Goal: Task Accomplishment & Management: Manage account settings

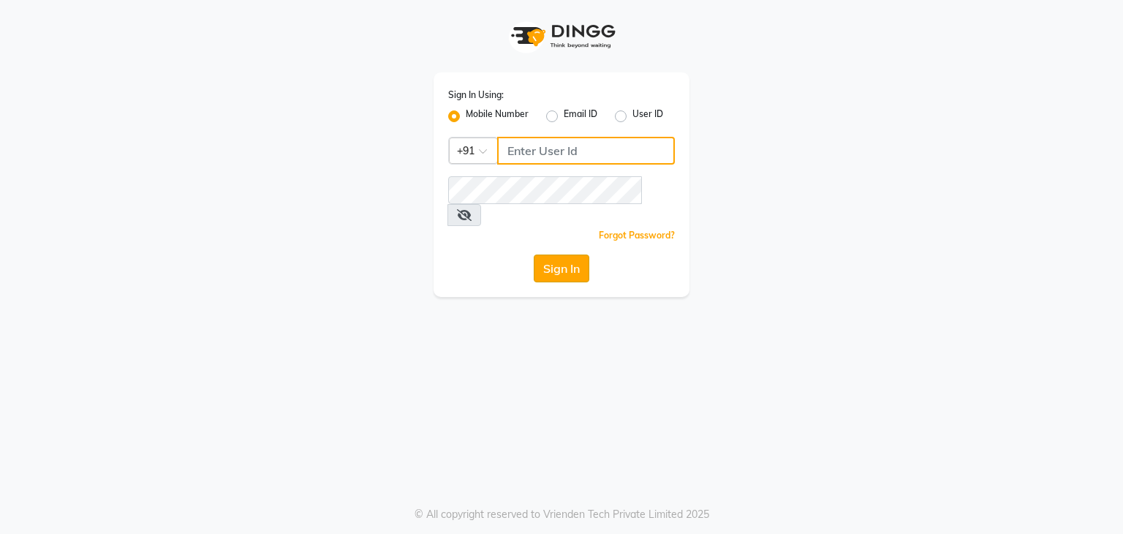
type input "9168187121"
click at [552, 254] on button "Sign In" at bounding box center [562, 268] width 56 height 28
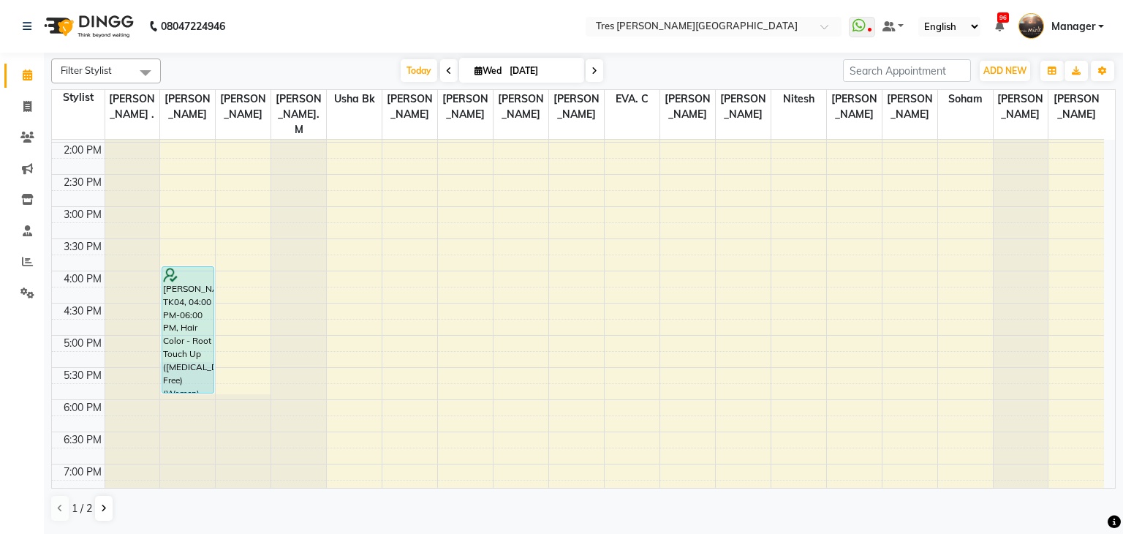
scroll to position [383, 0]
click at [593, 71] on icon at bounding box center [594, 71] width 6 height 9
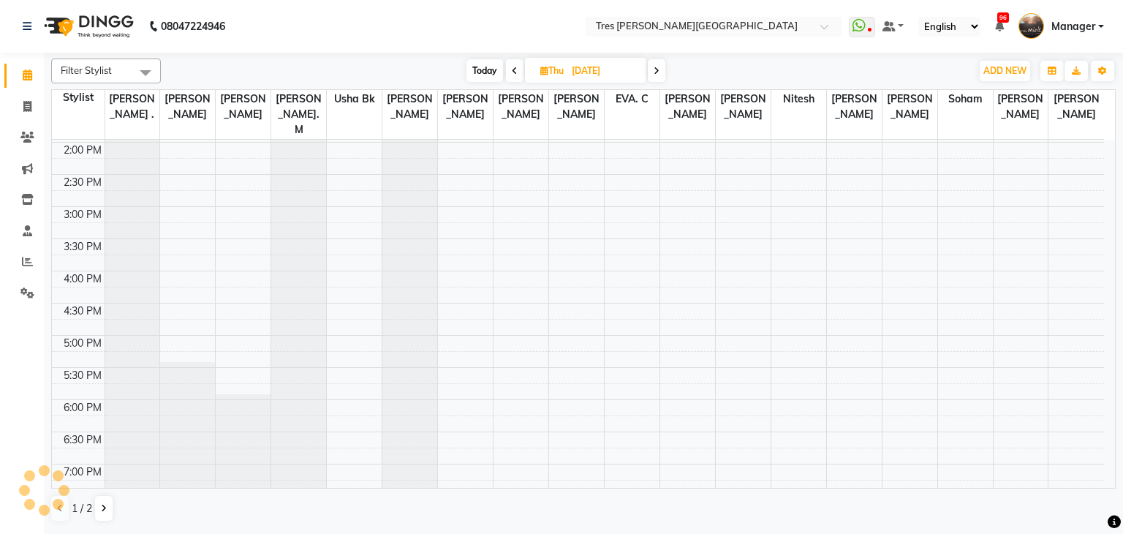
scroll to position [64, 0]
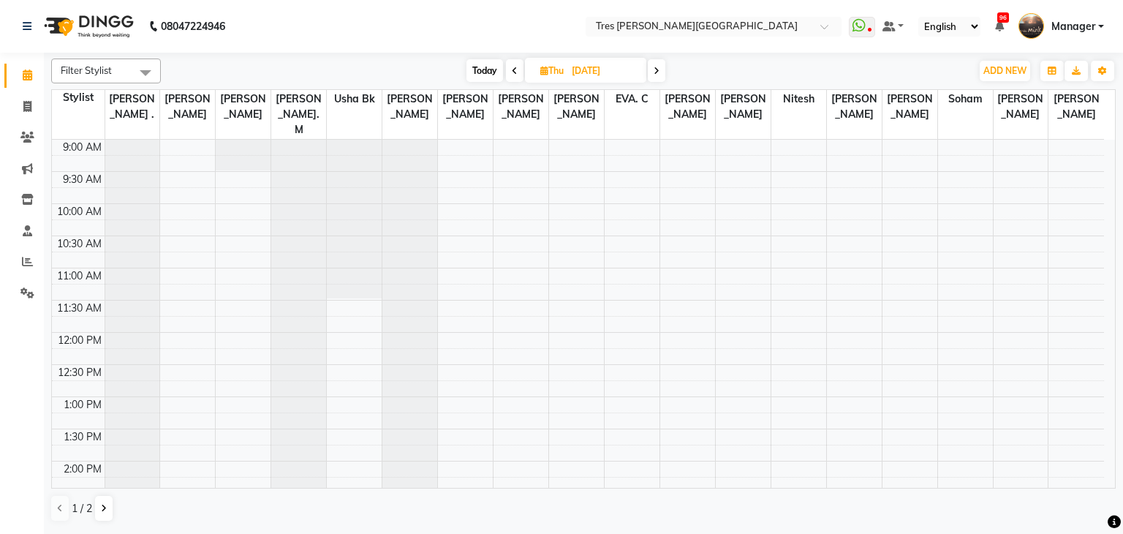
click at [656, 67] on icon at bounding box center [656, 71] width 6 height 9
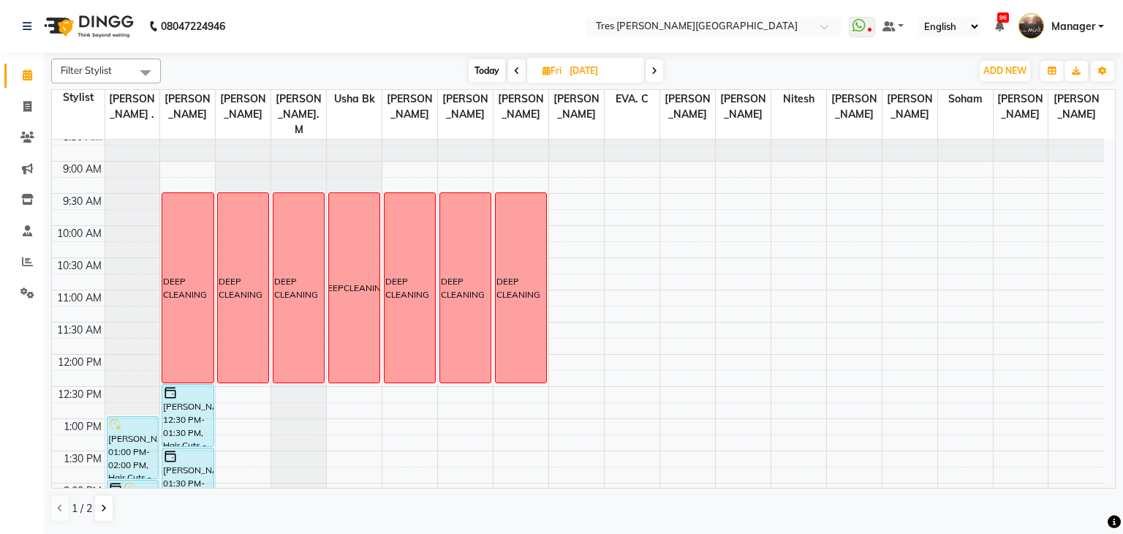
scroll to position [36, 0]
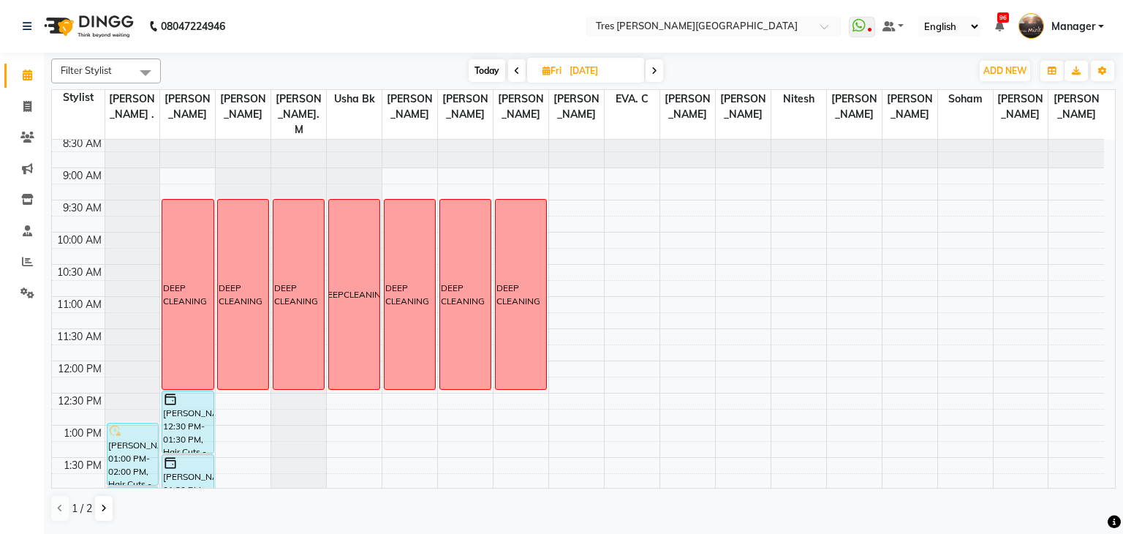
click at [479, 69] on span "Today" at bounding box center [486, 70] width 37 height 23
type input "03-09-2025"
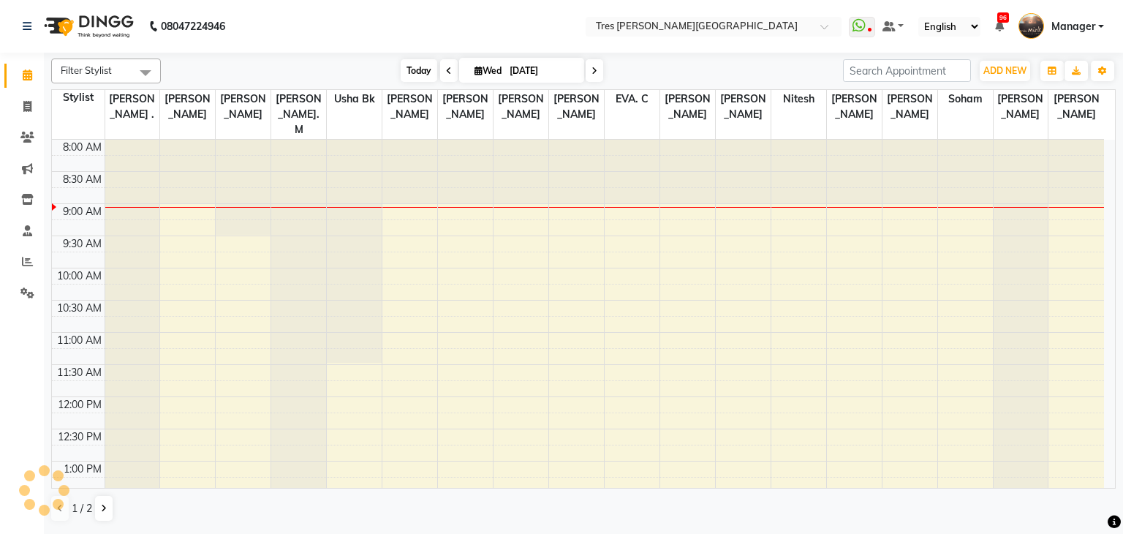
scroll to position [64, 0]
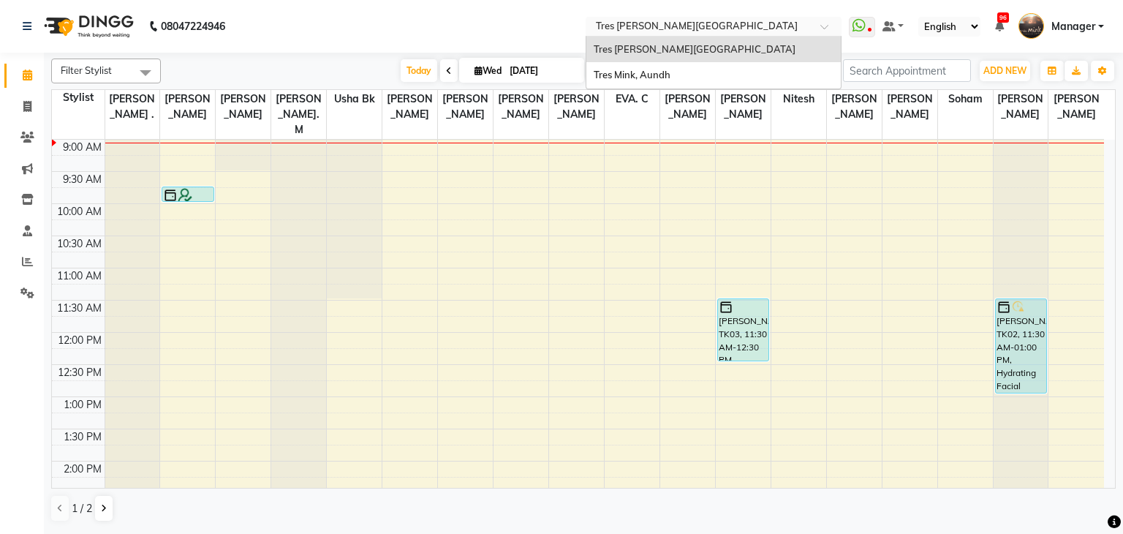
click at [710, 21] on input "text" at bounding box center [699, 27] width 212 height 15
click at [705, 77] on div "Tres Mink, Aundh" at bounding box center [713, 75] width 254 height 26
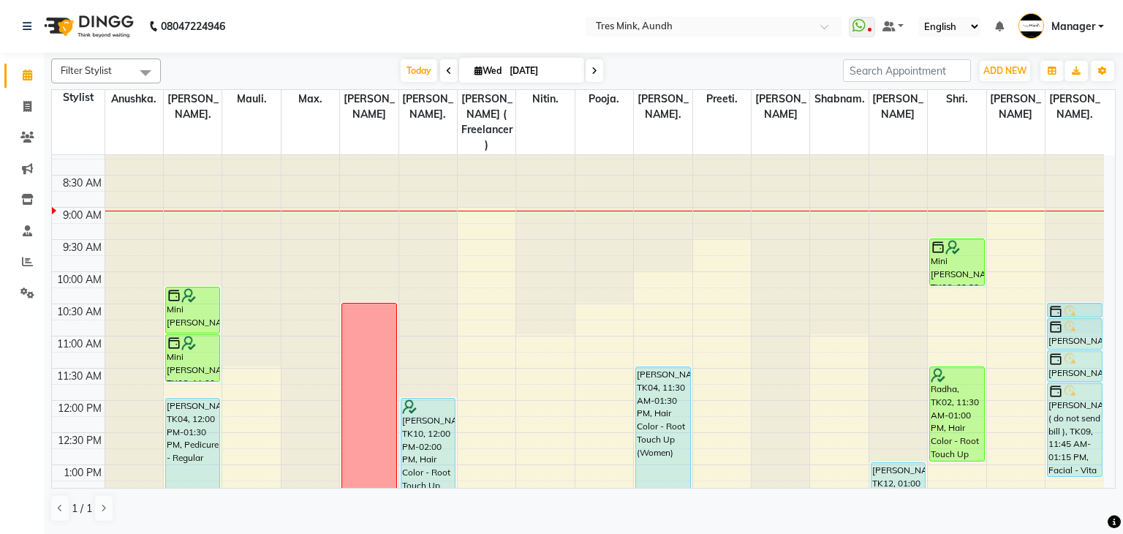
scroll to position [10, 0]
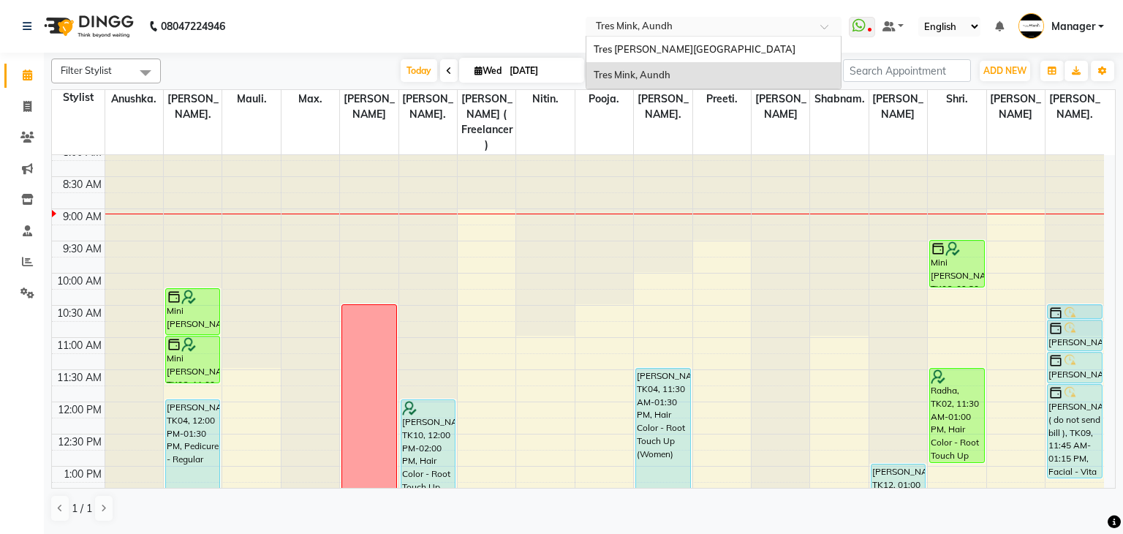
click at [815, 27] on div at bounding box center [713, 27] width 256 height 15
click at [783, 44] on div "Tres [PERSON_NAME][GEOGRAPHIC_DATA]" at bounding box center [713, 50] width 254 height 26
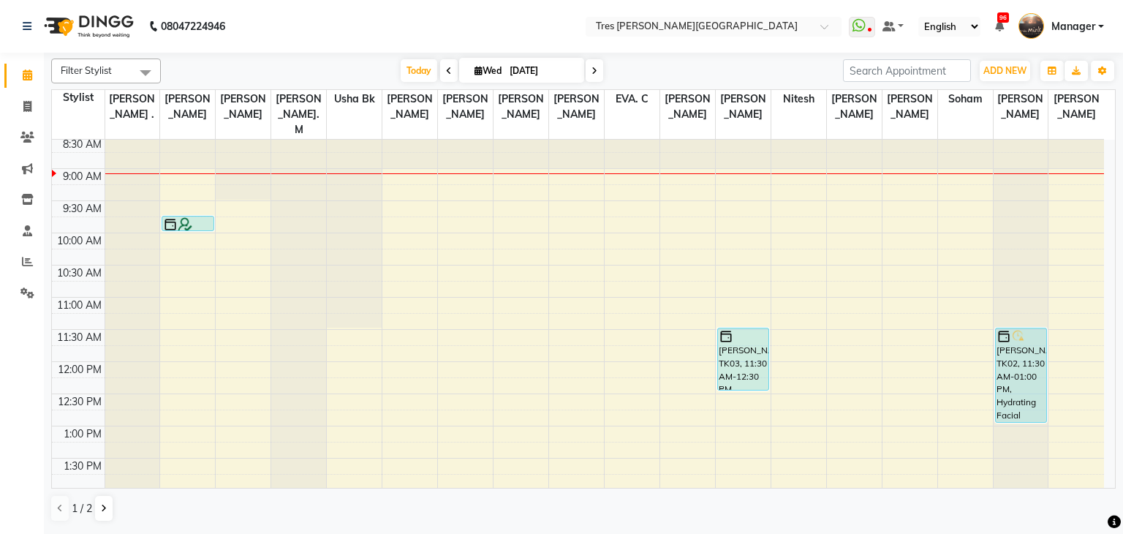
scroll to position [5, 0]
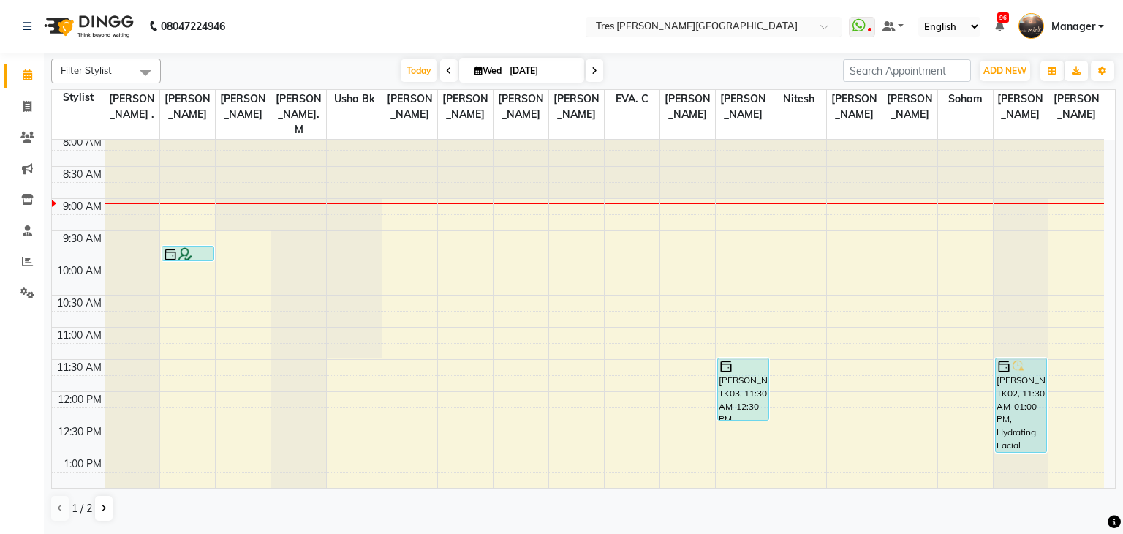
click at [676, 28] on input "text" at bounding box center [699, 27] width 212 height 15
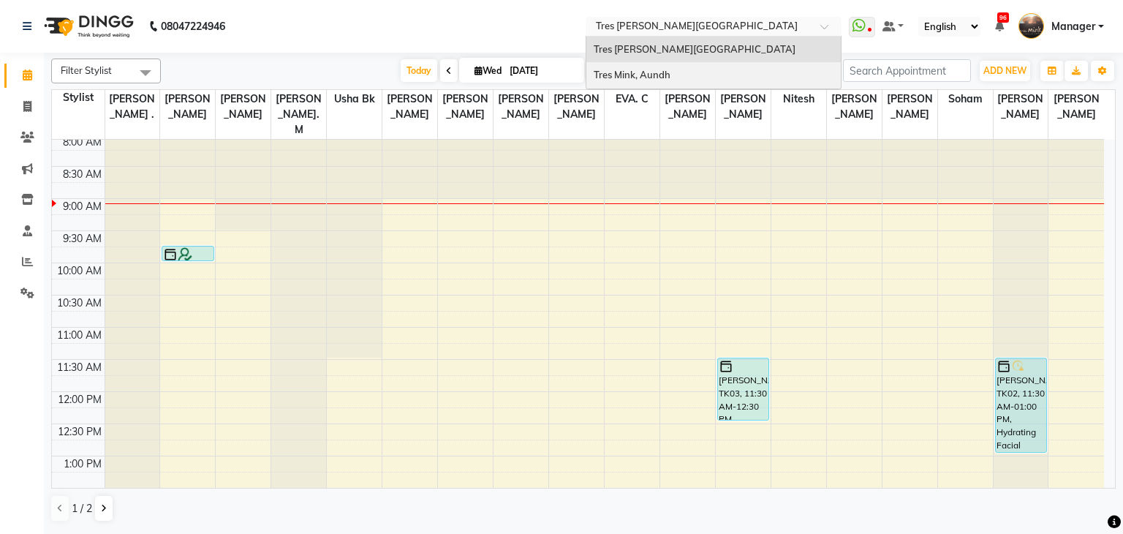
click at [675, 77] on div "Tres Mink, Aundh" at bounding box center [713, 75] width 254 height 26
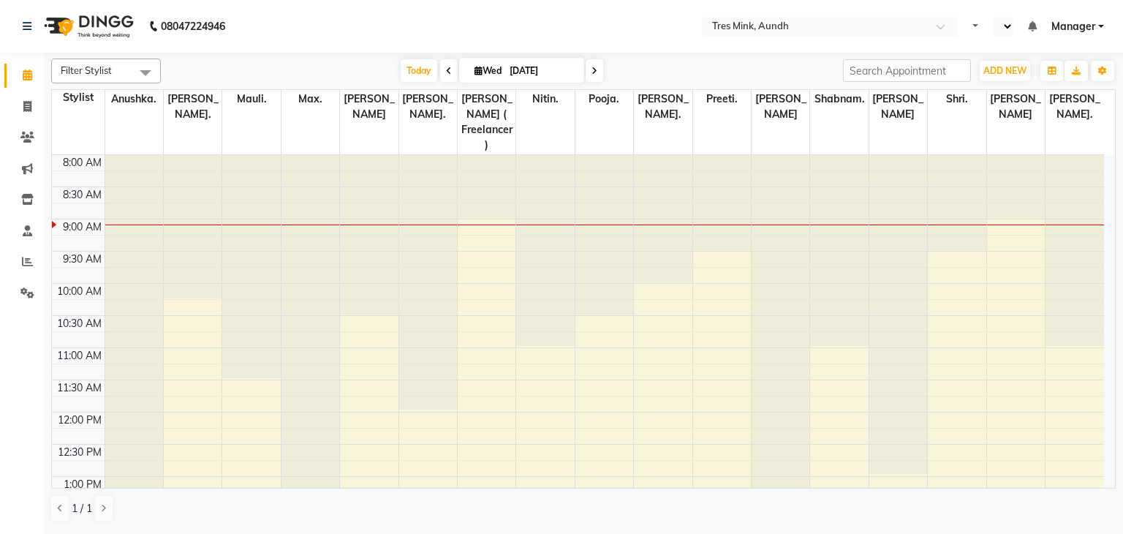
select select "en"
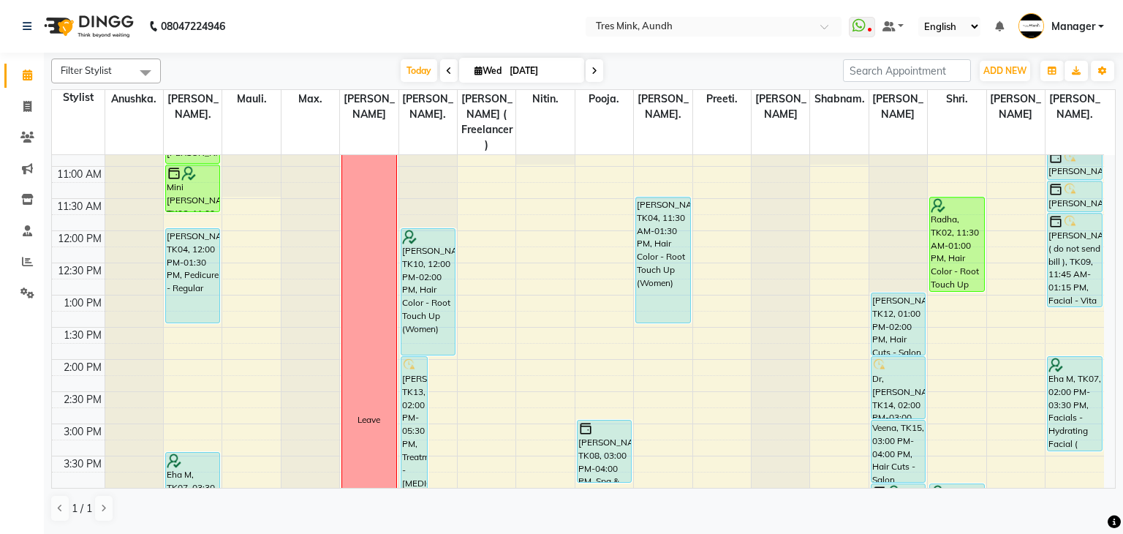
scroll to position [181, 0]
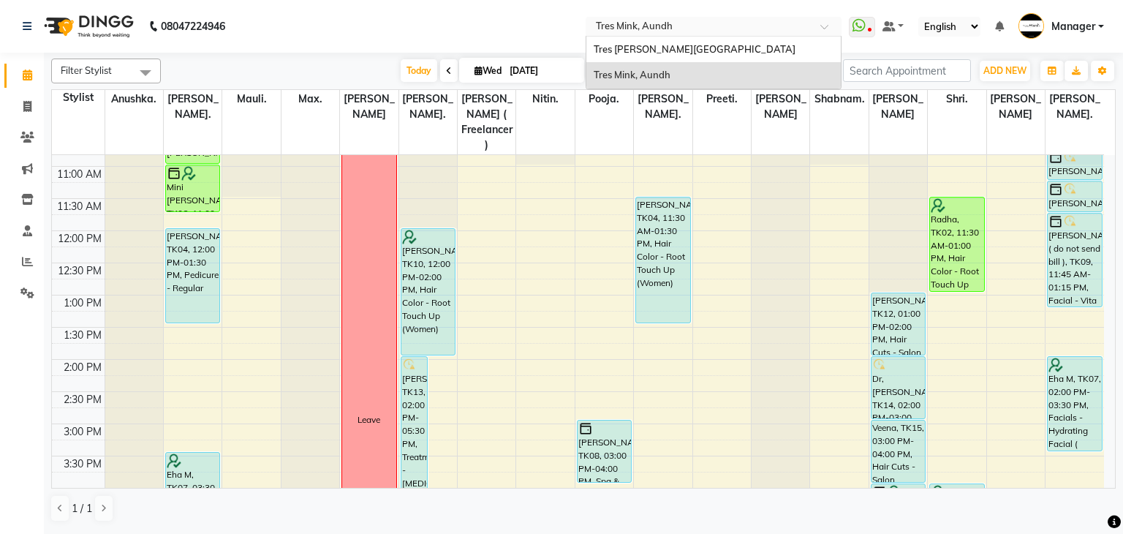
click at [705, 27] on input "text" at bounding box center [699, 27] width 212 height 15
click at [702, 45] on span "Tres [PERSON_NAME][GEOGRAPHIC_DATA]" at bounding box center [694, 49] width 202 height 12
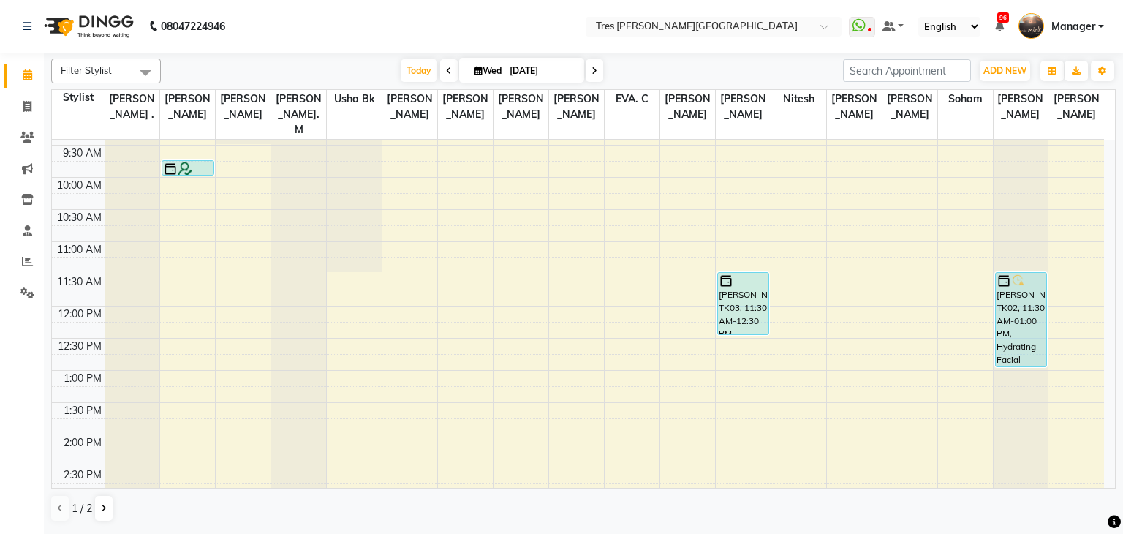
scroll to position [92, 0]
click at [172, 259] on div "8:00 AM 8:30 AM 9:00 AM 9:30 AM 10:00 AM 10:30 AM 11:00 AM 11:30 AM 12:00 PM 12…" at bounding box center [578, 498] width 1052 height 900
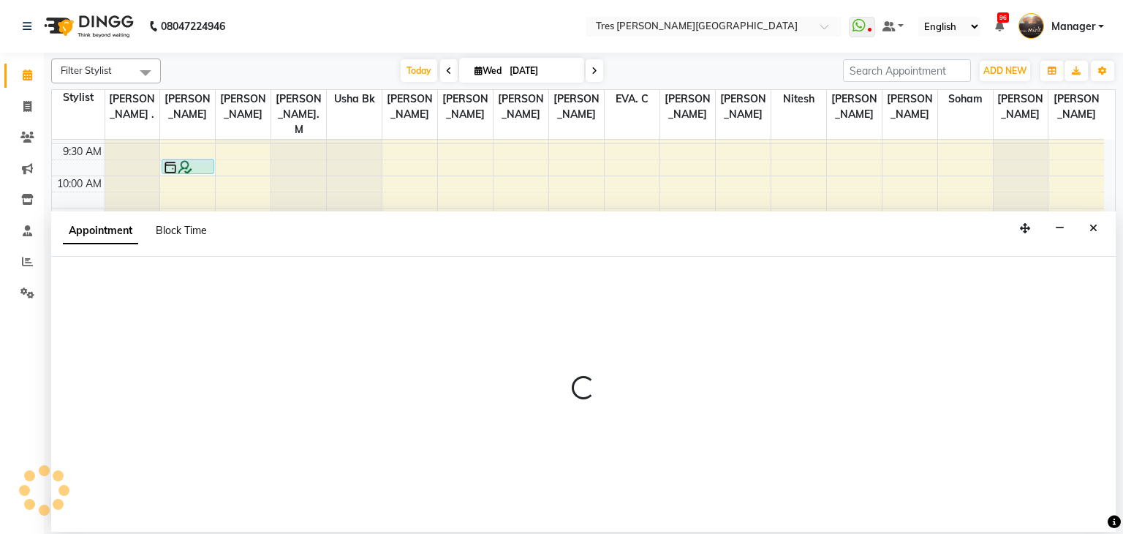
select select "1027"
select select "tentative"
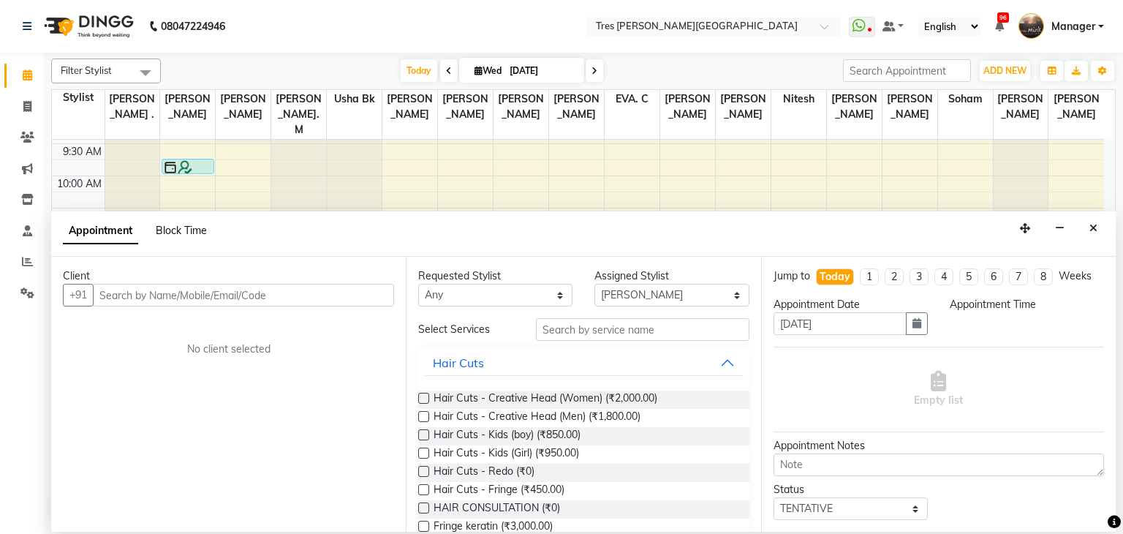
select select "690"
click at [173, 231] on span "Block Time" at bounding box center [181, 230] width 51 height 13
select select "1027"
select select "690"
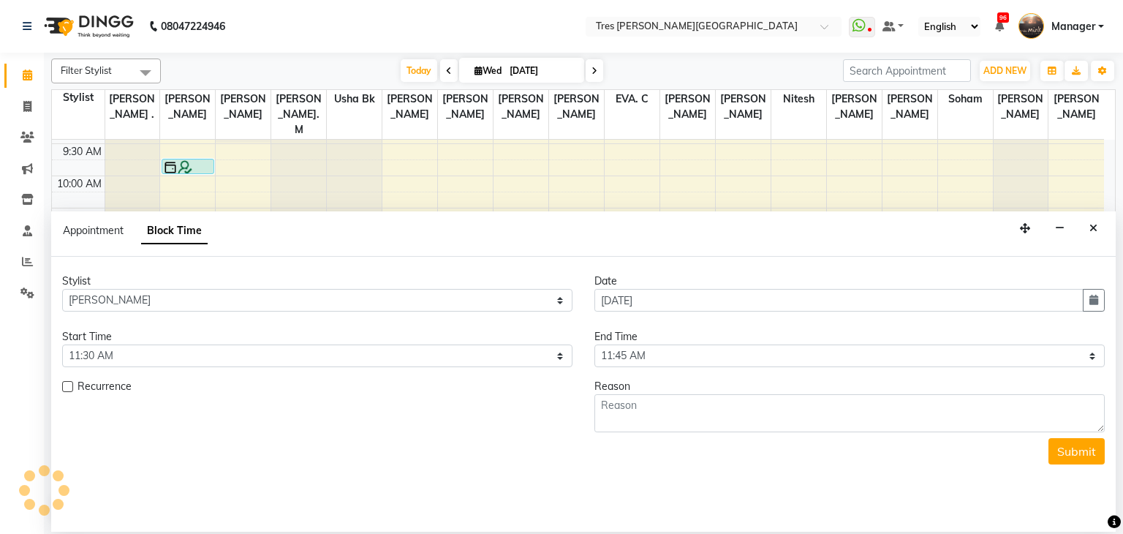
scroll to position [64, 0]
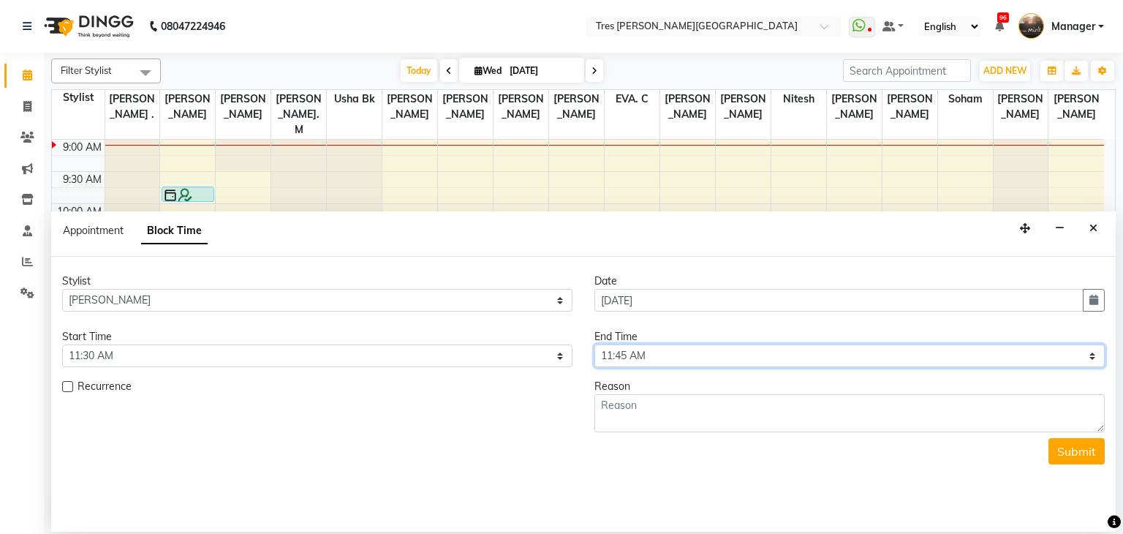
click at [1095, 359] on select "Select 09:00 AM 09:15 AM 09:30 AM 09:45 AM 10:00 AM 10:15 AM 10:30 AM 10:45 AM …" at bounding box center [849, 355] width 510 height 23
select select "780"
click at [594, 344] on select "Select 09:00 AM 09:15 AM 09:30 AM 09:45 AM 10:00 AM 10:15 AM 10:30 AM 10:45 AM …" at bounding box center [849, 355] width 510 height 23
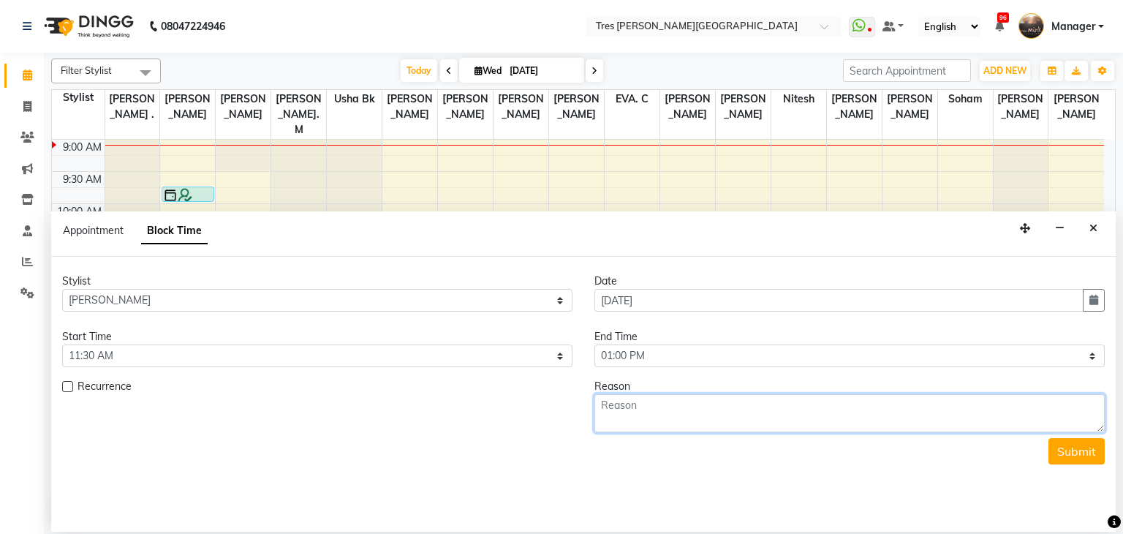
click at [824, 422] on textarea at bounding box center [849, 413] width 510 height 38
type textarea "s"
type textarea "school"
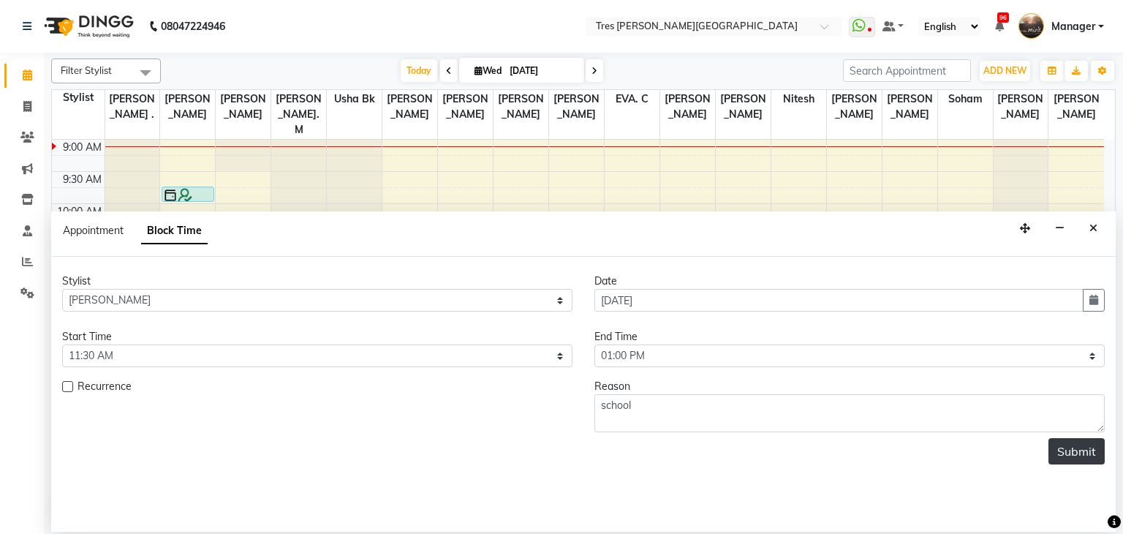
click at [1055, 451] on button "Submit" at bounding box center [1076, 451] width 56 height 26
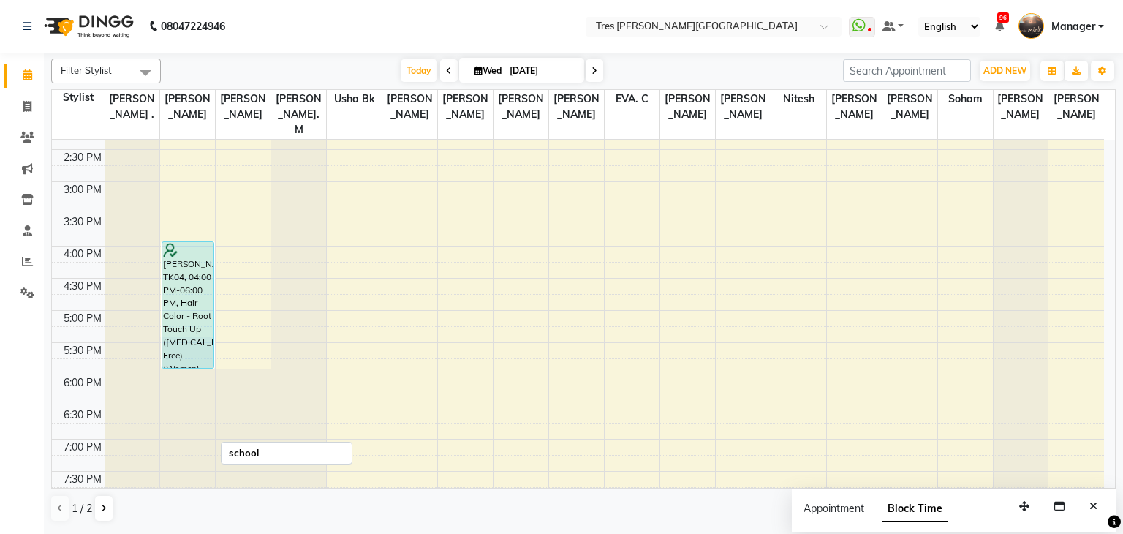
scroll to position [527, 0]
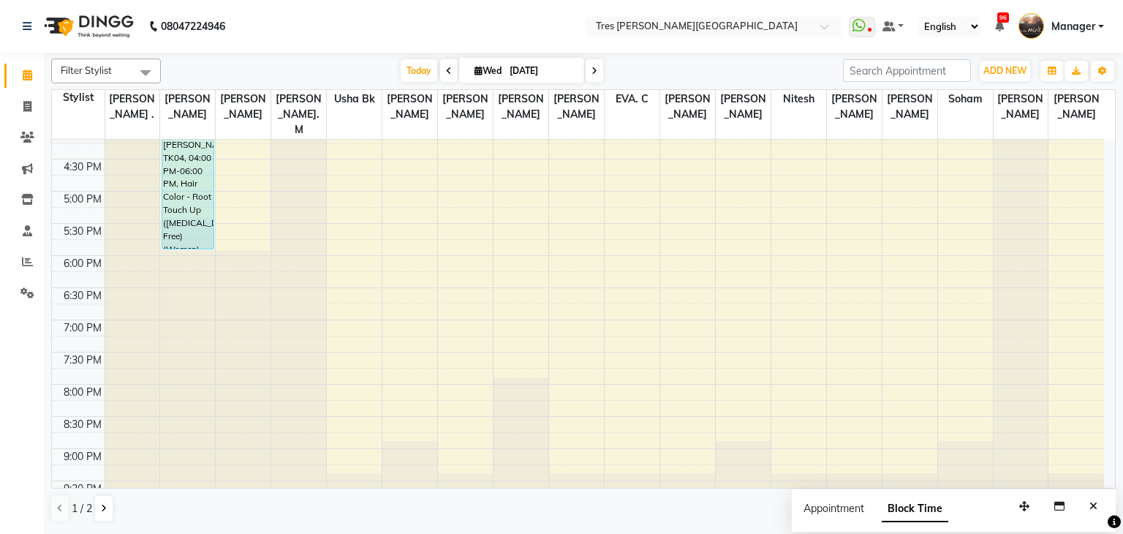
click at [792, 45] on nav "08047224946 Select Location × Tres Mink, Koregoan Park WhatsApp Status ✕ Status…" at bounding box center [561, 26] width 1123 height 53
click at [234, 205] on div "8:00 AM 8:30 AM 9:00 AM 9:30 AM 10:00 AM 10:30 AM 11:00 AM 11:30 AM 12:00 PM 12…" at bounding box center [578, 63] width 1052 height 900
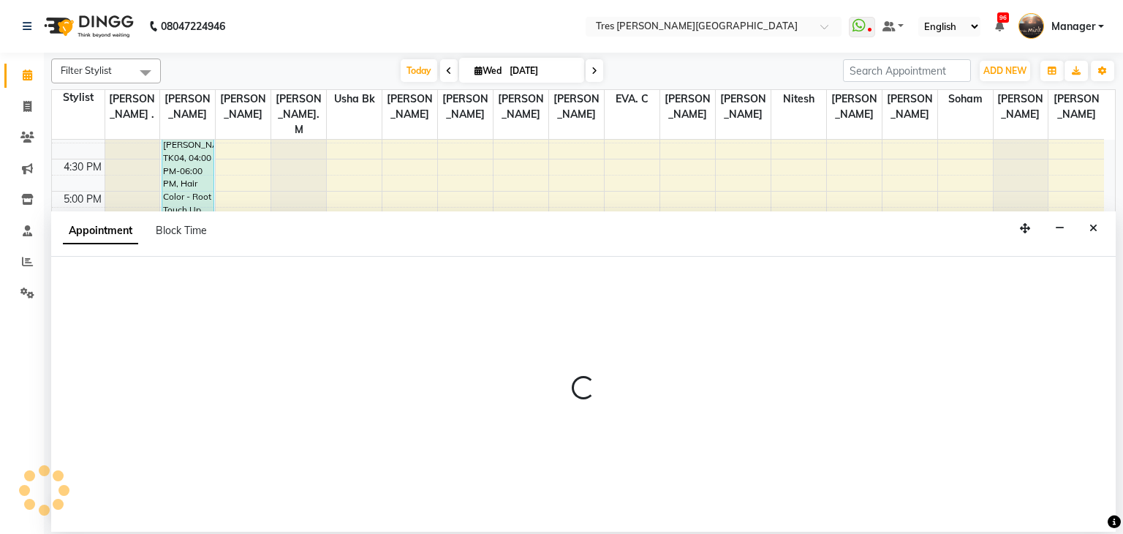
select select "4067"
select select "1050"
select select "tentative"
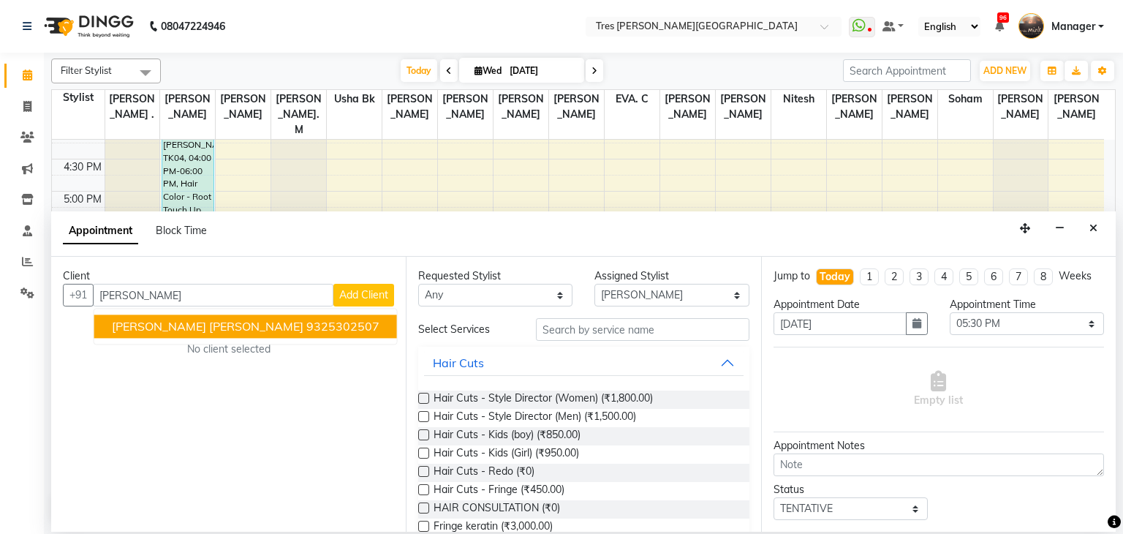
click at [306, 322] on ngb-highlight "9325302507" at bounding box center [342, 326] width 73 height 15
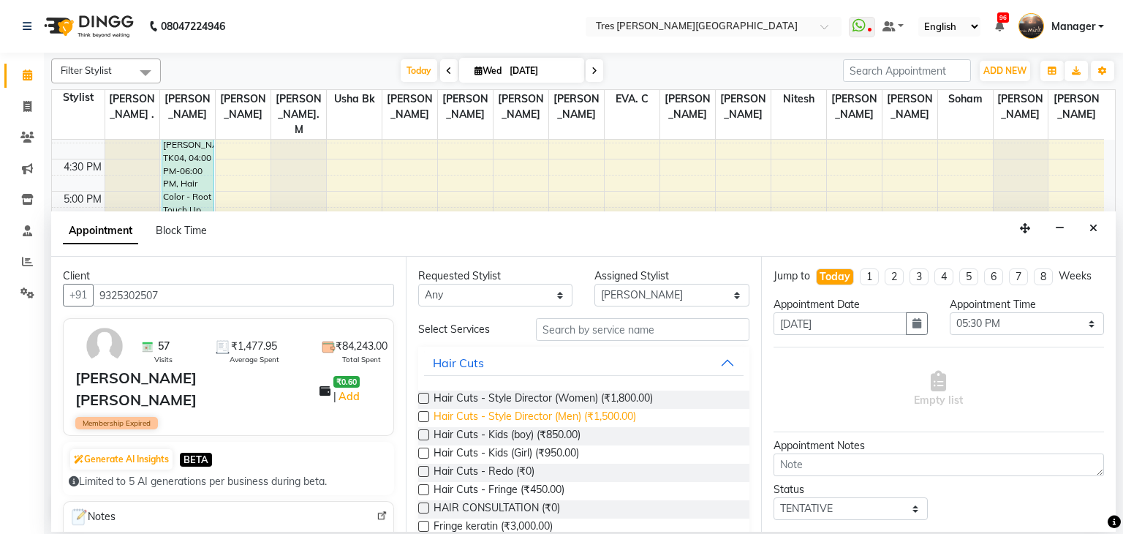
type input "9325302507"
click at [553, 421] on span "Hair Cuts - Style Director (Men) (₹1,500.00)" at bounding box center [534, 418] width 202 height 18
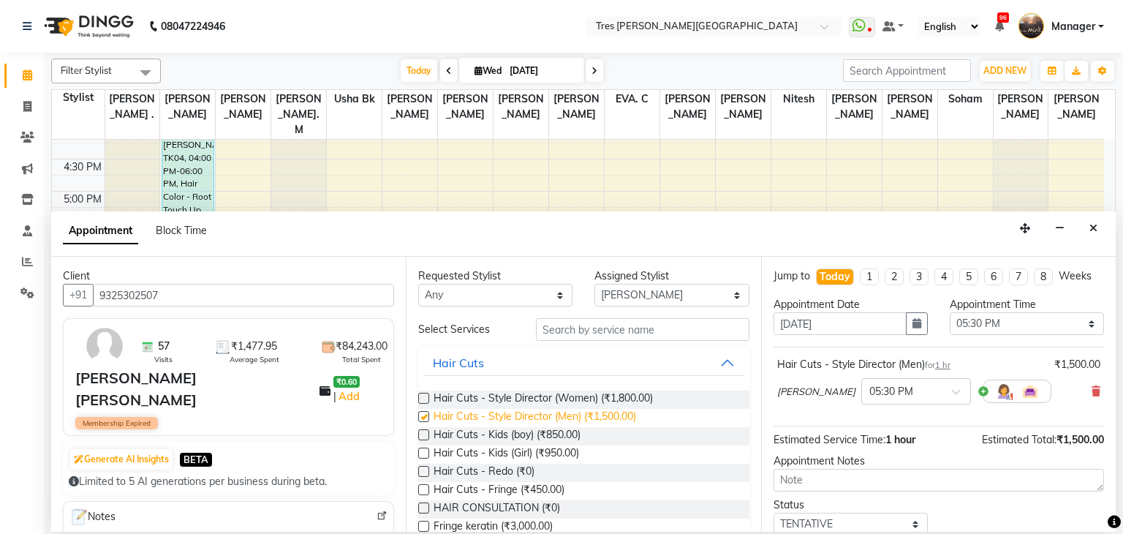
checkbox input "false"
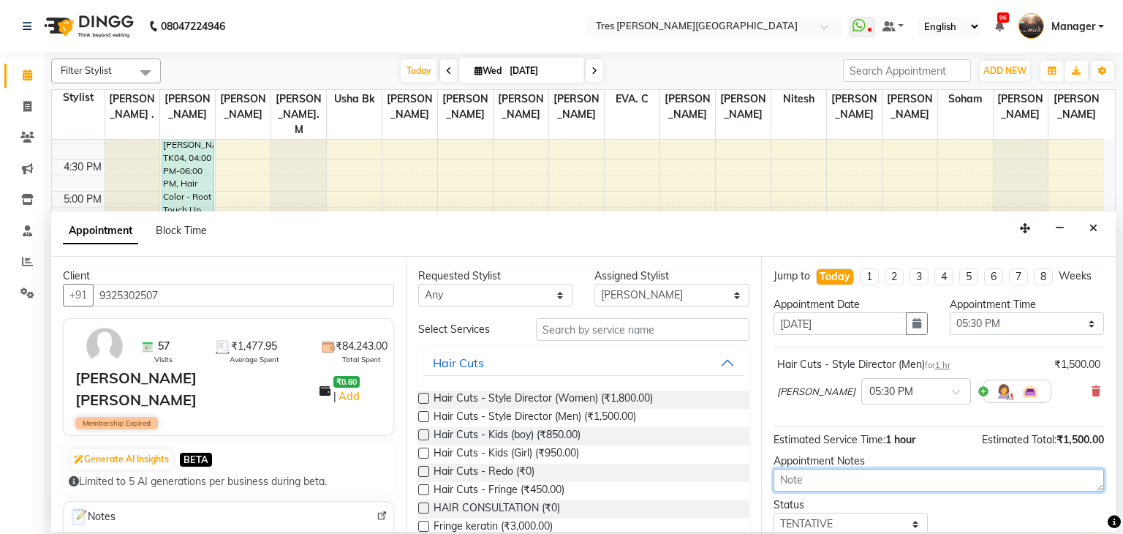
click at [835, 479] on textarea at bounding box center [938, 479] width 330 height 23
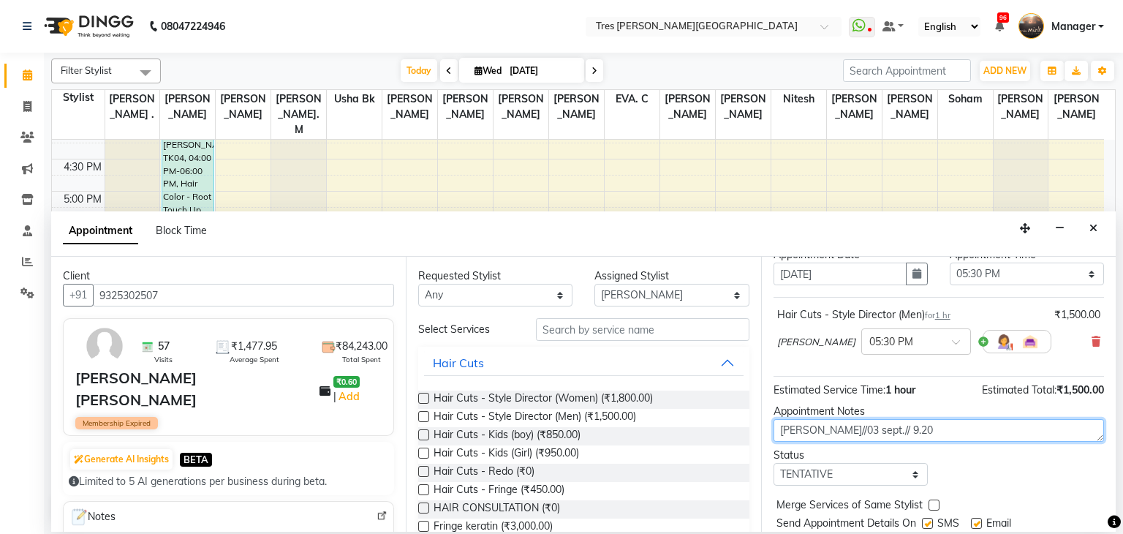
scroll to position [95, 0]
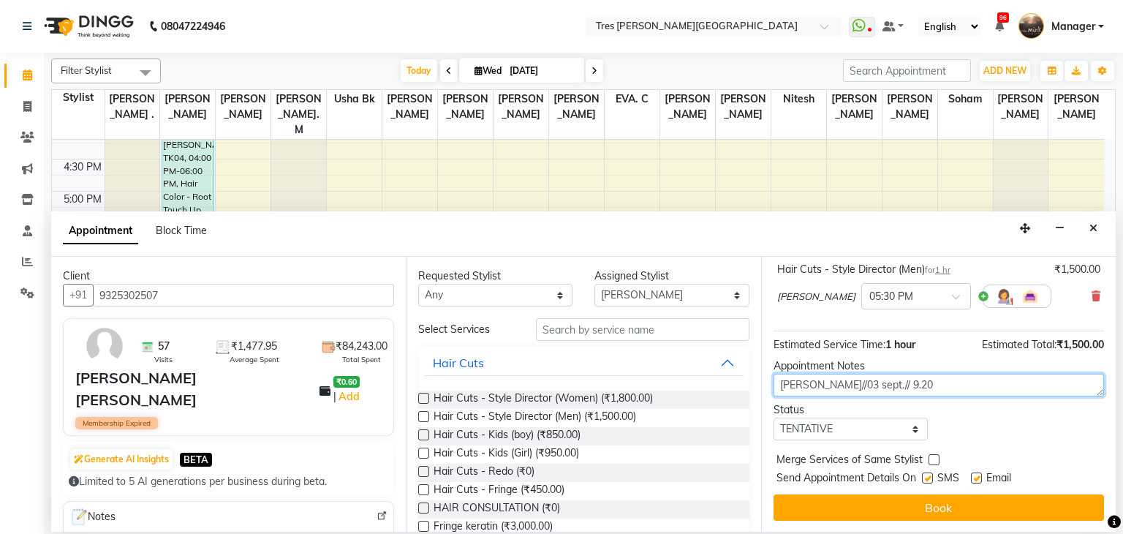
type textarea "Prathamesh//03 sept.// 9.20"
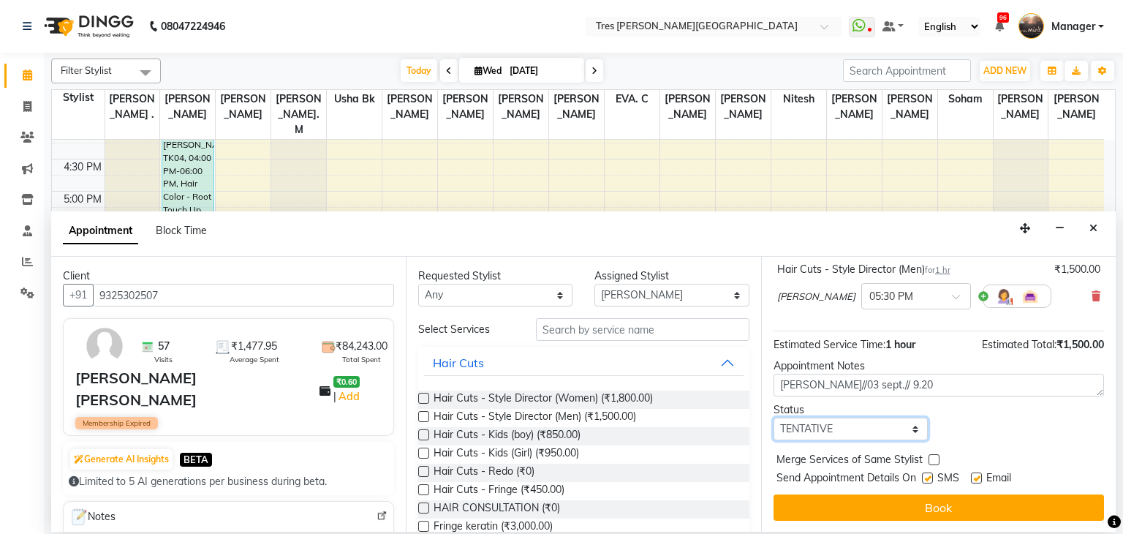
click at [869, 425] on select "Select TENTATIVE CONFIRM CHECK-IN UPCOMING" at bounding box center [850, 428] width 154 height 23
select select "confirm booking"
click at [773, 417] on select "Select TENTATIVE CONFIRM CHECK-IN UPCOMING" at bounding box center [850, 428] width 154 height 23
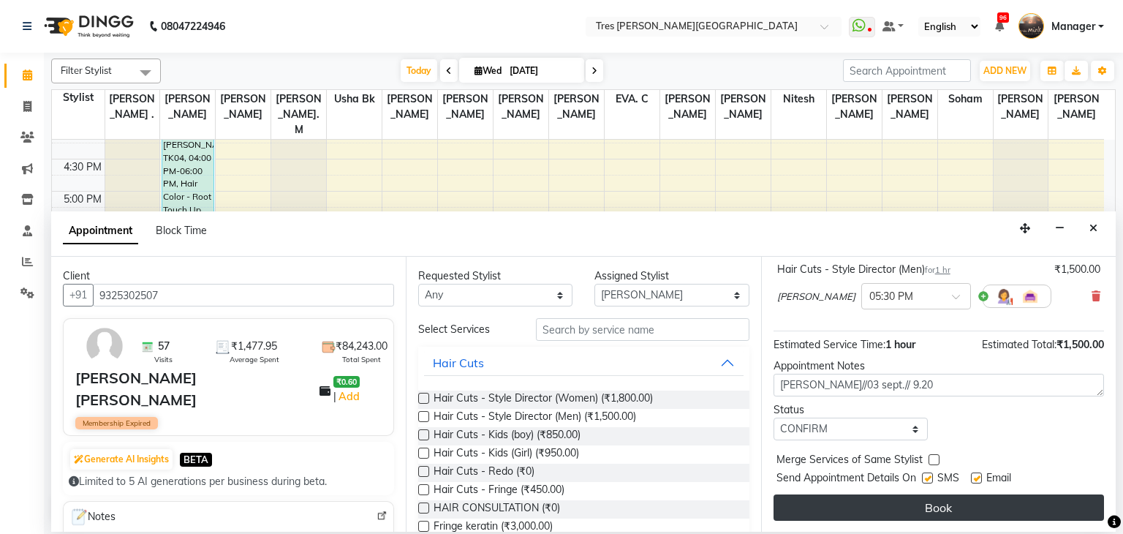
click at [838, 501] on button "Book" at bounding box center [938, 507] width 330 height 26
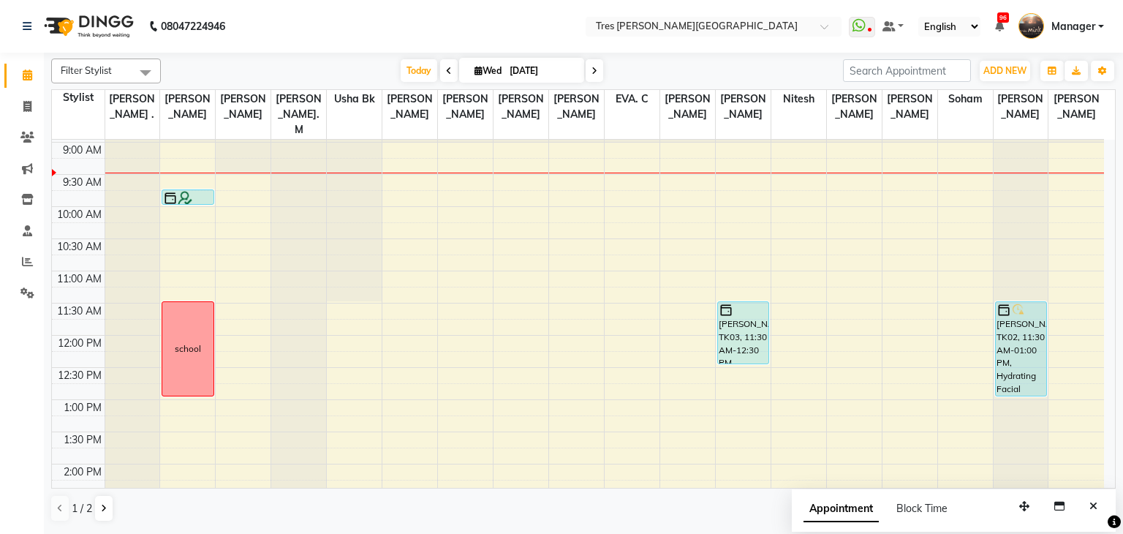
scroll to position [38, 0]
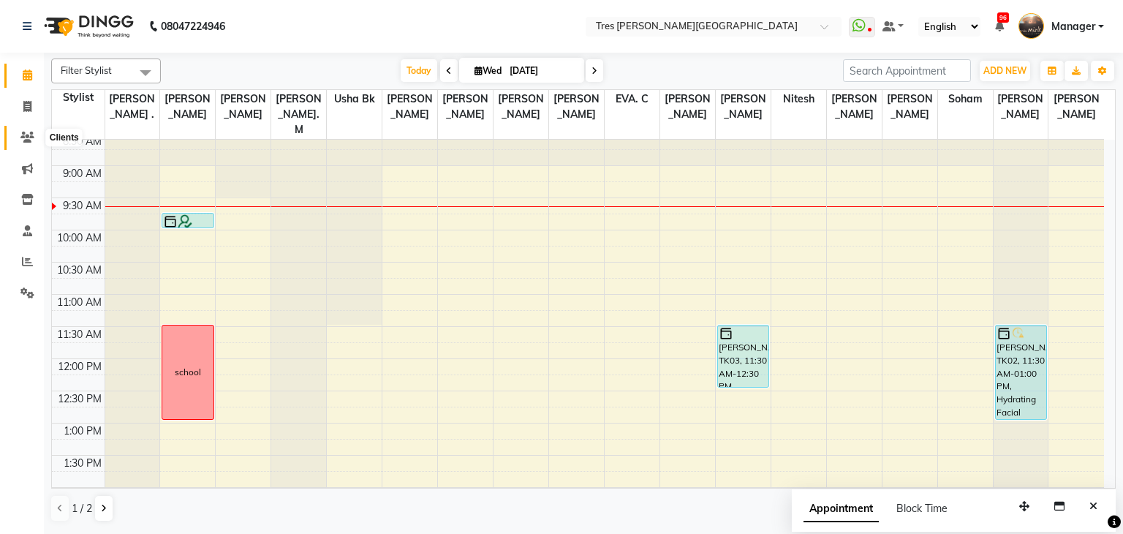
click at [25, 142] on icon at bounding box center [27, 137] width 14 height 11
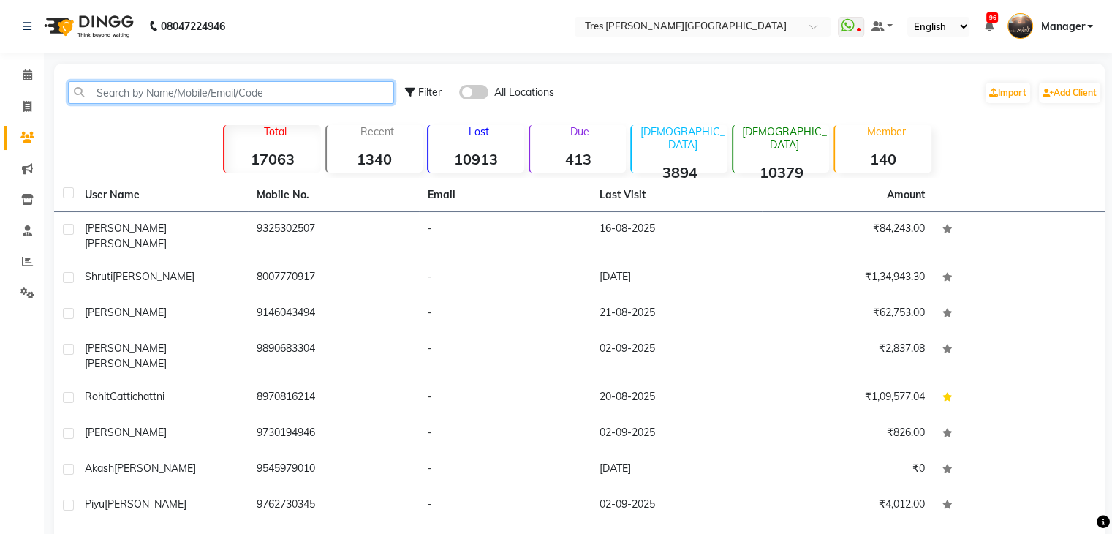
click at [173, 98] on input "text" at bounding box center [231, 92] width 326 height 23
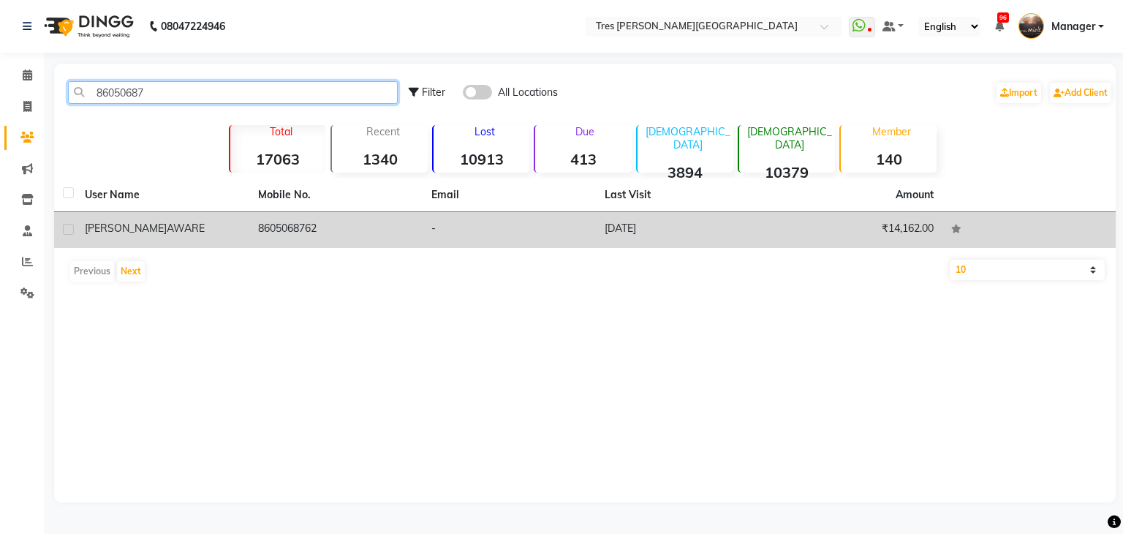
type input "86050687"
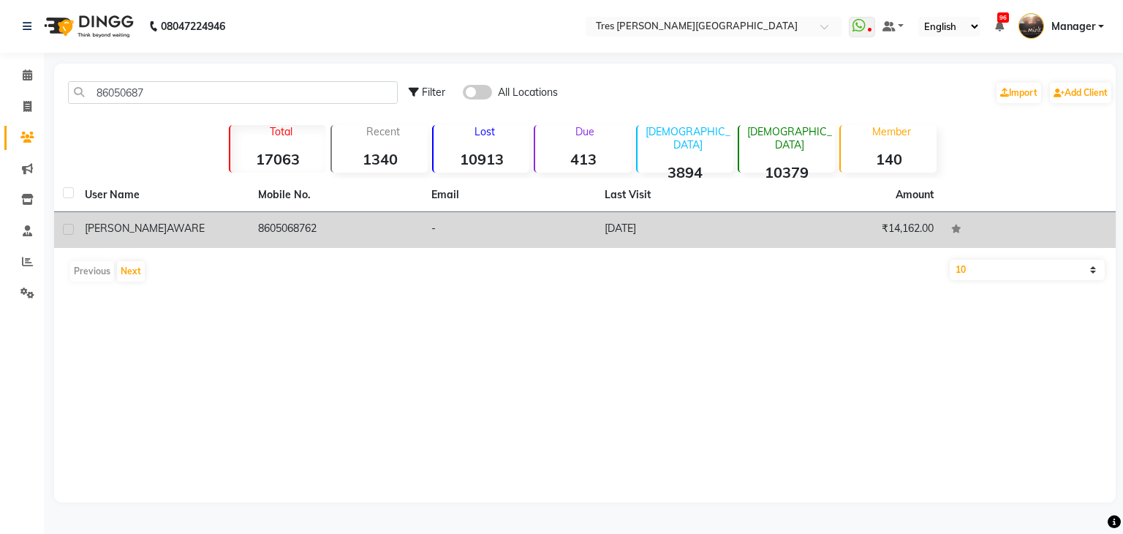
click at [398, 235] on td "8605068762" at bounding box center [335, 230] width 173 height 36
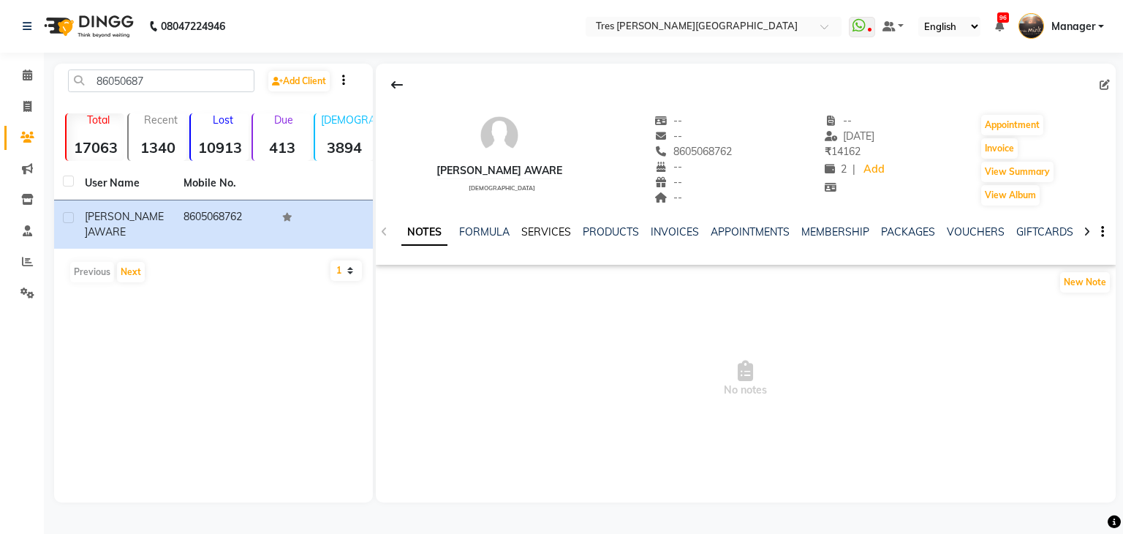
click at [538, 228] on link "SERVICES" at bounding box center [546, 231] width 50 height 13
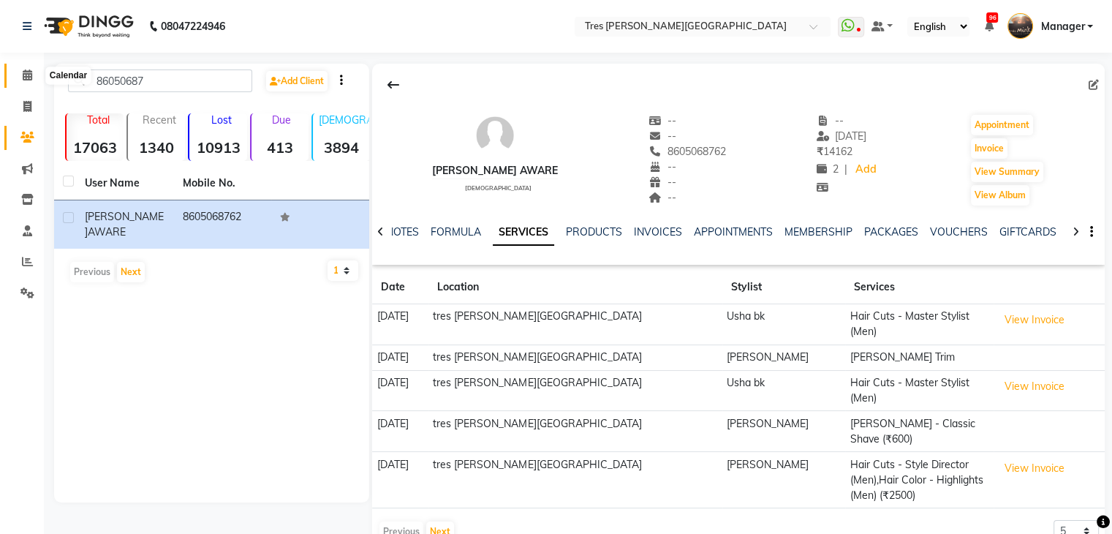
click at [20, 77] on span at bounding box center [28, 75] width 26 height 17
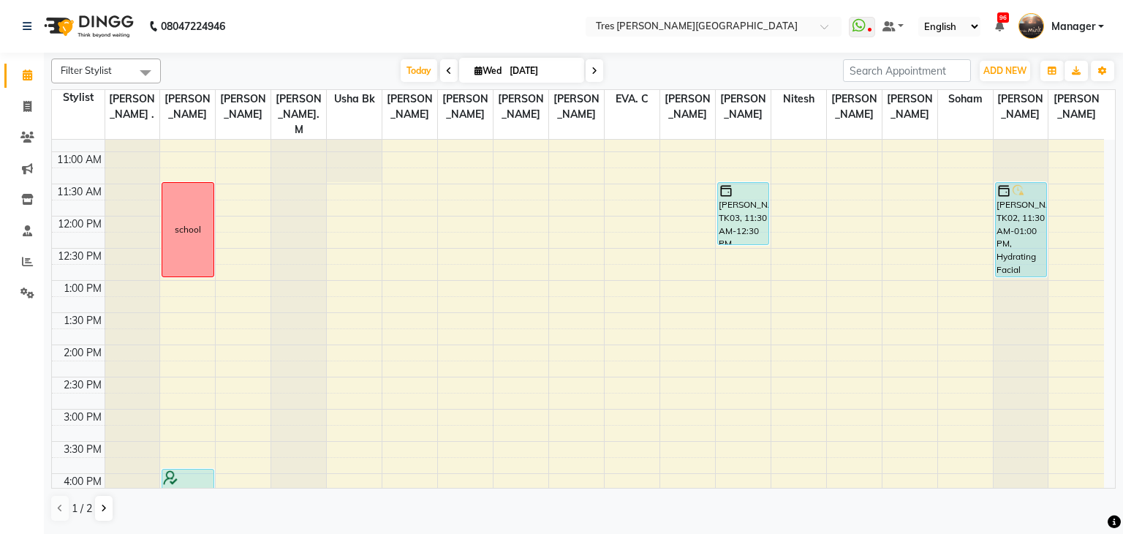
scroll to position [180, 0]
click at [10, 137] on link "Clients" at bounding box center [21, 138] width 35 height 24
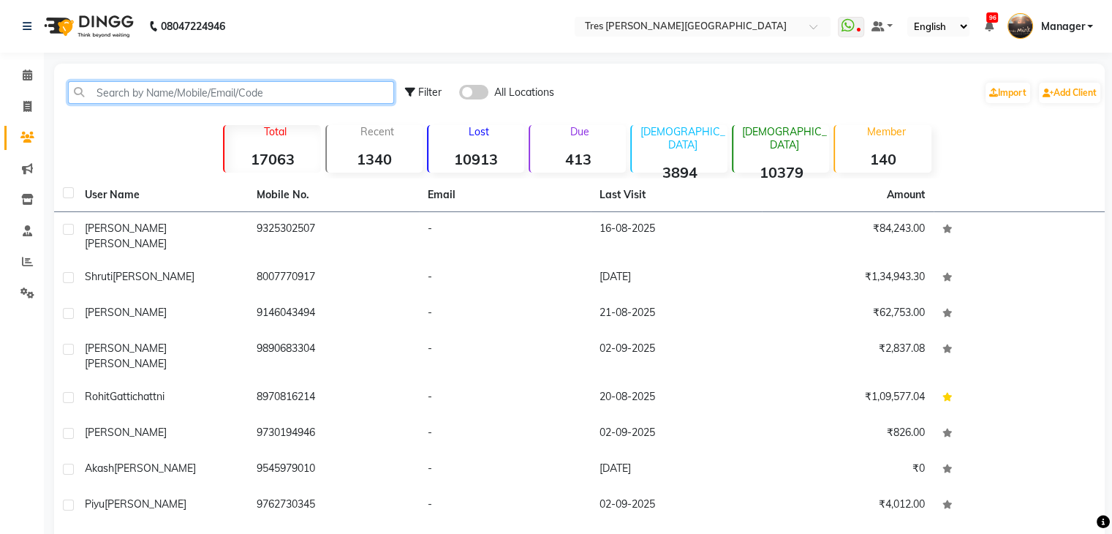
click at [156, 98] on input "text" at bounding box center [231, 92] width 326 height 23
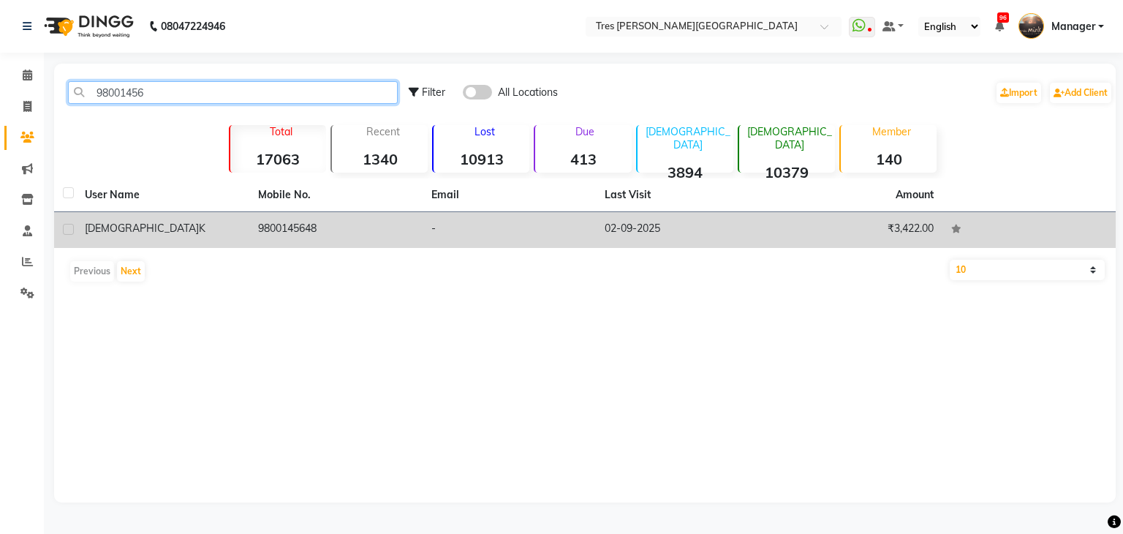
type input "98001456"
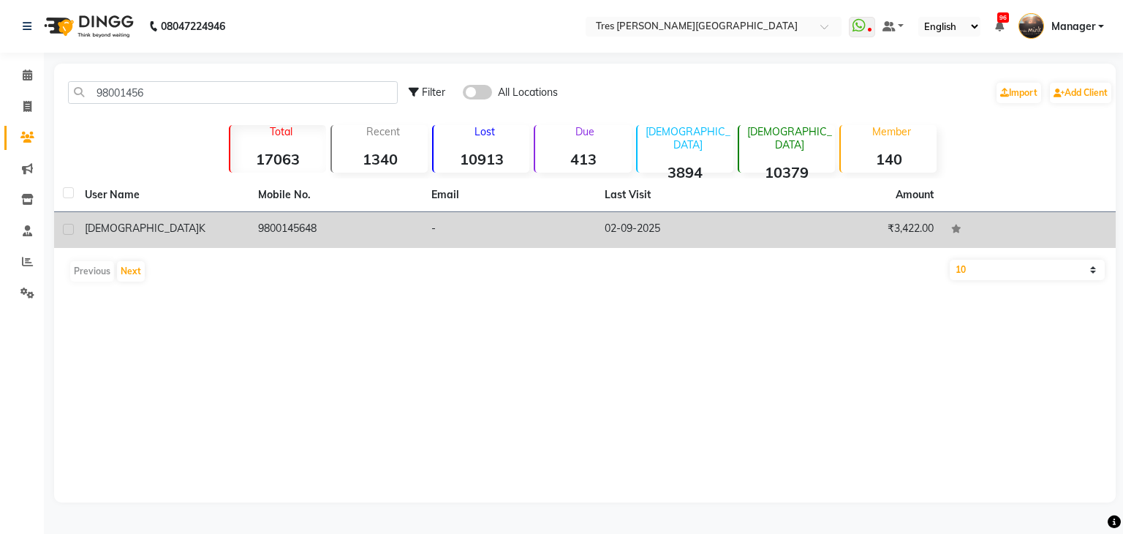
click at [199, 226] on div "Krishna k" at bounding box center [163, 228] width 156 height 15
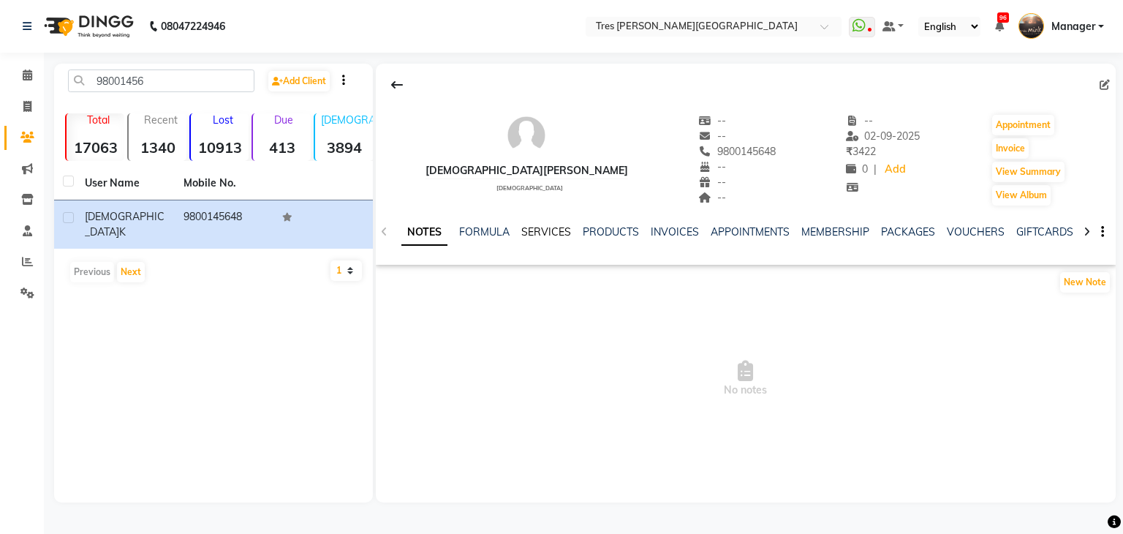
click at [548, 232] on link "SERVICES" at bounding box center [546, 231] width 50 height 13
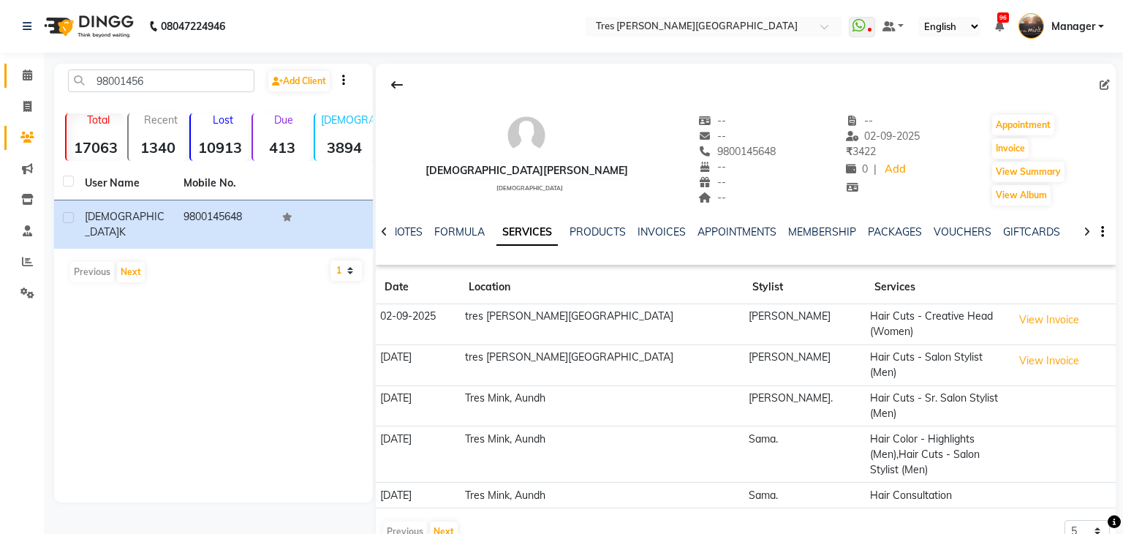
click at [32, 65] on link "Calendar" at bounding box center [21, 76] width 35 height 24
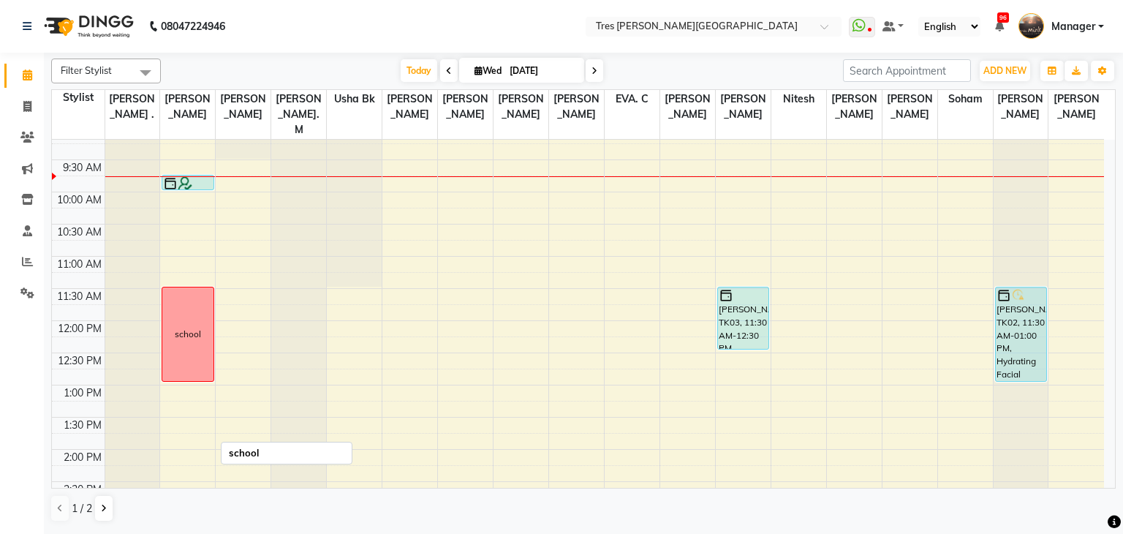
scroll to position [76, 0]
click at [244, 152] on div "8:00 AM 8:30 AM 9:00 AM 9:30 AM 10:00 AM 10:30 AM 11:00 AM 11:30 AM 12:00 PM 12…" at bounding box center [578, 514] width 1052 height 900
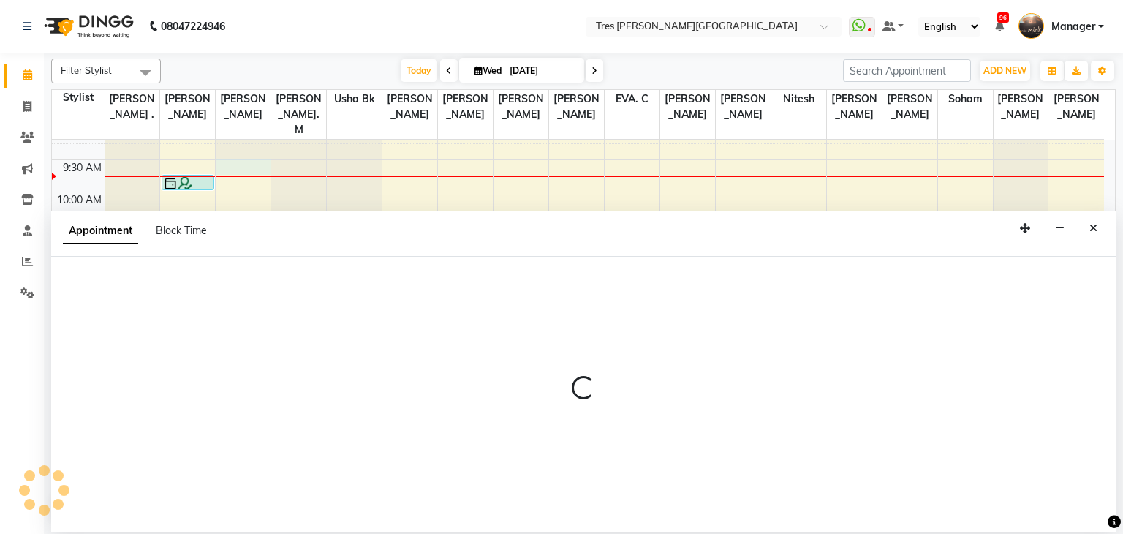
select select "4067"
select select "570"
select select "tentative"
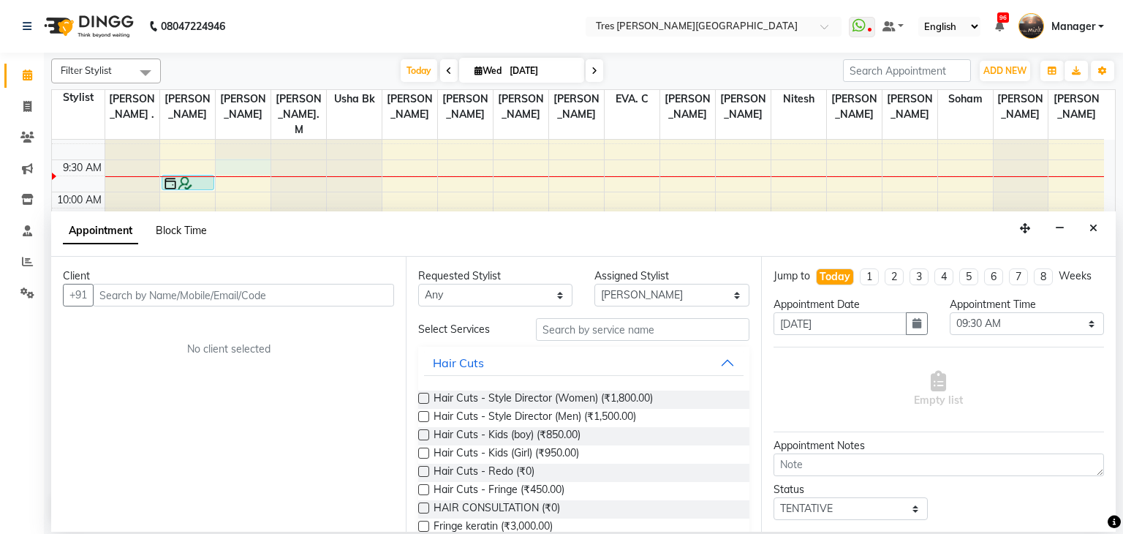
click at [195, 233] on span "Block Time" at bounding box center [181, 230] width 51 height 13
select select "4067"
select select "570"
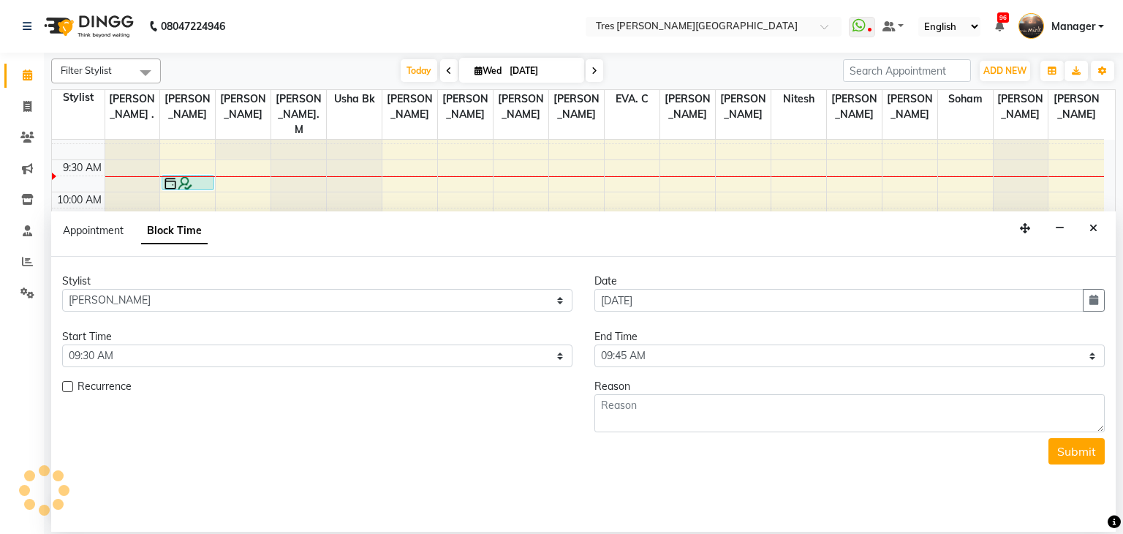
scroll to position [64, 0]
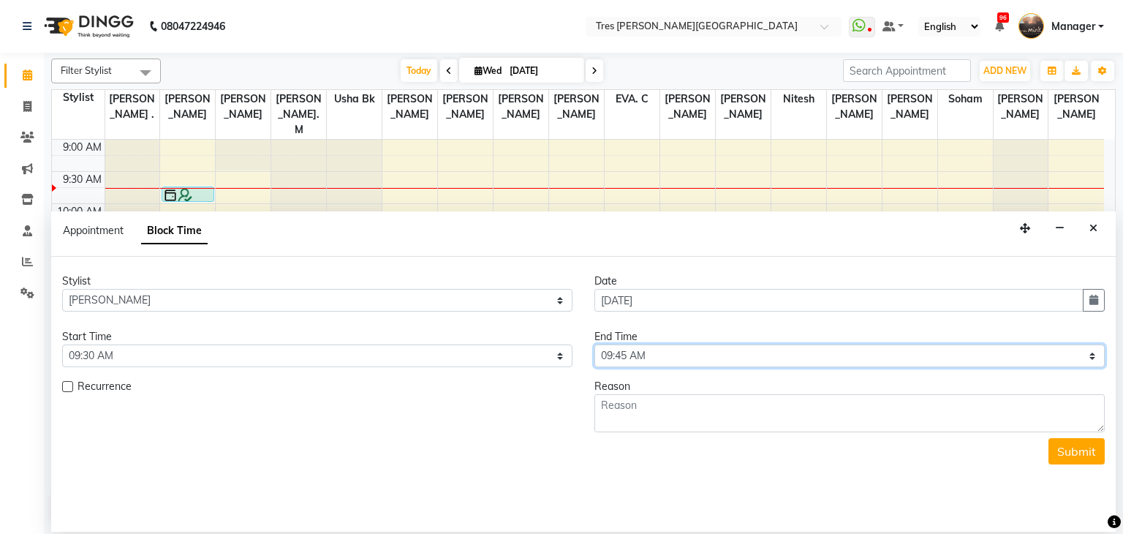
click at [629, 357] on select "Select 09:00 AM 09:15 AM 09:30 AM 09:45 AM 10:00 AM 10:15 AM 10:30 AM 10:45 AM …" at bounding box center [849, 355] width 510 height 23
select select "1125"
click at [594, 344] on select "Select 09:00 AM 09:15 AM 09:30 AM 09:45 AM 10:00 AM 10:15 AM 10:30 AM 10:45 AM …" at bounding box center [849, 355] width 510 height 23
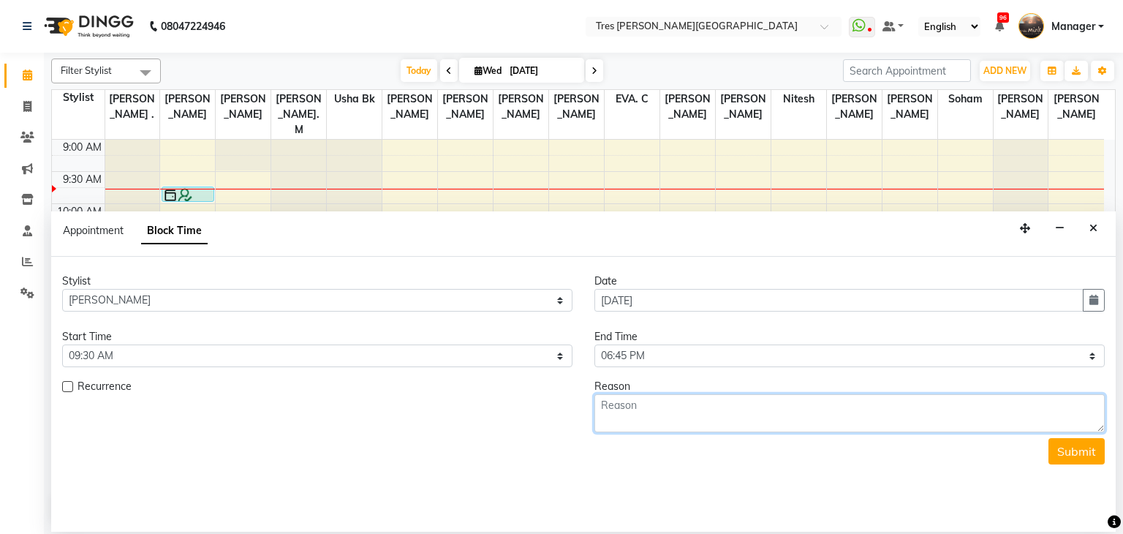
click at [647, 404] on textarea at bounding box center [849, 413] width 510 height 38
type textarea "not well"
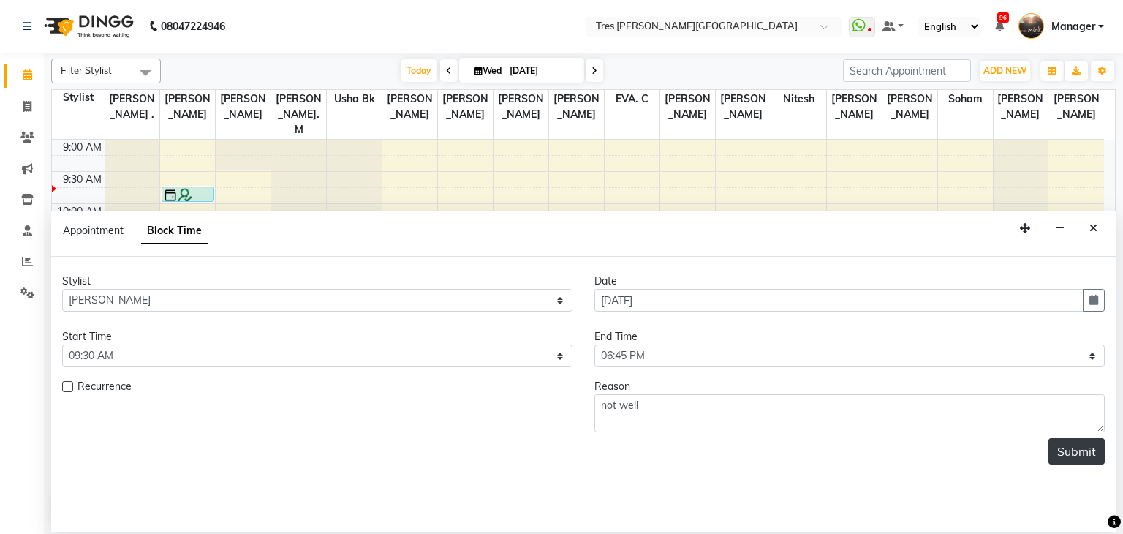
click at [1069, 449] on button "Submit" at bounding box center [1076, 451] width 56 height 26
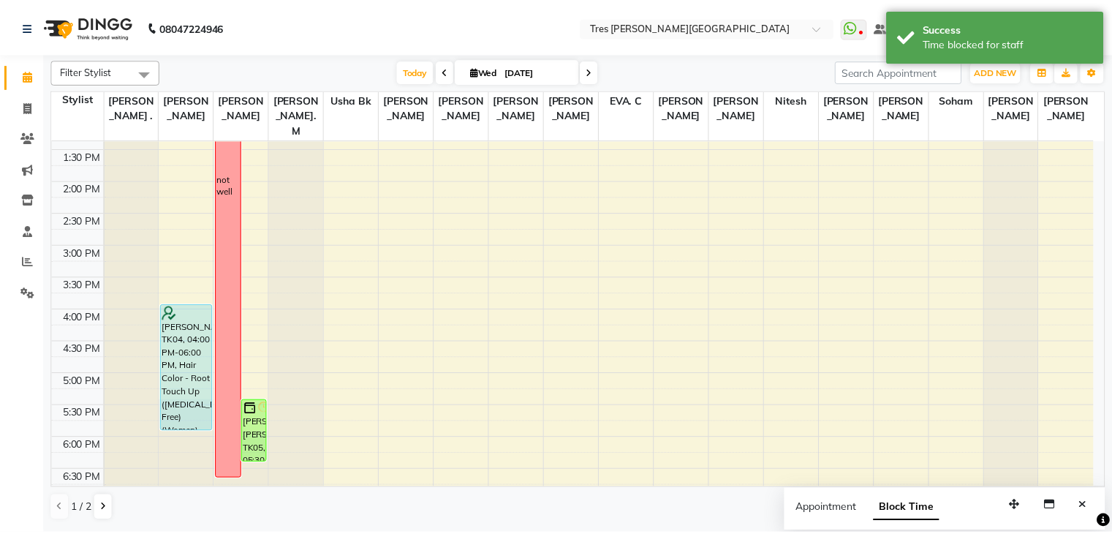
scroll to position [346, 0]
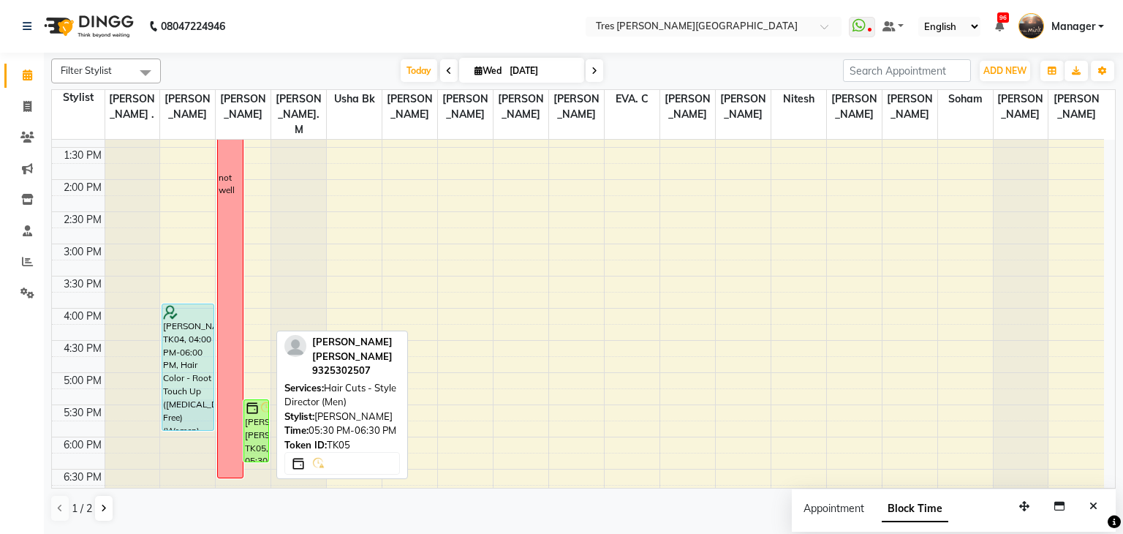
click at [260, 401] on img at bounding box center [266, 408] width 15 height 15
select select "6"
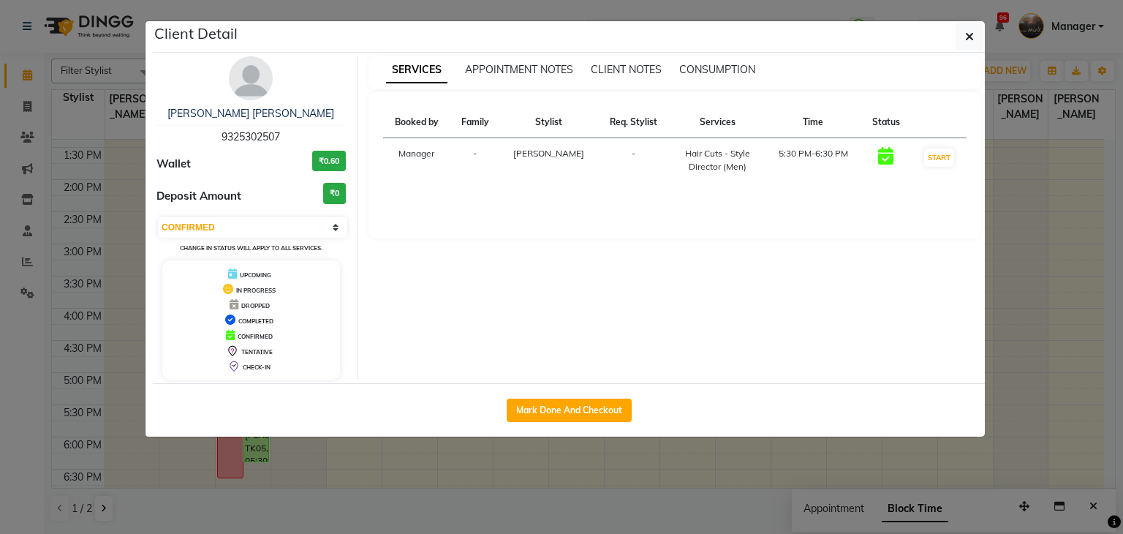
click at [259, 83] on img at bounding box center [251, 78] width 44 height 44
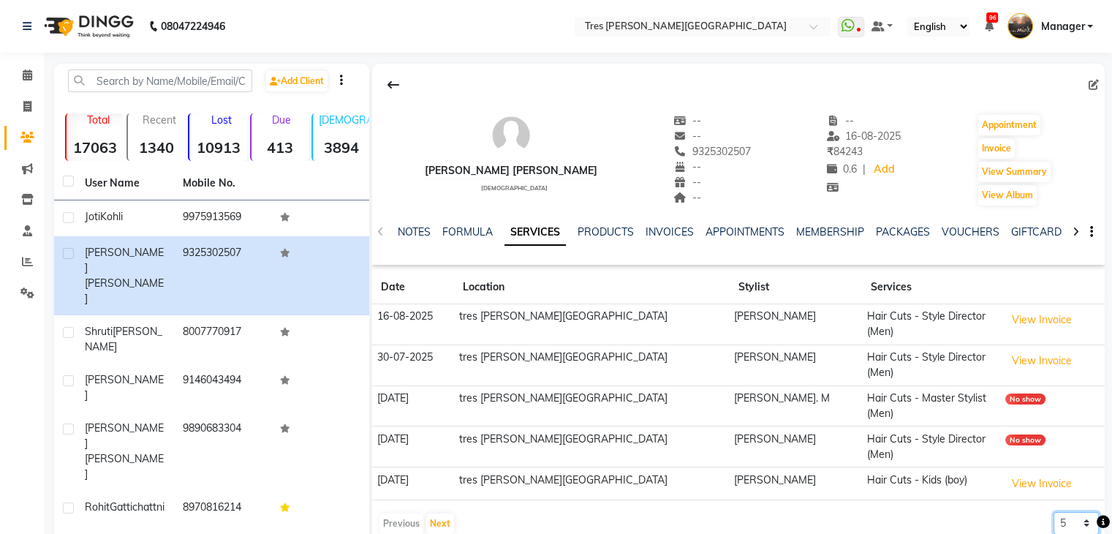
drag, startPoint x: 1061, startPoint y: 471, endPoint x: 1068, endPoint y: 433, distance: 38.6
click at [1068, 433] on app-client-history "Date Location Stylist Services 16-08-2025 tres Mink, Koregoan park Pranjal A. k…" at bounding box center [738, 402] width 732 height 265
select select "100"
click at [1053, 512] on select "5 10 50 100 500" at bounding box center [1075, 523] width 45 height 23
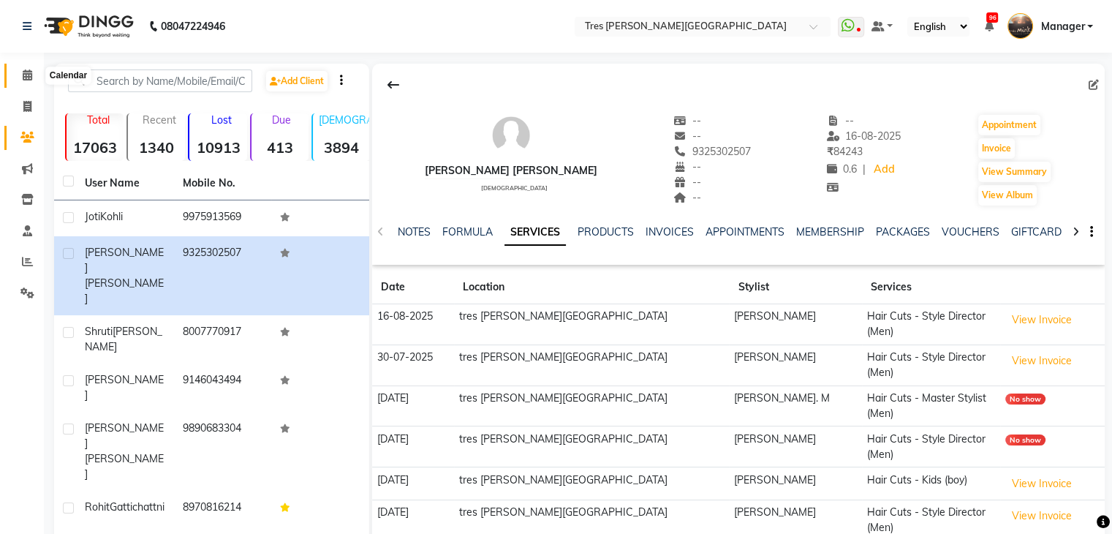
click at [26, 68] on span at bounding box center [28, 75] width 26 height 17
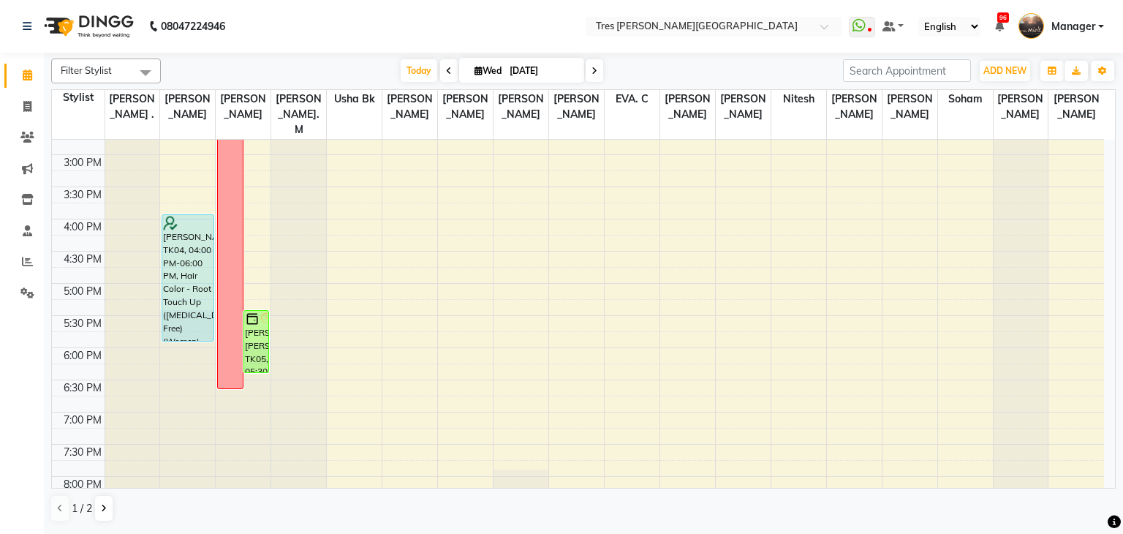
scroll to position [436, 0]
drag, startPoint x: 257, startPoint y: 316, endPoint x: 306, endPoint y: 316, distance: 49.0
click at [306, 316] on tr "Sheetal Agarwal, TK01, 09:45 AM-10:00 AM, Highlights (Women) school REHANA KOTH…" at bounding box center [578, 154] width 1052 height 900
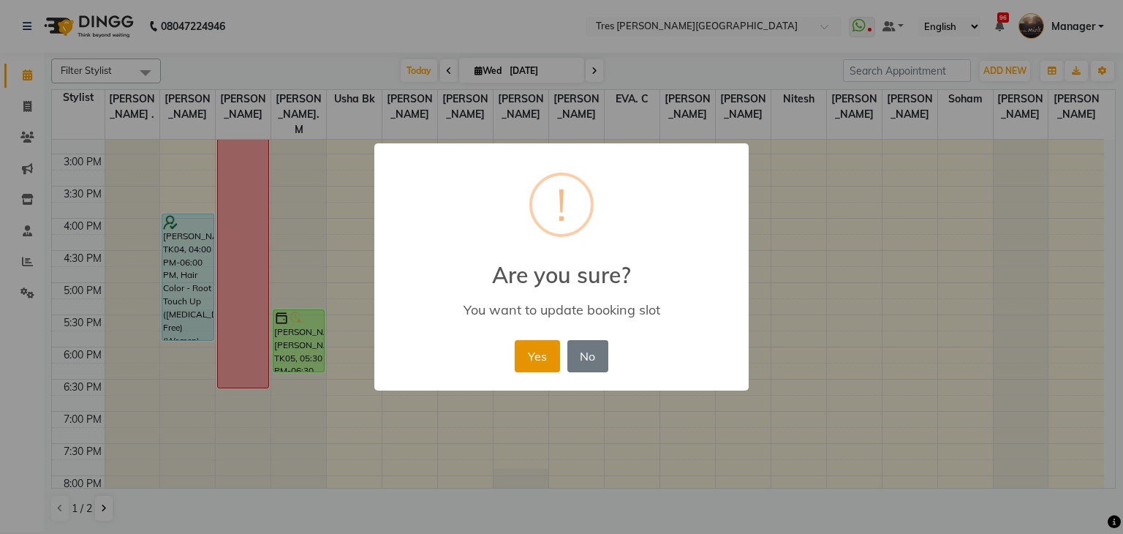
click at [528, 354] on button "Yes" at bounding box center [537, 356] width 45 height 32
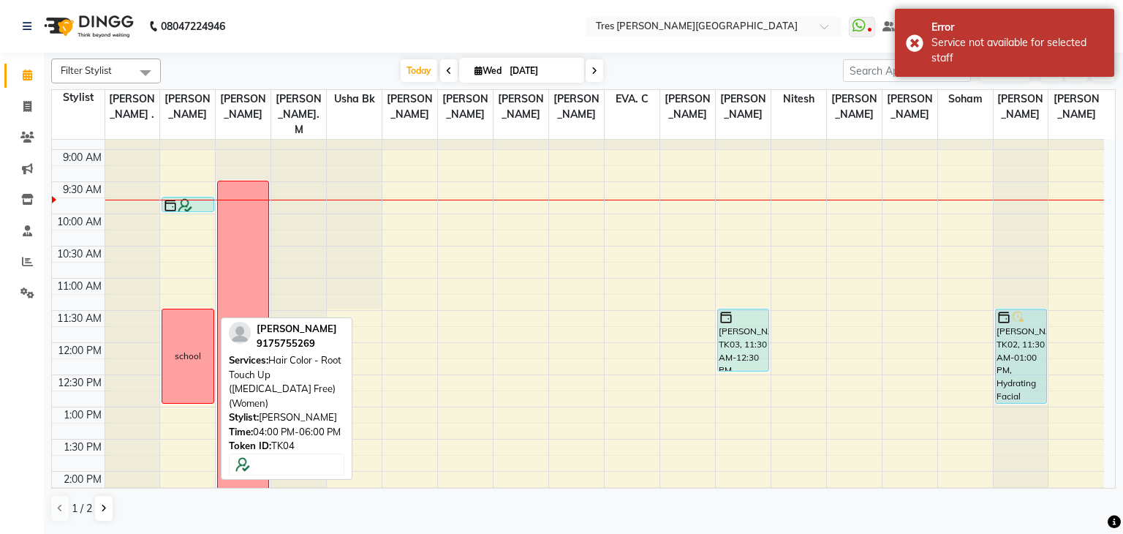
scroll to position [0, 0]
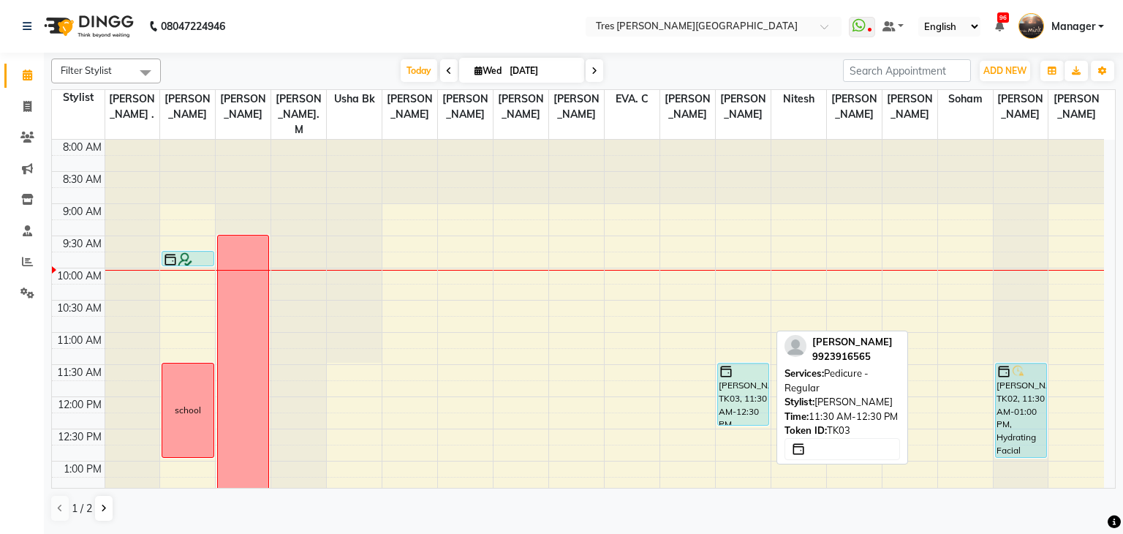
click at [744, 385] on div "[PERSON_NAME], TK03, 11:30 AM-12:30 PM, Pedicure - Regular" at bounding box center [743, 393] width 50 height 61
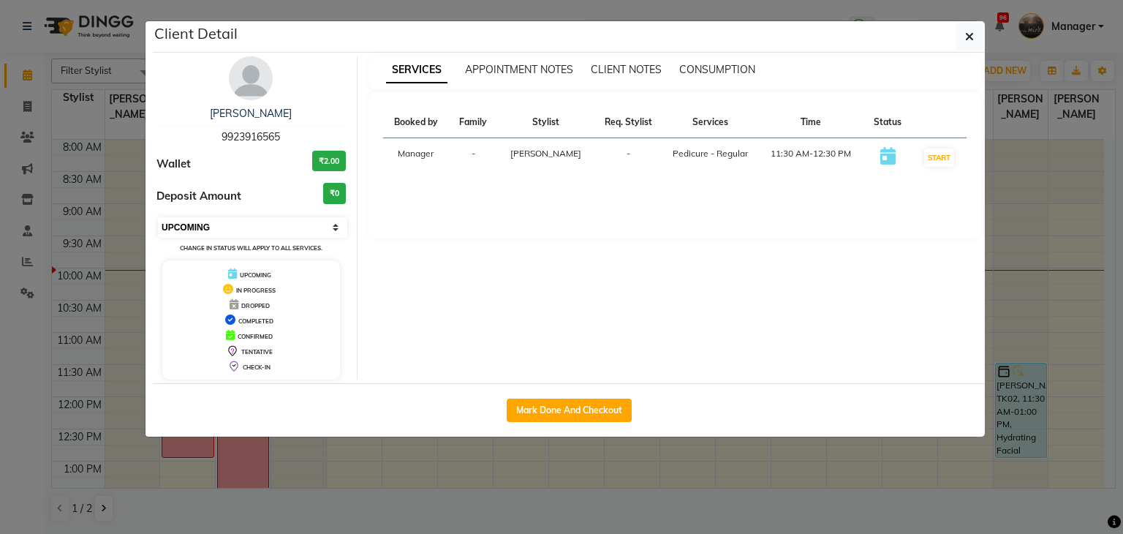
click at [259, 232] on select "Select IN SERVICE CONFIRMED TENTATIVE CHECK IN MARK DONE DROPPED UPCOMING" at bounding box center [252, 227] width 189 height 20
select select "7"
click at [158, 217] on select "Select IN SERVICE CONFIRMED TENTATIVE CHECK IN MARK DONE DROPPED UPCOMING" at bounding box center [252, 227] width 189 height 20
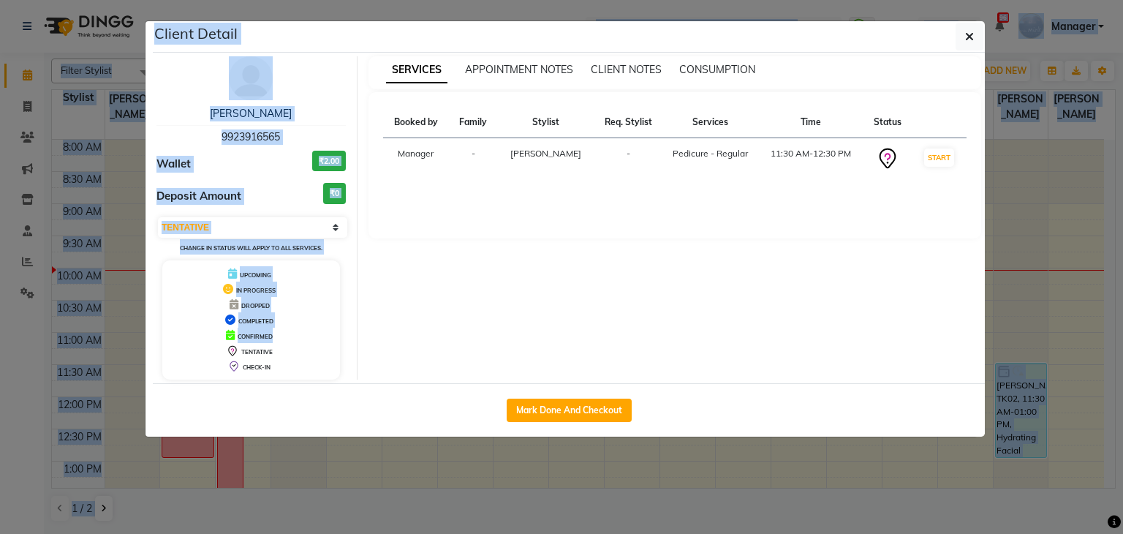
drag, startPoint x: 108, startPoint y: 342, endPoint x: 336, endPoint y: -50, distance: 453.3
click at [336, 0] on html "08047224946 Select Location × Tres Mink, Koregoan Park WhatsApp Status ✕ Status…" at bounding box center [561, 267] width 1123 height 534
click at [0, 94] on ngb-modal-window "Client Detail Diana Davar 9923916565 Wallet ₹2.00 Deposit Amount ₹0 Select IN S…" at bounding box center [561, 267] width 1123 height 534
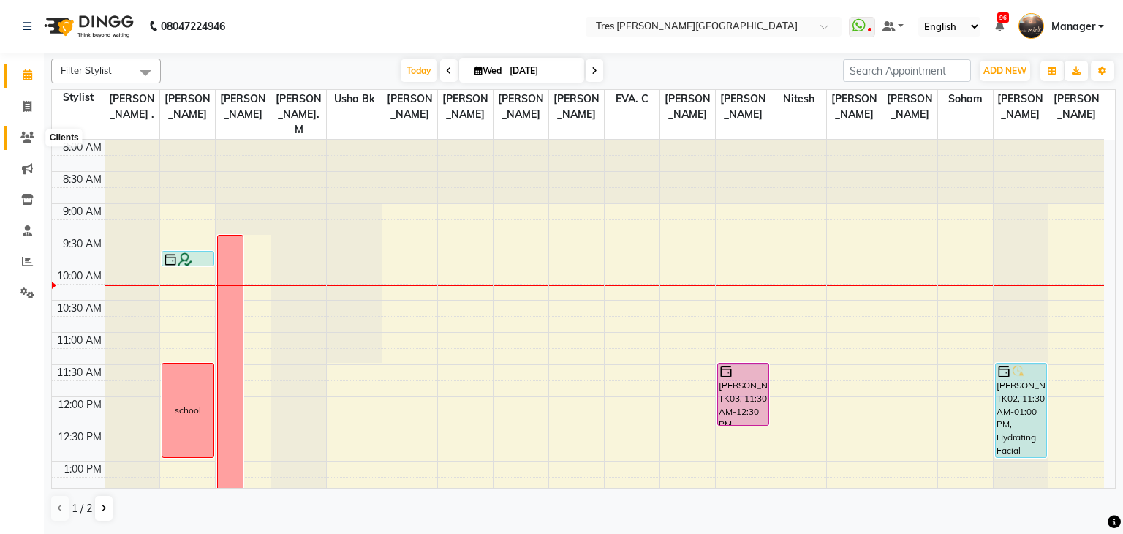
click at [27, 130] on span at bounding box center [28, 137] width 26 height 17
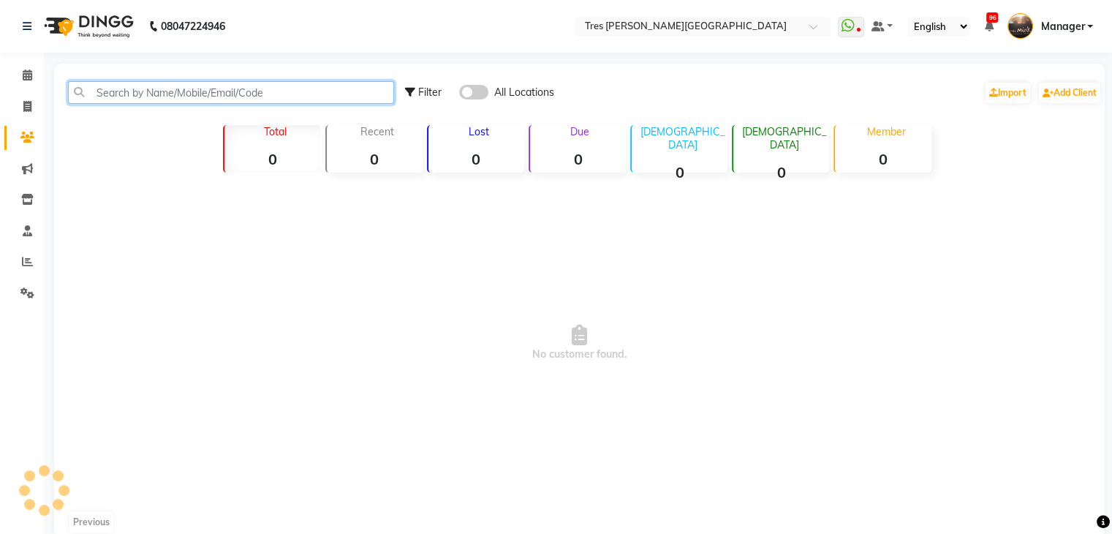
click at [167, 99] on input "text" at bounding box center [231, 92] width 326 height 23
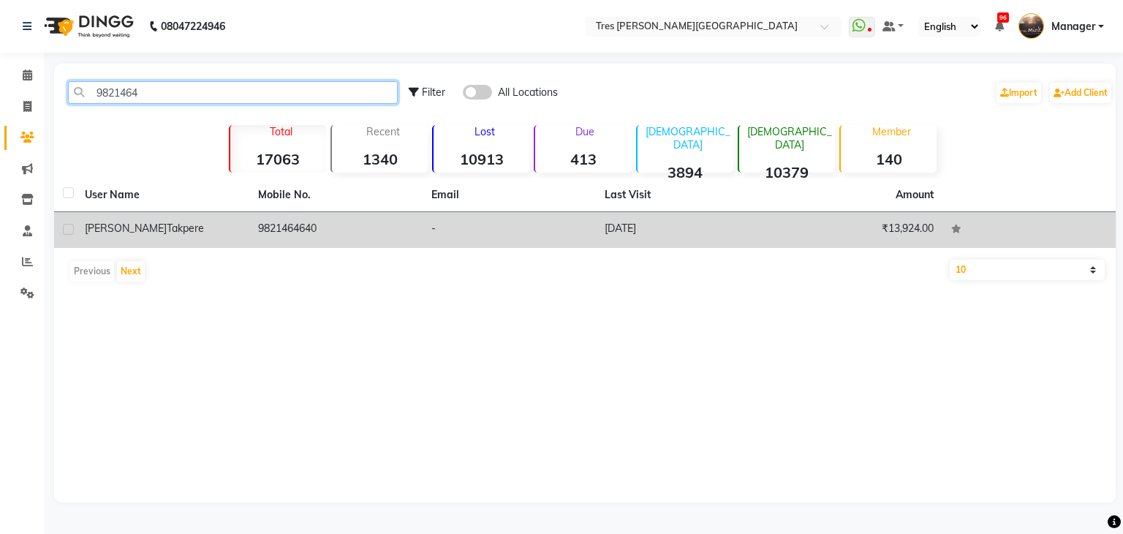
type input "9821464"
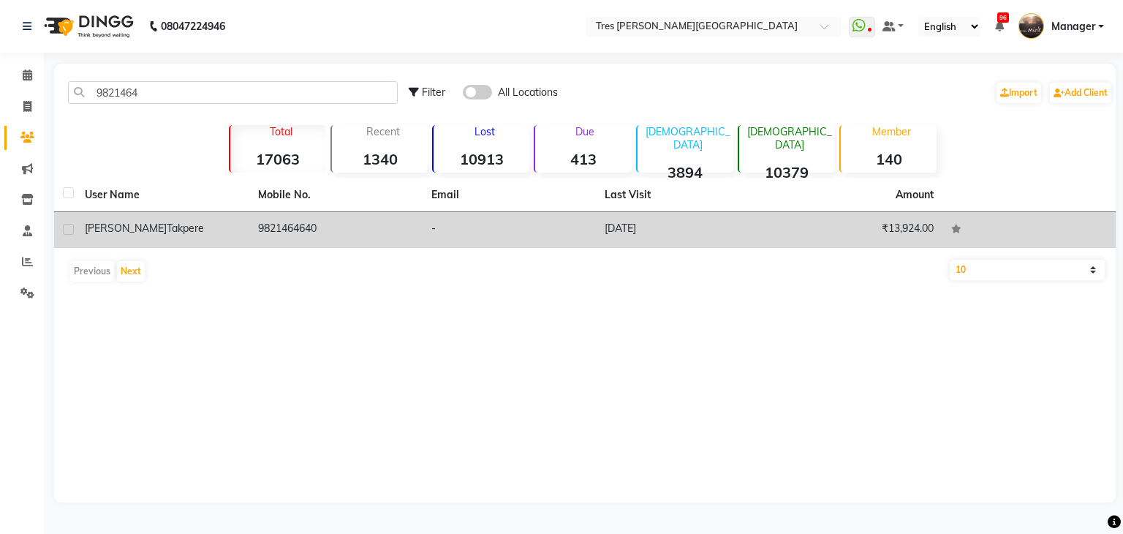
click at [204, 224] on div "Animesh Takpere" at bounding box center [163, 228] width 156 height 15
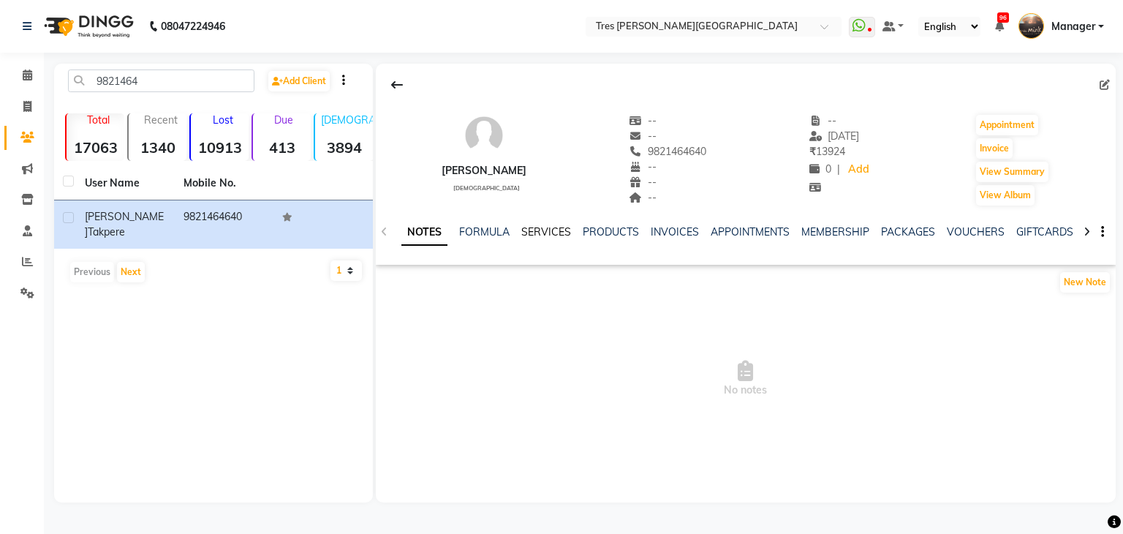
click at [550, 228] on link "SERVICES" at bounding box center [546, 231] width 50 height 13
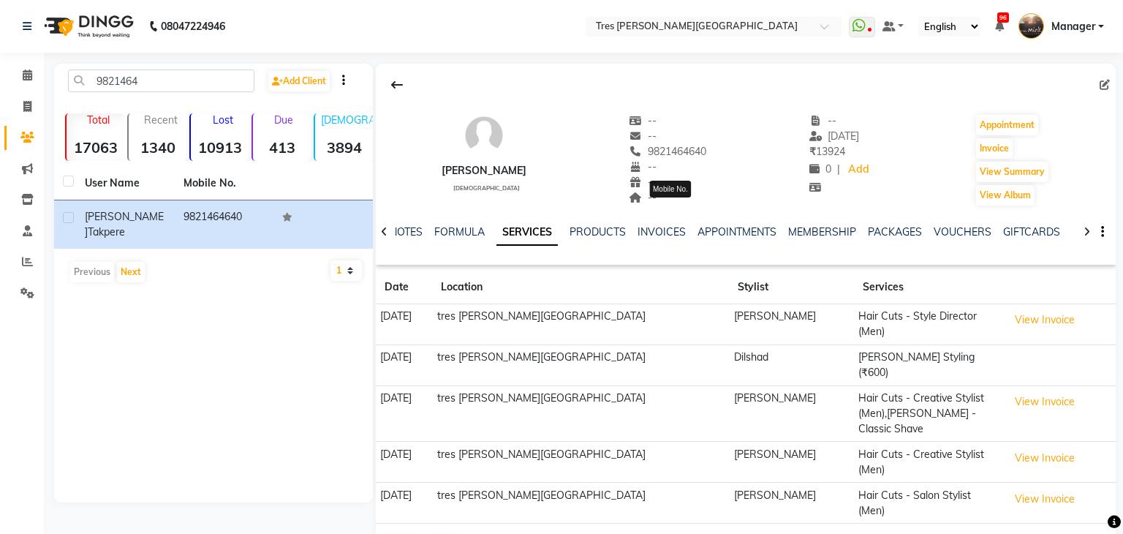
click at [687, 148] on span "9821464640" at bounding box center [667, 151] width 77 height 13
copy span "9821464640"
click at [30, 75] on icon at bounding box center [28, 74] width 10 height 11
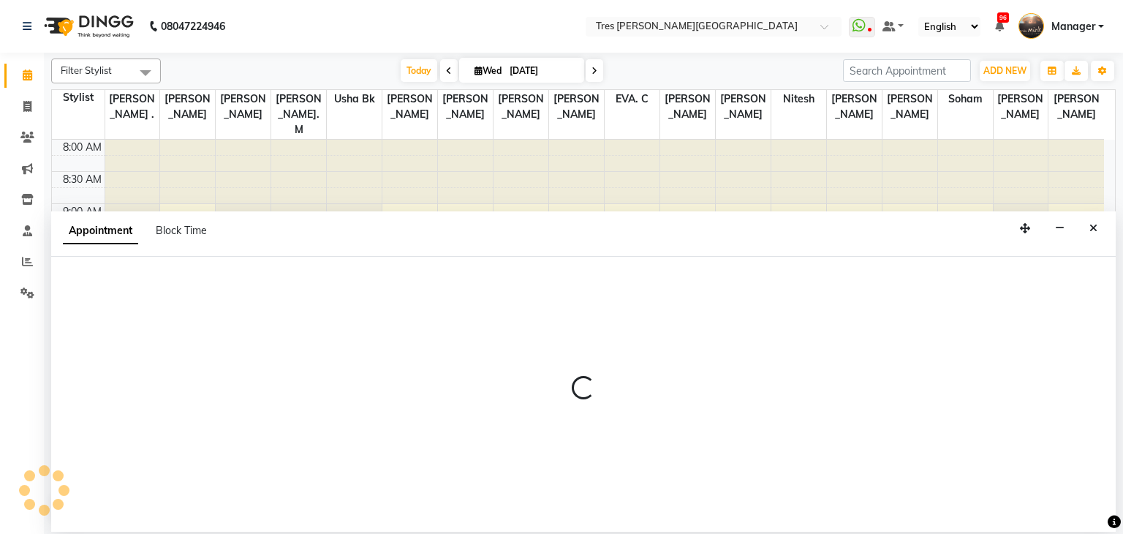
select select "1027"
select select "tentative"
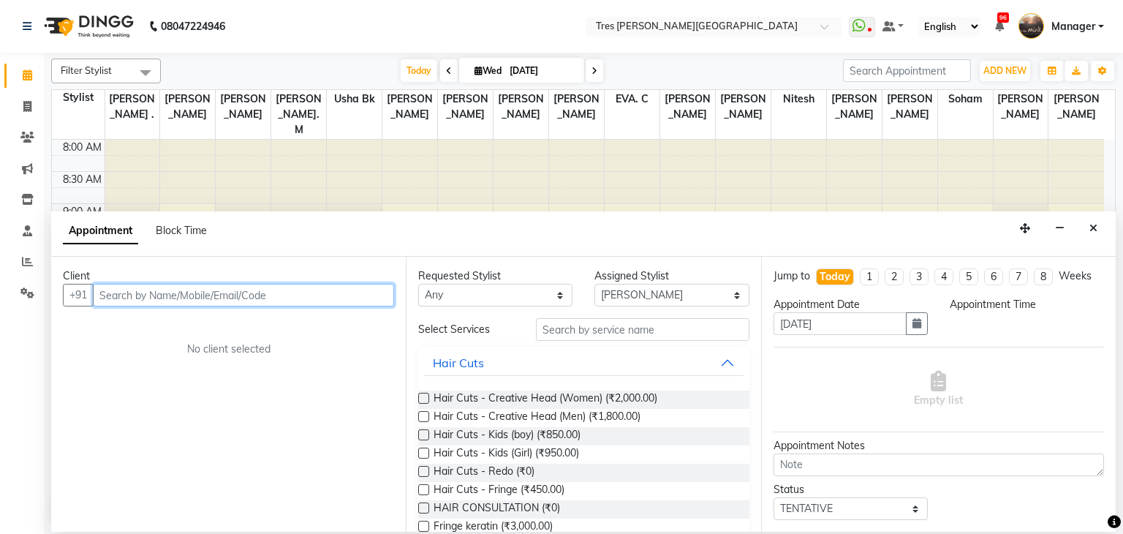
select select "630"
paste input "9821464640"
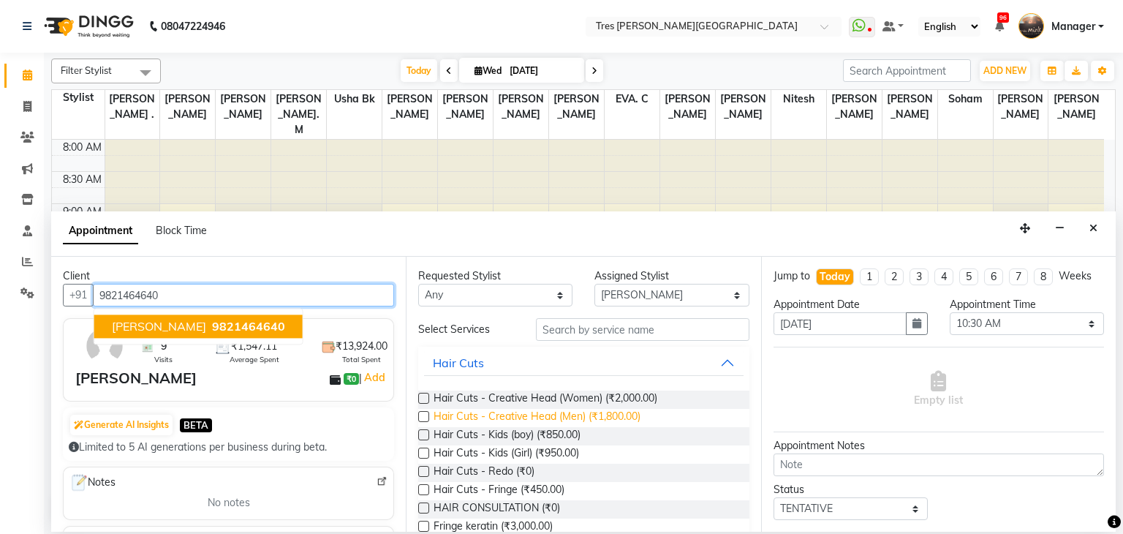
type input "9821464640"
click at [560, 420] on span "Hair Cuts - Creative Head (Men) (₹1,800.00)" at bounding box center [536, 418] width 207 height 18
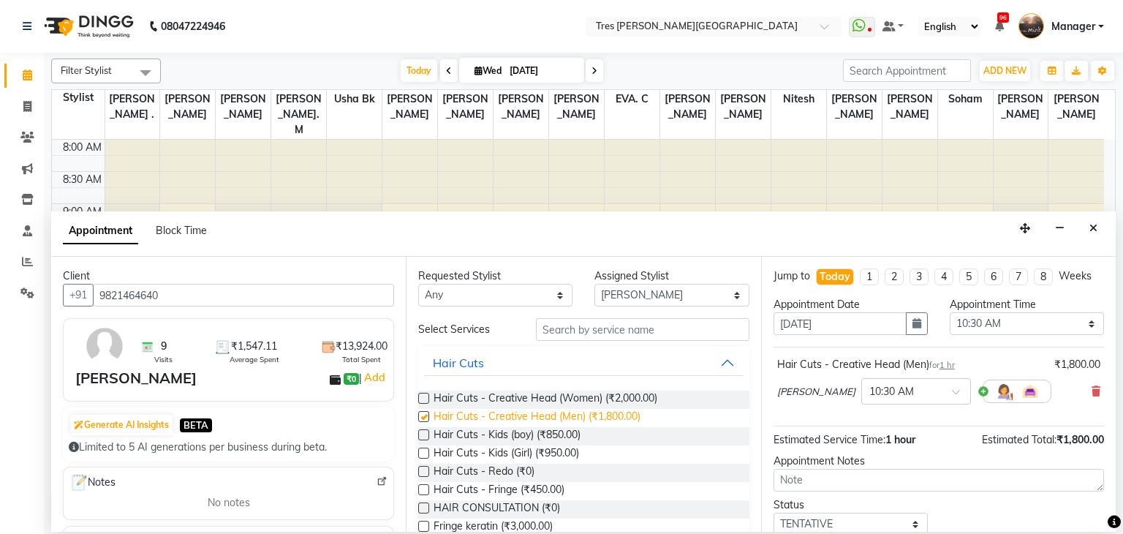
checkbox input "false"
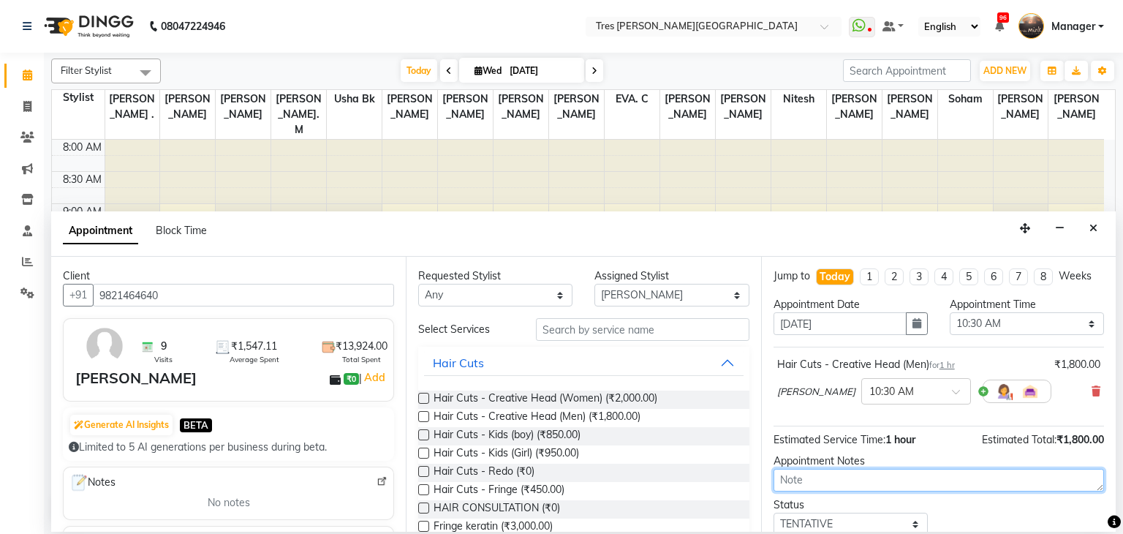
click at [861, 476] on textarea at bounding box center [938, 479] width 330 height 23
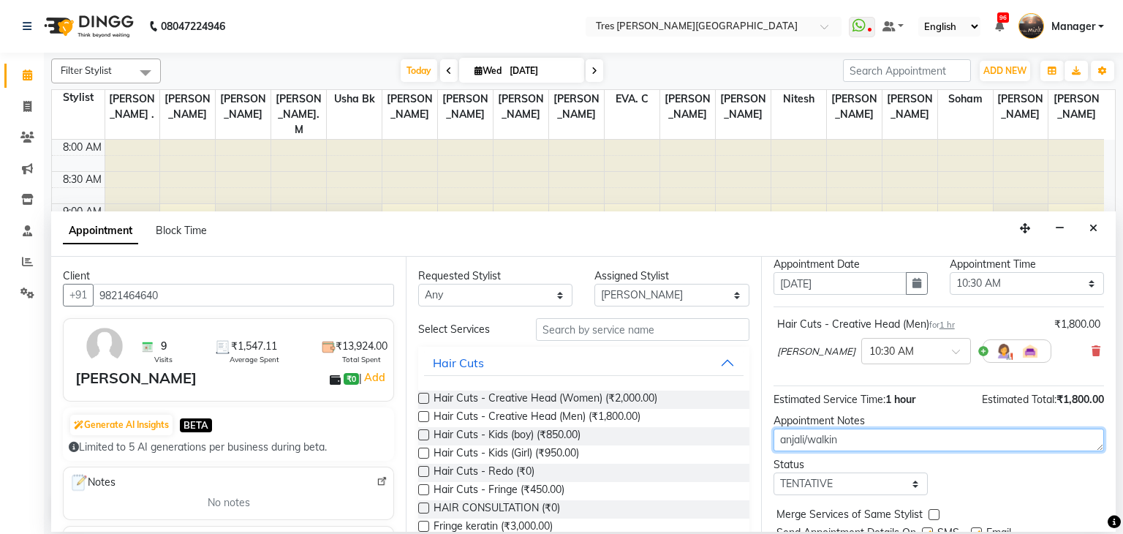
scroll to position [43, 0]
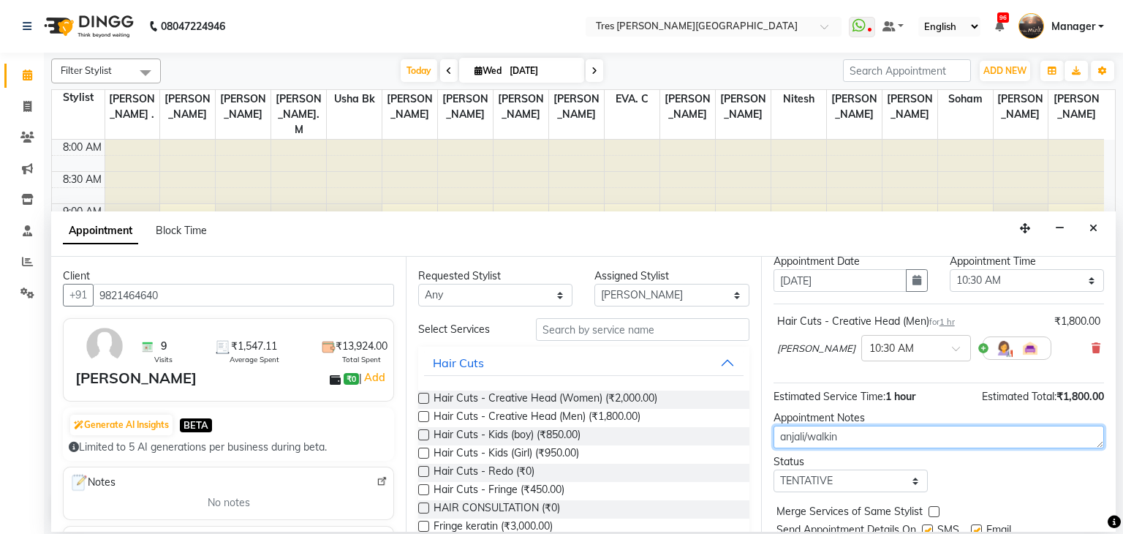
type textarea "anjali/walkin"
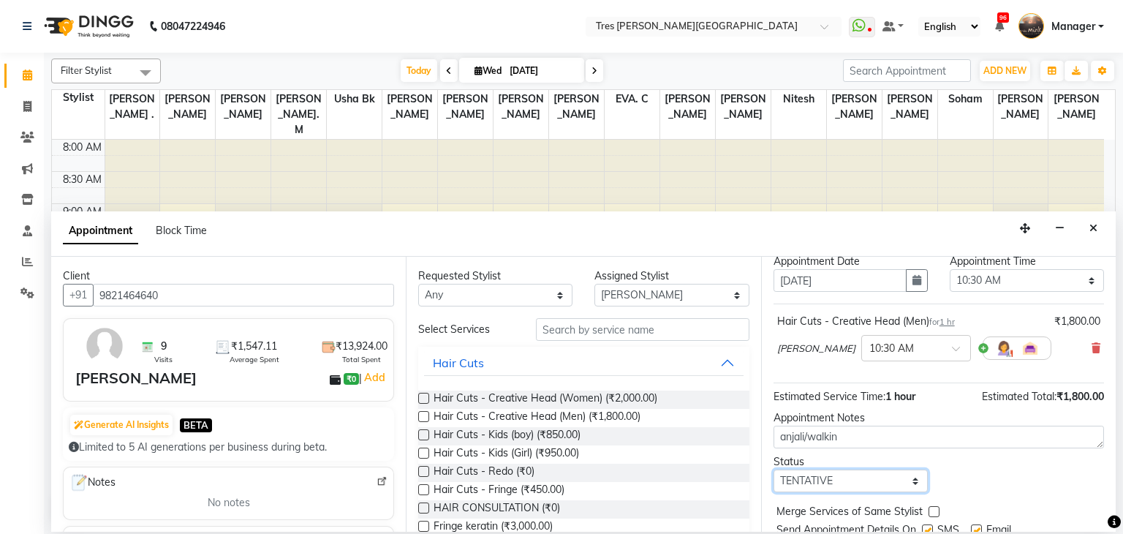
click at [824, 483] on select "Select TENTATIVE CONFIRM CHECK-IN UPCOMING" at bounding box center [850, 480] width 154 height 23
select select "confirm booking"
click at [773, 469] on select "Select TENTATIVE CONFIRM CHECK-IN UPCOMING" at bounding box center [850, 480] width 154 height 23
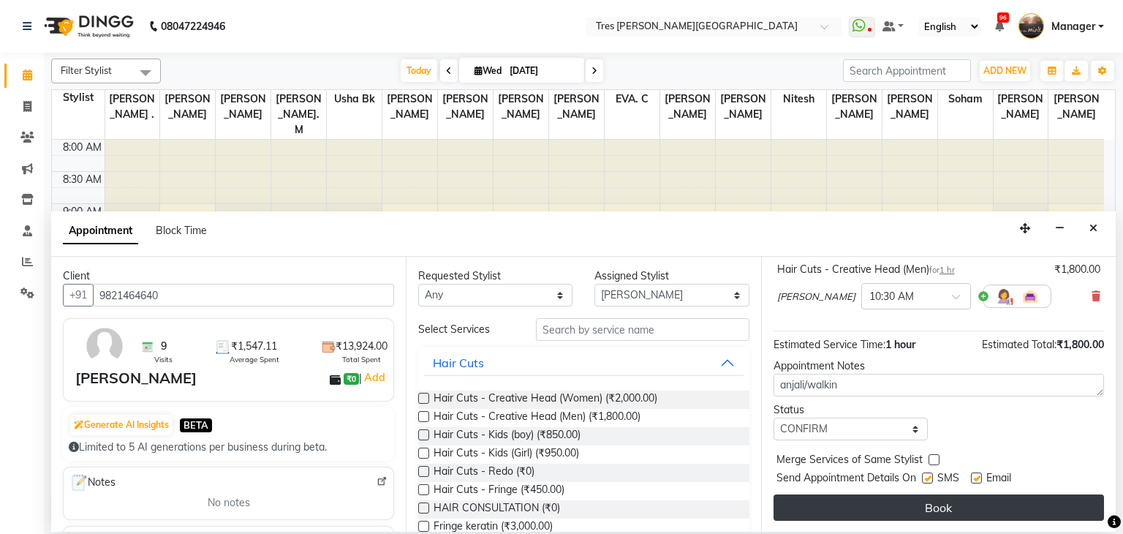
click at [827, 501] on button "Book" at bounding box center [938, 507] width 330 height 26
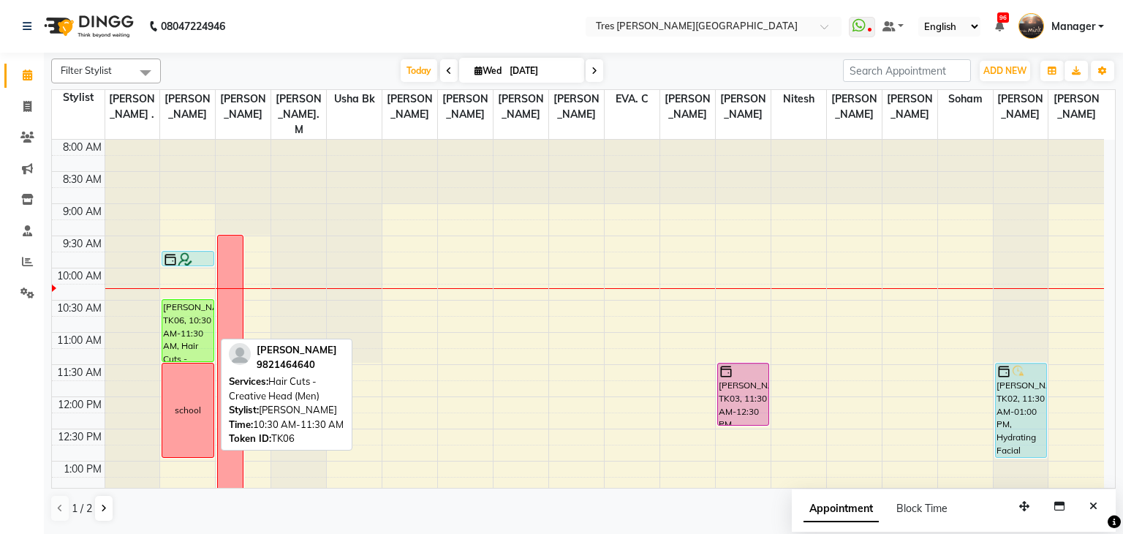
click at [195, 314] on div "[PERSON_NAME], TK06, 10:30 AM-11:30 AM, Hair Cuts - Creative Head (Men)" at bounding box center [187, 330] width 50 height 61
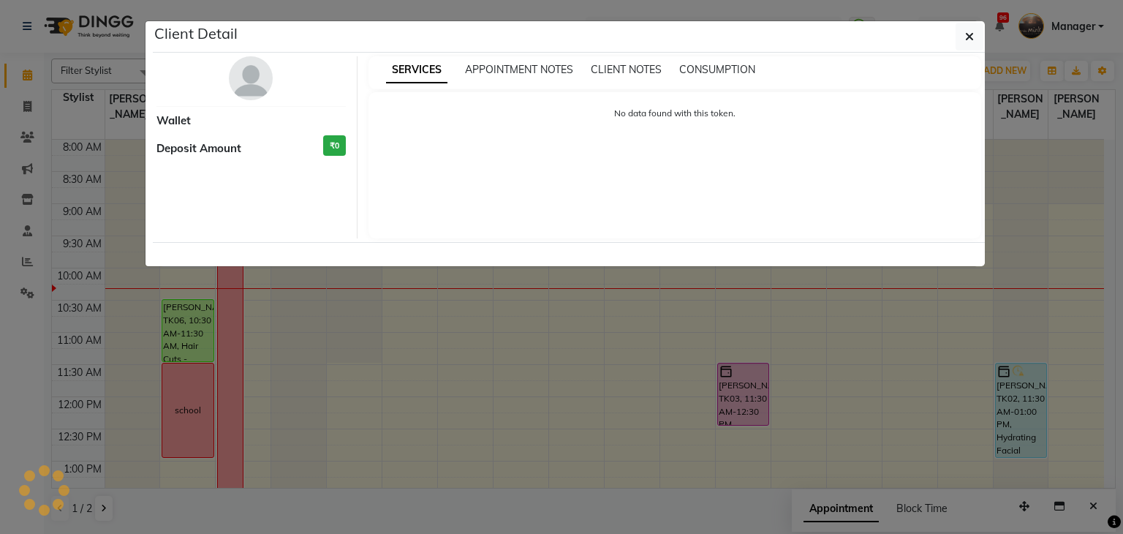
select select "6"
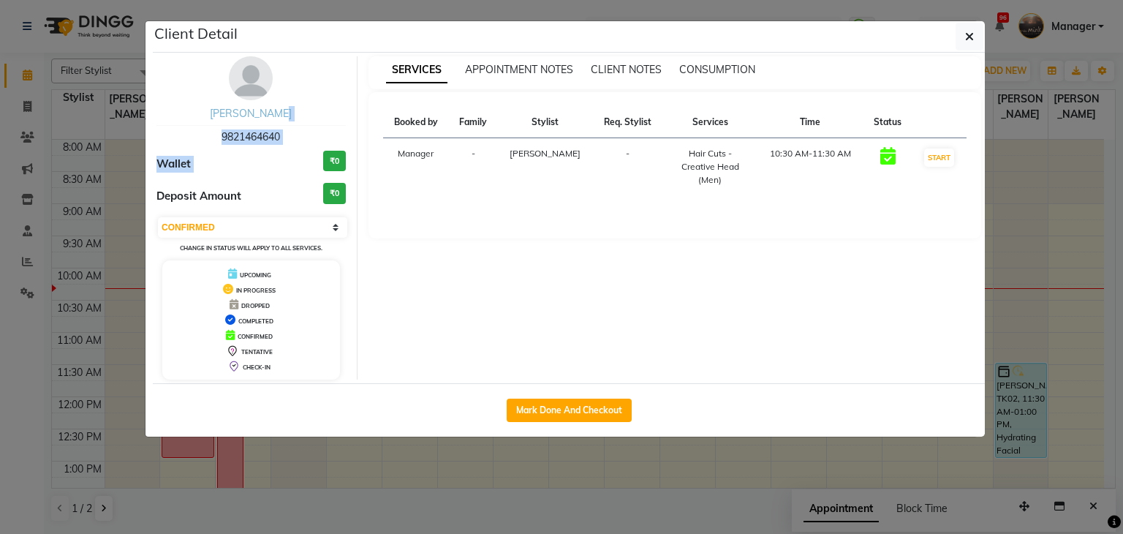
drag, startPoint x: 270, startPoint y: 148, endPoint x: 269, endPoint y: 112, distance: 36.6
click at [269, 112] on div "Animesh Takpere 9821464640 Wallet ₹0 Deposit Amount ₹0 Select IN SERVICE CONFIR…" at bounding box center [251, 217] width 212 height 323
click at [269, 112] on link "[PERSON_NAME]" at bounding box center [251, 113] width 82 height 13
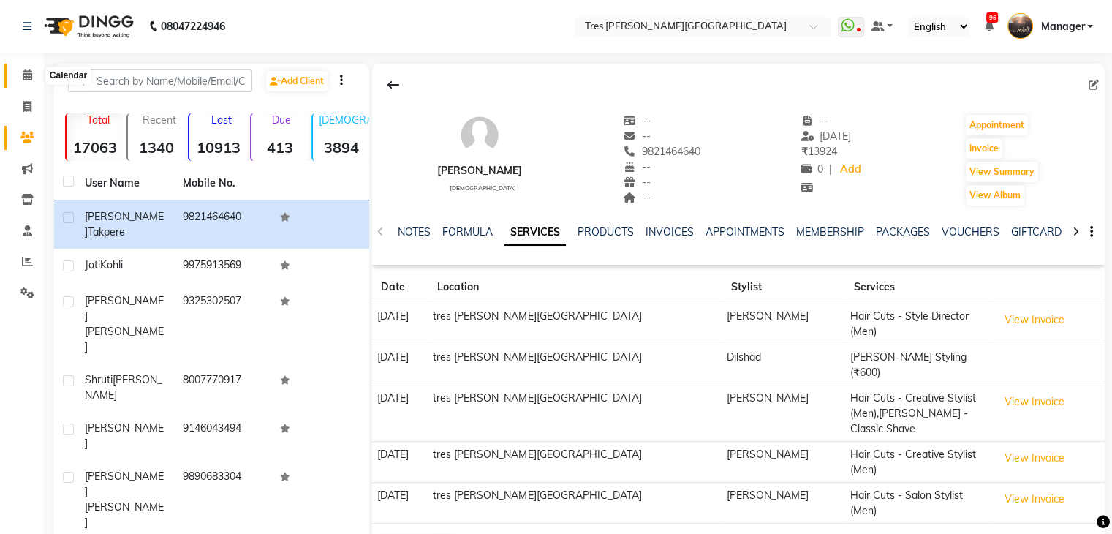
click at [23, 75] on icon at bounding box center [28, 74] width 10 height 11
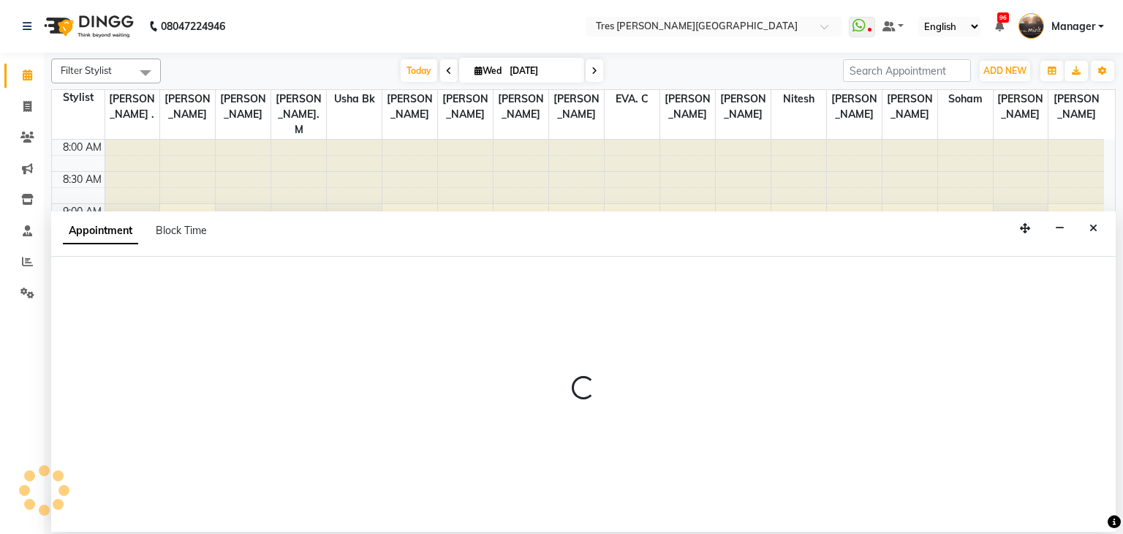
select select "1017"
select select "780"
select select "tentative"
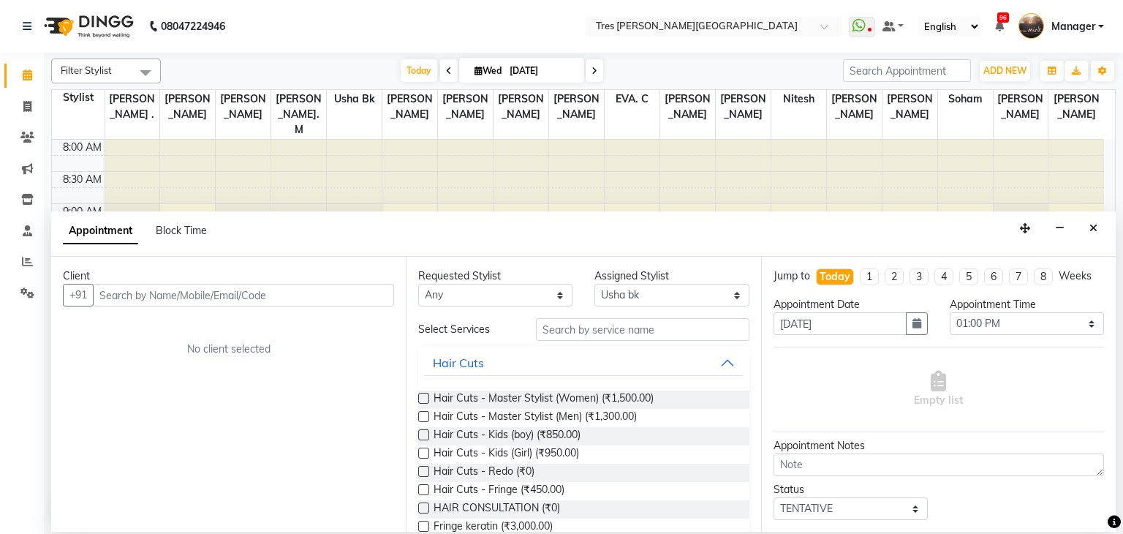
click at [425, 398] on label at bounding box center [423, 397] width 11 height 11
click at [425, 398] on input "checkbox" at bounding box center [423, 400] width 10 height 10
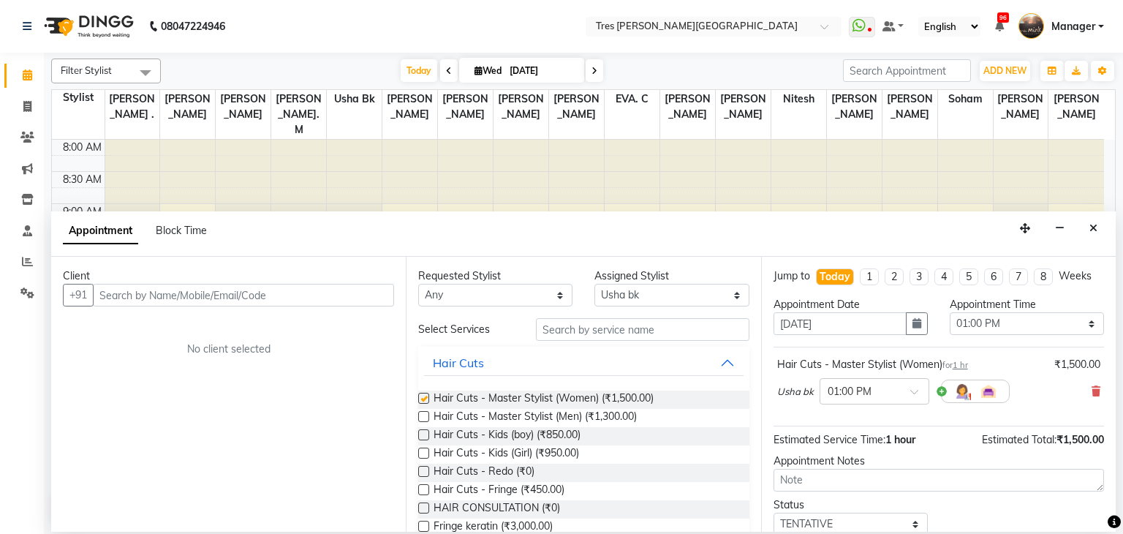
checkbox input "false"
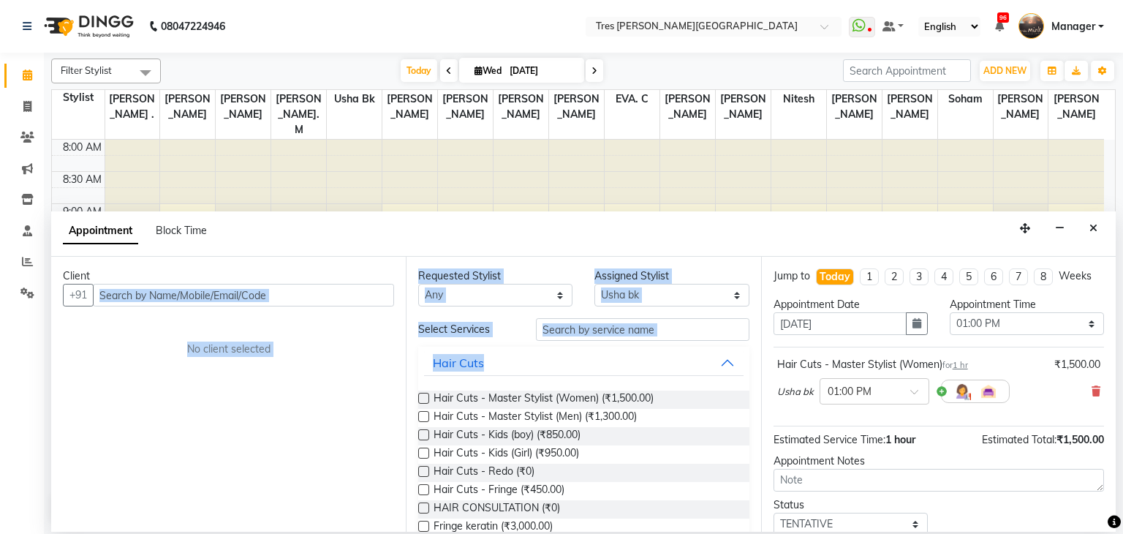
drag, startPoint x: 425, startPoint y: 398, endPoint x: 342, endPoint y: 286, distance: 139.0
click at [342, 286] on div "Client +91 No client selected Requested Stylist Any Aarti Rathod Anand Saindane…" at bounding box center [583, 394] width 1064 height 275
click at [342, 286] on input "text" at bounding box center [243, 295] width 301 height 23
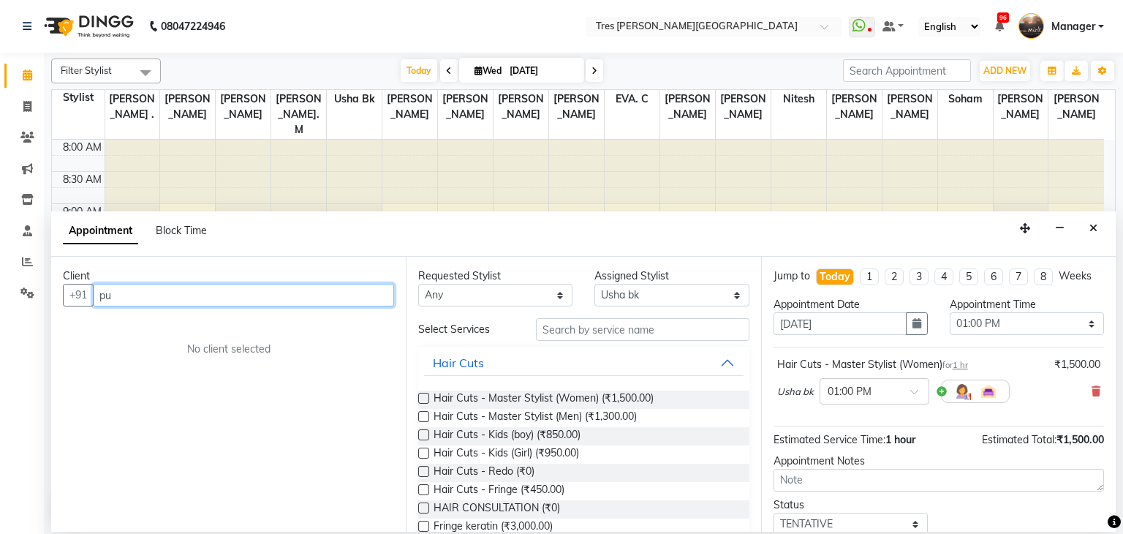
type input "p"
type input "7042268472"
click at [342, 286] on button "Add Client" at bounding box center [363, 295] width 61 height 23
select select "22"
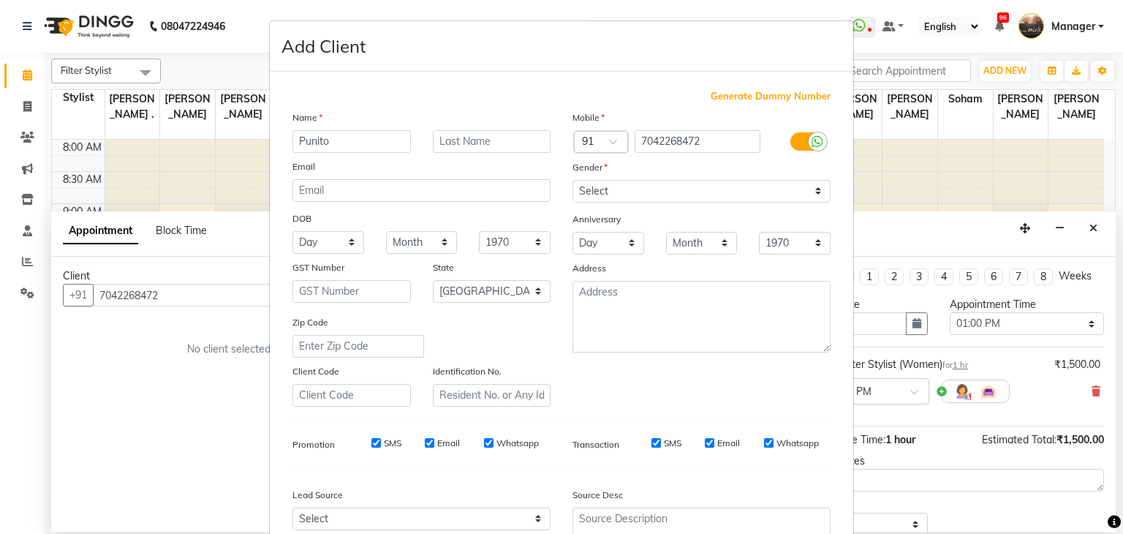
type input "Punito"
click at [506, 141] on input "text" at bounding box center [492, 141] width 118 height 23
type input "Jain"
click at [614, 189] on select "Select Male Female Other Prefer Not To Say" at bounding box center [701, 191] width 258 height 23
click at [572, 181] on select "Select Male Female Other Prefer Not To Say" at bounding box center [701, 191] width 258 height 23
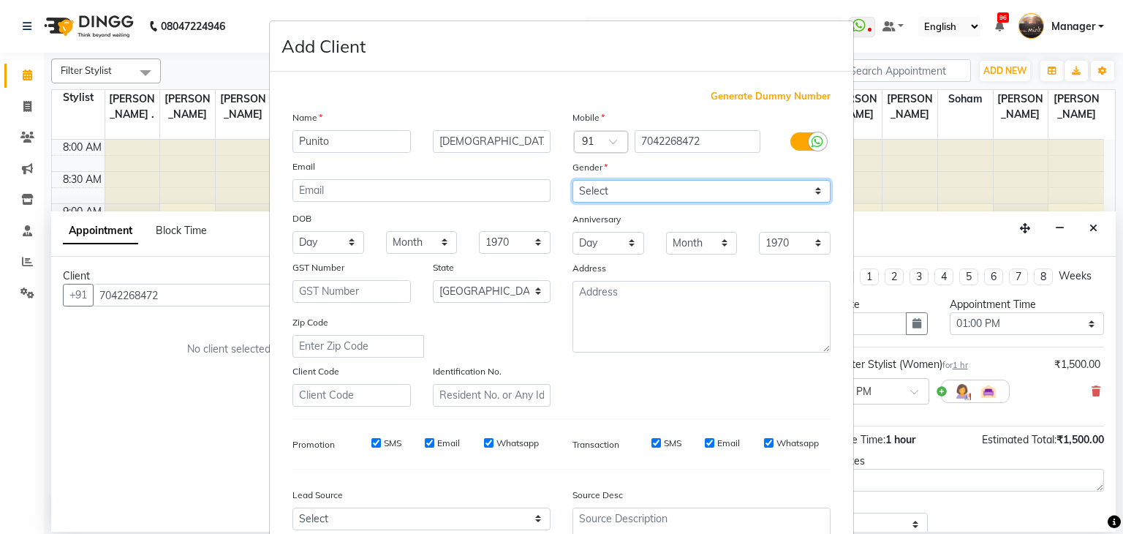
drag, startPoint x: 639, startPoint y: 201, endPoint x: 635, endPoint y: 258, distance: 57.1
click at [635, 258] on div "Mobile Country Code × 91 7042268472 Gender Select Male Female Other Prefer Not …" at bounding box center [701, 258] width 280 height 297
select select "female"
click at [572, 181] on select "Select Male Female Other Prefer Not To Say" at bounding box center [701, 191] width 258 height 23
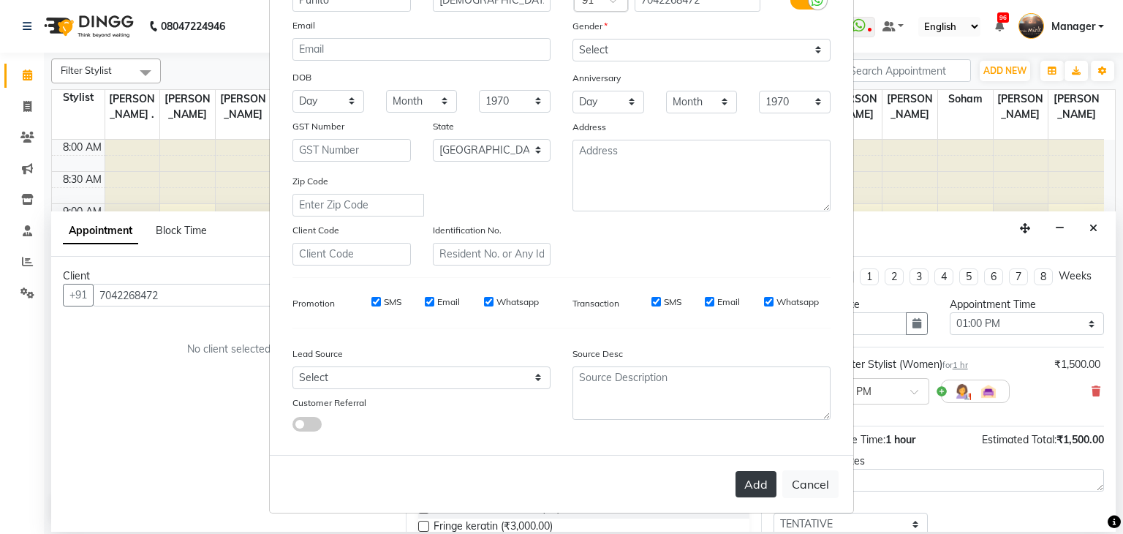
click at [745, 496] on button "Add" at bounding box center [755, 484] width 41 height 26
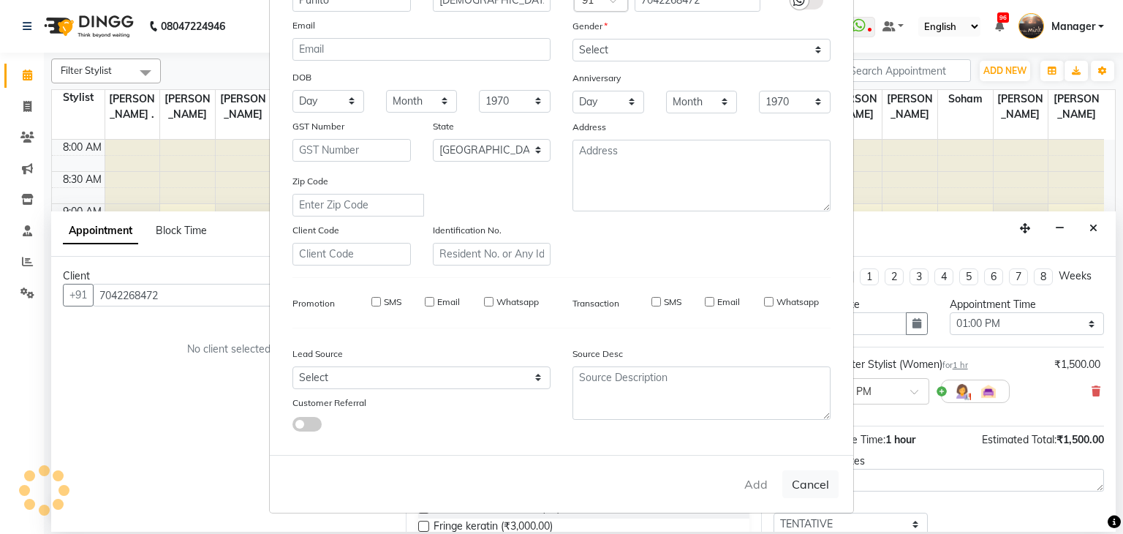
select select
select select "null"
select select
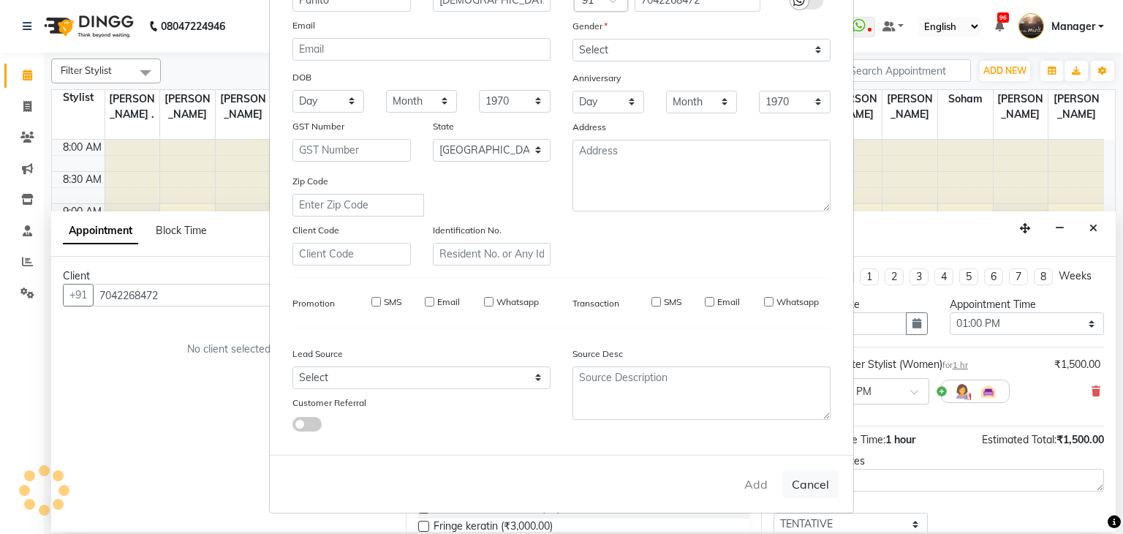
select select
checkbox input "false"
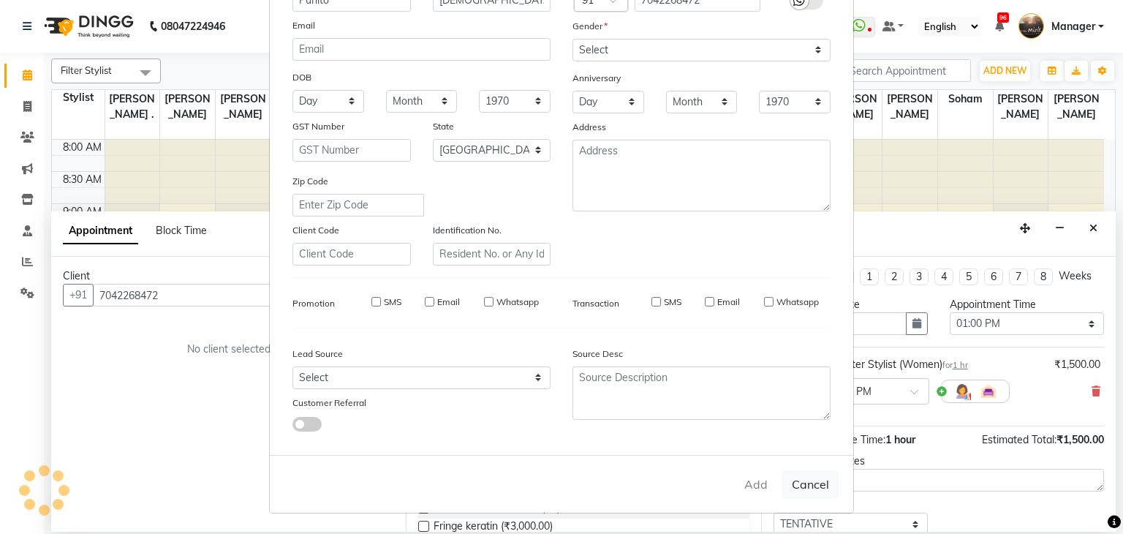
checkbox input "false"
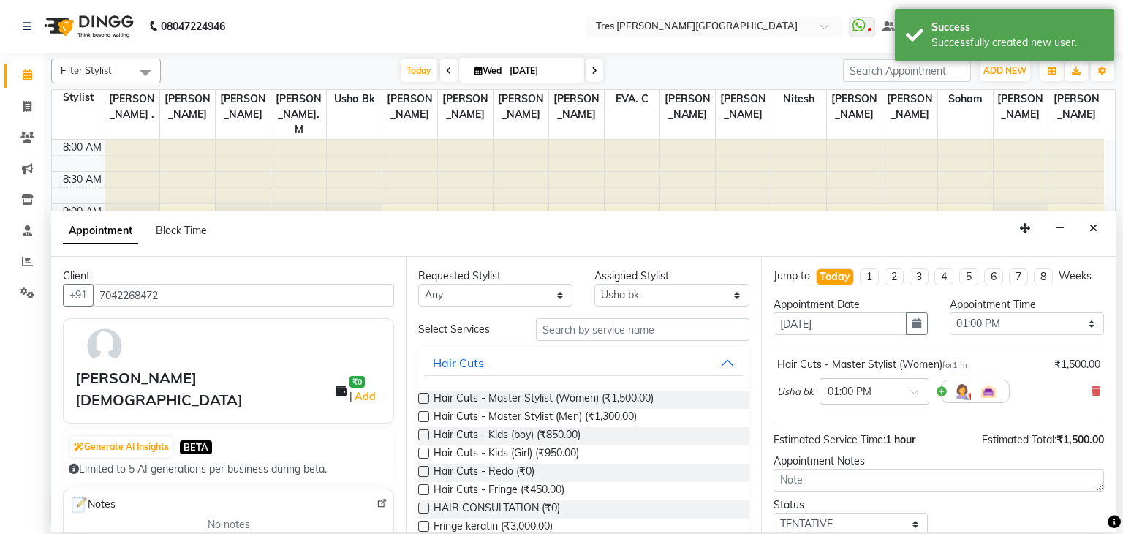
scroll to position [95, 0]
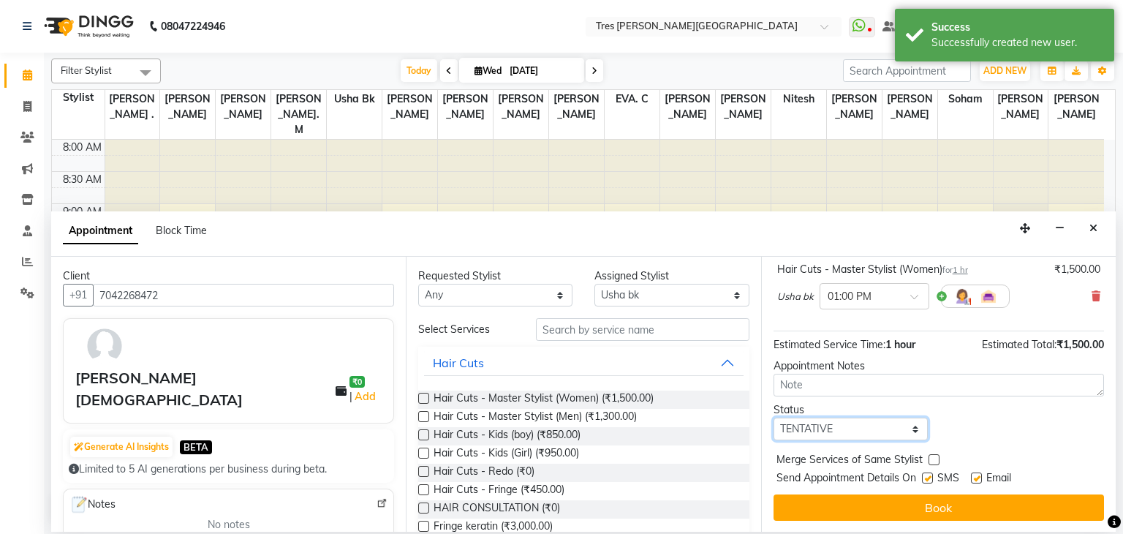
drag, startPoint x: 795, startPoint y: 430, endPoint x: 822, endPoint y: 373, distance: 63.5
click at [822, 373] on div "Jump to Today 1 2 3 4 5 6 7 8 Weeks Appointment Date 03-09-2025 Appointment Tim…" at bounding box center [938, 394] width 354 height 275
select select "confirm booking"
click at [773, 417] on select "Select TENTATIVE CONFIRM CHECK-IN UPCOMING" at bounding box center [850, 428] width 154 height 23
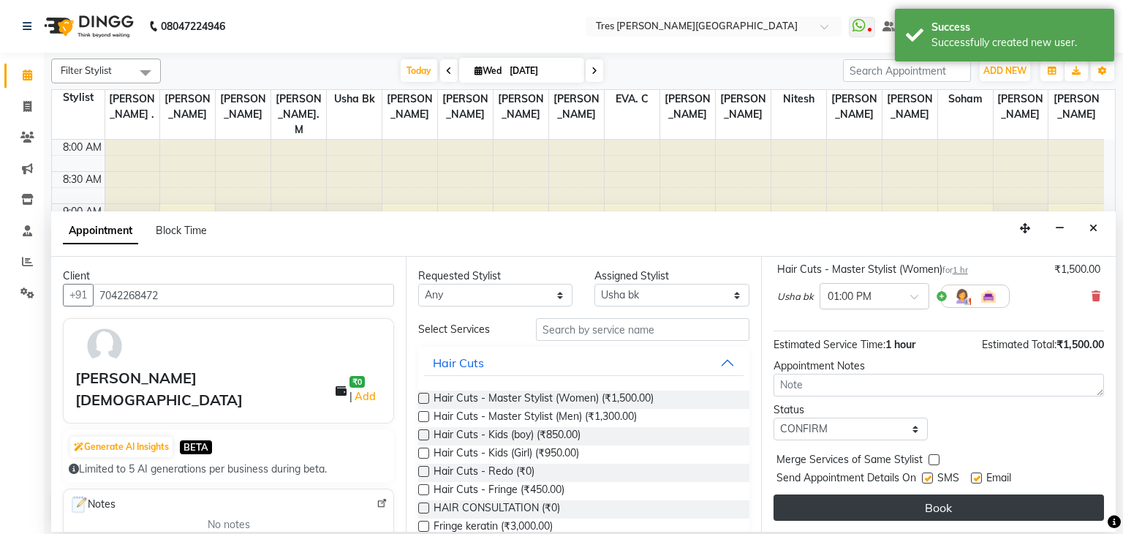
click at [915, 514] on button "Book" at bounding box center [938, 507] width 330 height 26
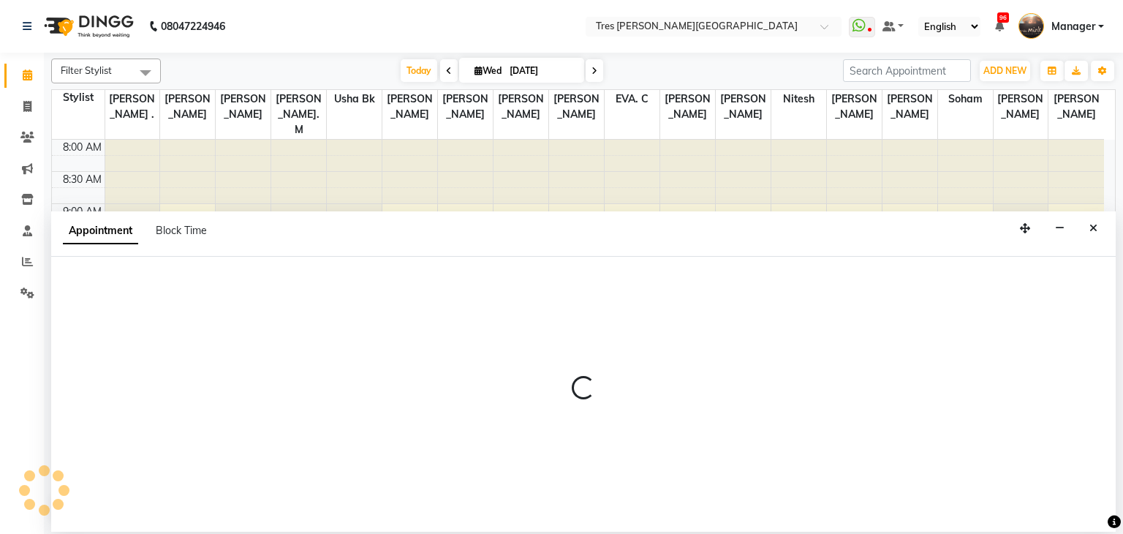
select select "1017"
select select "720"
select select "tentative"
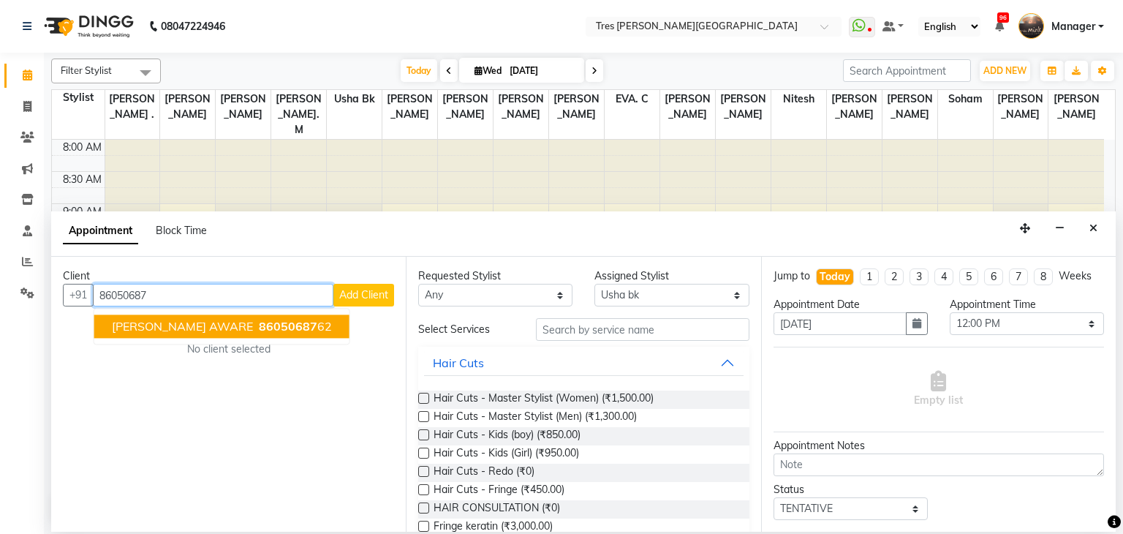
click at [186, 330] on span "[PERSON_NAME] AWARE" at bounding box center [182, 326] width 141 height 15
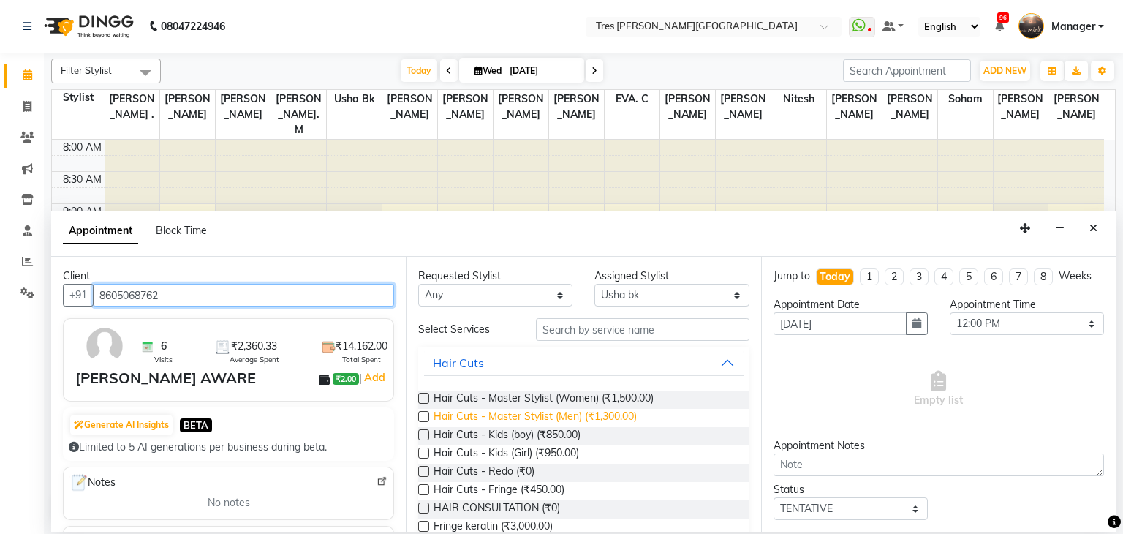
type input "8605068762"
click at [597, 420] on span "Hair Cuts - Master Stylist (Men) (₹1,300.00)" at bounding box center [534, 418] width 203 height 18
checkbox input "false"
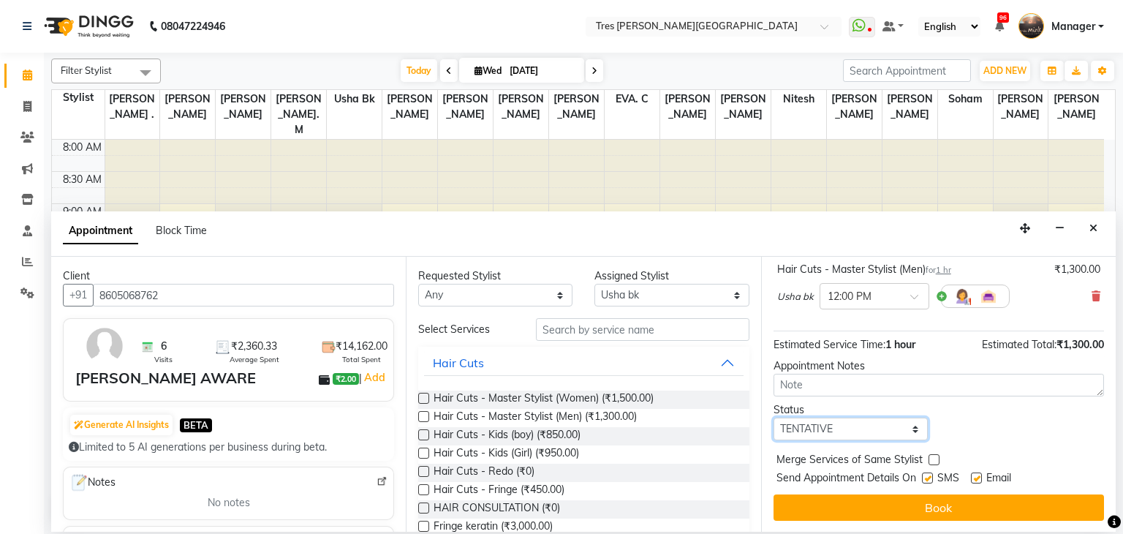
click at [825, 429] on select "Select TENTATIVE CONFIRM CHECK-IN UPCOMING" at bounding box center [850, 428] width 154 height 23
select select "confirm booking"
click at [773, 417] on select "Select TENTATIVE CONFIRM CHECK-IN UPCOMING" at bounding box center [850, 428] width 154 height 23
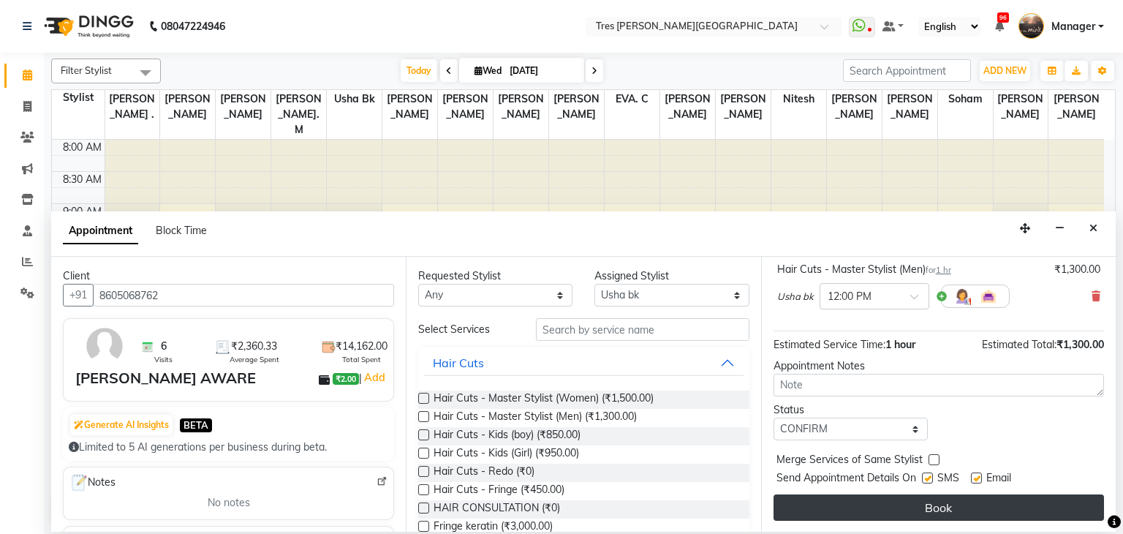
click at [837, 509] on button "Book" at bounding box center [938, 507] width 330 height 26
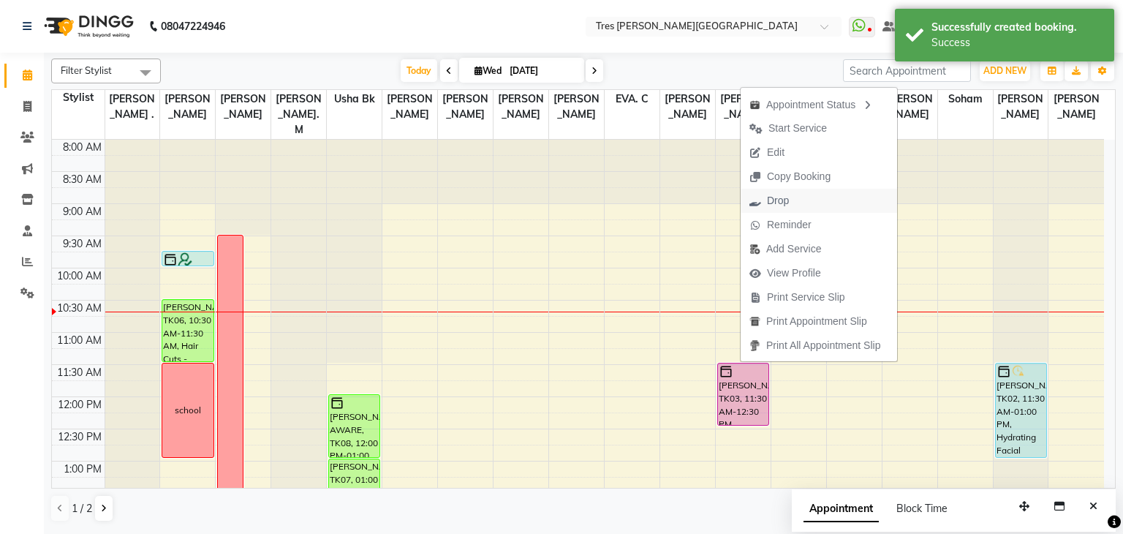
click at [760, 208] on span "Drop" at bounding box center [768, 201] width 57 height 24
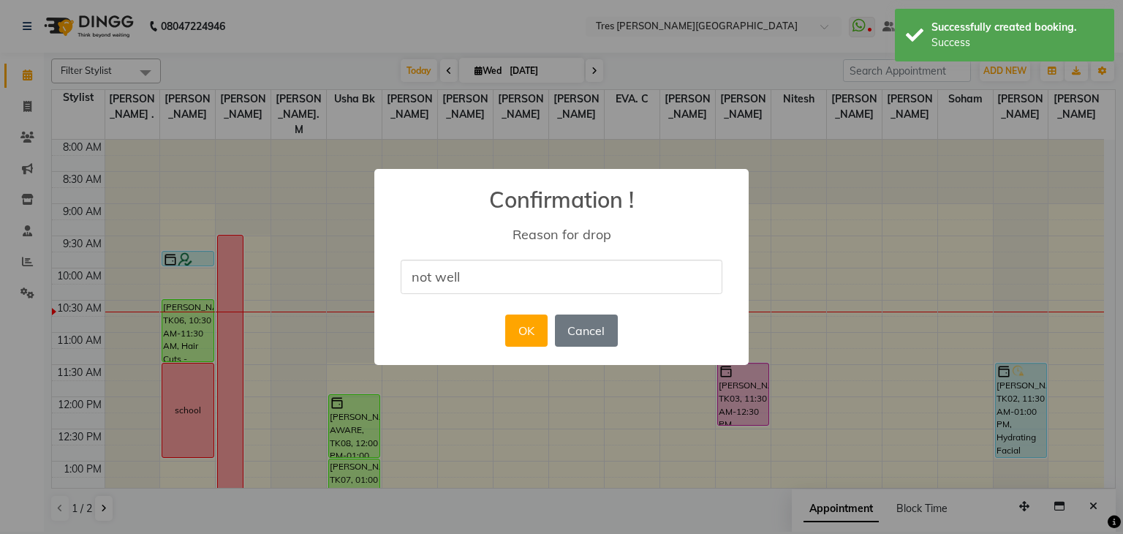
type input "not well"
click at [450, 337] on div "× Confirmation ! Reason for drop not well OK No Cancel" at bounding box center [561, 267] width 374 height 197
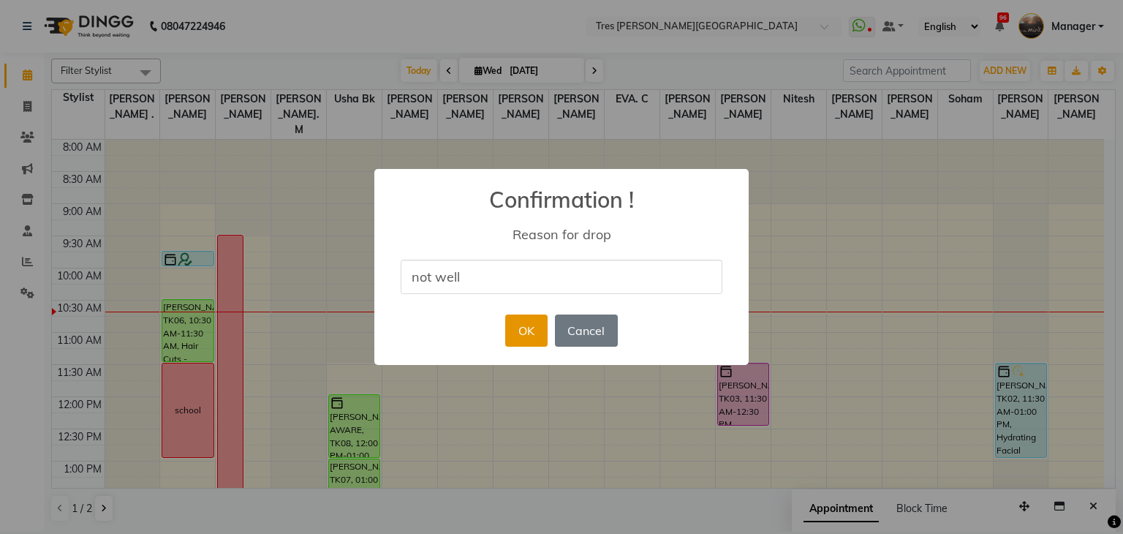
click at [541, 326] on button "OK" at bounding box center [526, 330] width 42 height 32
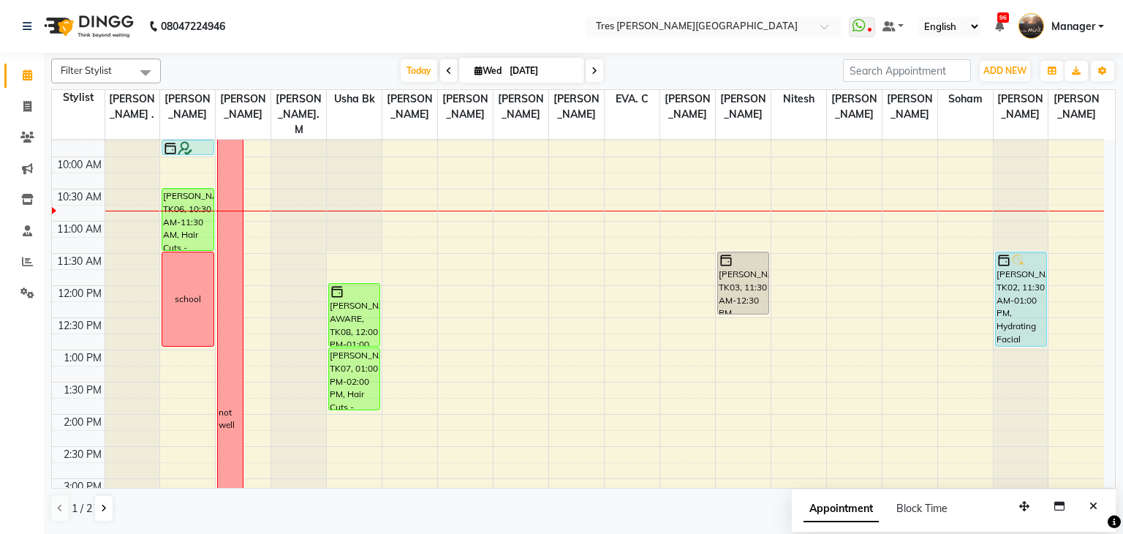
scroll to position [115, 0]
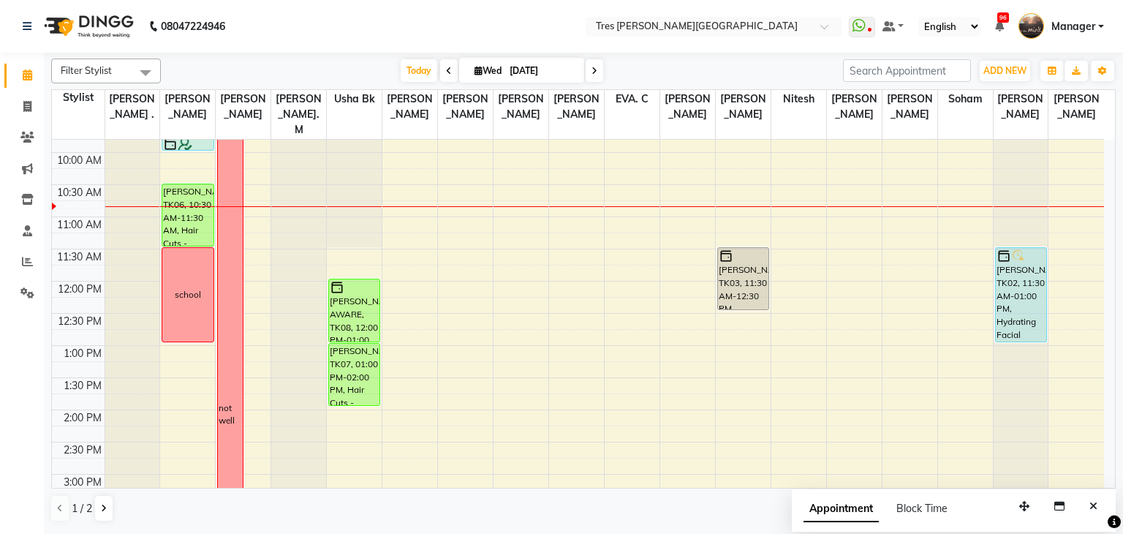
click at [596, 71] on icon at bounding box center [594, 71] width 6 height 9
type input "04-09-2025"
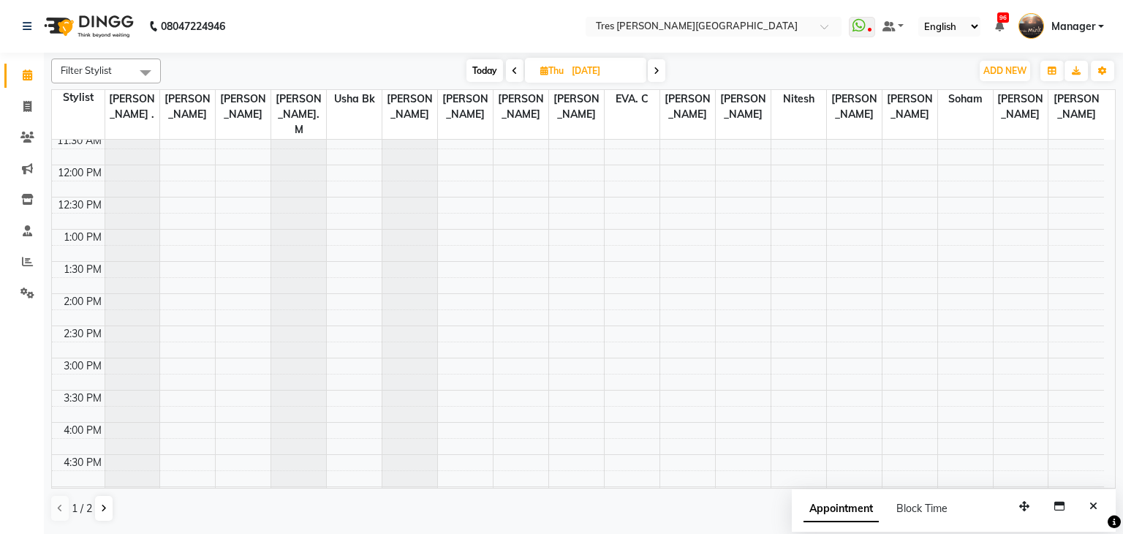
scroll to position [227, 0]
click at [178, 226] on div "8:00 AM 8:30 AM 9:00 AM 9:30 AM 10:00 AM 10:30 AM 11:00 AM 11:30 AM 12:00 PM 12…" at bounding box center [578, 362] width 1052 height 900
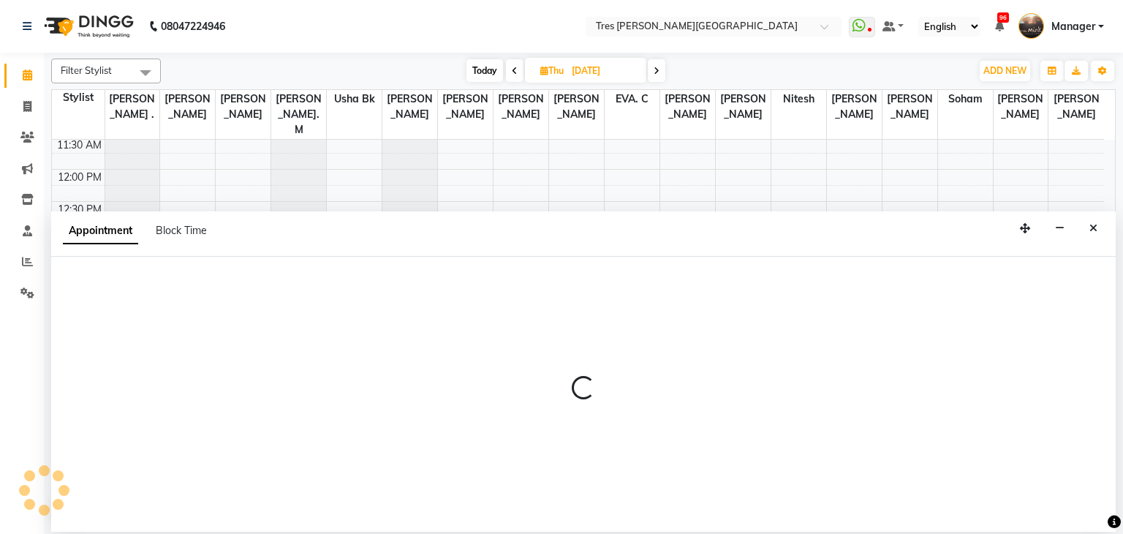
select select "1027"
select select "tentative"
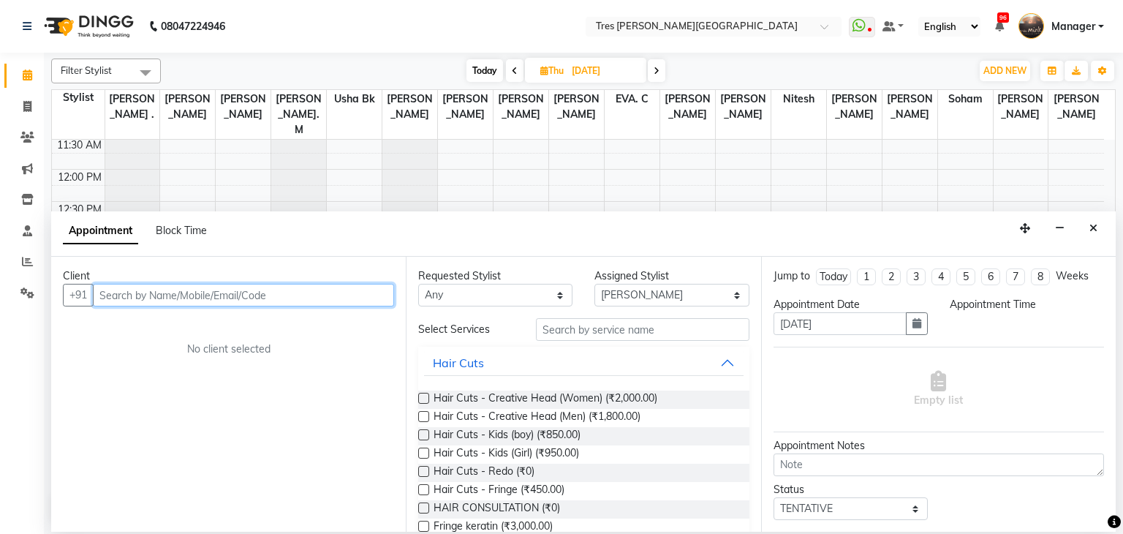
select select "780"
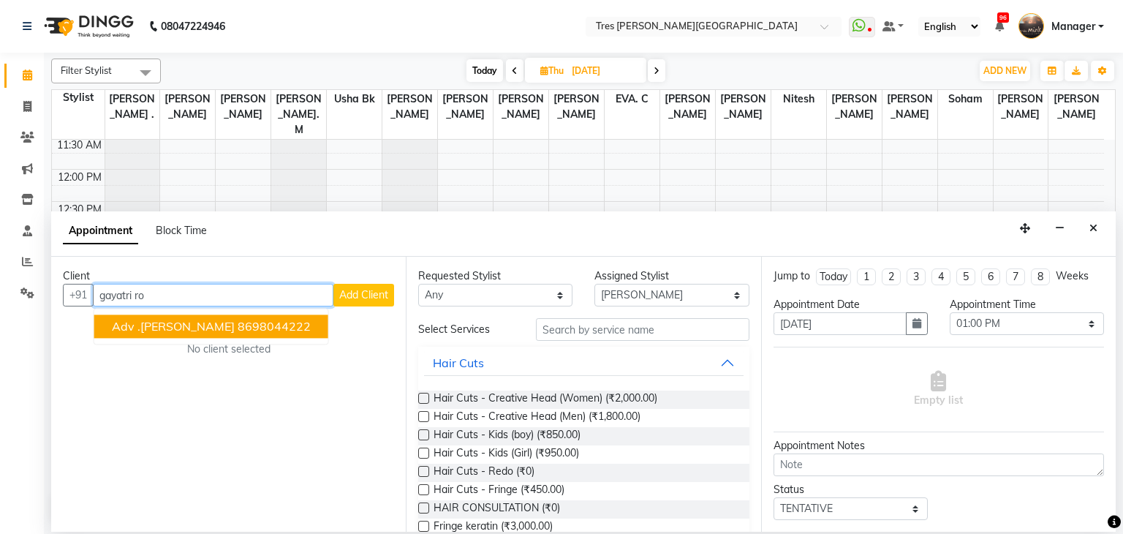
click at [187, 328] on span "Adv .Gayatri Rokade" at bounding box center [173, 326] width 123 height 15
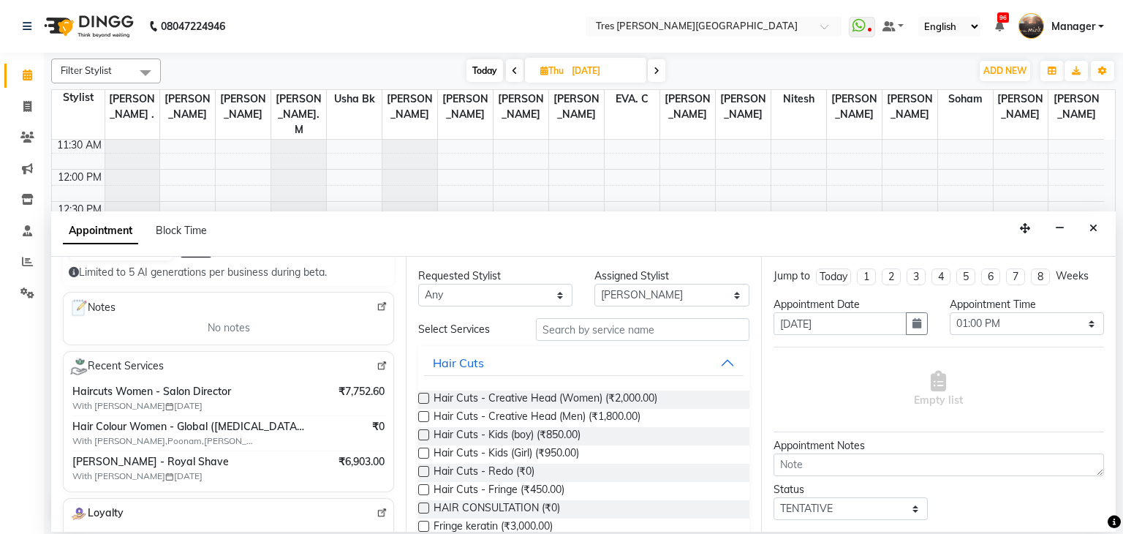
scroll to position [175, 0]
type input "8698044222"
click at [427, 395] on label at bounding box center [423, 397] width 11 height 11
click at [427, 395] on input "checkbox" at bounding box center [423, 400] width 10 height 10
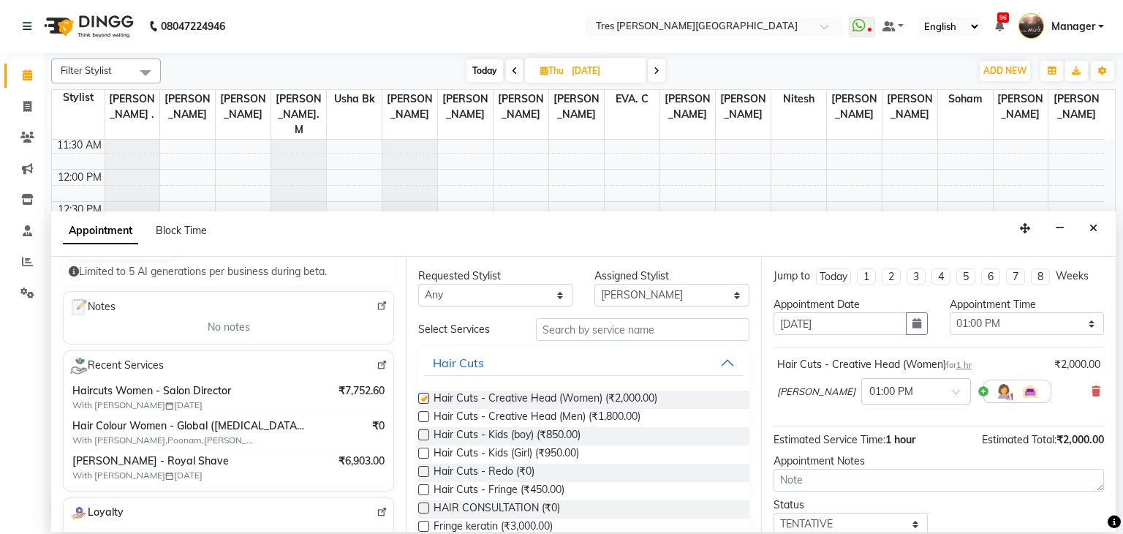
checkbox input "false"
click at [634, 301] on select "Select Aarti Rathod Anand Saindane Anjali Pillay Chetan Mahale Dilshad EVA. C G…" at bounding box center [671, 295] width 154 height 23
select select "1621"
click at [594, 284] on select "Select Aarti Rathod Anand Saindane Anjali Pillay Chetan Mahale Dilshad EVA. C G…" at bounding box center [671, 295] width 154 height 23
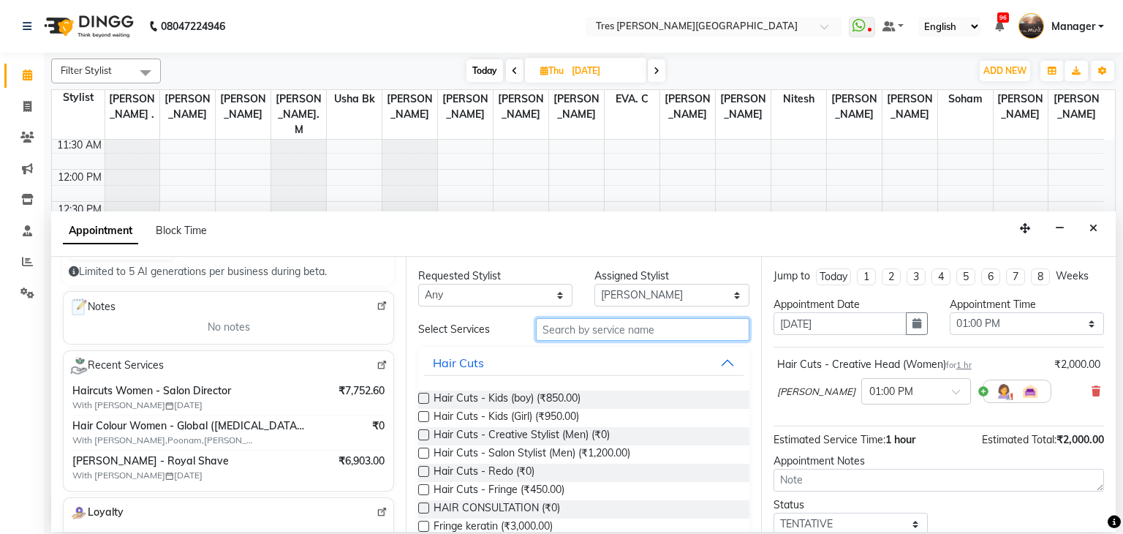
click at [626, 335] on input "text" at bounding box center [642, 329] width 213 height 23
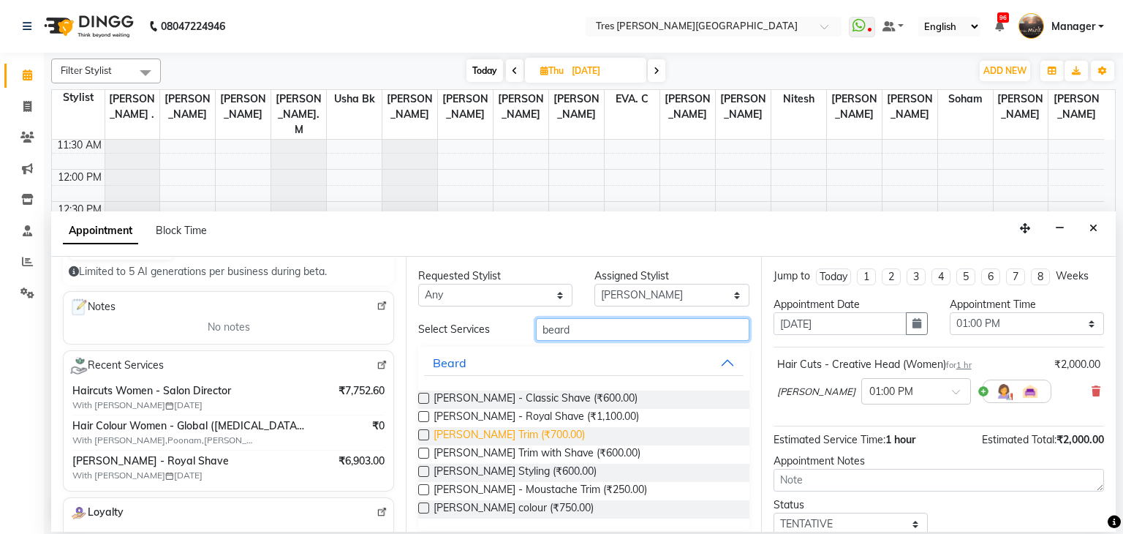
type input "beard"
click at [549, 437] on span "Beard - Beard Trim (₹700.00)" at bounding box center [508, 436] width 151 height 18
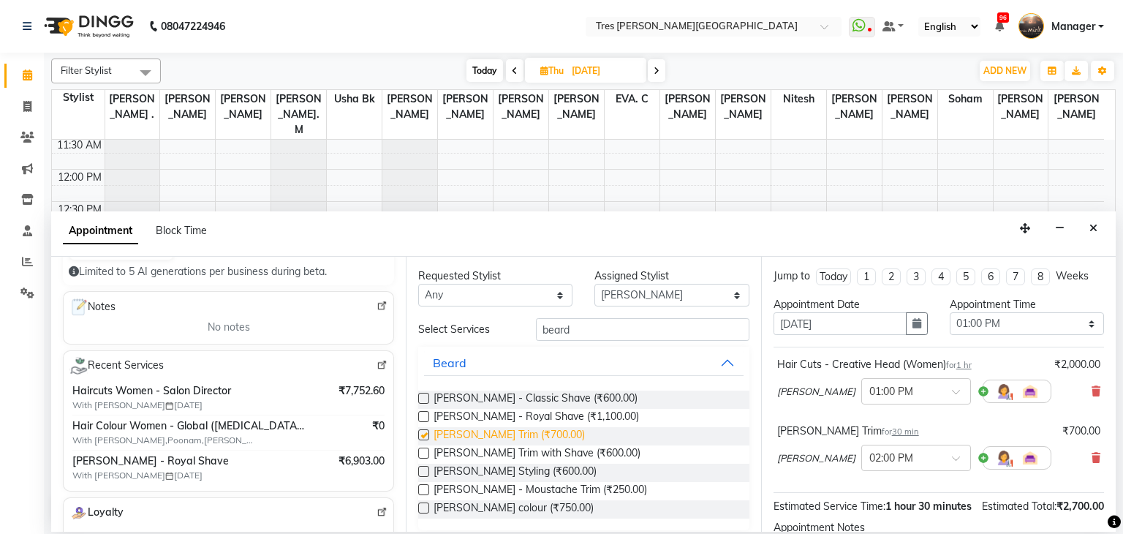
checkbox input "false"
click at [869, 461] on input "text" at bounding box center [901, 456] width 64 height 15
click at [862, 492] on div "01:00 PM" at bounding box center [916, 488] width 108 height 27
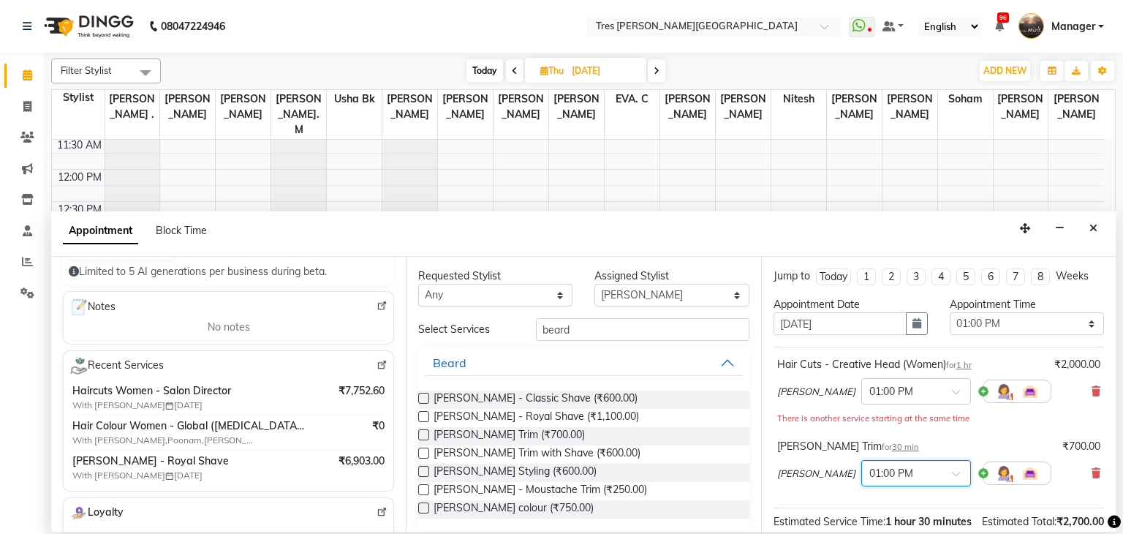
scroll to position [192, 0]
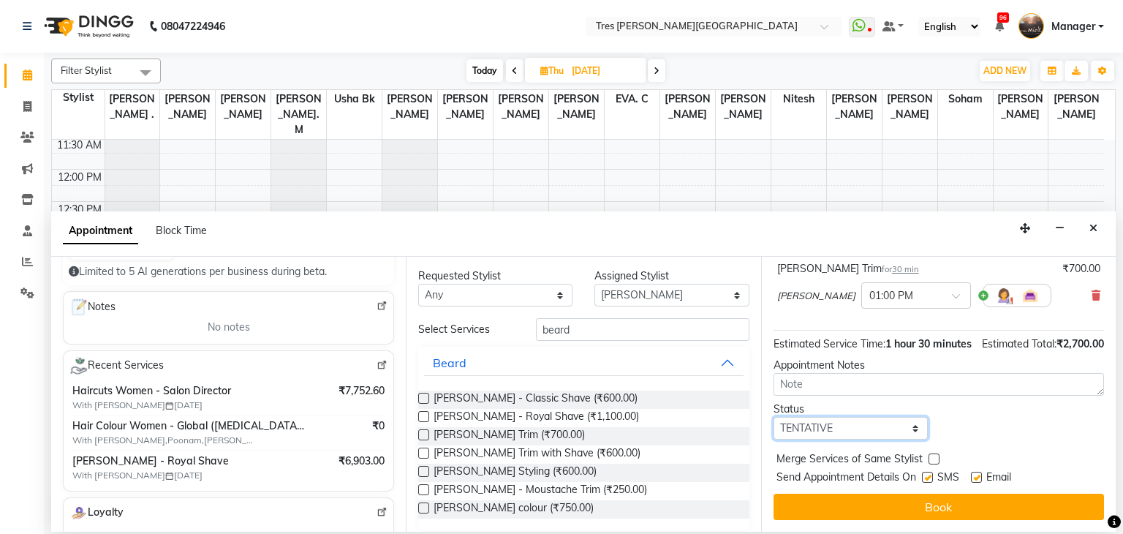
click at [830, 429] on select "Select TENTATIVE CONFIRM UPCOMING" at bounding box center [850, 428] width 154 height 23
select select "upcoming"
click at [773, 417] on select "Select TENTATIVE CONFIRM UPCOMING" at bounding box center [850, 428] width 154 height 23
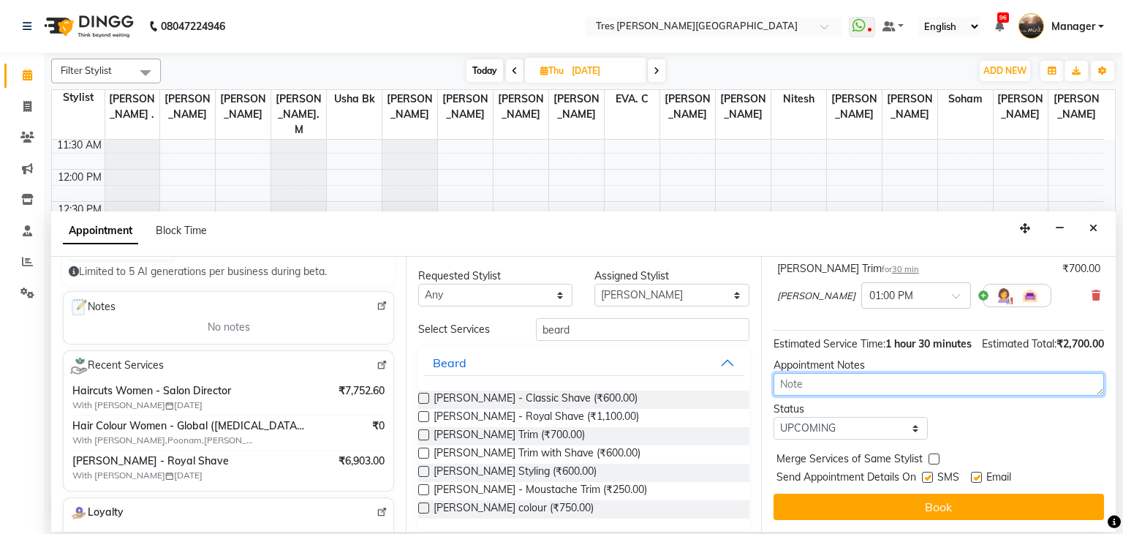
click at [831, 391] on textarea at bounding box center [938, 384] width 330 height 23
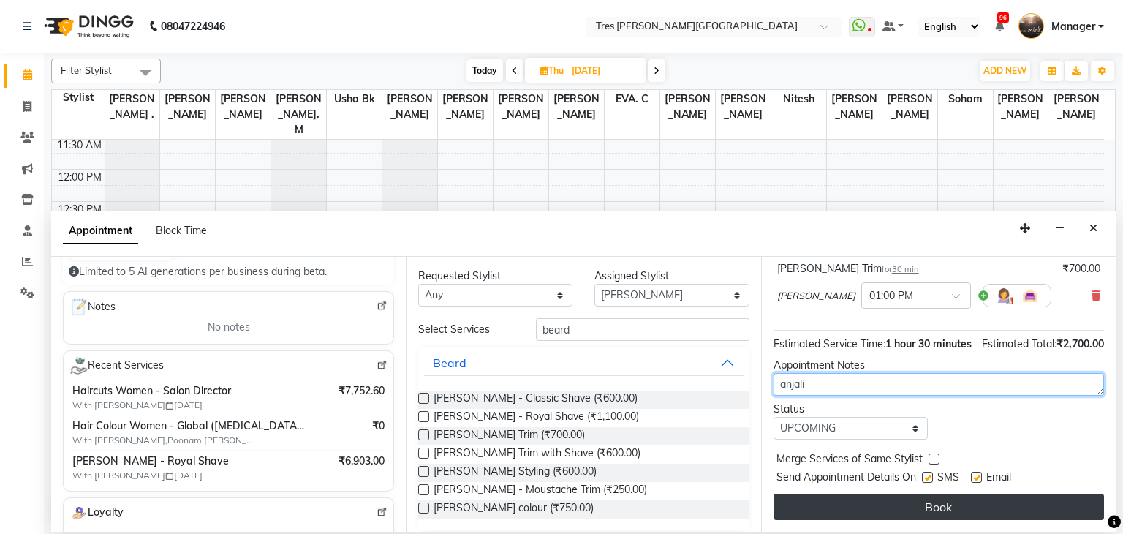
type textarea "anjali"
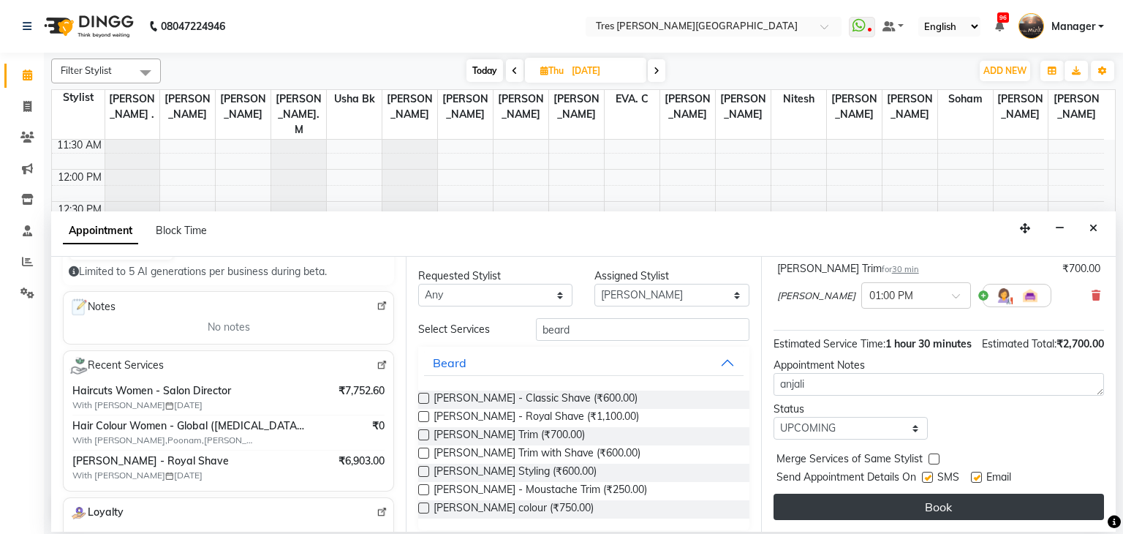
click at [923, 515] on button "Book" at bounding box center [938, 506] width 330 height 26
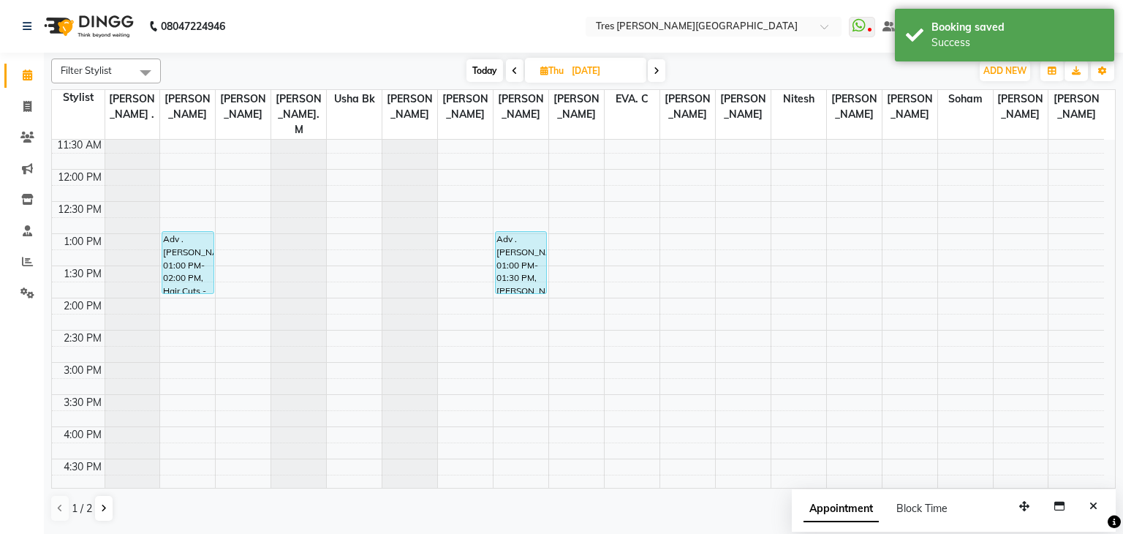
drag, startPoint x: 517, startPoint y: 246, endPoint x: 520, endPoint y: 265, distance: 19.9
click at [520, 265] on div "Adv .Gayatri Rokade, 01:00 PM-01:30 PM, Beard - Beard Trim Adv .Gayatri Rokade,…" at bounding box center [520, 362] width 55 height 900
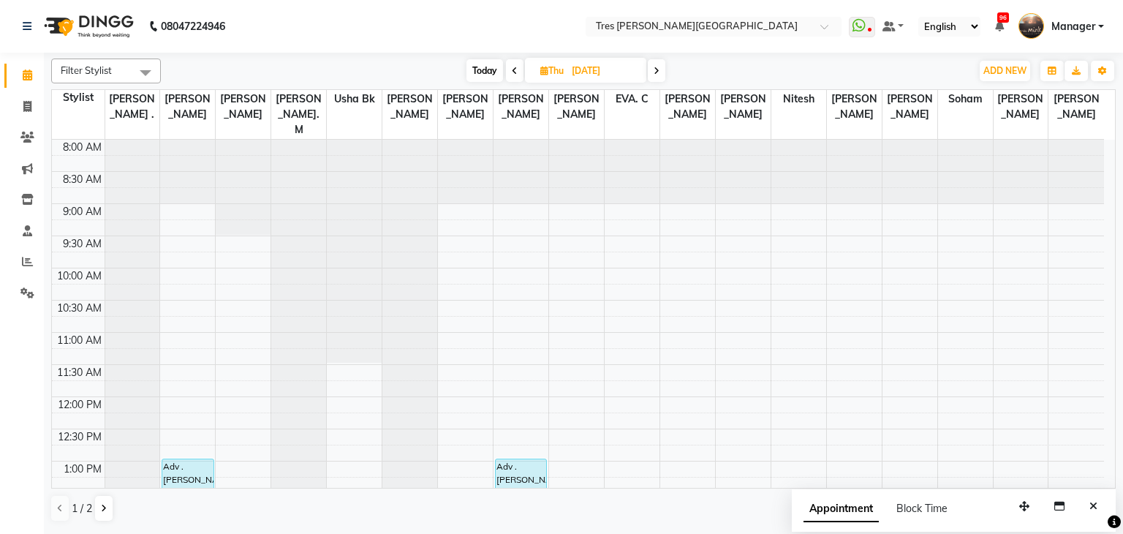
scroll to position [0, 0]
click at [482, 72] on span "Today" at bounding box center [484, 70] width 37 height 23
type input "03-09-2025"
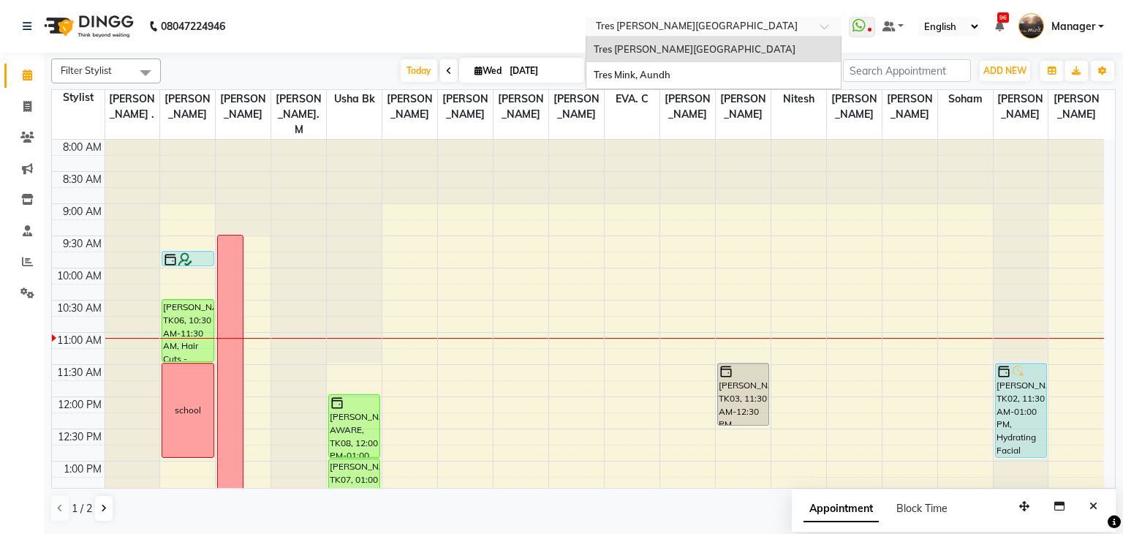
click at [757, 21] on input "text" at bounding box center [699, 27] width 212 height 15
click at [702, 75] on div "Tres Mink, Aundh" at bounding box center [713, 75] width 254 height 26
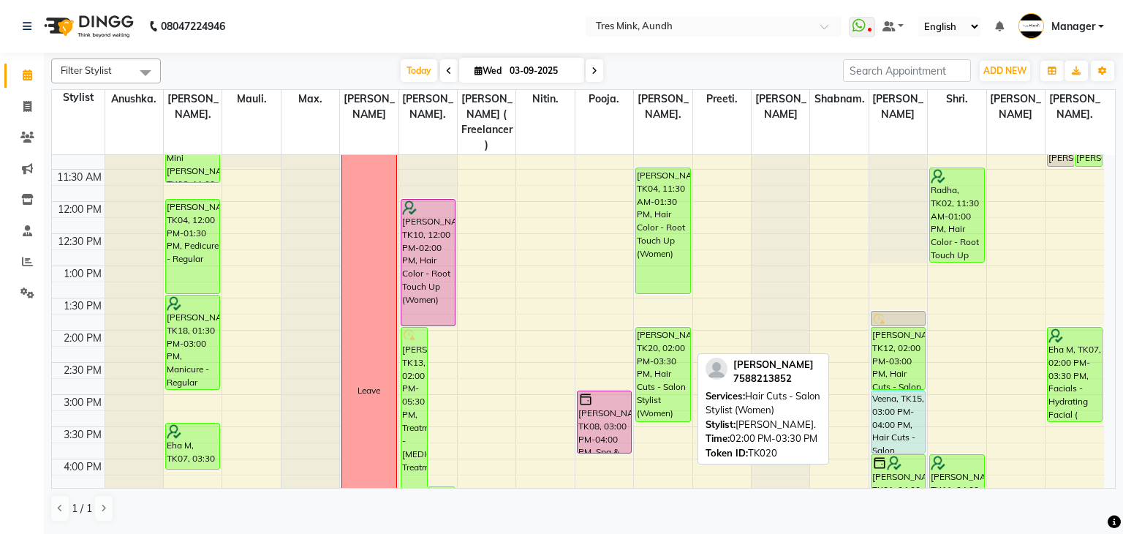
scroll to position [210, 0]
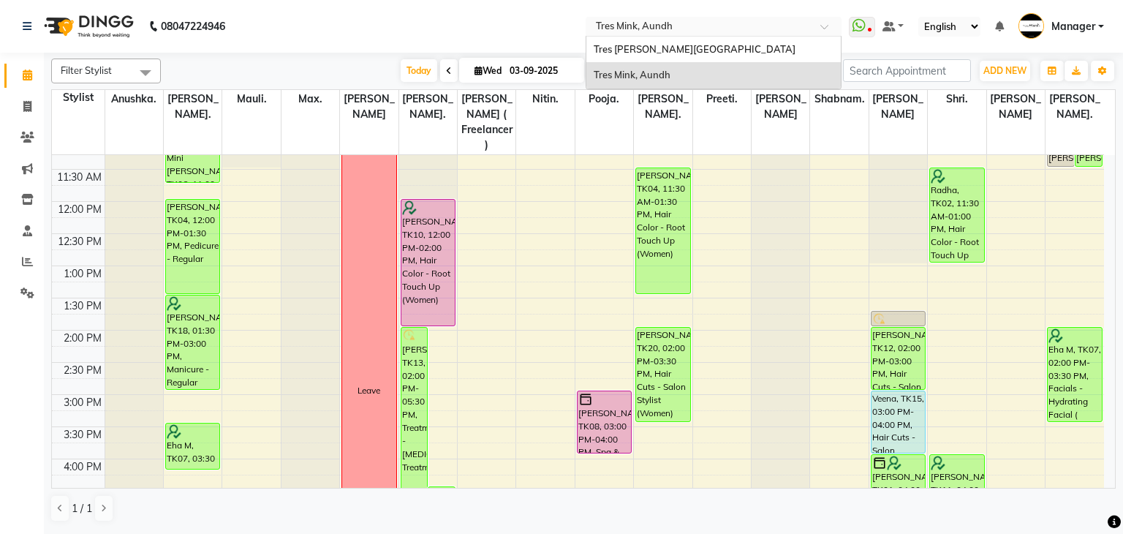
click at [713, 29] on input "text" at bounding box center [699, 27] width 212 height 15
click at [707, 45] on span "Tres [PERSON_NAME][GEOGRAPHIC_DATA]" at bounding box center [694, 49] width 202 height 12
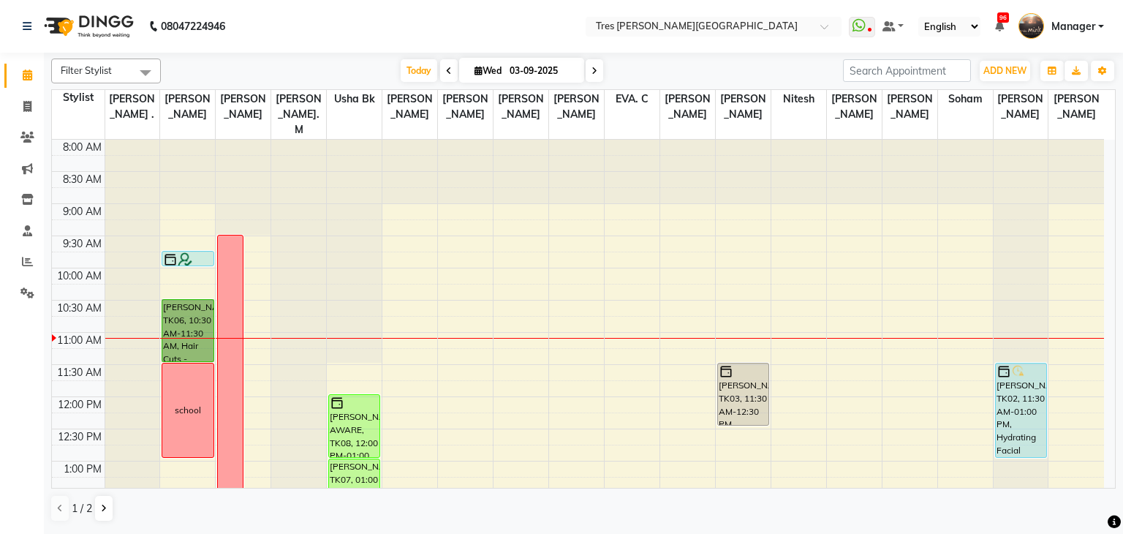
drag, startPoint x: 189, startPoint y: 308, endPoint x: 364, endPoint y: 314, distance: 175.5
drag, startPoint x: 364, startPoint y: 314, endPoint x: 428, endPoint y: 326, distance: 64.8
drag, startPoint x: 428, startPoint y: 326, endPoint x: 398, endPoint y: 319, distance: 30.0
drag, startPoint x: 398, startPoint y: 319, endPoint x: 494, endPoint y: 504, distance: 207.6
click at [494, 504] on div "1 / 2" at bounding box center [583, 508] width 1064 height 28
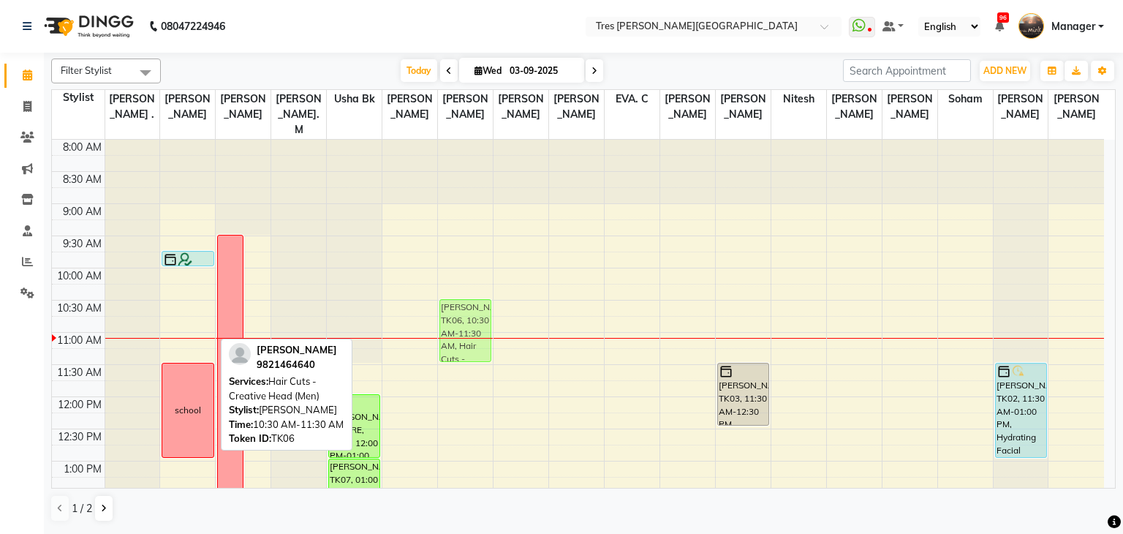
drag, startPoint x: 193, startPoint y: 299, endPoint x: 462, endPoint y: 300, distance: 269.0
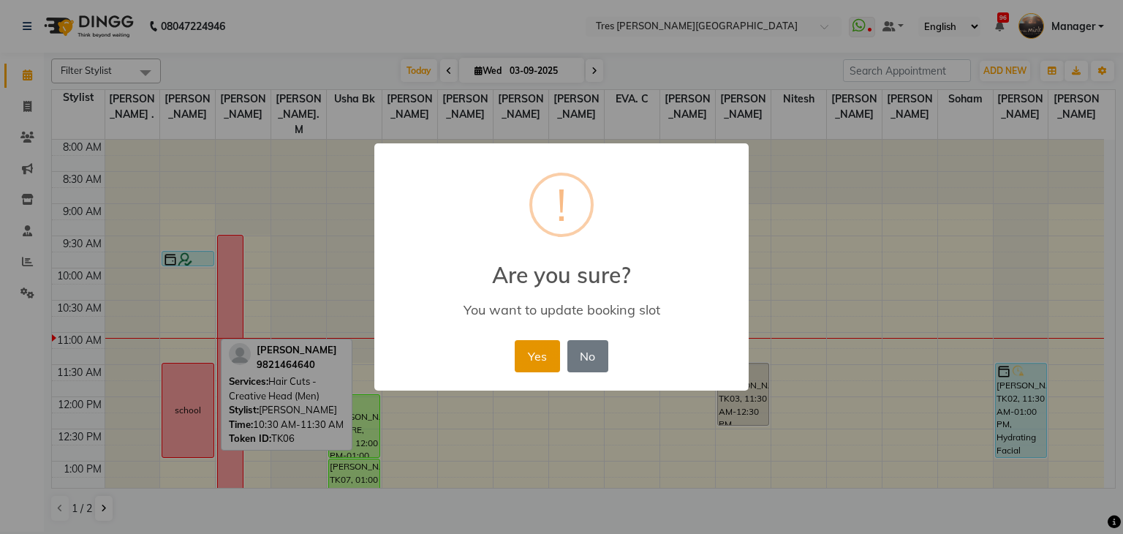
click at [533, 357] on button "Yes" at bounding box center [537, 356] width 45 height 32
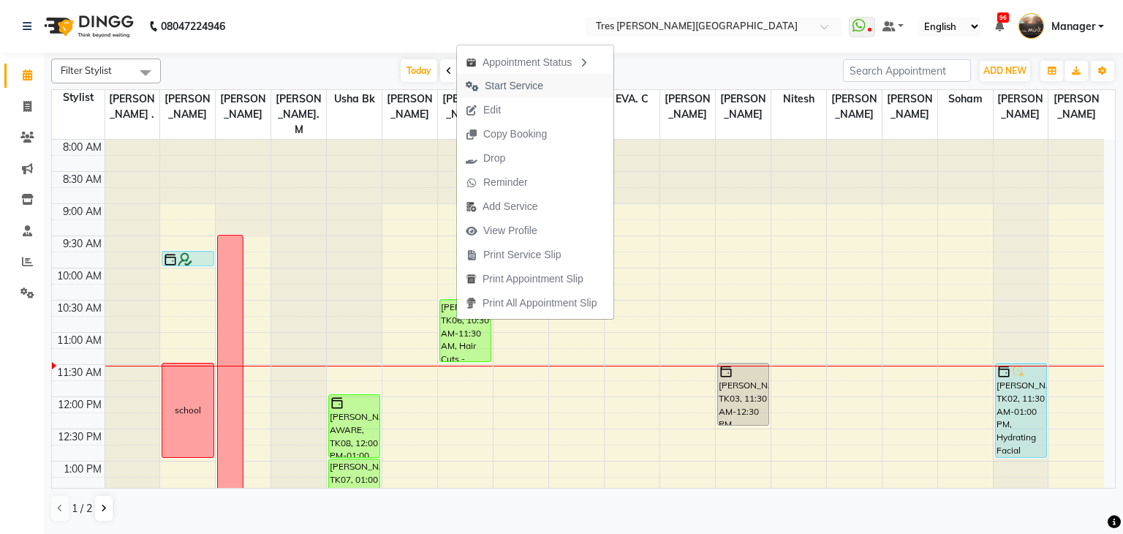
click at [535, 83] on span "Start Service" at bounding box center [514, 85] width 58 height 15
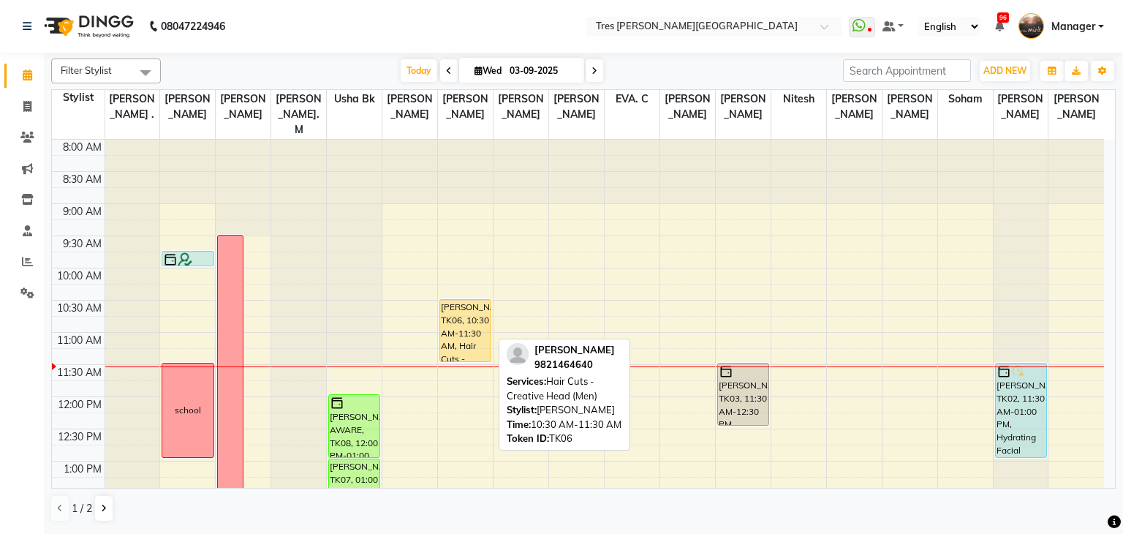
click at [453, 322] on div "Animesh Takpere, TK06, 10:30 AM-11:30 AM, Hair Cuts - Creative Head (Men)" at bounding box center [465, 330] width 50 height 61
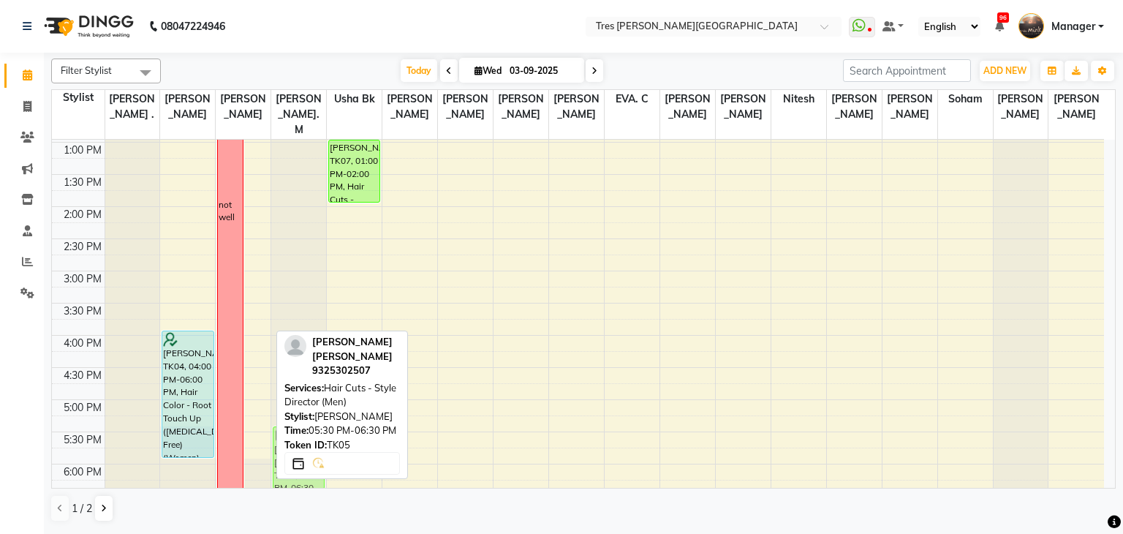
drag, startPoint x: 254, startPoint y: 419, endPoint x: 276, endPoint y: 417, distance: 21.2
click at [276, 417] on div "Filter Stylist Select All Shailesh Mistry . Vishal Pawar Pranjal A. kothari Sam…" at bounding box center [583, 290] width 1064 height 475
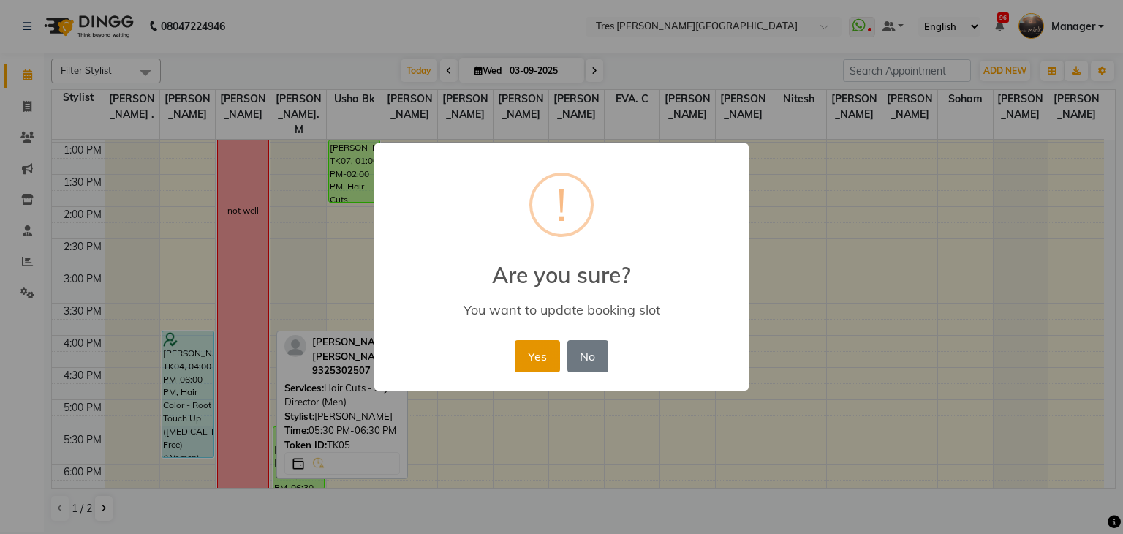
click at [540, 343] on button "Yes" at bounding box center [537, 356] width 45 height 32
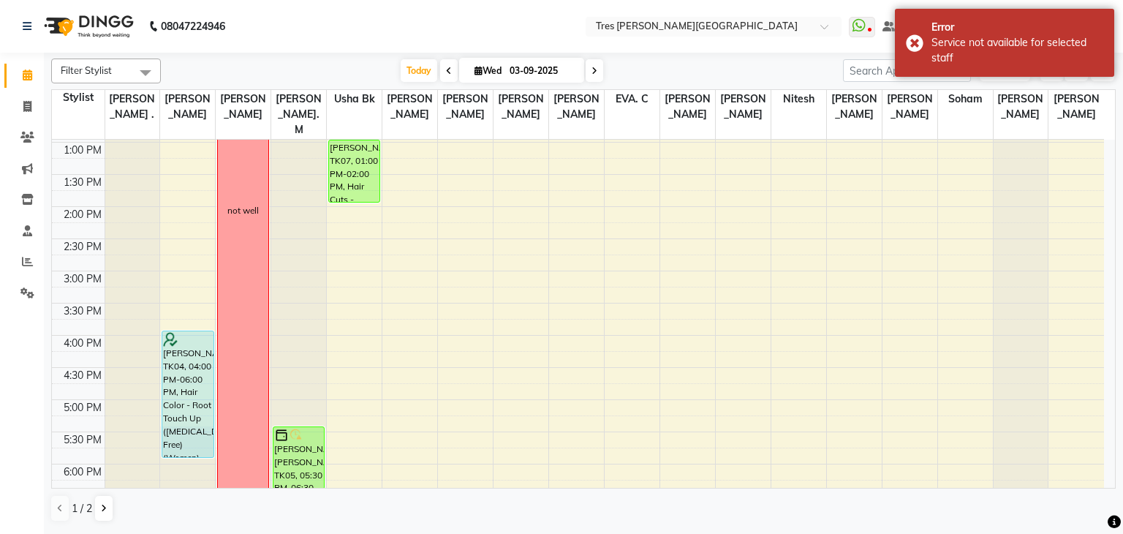
click at [376, 73] on div "Today Wed 03-09-2025" at bounding box center [501, 71] width 667 height 22
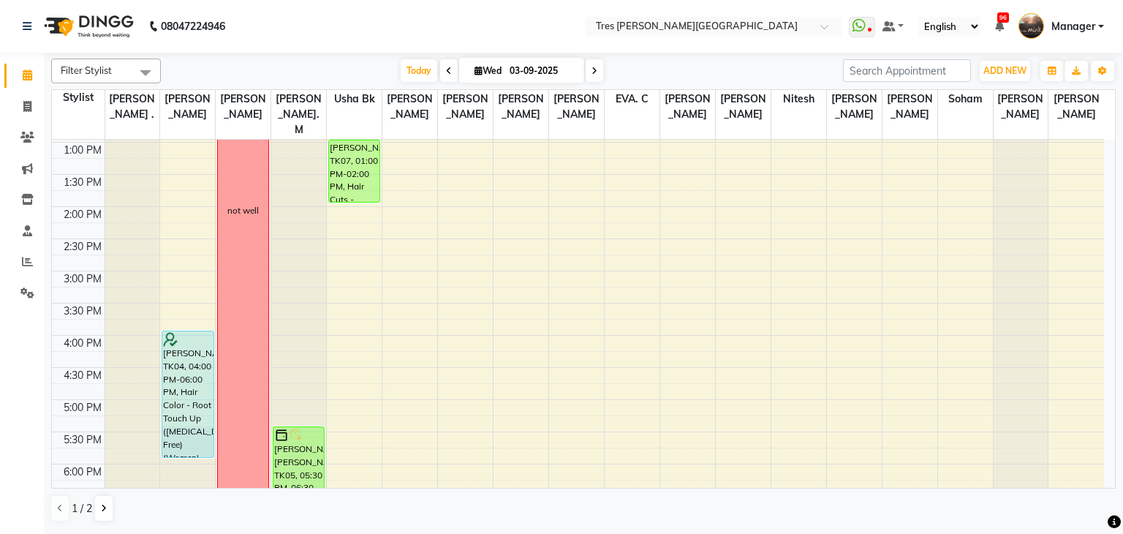
click at [596, 62] on span at bounding box center [594, 70] width 18 height 23
type input "[DATE]"
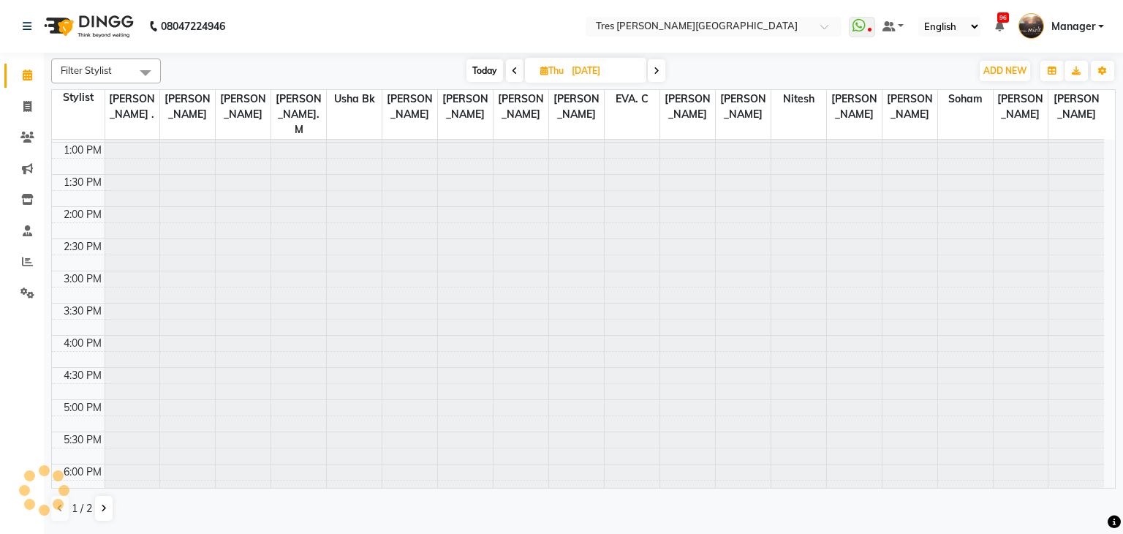
scroll to position [0, 0]
click at [596, 62] on input "[DATE]" at bounding box center [603, 71] width 73 height 22
select select "9"
select select "2025"
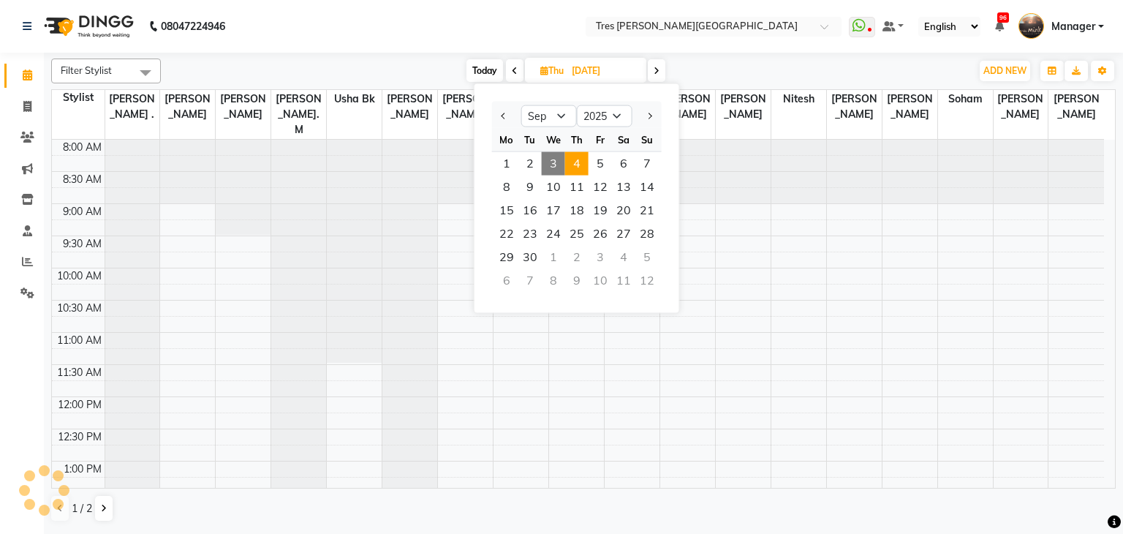
scroll to position [192, 0]
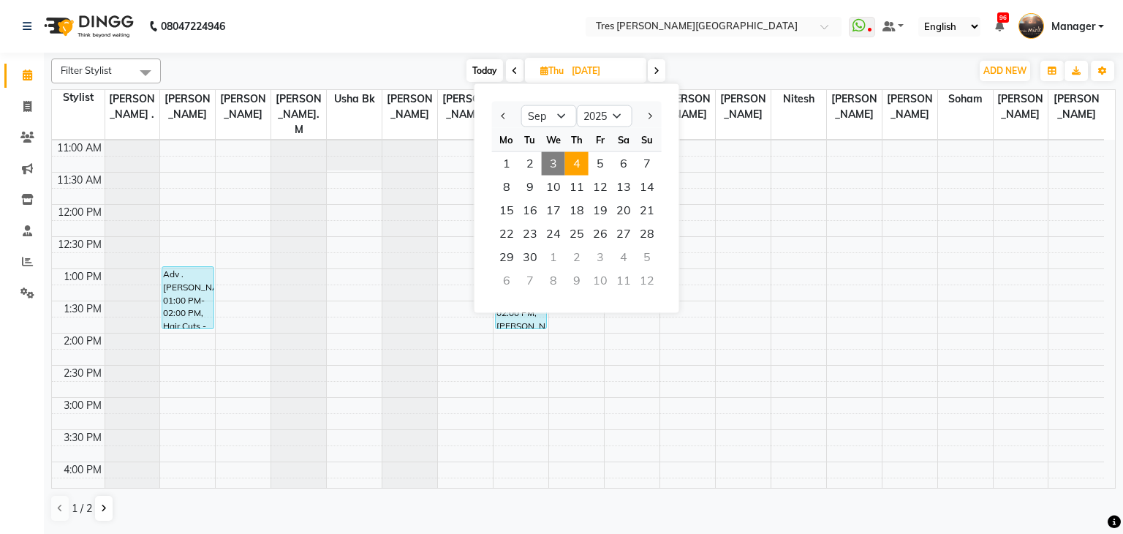
click at [482, 69] on span "Today" at bounding box center [484, 70] width 37 height 23
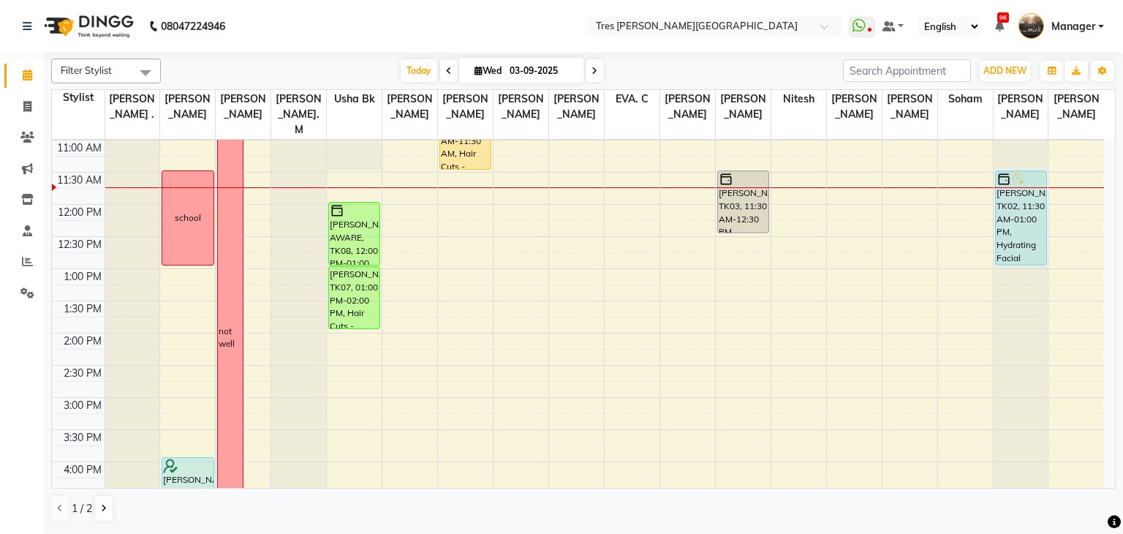
click at [593, 69] on icon at bounding box center [594, 71] width 6 height 9
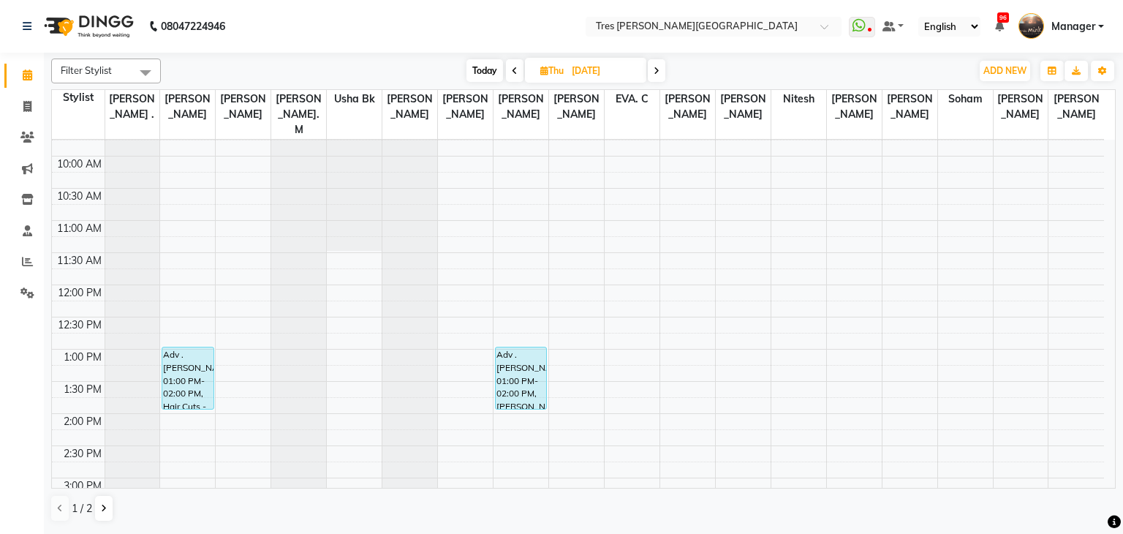
scroll to position [109, 0]
click at [656, 69] on icon at bounding box center [656, 71] width 6 height 9
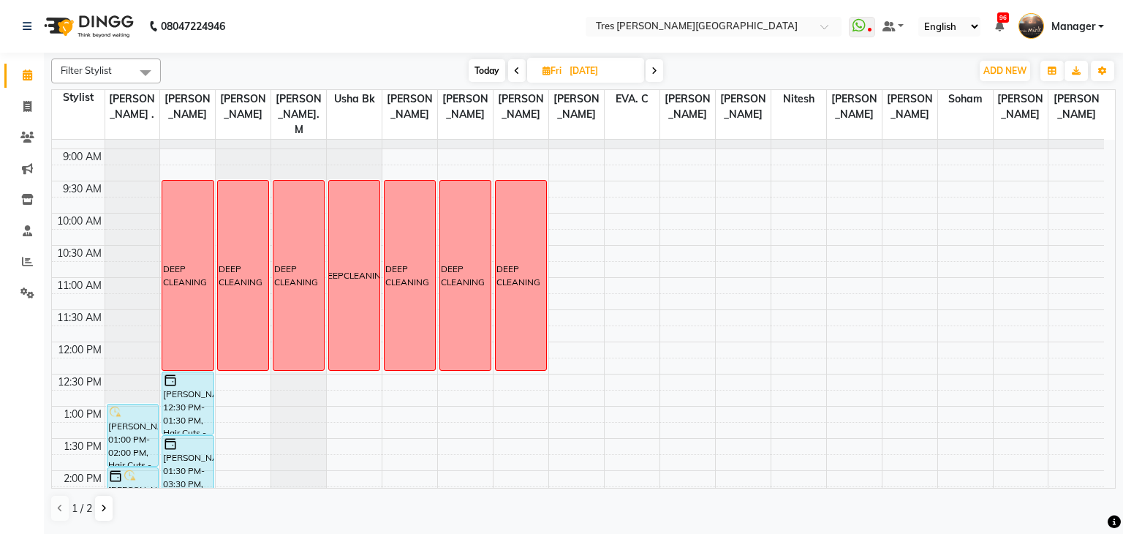
scroll to position [61, 0]
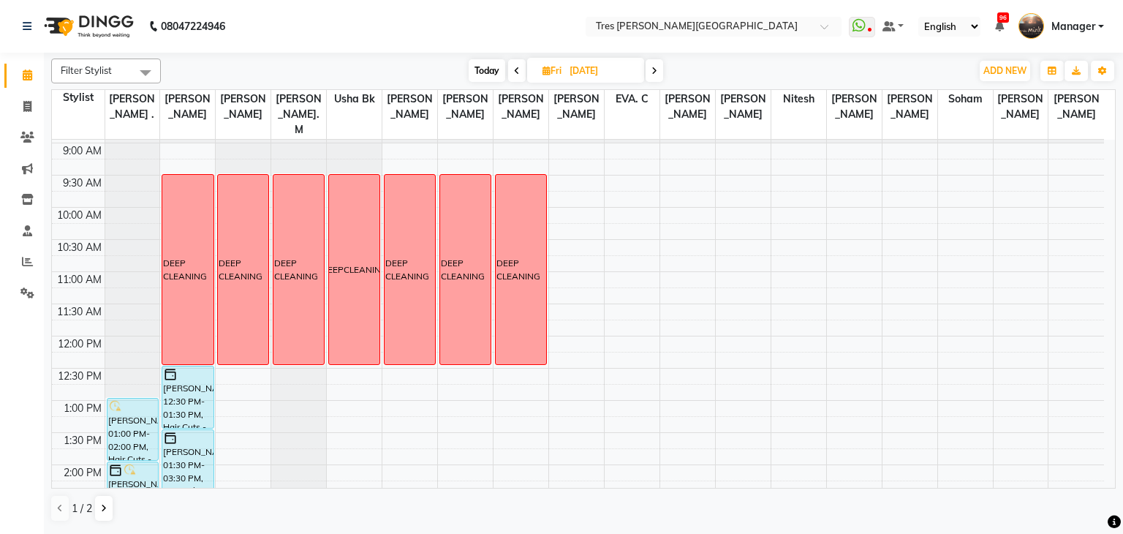
click at [651, 69] on span at bounding box center [654, 70] width 18 height 23
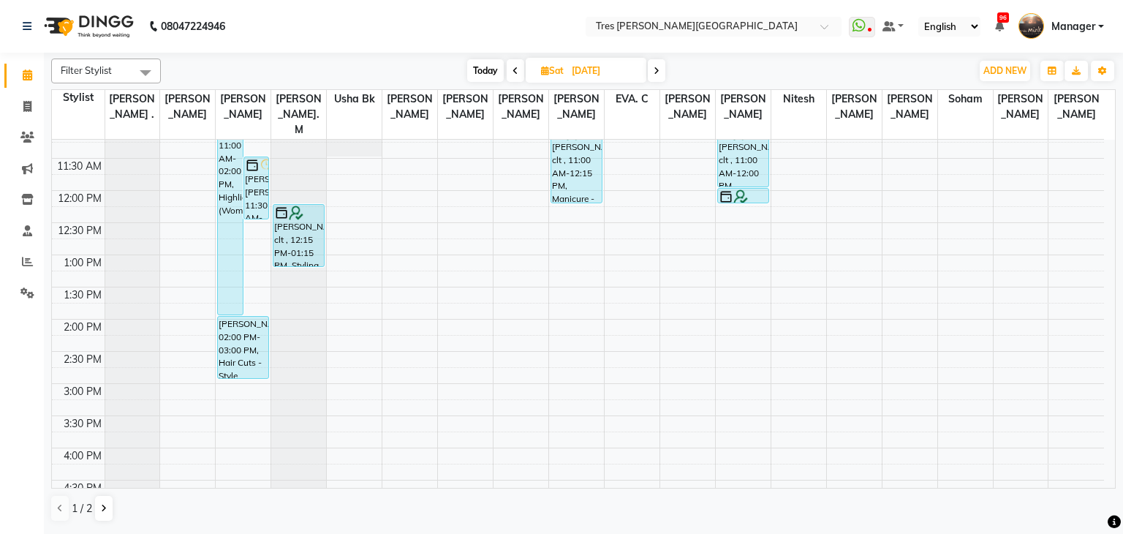
scroll to position [116, 0]
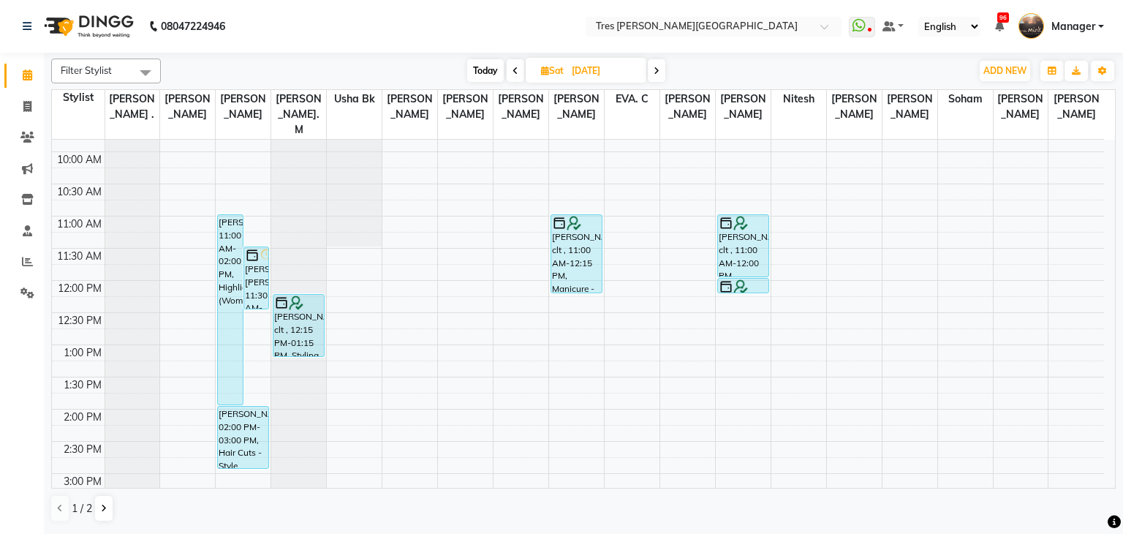
click at [482, 71] on span "Today" at bounding box center [485, 70] width 37 height 23
type input "03-09-2025"
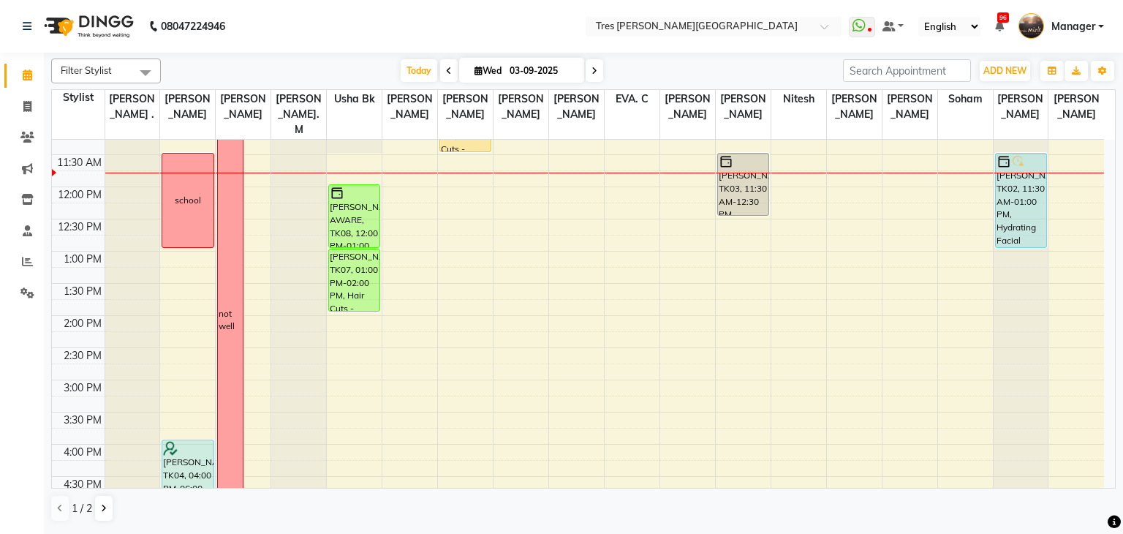
scroll to position [209, 0]
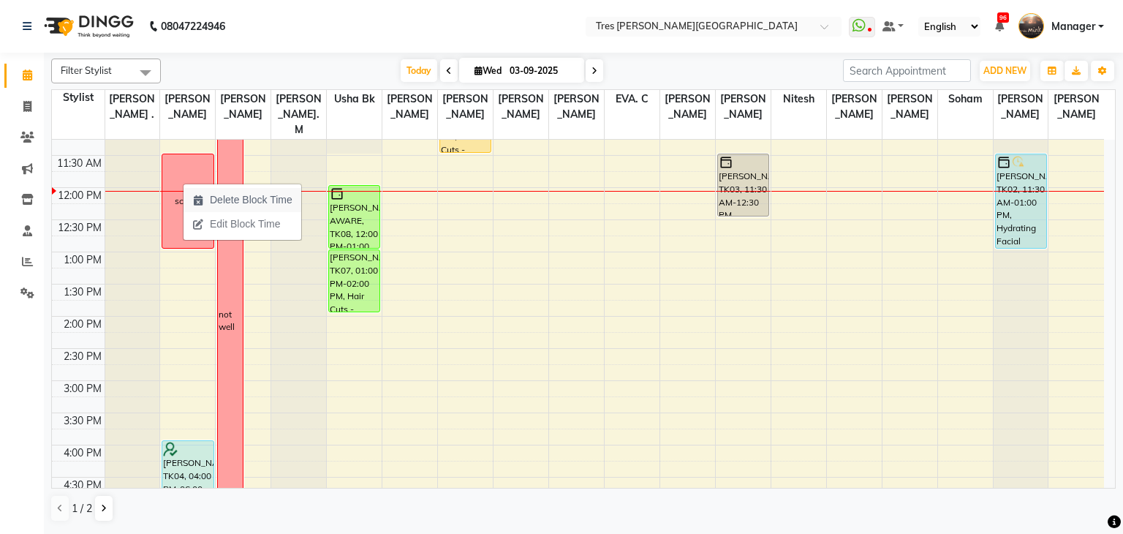
click at [243, 201] on span "Delete Block Time" at bounding box center [251, 199] width 83 height 15
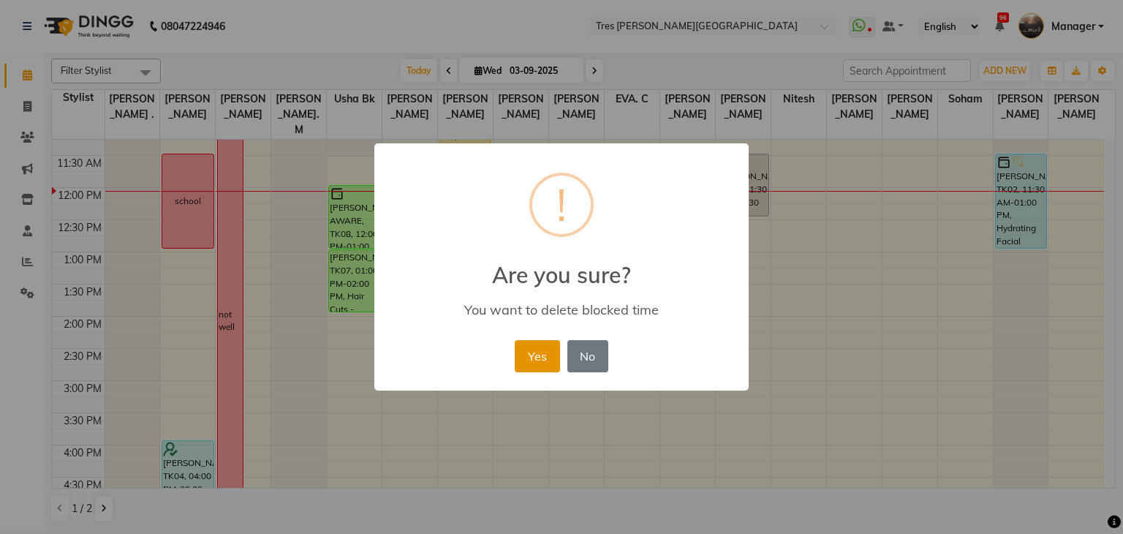
click at [539, 352] on button "Yes" at bounding box center [537, 356] width 45 height 32
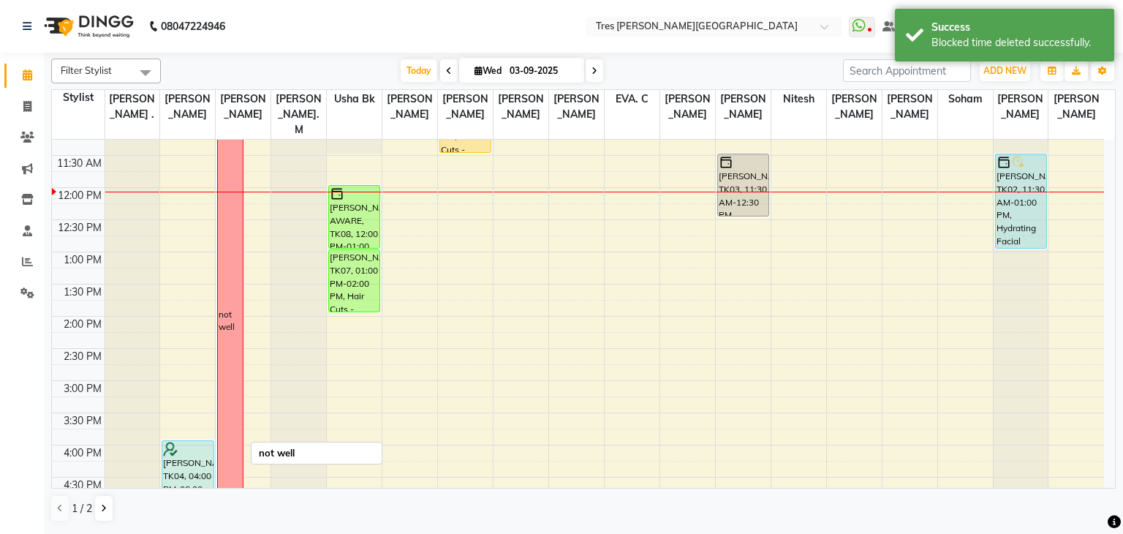
scroll to position [412, 0]
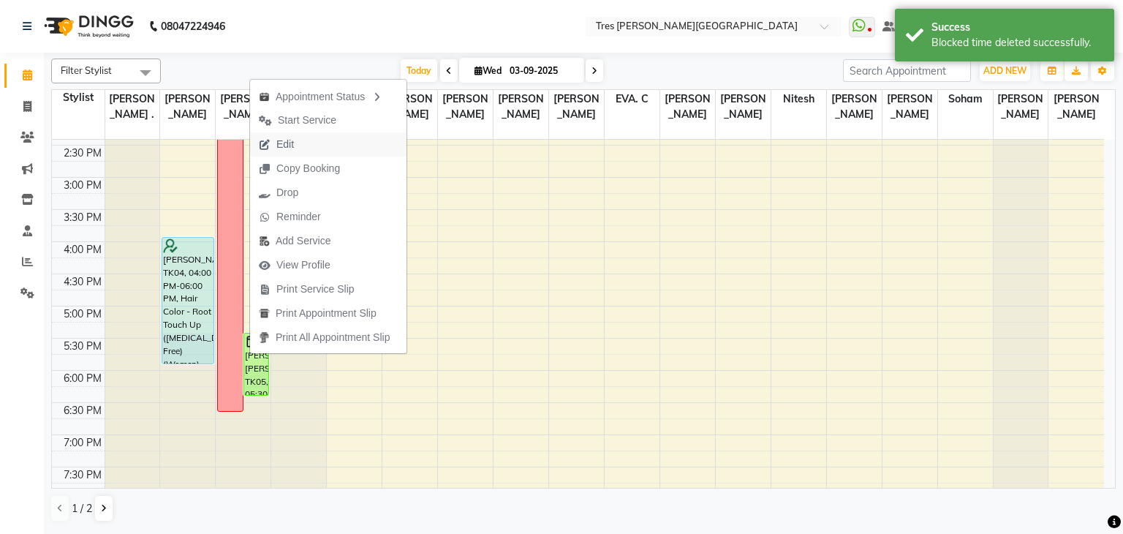
click at [304, 138] on button "Edit" at bounding box center [328, 144] width 156 height 24
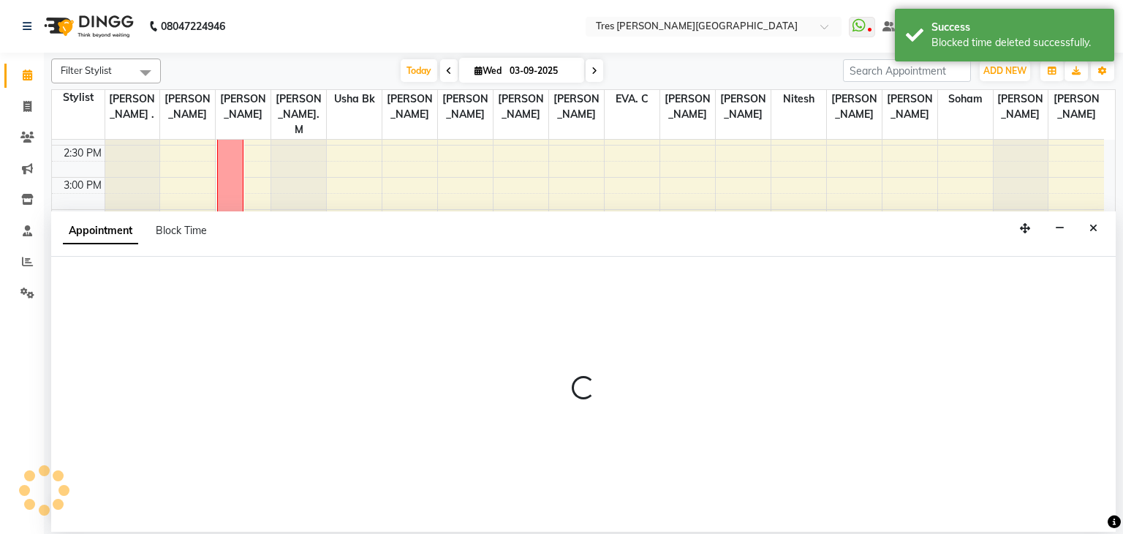
select select "confirm booking"
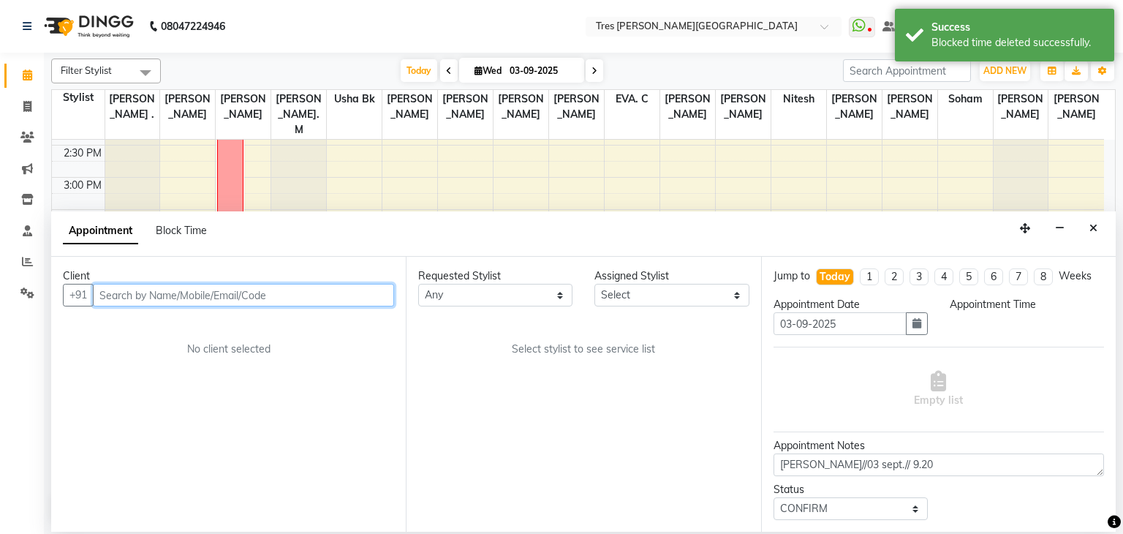
select select "1050"
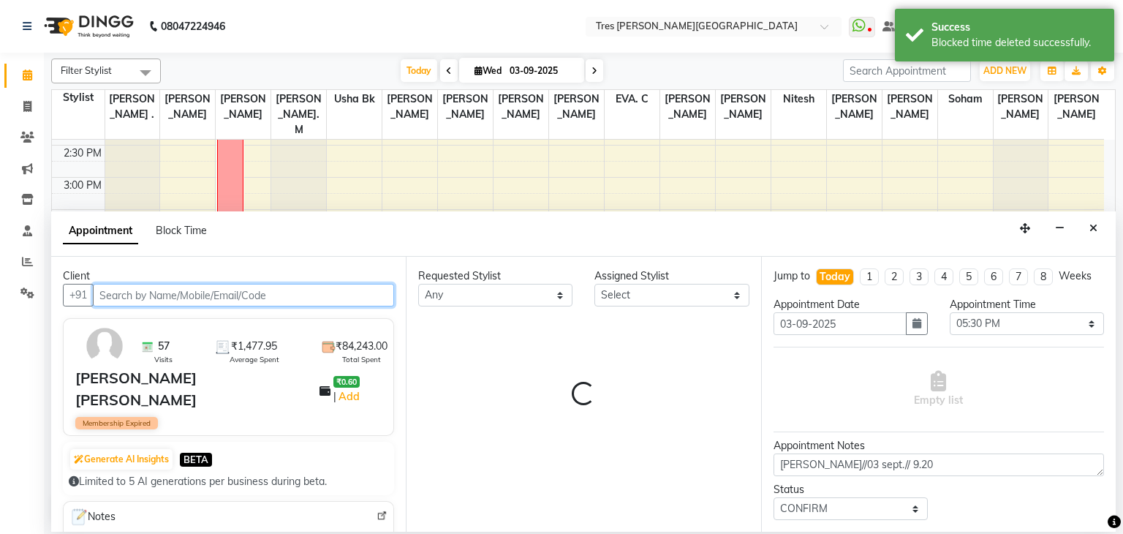
select select "4067"
select select "51"
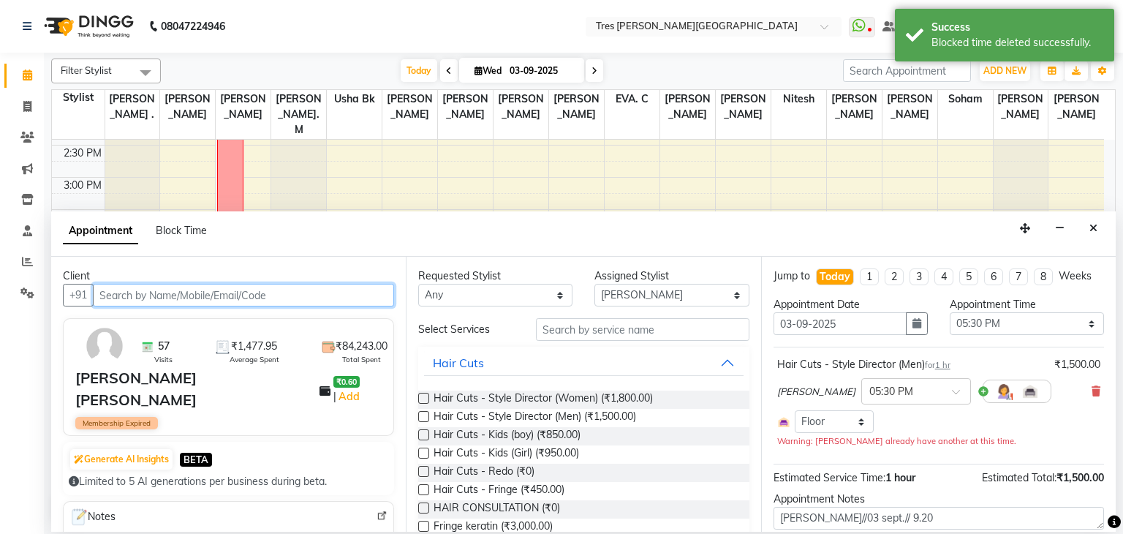
scroll to position [256, 0]
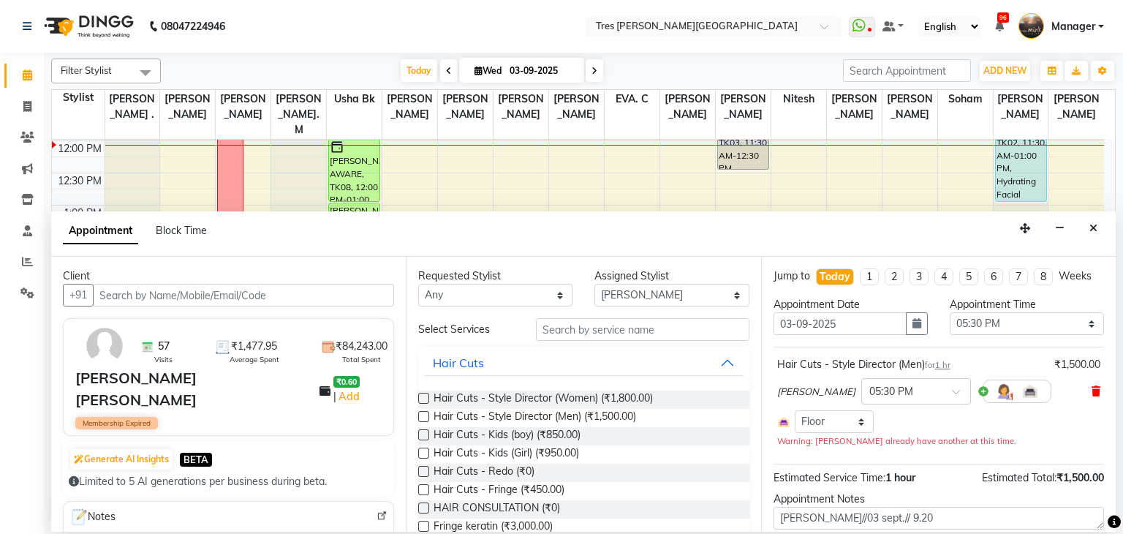
click at [1091, 386] on icon at bounding box center [1095, 391] width 9 height 10
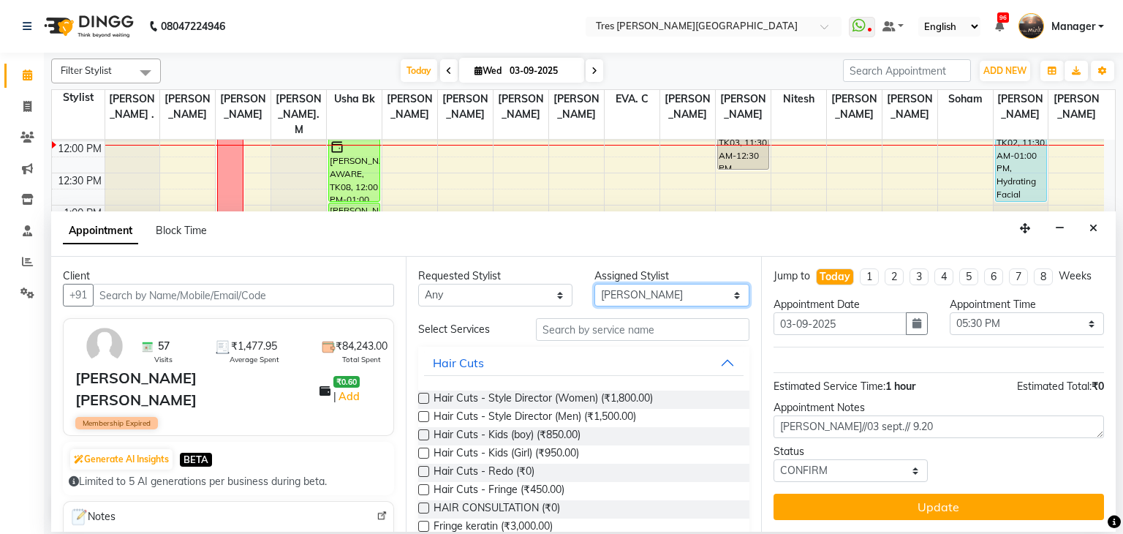
click at [675, 299] on select "Select Aarti Rathod Anand Saindane Anjali Pillay Chetan Mahale Dilshad EVA. C G…" at bounding box center [671, 295] width 154 height 23
select select "11533"
click at [594, 284] on select "Select Aarti Rathod Anand Saindane Anjali Pillay Chetan Mahale Dilshad EVA. C G…" at bounding box center [671, 295] width 154 height 23
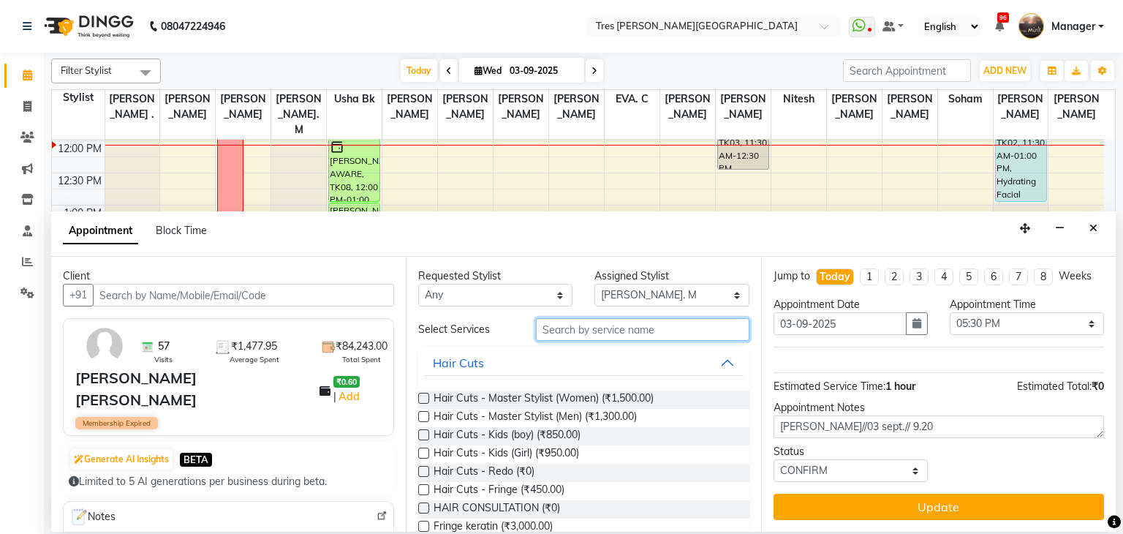
click at [656, 321] on input "text" at bounding box center [642, 329] width 213 height 23
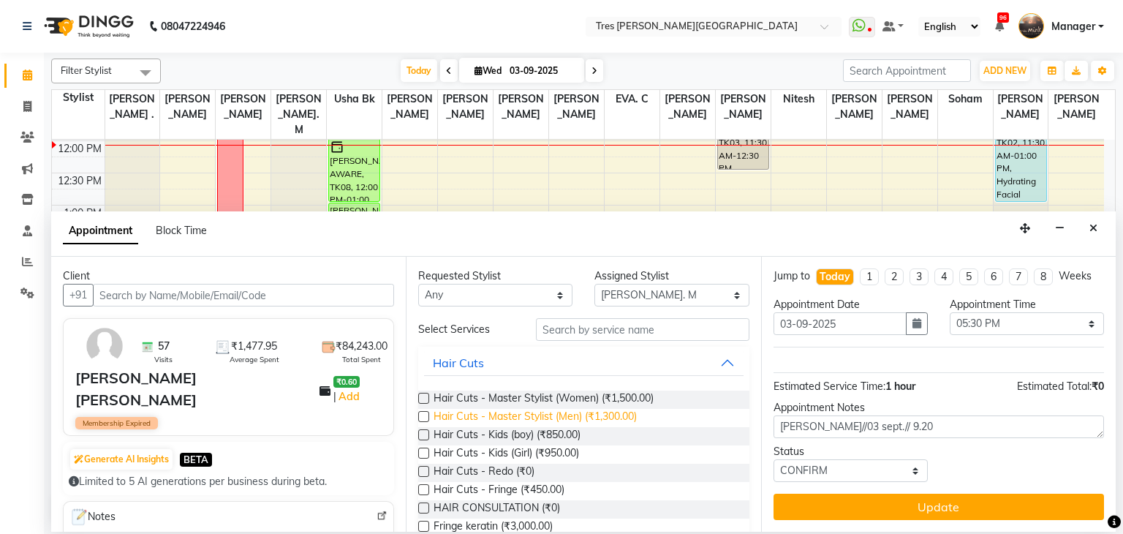
click at [604, 409] on span "Hair Cuts - Master Stylist (Men) (₹1,300.00)" at bounding box center [534, 418] width 203 height 18
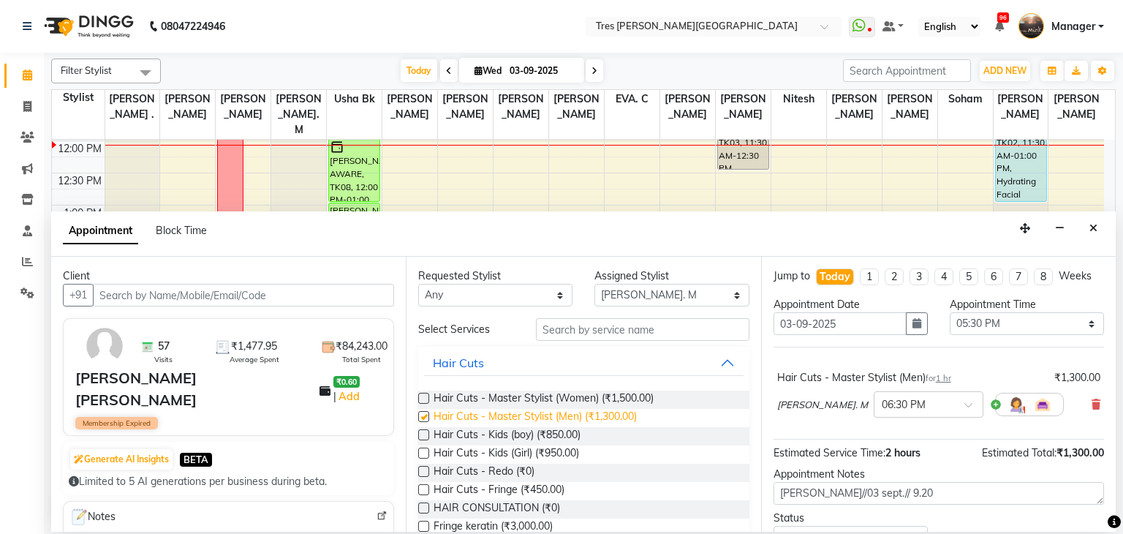
checkbox input "false"
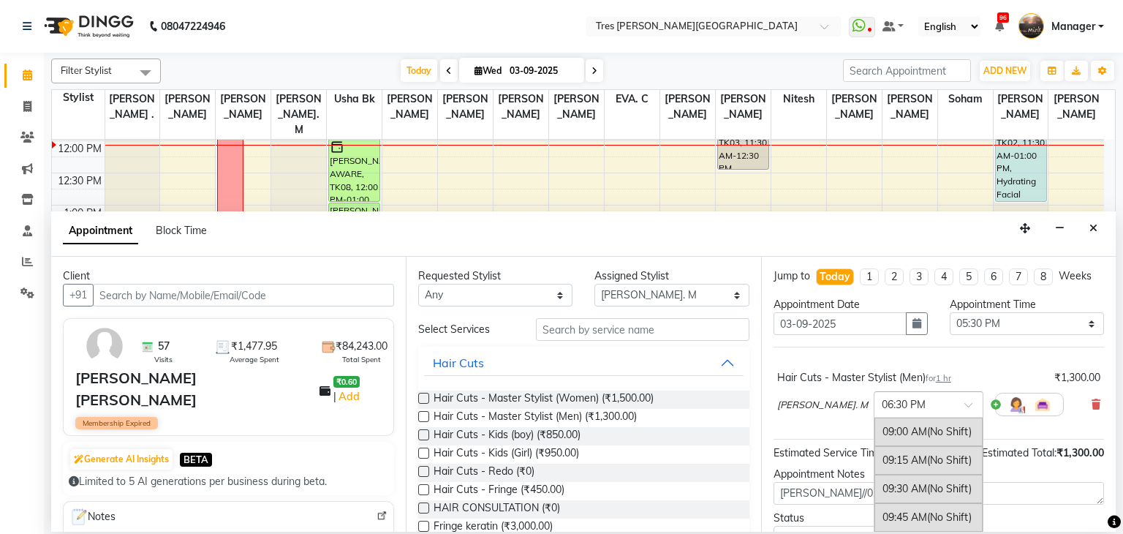
click at [881, 409] on input "text" at bounding box center [913, 402] width 64 height 15
click at [880, 440] on div "05:30 PM (No Shift)" at bounding box center [928, 454] width 108 height 29
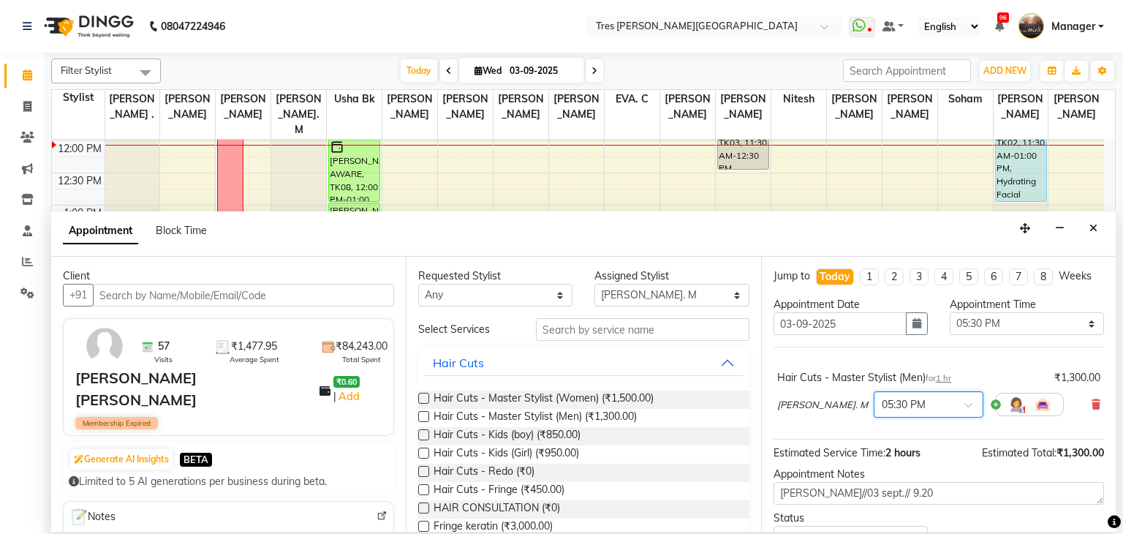
scroll to position [66, 0]
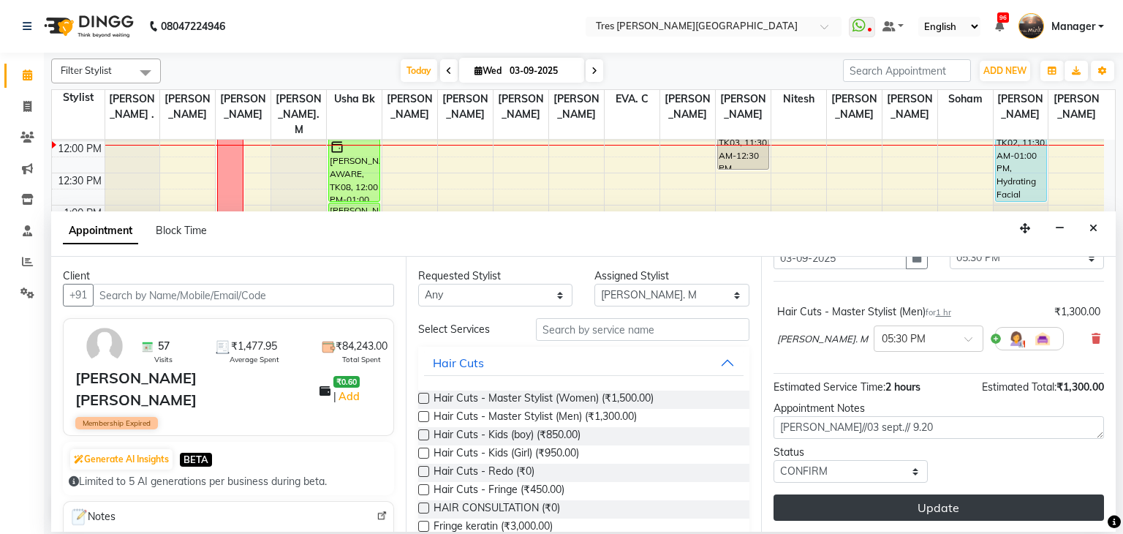
click at [835, 516] on button "Update" at bounding box center [938, 507] width 330 height 26
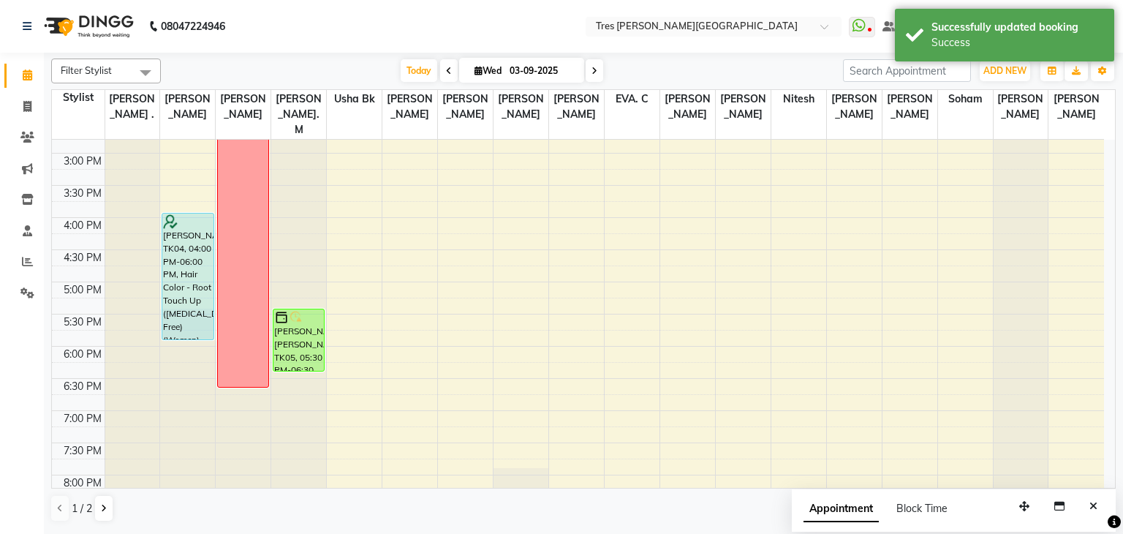
scroll to position [437, 0]
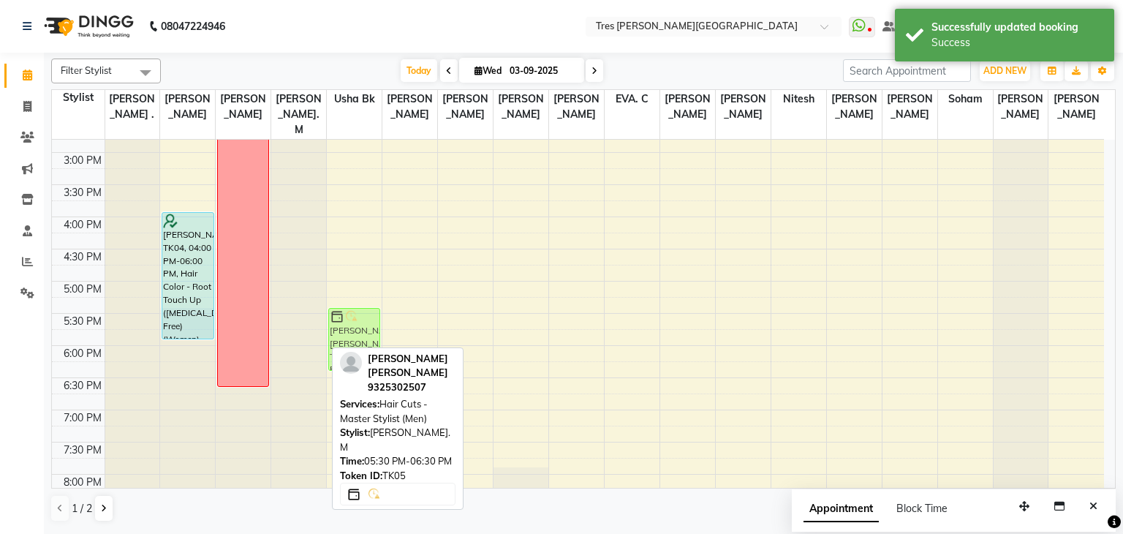
drag, startPoint x: 306, startPoint y: 324, endPoint x: 338, endPoint y: 325, distance: 32.2
click at [338, 325] on tr "Sheetal Agarwal, TK01, 09:45 AM-10:00 AM, Highlights (Women) REHANA KOTHARI, TK…" at bounding box center [578, 153] width 1052 height 900
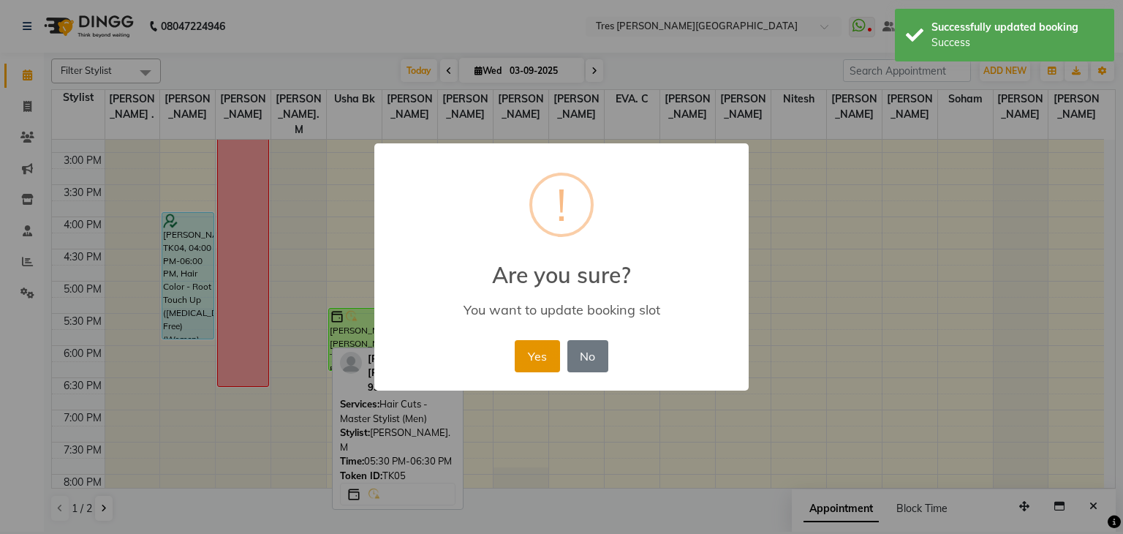
click at [529, 366] on button "Yes" at bounding box center [537, 356] width 45 height 32
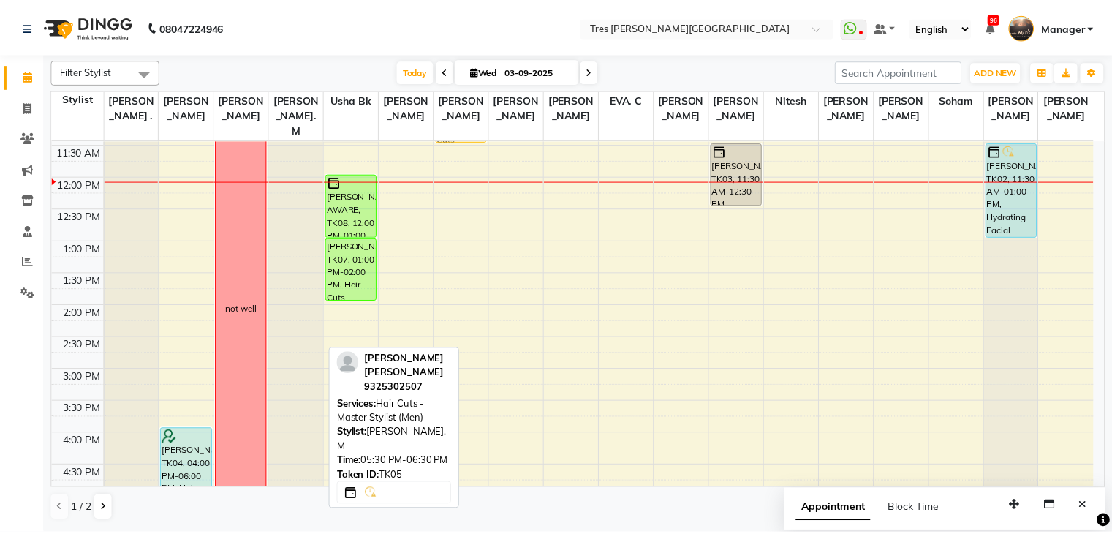
scroll to position [220, 0]
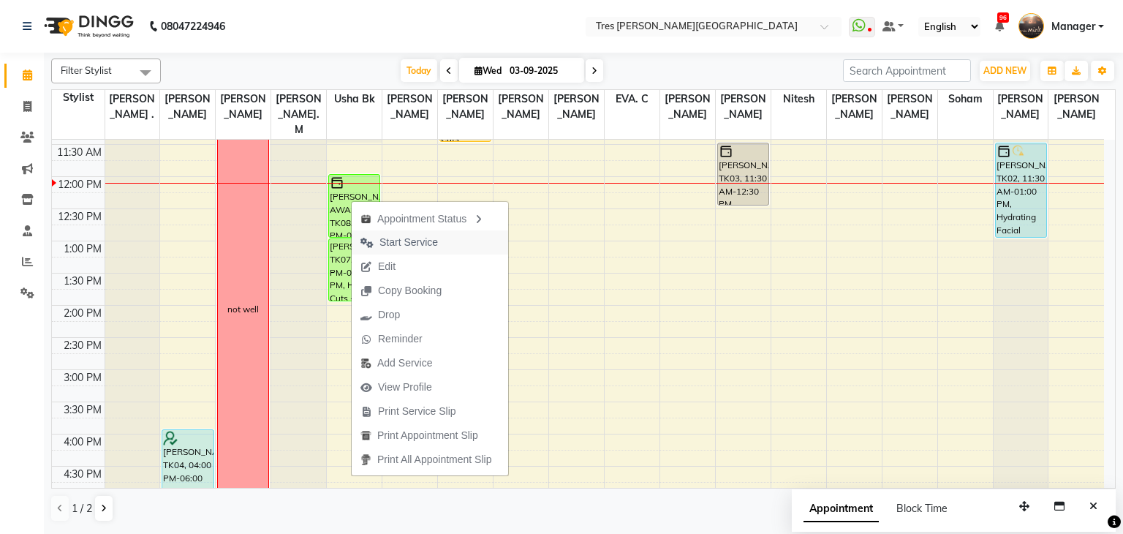
click at [401, 239] on span "Start Service" at bounding box center [408, 242] width 58 height 15
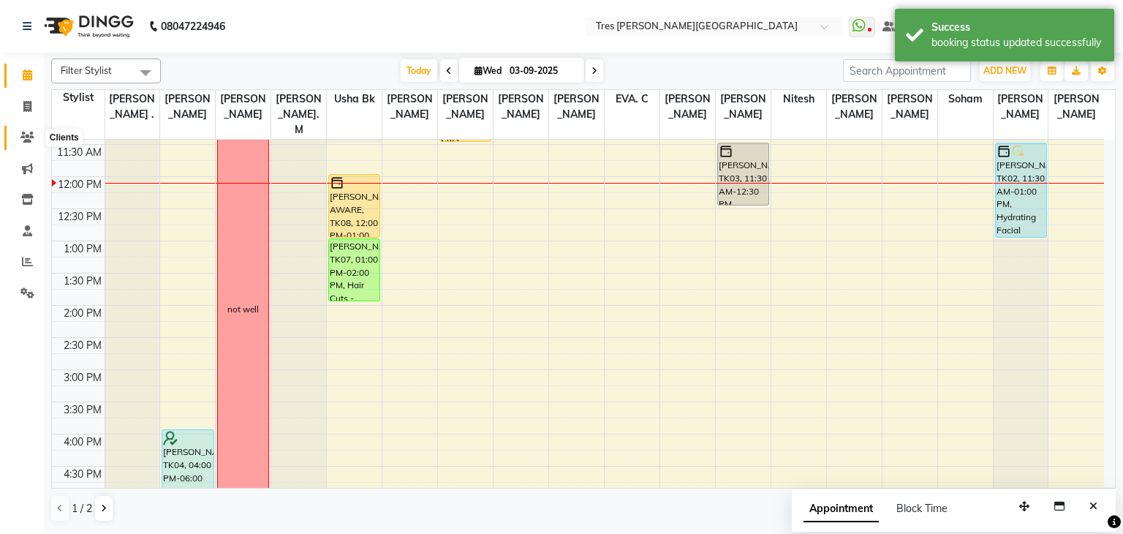
click at [25, 140] on icon at bounding box center [27, 137] width 14 height 11
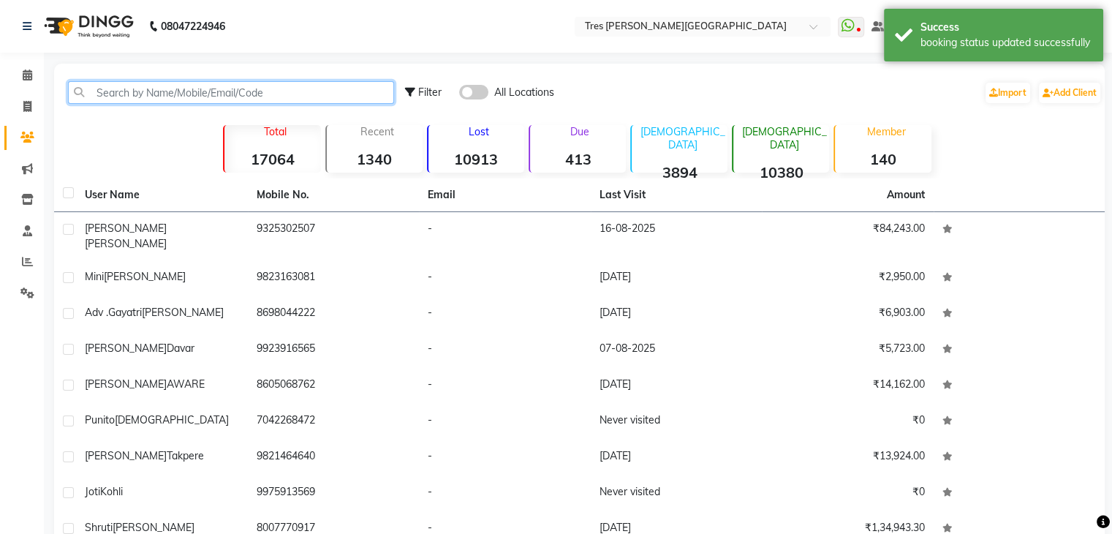
click at [185, 94] on input "text" at bounding box center [231, 92] width 326 height 23
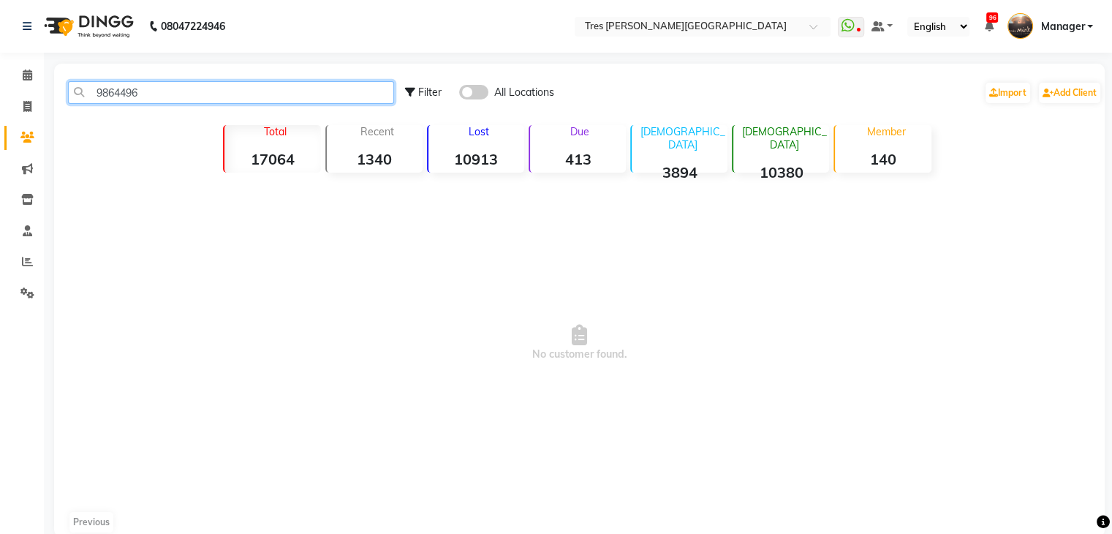
type input "9864496"
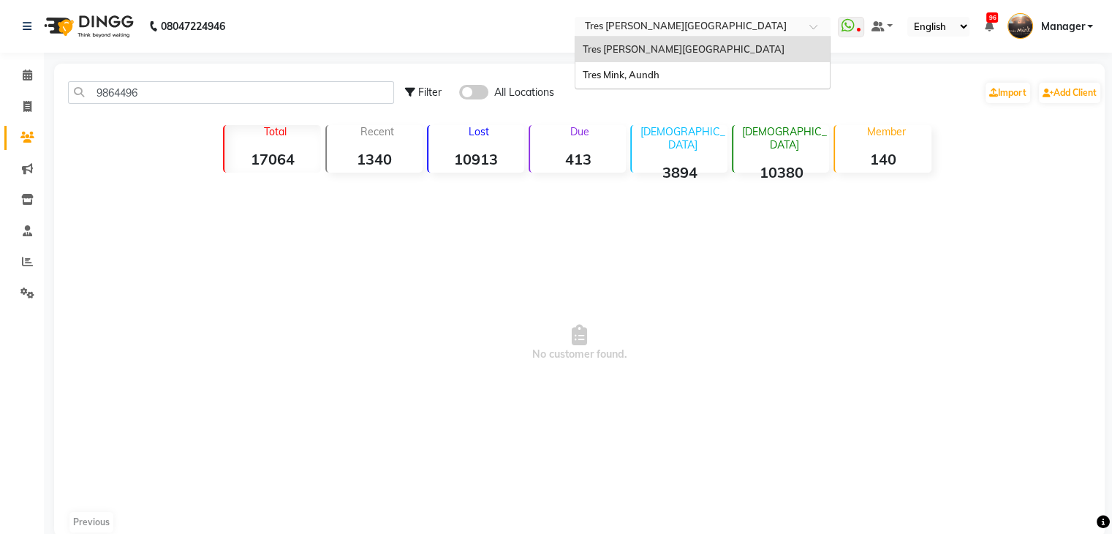
click at [726, 24] on input "text" at bounding box center [688, 27] width 212 height 15
click at [722, 80] on div "Tres Mink, Aundh" at bounding box center [702, 75] width 254 height 26
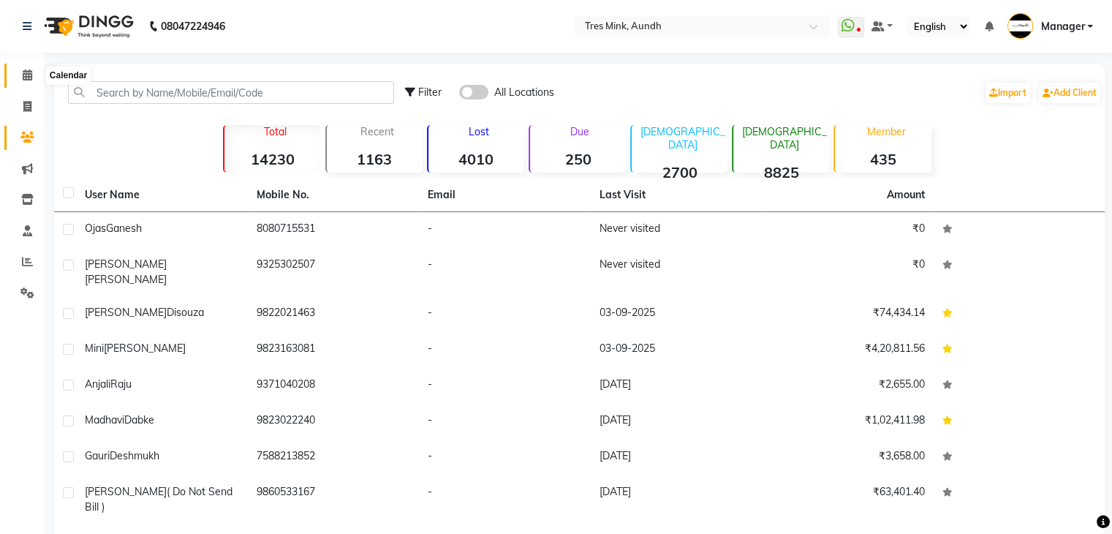
click at [23, 71] on icon at bounding box center [28, 74] width 10 height 11
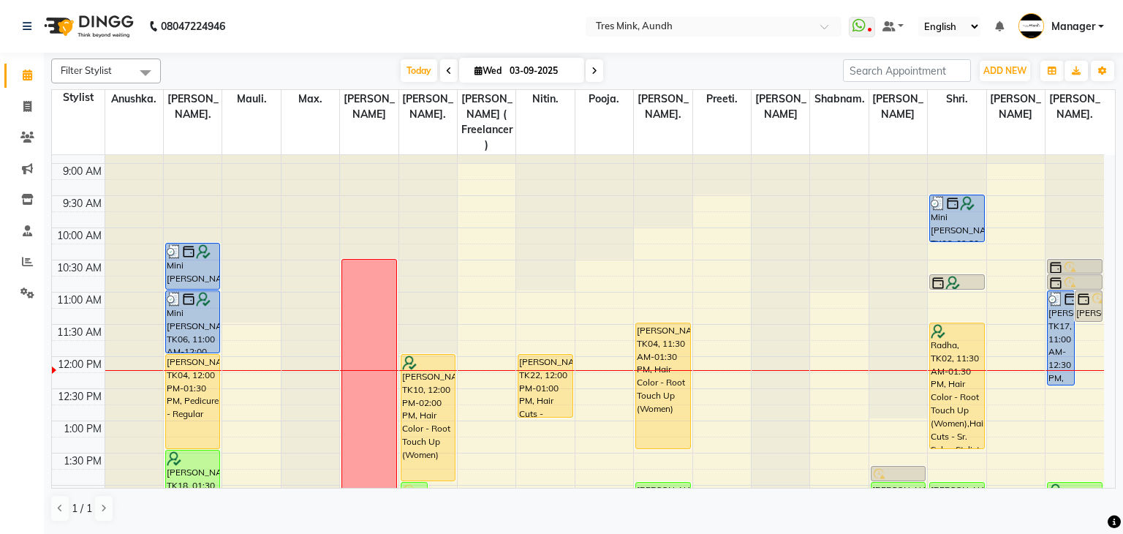
scroll to position [56, 0]
click at [29, 109] on icon at bounding box center [27, 106] width 8 height 11
select select "service"
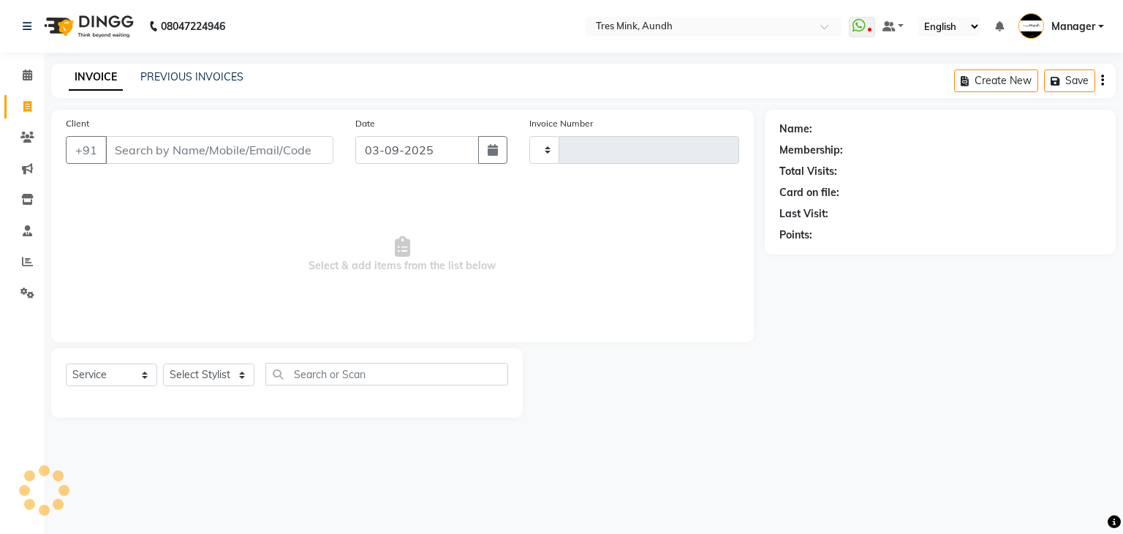
type input "03638"
select select "4235"
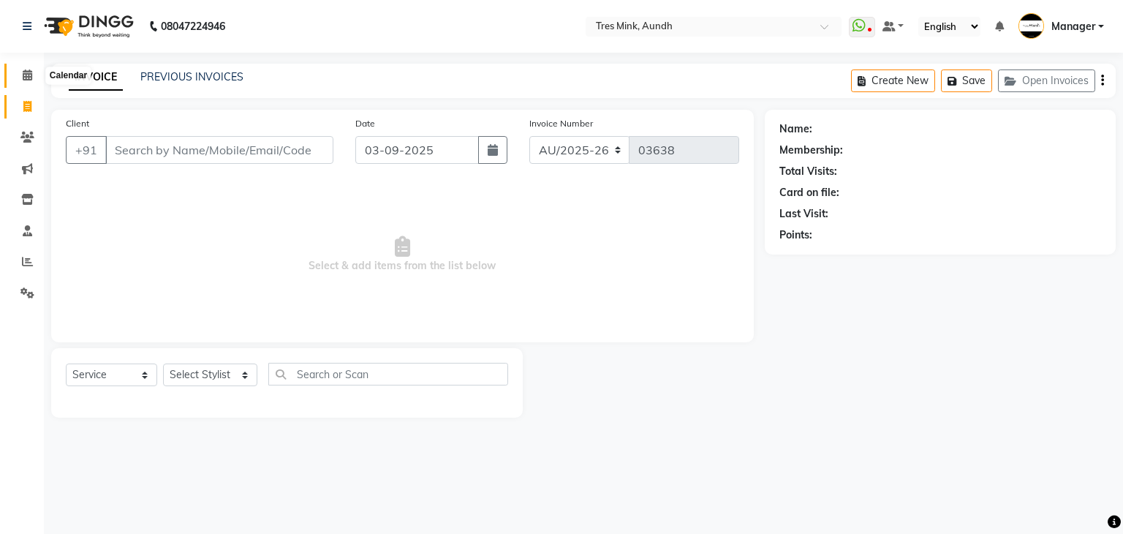
click at [32, 79] on span at bounding box center [28, 75] width 26 height 17
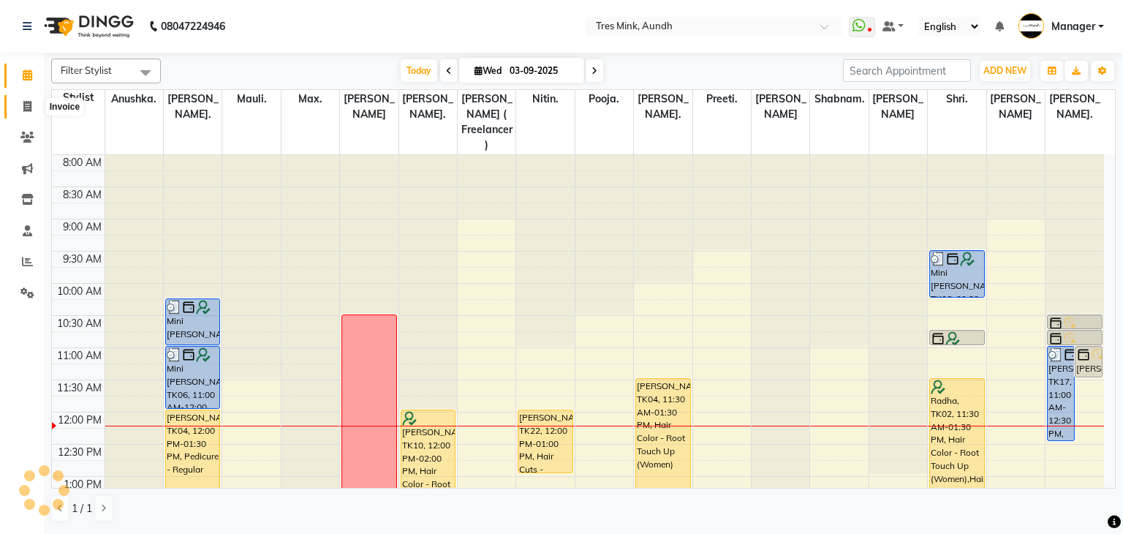
click at [32, 101] on span at bounding box center [28, 107] width 26 height 17
select select "service"
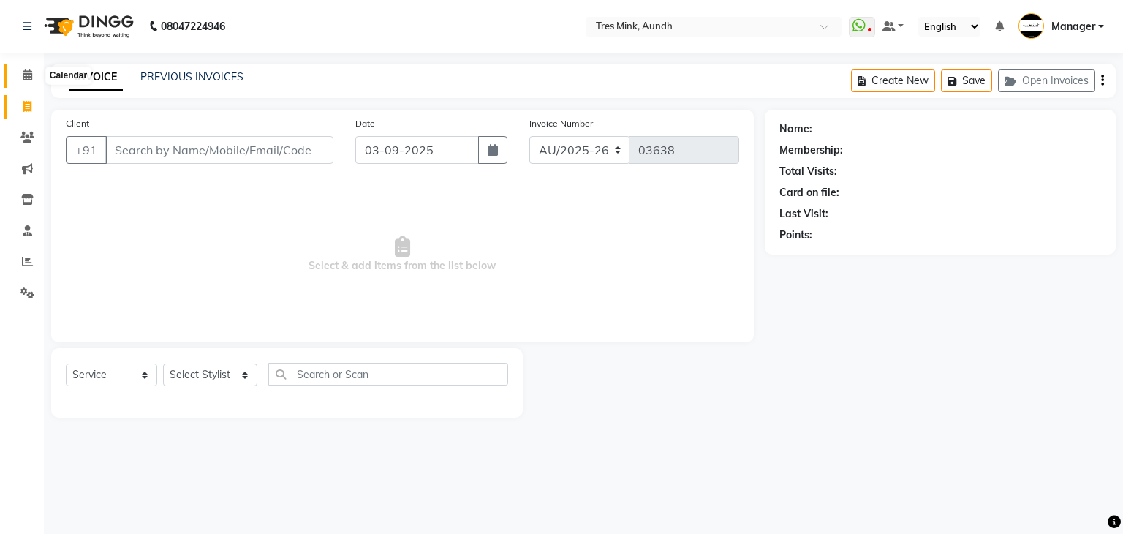
click at [23, 77] on icon at bounding box center [28, 74] width 10 height 11
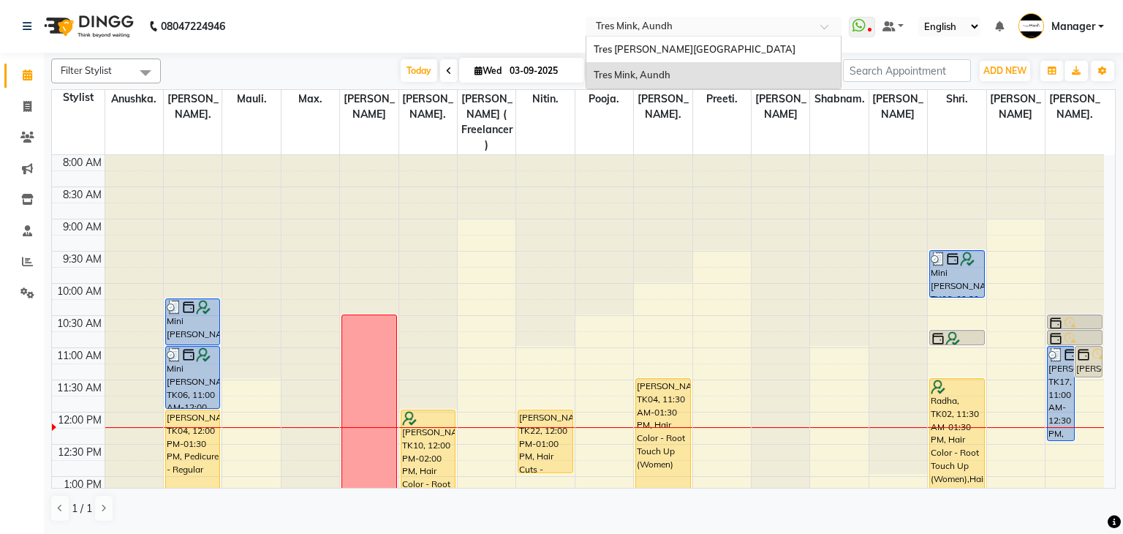
click at [637, 32] on input "text" at bounding box center [699, 27] width 212 height 15
click at [618, 40] on div "Tres [PERSON_NAME][GEOGRAPHIC_DATA]" at bounding box center [713, 50] width 254 height 26
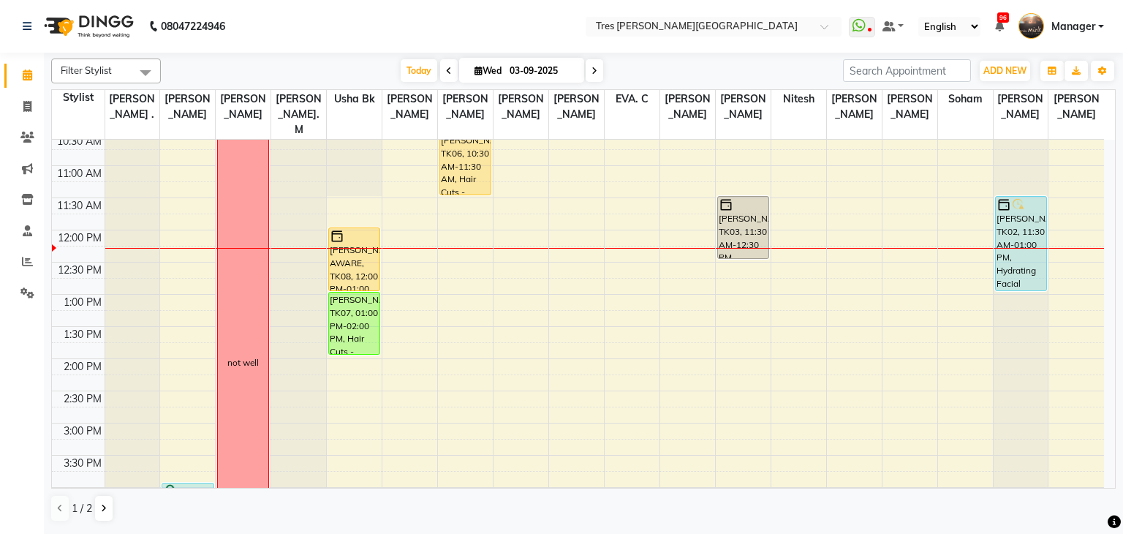
scroll to position [166, 0]
click at [565, 183] on div "8:00 AM 8:30 AM 9:00 AM 9:30 AM 10:00 AM 10:30 AM 11:00 AM 11:30 AM 12:00 PM 12…" at bounding box center [578, 424] width 1052 height 900
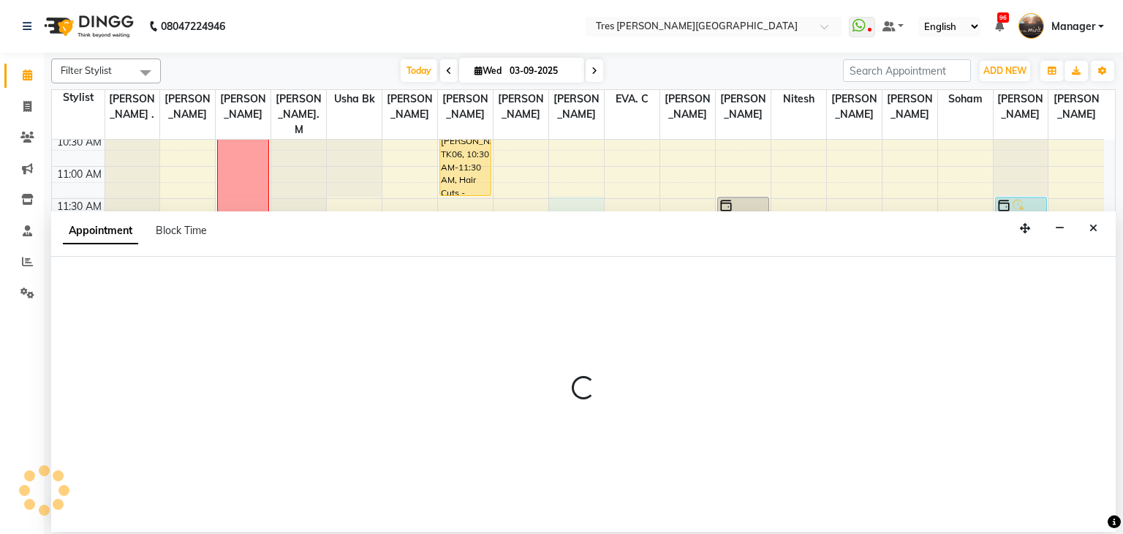
select select "37431"
select select "tentative"
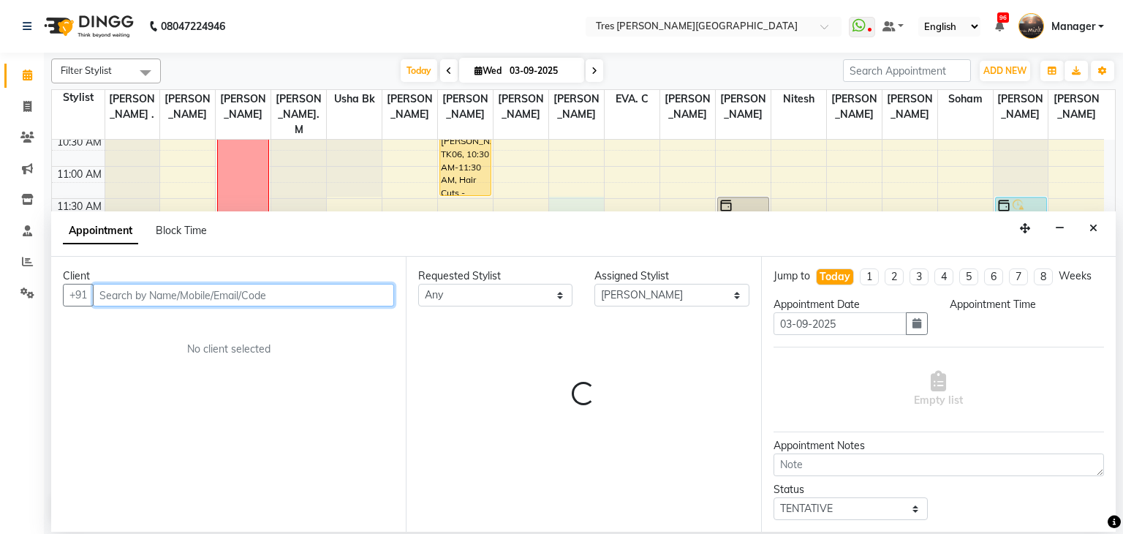
select select "690"
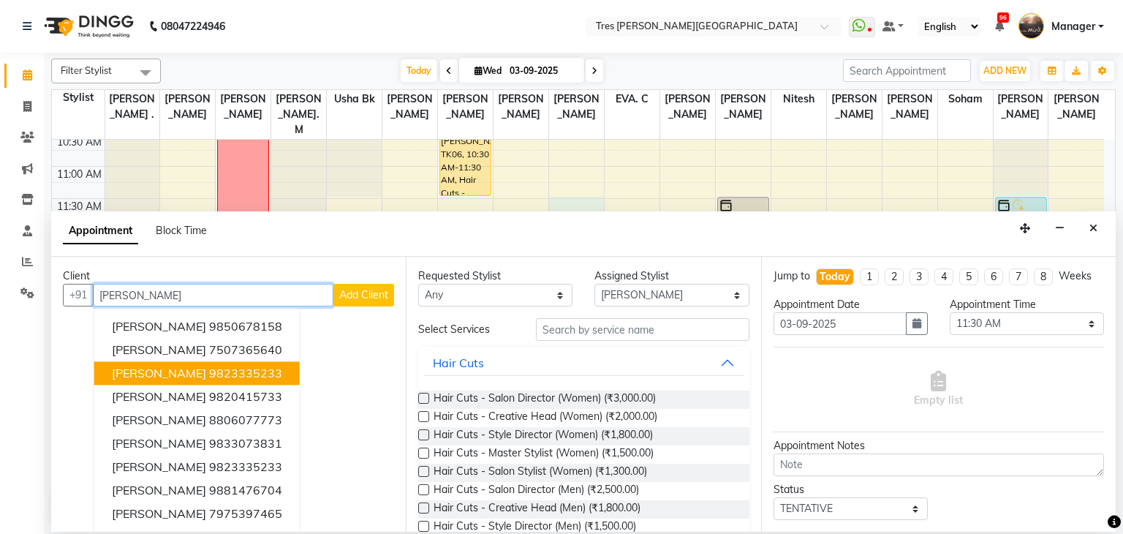
click at [254, 376] on ngb-highlight "9823335233" at bounding box center [245, 373] width 73 height 15
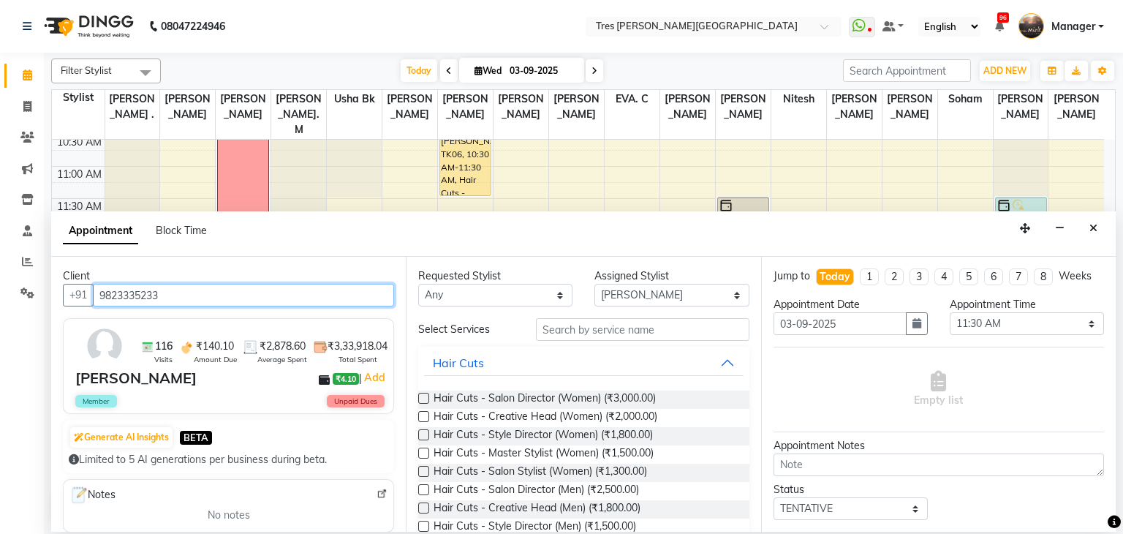
type input "9823335233"
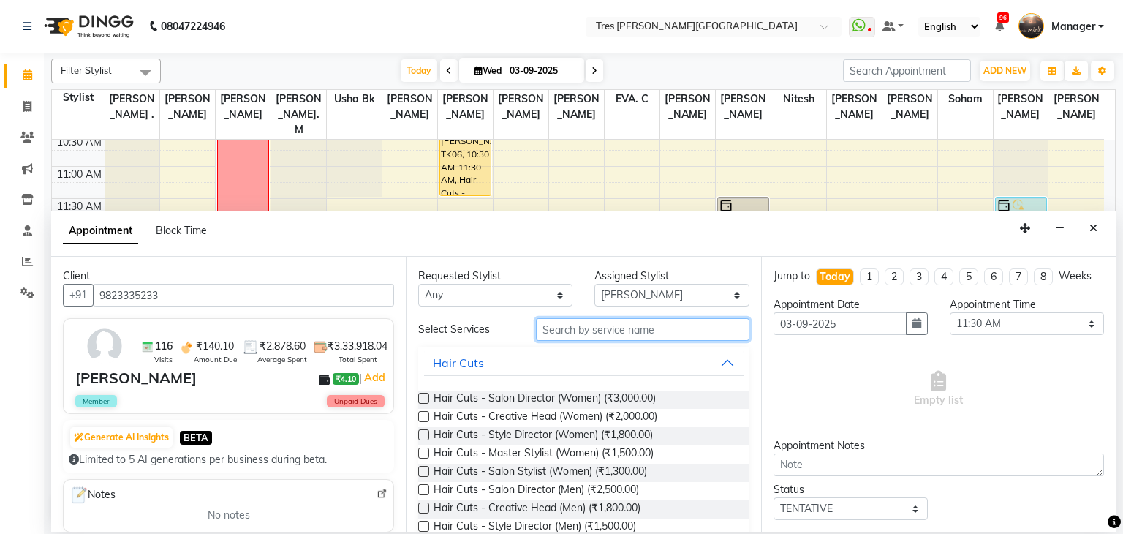
click at [641, 327] on input "text" at bounding box center [642, 329] width 213 height 23
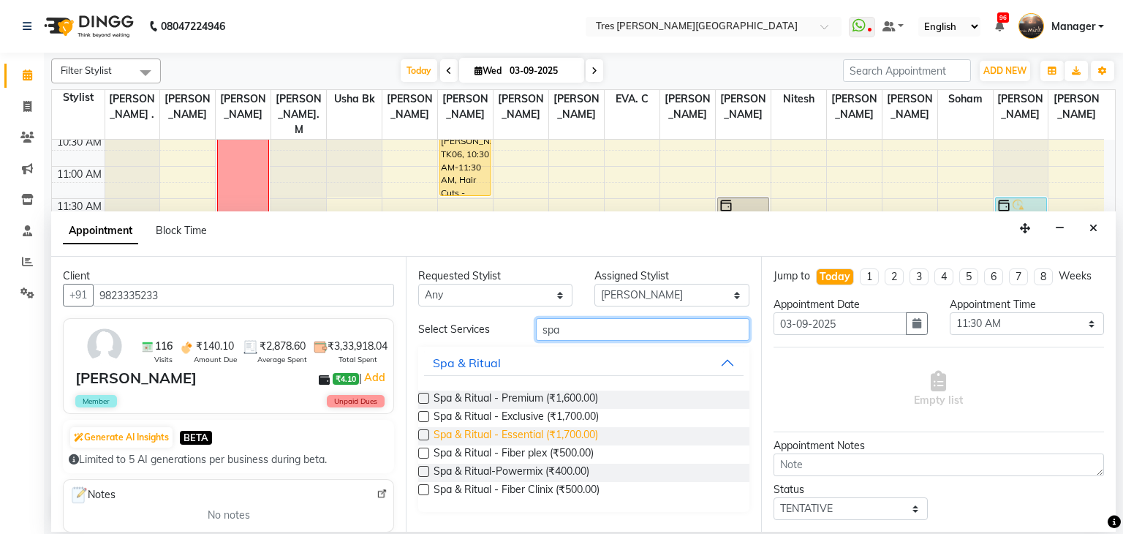
type input "spa"
click at [526, 434] on span "Spa & Ritual - Essential (₹1,700.00)" at bounding box center [515, 436] width 164 height 18
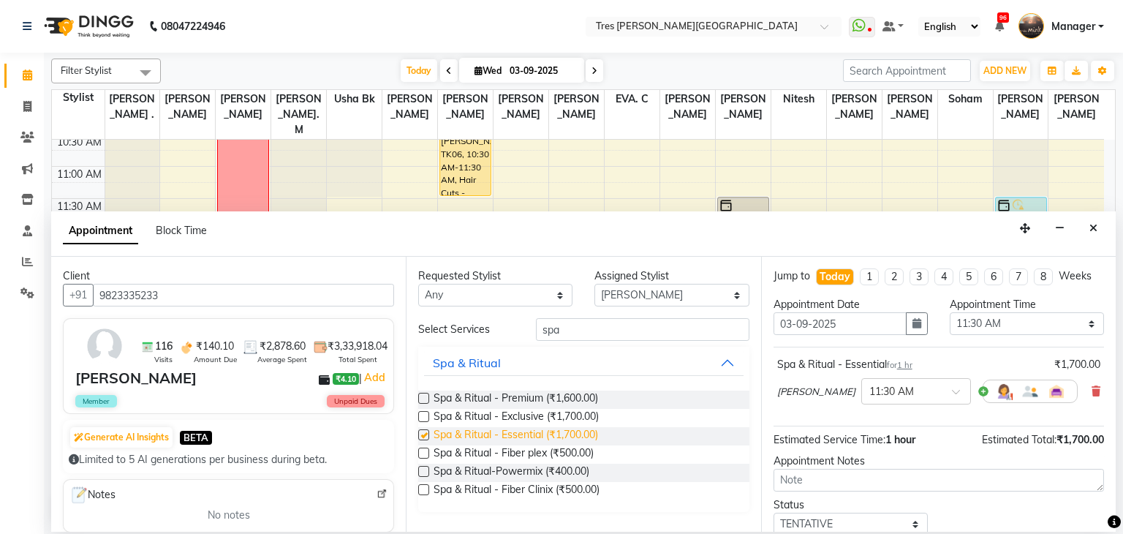
checkbox input "false"
click at [622, 304] on select "Select Aarti Rathod Anand Saindane Anjali Pillay Chetan Mahale Dilshad EVA. C G…" at bounding box center [671, 295] width 154 height 23
select select "71482"
click at [594, 284] on select "Select Aarti Rathod Anand Saindane Anjali Pillay Chetan Mahale Dilshad EVA. C G…" at bounding box center [671, 295] width 154 height 23
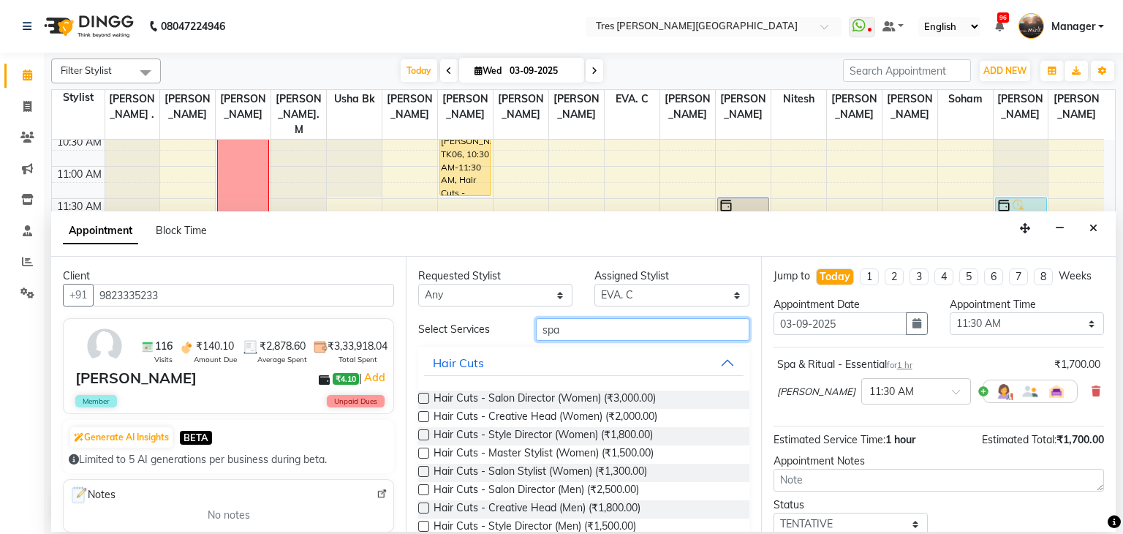
click at [554, 332] on input "spa" at bounding box center [642, 329] width 213 height 23
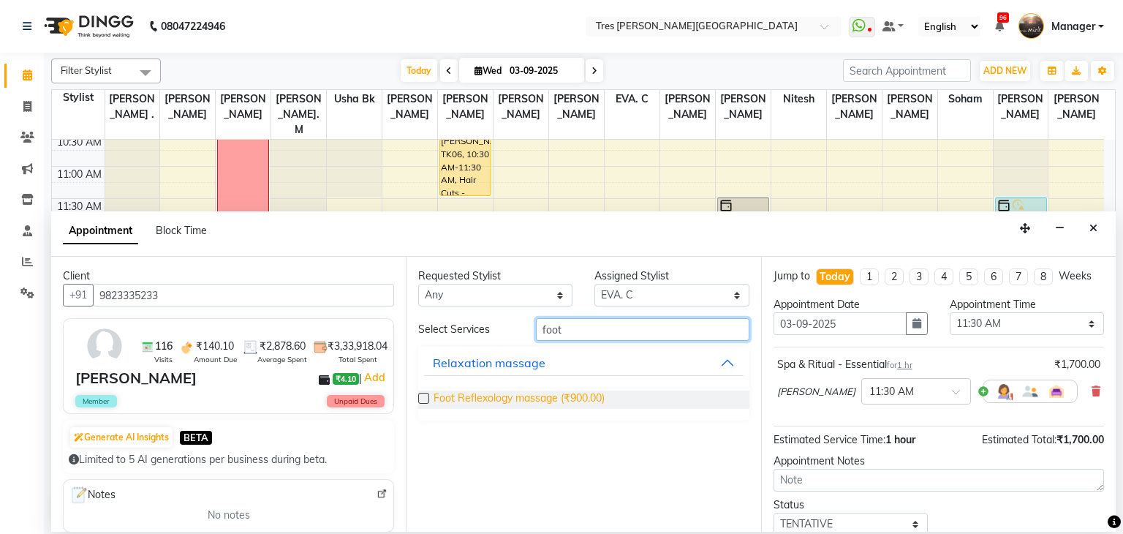
type input "foot"
click at [553, 391] on span "Foot Reflexology massage (₹900.00)" at bounding box center [518, 399] width 171 height 18
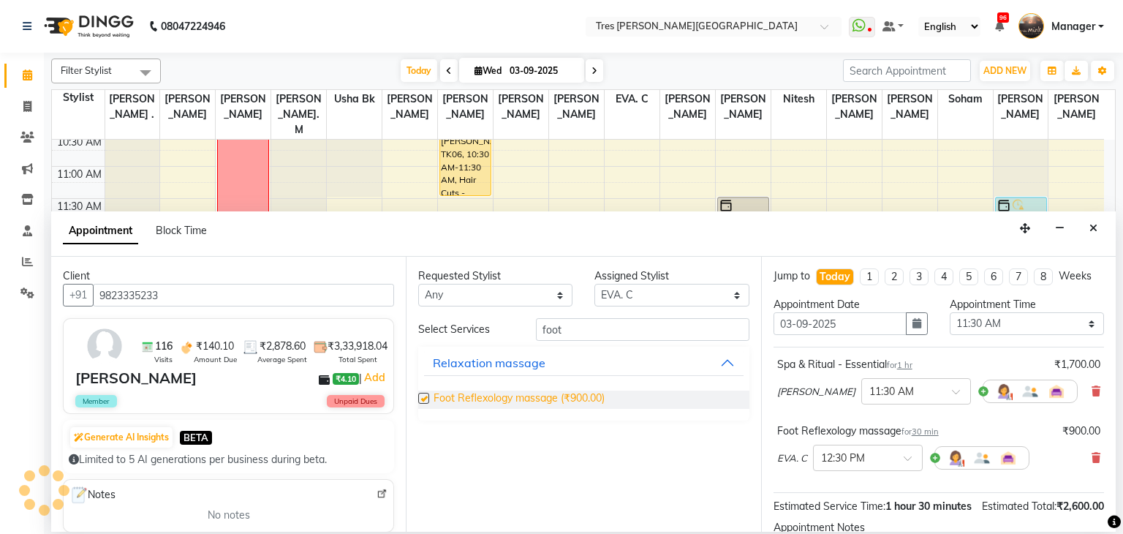
checkbox input "false"
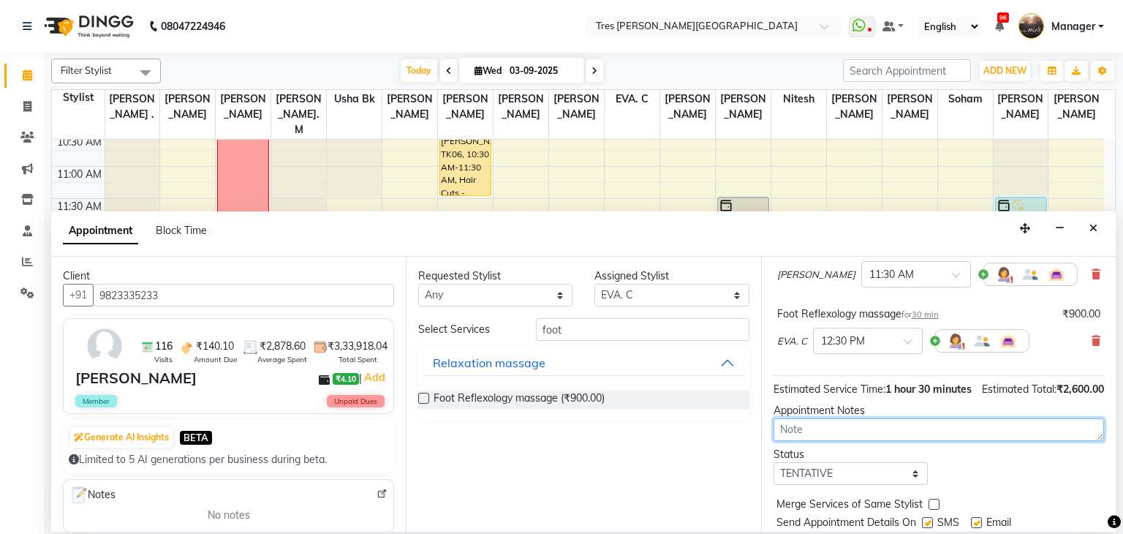
click at [902, 441] on textarea at bounding box center [938, 429] width 330 height 23
type textarea "anjali"
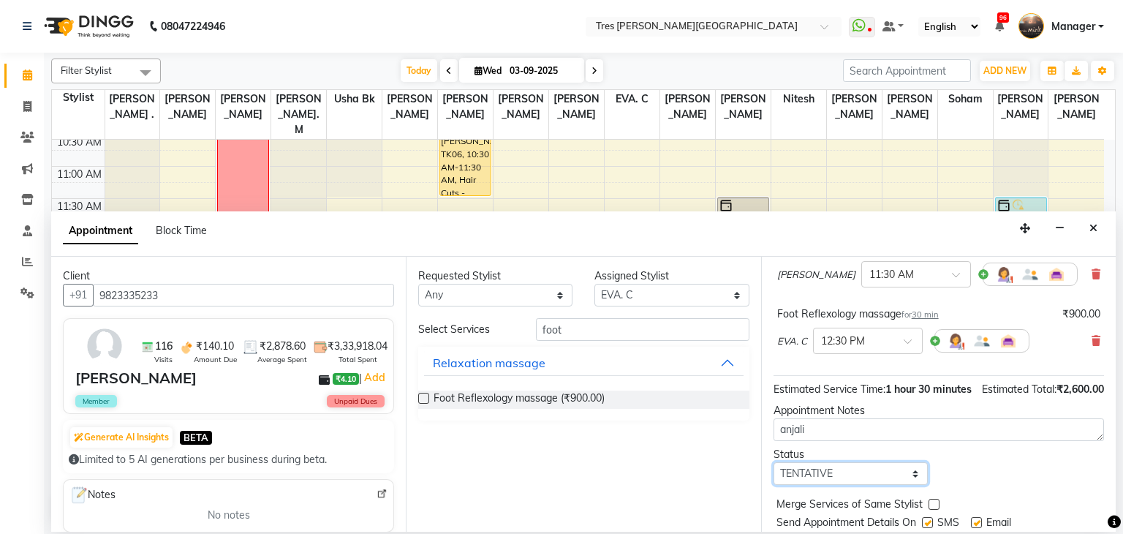
click at [860, 480] on select "Select TENTATIVE CONFIRM CHECK-IN UPCOMING" at bounding box center [850, 473] width 154 height 23
select select "confirm booking"
click at [773, 477] on select "Select TENTATIVE CONFIRM CHECK-IN UPCOMING" at bounding box center [850, 473] width 154 height 23
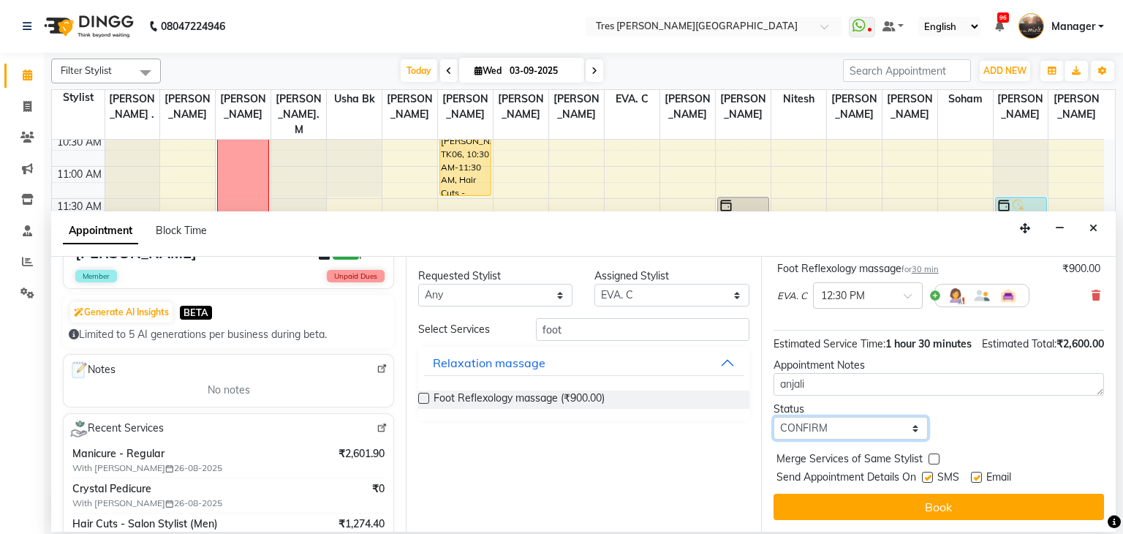
scroll to position [126, 0]
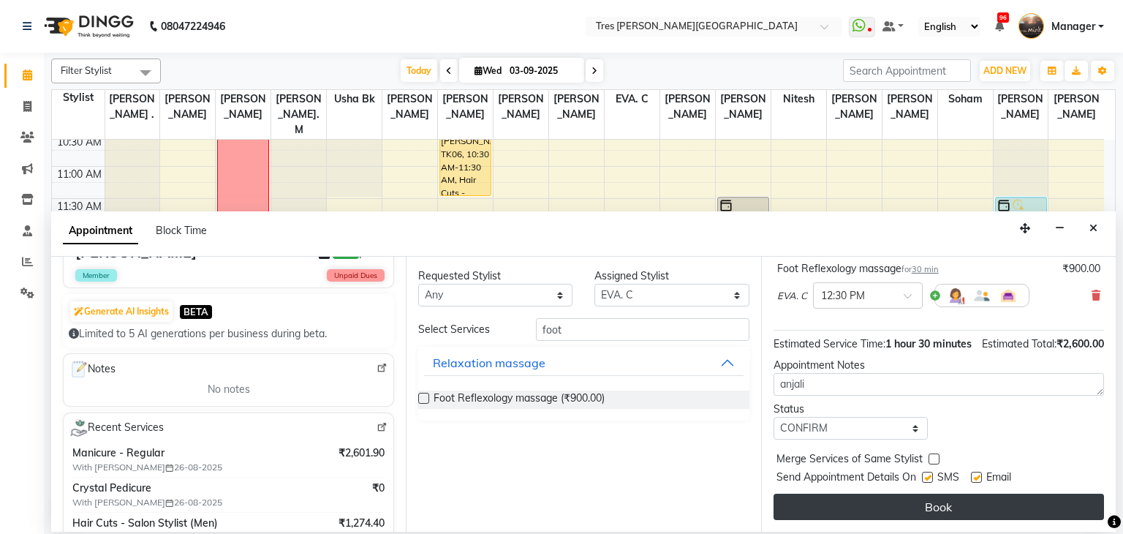
click at [849, 514] on button "Book" at bounding box center [938, 506] width 330 height 26
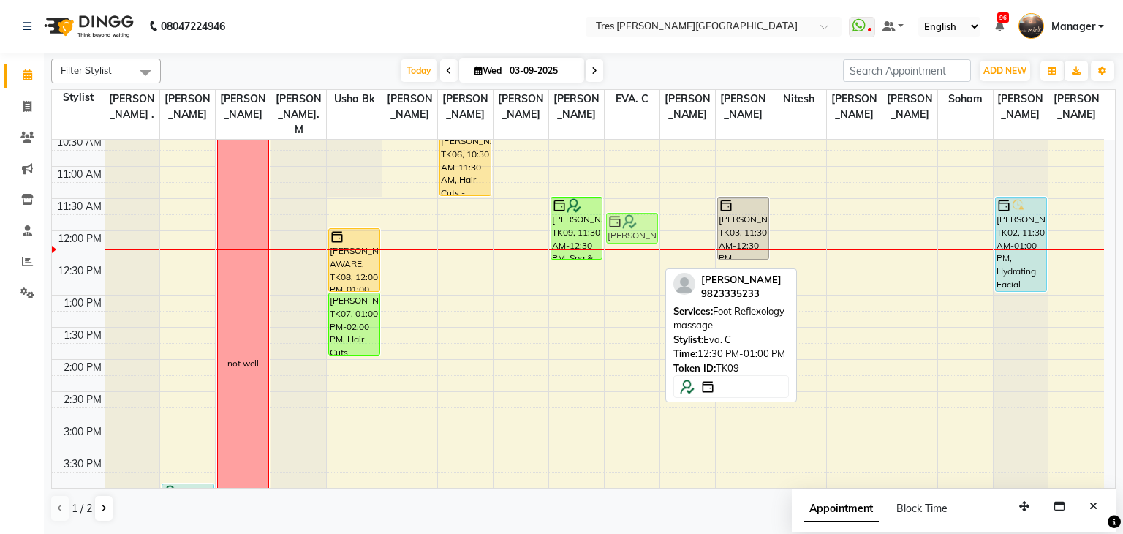
drag, startPoint x: 637, startPoint y: 254, endPoint x: 643, endPoint y: 214, distance: 40.7
click at [643, 214] on div "Nivedita Joshi, TK09, 12:30 PM-01:00 PM, Foot Reflexology massage Nivedita Josh…" at bounding box center [631, 424] width 55 height 900
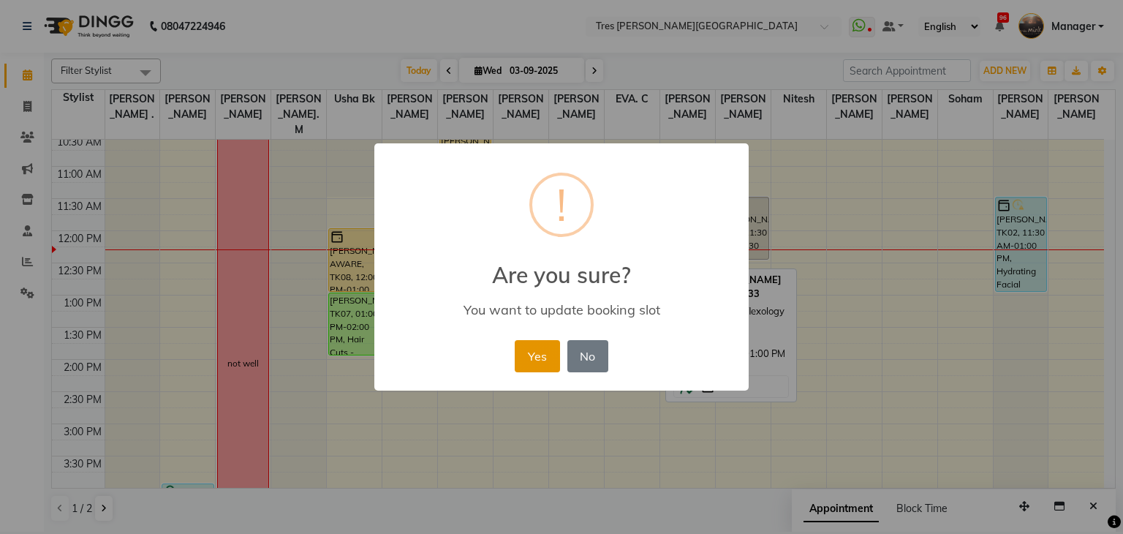
click at [534, 347] on button "Yes" at bounding box center [537, 356] width 45 height 32
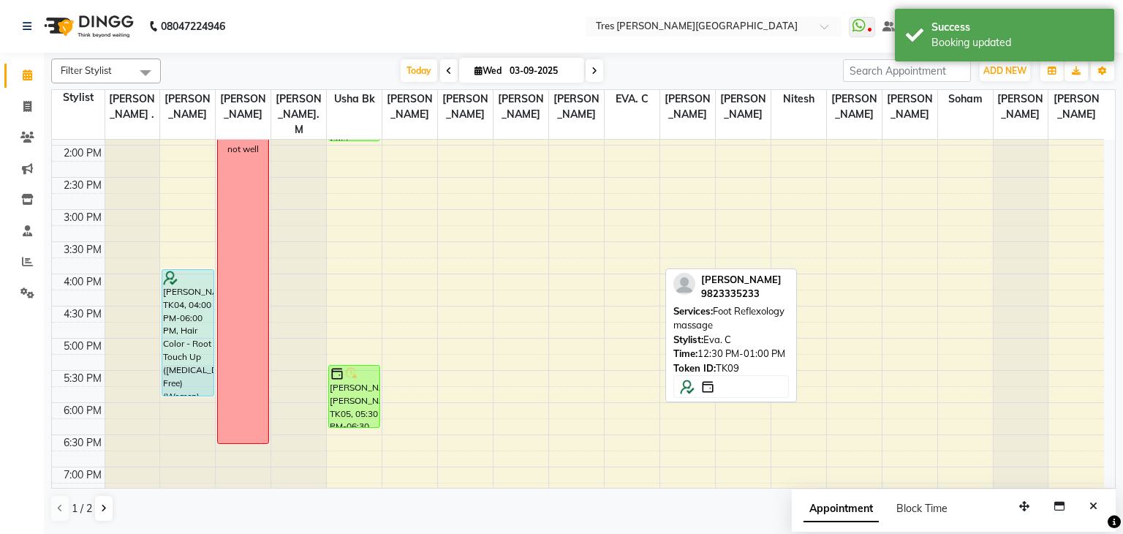
scroll to position [379, 0]
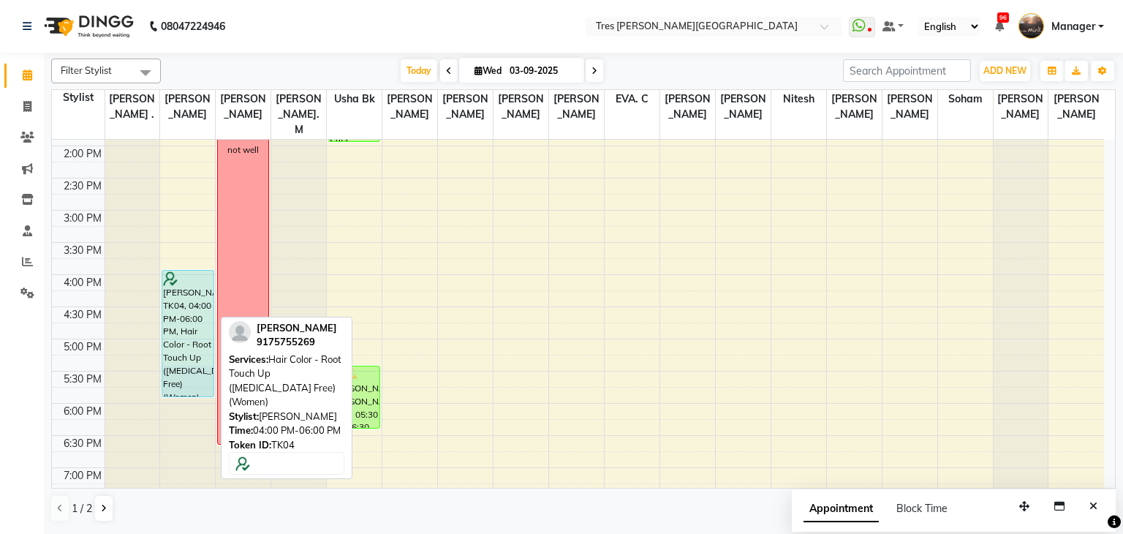
click at [171, 335] on div "[PERSON_NAME], TK04, 04:00 PM-06:00 PM, Hair Color - Root Touch Up ([MEDICAL_DA…" at bounding box center [187, 333] width 50 height 126
click at [184, 312] on div "[PERSON_NAME], TK04, 04:00 PM-06:00 PM, Hair Color - Root Touch Up ([MEDICAL_DA…" at bounding box center [187, 333] width 50 height 126
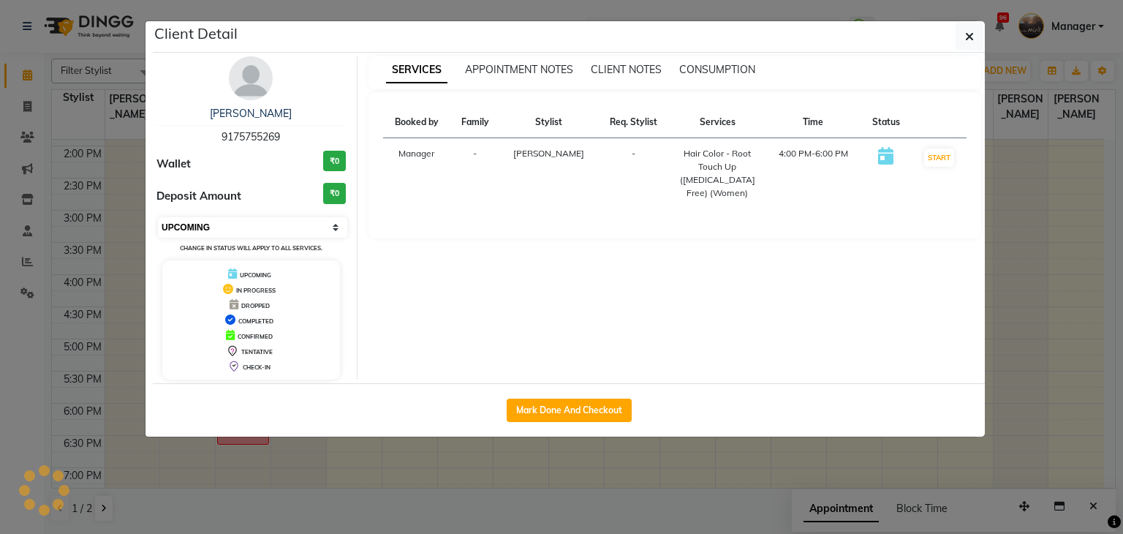
click at [208, 219] on select "Select IN SERVICE CONFIRMED TENTATIVE CHECK IN MARK DONE DROPPED UPCOMING" at bounding box center [252, 227] width 189 height 20
select select "7"
click at [158, 217] on select "Select IN SERVICE CONFIRMED TENTATIVE CHECK IN MARK DONE DROPPED UPCOMING" at bounding box center [252, 227] width 189 height 20
click at [197, 303] on div "DROPPED" at bounding box center [251, 304] width 166 height 15
click at [64, 248] on ngb-modal-window "Client Detail REHANA KOTHARI 9175755269 Wallet ₹0 Deposit Amount ₹0 Select IN S…" at bounding box center [561, 267] width 1123 height 534
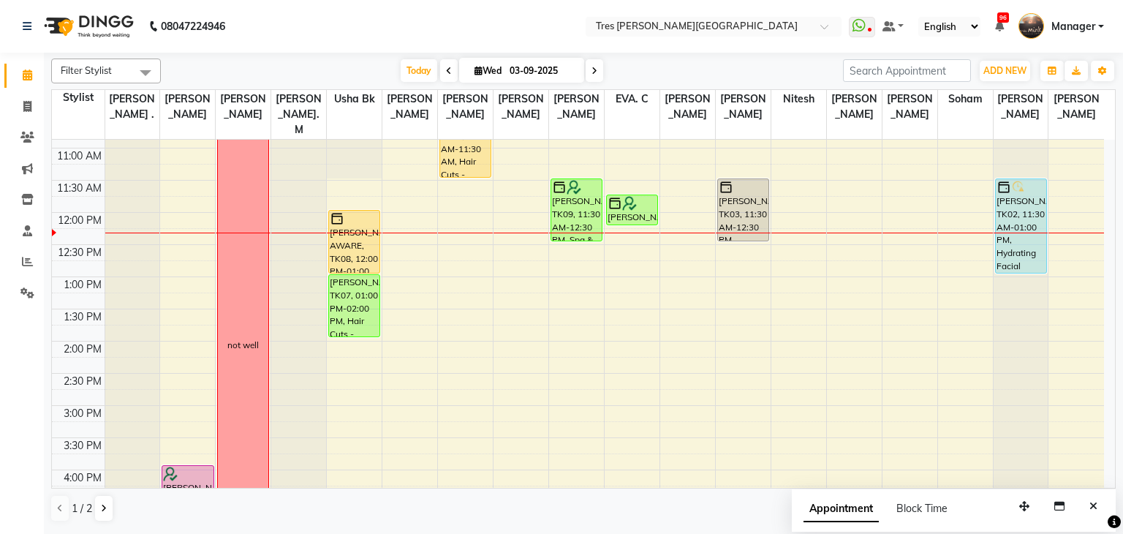
scroll to position [184, 0]
click at [30, 134] on icon at bounding box center [27, 137] width 14 height 11
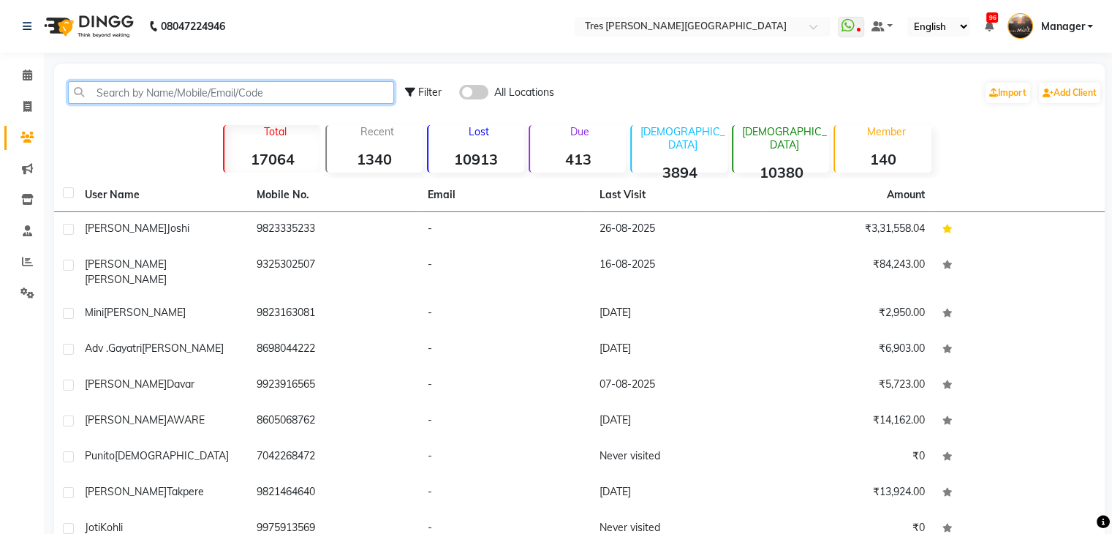
click at [175, 87] on input "text" at bounding box center [231, 92] width 326 height 23
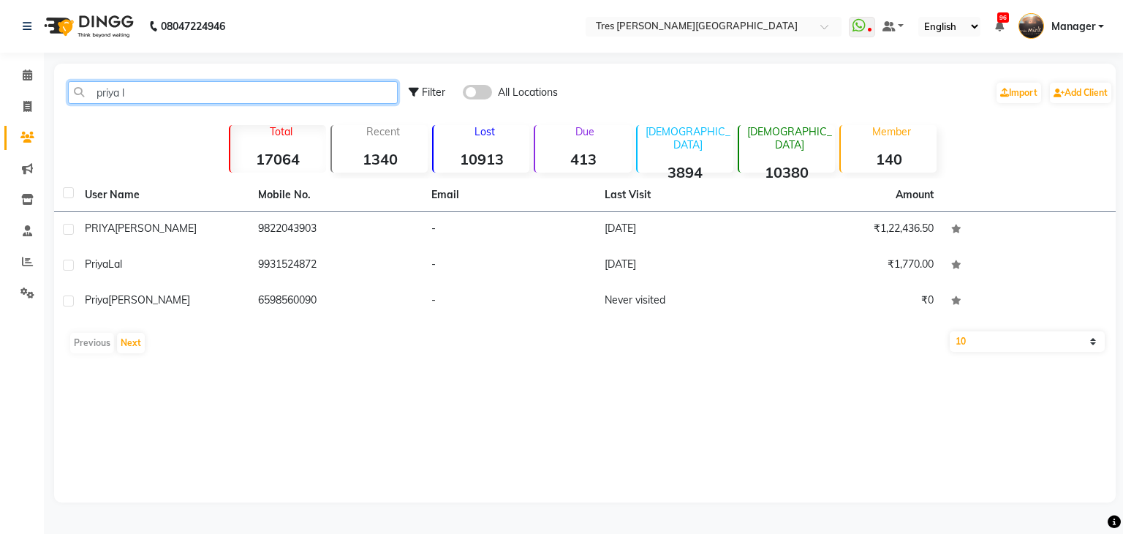
type input "priya l"
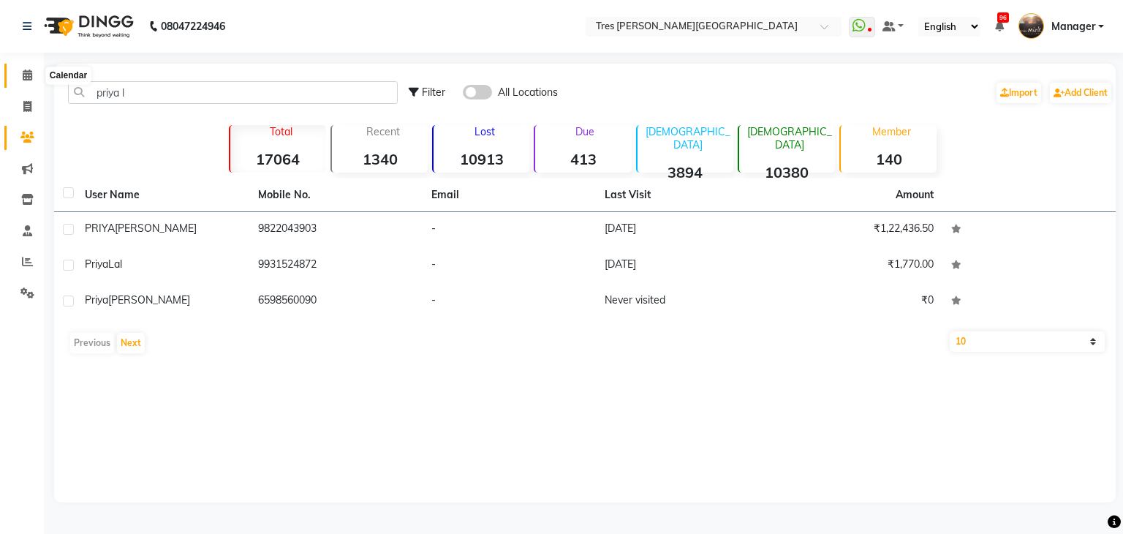
click at [33, 74] on span at bounding box center [28, 75] width 26 height 17
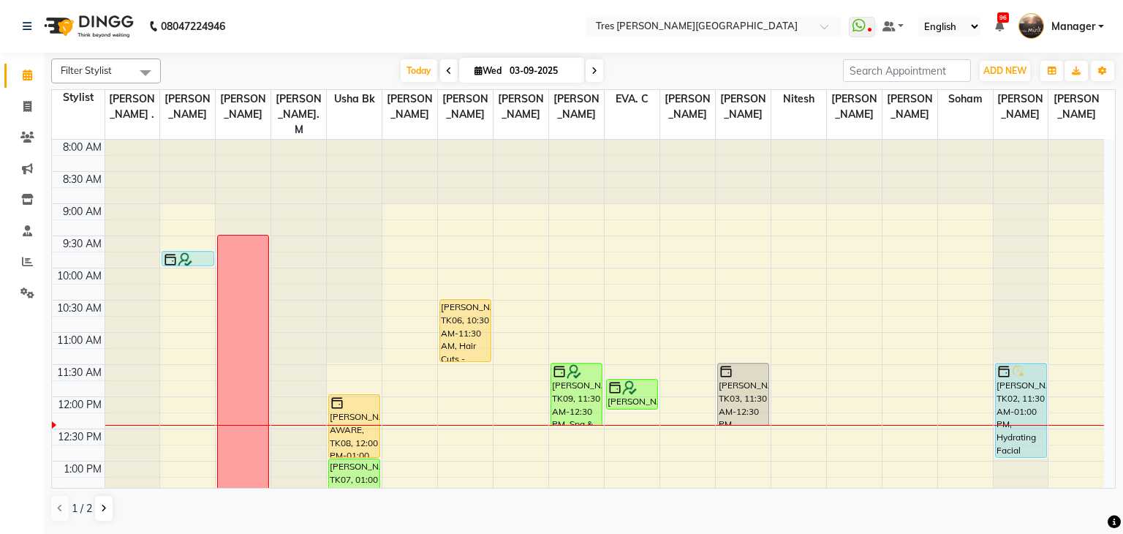
click at [474, 70] on icon at bounding box center [478, 71] width 8 height 10
select select "9"
select select "2025"
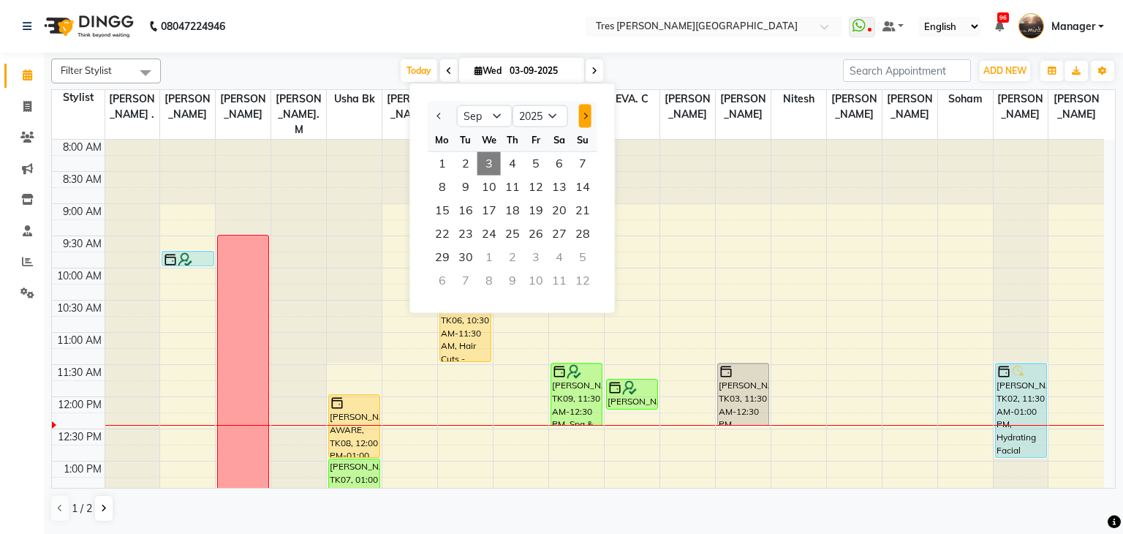
click at [589, 114] on button "Next month" at bounding box center [584, 116] width 12 height 23
select select "10"
click at [440, 182] on span "6" at bounding box center [441, 186] width 23 height 23
type input "06-10-2025"
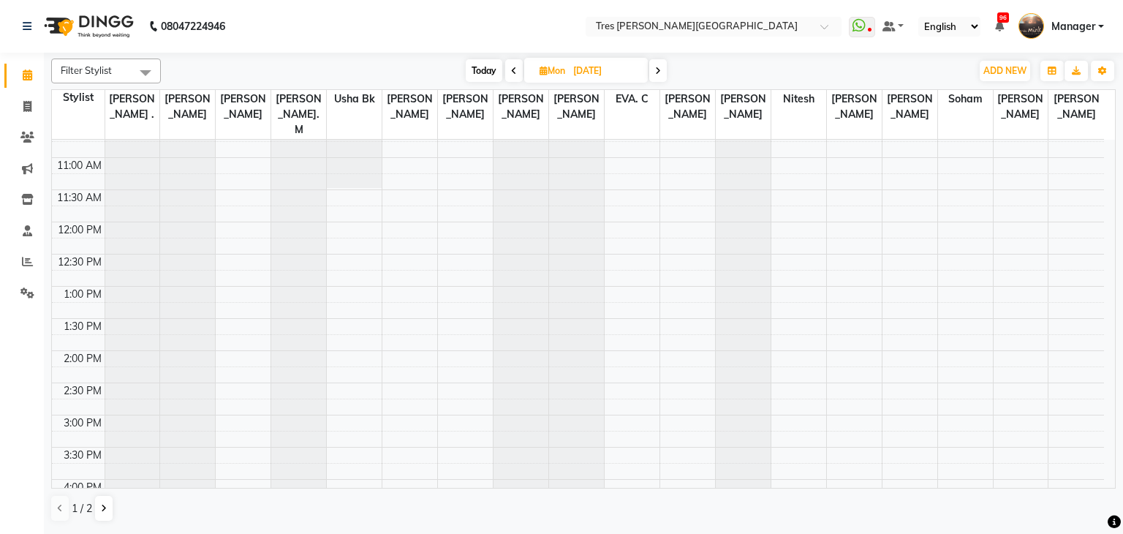
scroll to position [133, 0]
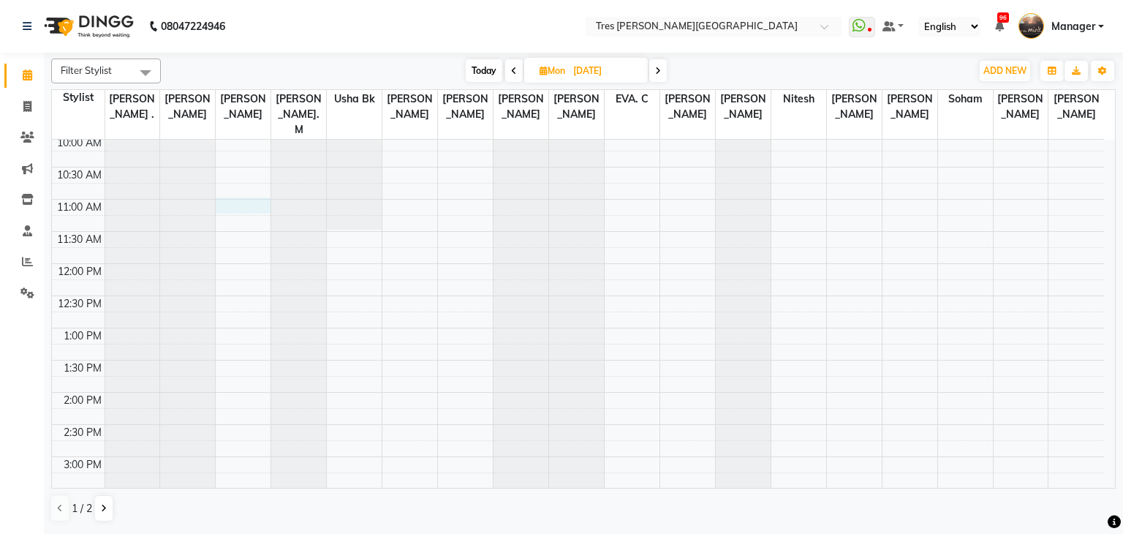
click at [246, 191] on div "8:00 AM 8:30 AM 9:00 AM 9:30 AM 10:00 AM 10:30 AM 11:00 AM 11:30 AM 12:00 PM 12…" at bounding box center [578, 457] width 1052 height 900
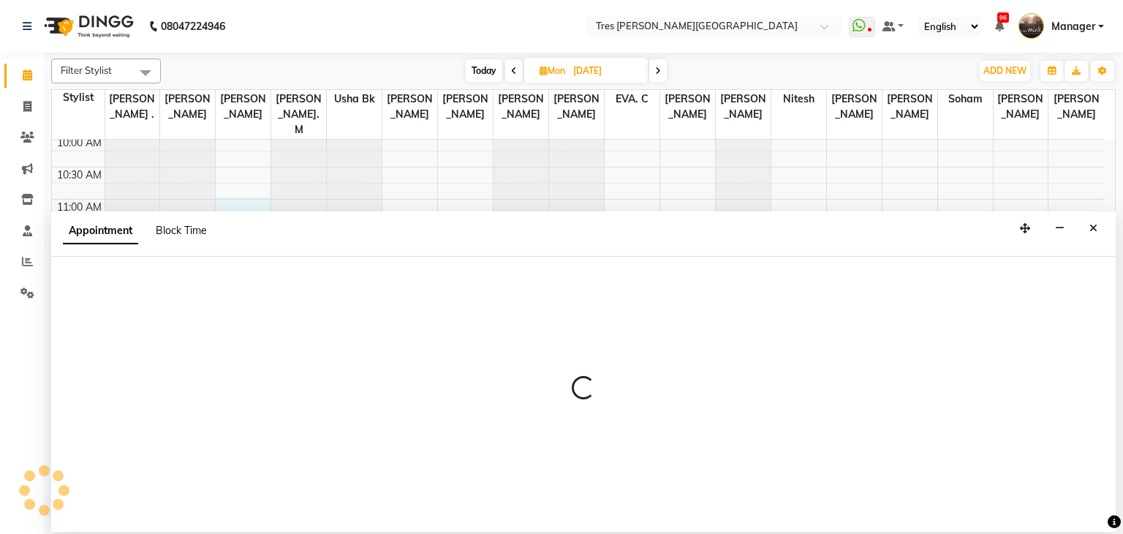
select select "4067"
select select "tentative"
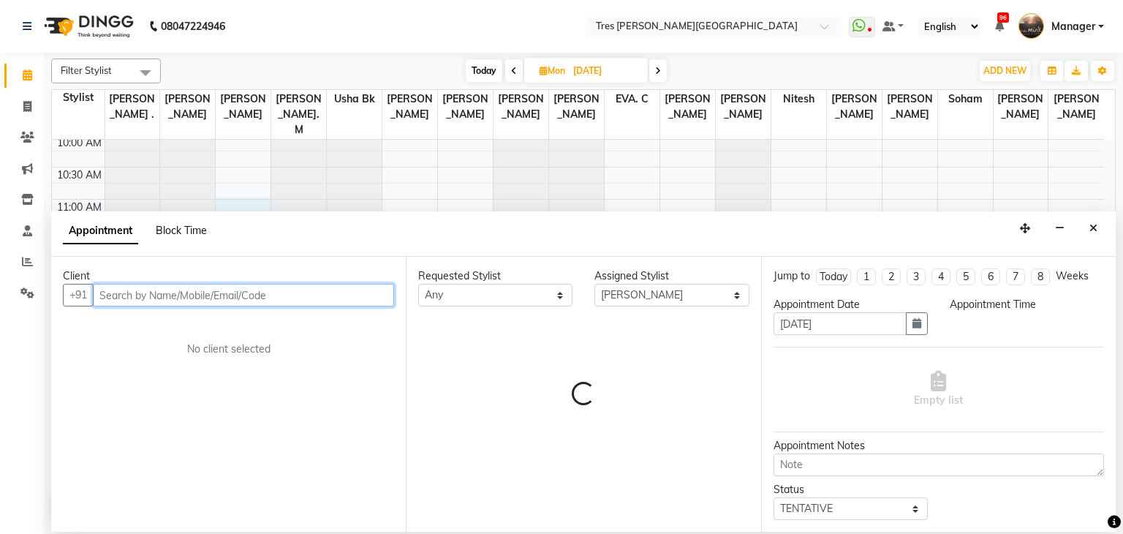
select select "660"
click at [181, 234] on span "Block Time" at bounding box center [181, 230] width 51 height 13
select select "4067"
select select "660"
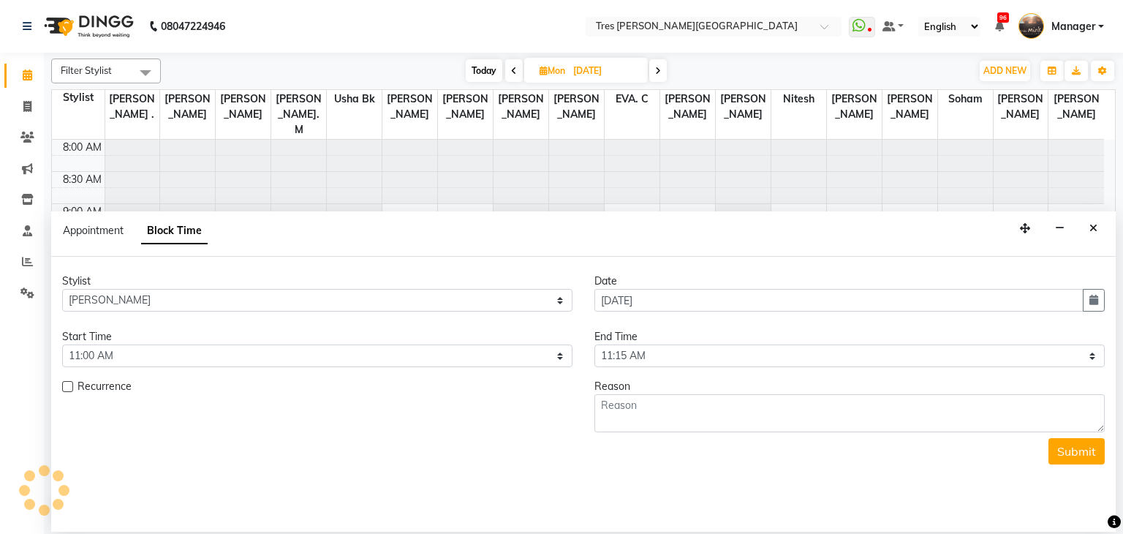
scroll to position [256, 0]
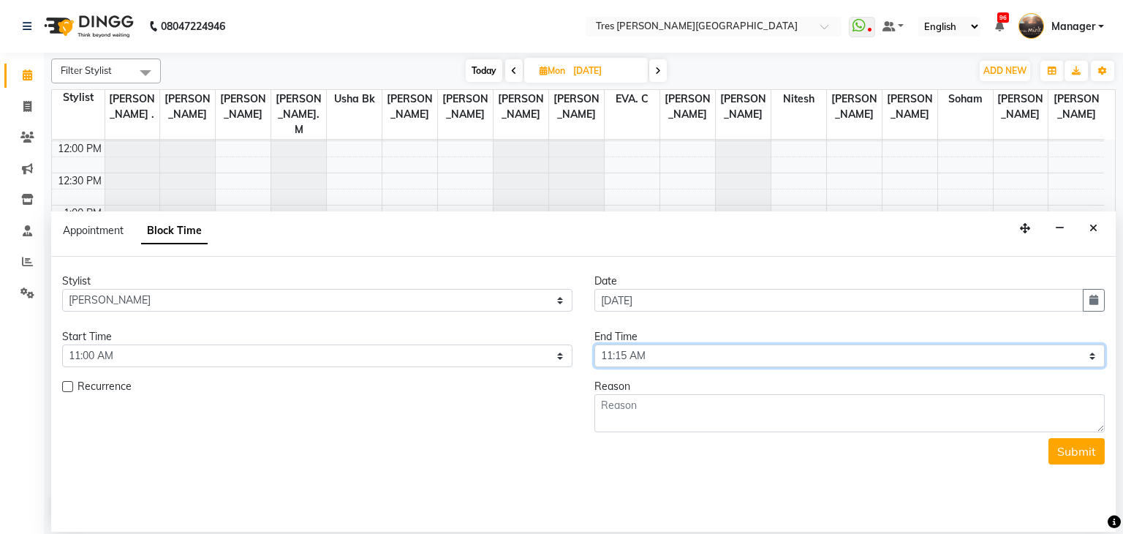
click at [650, 354] on select "Select 09:00 AM 09:15 AM 09:30 AM 09:45 AM 10:00 AM 10:15 AM 10:30 AM 10:45 AM …" at bounding box center [849, 355] width 510 height 23
select select "1110"
click at [594, 344] on select "Select 09:00 AM 09:15 AM 09:30 AM 09:45 AM 10:00 AM 10:15 AM 10:30 AM 10:45 AM …" at bounding box center [849, 355] width 510 height 23
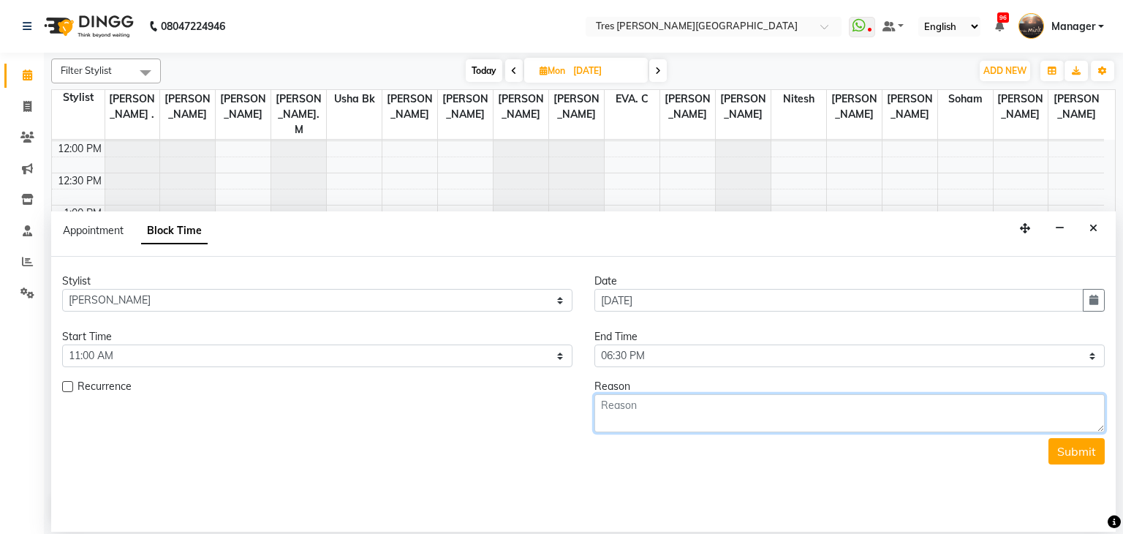
click at [669, 409] on textarea at bounding box center [849, 413] width 510 height 38
type textarea "colour training Schwarzkopf's"
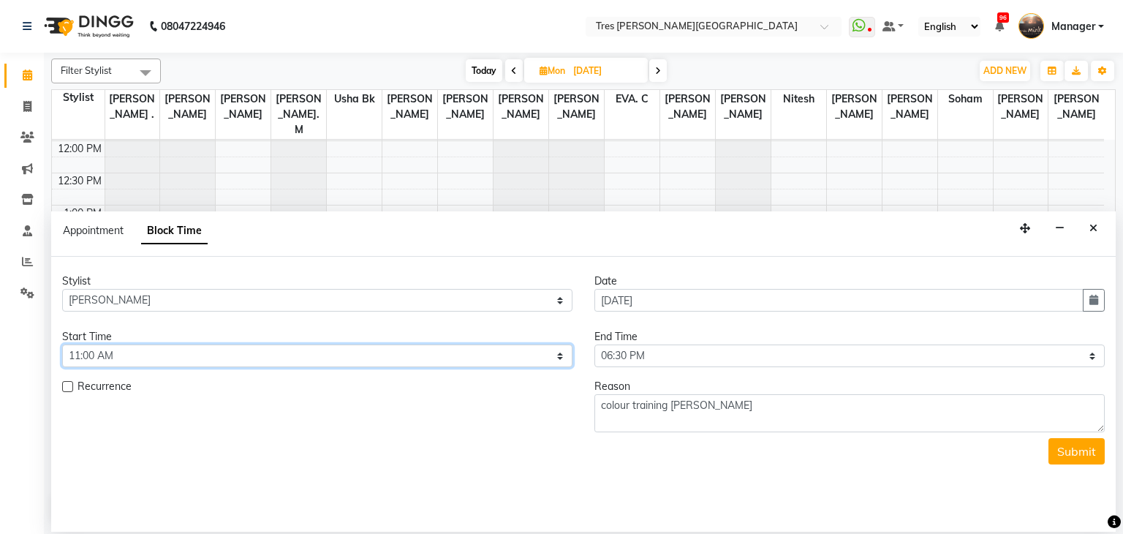
click at [500, 360] on select "Select 09:00 AM 09:15 AM 09:30 AM 09:45 AM 10:00 AM 10:15 AM 10:30 AM 10:45 AM …" at bounding box center [317, 355] width 510 height 23
select select "720"
click at [62, 344] on select "Select 09:00 AM 09:15 AM 09:30 AM 09:45 AM 10:00 AM 10:15 AM 10:30 AM 10:45 AM …" at bounding box center [317, 355] width 510 height 23
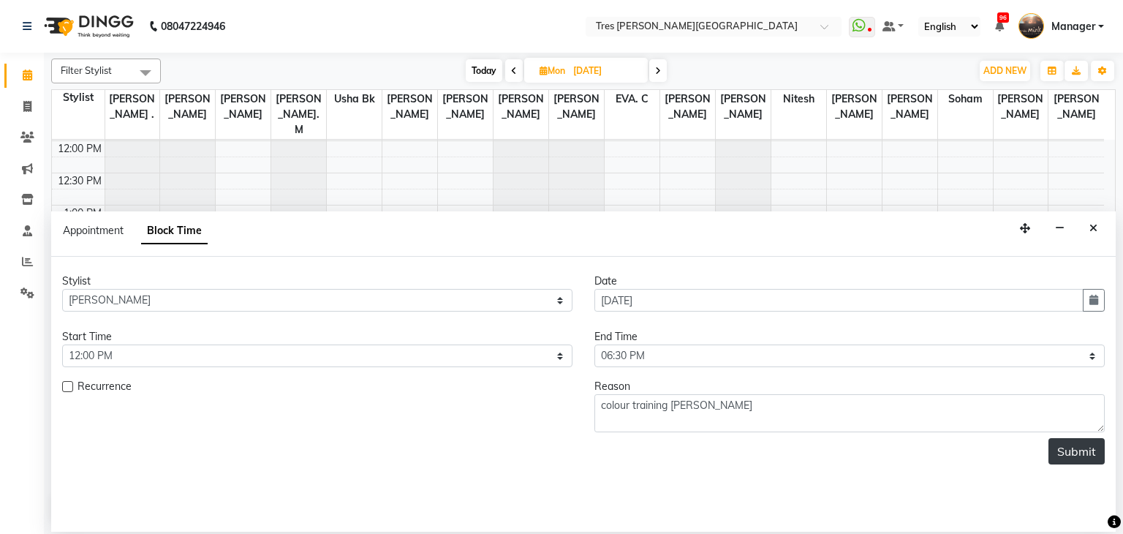
click at [1074, 450] on button "Submit" at bounding box center [1076, 451] width 56 height 26
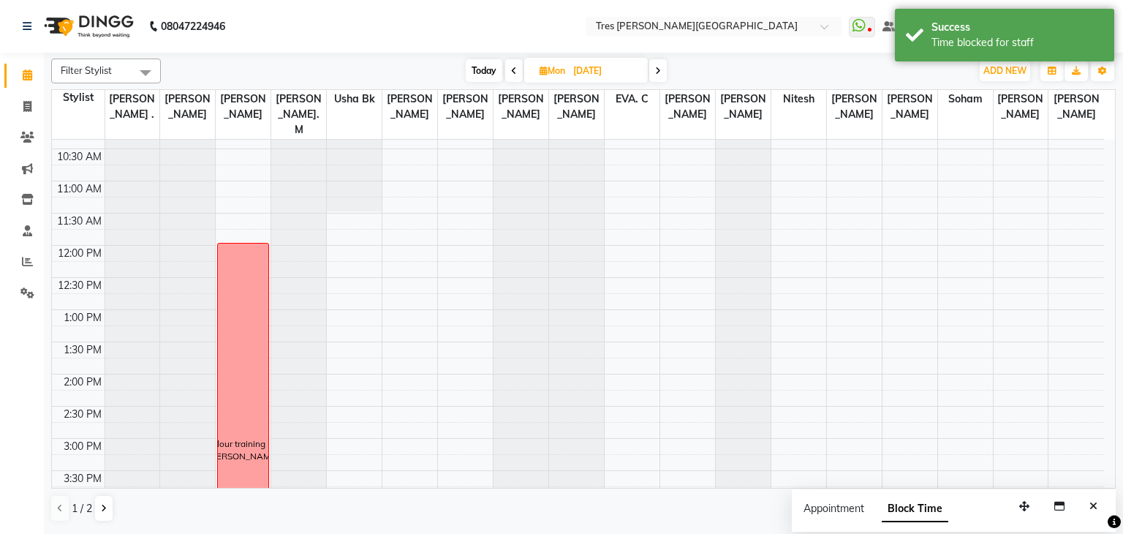
scroll to position [149, 0]
select select "11533"
select select "tentative"
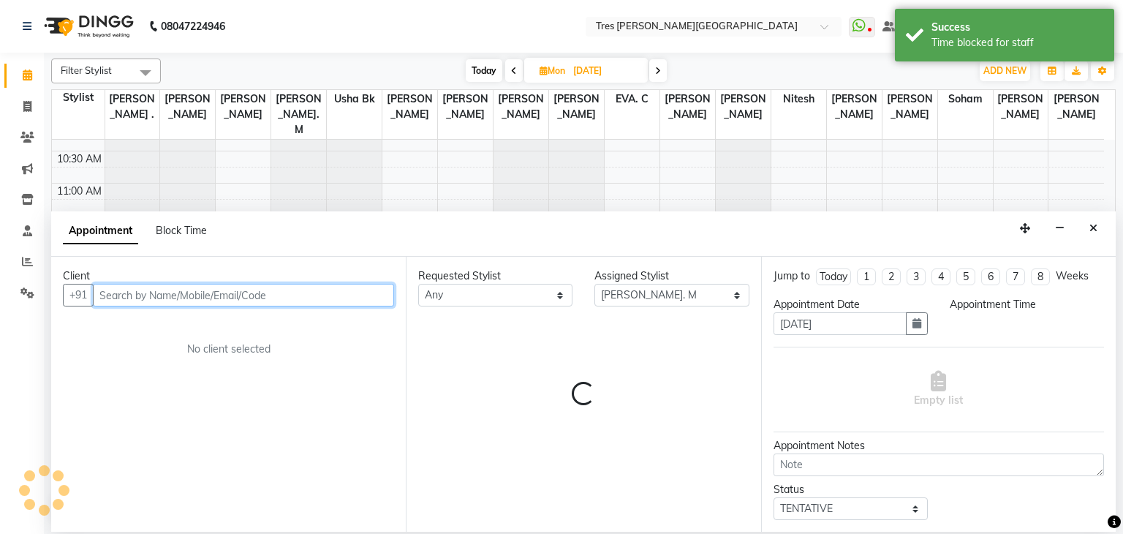
select select "720"
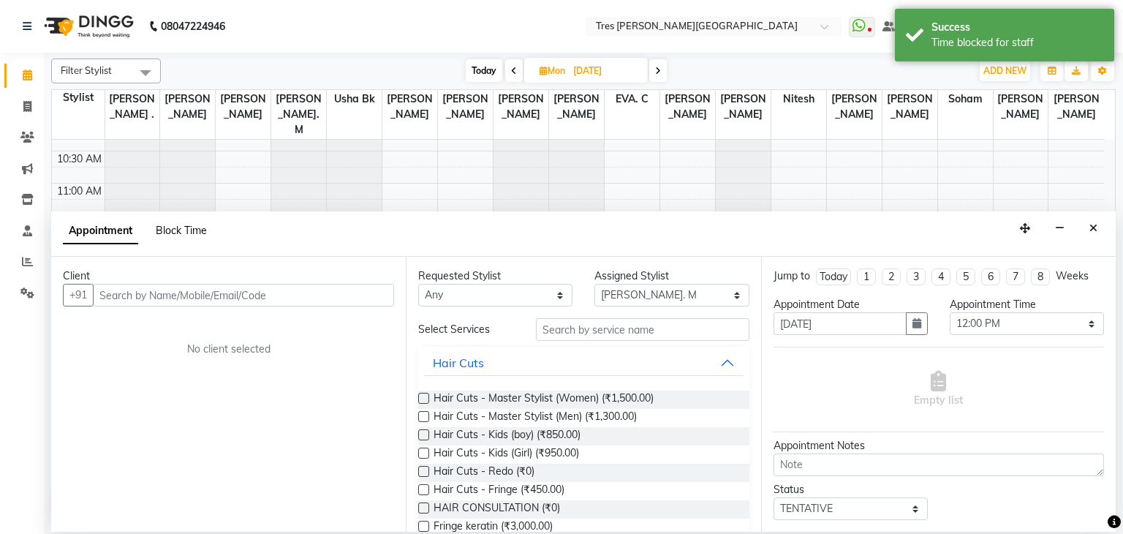
click at [179, 230] on span "Block Time" at bounding box center [181, 230] width 51 height 13
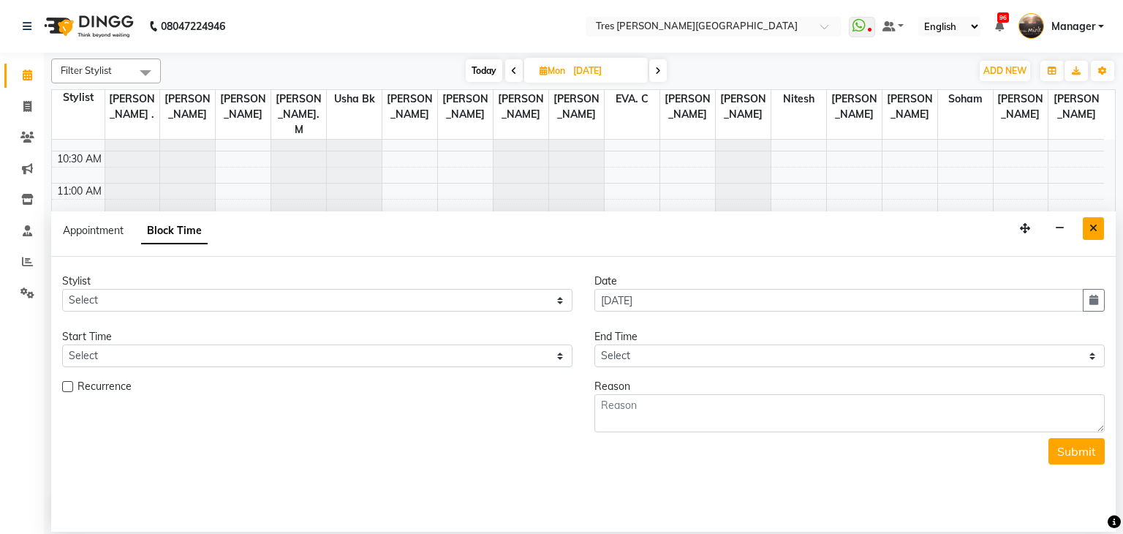
click at [1095, 224] on icon "Close" at bounding box center [1093, 228] width 8 height 10
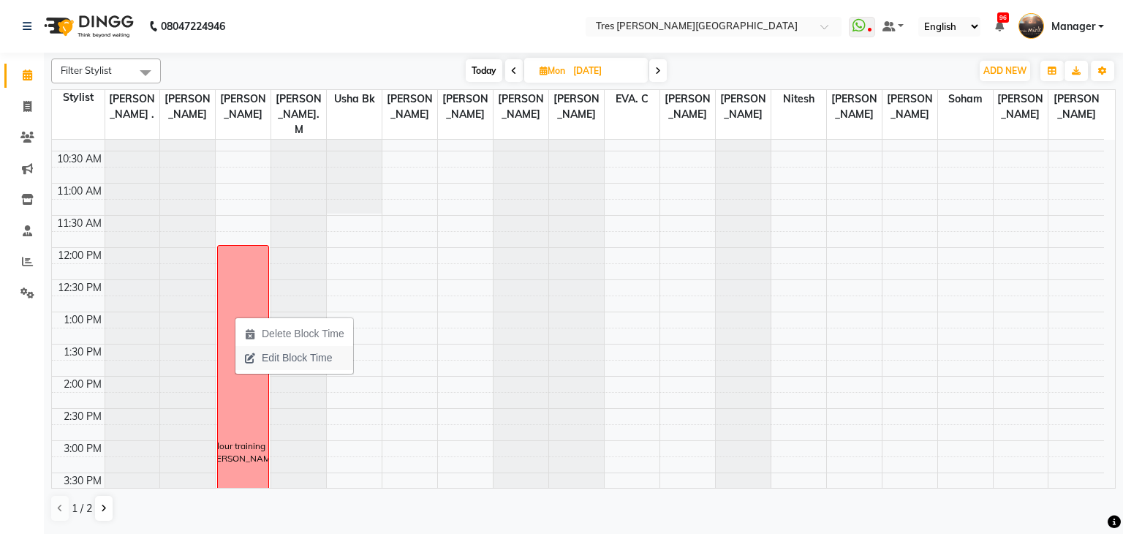
click at [284, 351] on span "Edit Block Time" at bounding box center [297, 357] width 70 height 15
select select "4067"
select select "720"
select select "1110"
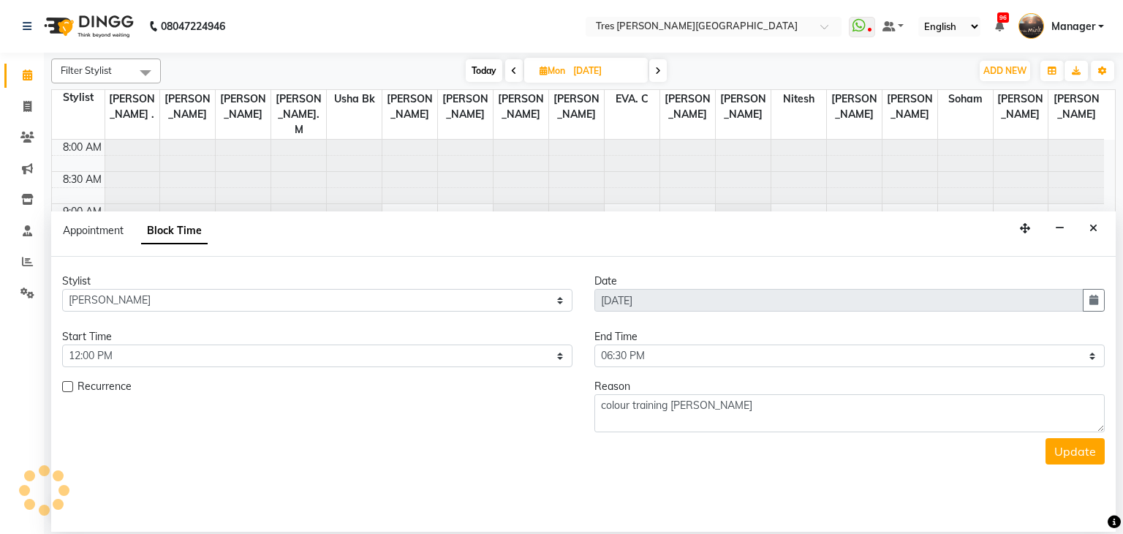
scroll to position [257, 0]
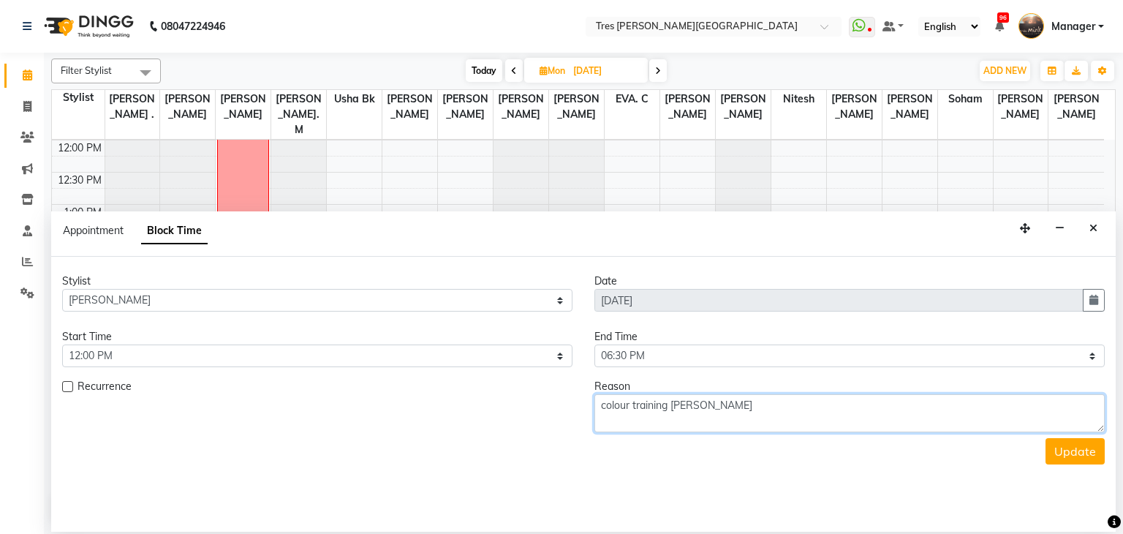
click at [696, 412] on textarea "colour training Schwarzkopf's" at bounding box center [849, 413] width 510 height 38
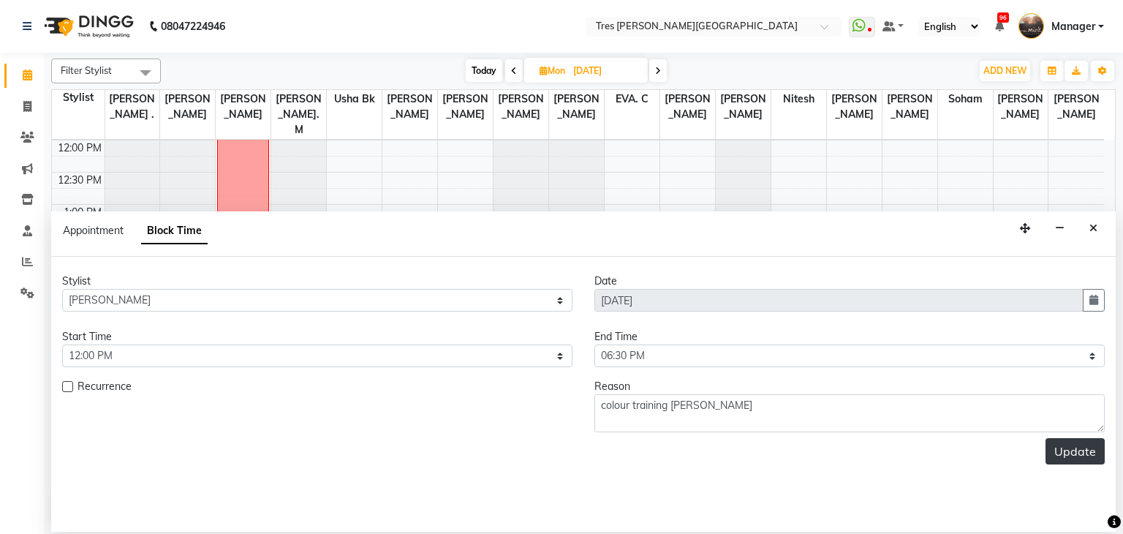
click at [1085, 447] on button "Update" at bounding box center [1074, 451] width 59 height 26
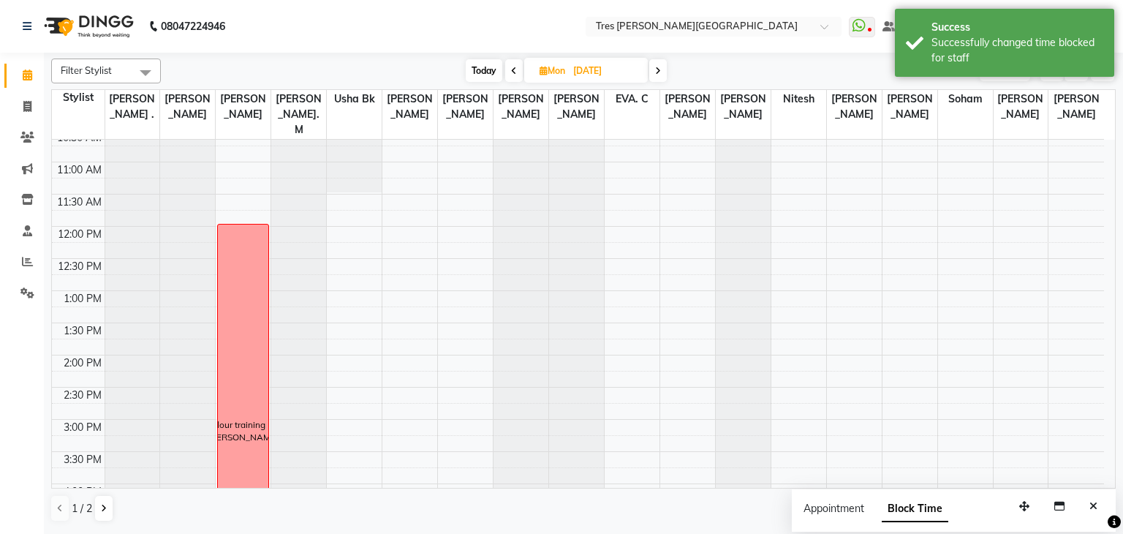
scroll to position [162, 0]
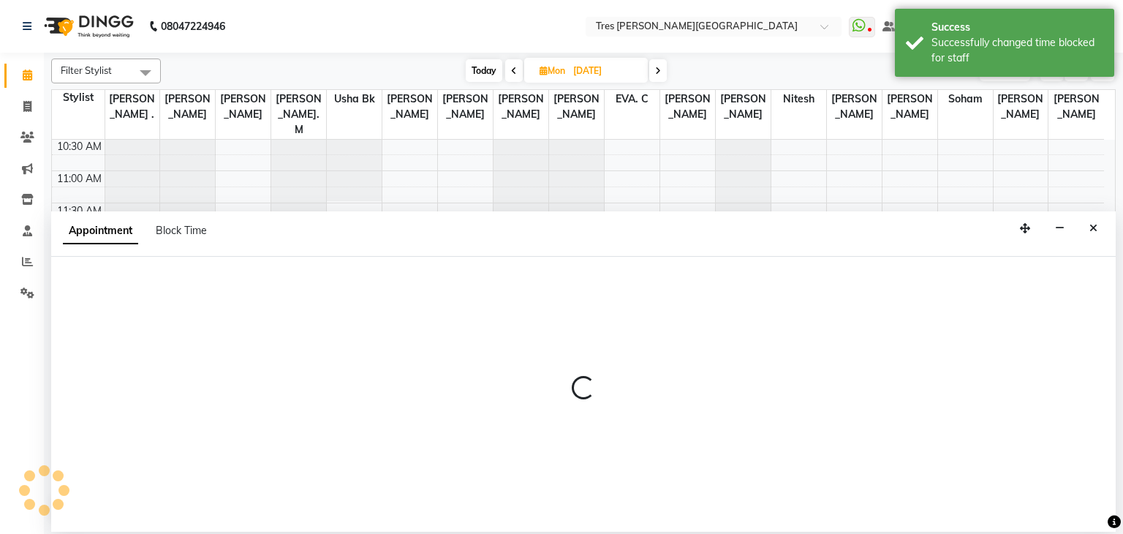
select select "11533"
select select "720"
select select "tentative"
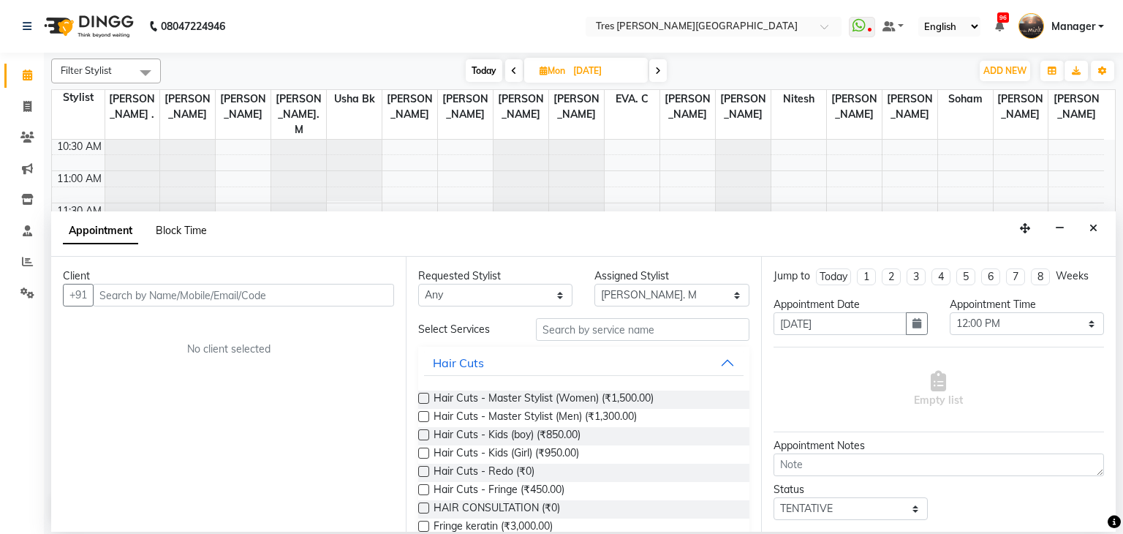
click at [184, 229] on span "Block Time" at bounding box center [181, 230] width 51 height 13
select select "11533"
select select "720"
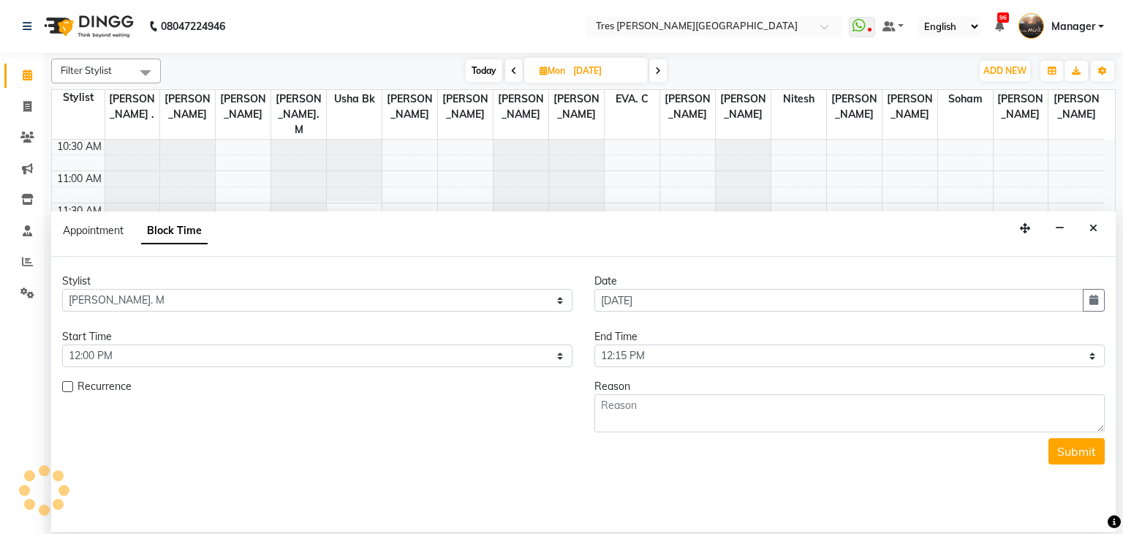
scroll to position [256, 0]
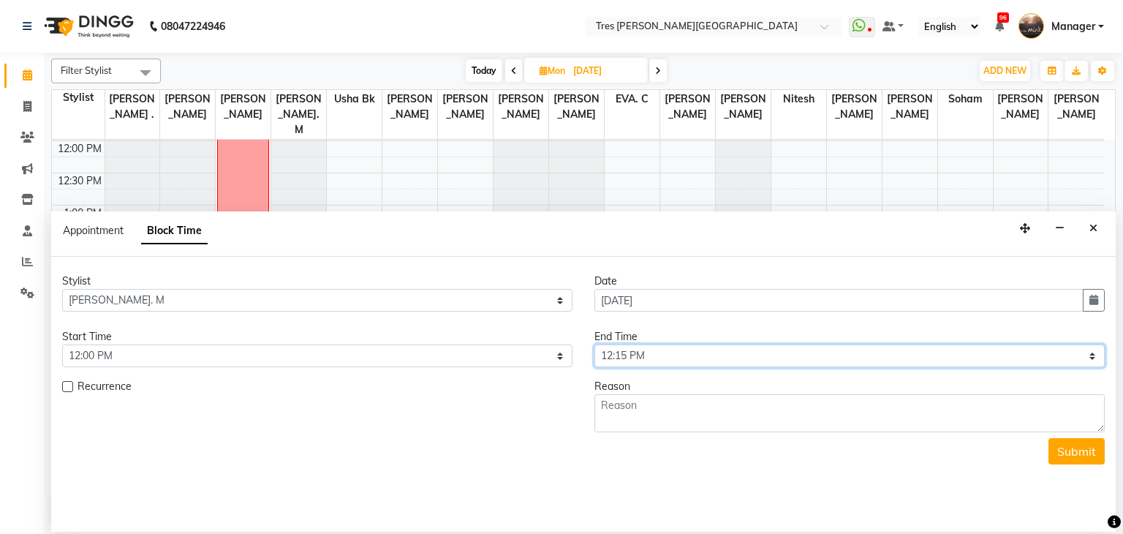
click at [690, 357] on select "Select 09:00 AM 09:15 AM 09:30 AM 09:45 AM 10:00 AM 10:15 AM 10:30 AM 10:45 AM …" at bounding box center [849, 355] width 510 height 23
select select "1095"
click at [594, 344] on select "Select 09:00 AM 09:15 AM 09:30 AM 09:45 AM 10:00 AM 10:15 AM 10:30 AM 10:45 AM …" at bounding box center [849, 355] width 510 height 23
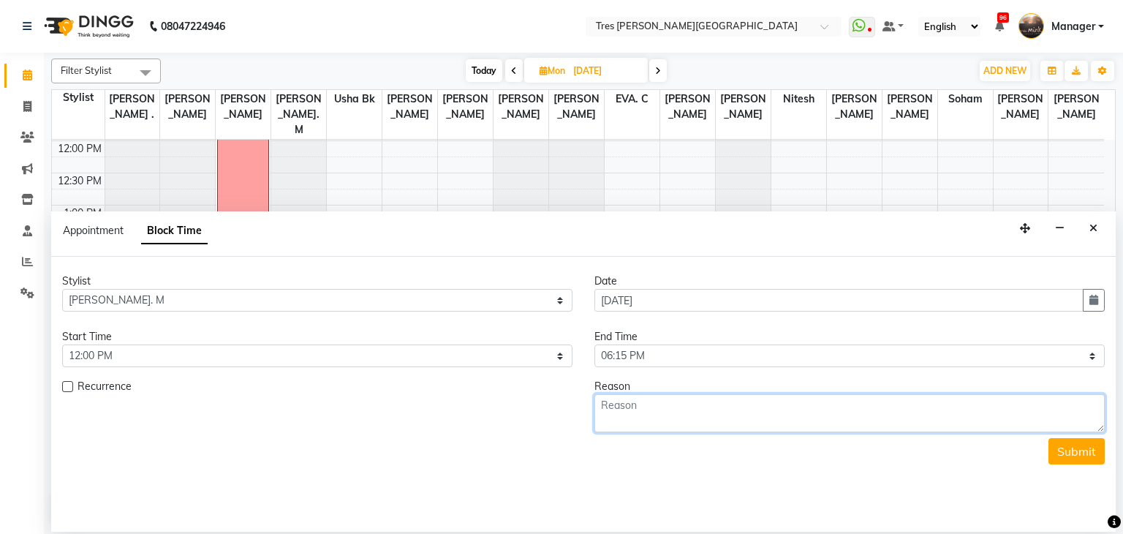
click at [618, 420] on textarea at bounding box center [849, 413] width 510 height 38
paste textarea "colour training Schwarzkopf's"
type textarea "colour training Schwarzkopf's"
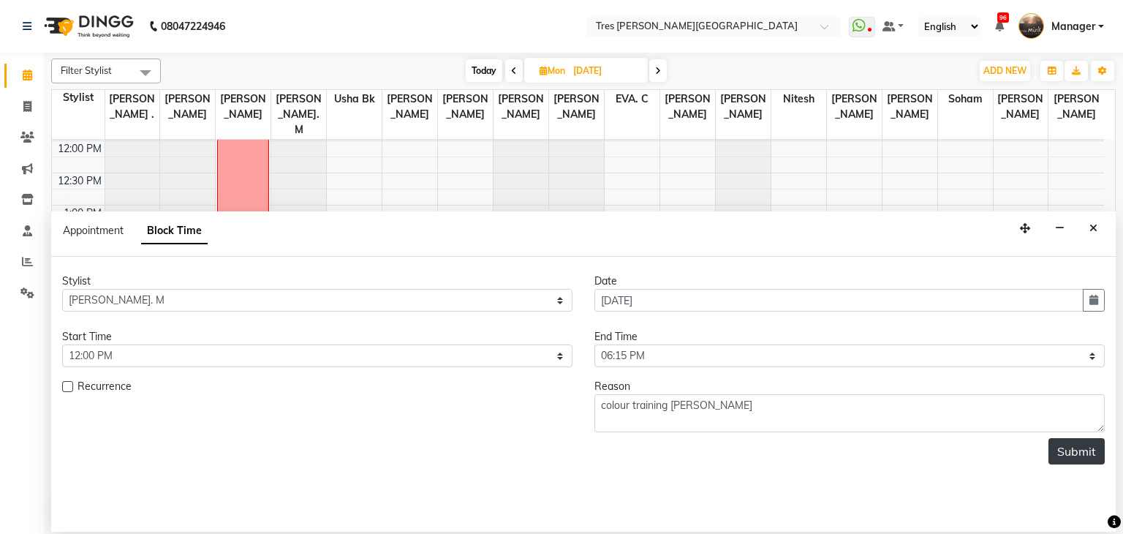
click at [1078, 457] on button "Submit" at bounding box center [1076, 451] width 56 height 26
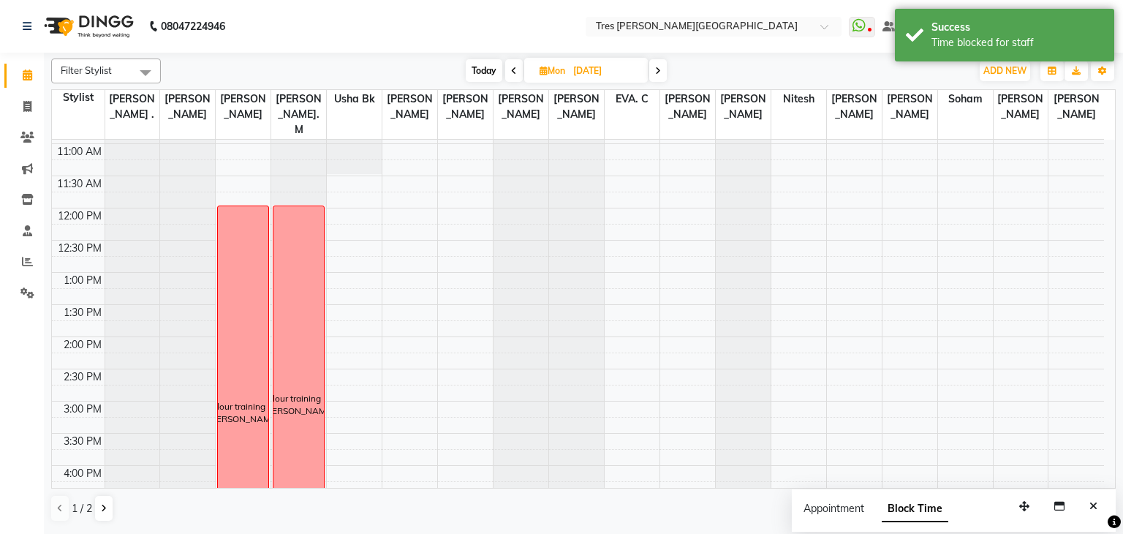
scroll to position [188, 0]
click at [323, 207] on div "colour training Schwarzkopf's" at bounding box center [298, 405] width 50 height 396
click at [361, 190] on div "8:00 AM 8:30 AM 9:00 AM 9:30 AM 10:00 AM 10:30 AM 11:00 AM 11:30 AM 12:00 PM 12…" at bounding box center [578, 402] width 1052 height 900
select select "1017"
select select "tentative"
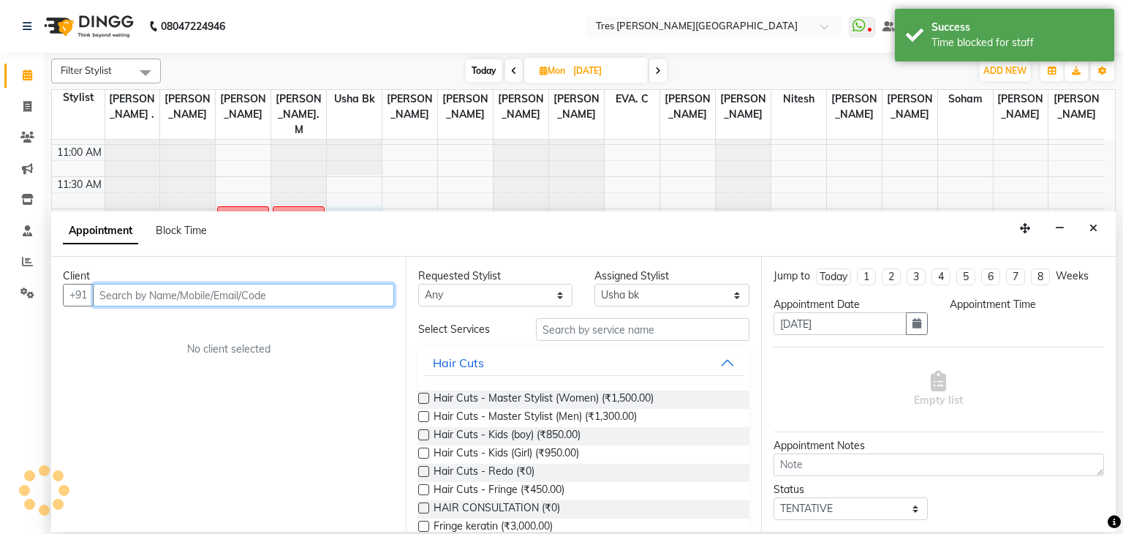
select select "720"
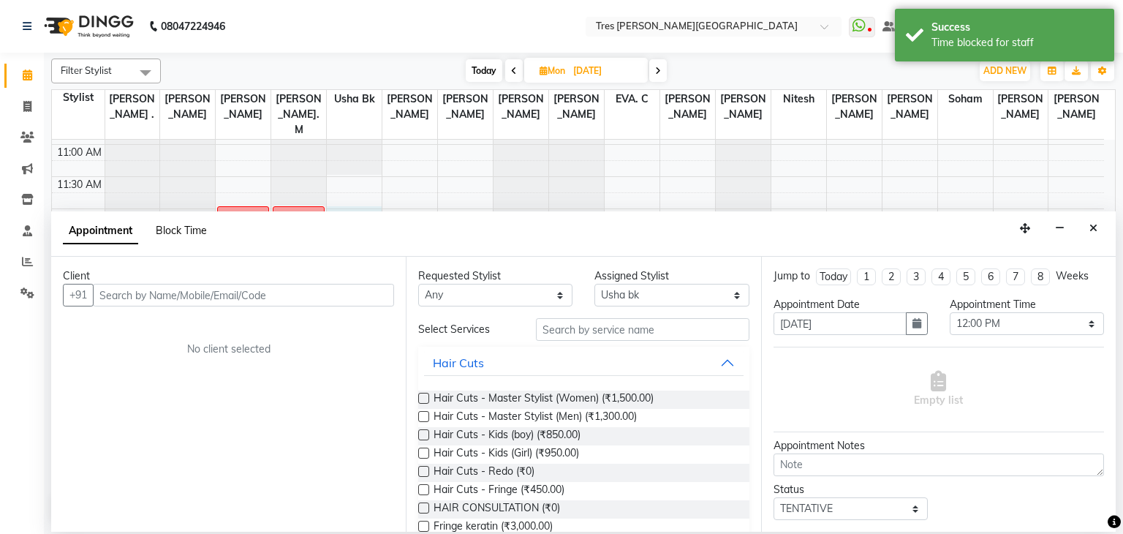
click at [190, 226] on span "Block Time" at bounding box center [181, 230] width 51 height 13
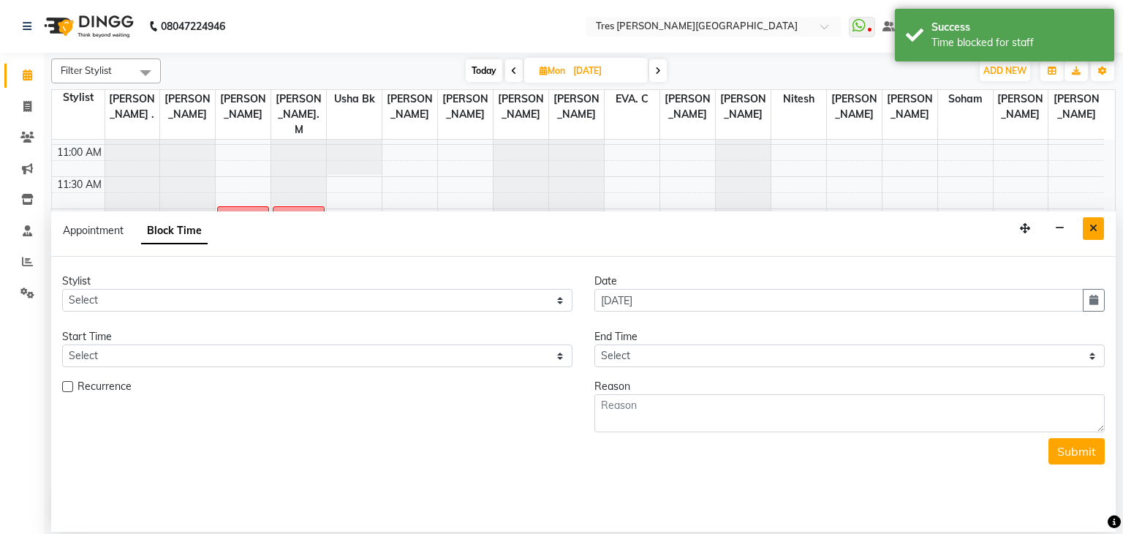
click at [1096, 228] on icon "Close" at bounding box center [1093, 228] width 8 height 10
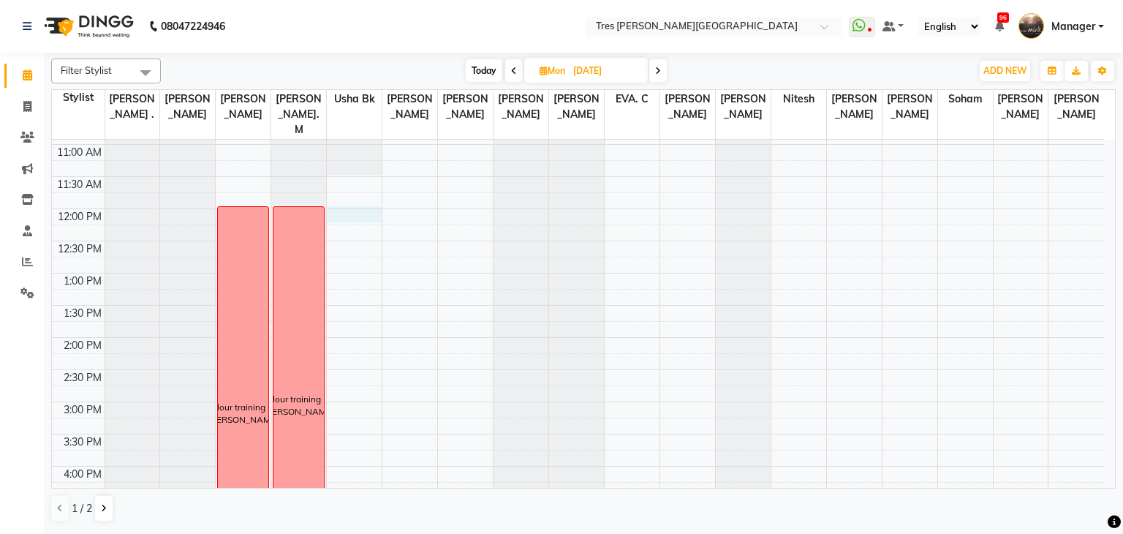
click at [352, 194] on div "8:00 AM 8:30 AM 9:00 AM 9:30 AM 10:00 AM 10:30 AM 11:00 AM 11:30 AM 12:00 PM 12…" at bounding box center [578, 402] width 1052 height 900
select select "1017"
select select "tentative"
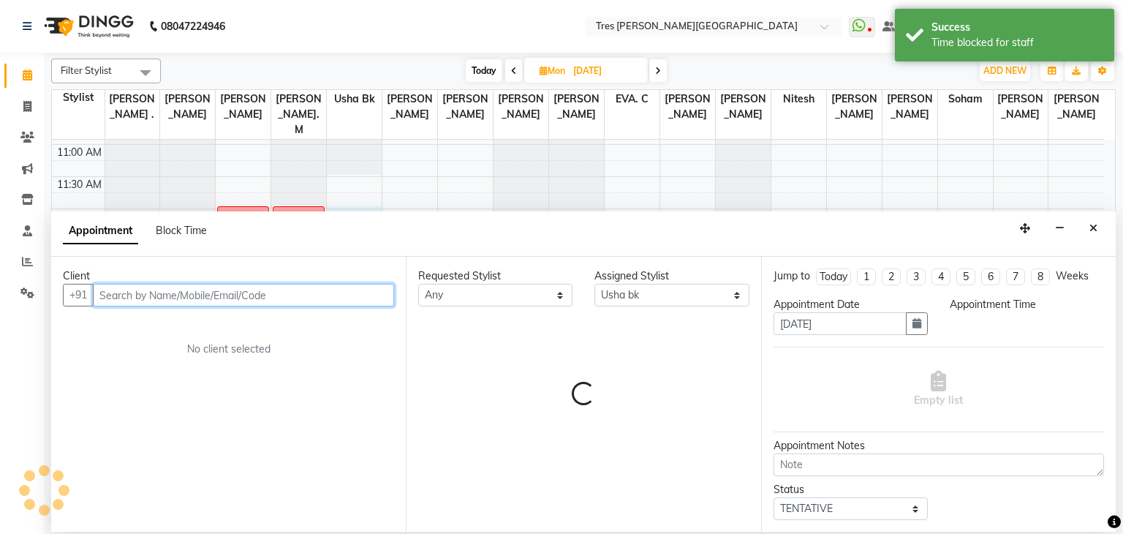
select select "720"
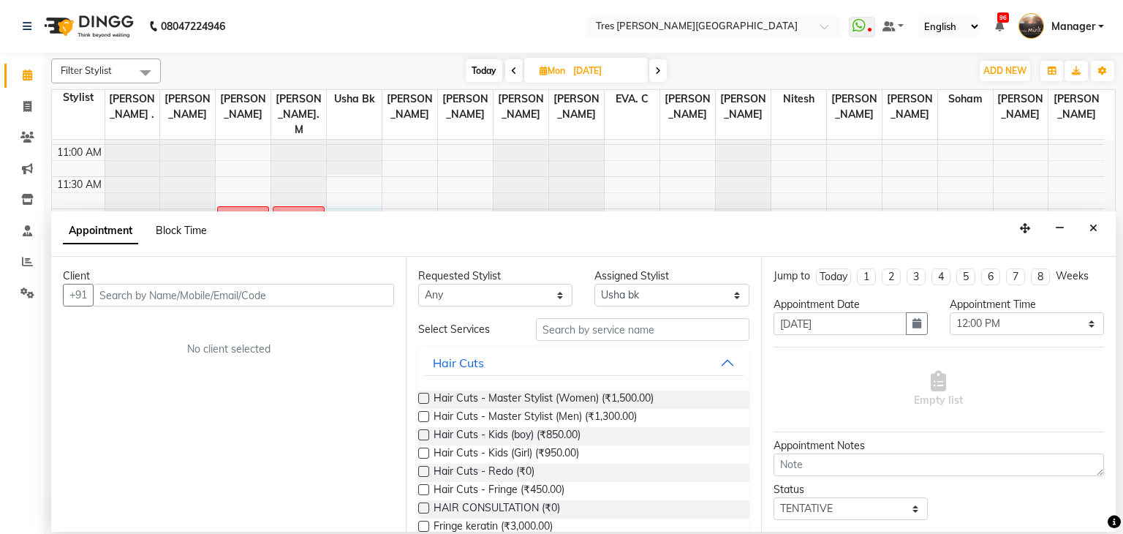
click at [186, 227] on span "Block Time" at bounding box center [181, 230] width 51 height 13
select select "1017"
select select "720"
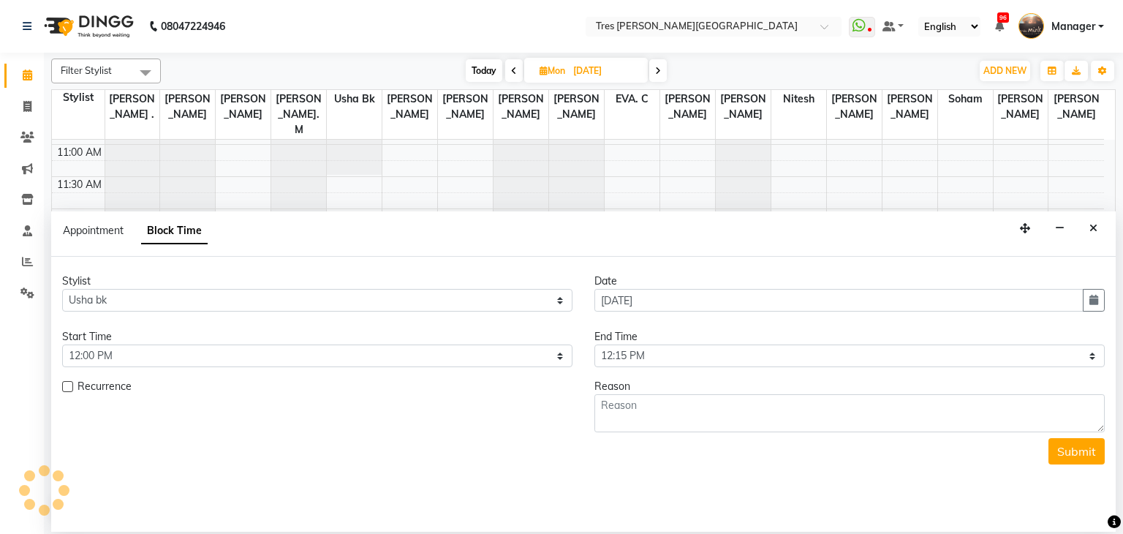
scroll to position [256, 0]
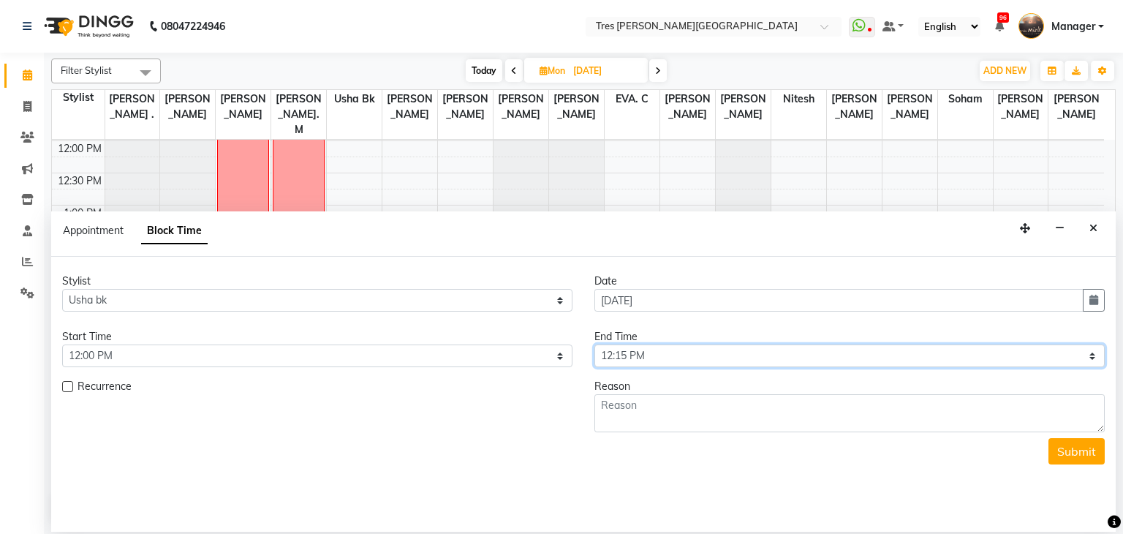
click at [641, 346] on select "Select 09:00 AM 09:15 AM 09:30 AM 09:45 AM 10:00 AM 10:15 AM 10:30 AM 10:45 AM …" at bounding box center [849, 355] width 510 height 23
select select "1095"
click at [594, 344] on select "Select 09:00 AM 09:15 AM 09:30 AM 09:45 AM 10:00 AM 10:15 AM 10:30 AM 10:45 AM …" at bounding box center [849, 355] width 510 height 23
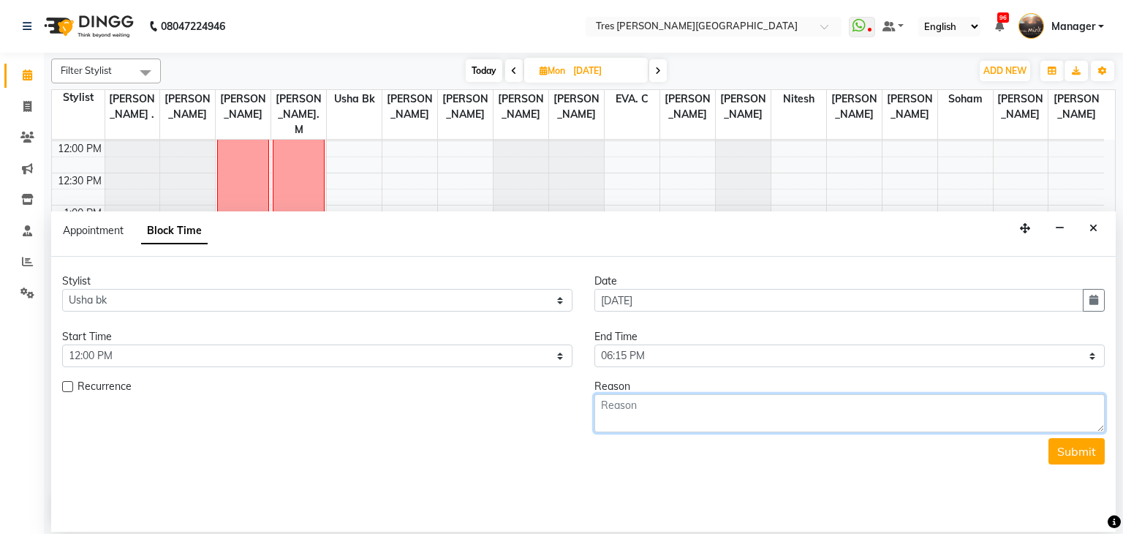
paste textarea "colour training Schwarzkopf's"
type textarea "colour training Schwarzkopf's"
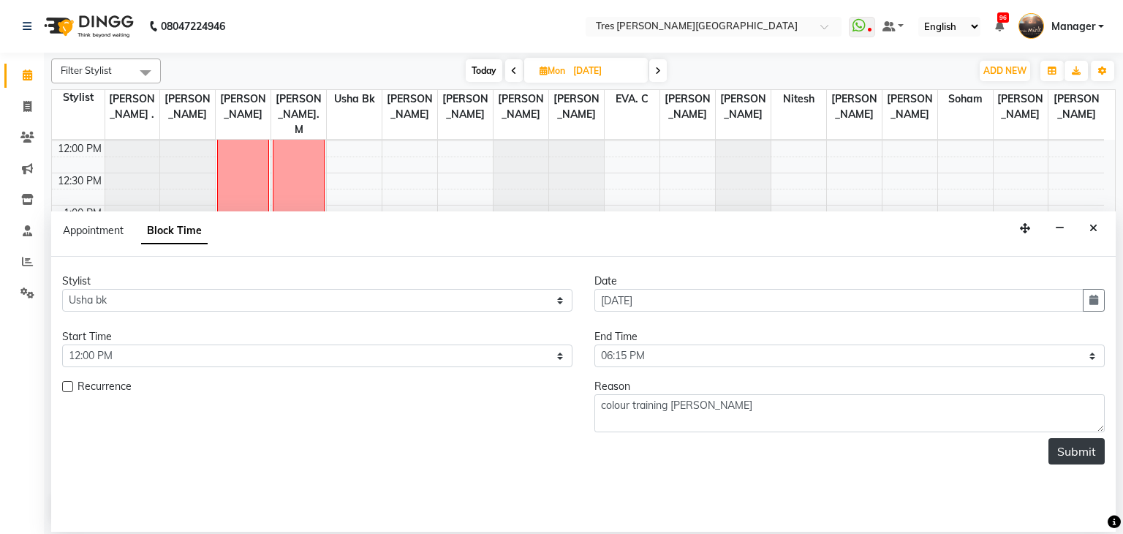
click at [1070, 445] on button "Submit" at bounding box center [1076, 451] width 56 height 26
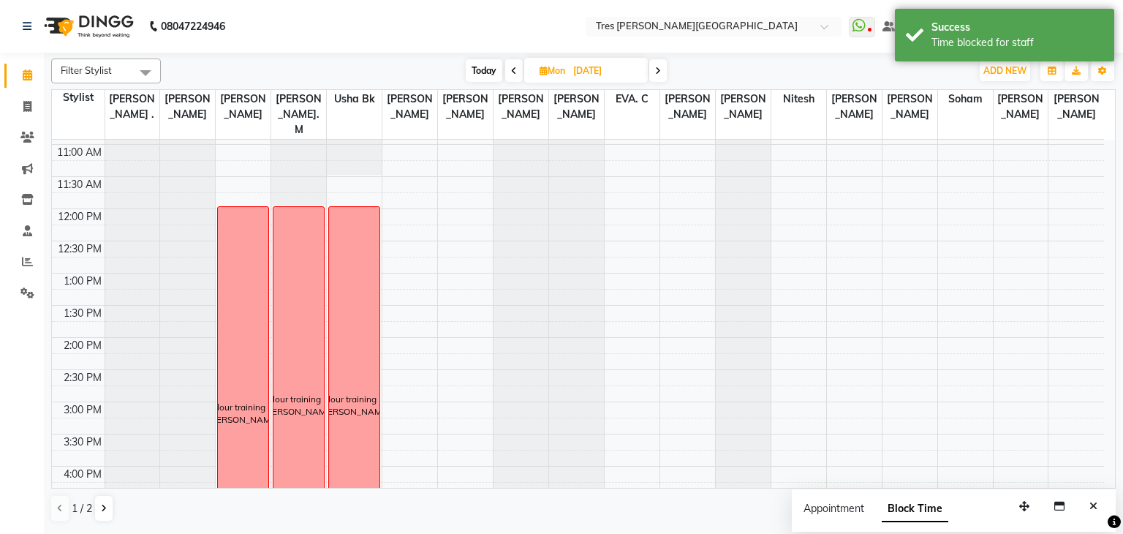
scroll to position [186, 0]
click at [405, 197] on div "8:00 AM 8:30 AM 9:00 AM 9:30 AM 10:00 AM 10:30 AM 11:00 AM 11:30 AM 12:00 PM 12…" at bounding box center [578, 404] width 1052 height 900
select select "34584"
select select "tentative"
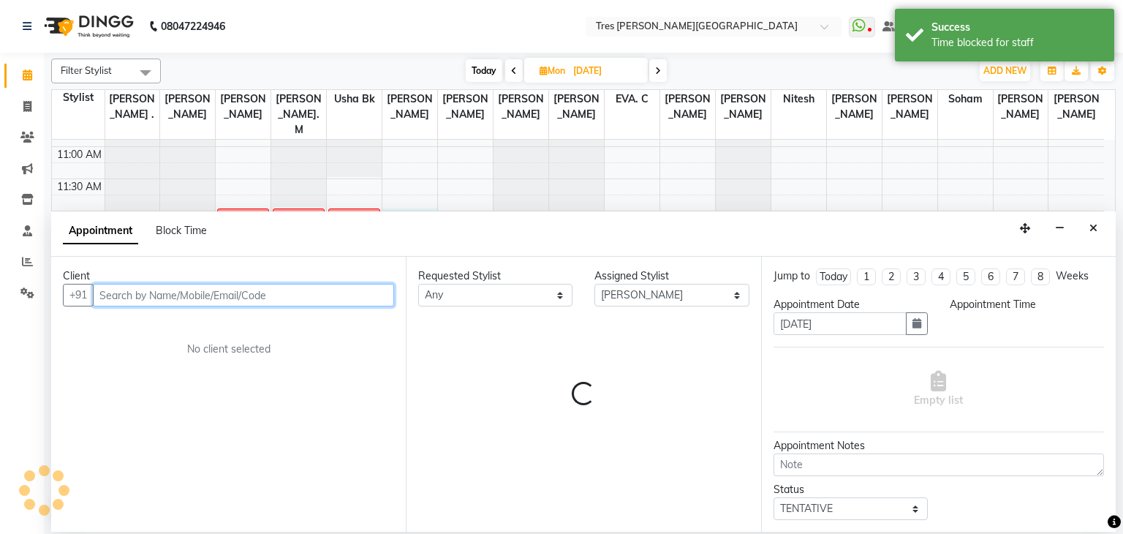
select select "720"
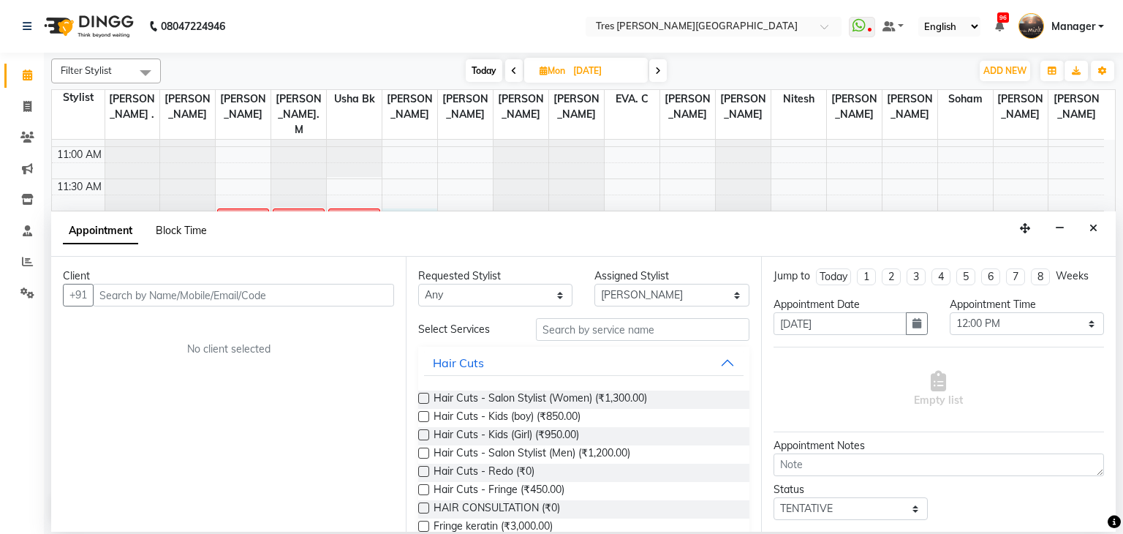
click at [172, 229] on span "Block Time" at bounding box center [181, 230] width 51 height 13
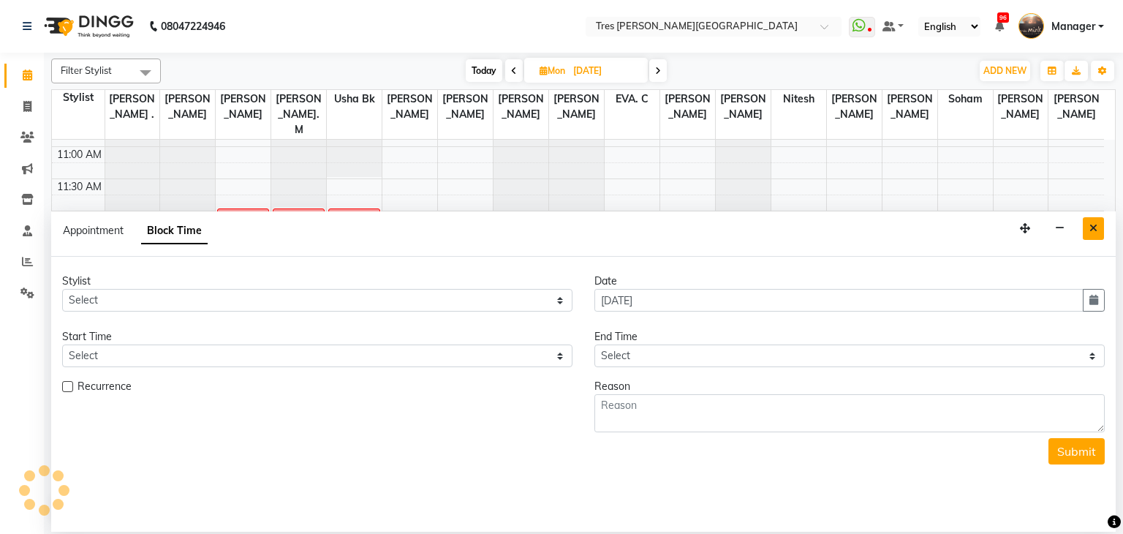
click at [1099, 230] on button "Close" at bounding box center [1092, 228] width 21 height 23
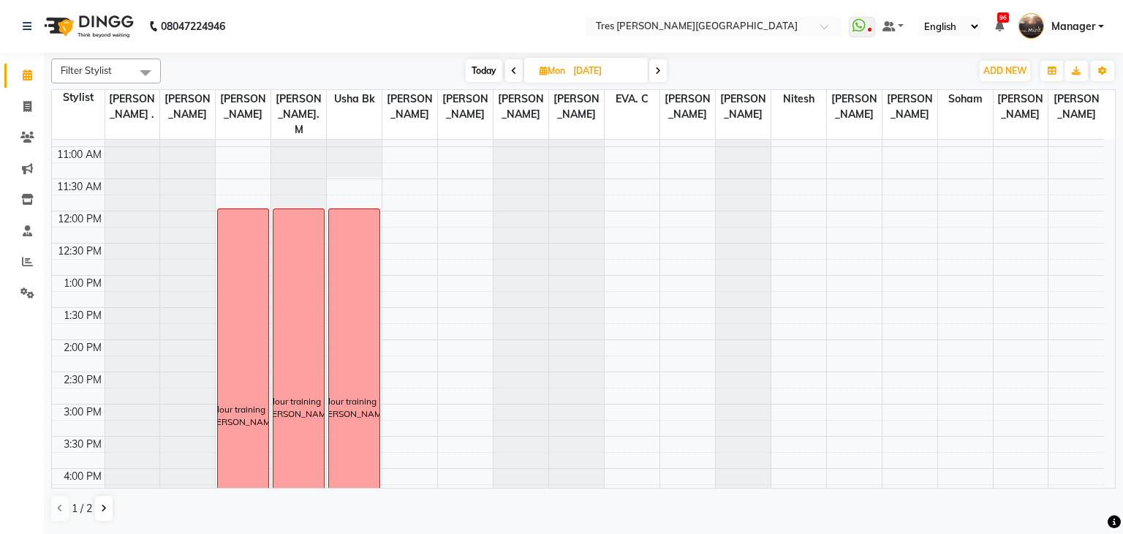
click at [433, 196] on div "8:00 AM 8:30 AM 9:00 AM 9:30 AM 10:00 AM 10:30 AM 11:00 AM 11:30 AM 12:00 PM 12…" at bounding box center [578, 404] width 1052 height 900
select select "34584"
select select "tentative"
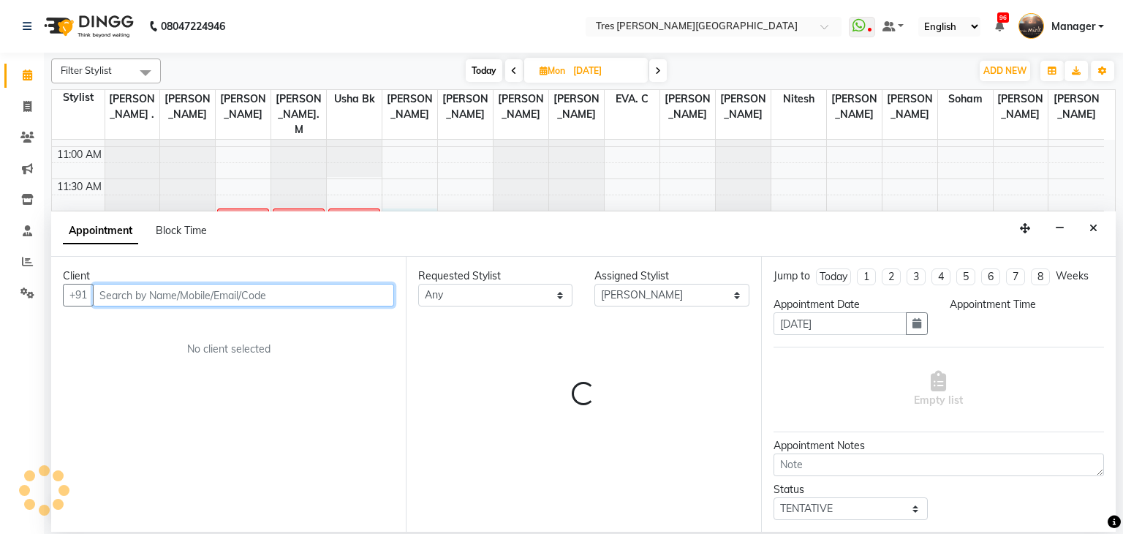
select select "720"
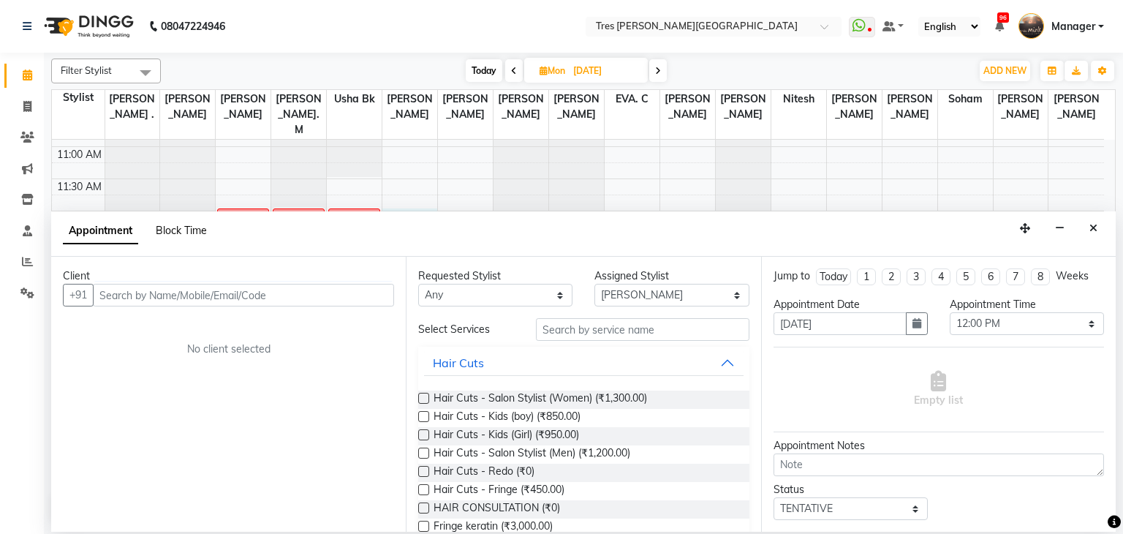
click at [191, 230] on span "Block Time" at bounding box center [181, 230] width 51 height 13
select select "34584"
select select "720"
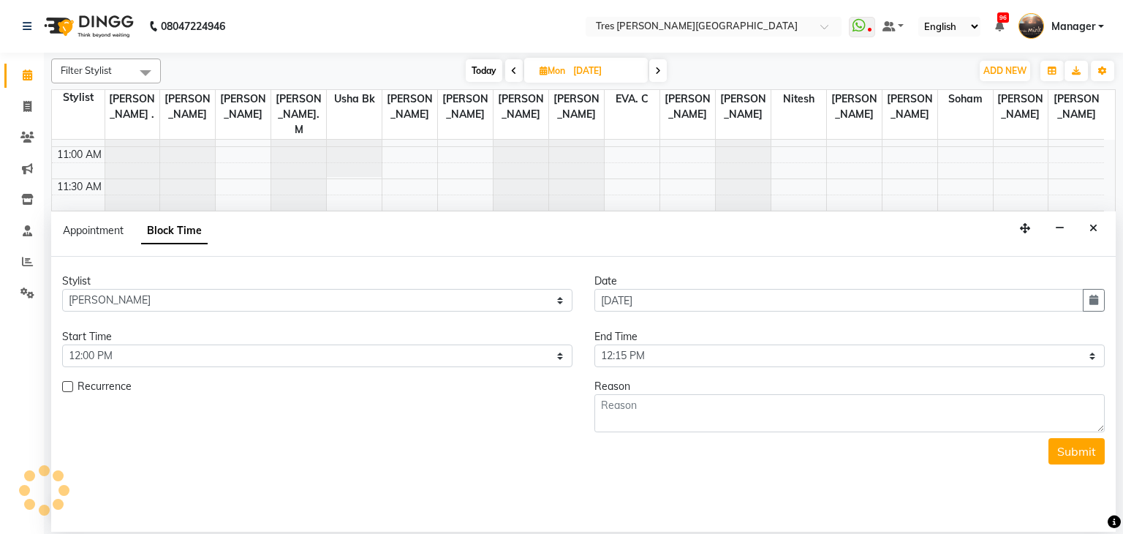
scroll to position [256, 0]
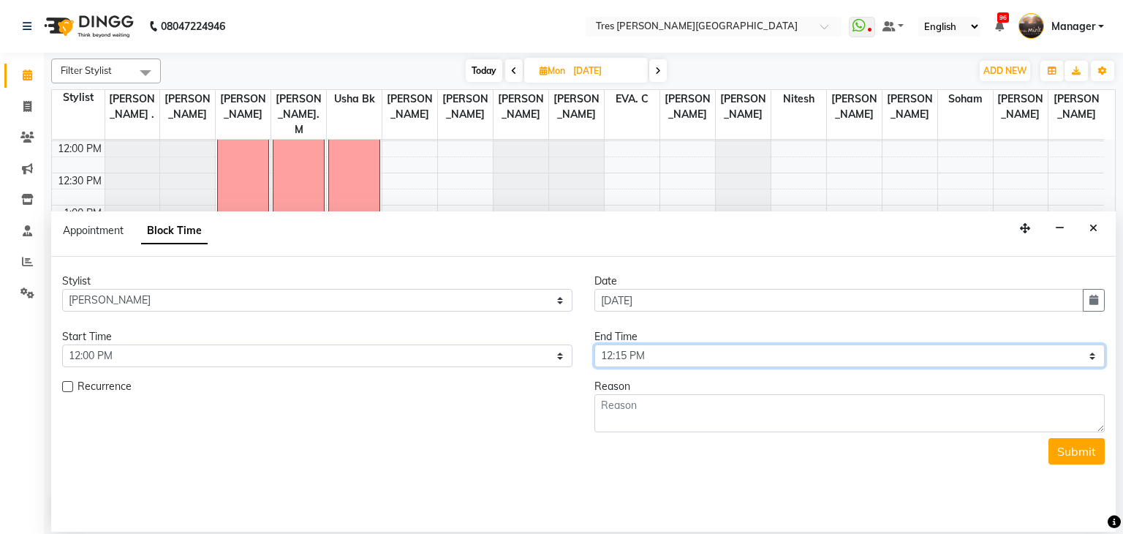
click at [640, 359] on select "Select 09:00 AM 09:15 AM 09:30 AM 09:45 AM 10:00 AM 10:15 AM 10:30 AM 10:45 AM …" at bounding box center [849, 355] width 510 height 23
select select "1095"
click at [594, 344] on select "Select 09:00 AM 09:15 AM 09:30 AM 09:45 AM 10:00 AM 10:15 AM 10:30 AM 10:45 AM …" at bounding box center [849, 355] width 510 height 23
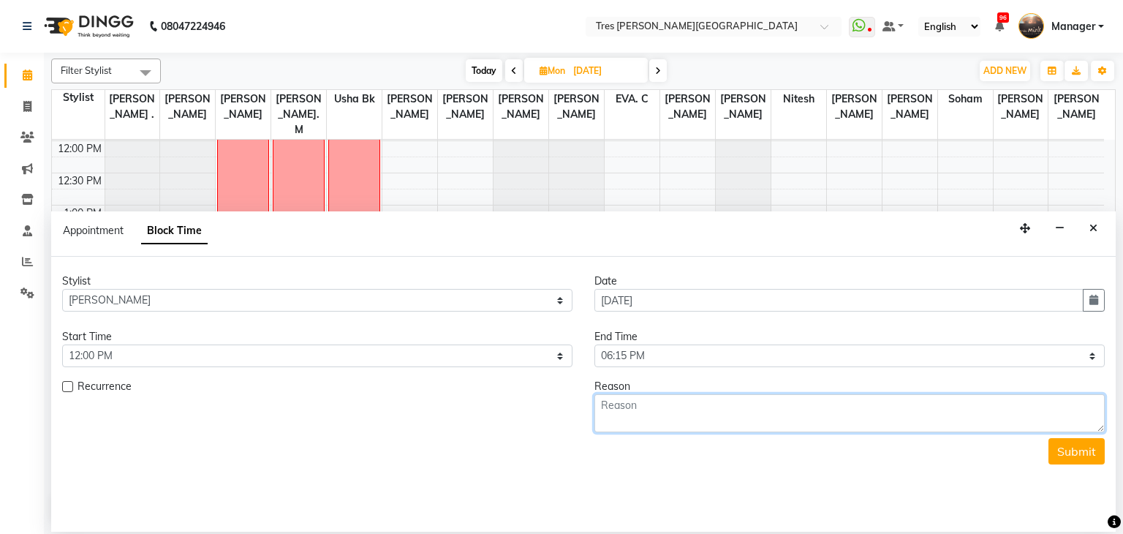
paste textarea "colour training Schwarzkopf's"
type textarea "colour training Schwarzkopf's"
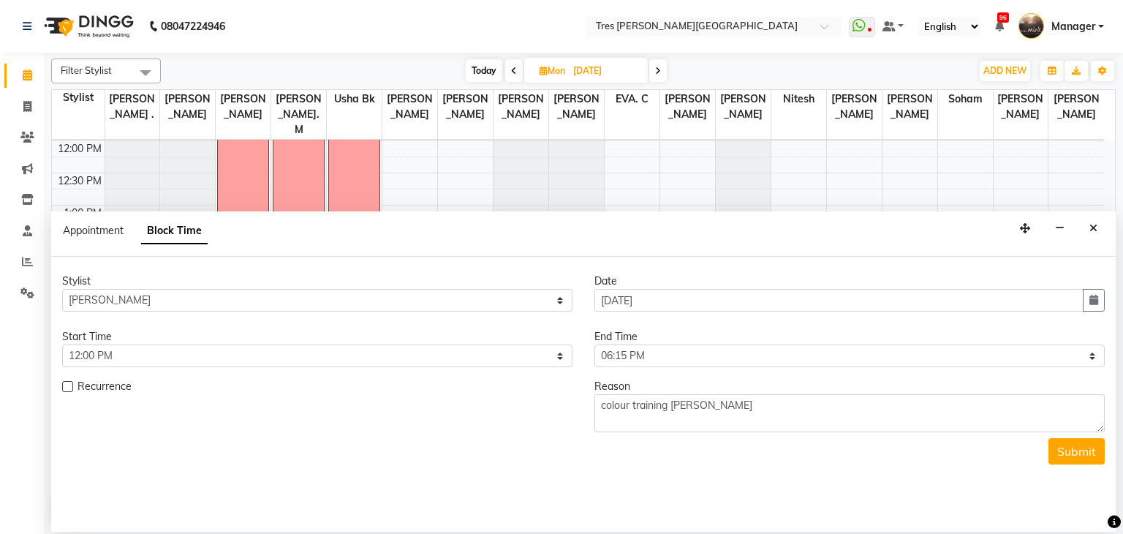
click at [1071, 464] on div "Stylist Select Aarti Rathod Anand Saindane Anjali Pillay Chetan Mahale Dilshad …" at bounding box center [583, 394] width 1064 height 275
click at [1077, 454] on button "Submit" at bounding box center [1076, 451] width 56 height 26
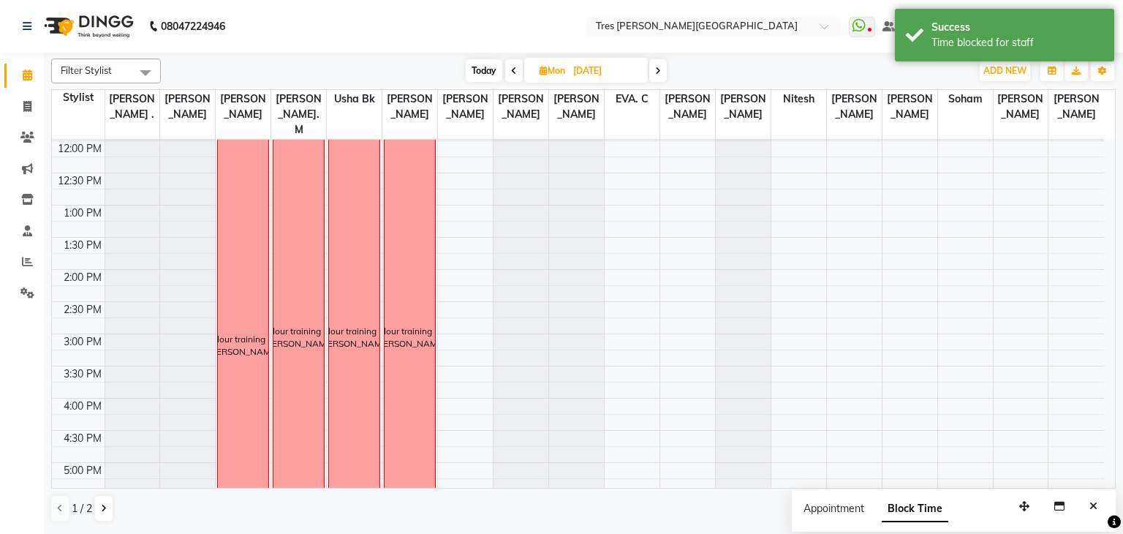
scroll to position [188, 0]
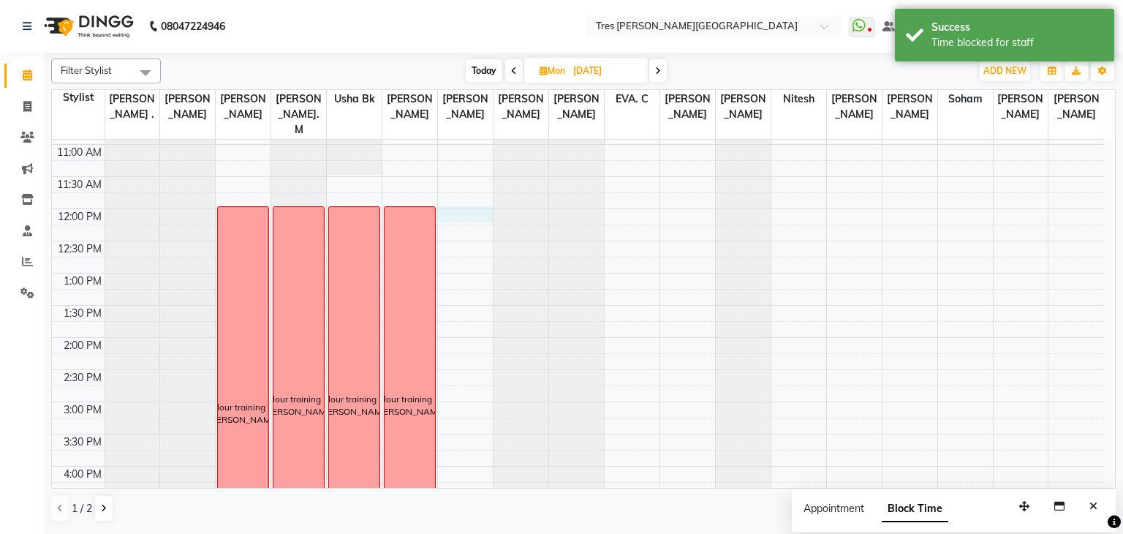
click at [453, 191] on div "8:00 AM 8:30 AM 9:00 AM 9:30 AM 10:00 AM 10:30 AM 11:00 AM 11:30 AM 12:00 PM 12…" at bounding box center [578, 402] width 1052 height 900
select select "88558"
select select "720"
select select "tentative"
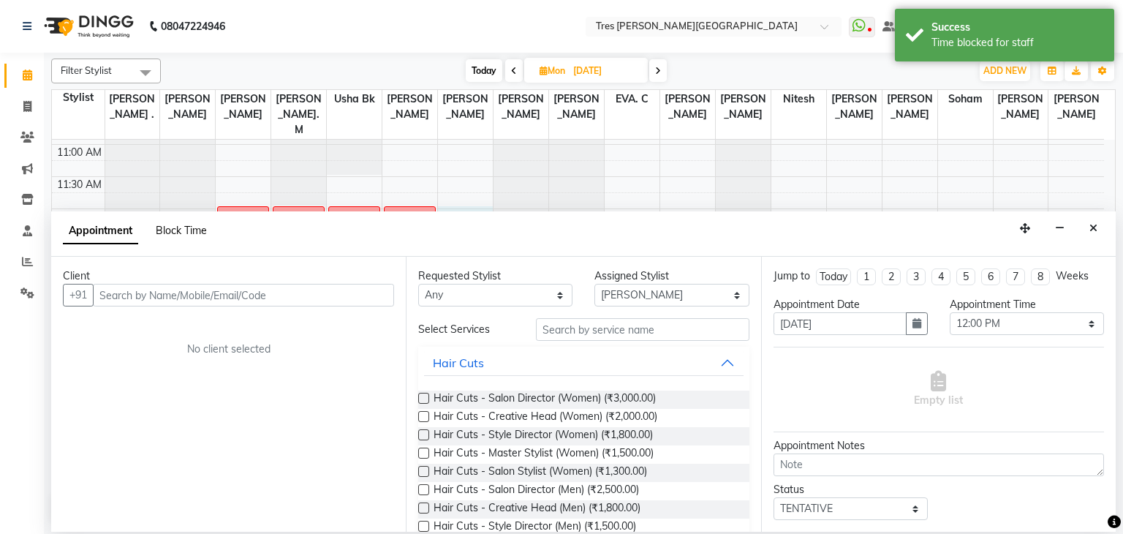
click at [189, 233] on span "Block Time" at bounding box center [181, 230] width 51 height 13
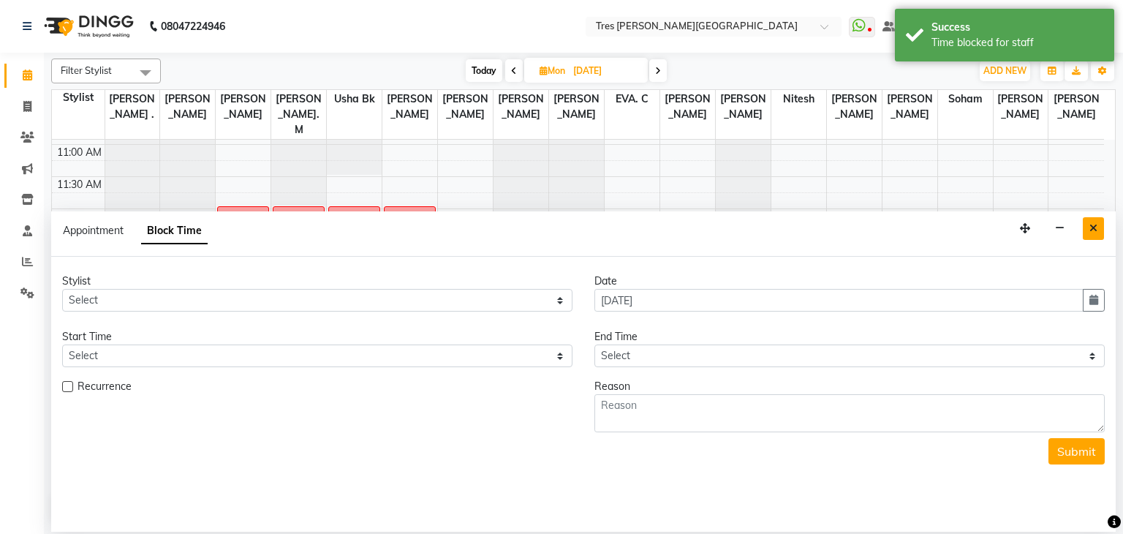
click at [1085, 227] on button "Close" at bounding box center [1092, 228] width 21 height 23
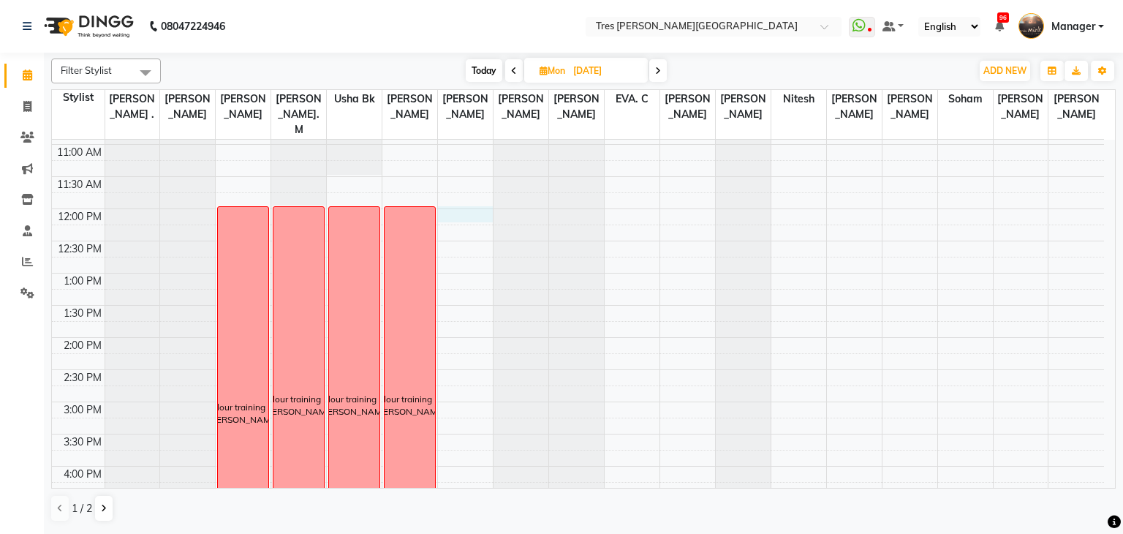
click at [485, 192] on div "8:00 AM 8:30 AM 9:00 AM 9:30 AM 10:00 AM 10:30 AM 11:00 AM 11:30 AM 12:00 PM 12…" at bounding box center [578, 402] width 1052 height 900
select select "88558"
select select "tentative"
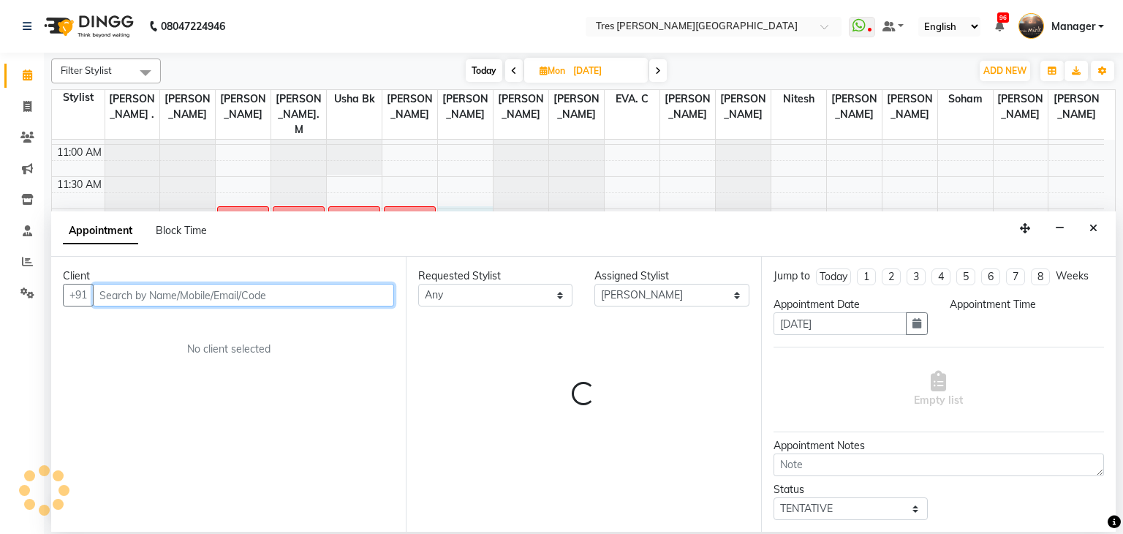
select select "720"
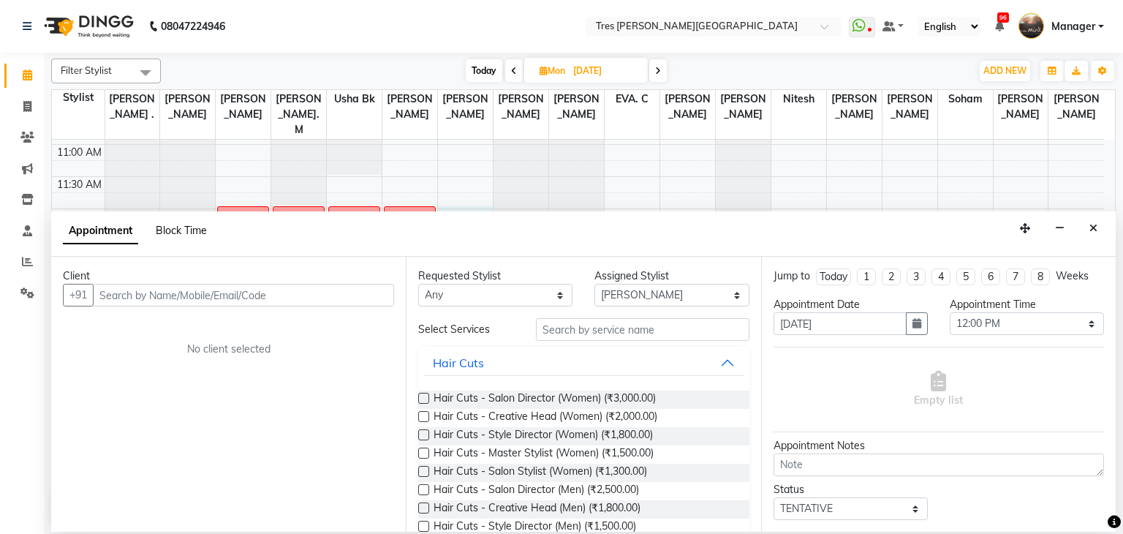
click at [194, 230] on span "Block Time" at bounding box center [181, 230] width 51 height 13
select select "88558"
select select "720"
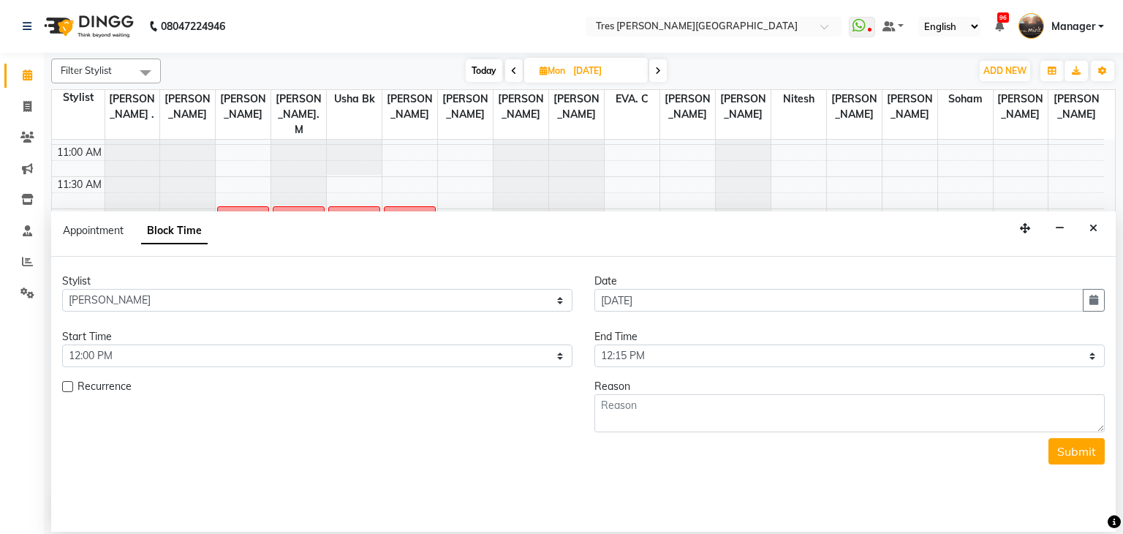
scroll to position [256, 0]
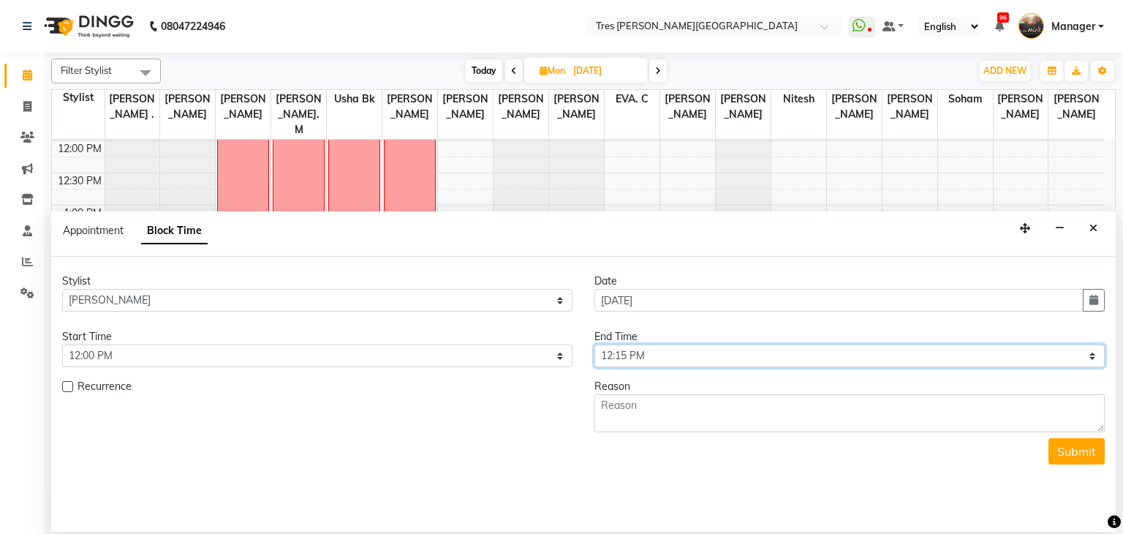
click at [655, 354] on select "Select 09:00 AM 09:15 AM 09:30 AM 09:45 AM 10:00 AM 10:15 AM 10:30 AM 10:45 AM …" at bounding box center [849, 355] width 510 height 23
select select "1095"
click at [594, 344] on select "Select 09:00 AM 09:15 AM 09:30 AM 09:45 AM 10:00 AM 10:15 AM 10:30 AM 10:45 AM …" at bounding box center [849, 355] width 510 height 23
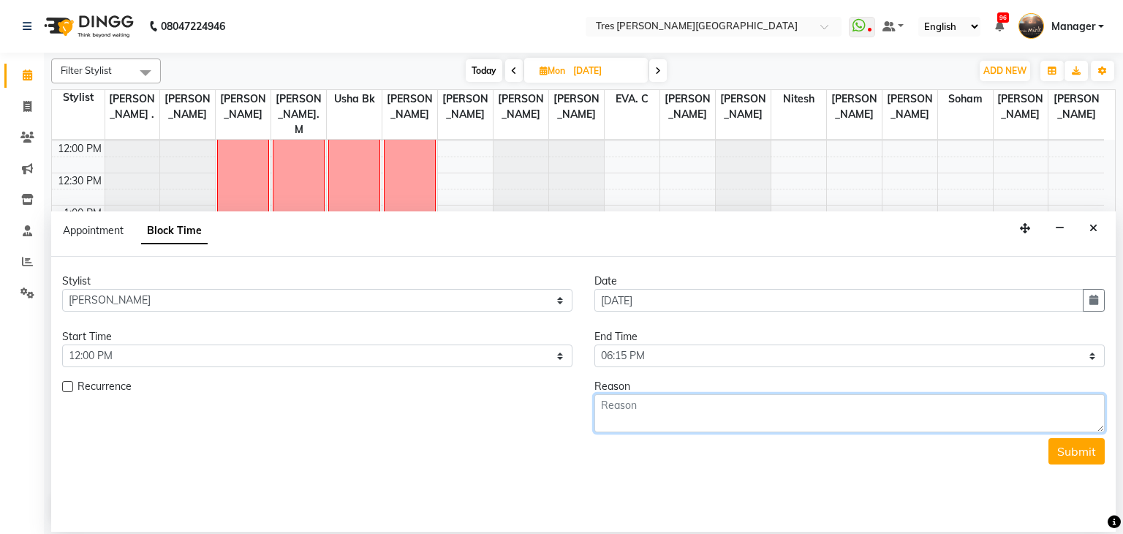
paste textarea "colour training Schwarzkopf's"
type textarea "colour training Schwarzkopf's"
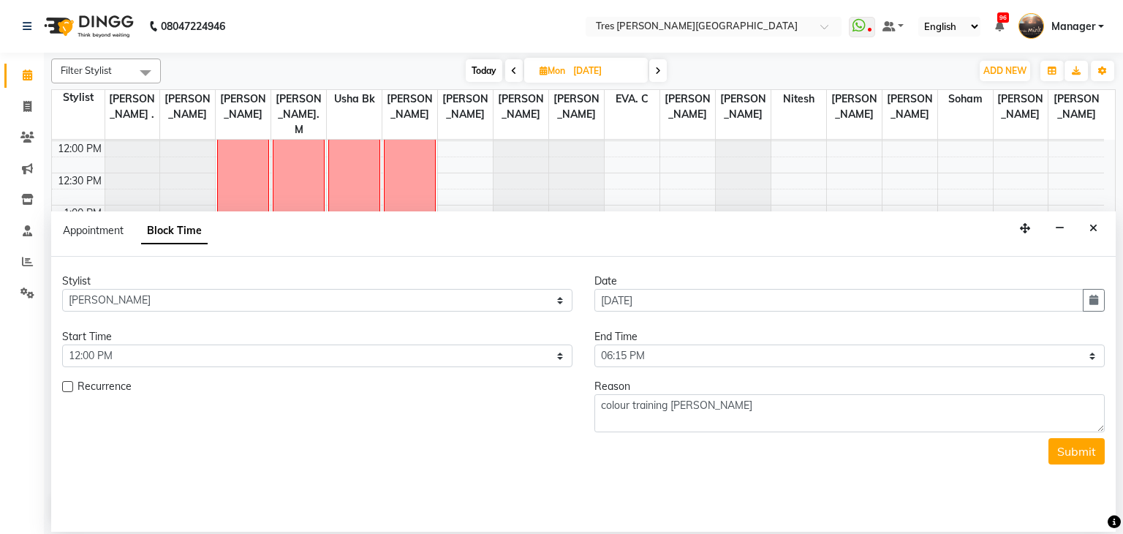
click at [1071, 436] on form "Stylist Select Aarti Rathod Anand Saindane Anjali Pillay Chetan Mahale Dilshad …" at bounding box center [583, 368] width 1042 height 191
click at [1080, 463] on div "Submit" at bounding box center [583, 451] width 1042 height 26
click at [1085, 454] on button "Submit" at bounding box center [1076, 451] width 56 height 26
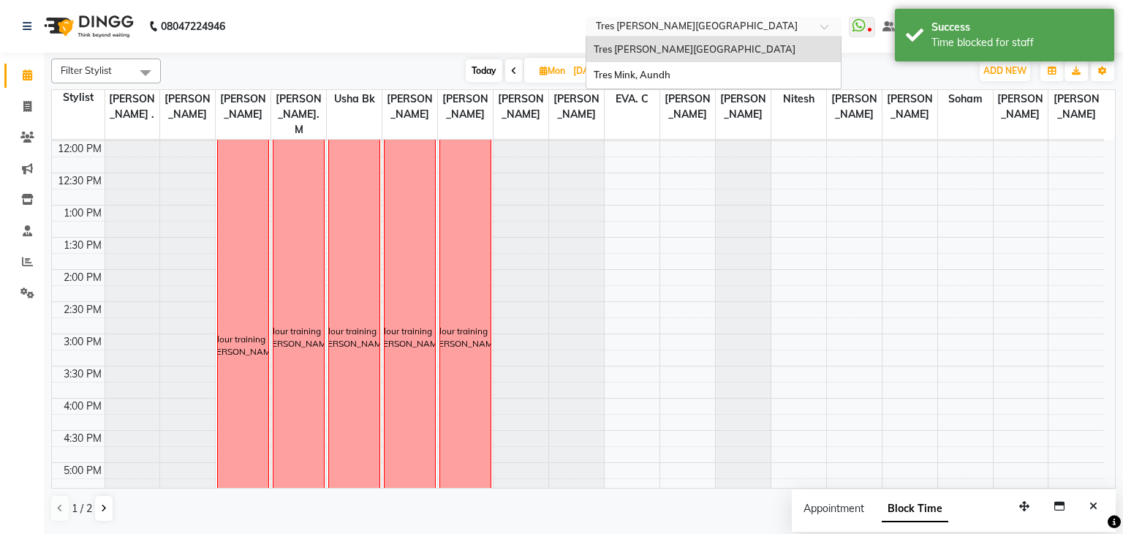
click at [613, 29] on input "text" at bounding box center [699, 27] width 212 height 15
click at [486, 69] on span "Today" at bounding box center [484, 70] width 37 height 23
type input "03-09-2025"
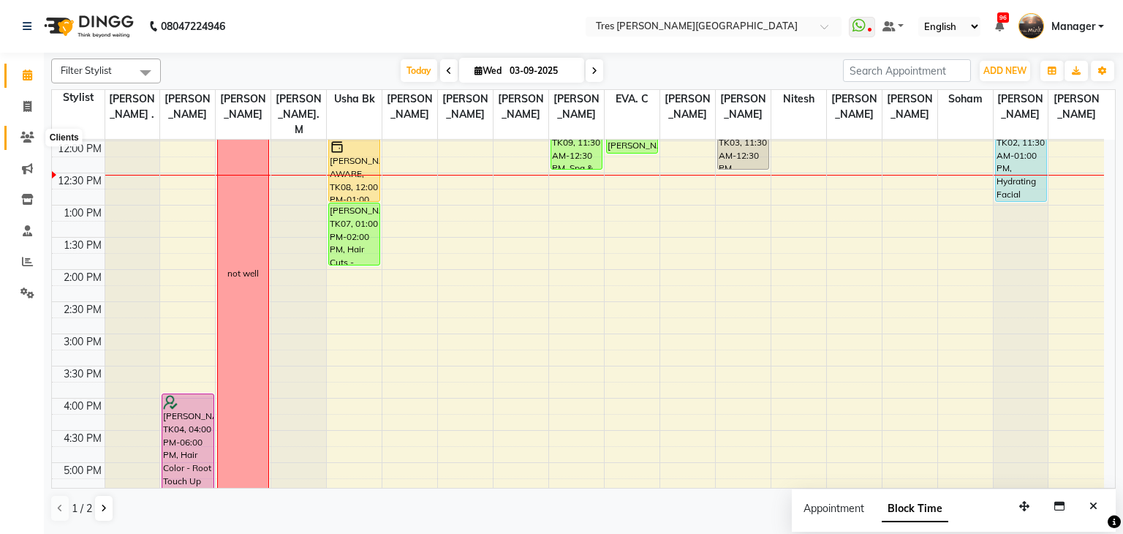
click at [31, 133] on icon at bounding box center [27, 137] width 14 height 11
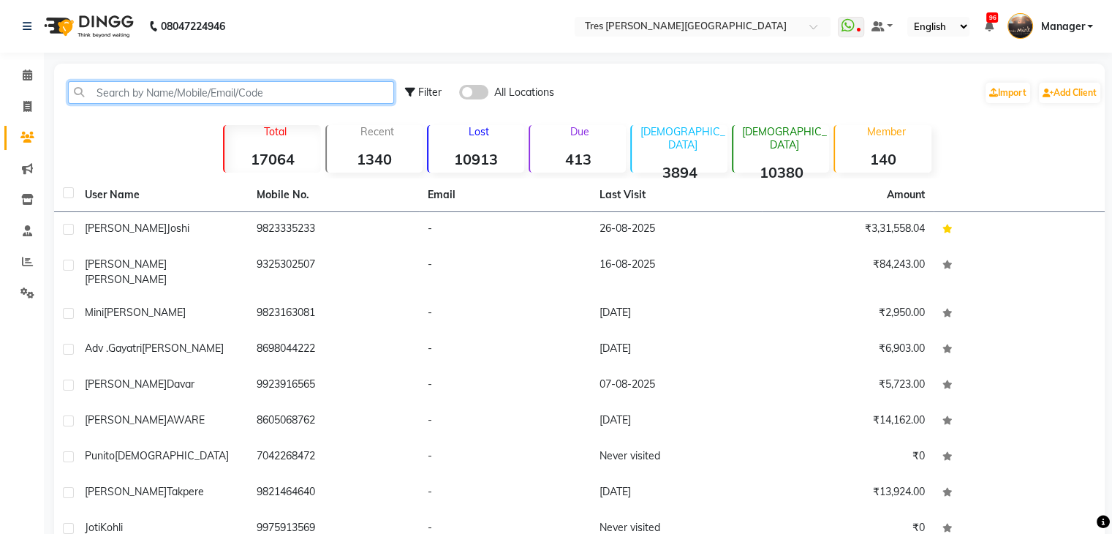
click at [178, 91] on input "text" at bounding box center [231, 92] width 326 height 23
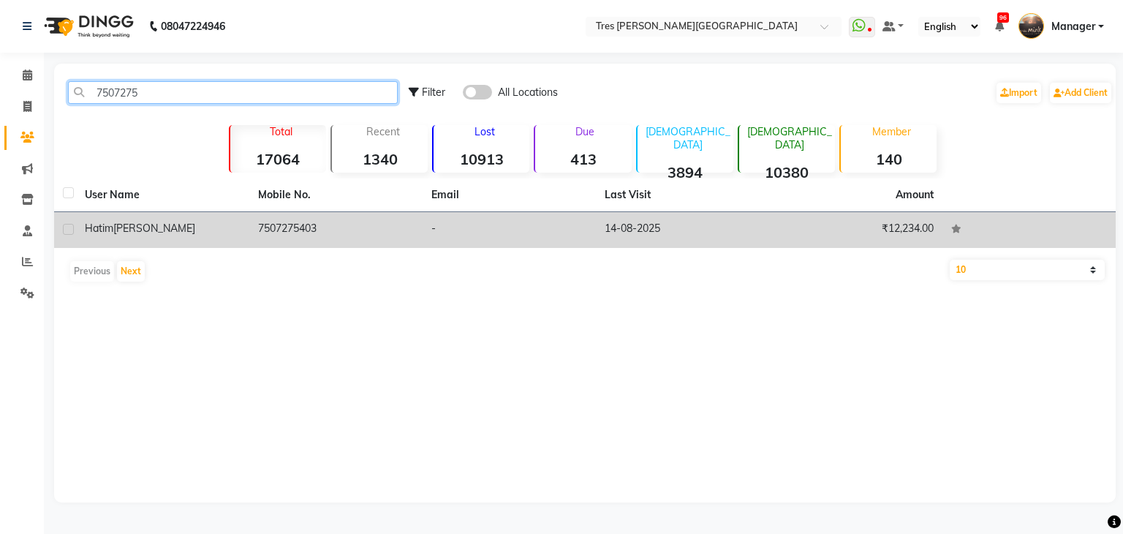
type input "7507275"
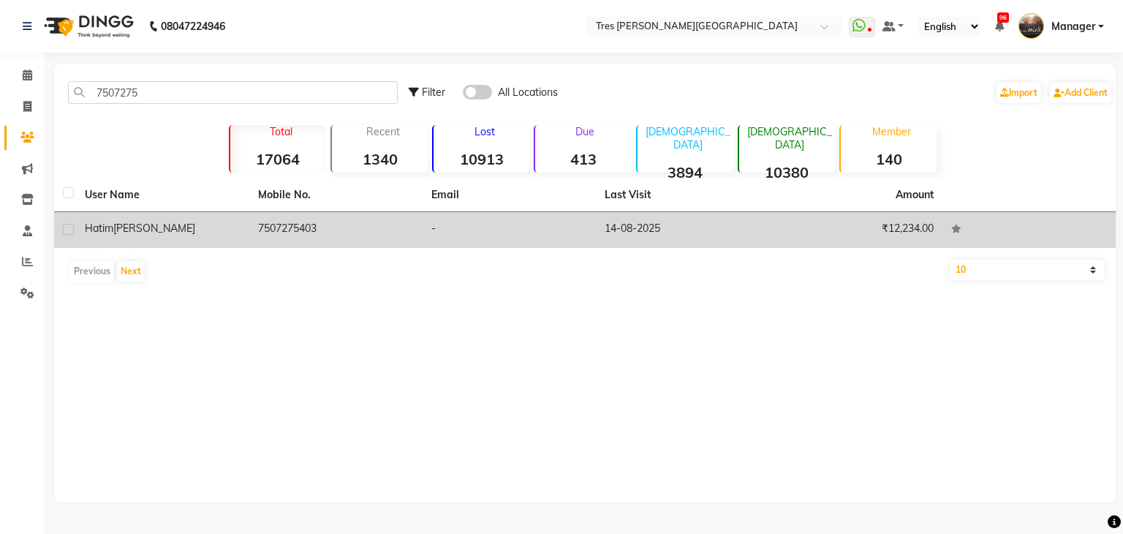
click at [164, 236] on td "Hatim Chunawala" at bounding box center [162, 230] width 173 height 36
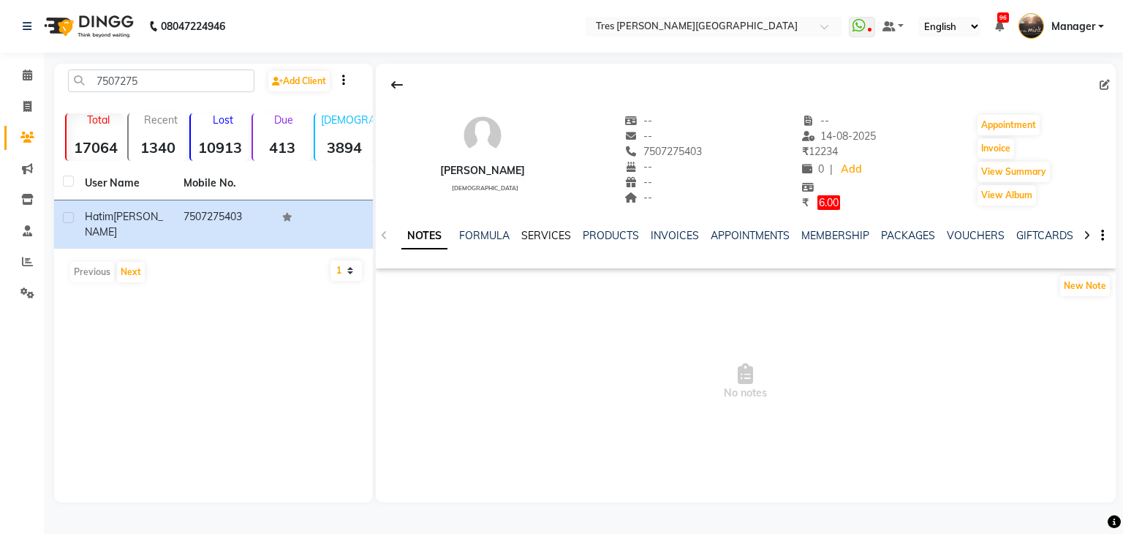
click at [536, 234] on link "SERVICES" at bounding box center [546, 235] width 50 height 13
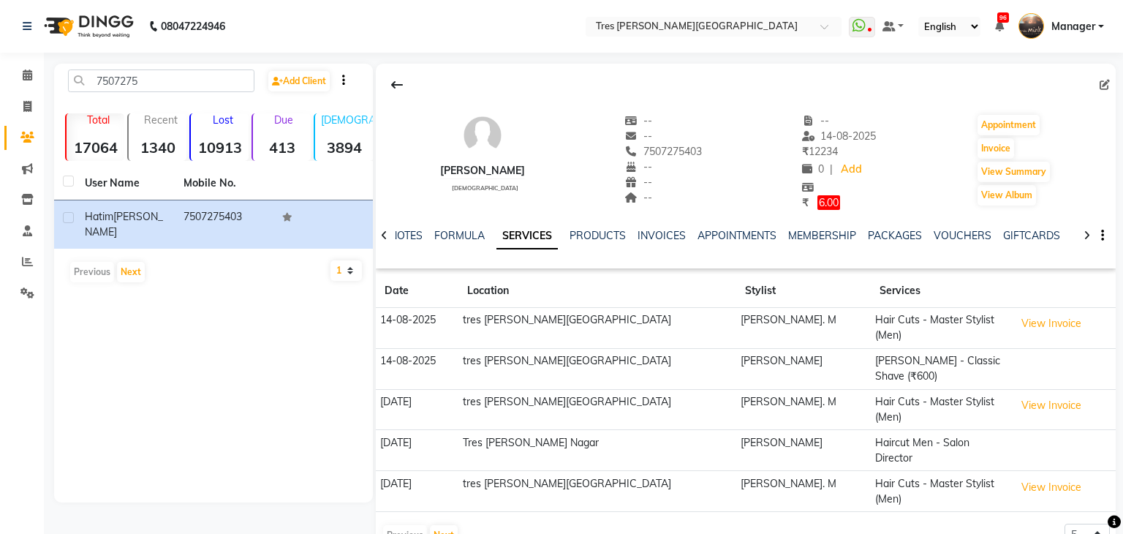
drag, startPoint x: 693, startPoint y: 150, endPoint x: 681, endPoint y: 149, distance: 11.7
click at [681, 149] on span "7507275403" at bounding box center [662, 151] width 77 height 13
copy span "7507275403"
click at [25, 79] on icon at bounding box center [28, 74] width 10 height 11
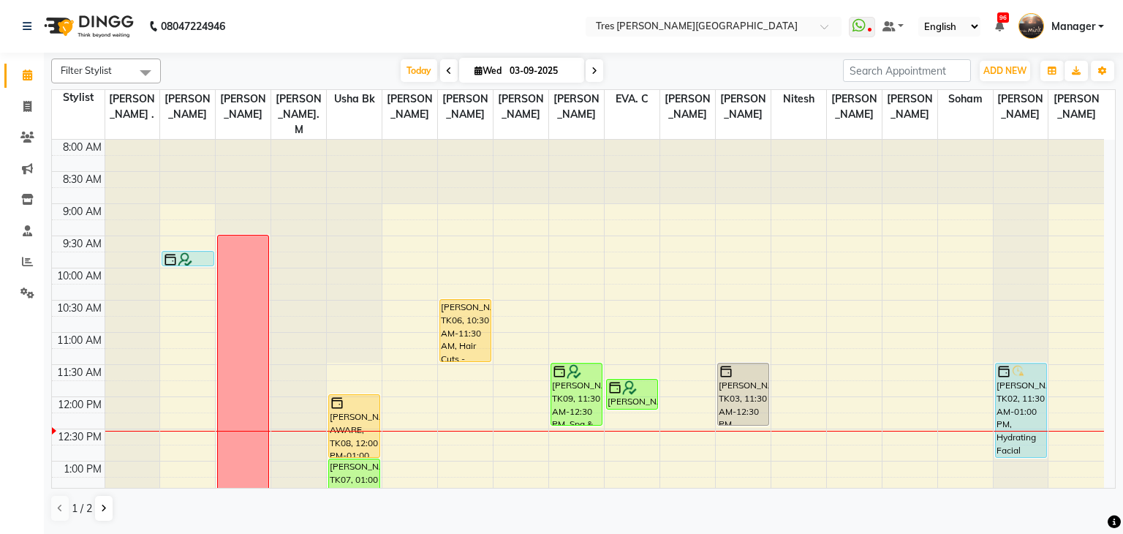
click at [594, 72] on icon at bounding box center [594, 71] width 6 height 9
type input "04-09-2025"
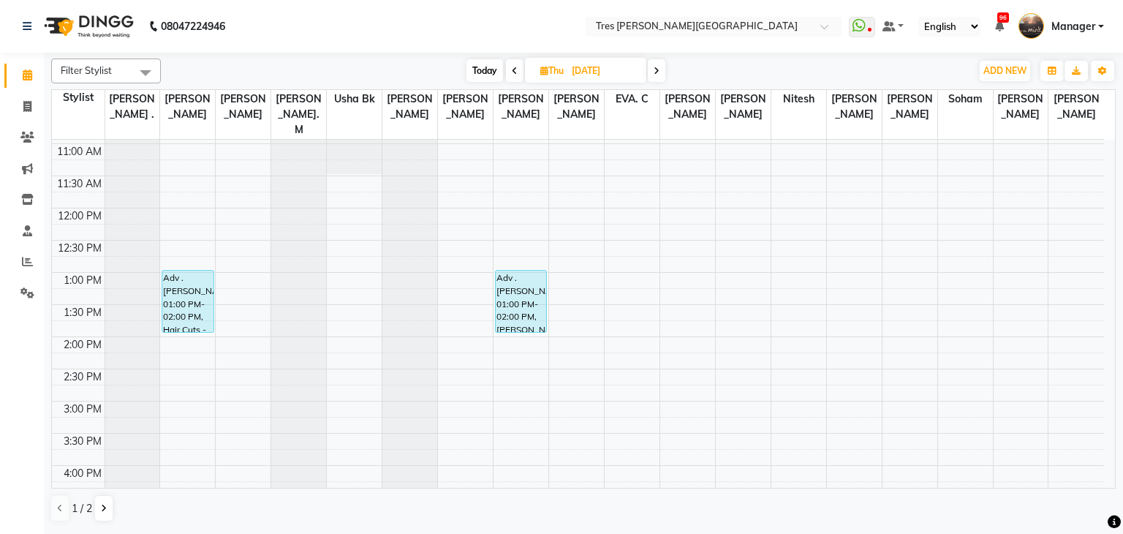
scroll to position [186, 0]
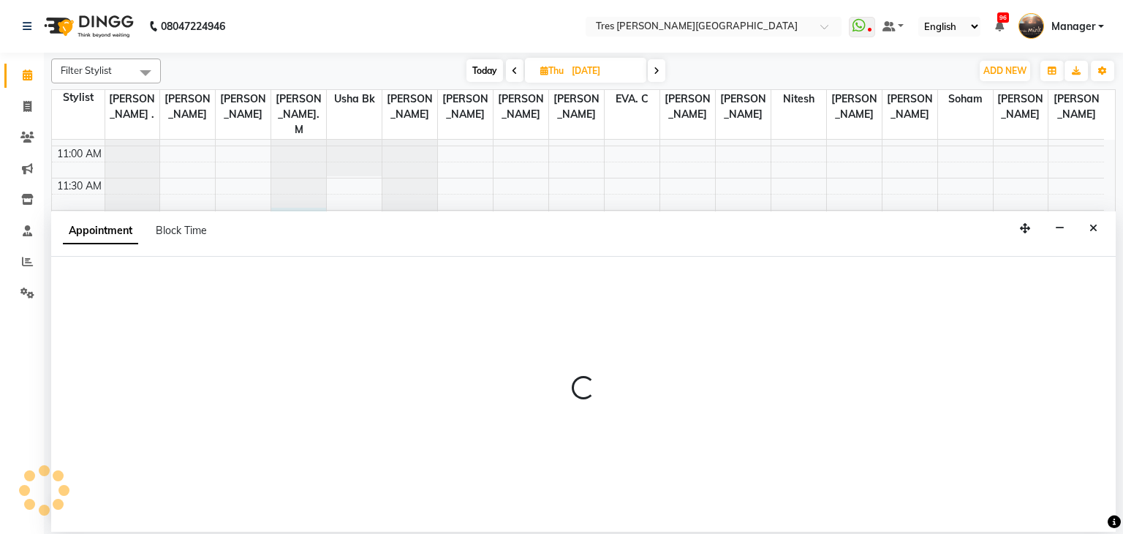
select select "11533"
select select "720"
select select "tentative"
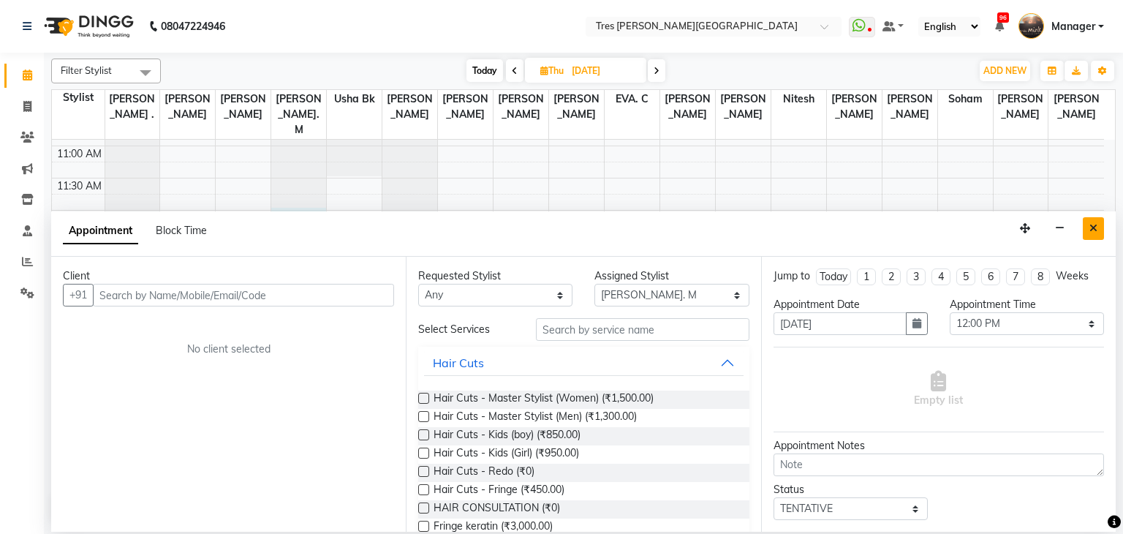
click at [1098, 226] on button "Close" at bounding box center [1092, 228] width 21 height 23
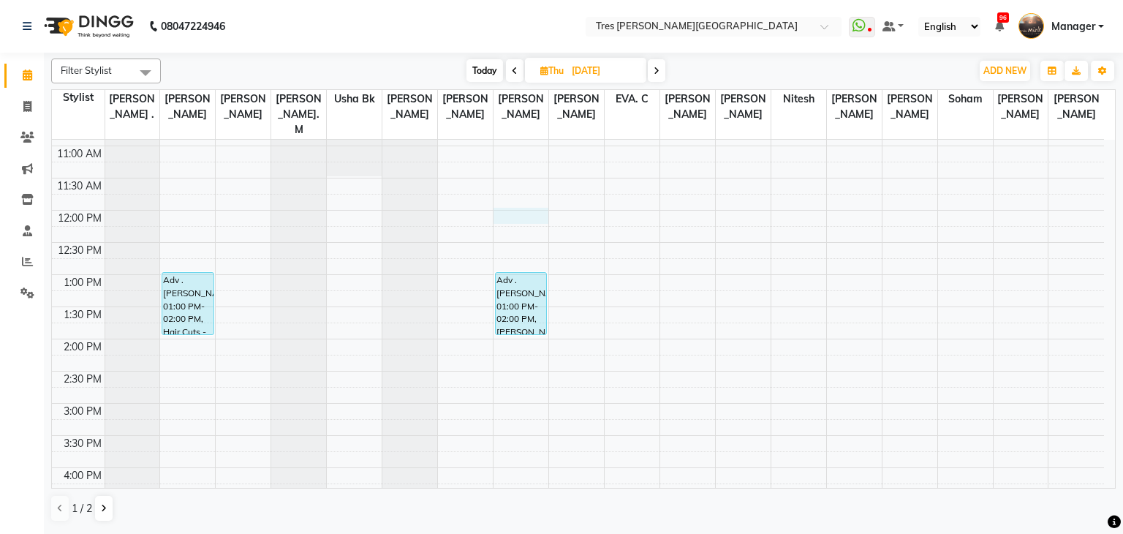
click at [529, 202] on div "8:00 AM 8:30 AM 9:00 AM 9:30 AM 10:00 AM 10:30 AM 11:00 AM 11:30 AM 12:00 PM 12…" at bounding box center [578, 403] width 1052 height 900
select select "1621"
select select "tentative"
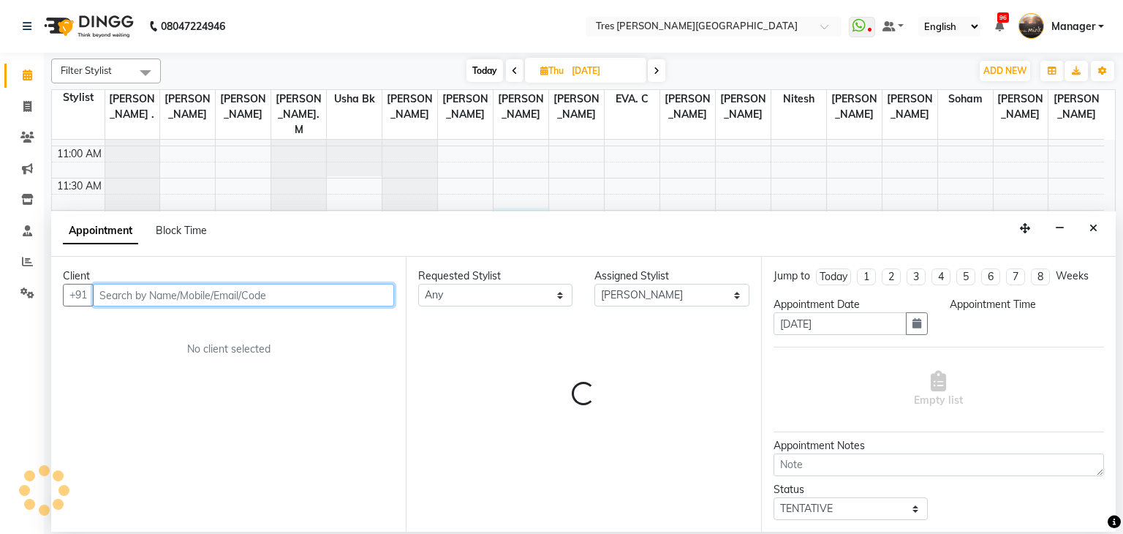
select select "720"
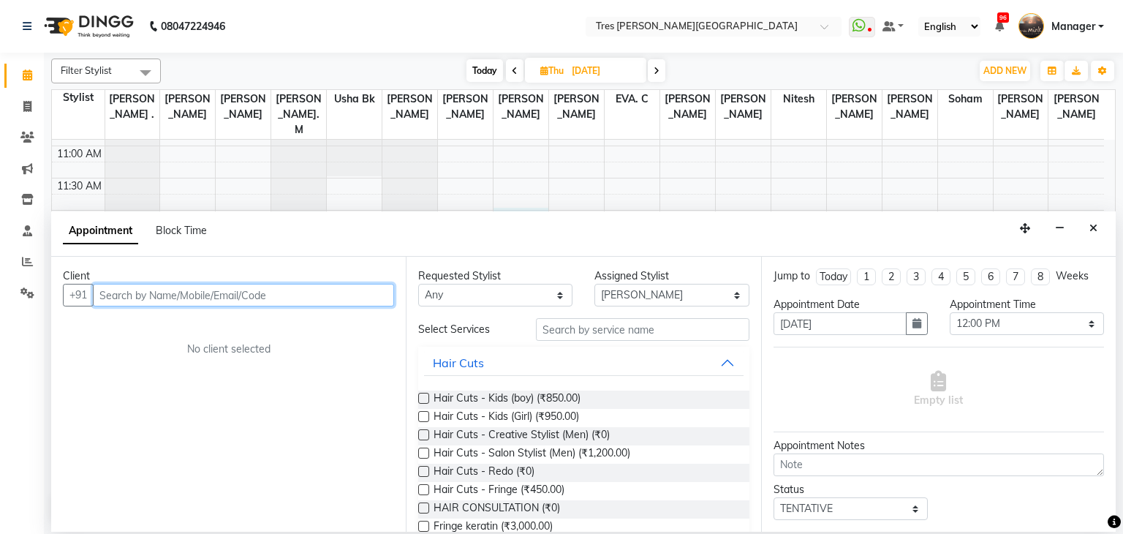
type input "h"
paste input "7507275403"
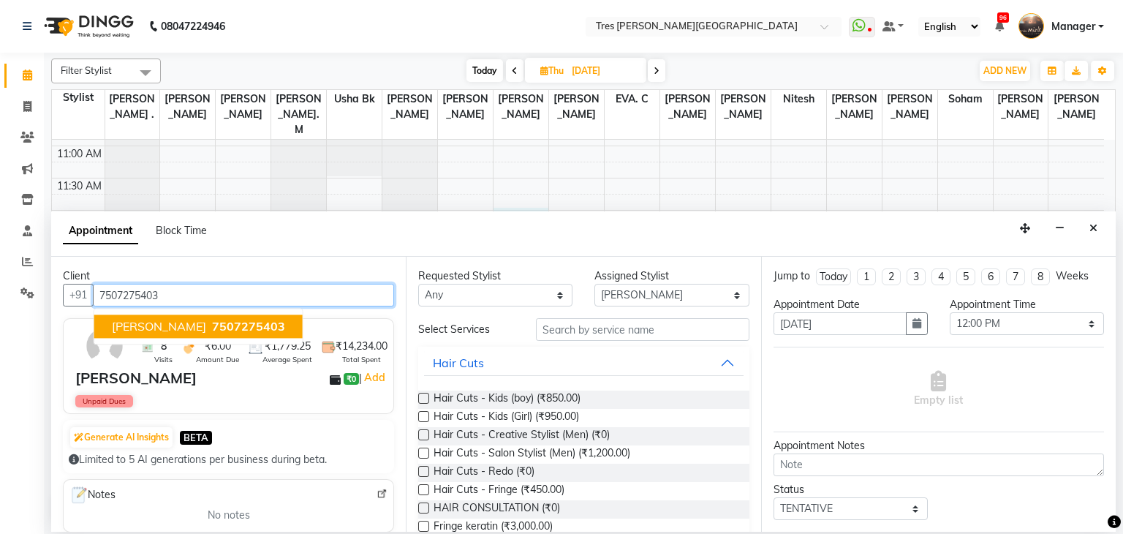
click at [175, 333] on span "Hatim Chunawala" at bounding box center [159, 326] width 94 height 15
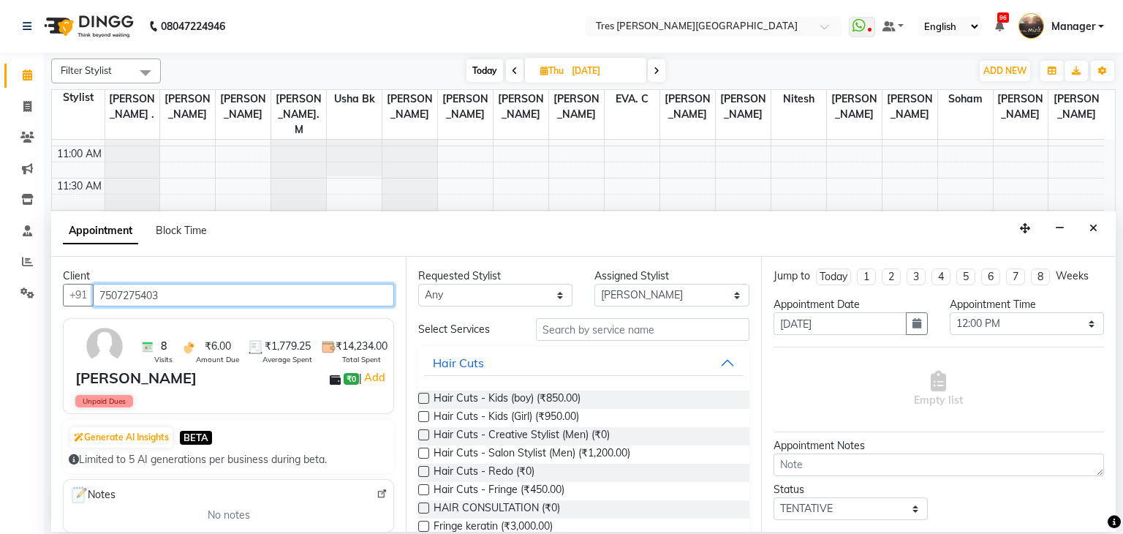
type input "7507275403"
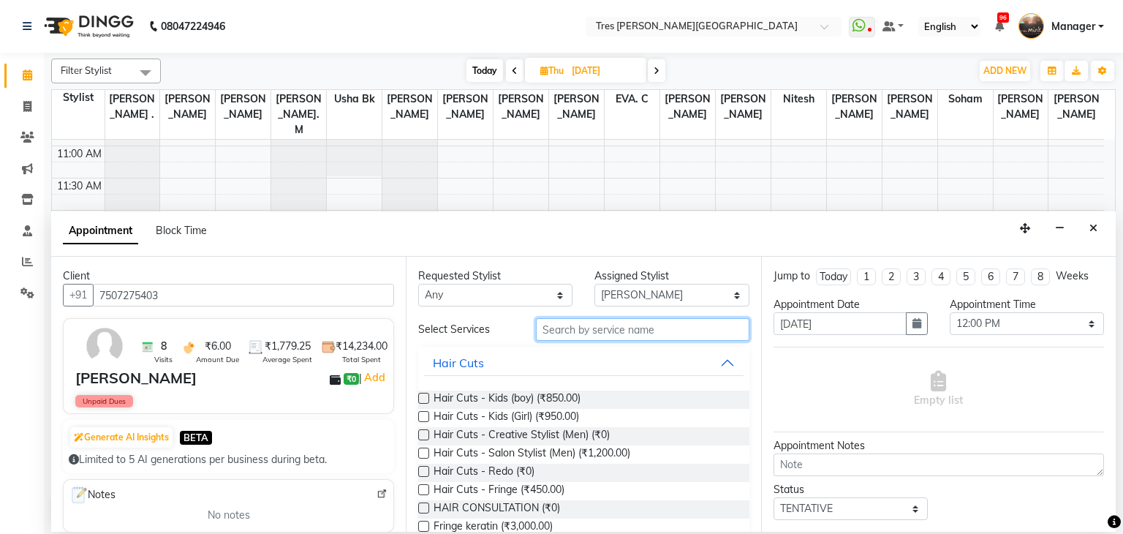
click at [643, 331] on input "text" at bounding box center [642, 329] width 213 height 23
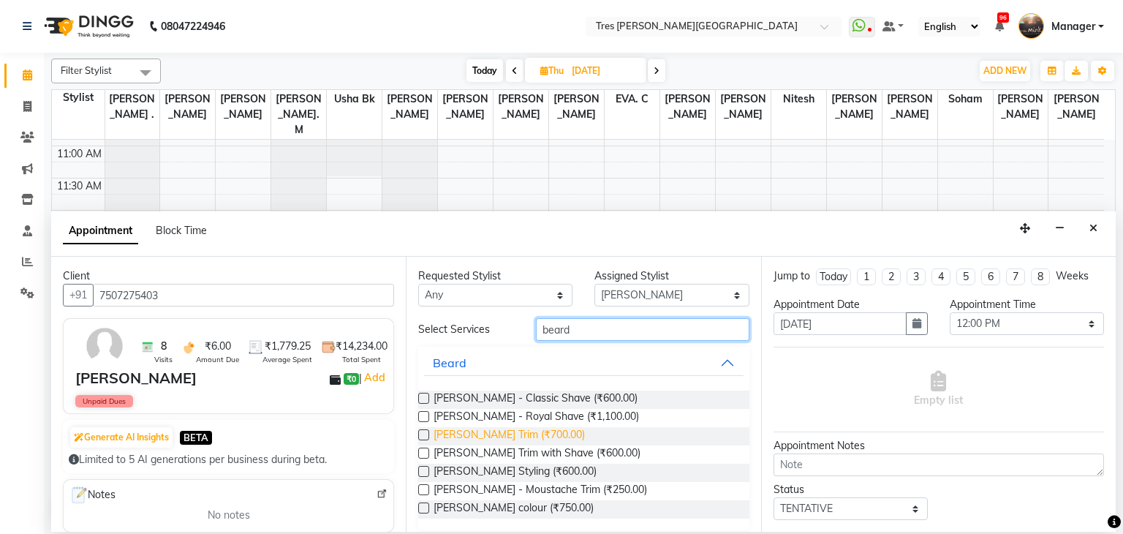
type input "beard"
click at [536, 430] on span "Beard - Beard Trim (₹700.00)" at bounding box center [508, 436] width 151 height 18
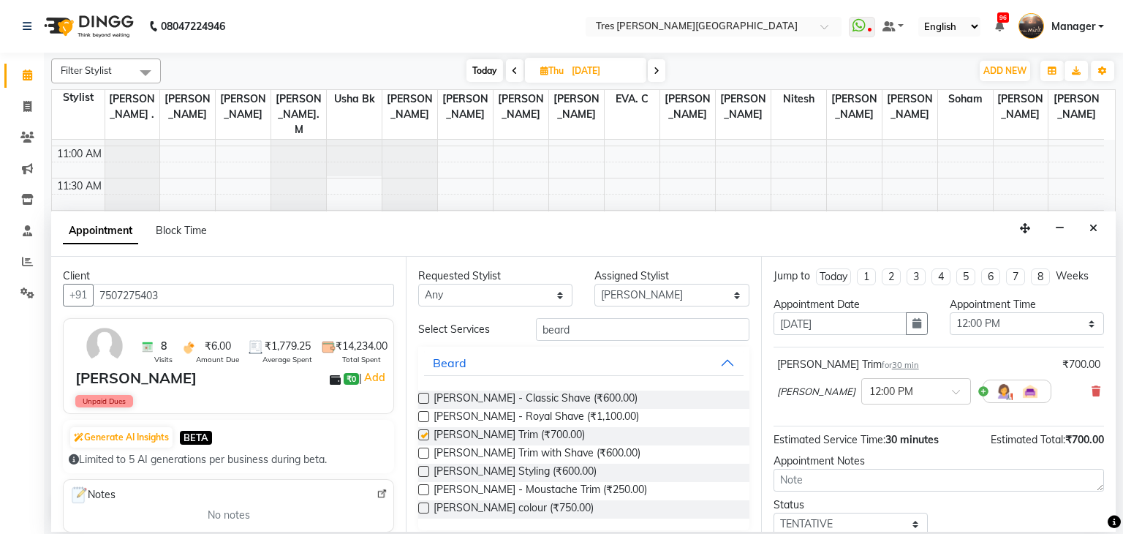
checkbox input "false"
click at [650, 292] on select "Select Aarti Rathod Anand Saindane Anjali Pillay Chetan Mahale Dilshad EVA. C G…" at bounding box center [671, 295] width 154 height 23
select select "11533"
click at [594, 284] on select "Select Aarti Rathod Anand Saindane Anjali Pillay Chetan Mahale Dilshad EVA. C G…" at bounding box center [671, 295] width 154 height 23
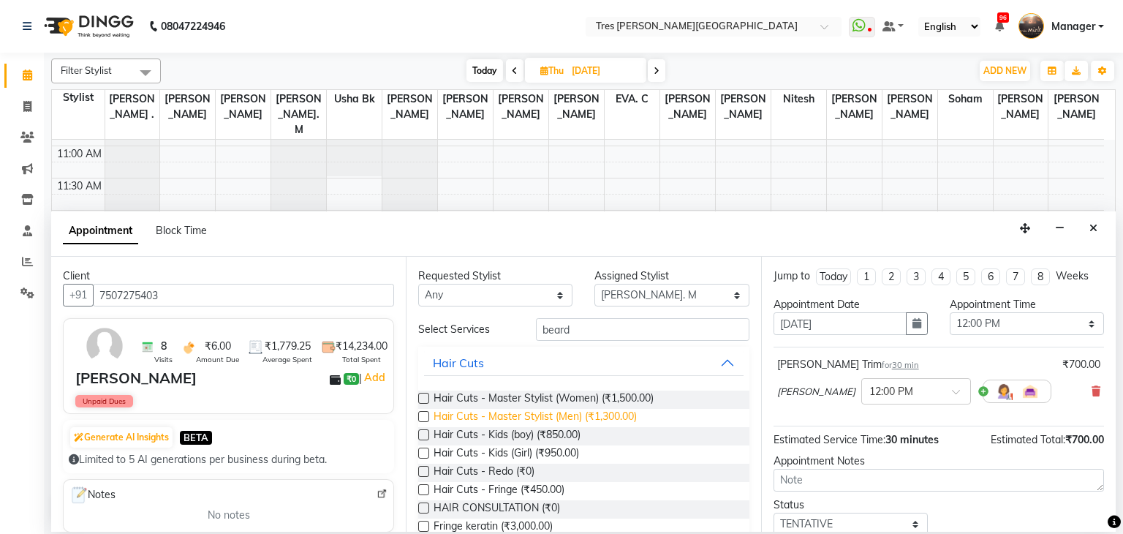
click at [588, 420] on span "Hair Cuts - Master Stylist (Men) (₹1,300.00)" at bounding box center [534, 418] width 203 height 18
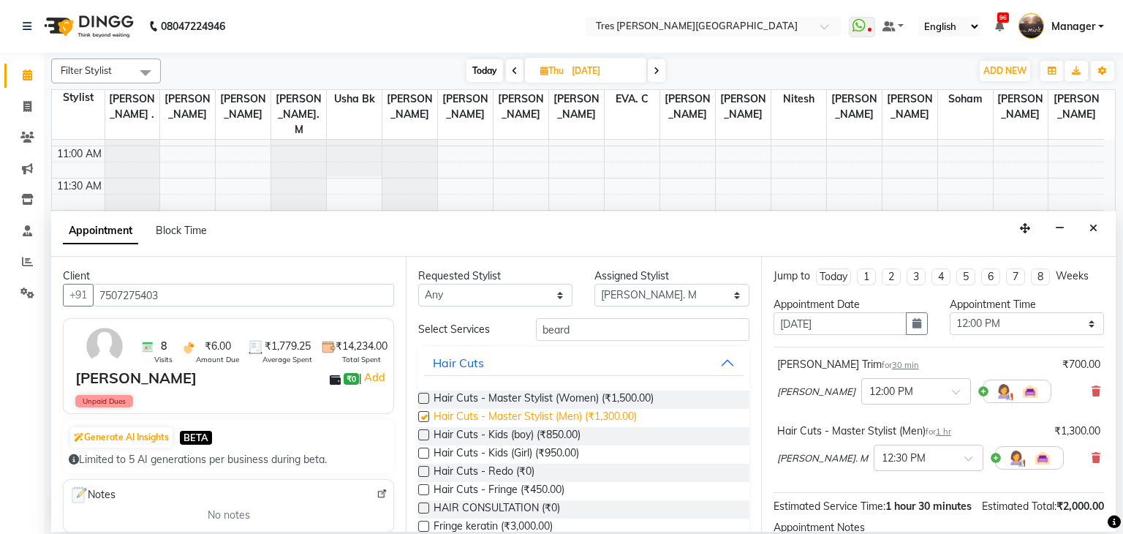
checkbox input "false"
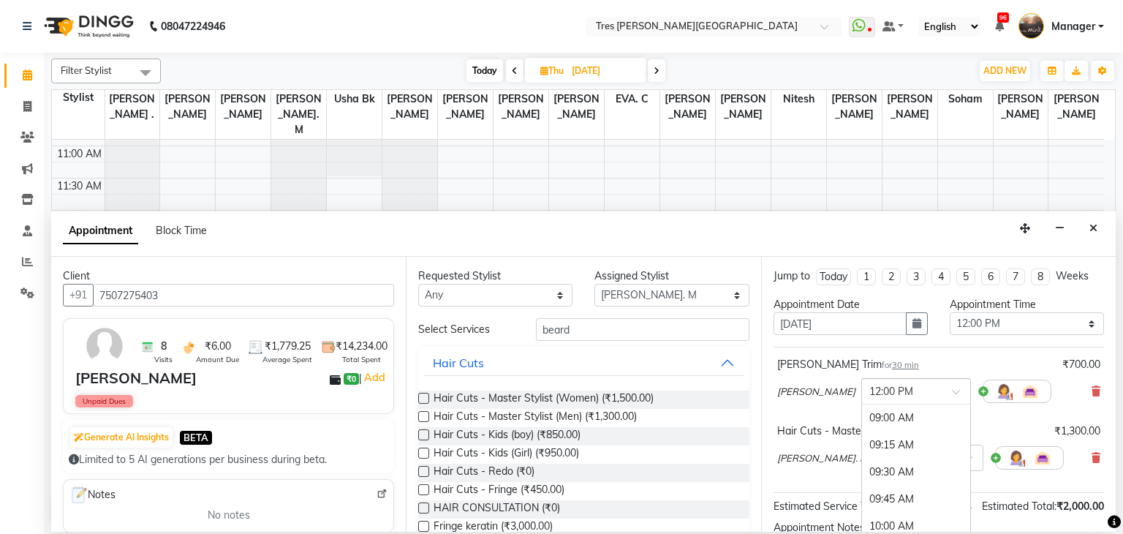
click at [901, 387] on div at bounding box center [916, 389] width 108 height 15
click at [879, 455] on div "11:30 AM" at bounding box center [916, 460] width 108 height 27
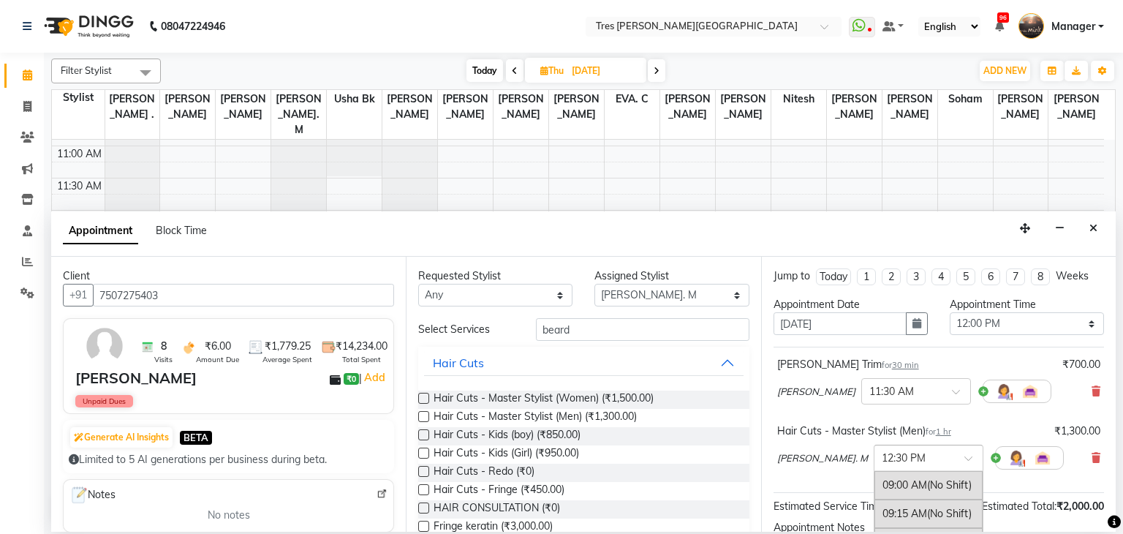
click at [881, 458] on input "text" at bounding box center [913, 456] width 64 height 15
click at [886, 495] on div "12:00 PM (No Shift)" at bounding box center [928, 498] width 108 height 29
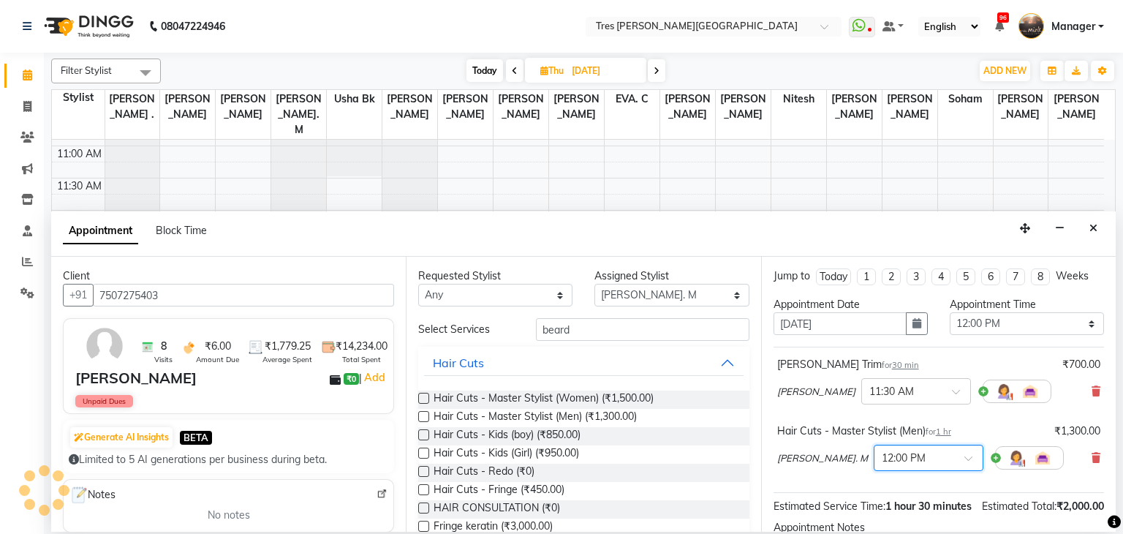
scroll to position [120, 0]
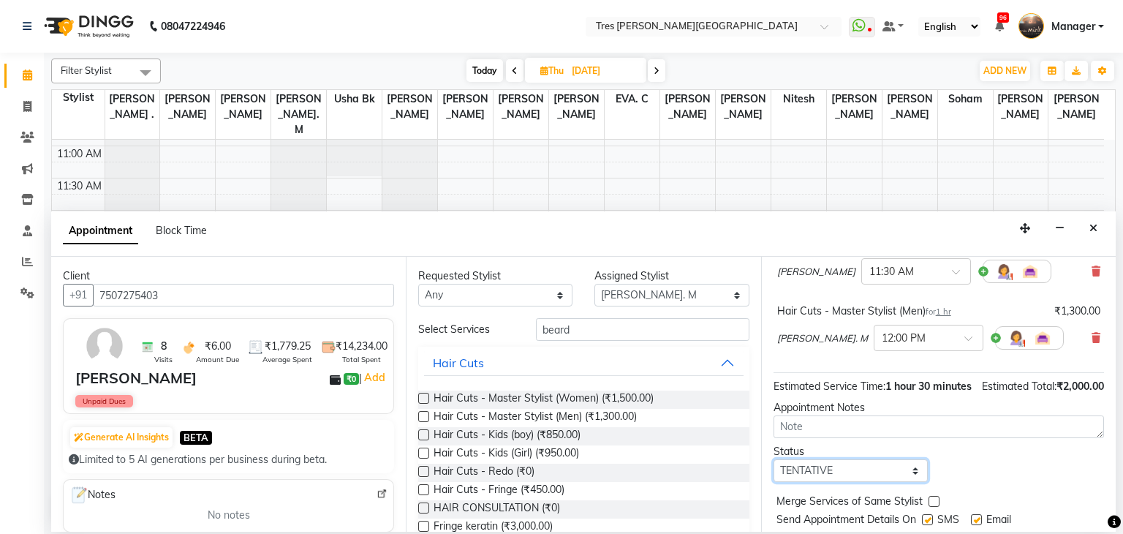
click at [803, 474] on select "Select TENTATIVE CONFIRM UPCOMING" at bounding box center [850, 470] width 154 height 23
select select "upcoming"
click at [773, 474] on select "Select TENTATIVE CONFIRM UPCOMING" at bounding box center [850, 470] width 154 height 23
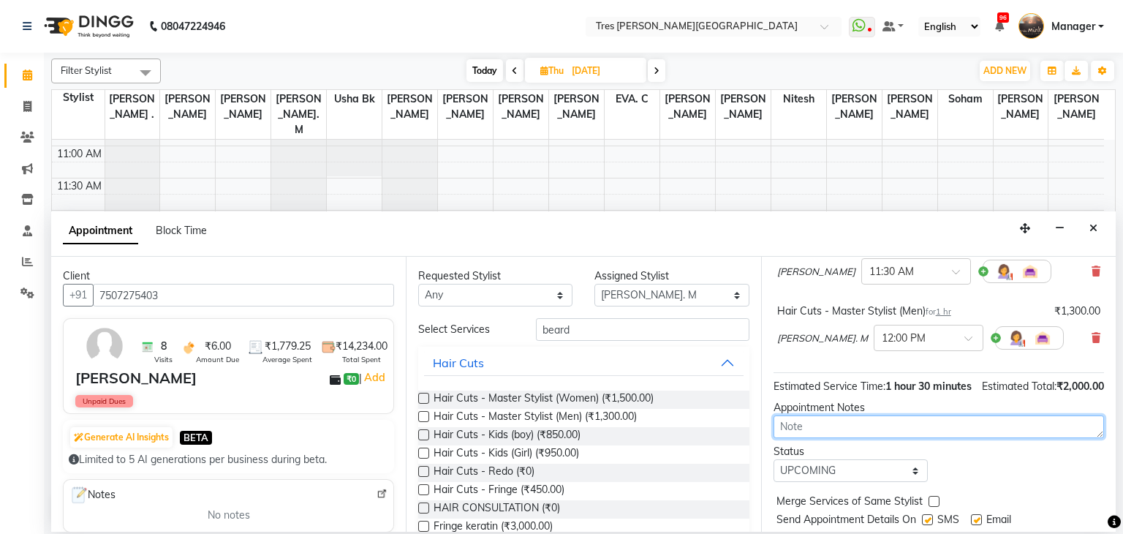
click at [836, 435] on textarea at bounding box center [938, 426] width 330 height 23
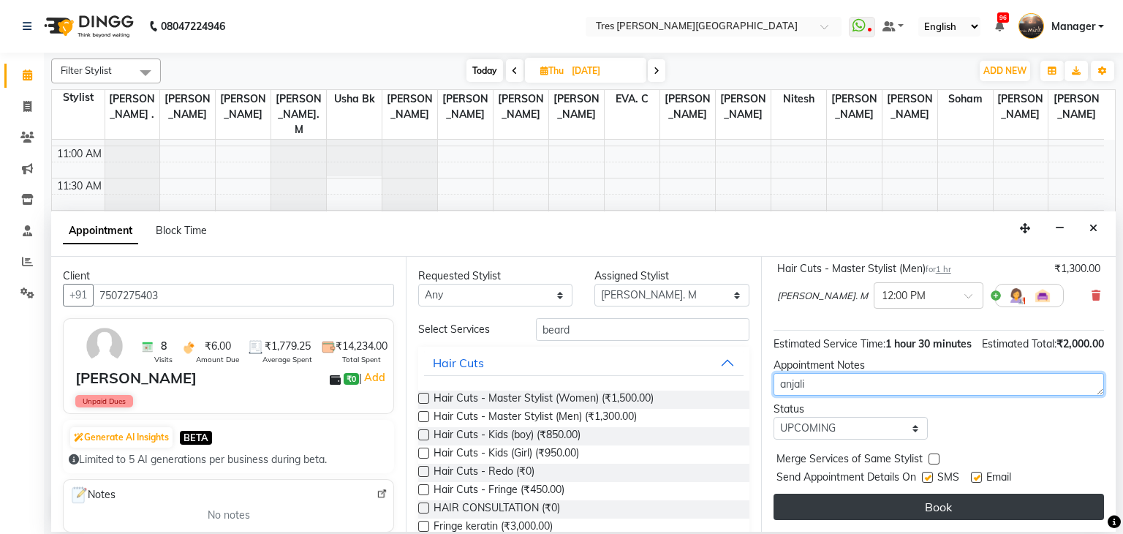
type textarea "anjali"
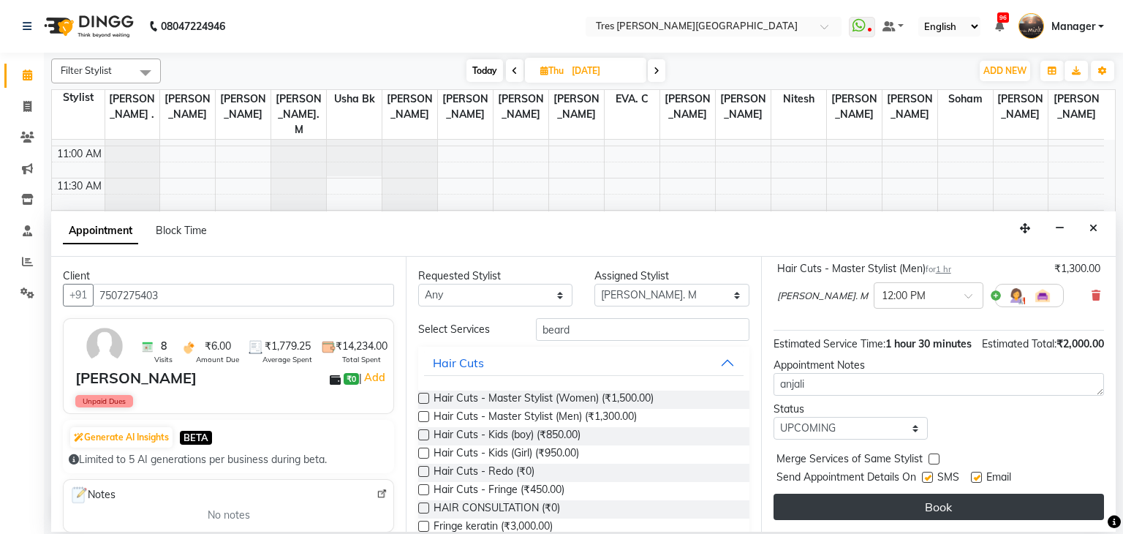
click at [874, 502] on button "Book" at bounding box center [938, 506] width 330 height 26
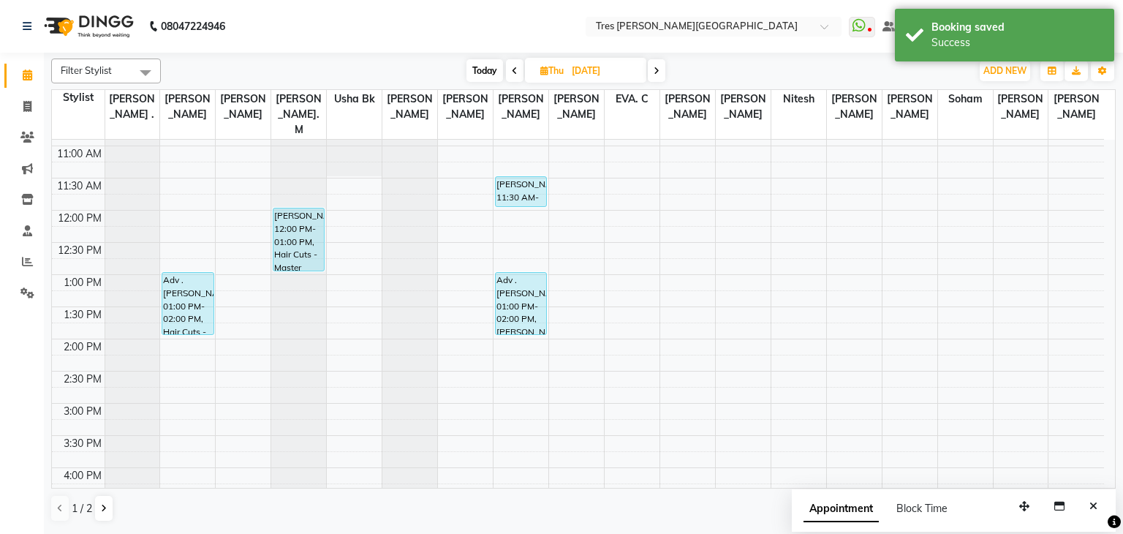
click at [482, 71] on span "Today" at bounding box center [484, 70] width 37 height 23
type input "03-09-2025"
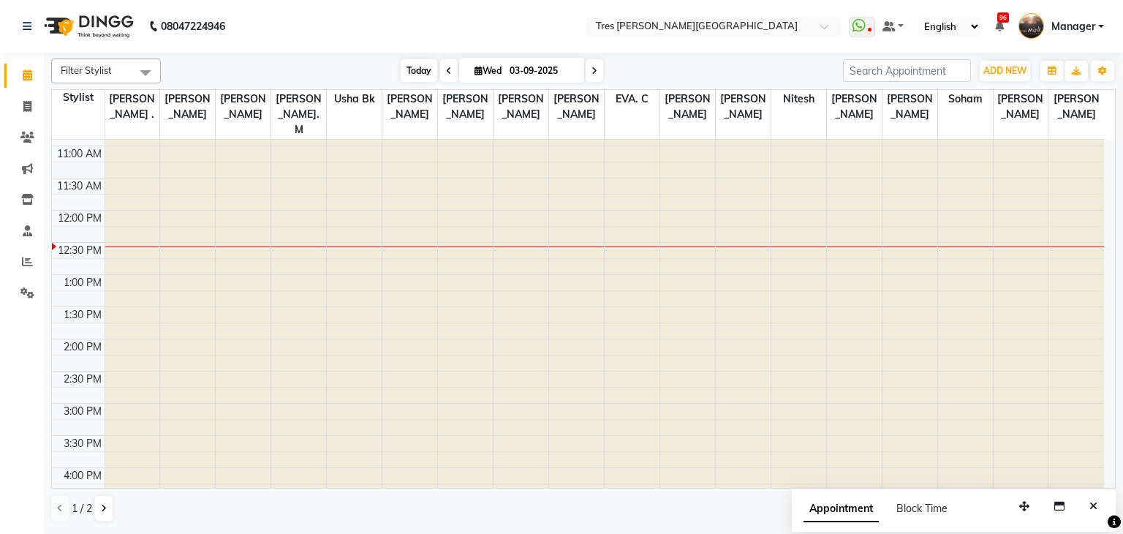
scroll to position [256, 0]
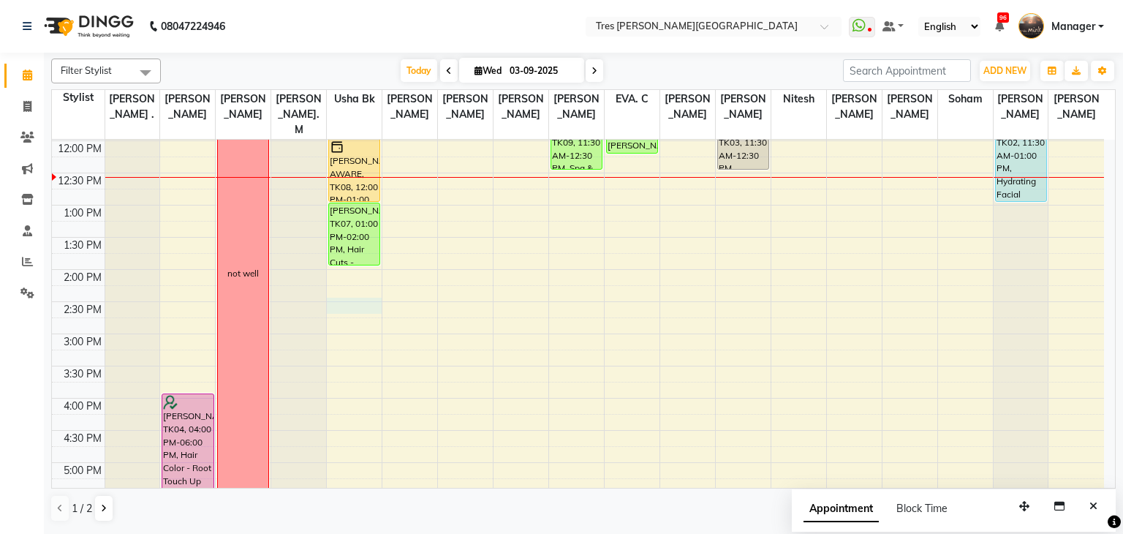
click at [359, 291] on div "8:00 AM 8:30 AM 9:00 AM 9:30 AM 10:00 AM 10:30 AM 11:00 AM 11:30 AM 12:00 PM 12…" at bounding box center [578, 334] width 1052 height 900
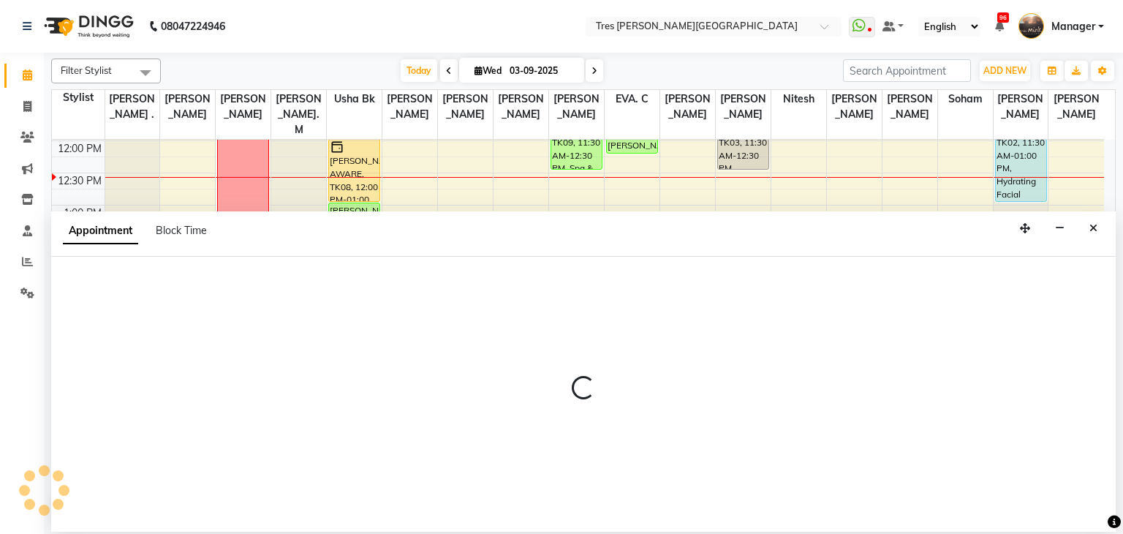
select select "1017"
select select "tentative"
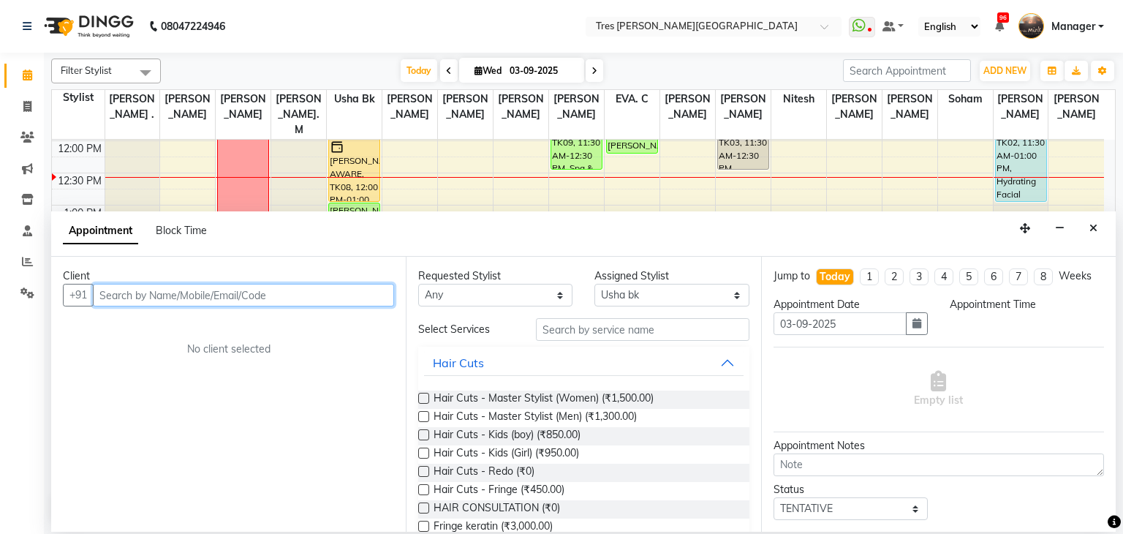
select select "870"
paste input "7507275403"
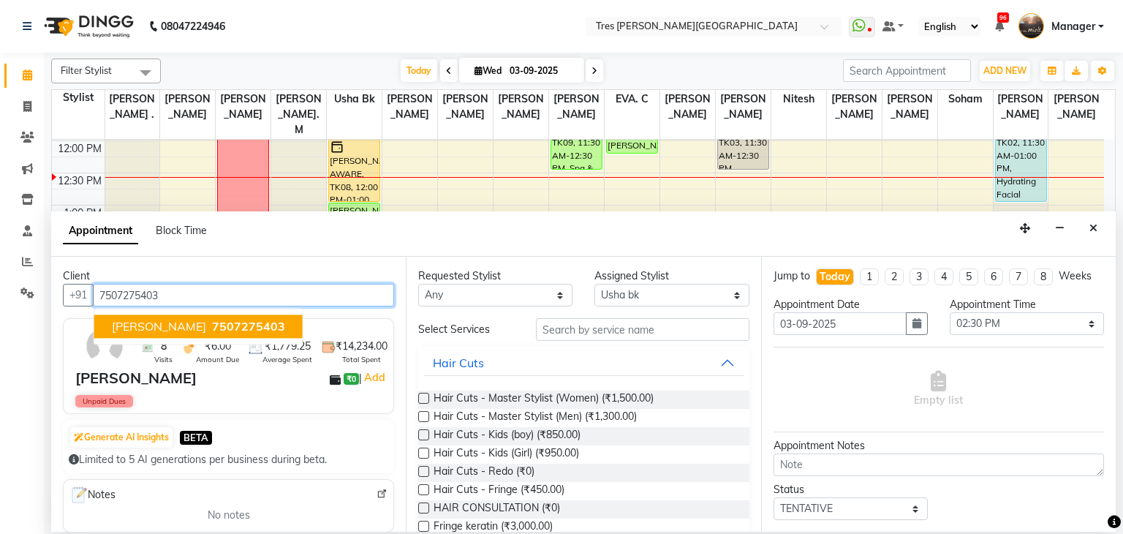
type input "7507275403"
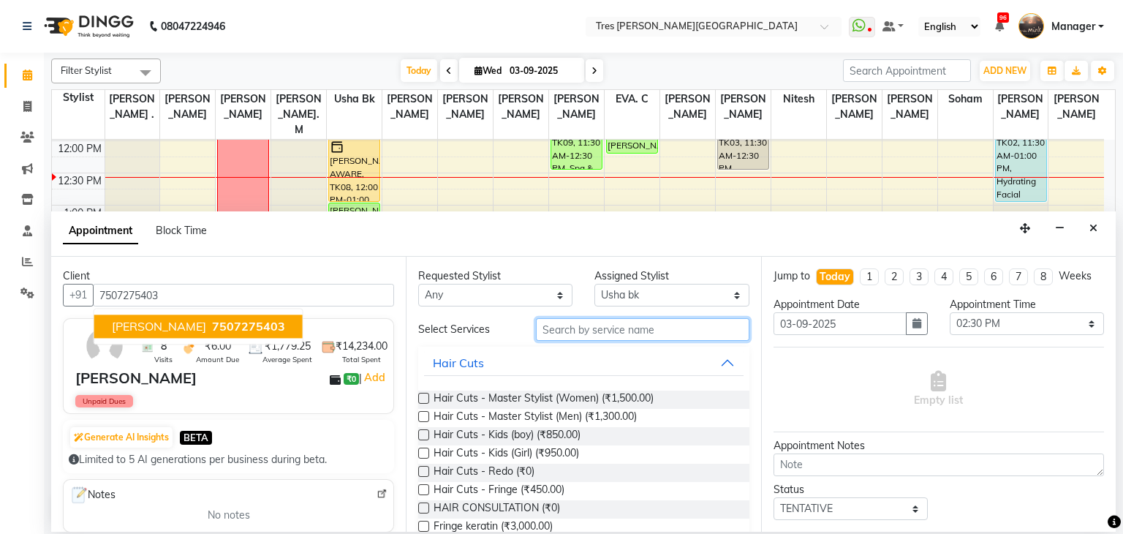
click at [572, 326] on input "text" at bounding box center [642, 329] width 213 height 23
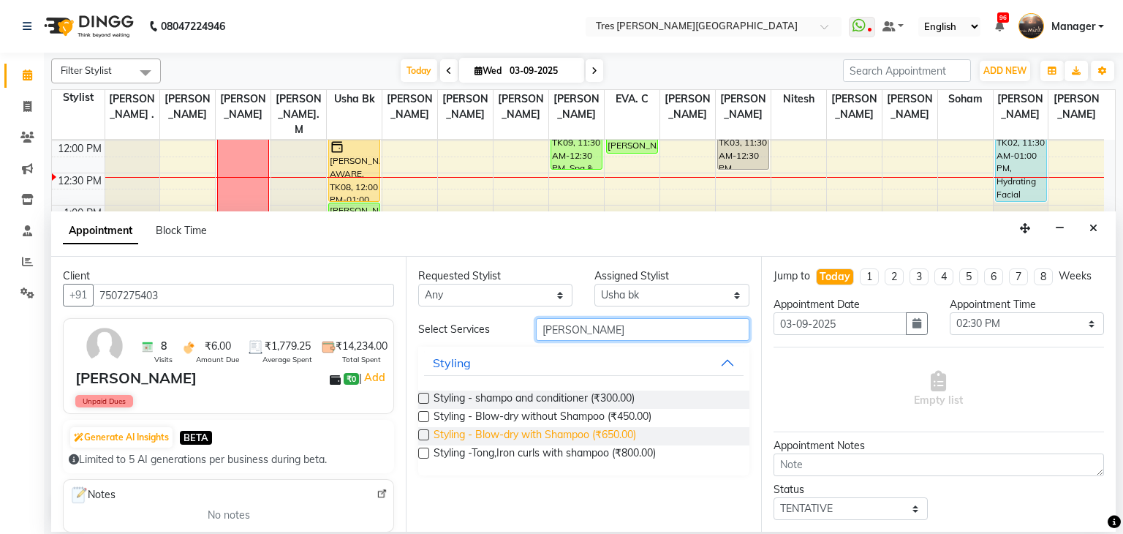
type input "shamp"
click at [513, 436] on span "Styling - Blow-dry with Shampoo (₹650.00)" at bounding box center [534, 436] width 202 height 18
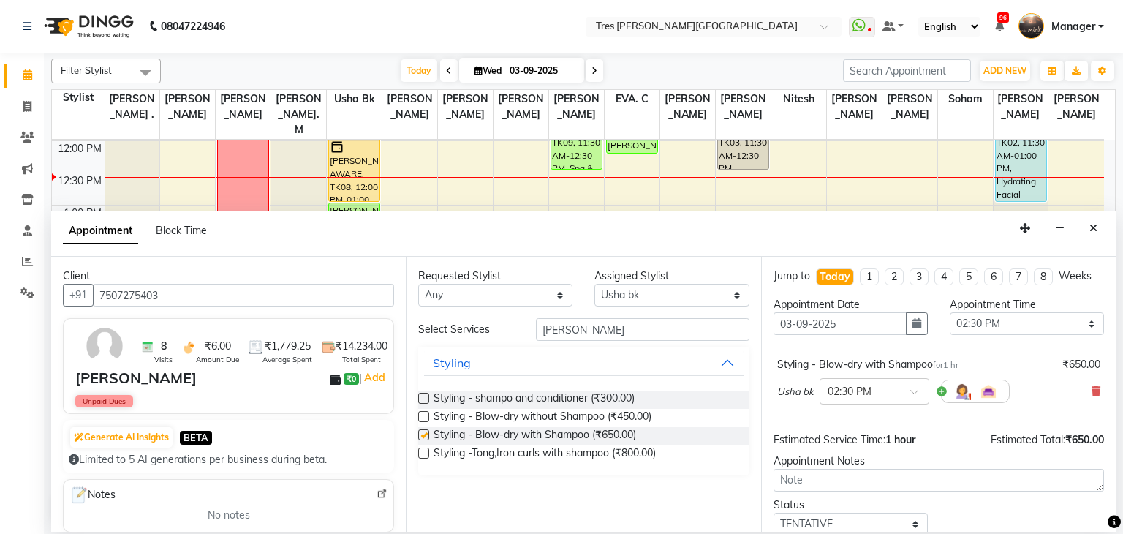
checkbox input "false"
click at [898, 478] on textarea at bounding box center [938, 479] width 330 height 23
type textarea "anjali"
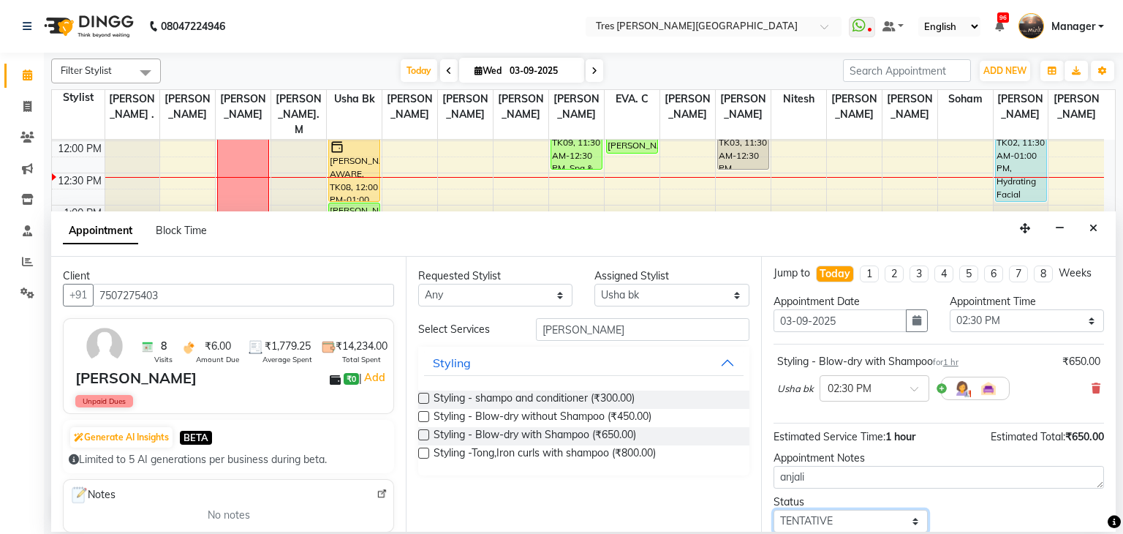
click at [834, 523] on select "Select TENTATIVE CONFIRM CHECK-IN UPCOMING" at bounding box center [850, 520] width 154 height 23
select select "confirm booking"
click at [773, 509] on select "Select TENTATIVE CONFIRM CHECK-IN UPCOMING" at bounding box center [850, 520] width 154 height 23
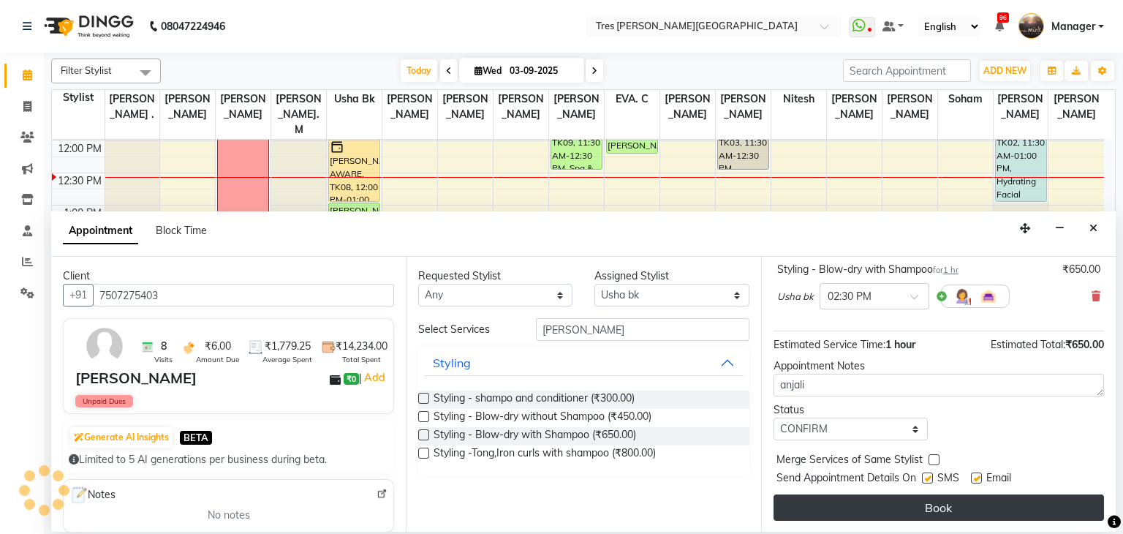
click at [835, 511] on button "Book" at bounding box center [938, 507] width 330 height 26
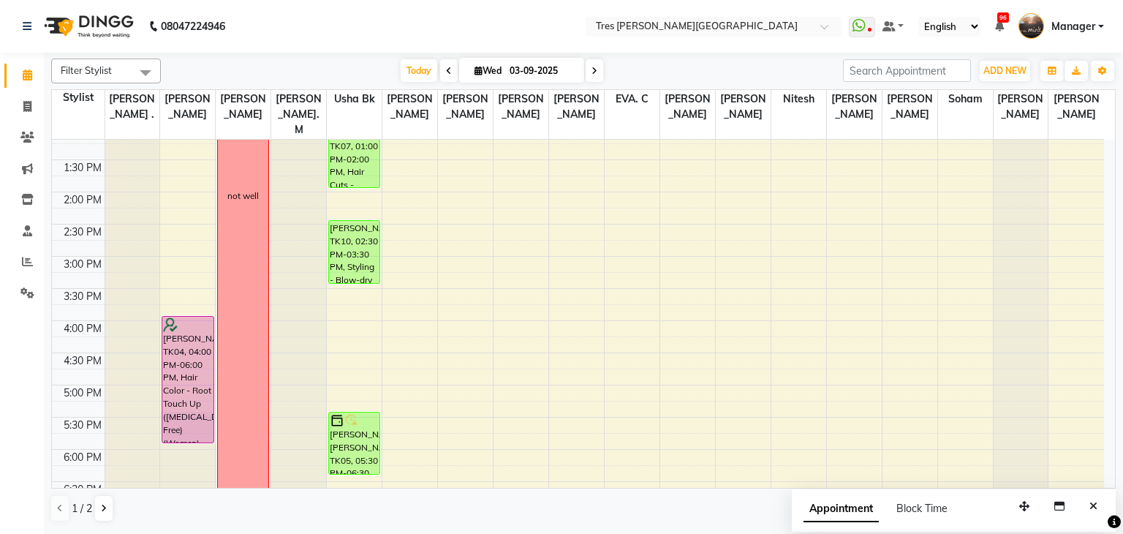
scroll to position [334, 0]
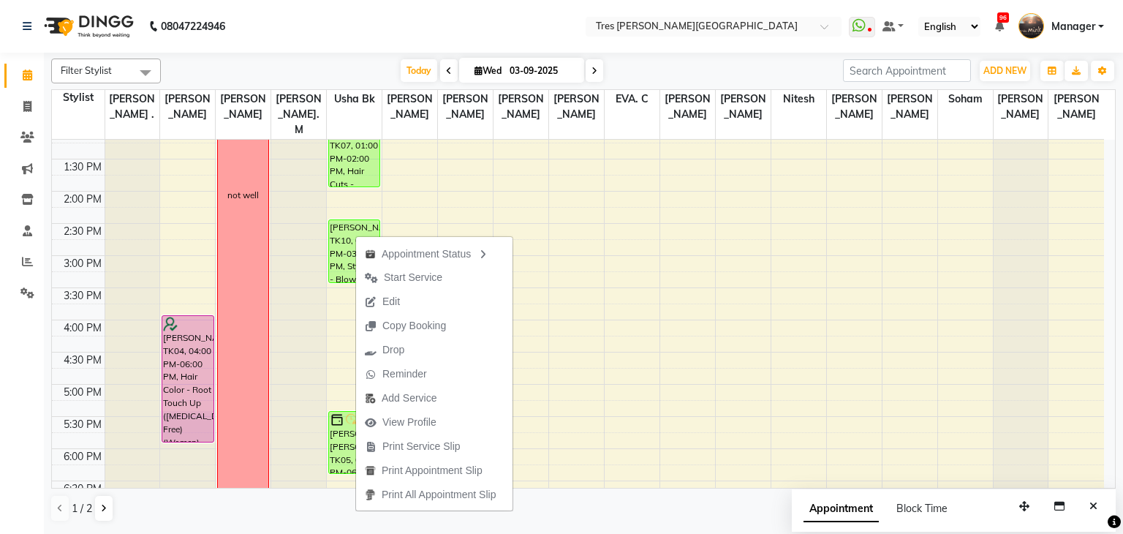
click at [593, 67] on icon at bounding box center [594, 71] width 6 height 9
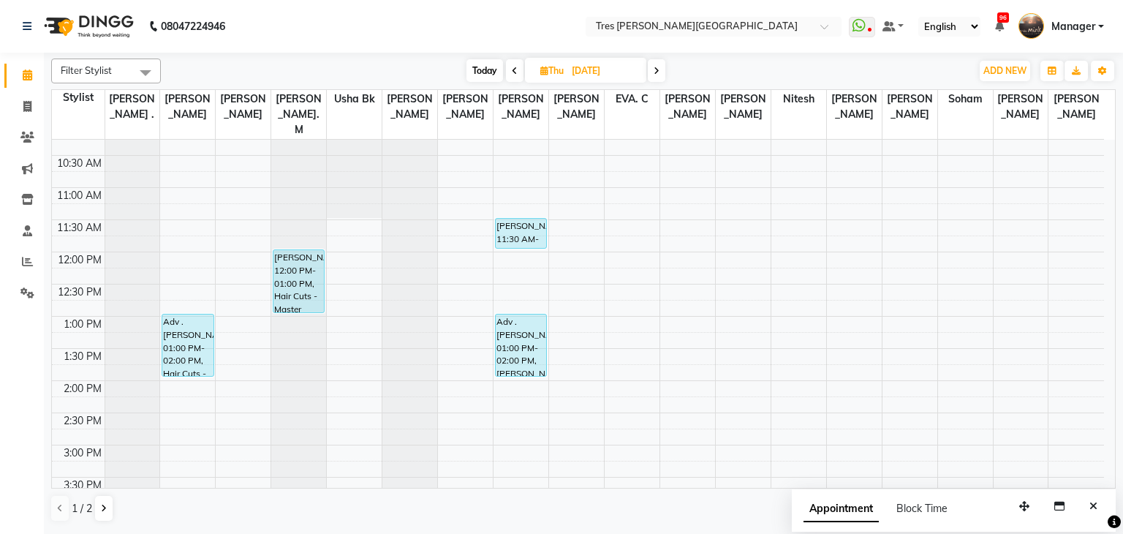
scroll to position [143, 0]
click at [482, 68] on span "Today" at bounding box center [484, 70] width 37 height 23
type input "03-09-2025"
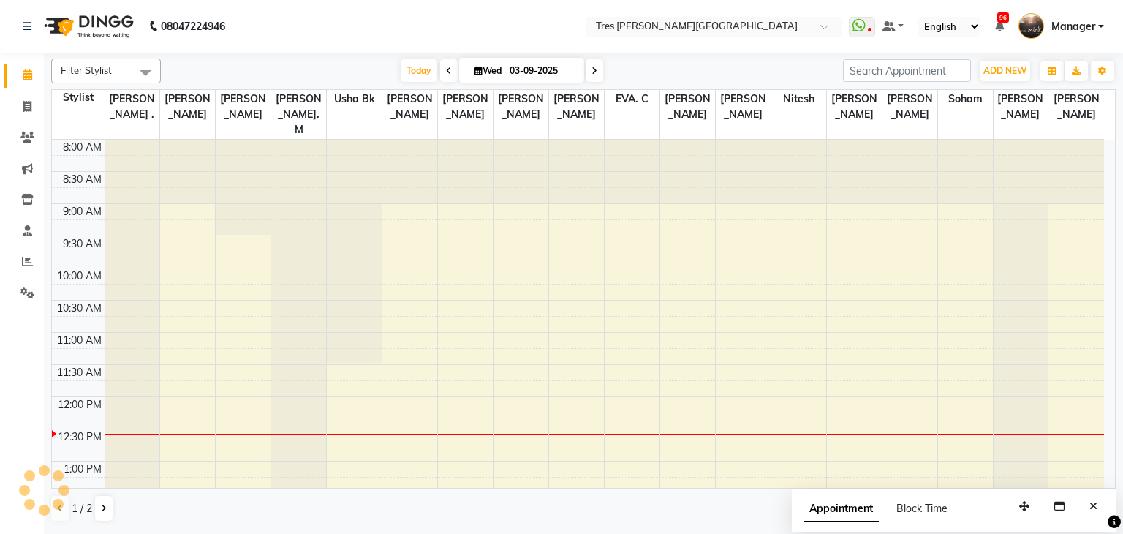
scroll to position [256, 0]
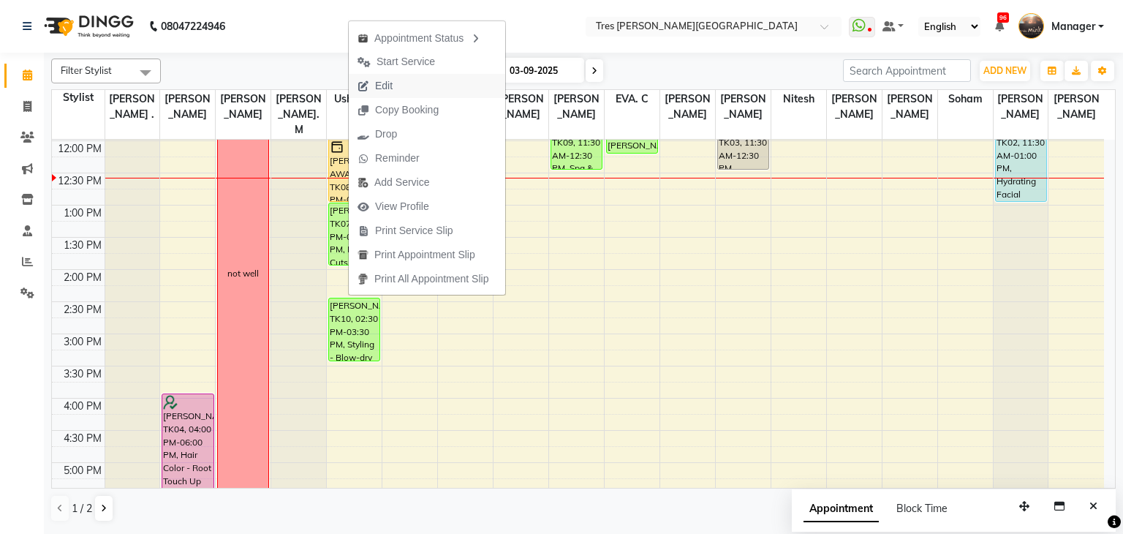
click at [397, 80] on span "Edit" at bounding box center [375, 86] width 53 height 24
select select "tentative"
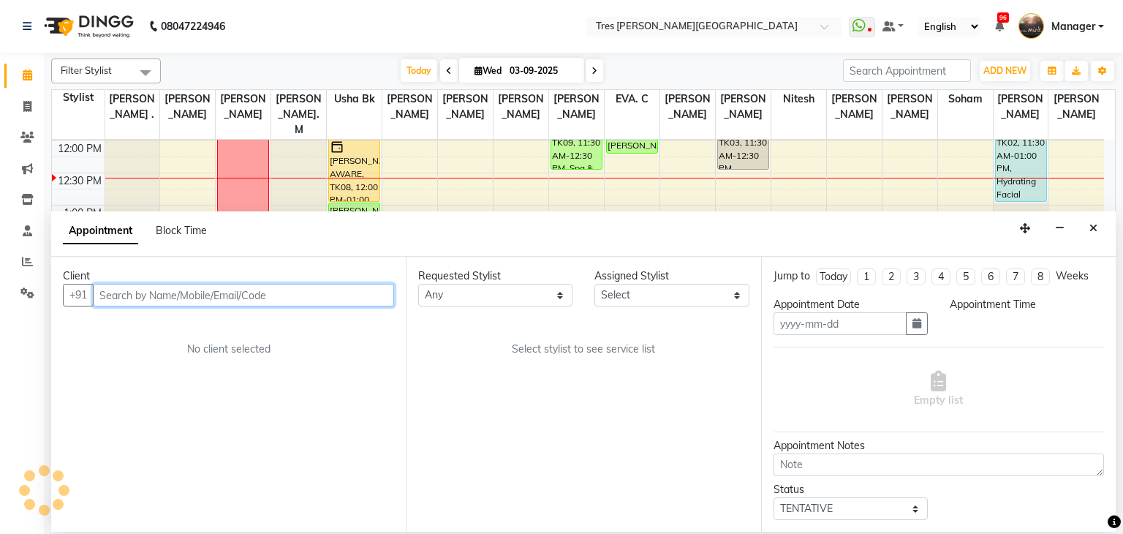
type input "03-09-2025"
type textarea "anjali"
select select "confirm booking"
select select "870"
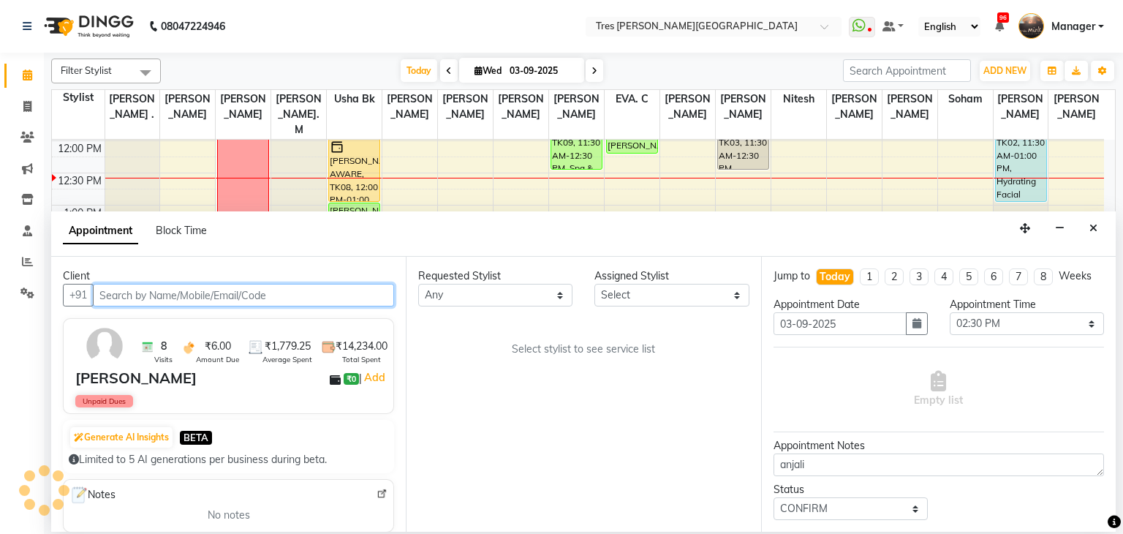
select select "1017"
select select "51"
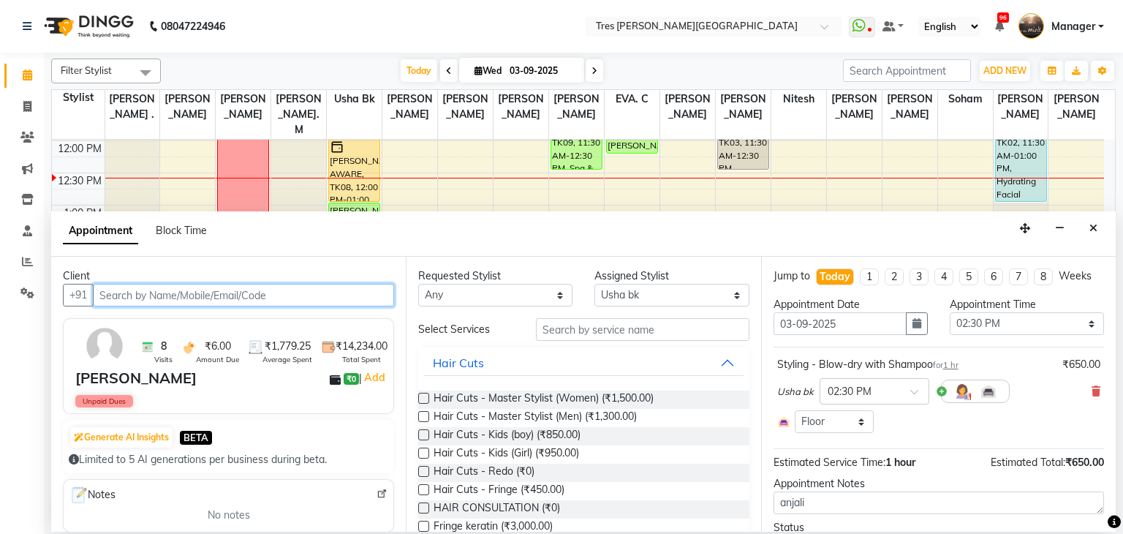
click at [160, 295] on input "text" at bounding box center [243, 295] width 301 height 23
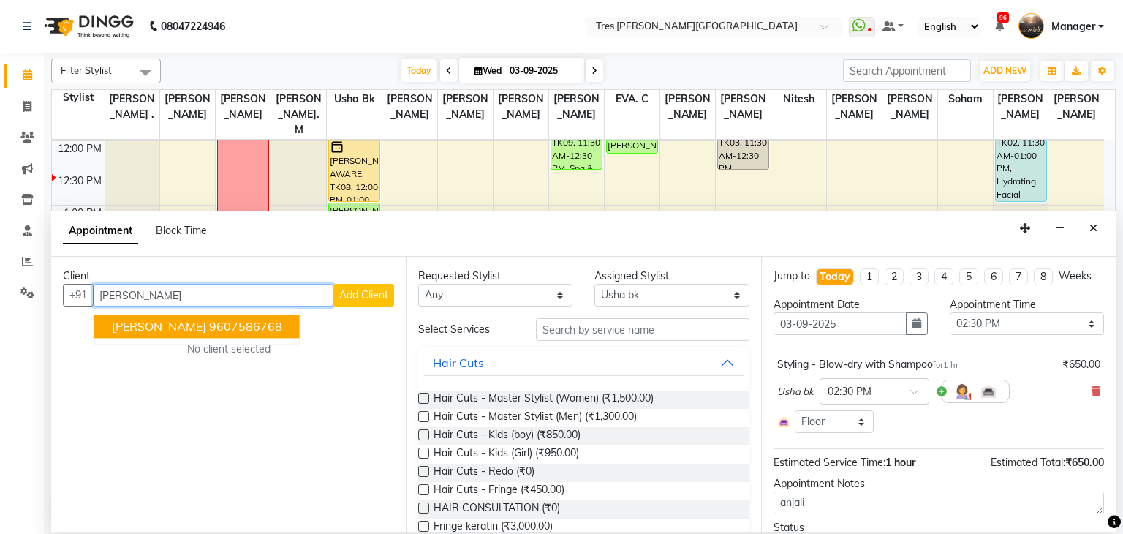
click at [156, 317] on button "Tanya Nirmal 9607586768" at bounding box center [196, 326] width 205 height 23
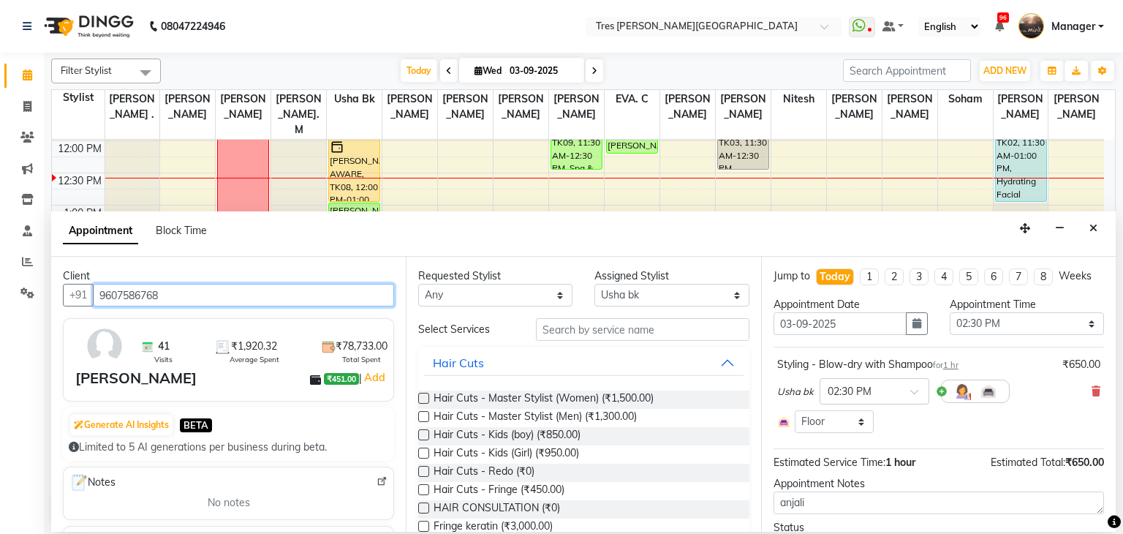
scroll to position [69, 0]
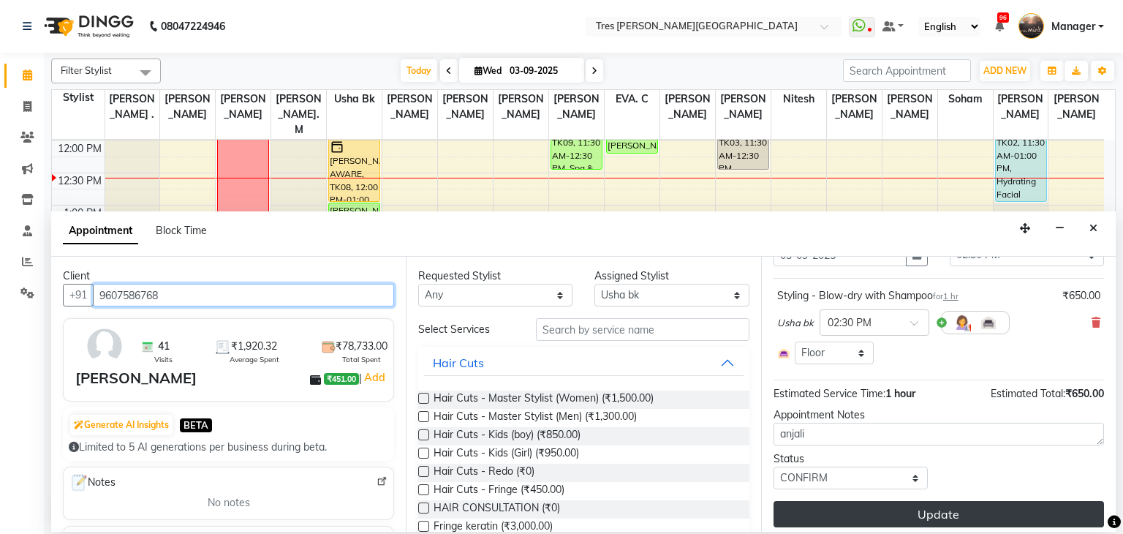
type input "9607586768"
click at [848, 508] on button "Update" at bounding box center [938, 514] width 330 height 26
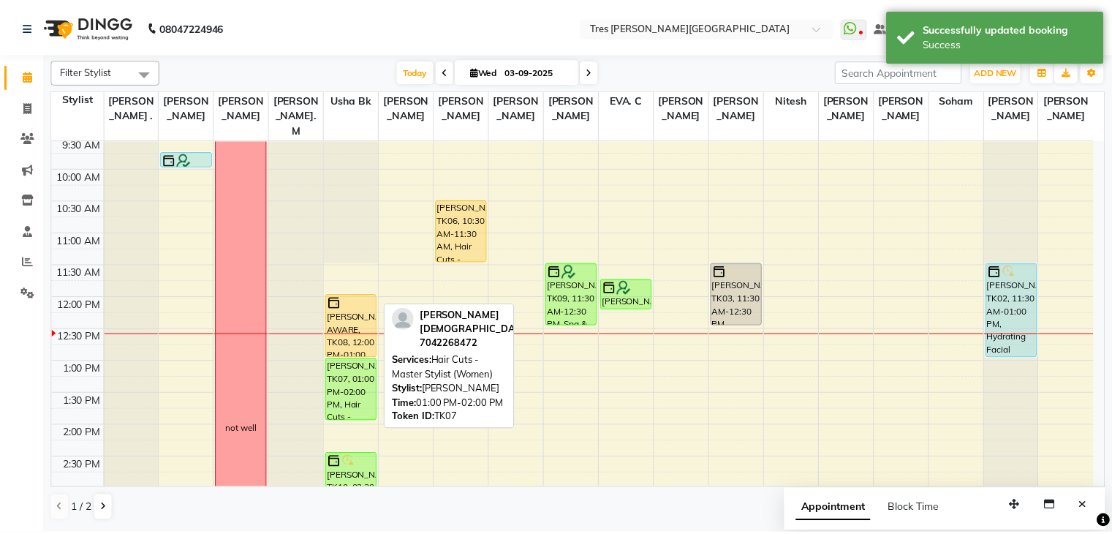
scroll to position [99, 0]
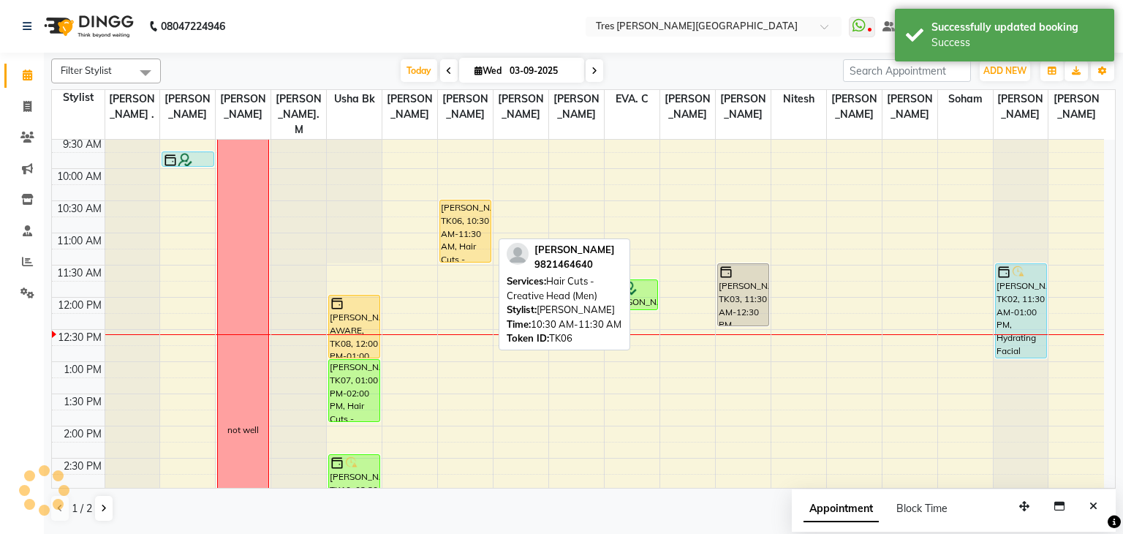
click at [463, 201] on div "[PERSON_NAME], TK06, 10:30 AM-11:30 AM, Hair Cuts - Creative Head (Men)" at bounding box center [465, 230] width 50 height 61
select select "1"
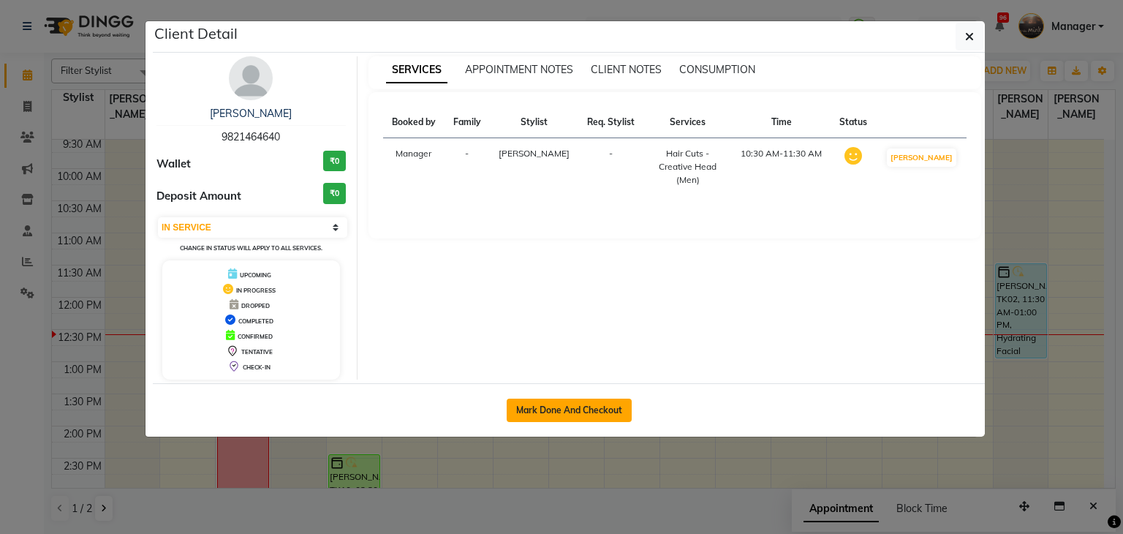
click at [555, 413] on button "Mark Done And Checkout" at bounding box center [568, 409] width 125 height 23
select select "service"
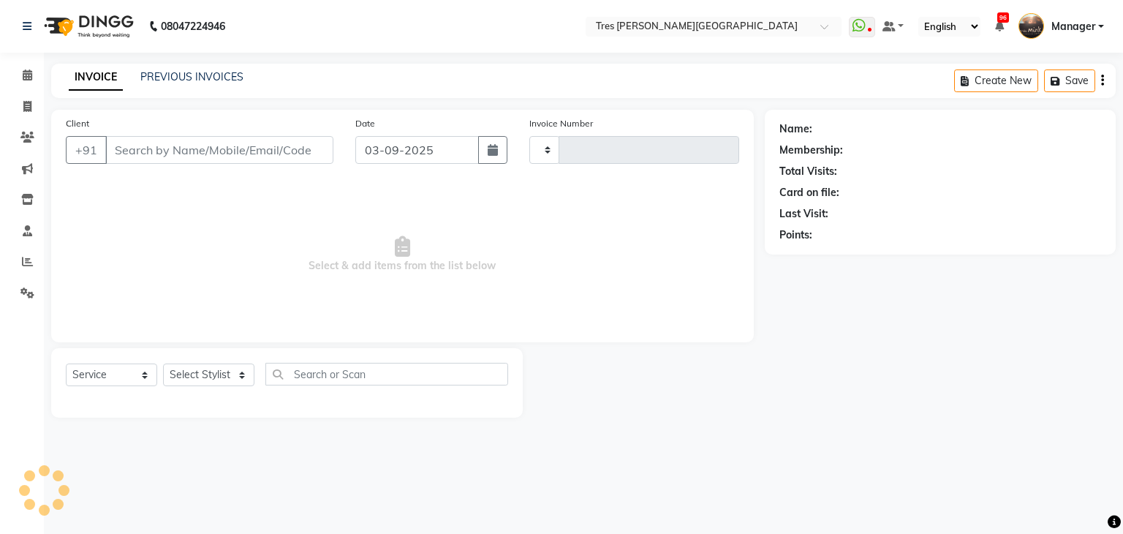
type input "03918"
select select "4234"
type input "9821464640"
select select "88558"
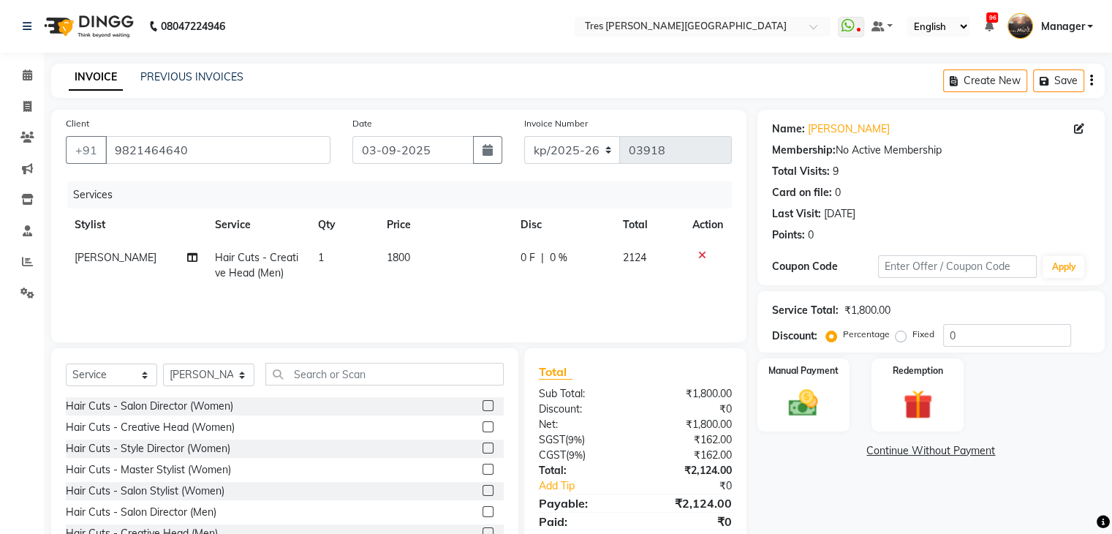
click at [395, 251] on span "1800" at bounding box center [398, 257] width 23 height 13
select select "88558"
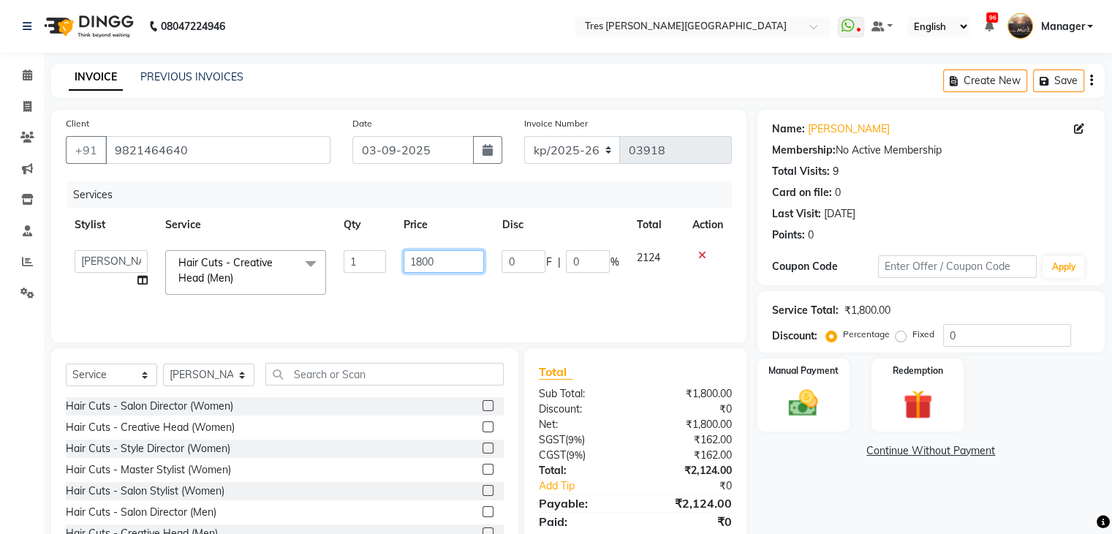
click at [425, 258] on input "1800" at bounding box center [443, 261] width 80 height 23
type input "1300"
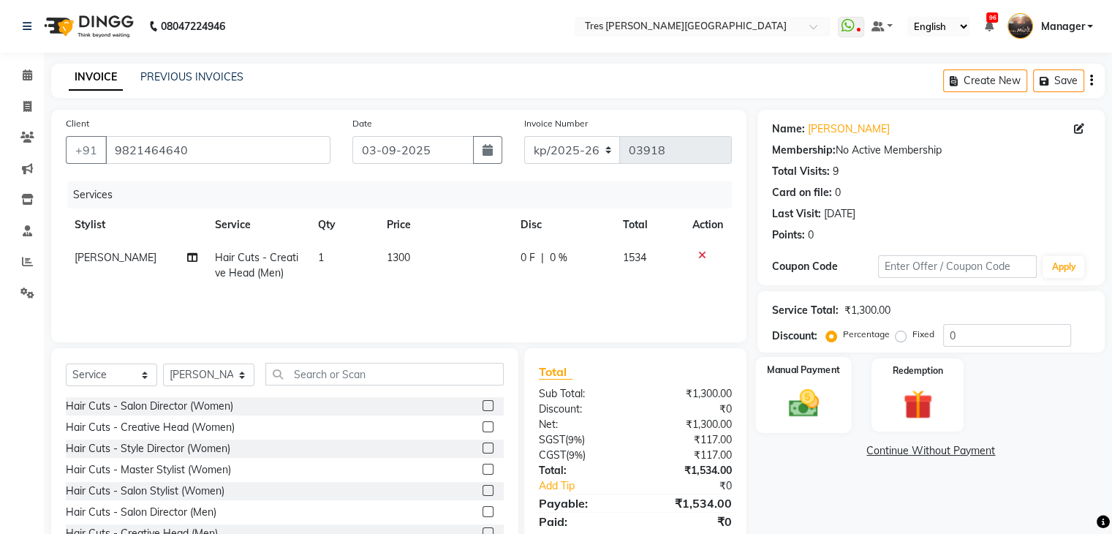
click at [804, 424] on div "Manual Payment" at bounding box center [803, 394] width 96 height 75
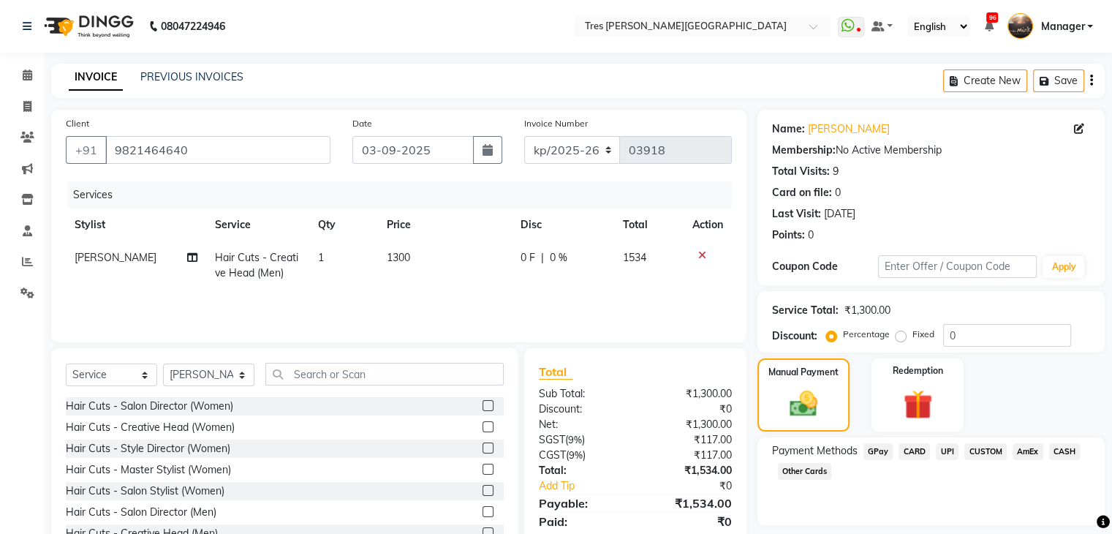
scroll to position [53, 0]
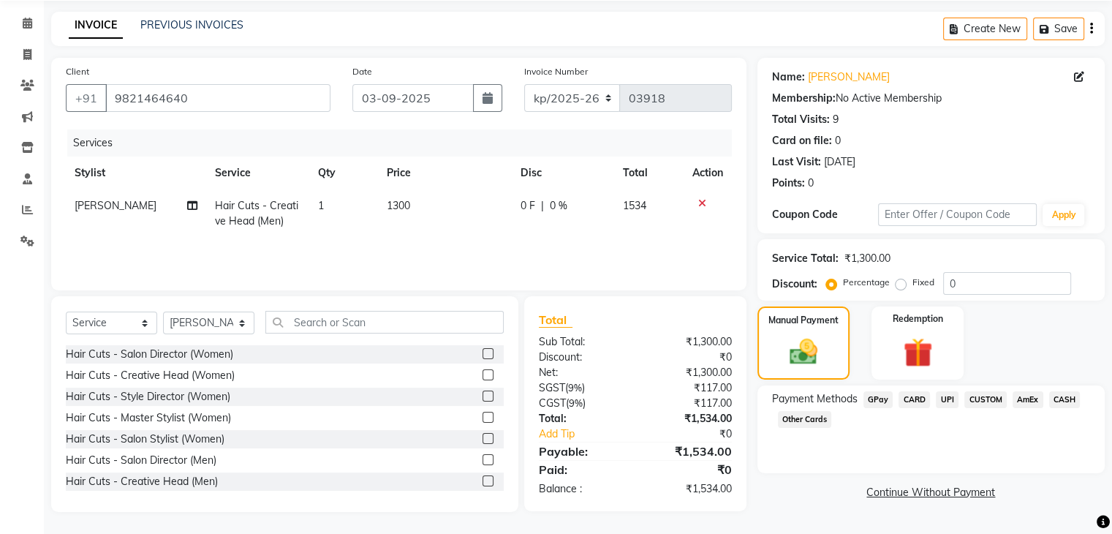
click at [939, 392] on span "UPI" at bounding box center [947, 399] width 23 height 17
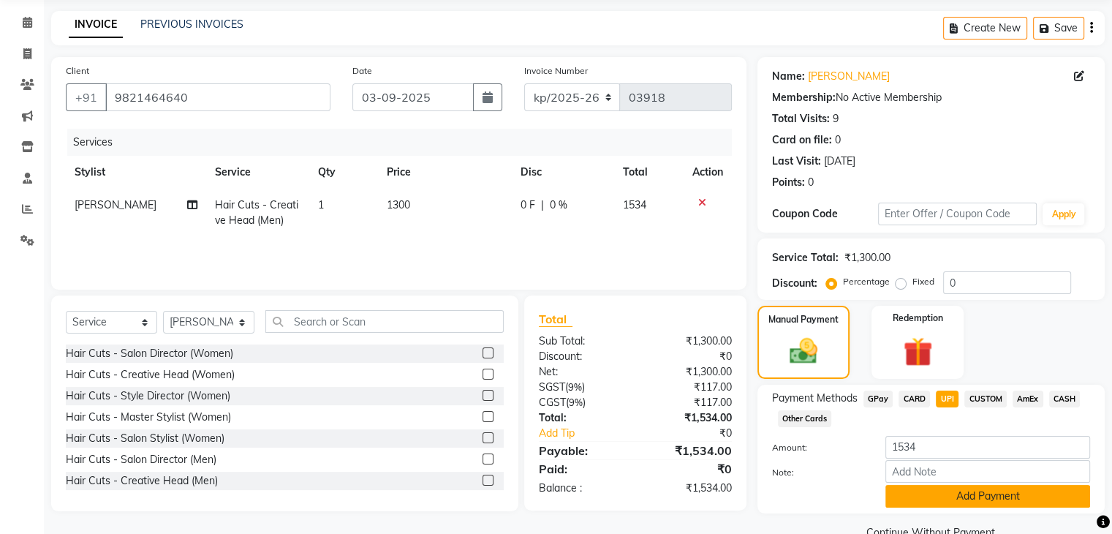
click at [933, 485] on button "Add Payment" at bounding box center [987, 496] width 205 height 23
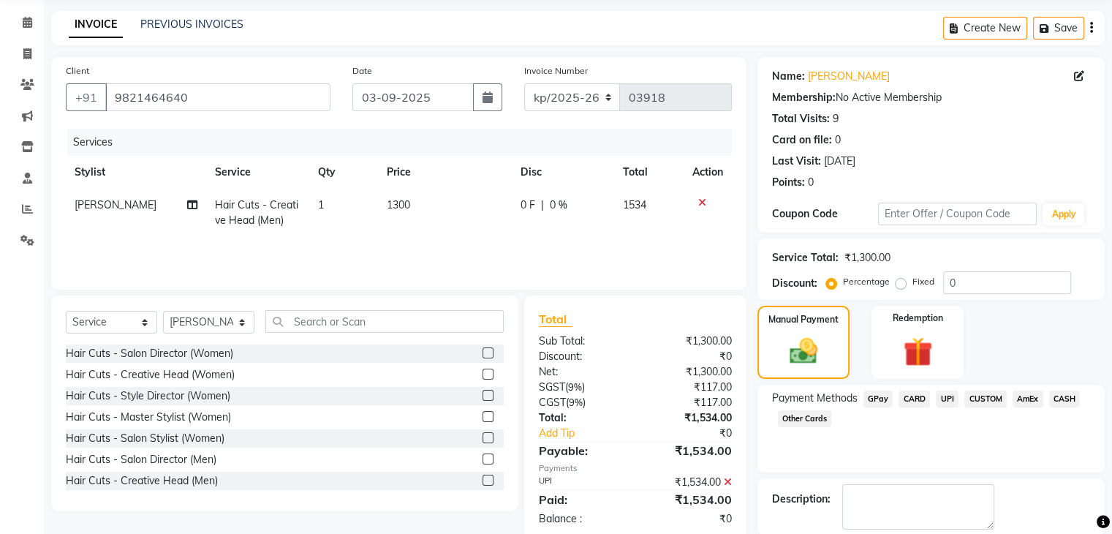
scroll to position [86, 0]
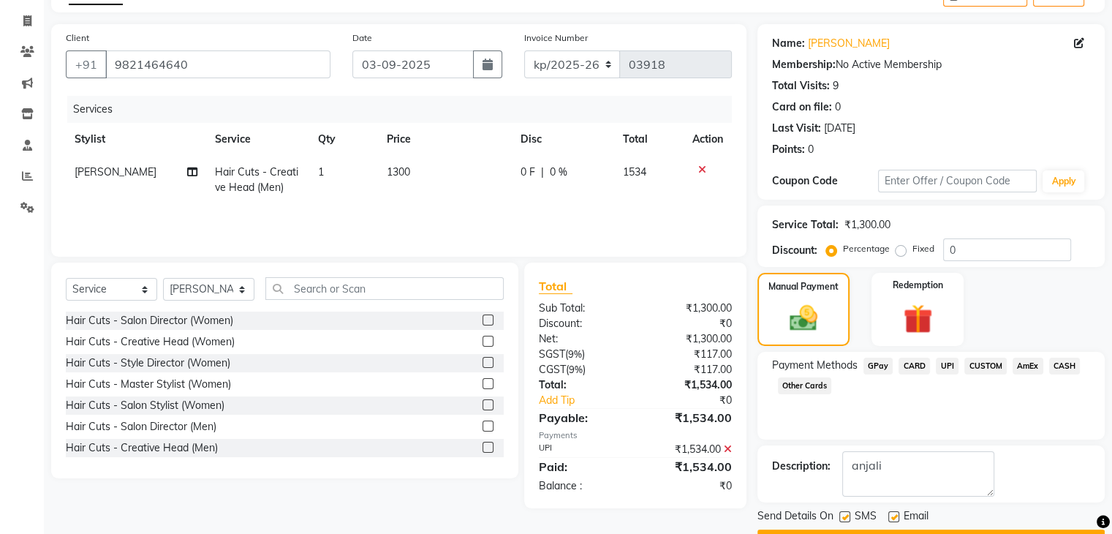
type textarea "anjali"
click at [857, 529] on button "Checkout" at bounding box center [930, 540] width 347 height 23
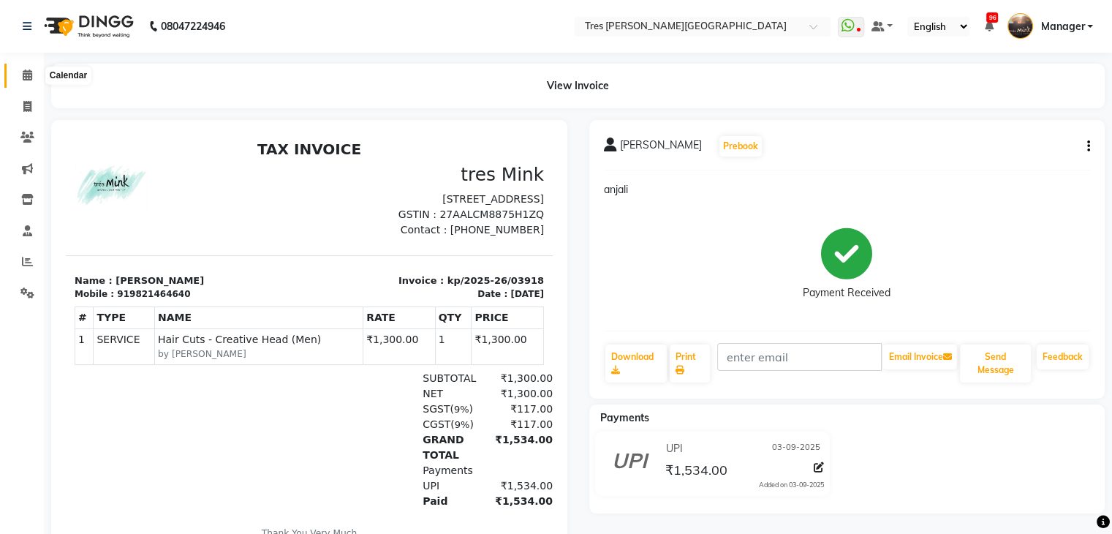
click at [32, 69] on span at bounding box center [28, 75] width 26 height 17
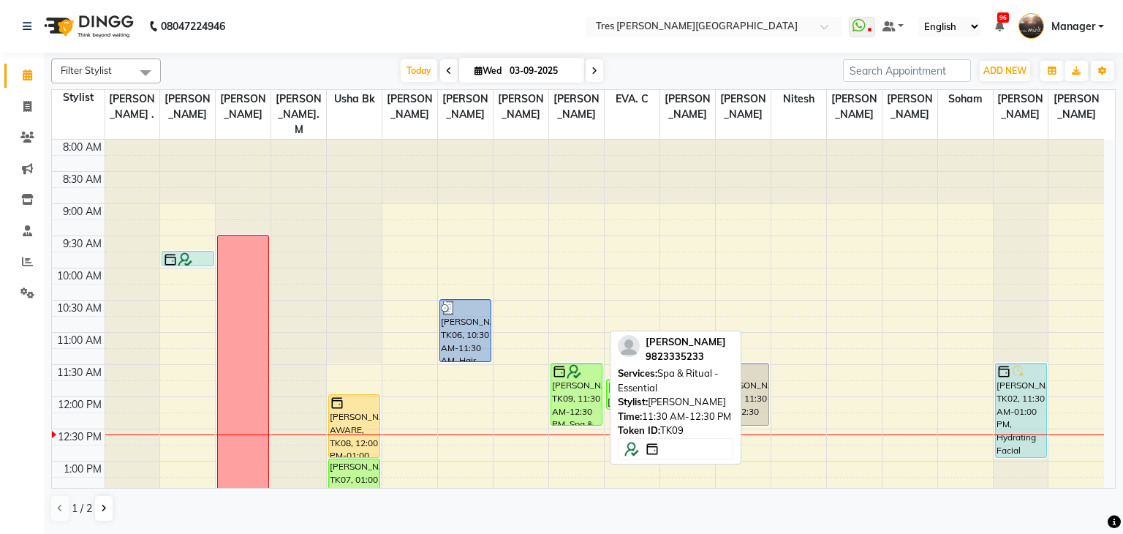
click at [585, 391] on div "[PERSON_NAME], TK09, 11:30 AM-12:30 PM, Spa & Ritual - Essential" at bounding box center [576, 393] width 50 height 61
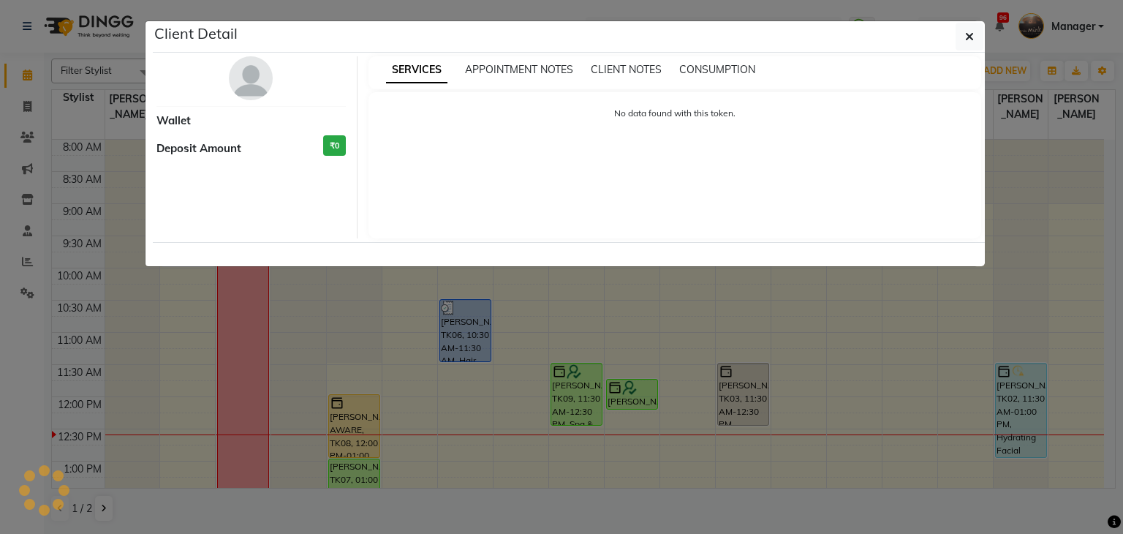
select select "6"
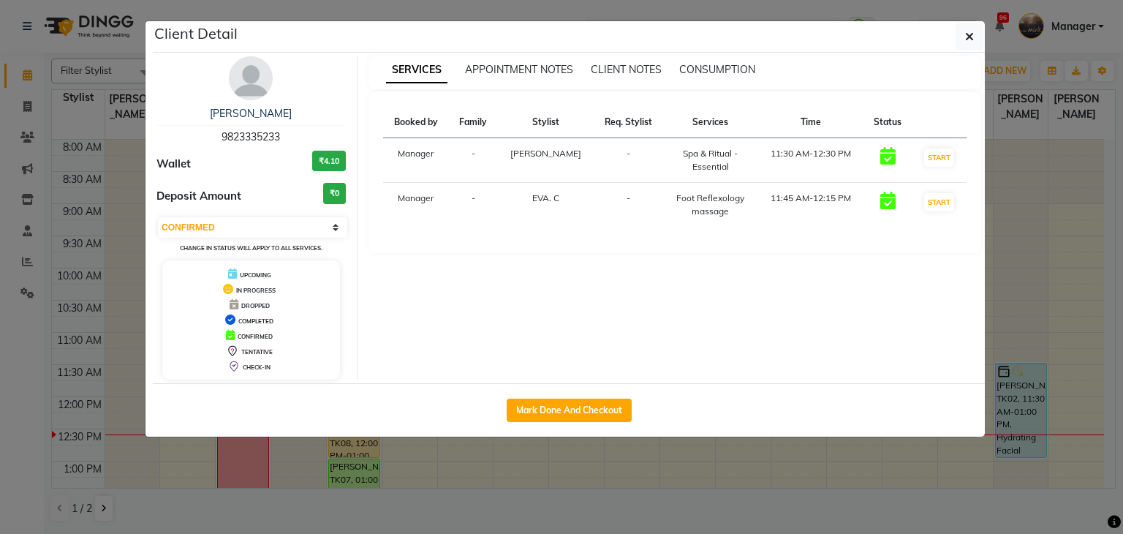
click at [251, 75] on img at bounding box center [251, 78] width 44 height 44
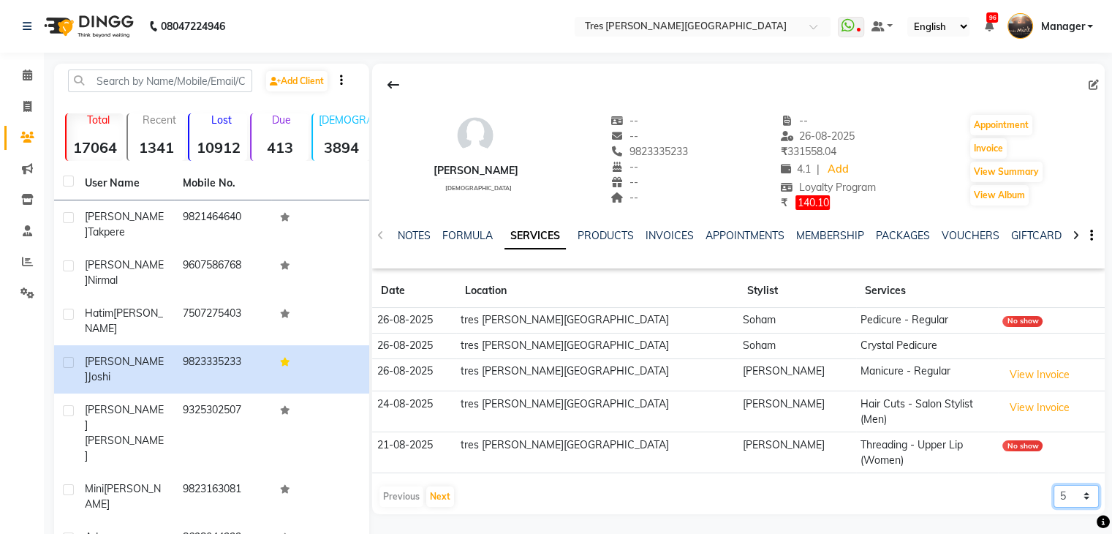
click at [1073, 485] on select "5 10 50 100 500" at bounding box center [1075, 496] width 45 height 23
select select "100"
click at [1053, 485] on select "5 10 50 100 500" at bounding box center [1075, 496] width 45 height 23
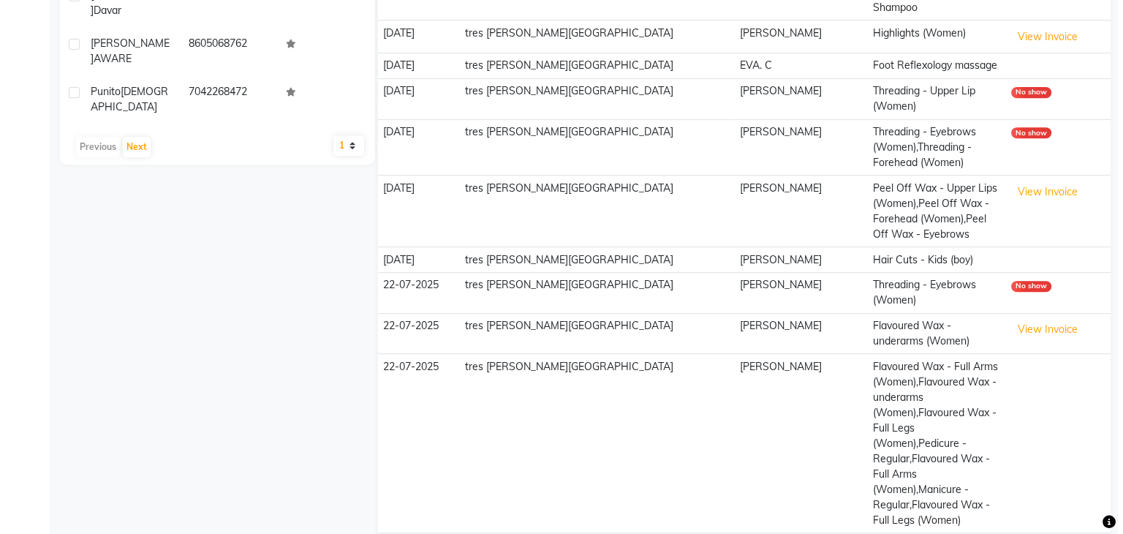
scroll to position [634, 0]
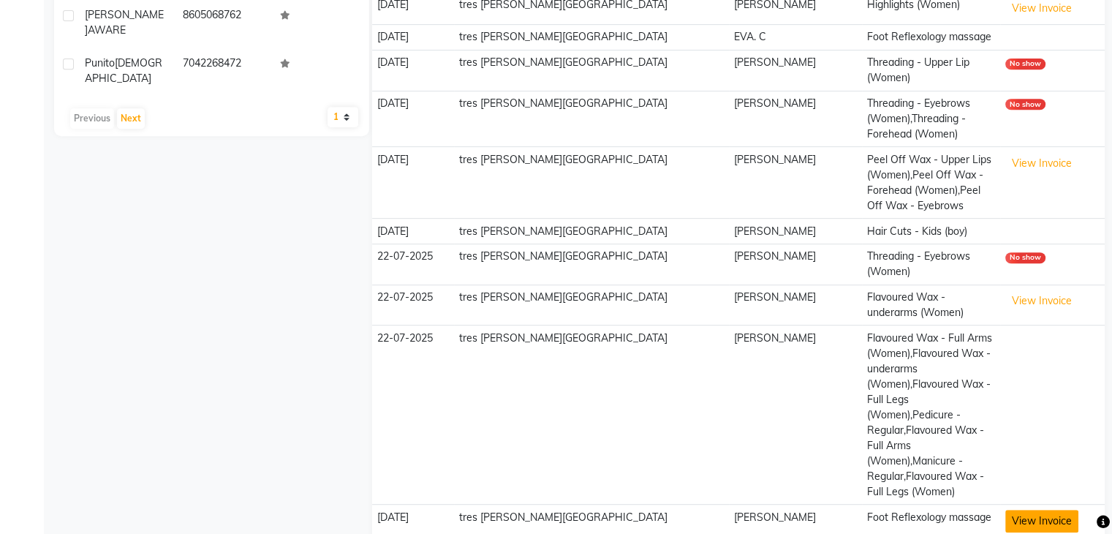
click at [1005, 509] on button "View Invoice" at bounding box center [1041, 520] width 73 height 23
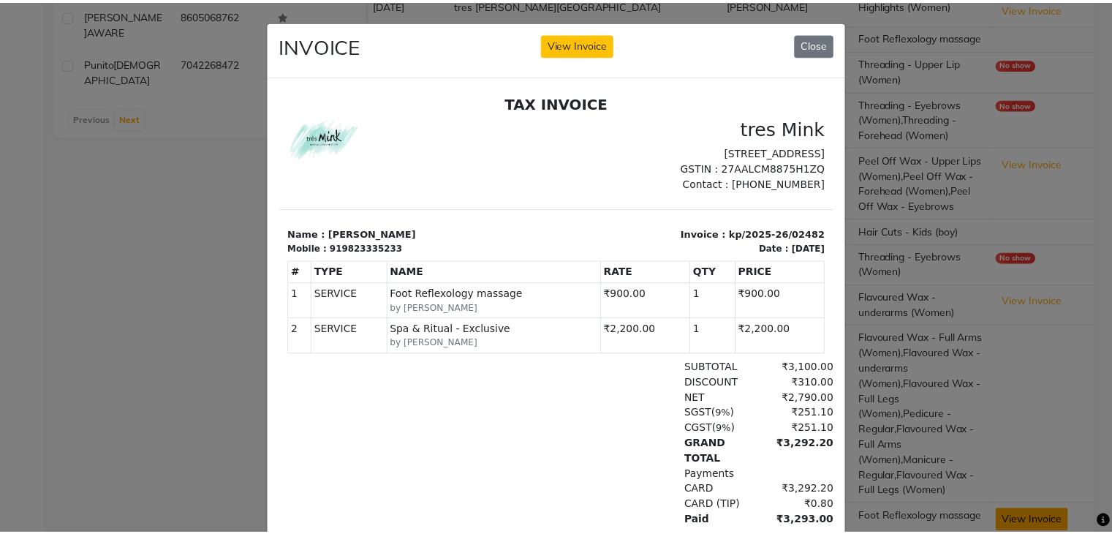
scroll to position [0, 0]
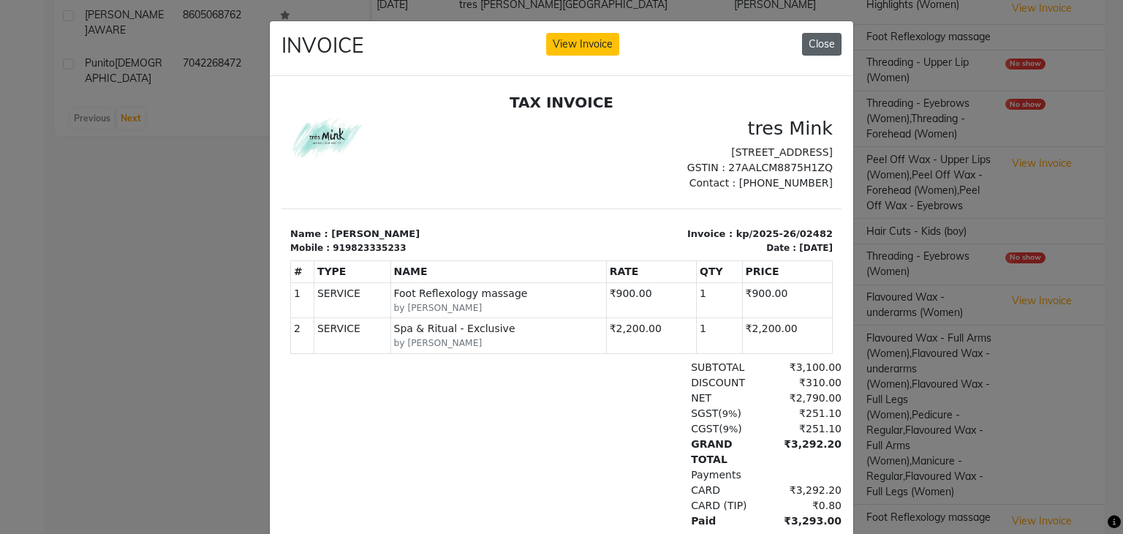
click at [819, 42] on button "Close" at bounding box center [821, 44] width 39 height 23
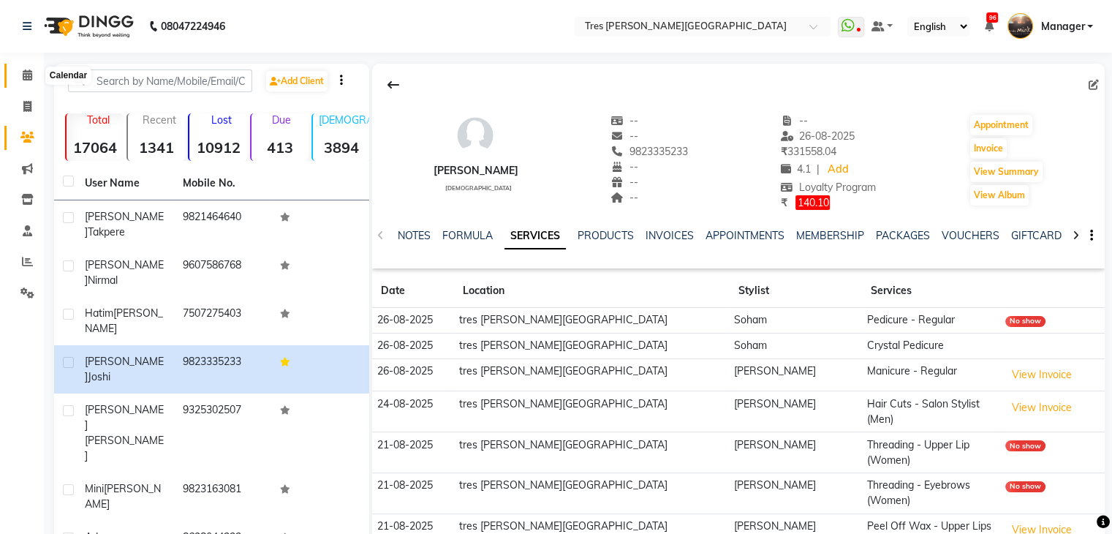
click at [27, 71] on icon at bounding box center [28, 74] width 10 height 11
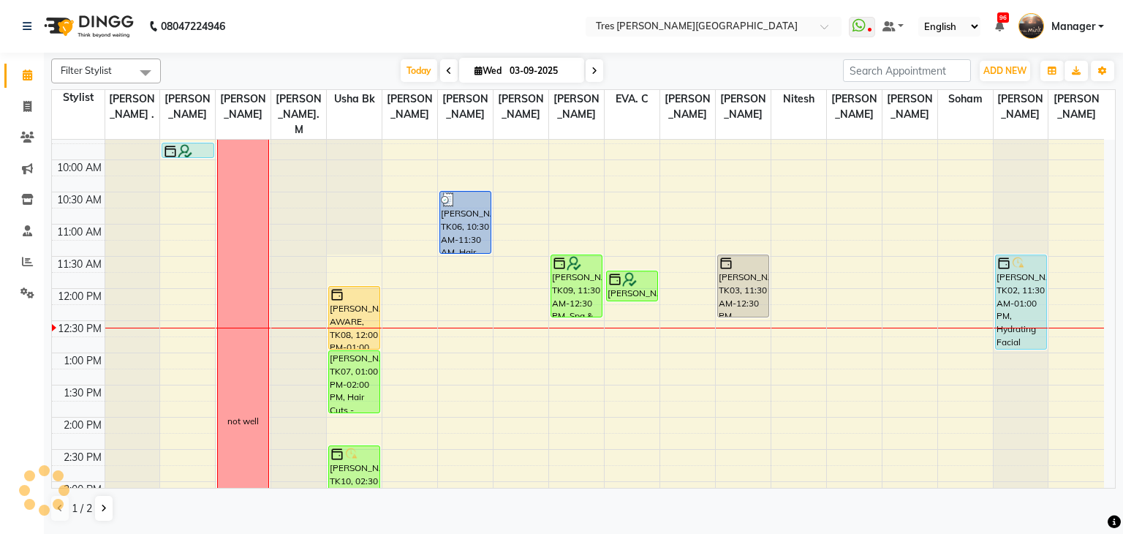
scroll to position [117, 0]
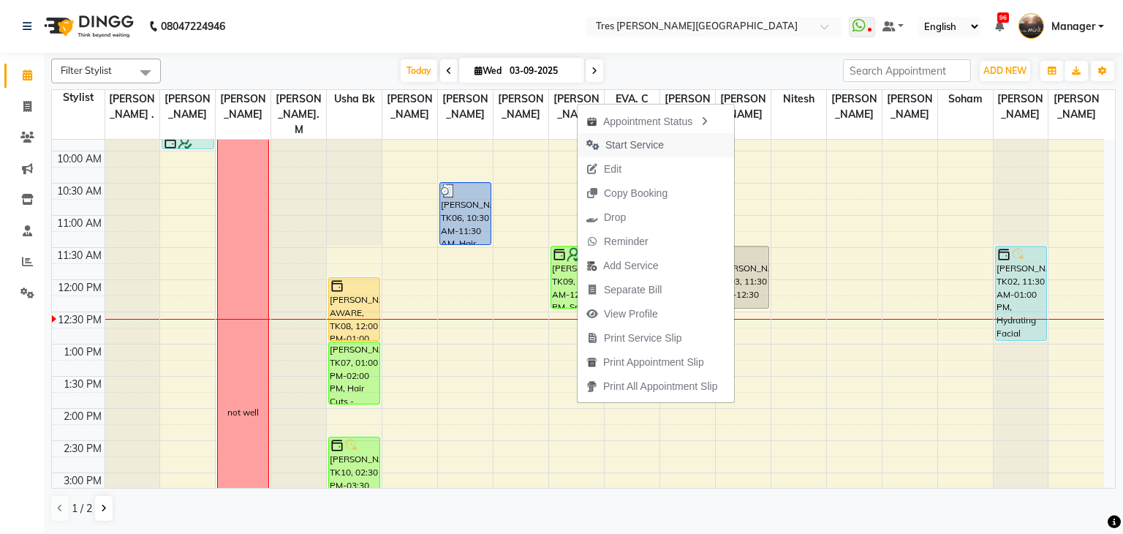
click at [648, 142] on span "Start Service" at bounding box center [634, 144] width 58 height 15
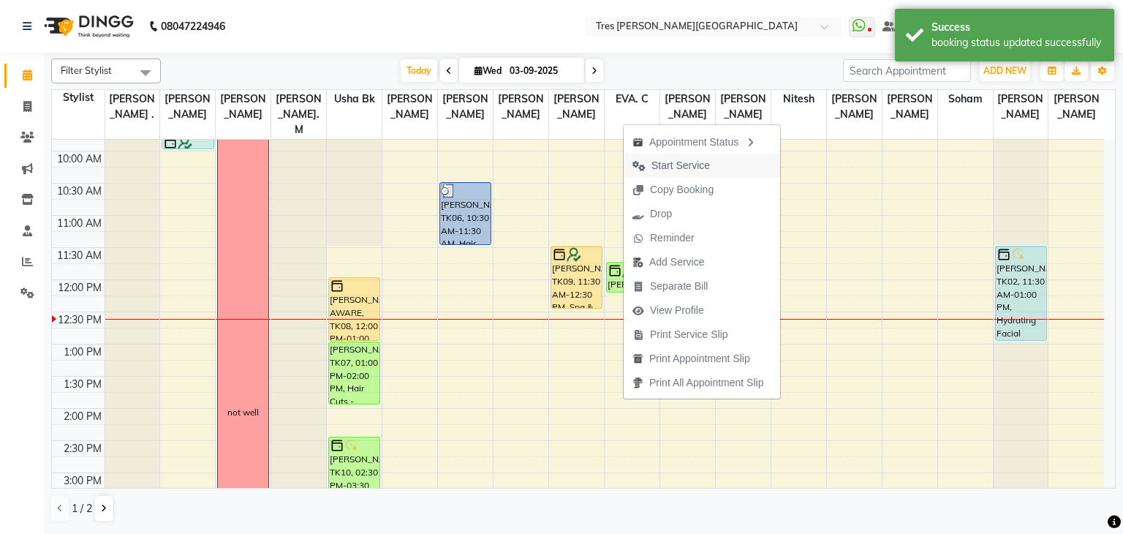
click at [695, 161] on span "Start Service" at bounding box center [680, 165] width 58 height 15
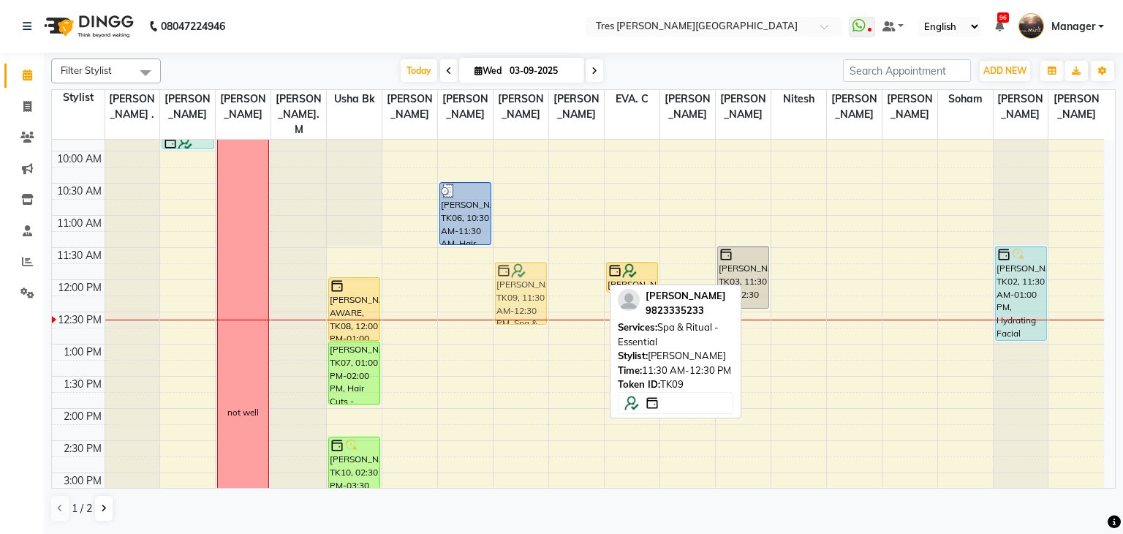
click at [591, 246] on div "[PERSON_NAME], TK09, 11:30 AM-12:30 PM, Spa & Ritual - Essential" at bounding box center [576, 473] width 55 height 900
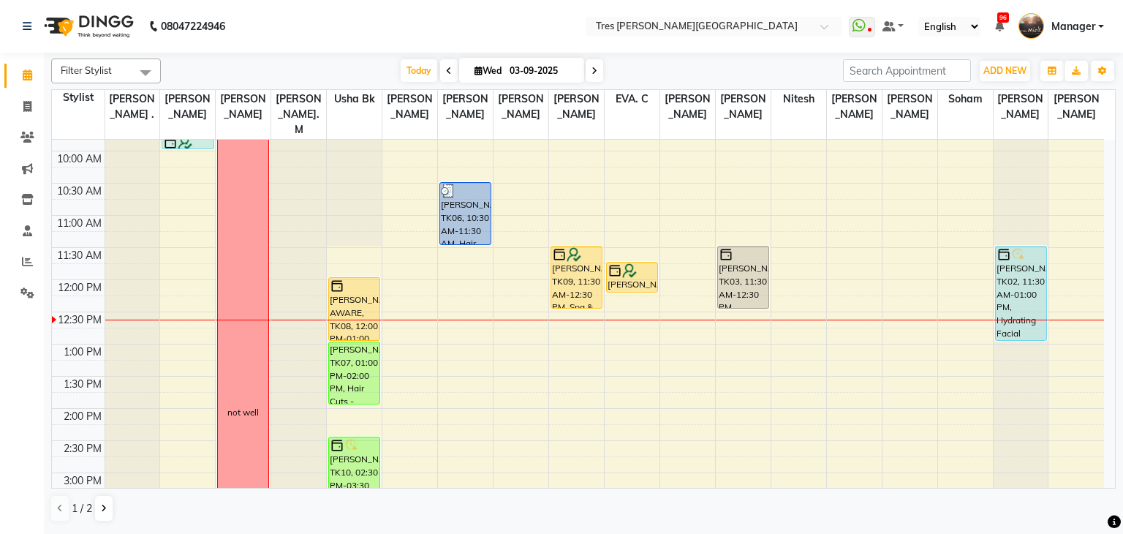
click at [474, 71] on icon at bounding box center [478, 71] width 8 height 10
select select "9"
select select "2025"
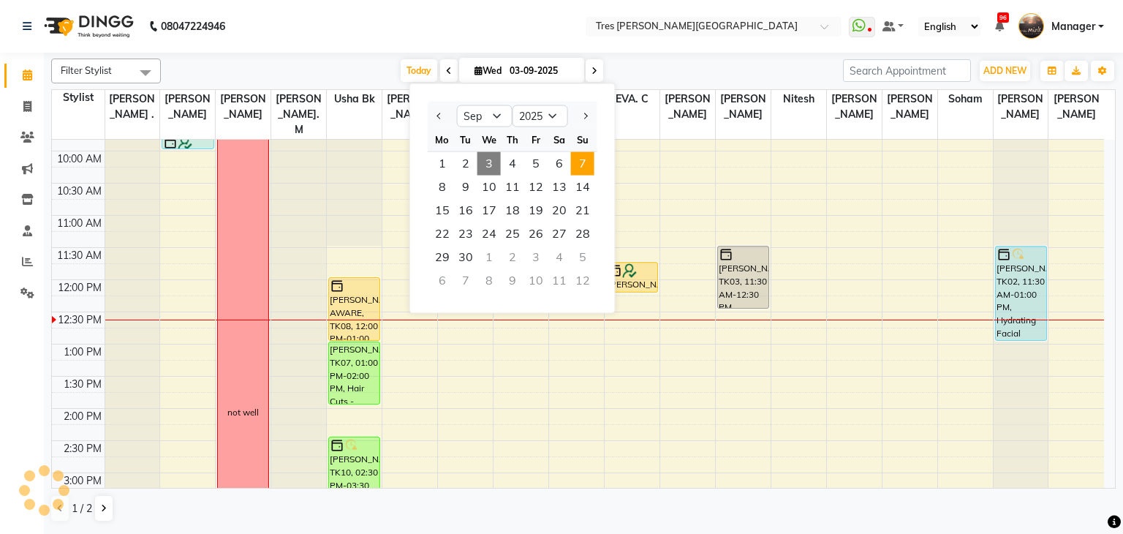
click at [585, 164] on span "7" at bounding box center [582, 163] width 23 height 23
type input "07-09-2025"
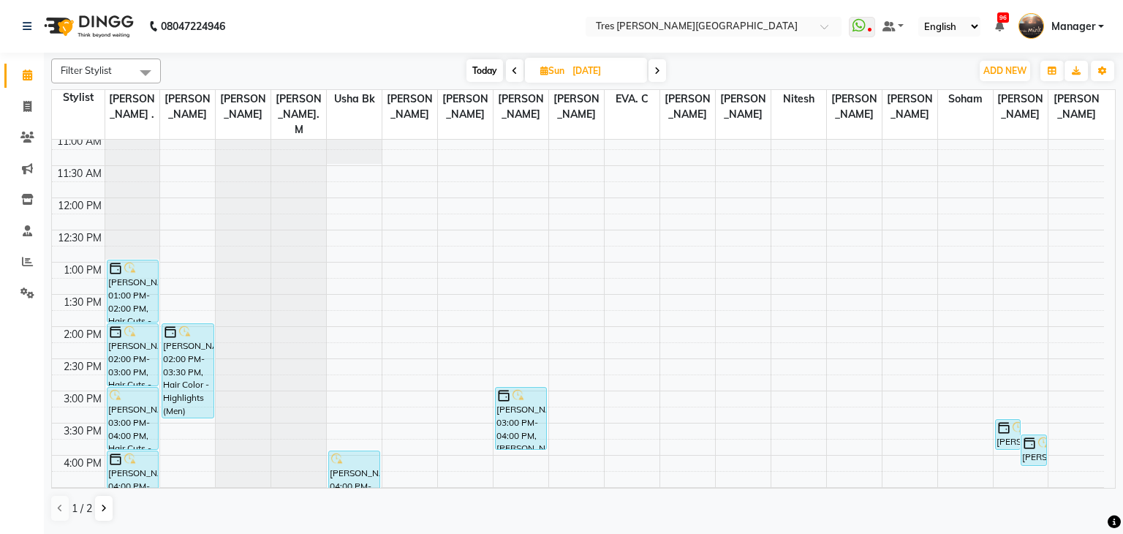
scroll to position [197, 0]
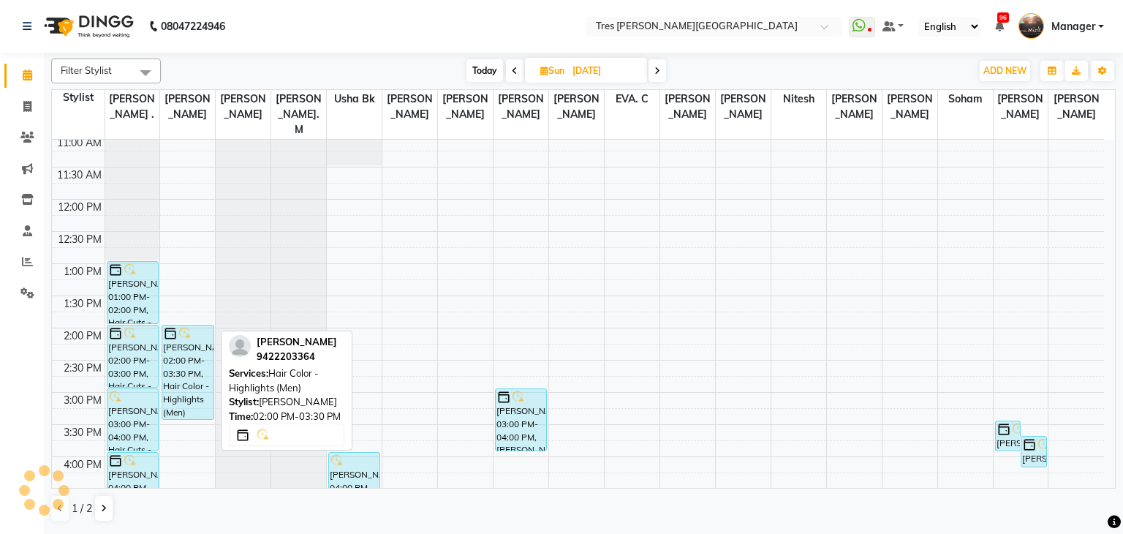
click at [200, 333] on div "SATYAJEET DARAK, 02:00 PM-03:30 PM, Hair Color - Highlights (Men)" at bounding box center [187, 372] width 50 height 94
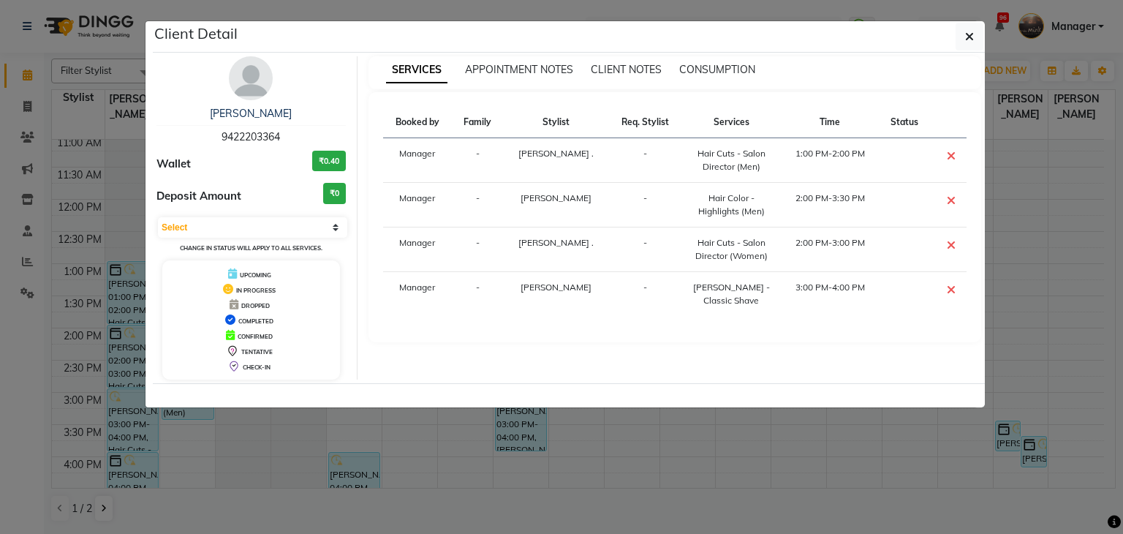
click at [7, 328] on ngb-modal-window "Client Detail SATYAJEET DARAK 9422203364 Wallet ₹0.40 Deposit Amount ₹0 Select …" at bounding box center [561, 267] width 1123 height 534
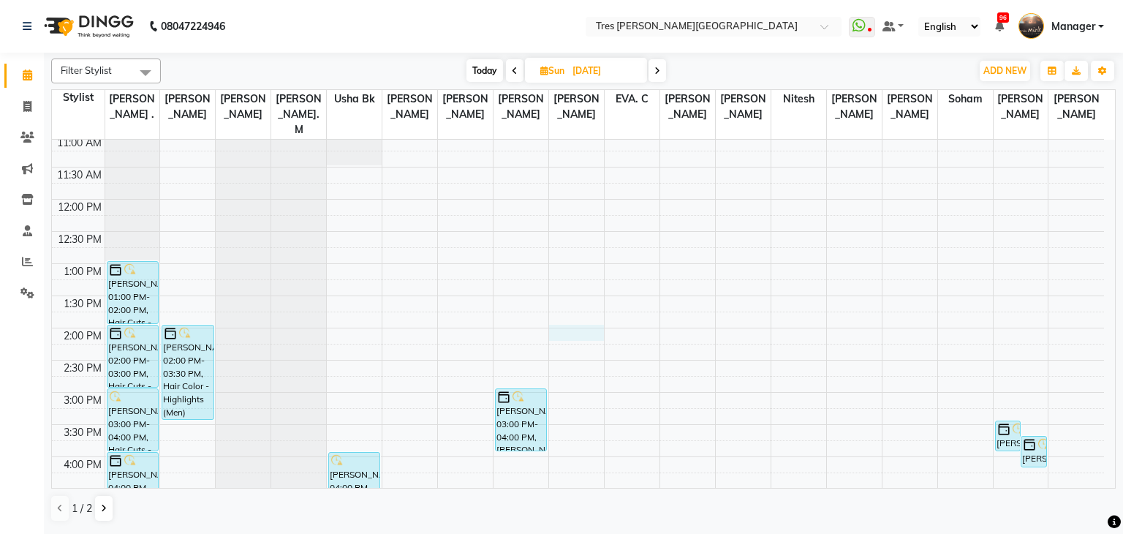
click at [591, 314] on div "8:00 AM 8:30 AM 9:00 AM 9:30 AM 10:00 AM 10:30 AM 11:00 AM 11:30 AM 12:00 PM 12…" at bounding box center [578, 392] width 1052 height 900
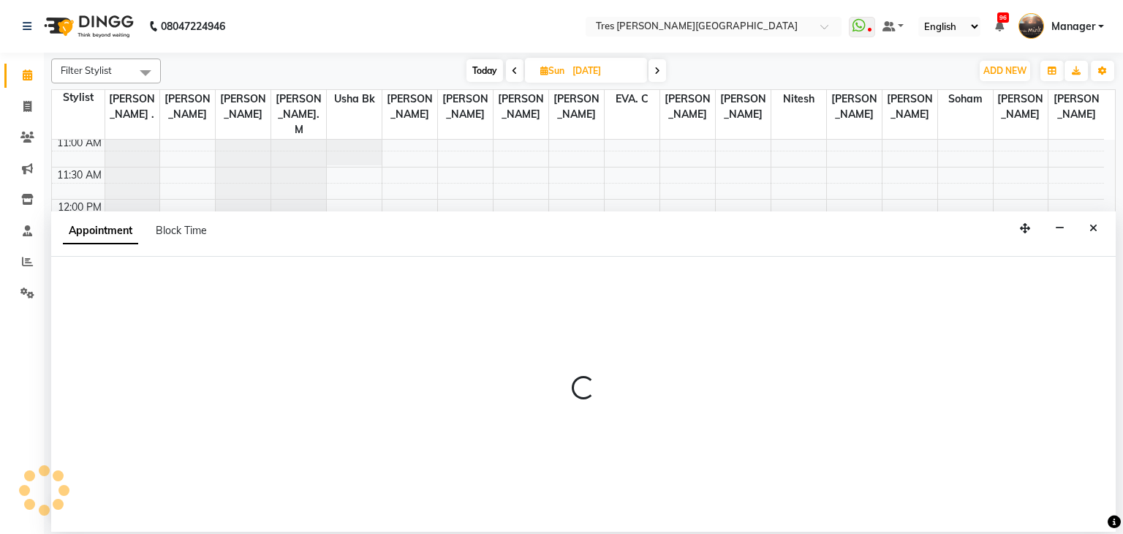
select select "37431"
select select "tentative"
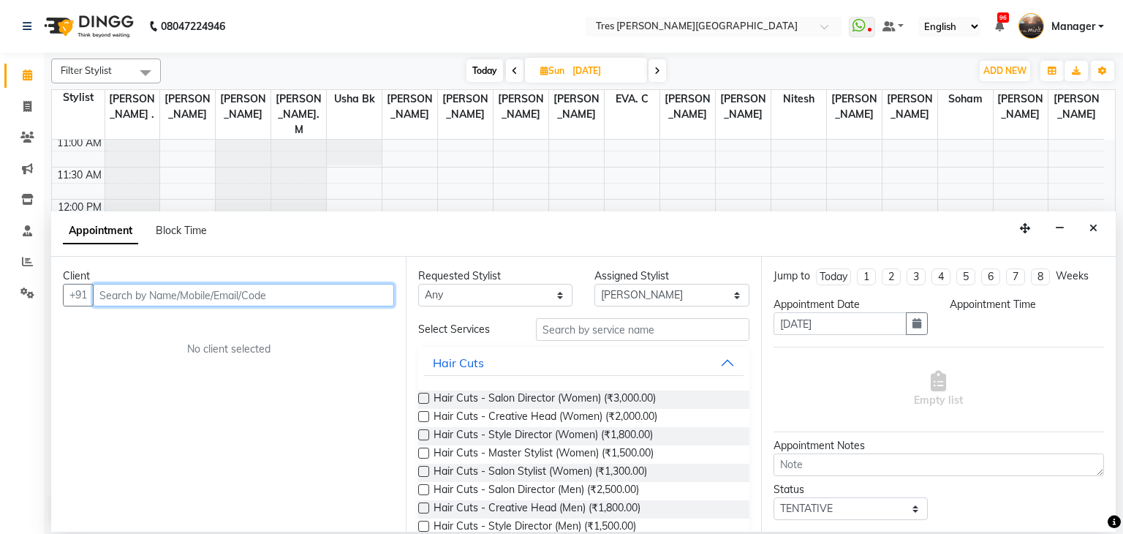
select select "840"
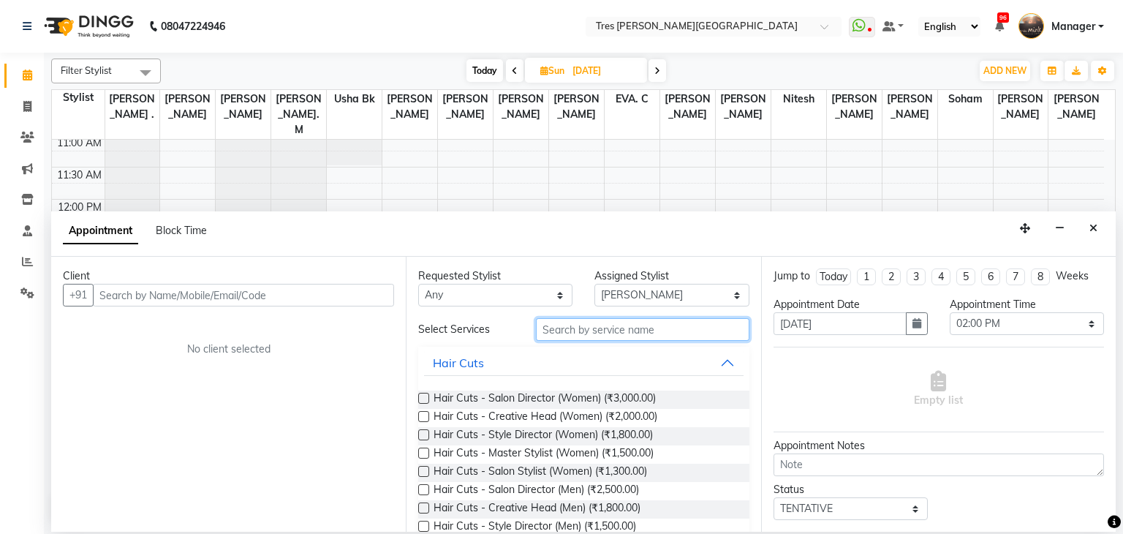
click at [610, 333] on input "text" at bounding box center [642, 329] width 213 height 23
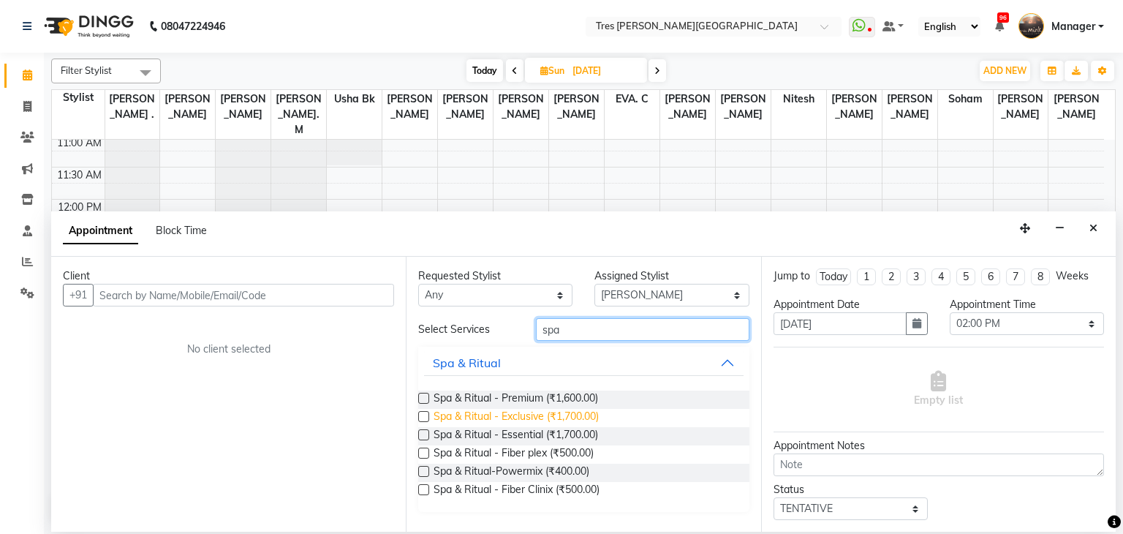
type input "spa"
click at [551, 425] on span "Spa & Ritual - Exclusive (₹1,700.00)" at bounding box center [515, 418] width 165 height 18
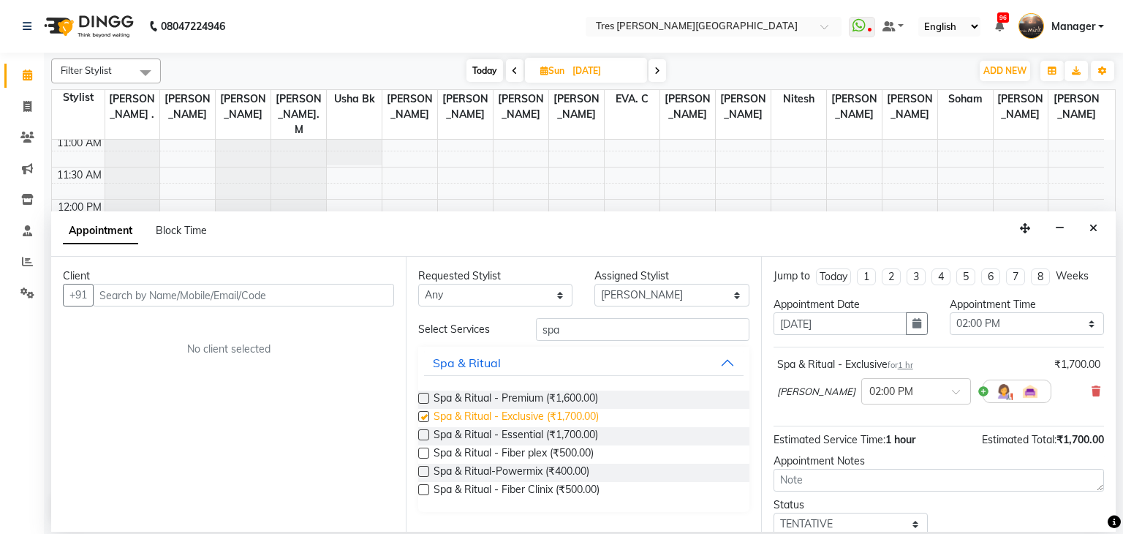
checkbox input "false"
click at [629, 297] on select "Select Aarti Rathod Anand Saindane Anjali Pillay Chetan Mahale Dilshad EVA. C G…" at bounding box center [671, 295] width 154 height 23
select select "1027"
click at [594, 284] on select "Select Aarti Rathod Anand Saindane Anjali Pillay Chetan Mahale Dilshad EVA. C G…" at bounding box center [671, 295] width 154 height 23
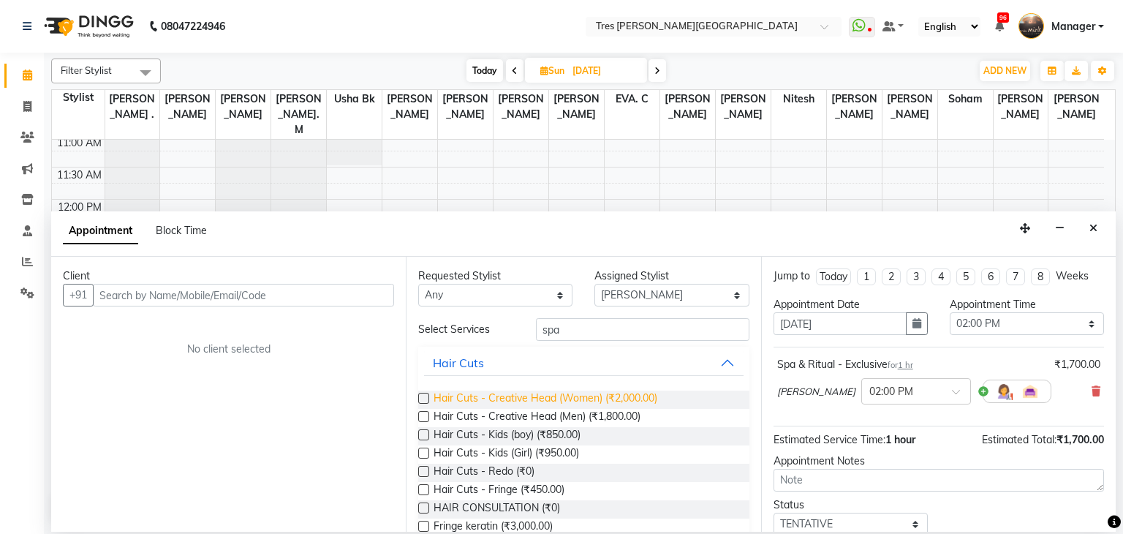
click at [532, 398] on span "Hair Cuts - Creative Head (Women) (₹2,000.00)" at bounding box center [545, 399] width 224 height 18
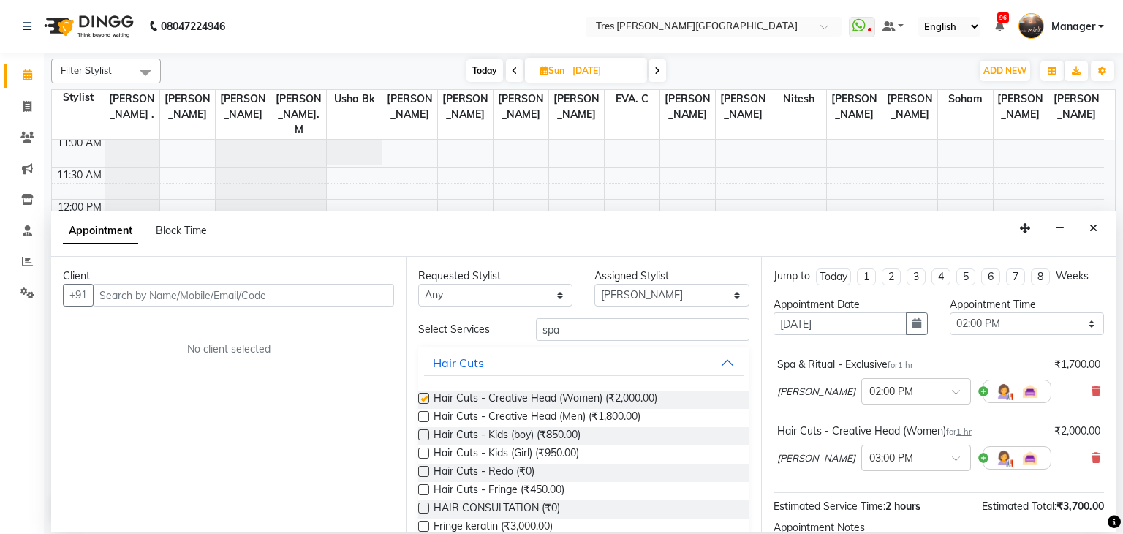
checkbox input "false"
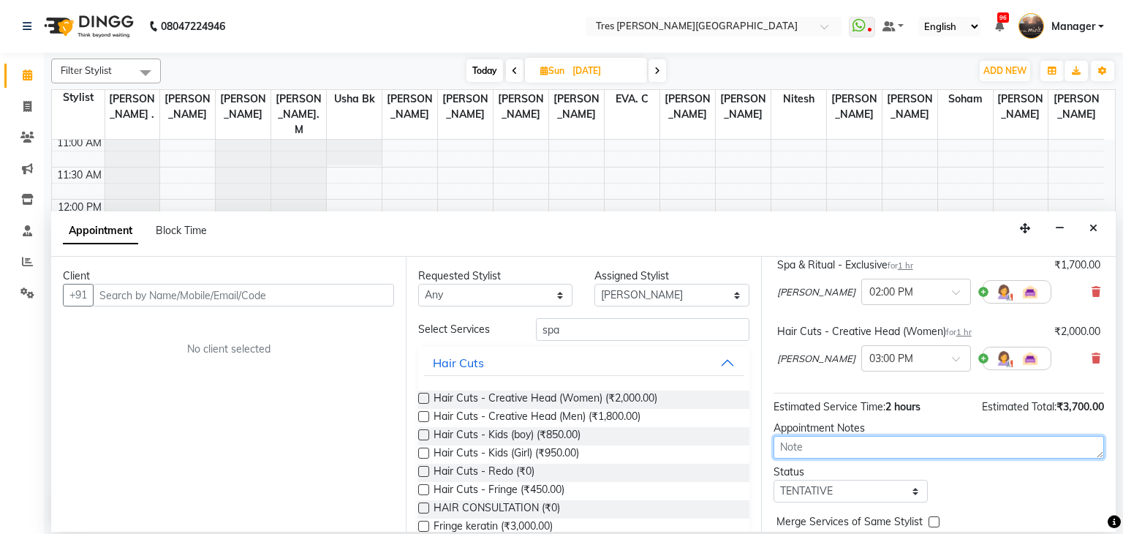
click at [827, 447] on textarea at bounding box center [938, 447] width 330 height 23
type textarea "anjali 3rd sept//reminder call a day before"
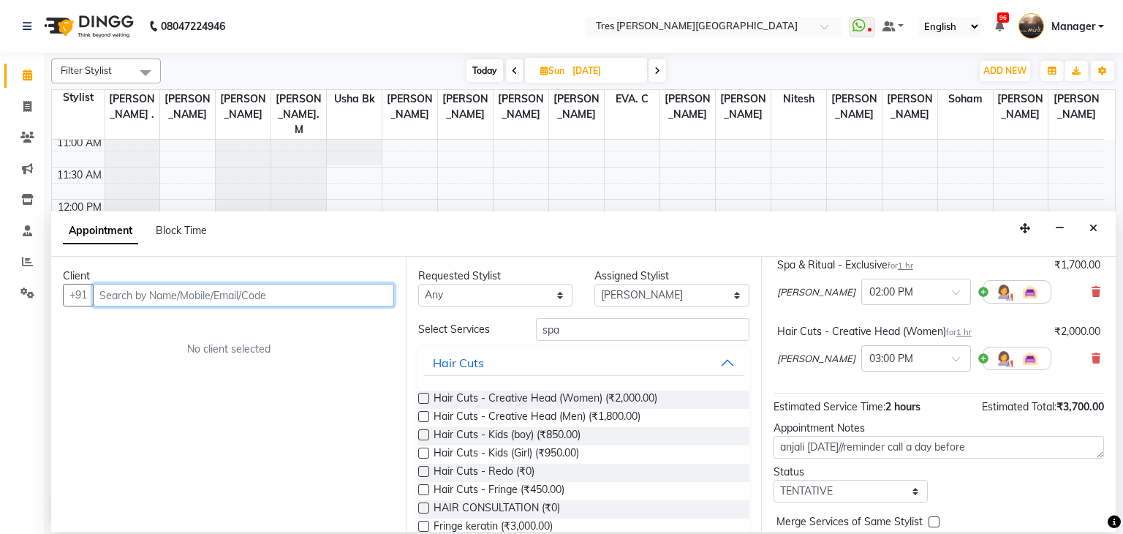
click at [320, 290] on input "text" at bounding box center [243, 295] width 301 height 23
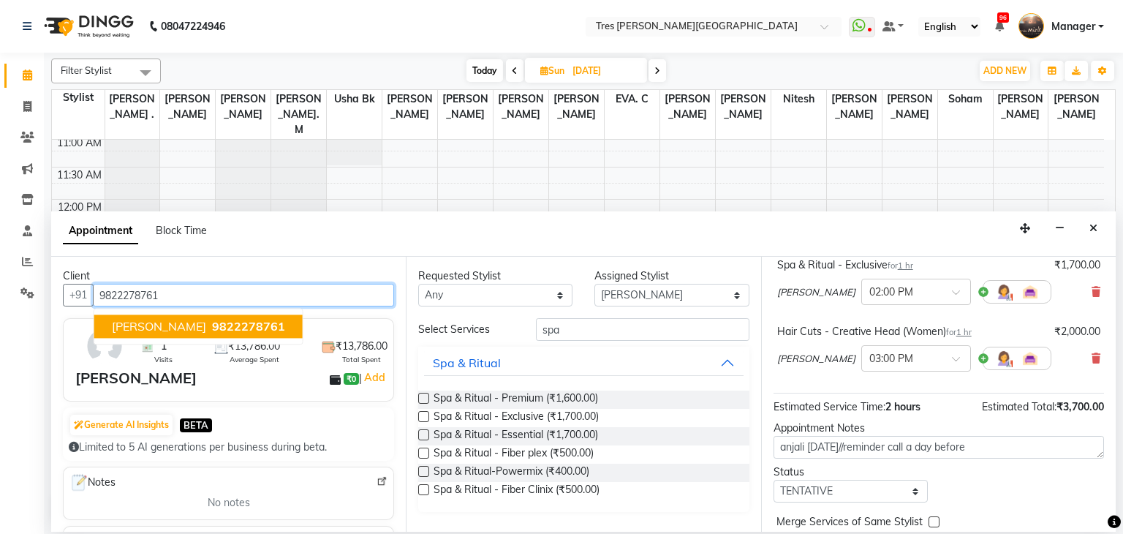
click at [225, 326] on span "9822278761" at bounding box center [248, 326] width 73 height 15
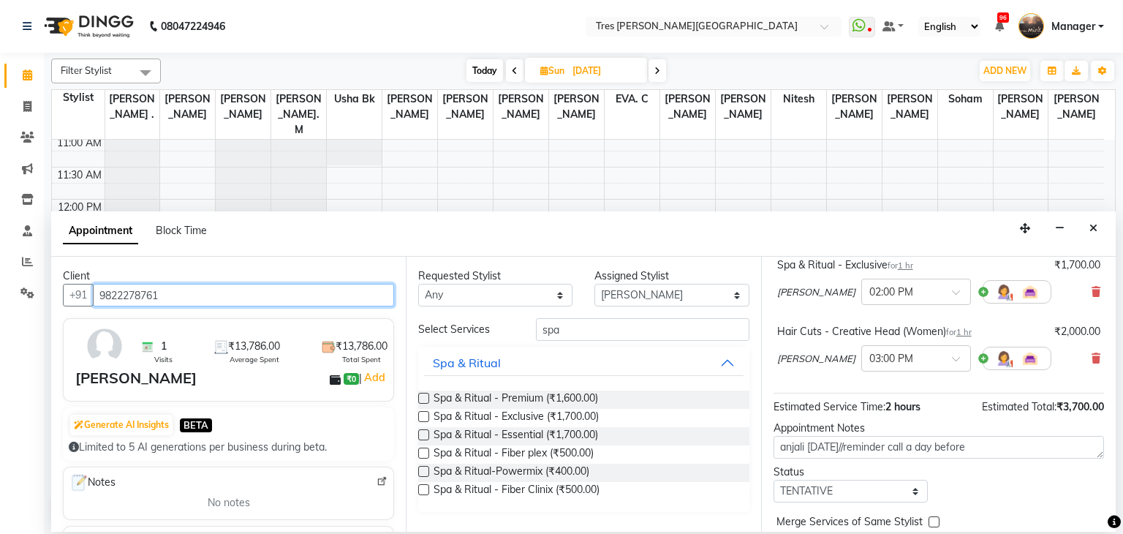
type input "9822278761"
click at [156, 498] on div "No notes" at bounding box center [228, 502] width 312 height 15
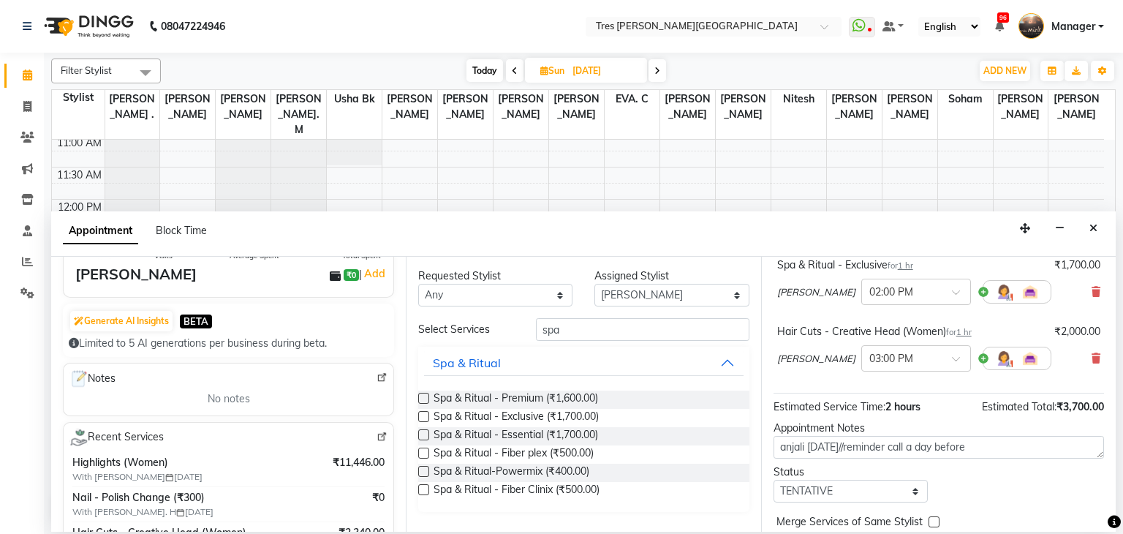
scroll to position [105, 0]
click at [820, 485] on select "Select TENTATIVE CONFIRM UPCOMING" at bounding box center [850, 490] width 154 height 23
select select "upcoming"
click at [773, 479] on select "Select TENTATIVE CONFIRM UPCOMING" at bounding box center [850, 490] width 154 height 23
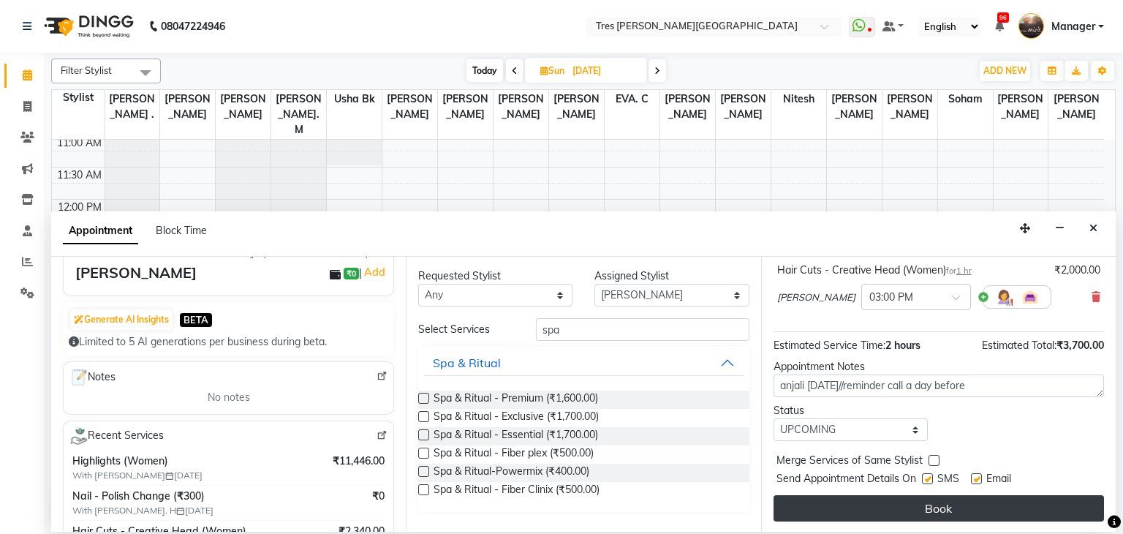
click at [924, 496] on button "Book" at bounding box center [938, 508] width 330 height 26
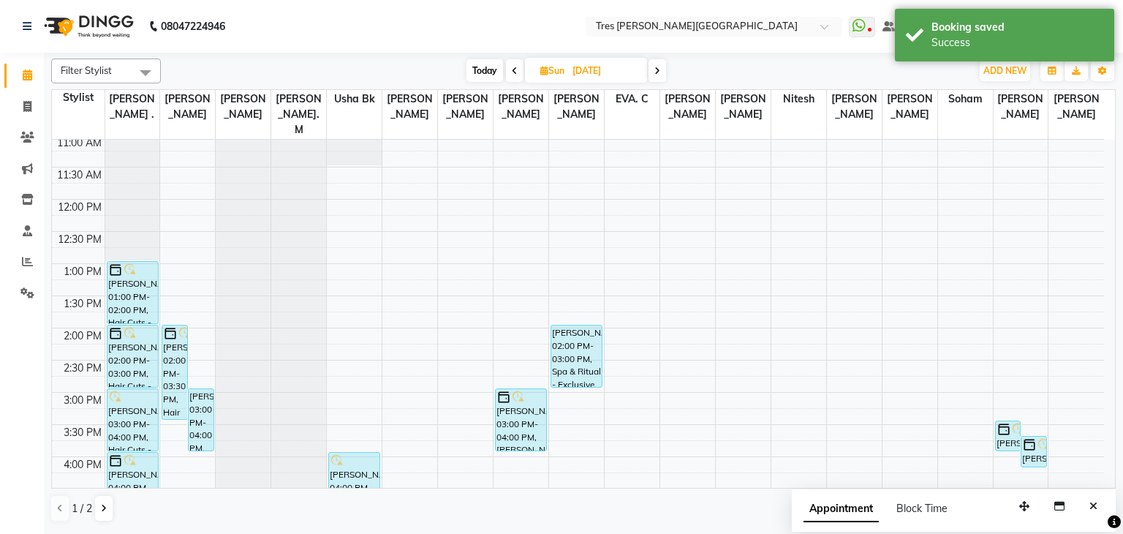
click at [483, 63] on span "Today" at bounding box center [484, 70] width 37 height 23
type input "03-09-2025"
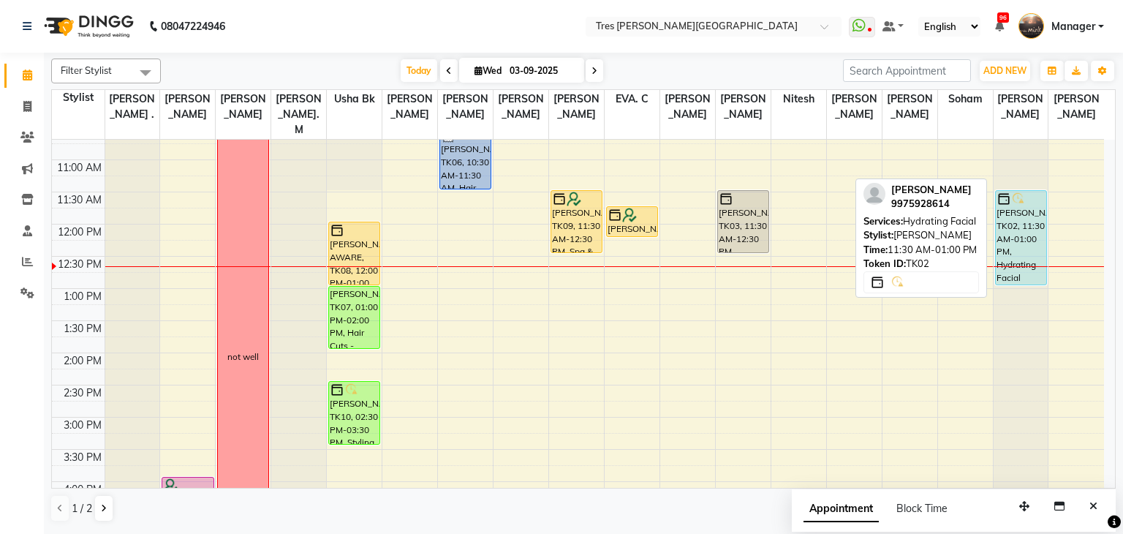
scroll to position [170, 0]
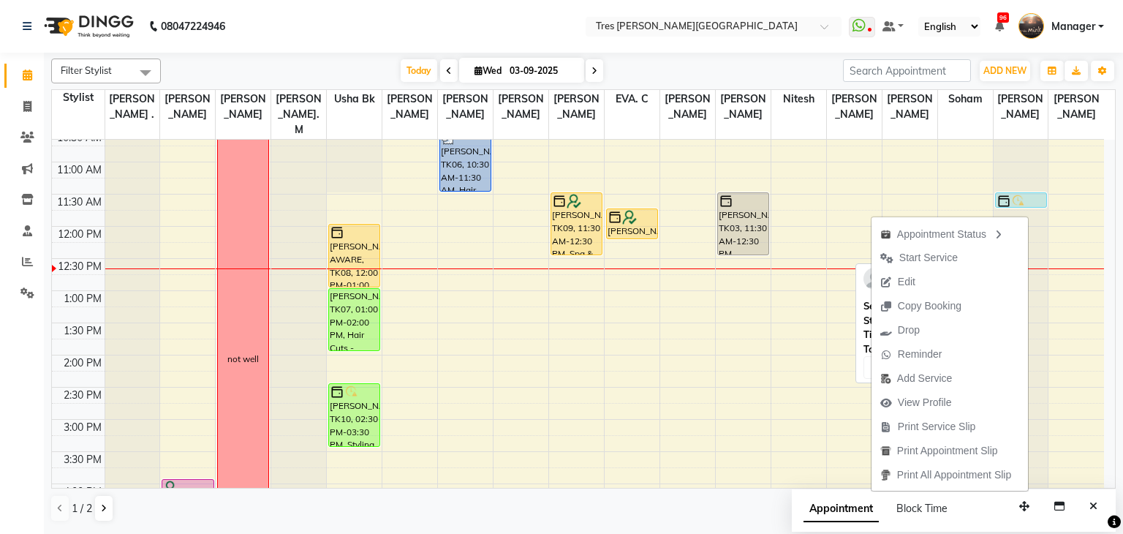
drag, startPoint x: 1039, startPoint y: 267, endPoint x: 1047, endPoint y: 189, distance: 78.6
click at [1047, 189] on div "Pranjal Mink, TK02, 11:30 AM-01:00 PM, Hydrating Facial Pranjal Mink, TK02, 11:…" at bounding box center [1020, 419] width 55 height 900
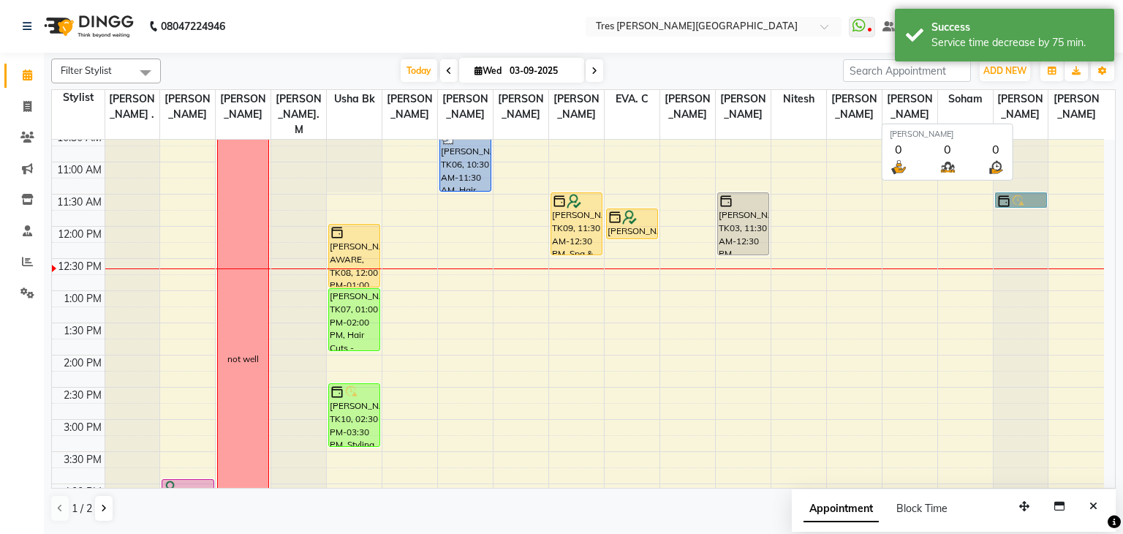
drag, startPoint x: 1023, startPoint y: 181, endPoint x: 1020, endPoint y: 121, distance: 60.0
drag, startPoint x: 1020, startPoint y: 121, endPoint x: 1045, endPoint y: 86, distance: 42.4
click at [1045, 86] on div "Filter Stylist Select All Shailesh Mistry . Vishal Pawar Pranjal A. kothari Sam…" at bounding box center [583, 290] width 1064 height 475
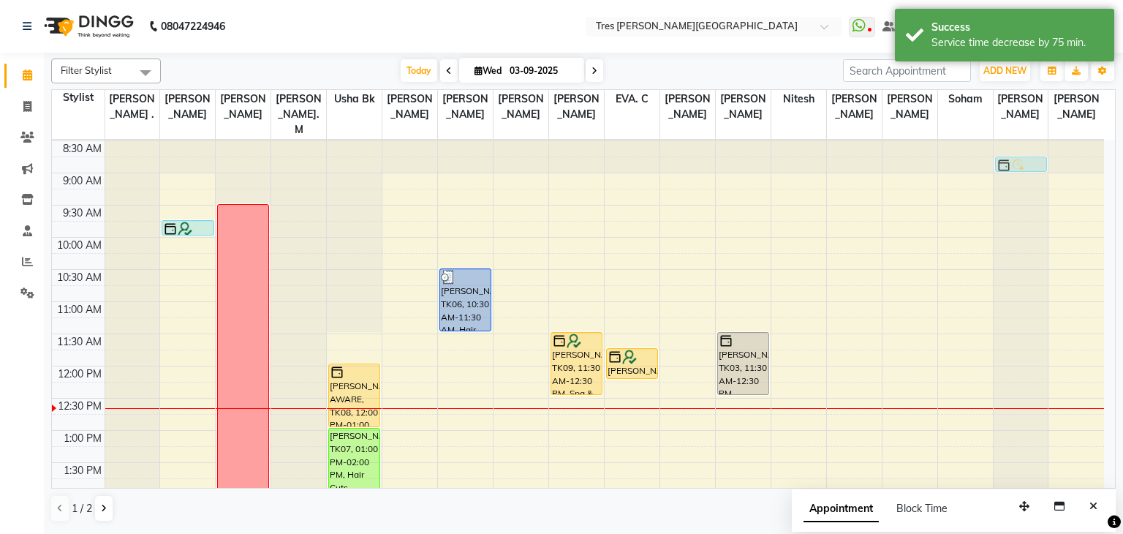
drag, startPoint x: 1026, startPoint y: 178, endPoint x: 1032, endPoint y: 140, distance: 38.5
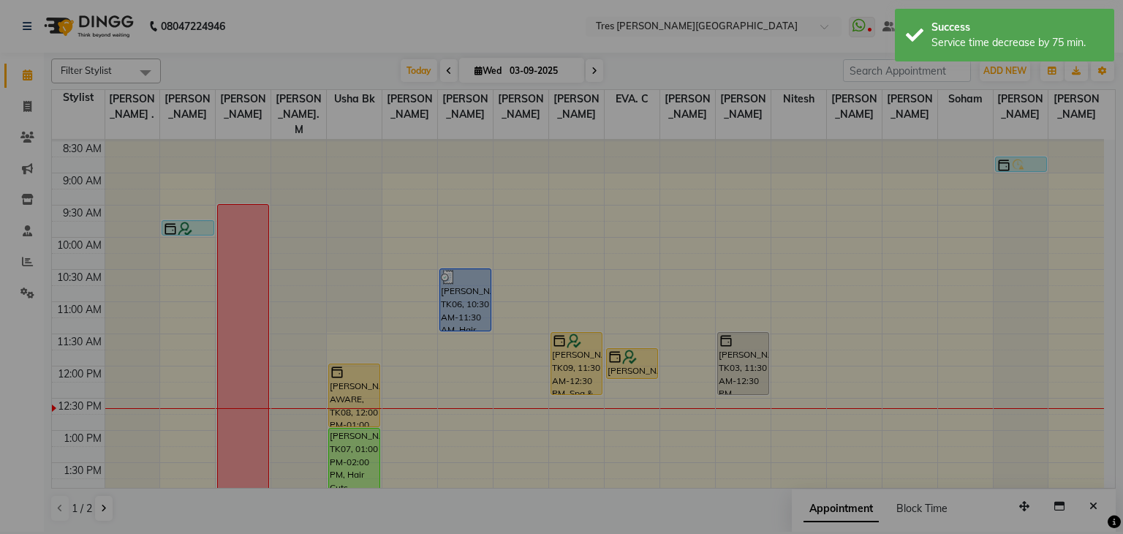
scroll to position [26, 0]
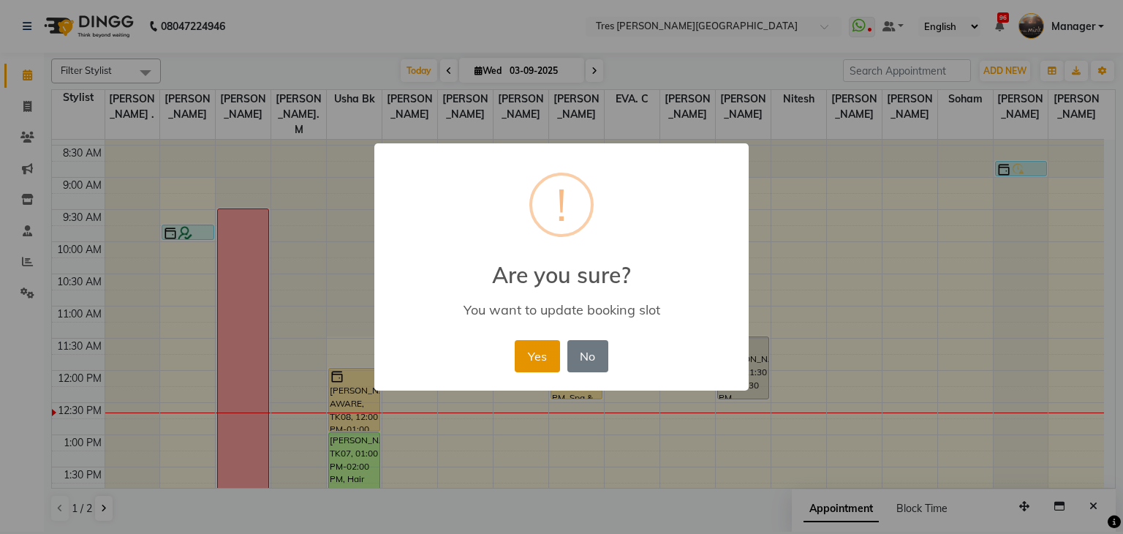
click at [539, 361] on button "Yes" at bounding box center [537, 356] width 45 height 32
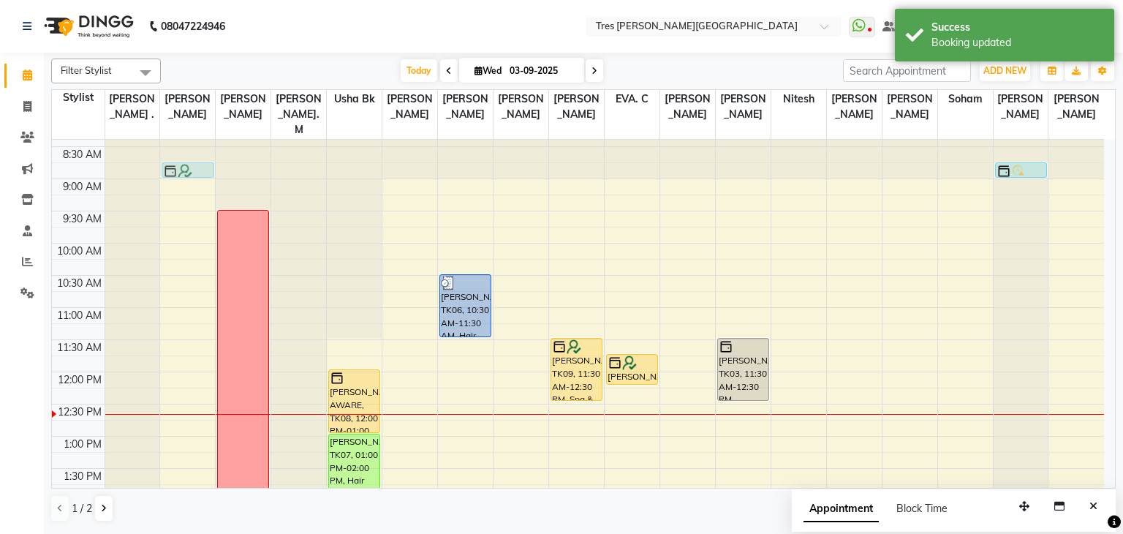
drag, startPoint x: 194, startPoint y: 212, endPoint x: 196, endPoint y: 154, distance: 57.8
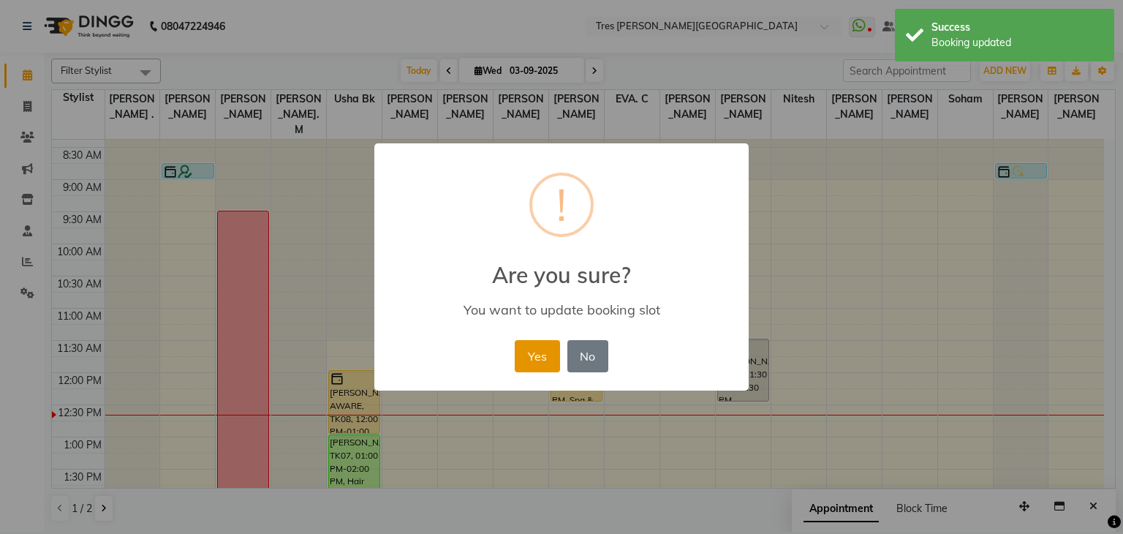
click at [553, 369] on button "Yes" at bounding box center [537, 356] width 45 height 32
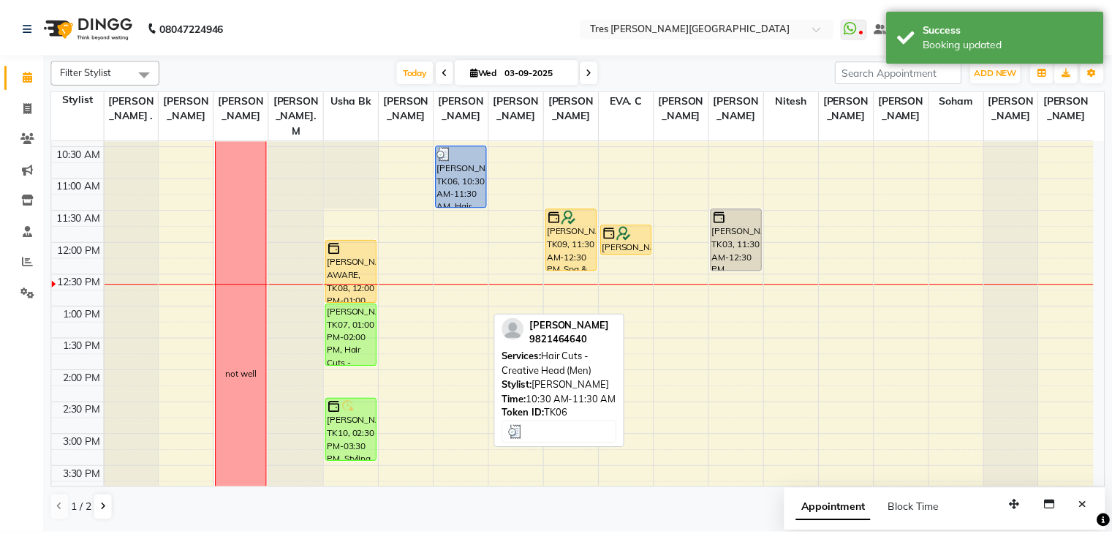
scroll to position [167, 0]
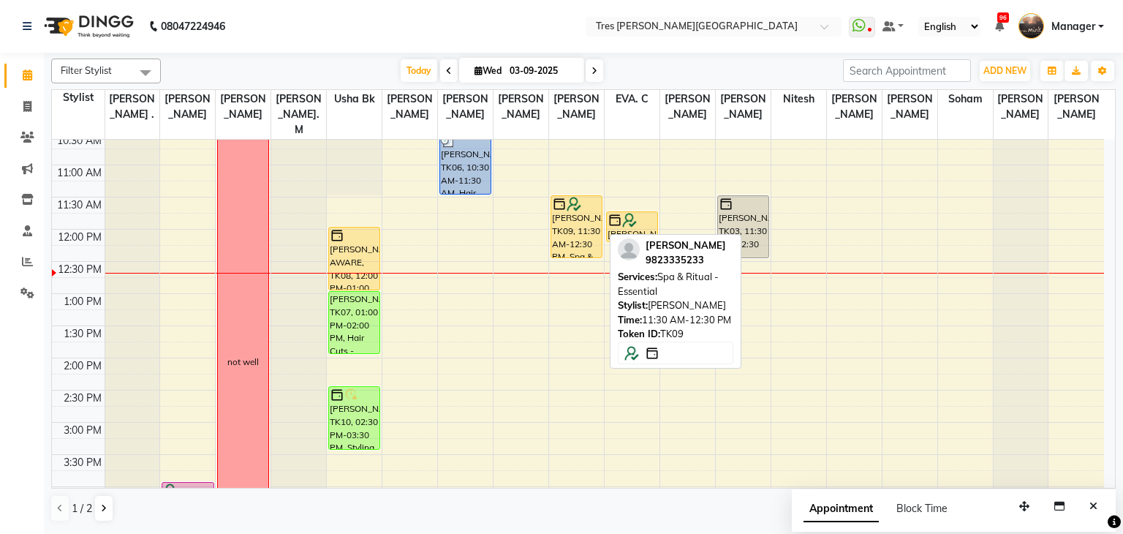
click at [562, 209] on div "[PERSON_NAME], TK09, 11:30 AM-12:30 PM, Spa & Ritual - Essential" at bounding box center [576, 226] width 50 height 61
select select "1"
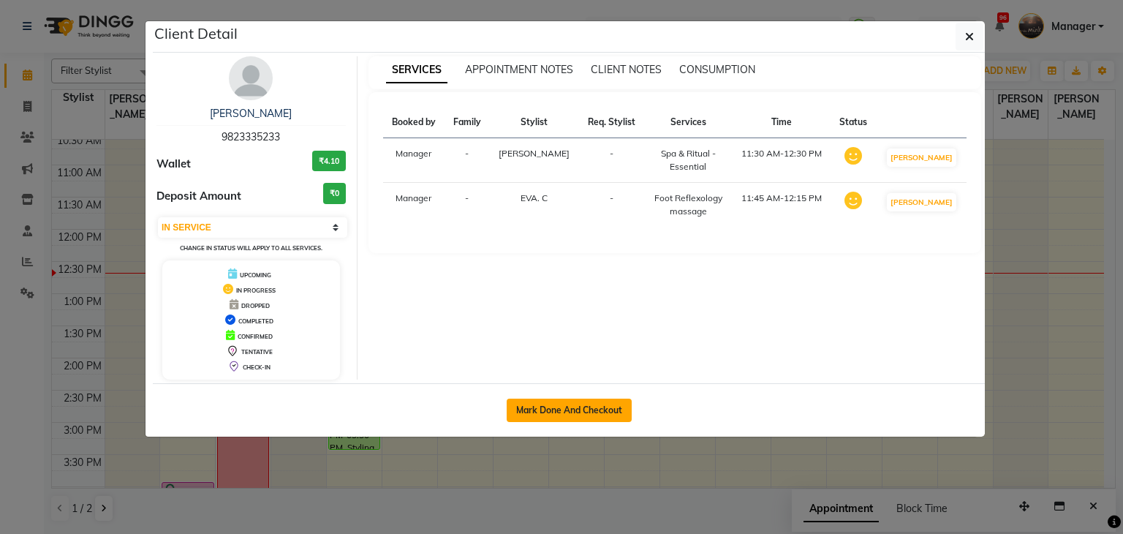
click at [599, 404] on button "Mark Done And Checkout" at bounding box center [568, 409] width 125 height 23
select select "service"
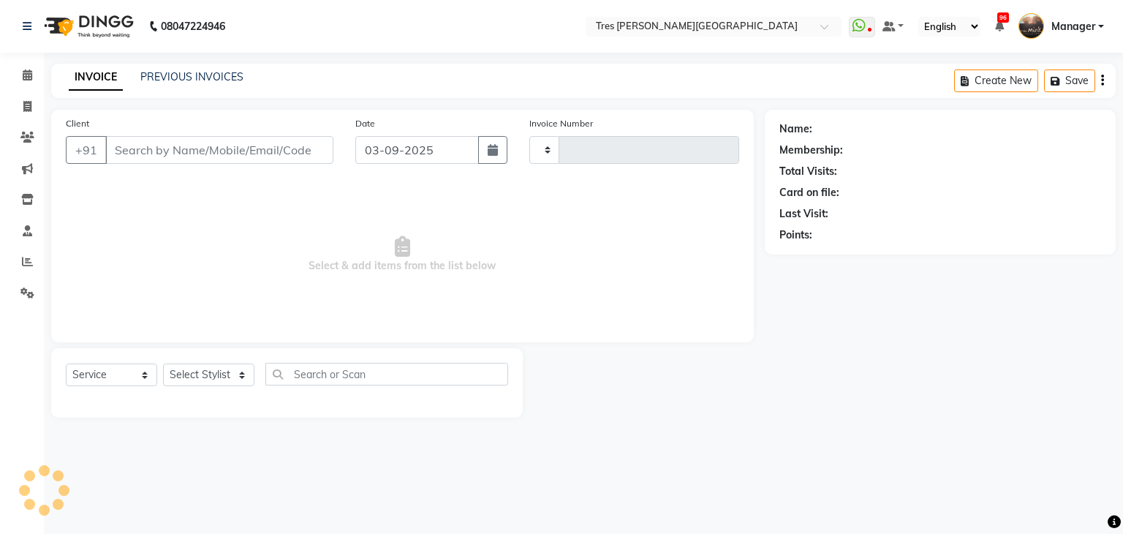
type input "03919"
select select "4234"
type input "9823335233"
select select "71482"
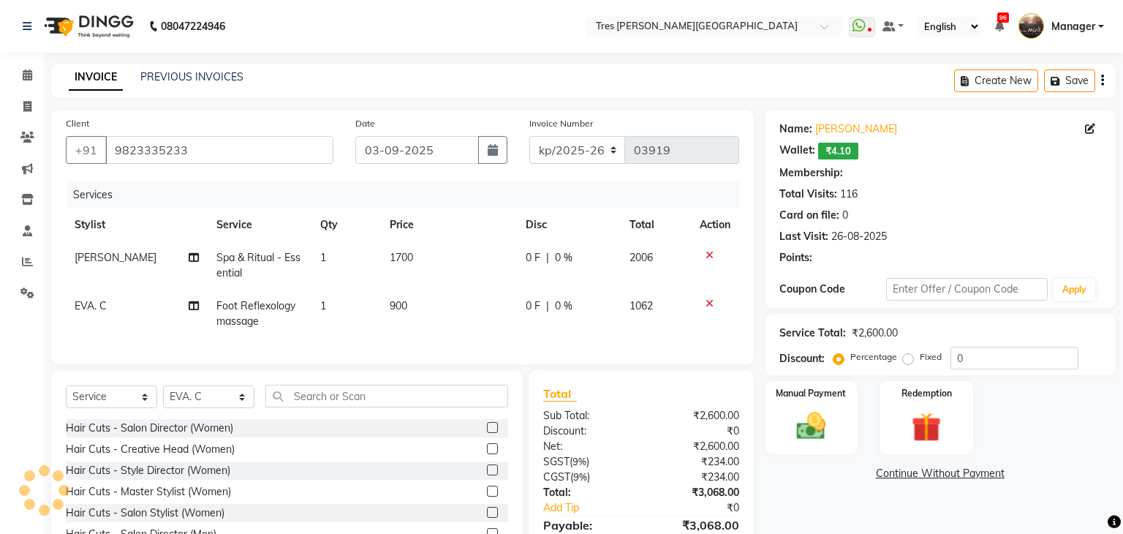
select select "1: Object"
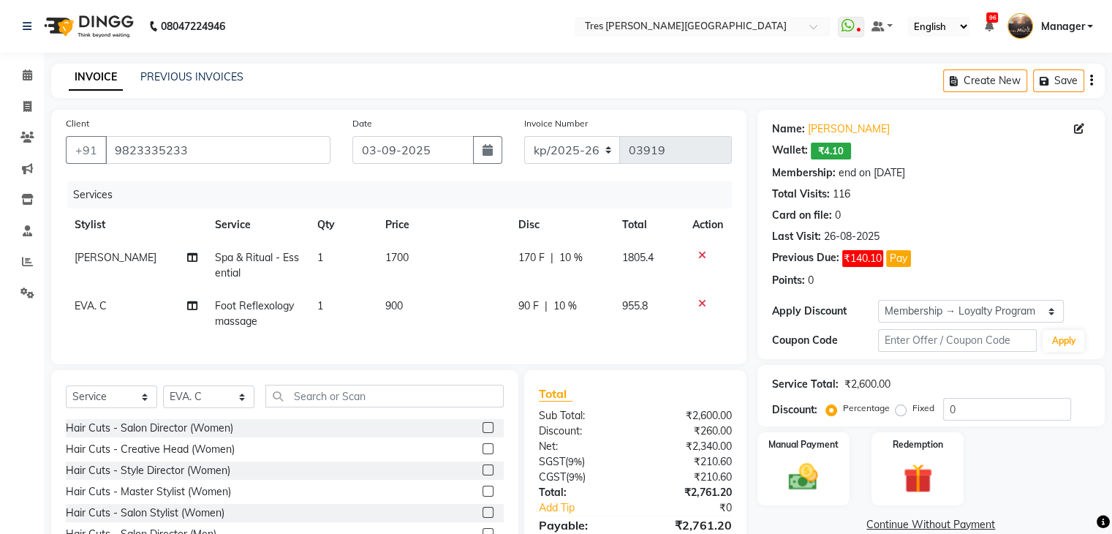
type input "10"
click at [403, 260] on span "1700" at bounding box center [396, 257] width 23 height 13
select select "37431"
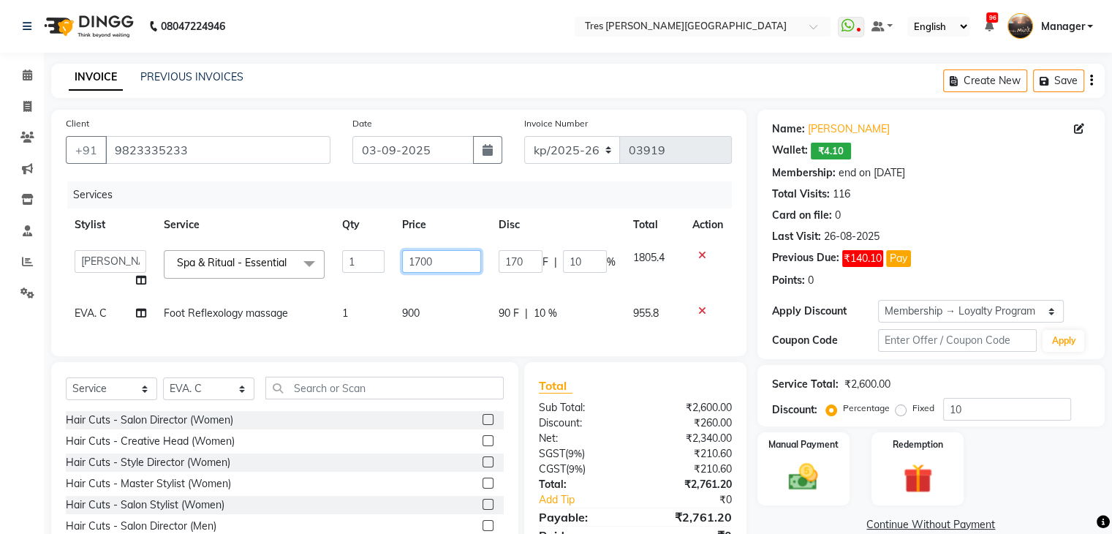
click at [425, 257] on input "1700" at bounding box center [441, 261] width 79 height 23
type input "2400"
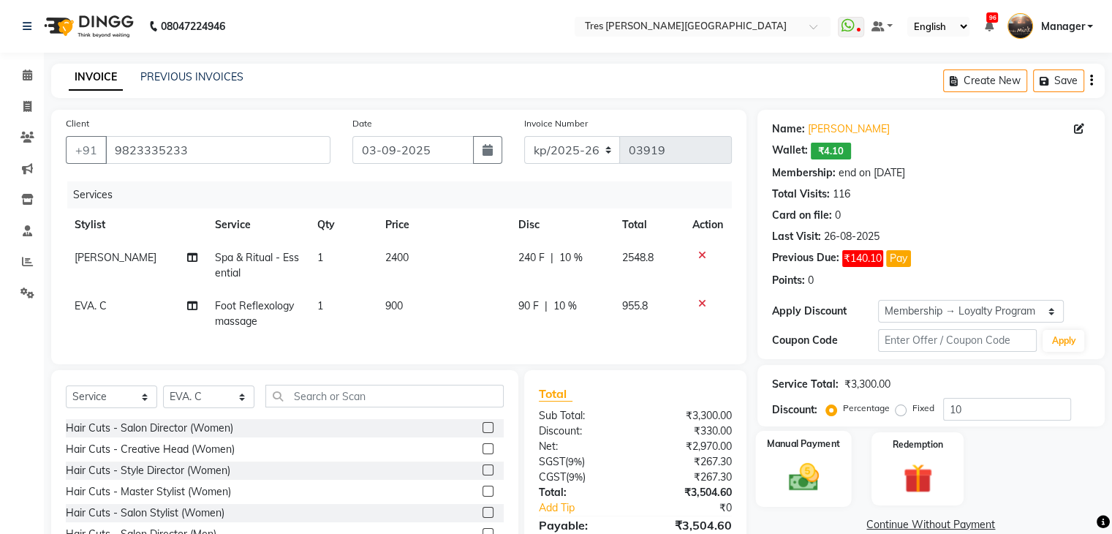
click at [826, 470] on img at bounding box center [802, 477] width 49 height 35
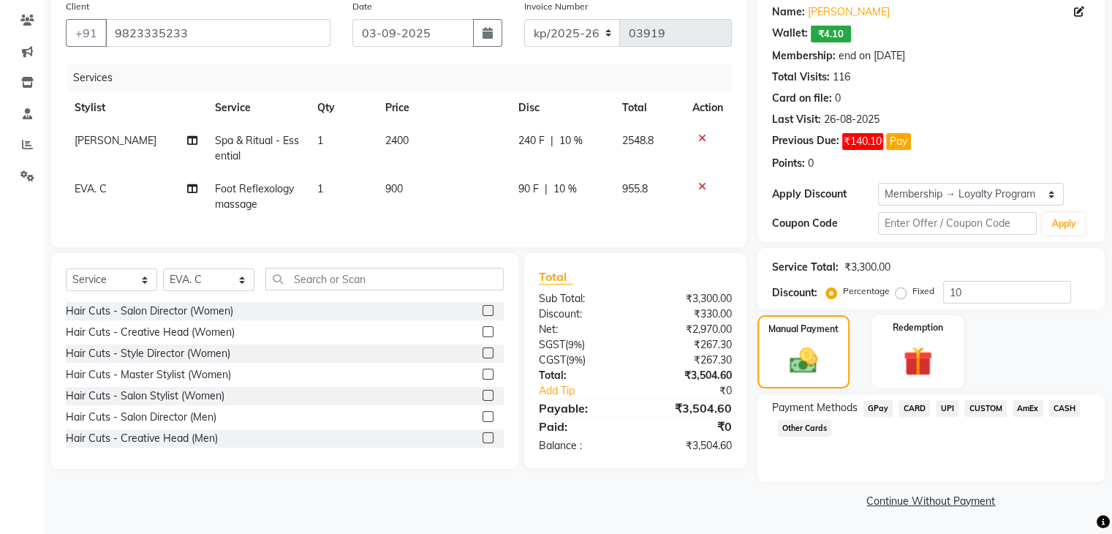
click at [941, 403] on span "UPI" at bounding box center [947, 408] width 23 height 17
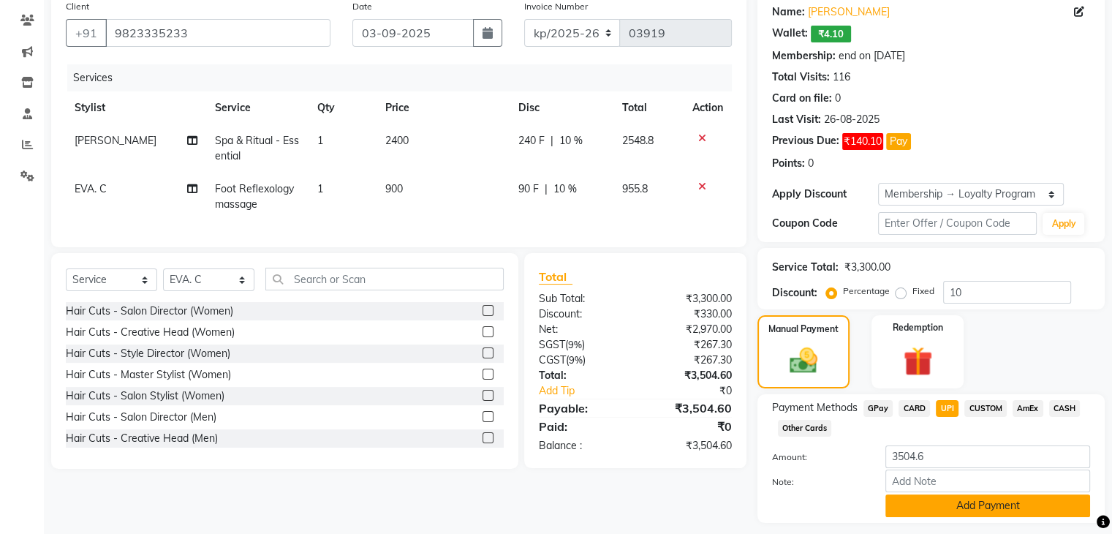
click at [930, 504] on button "Add Payment" at bounding box center [987, 505] width 205 height 23
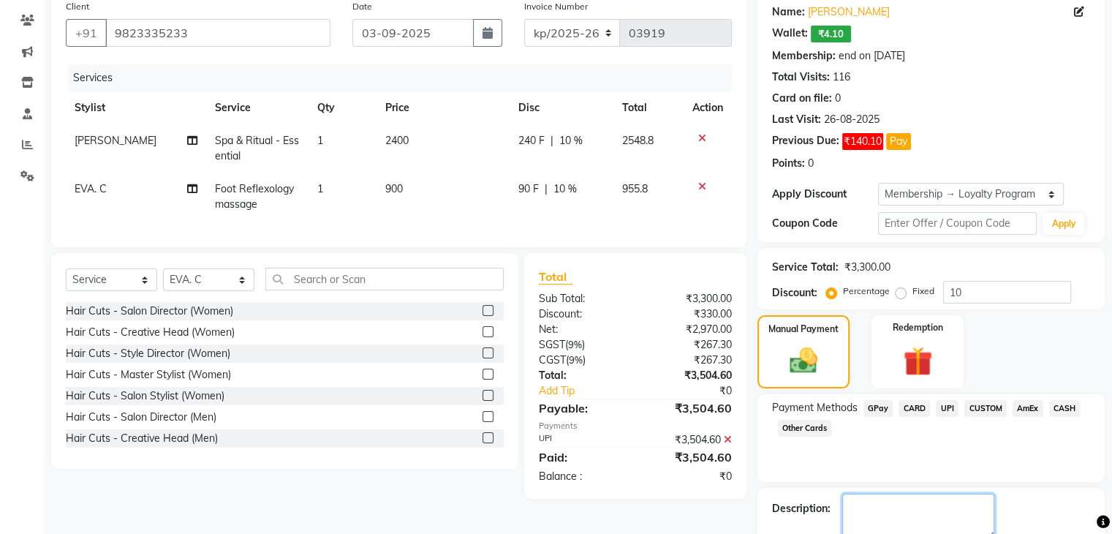
click at [930, 504] on textarea at bounding box center [918, 515] width 152 height 45
type textarea "anjali"
click at [726, 444] on icon at bounding box center [728, 439] width 8 height 10
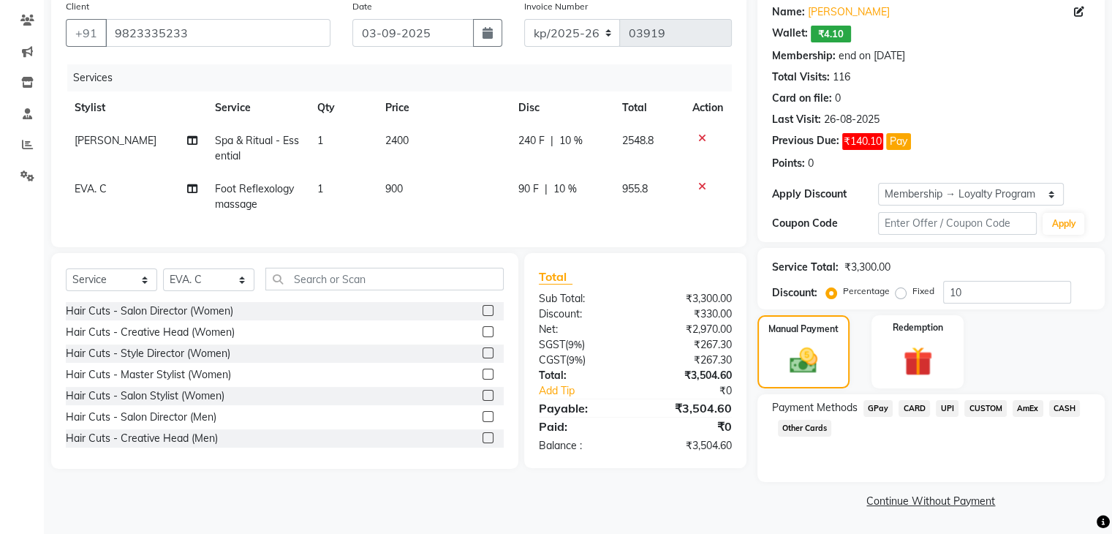
click at [871, 409] on span "GPay" at bounding box center [878, 408] width 30 height 17
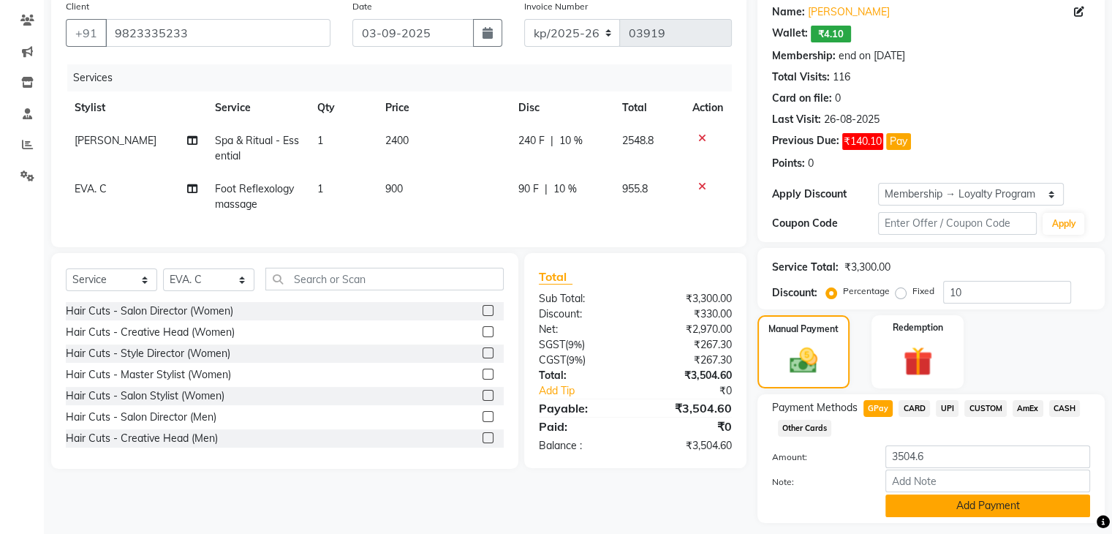
click at [955, 502] on button "Add Payment" at bounding box center [987, 505] width 205 height 23
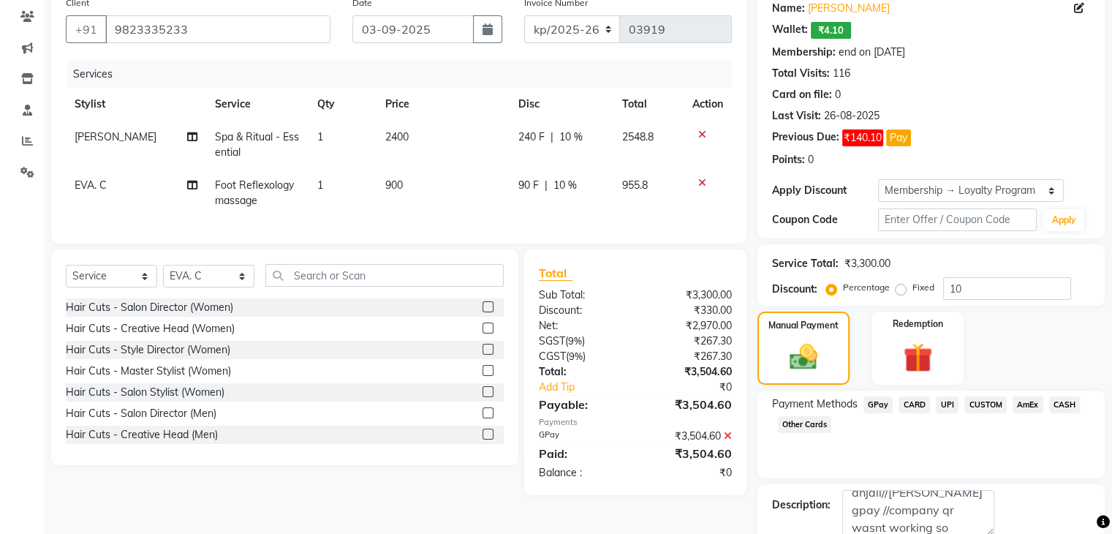
scroll to position [199, 0]
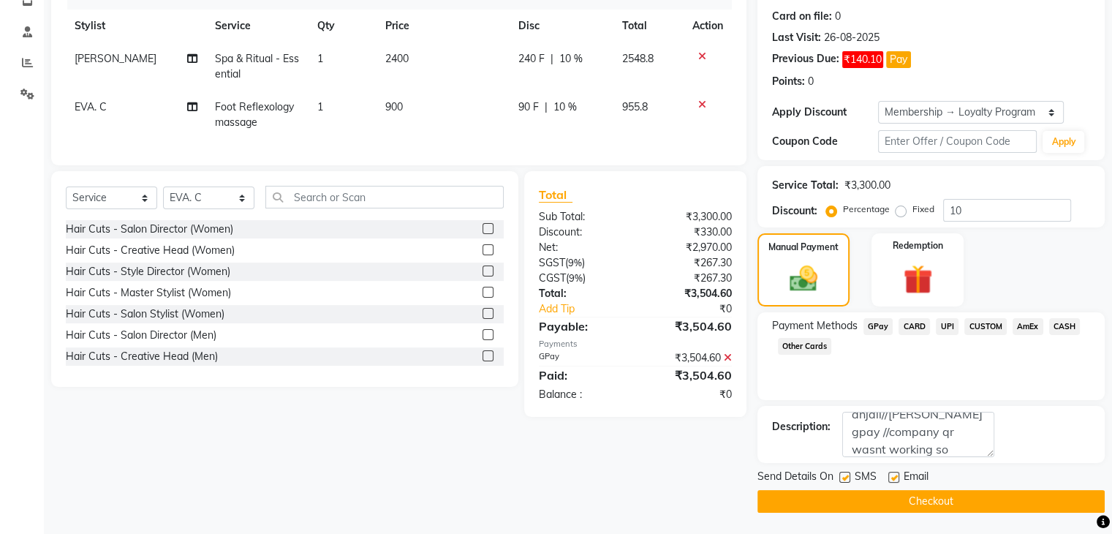
type textarea "anjali//soham gpay //company qr wasnt working so"
click at [836, 491] on button "Checkout" at bounding box center [930, 501] width 347 height 23
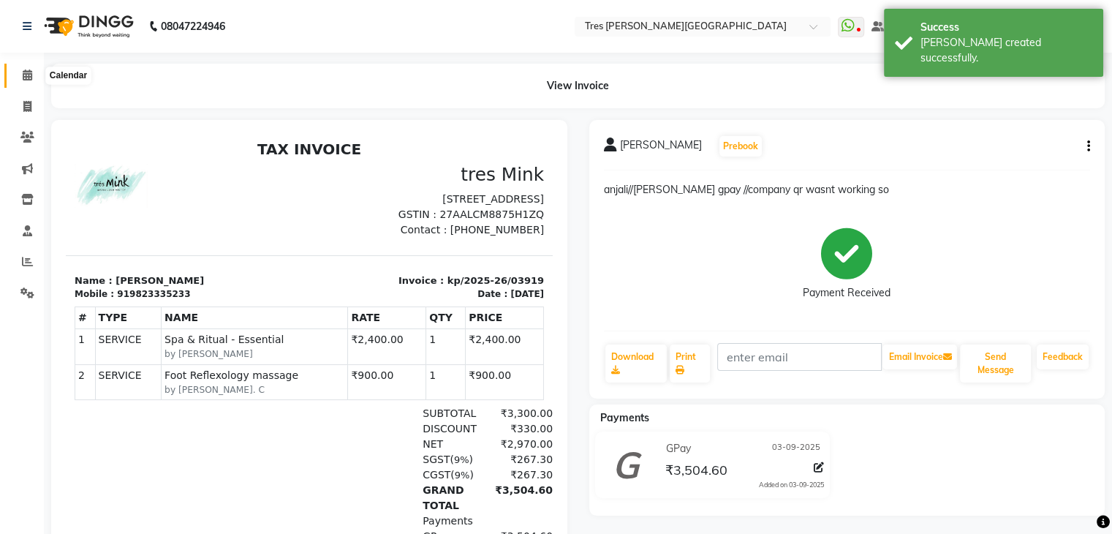
click at [23, 68] on span at bounding box center [28, 75] width 26 height 17
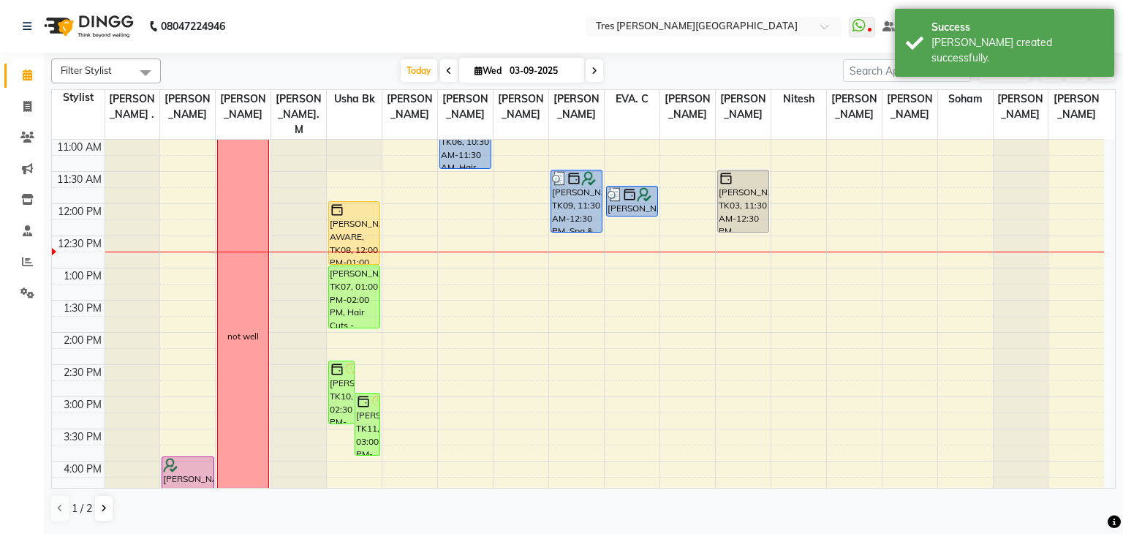
scroll to position [193, 0]
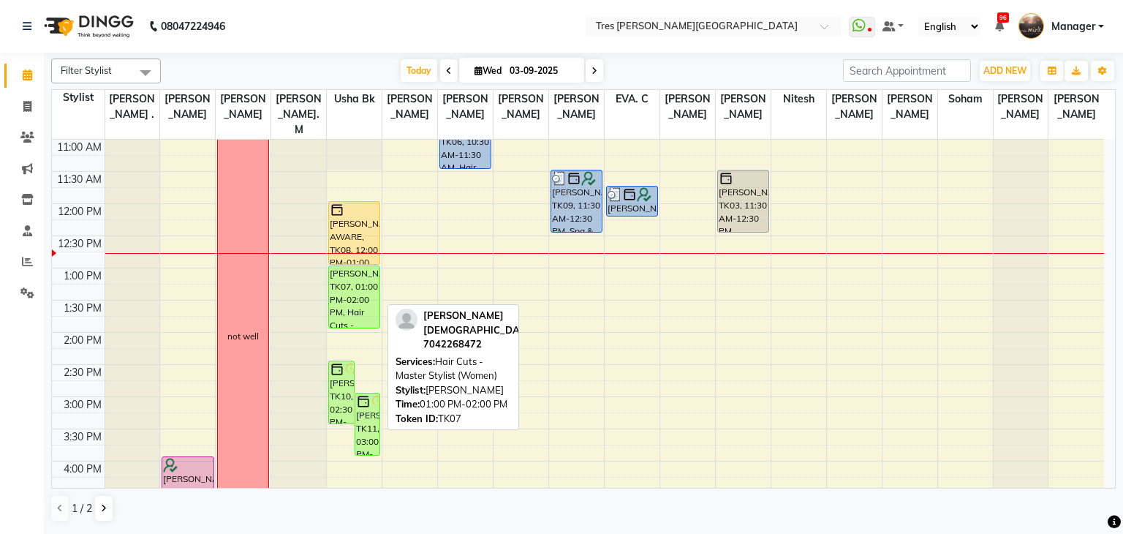
click at [369, 266] on div "[PERSON_NAME], TK07, 01:00 PM-02:00 PM, Hair Cuts - Master Stylist (Women)" at bounding box center [354, 296] width 50 height 61
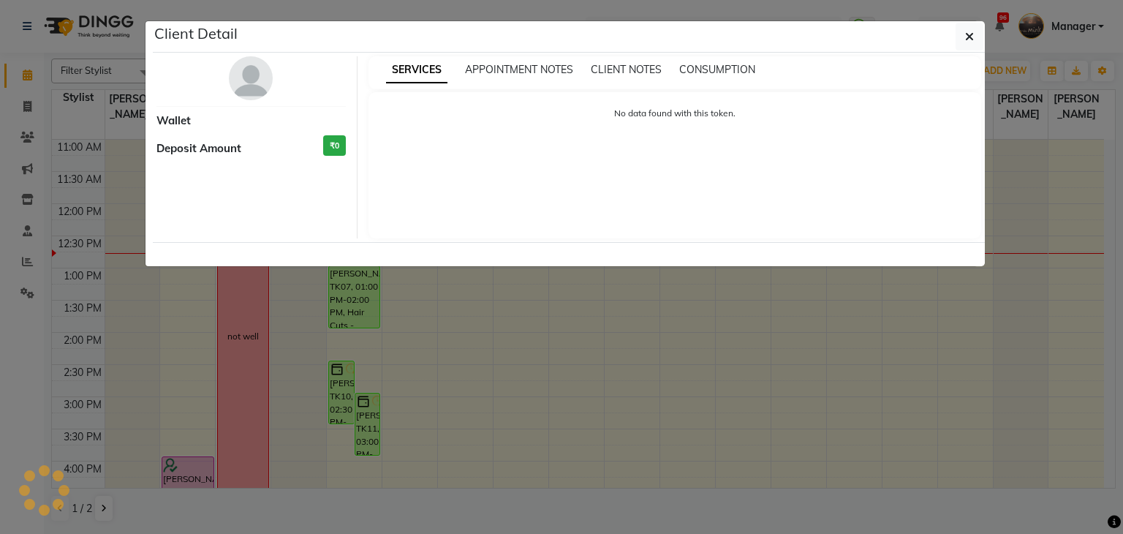
select select "6"
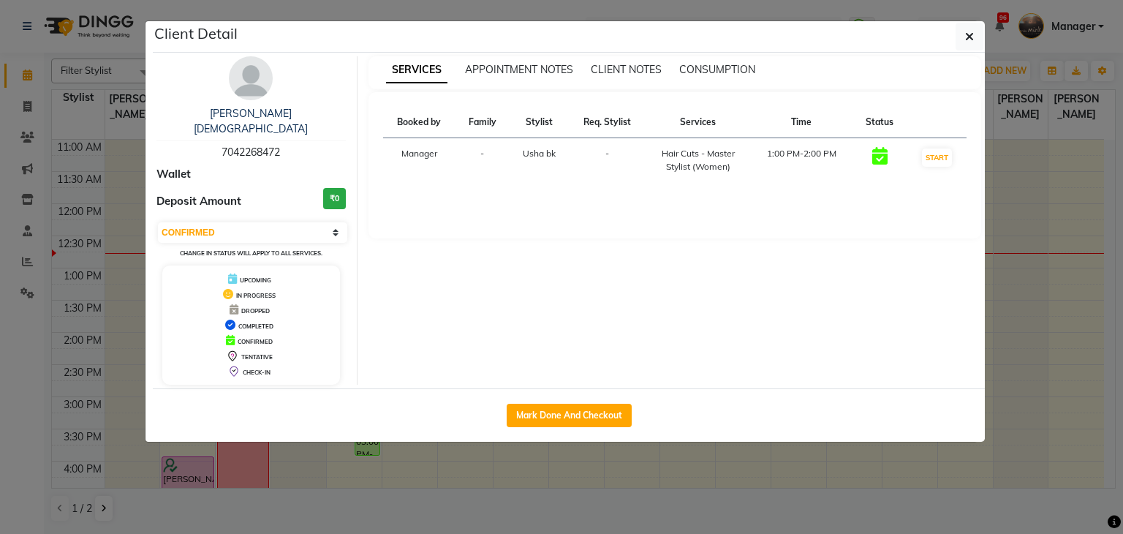
click at [253, 91] on img at bounding box center [251, 78] width 44 height 44
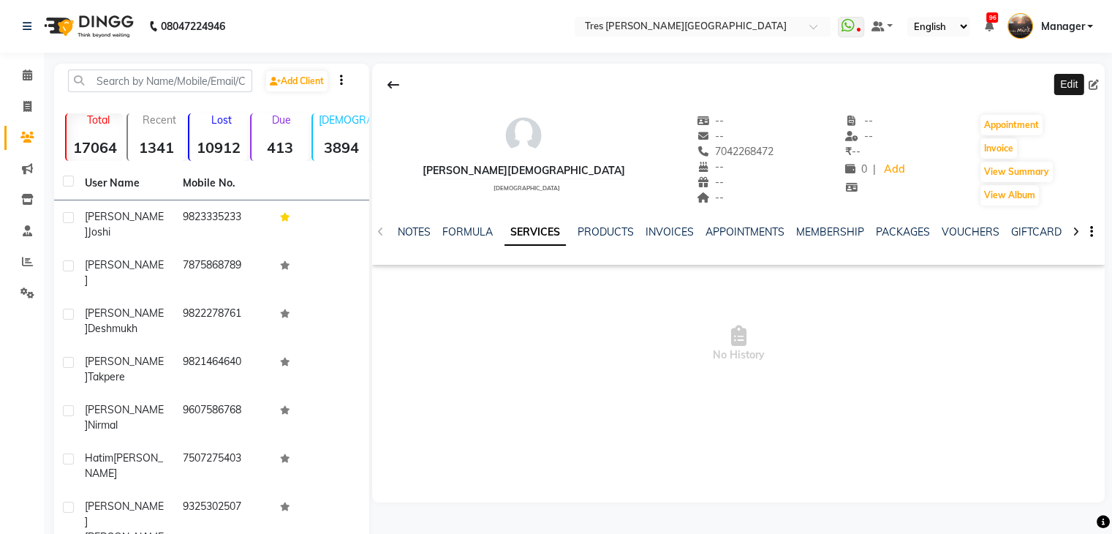
click at [1093, 83] on icon at bounding box center [1093, 85] width 10 height 10
select select "22"
select select "female"
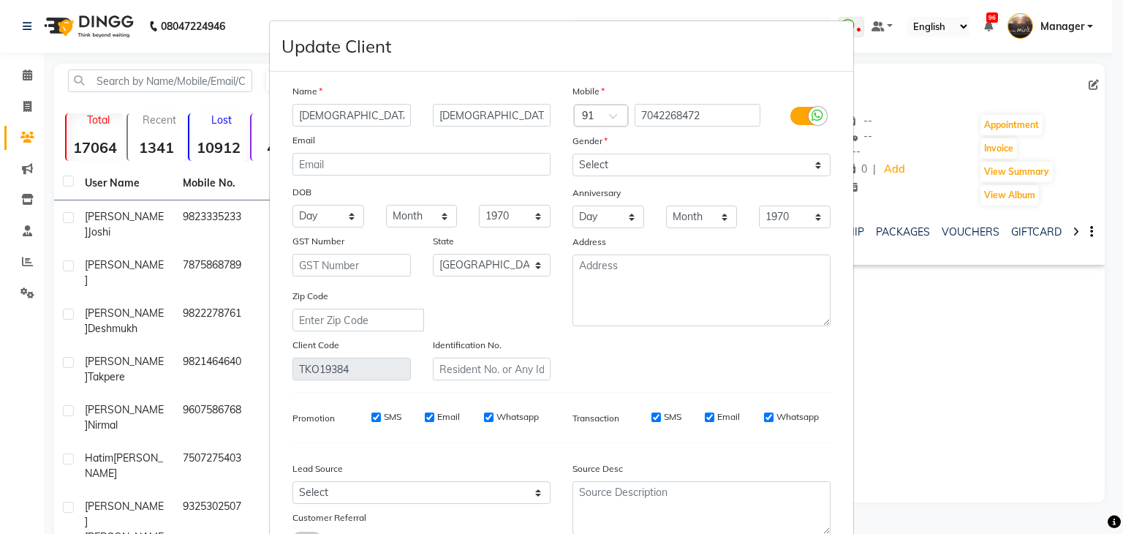
scroll to position [123, 0]
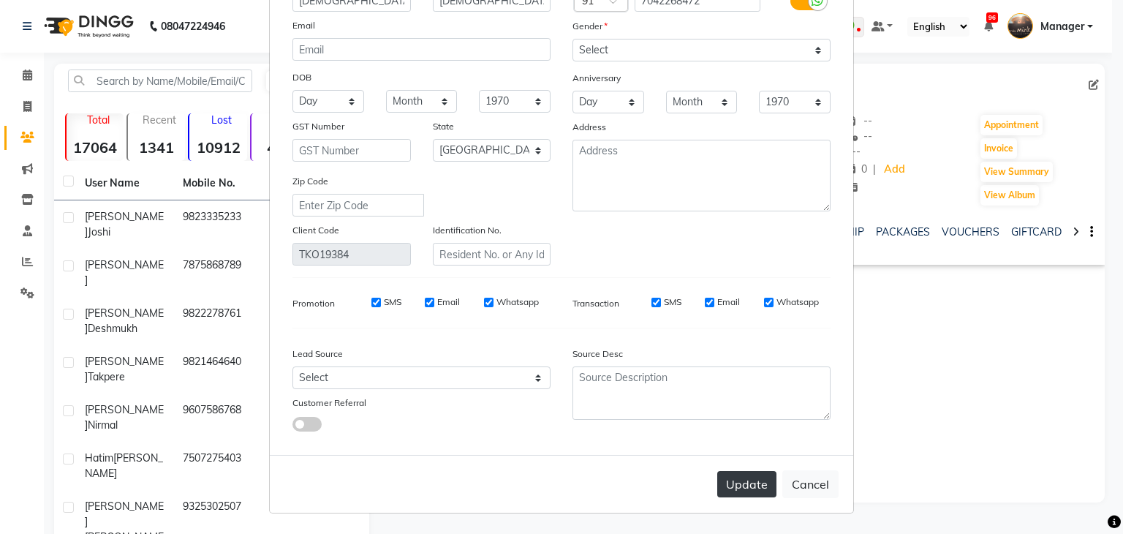
type input "Punita"
click at [743, 495] on button "Update" at bounding box center [746, 484] width 59 height 26
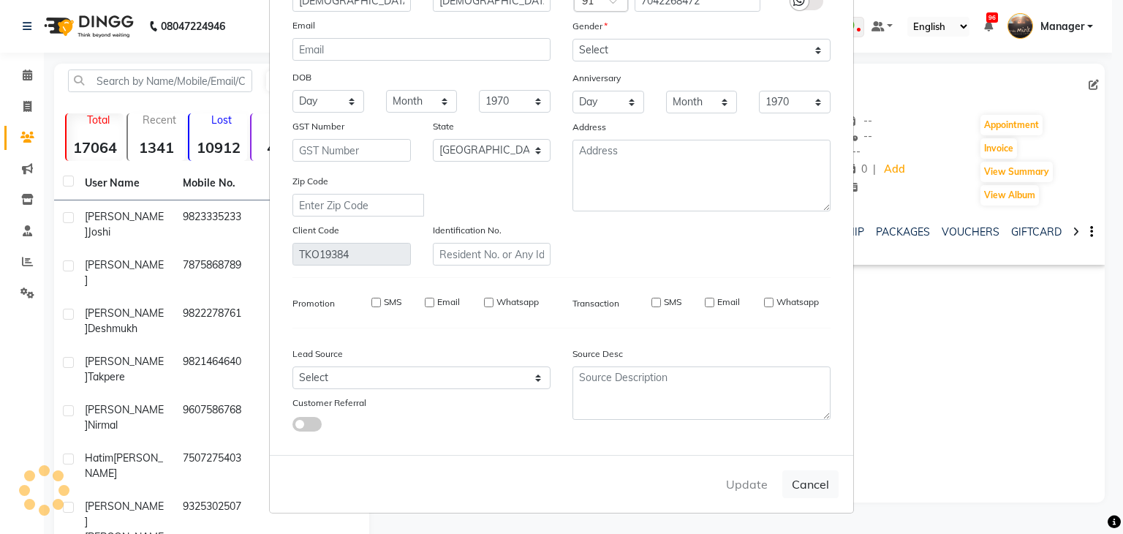
select select
select select "null"
select select
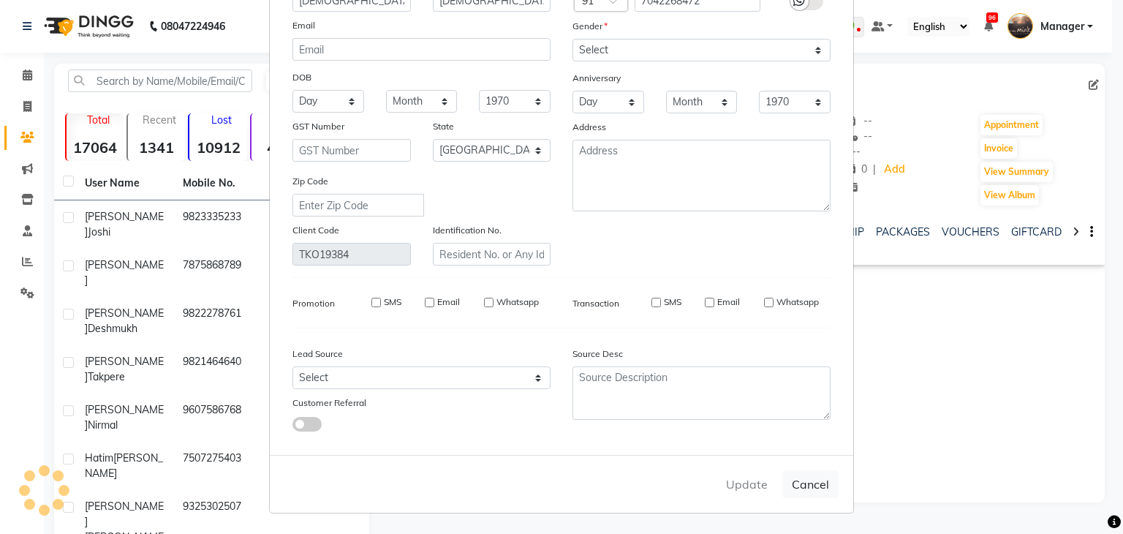
select select
checkbox input "false"
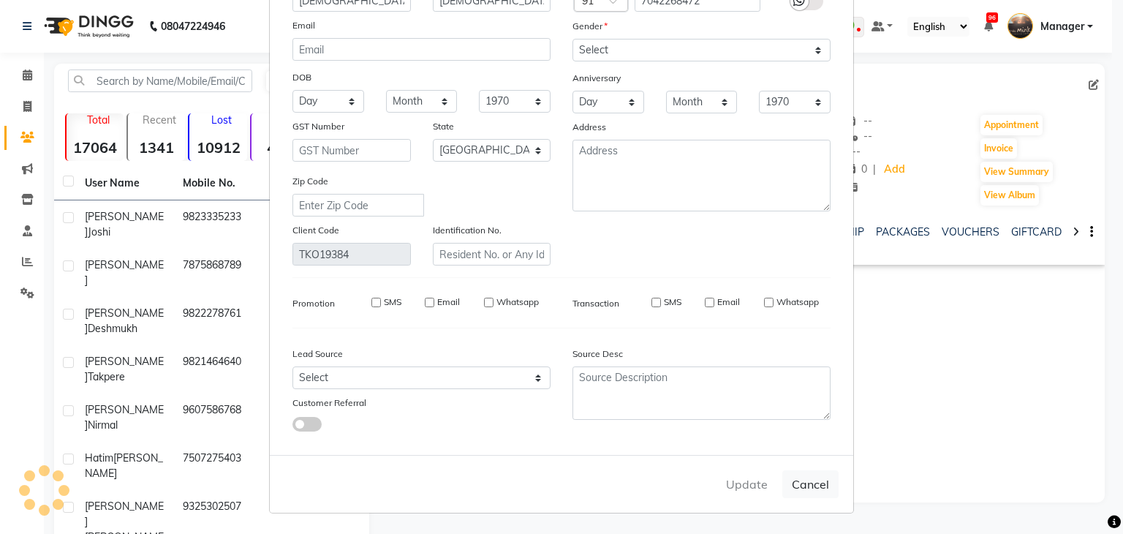
checkbox input "false"
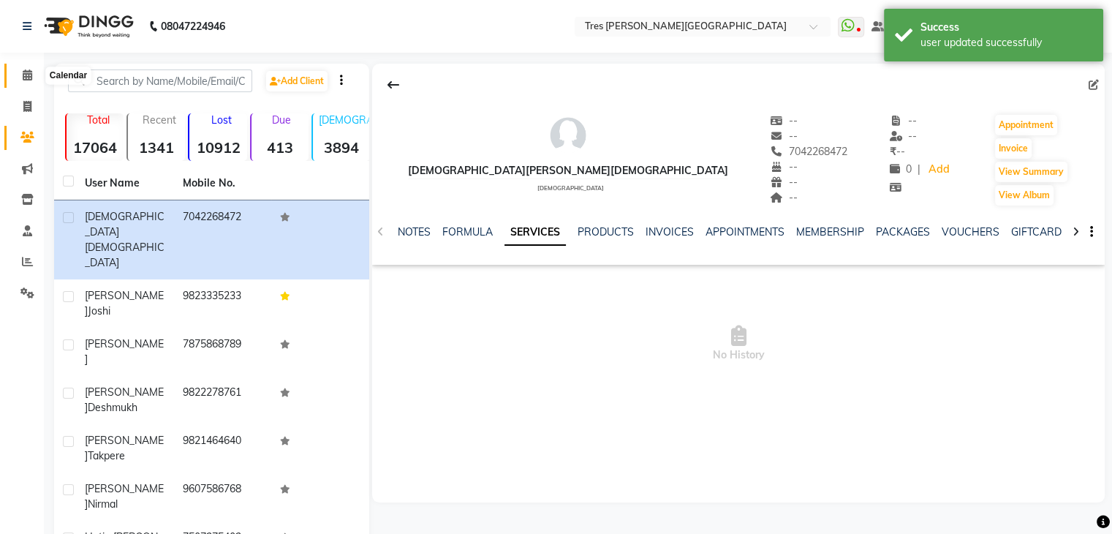
click at [29, 80] on icon at bounding box center [28, 74] width 10 height 11
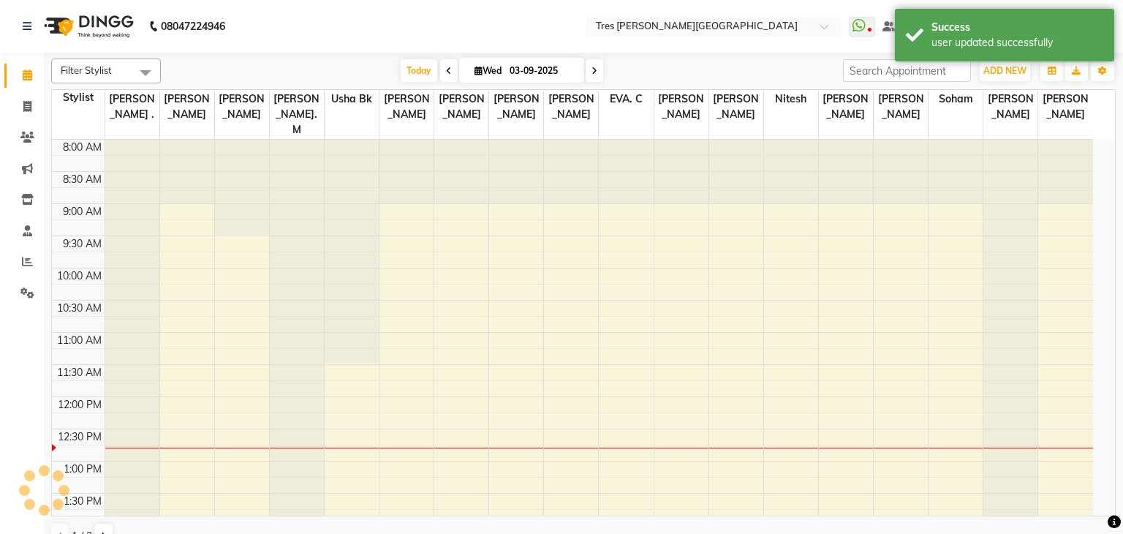
scroll to position [256, 0]
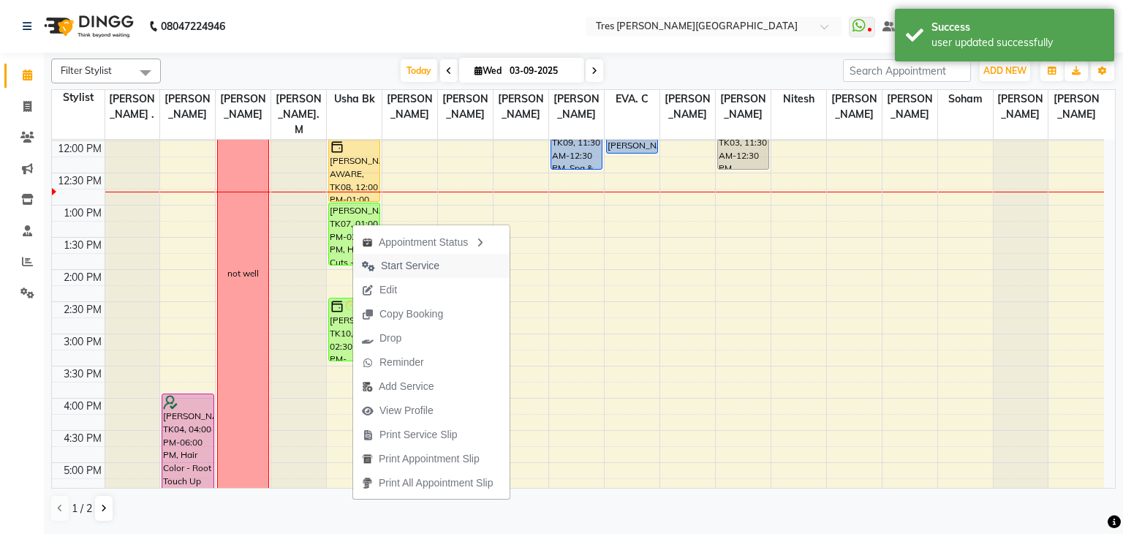
click at [425, 261] on span "Start Service" at bounding box center [410, 265] width 58 height 15
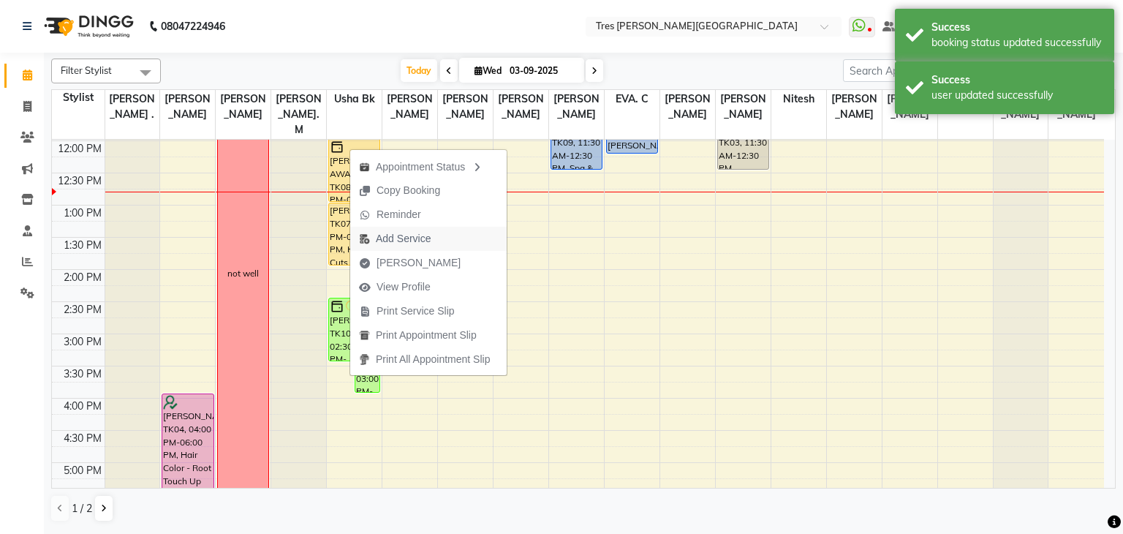
click at [408, 243] on span "Add Service" at bounding box center [403, 238] width 55 height 15
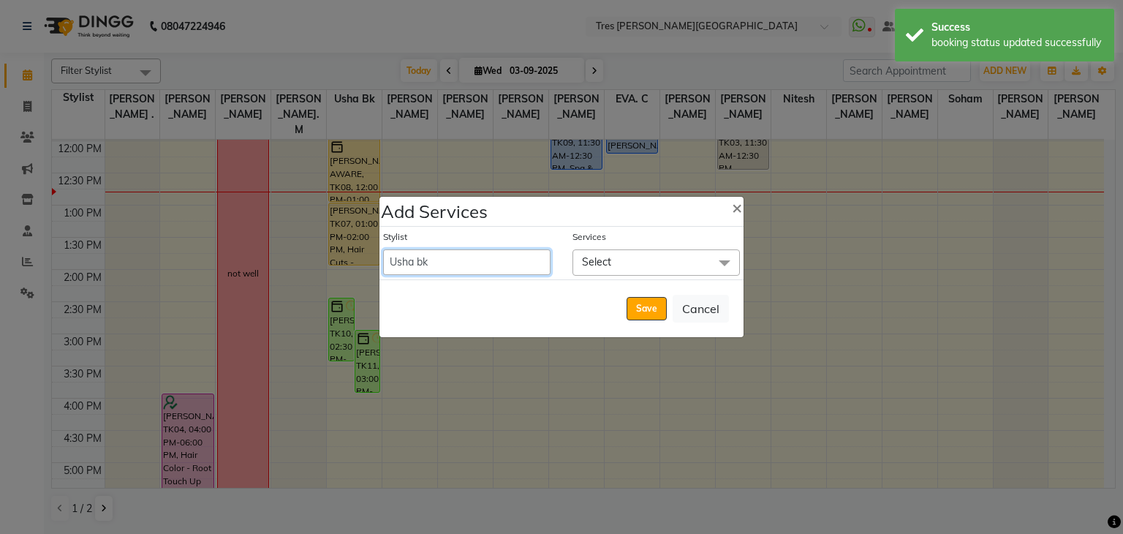
click at [441, 259] on select "Aarti Rathod Akshay Kashid Anand Saindane Anjali Pillay Ankush S Chetan Mahale …" at bounding box center [466, 262] width 167 height 26
select select "1621"
click at [383, 249] on select "Aarti Rathod Akshay Kashid Anand Saindane Anjali Pillay Ankush S Chetan Mahale …" at bounding box center [466, 262] width 167 height 26
select select "780"
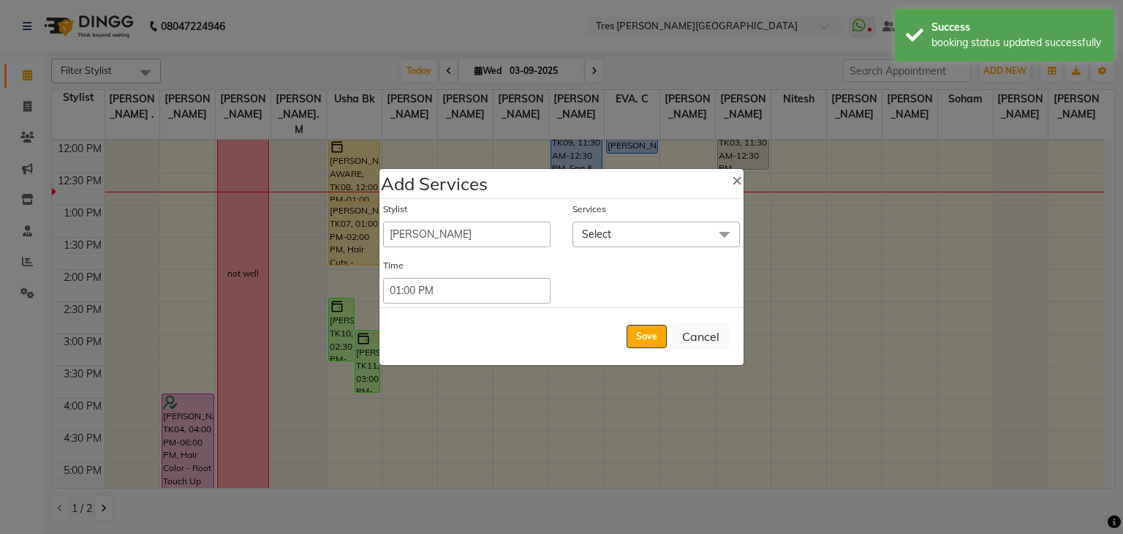
click at [631, 234] on span "Select" at bounding box center [655, 234] width 167 height 26
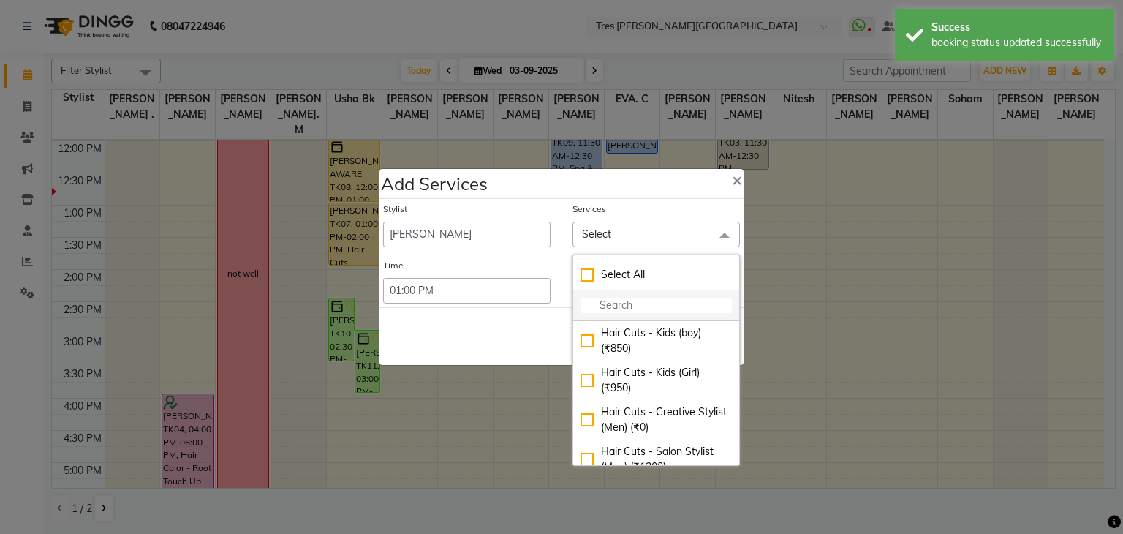
click at [634, 300] on input "multiselect-search" at bounding box center [655, 304] width 151 height 15
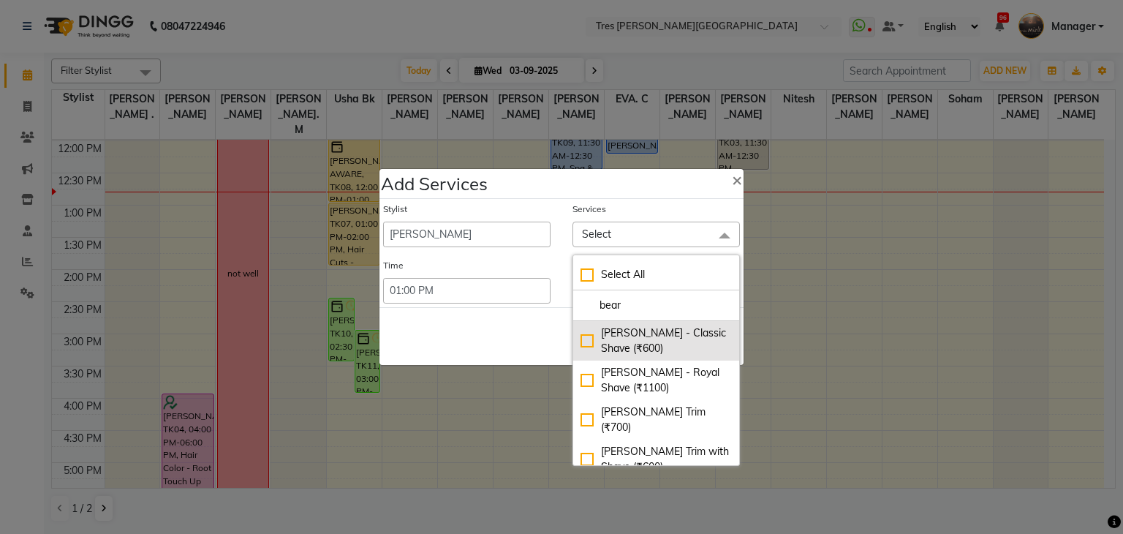
type input "bear"
click at [626, 337] on div "Beard - Classic Shave (₹600)" at bounding box center [655, 340] width 151 height 31
checkbox input "true"
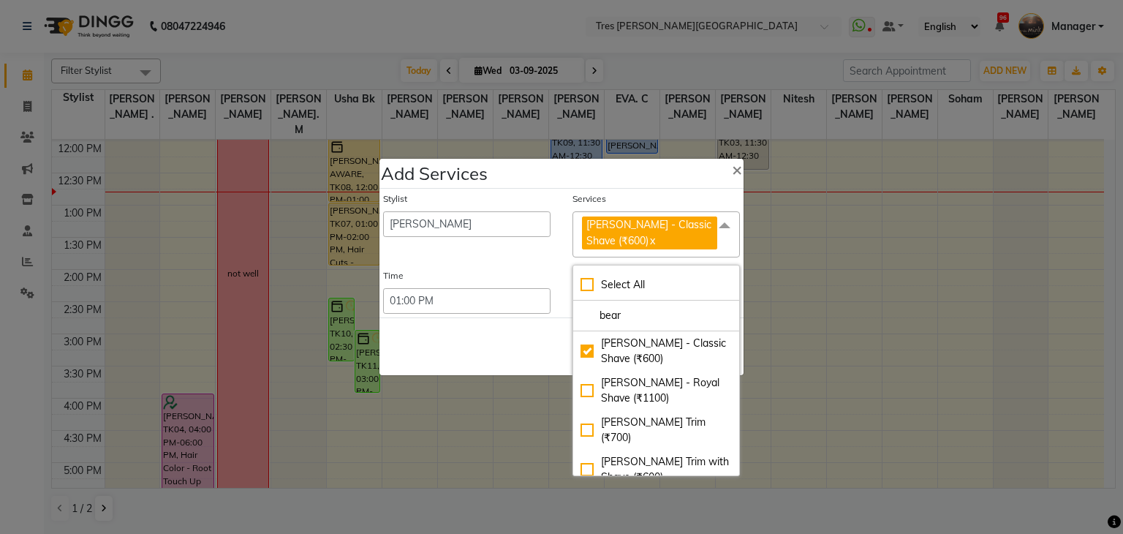
click at [531, 333] on div "Save Cancel" at bounding box center [561, 346] width 364 height 58
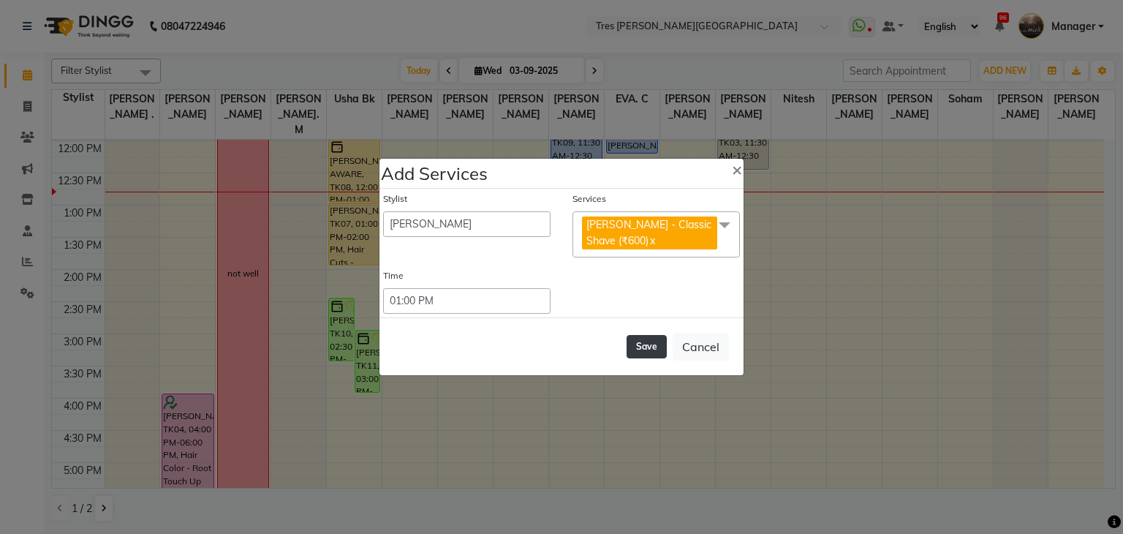
click at [650, 339] on button "Save" at bounding box center [646, 346] width 40 height 23
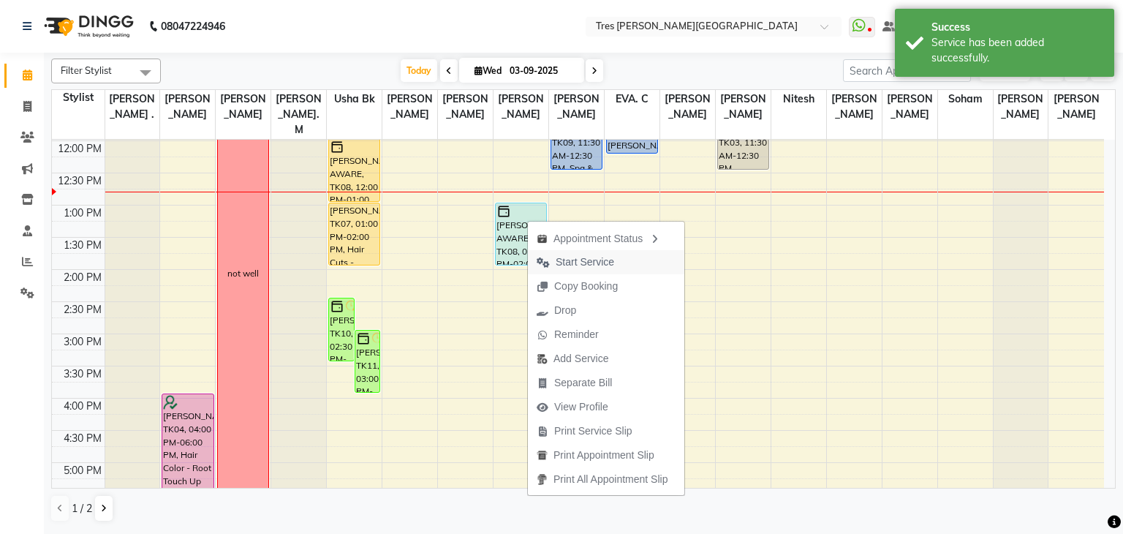
click at [604, 257] on span "Start Service" at bounding box center [584, 261] width 58 height 15
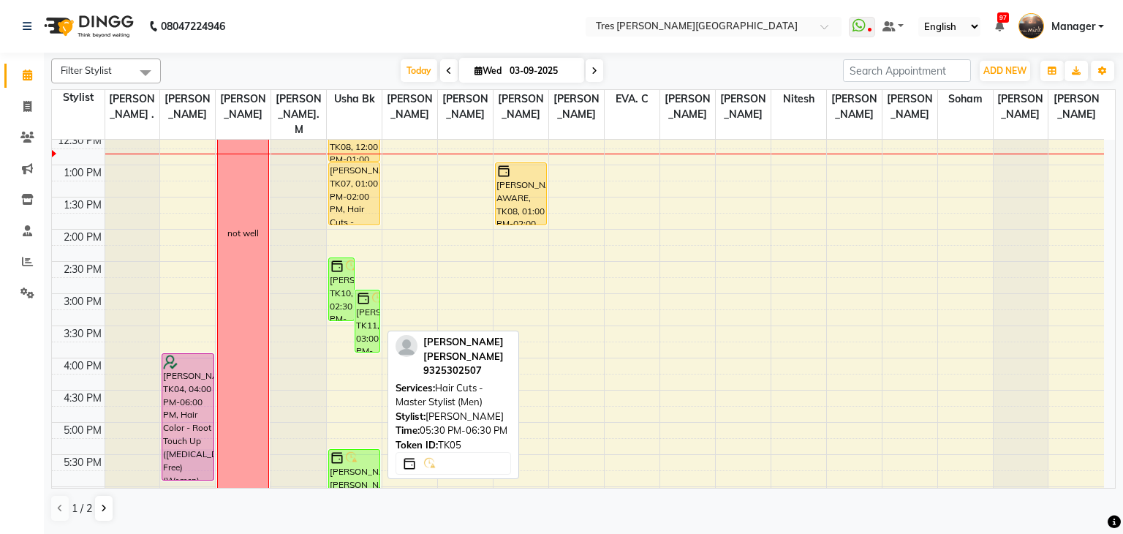
scroll to position [286, 0]
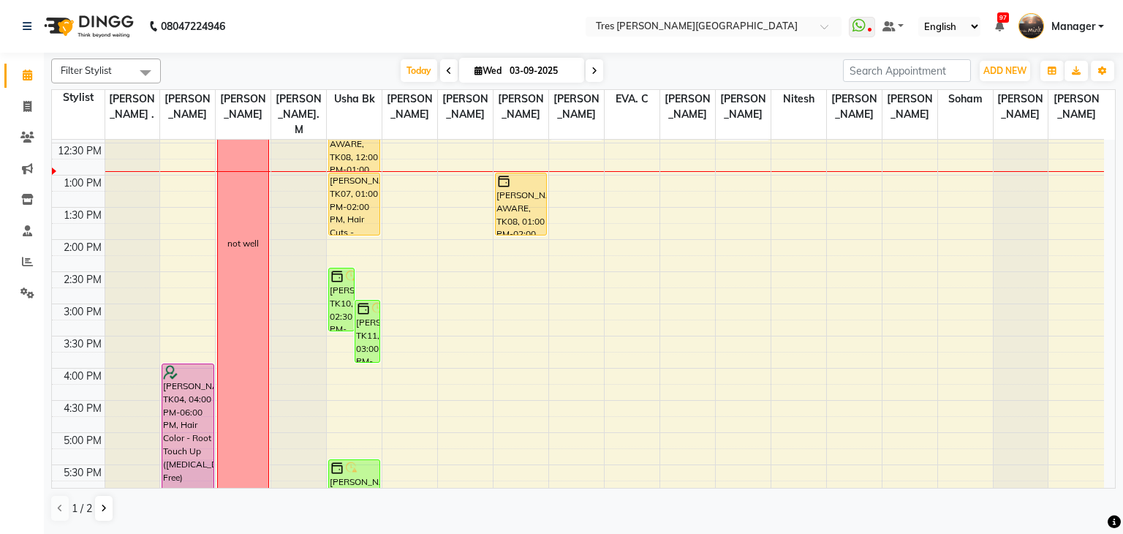
click at [593, 72] on icon at bounding box center [594, 71] width 6 height 9
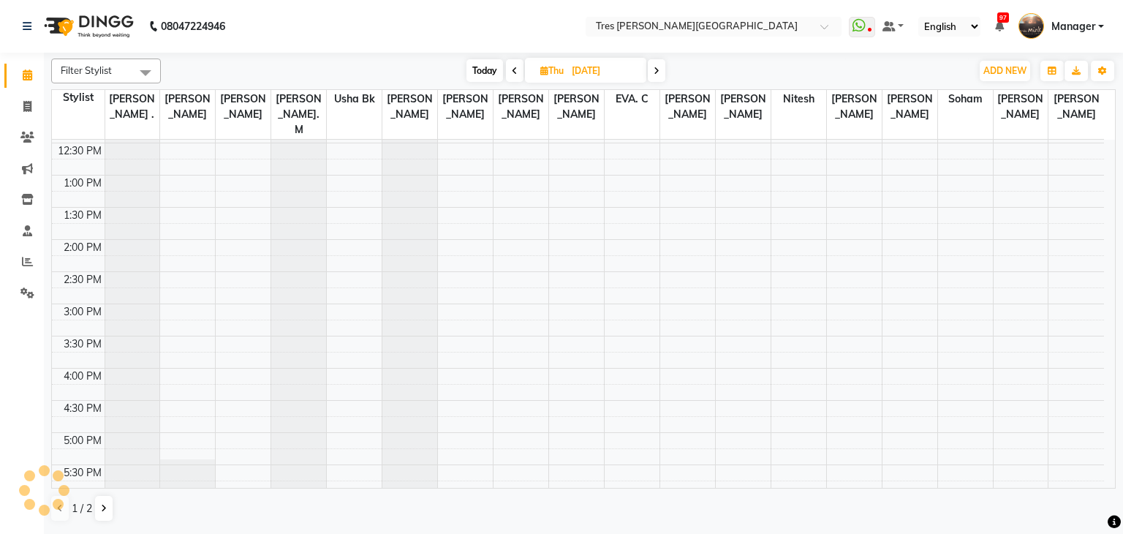
scroll to position [256, 0]
click at [653, 70] on span at bounding box center [657, 70] width 18 height 23
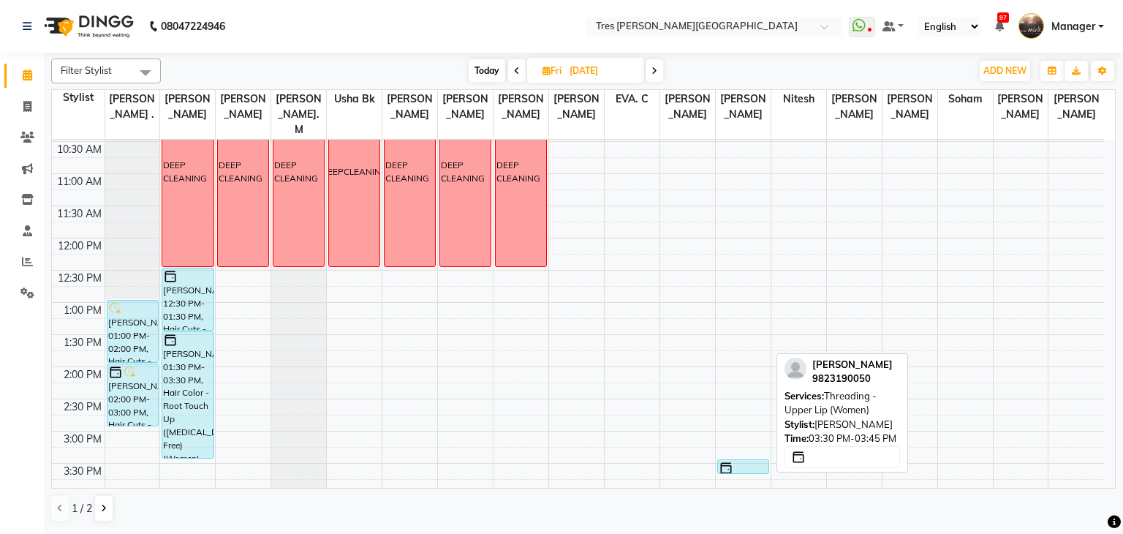
scroll to position [142, 0]
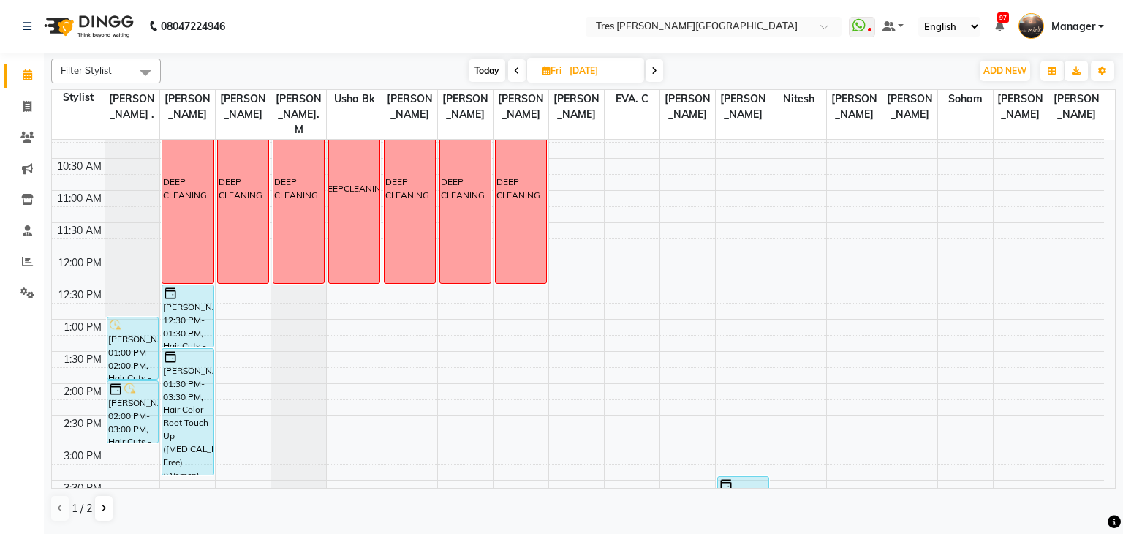
click at [654, 67] on icon at bounding box center [654, 71] width 6 height 9
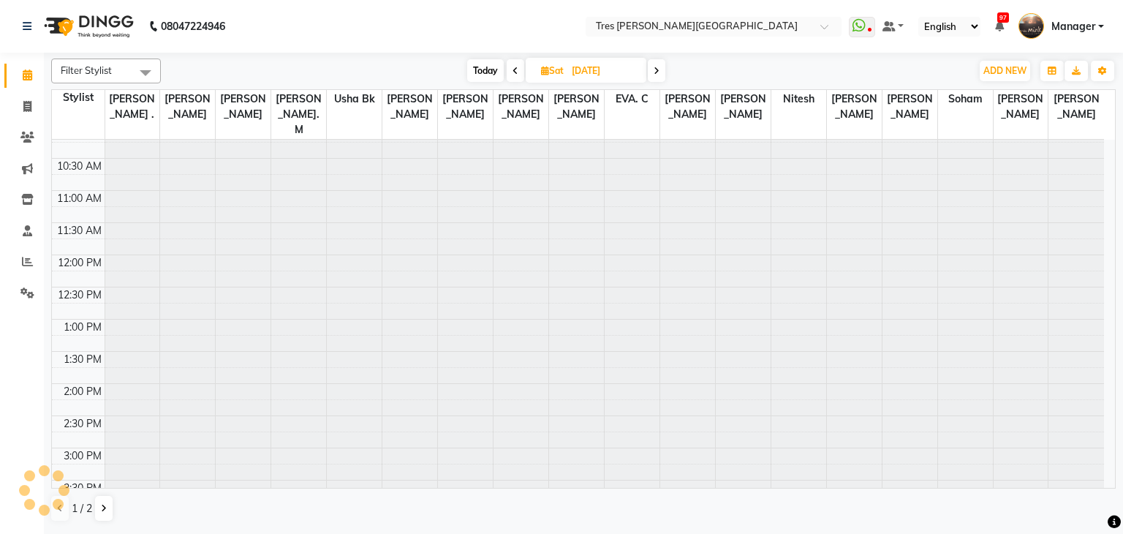
scroll to position [0, 0]
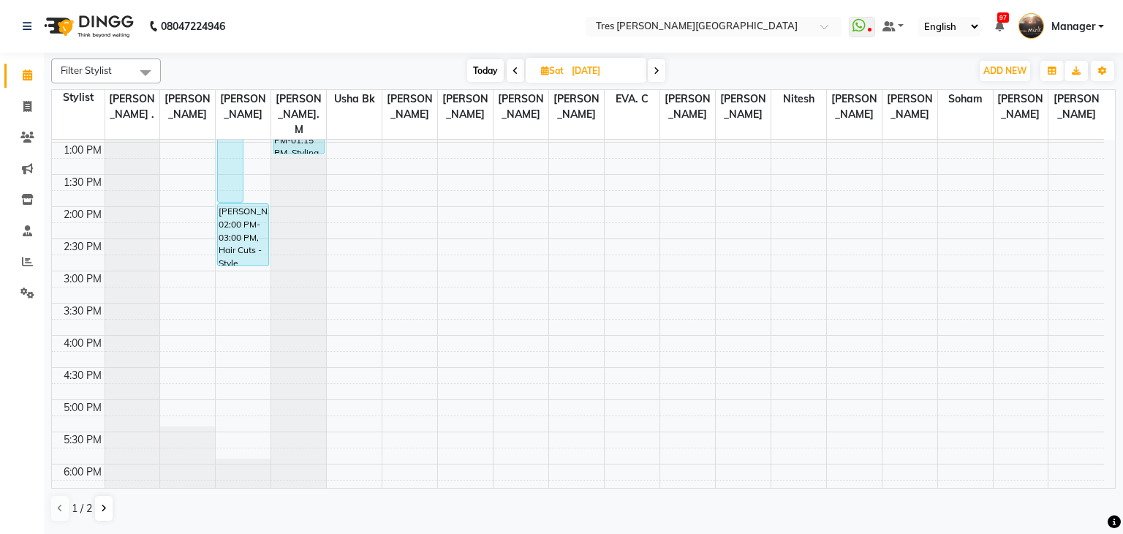
click at [657, 69] on icon at bounding box center [656, 71] width 6 height 9
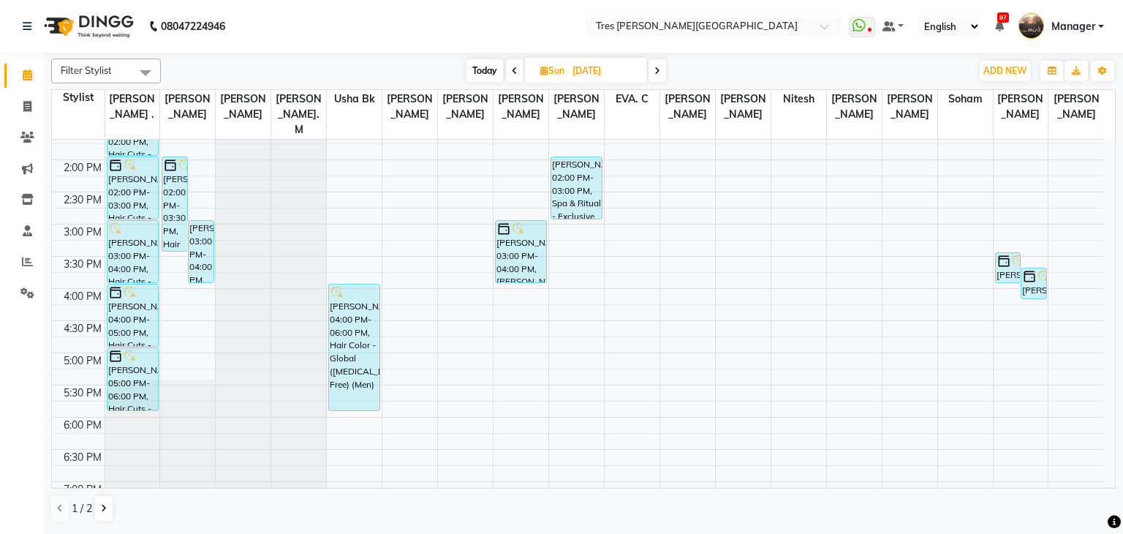
scroll to position [365, 0]
click at [506, 71] on span at bounding box center [515, 70] width 18 height 23
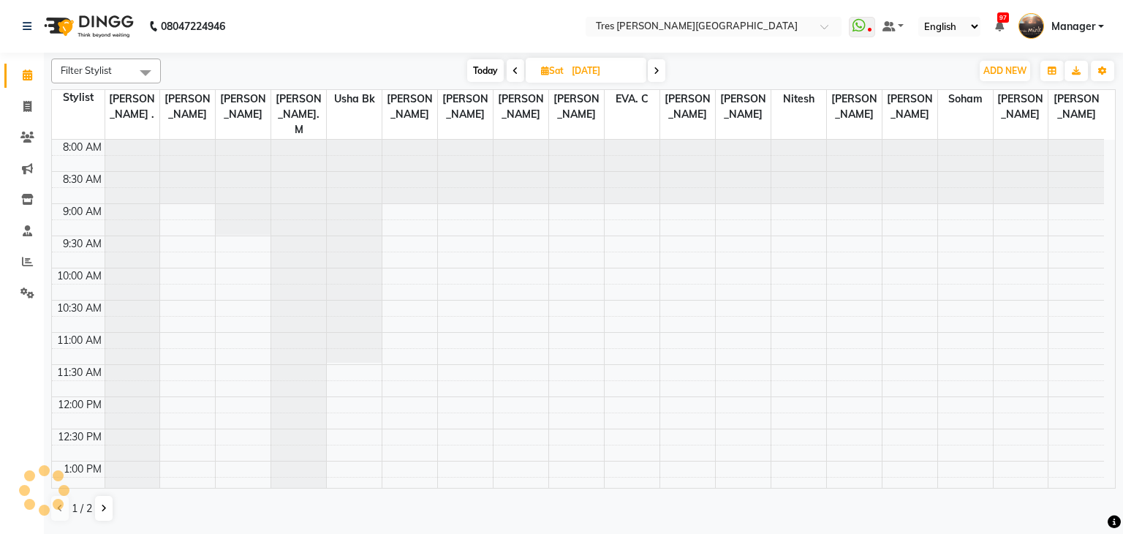
scroll to position [319, 0]
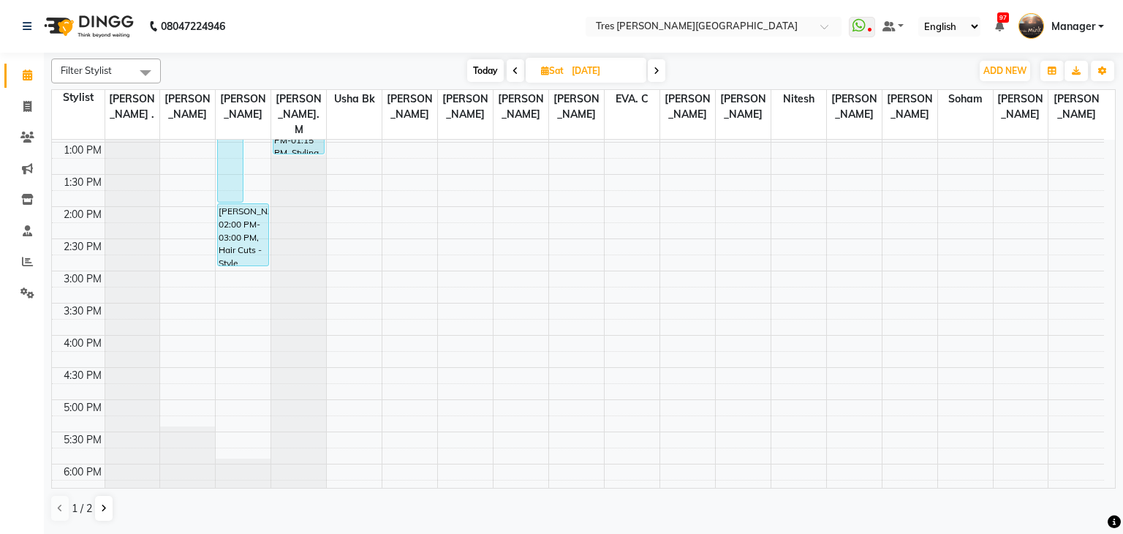
click at [506, 71] on span at bounding box center [515, 70] width 18 height 23
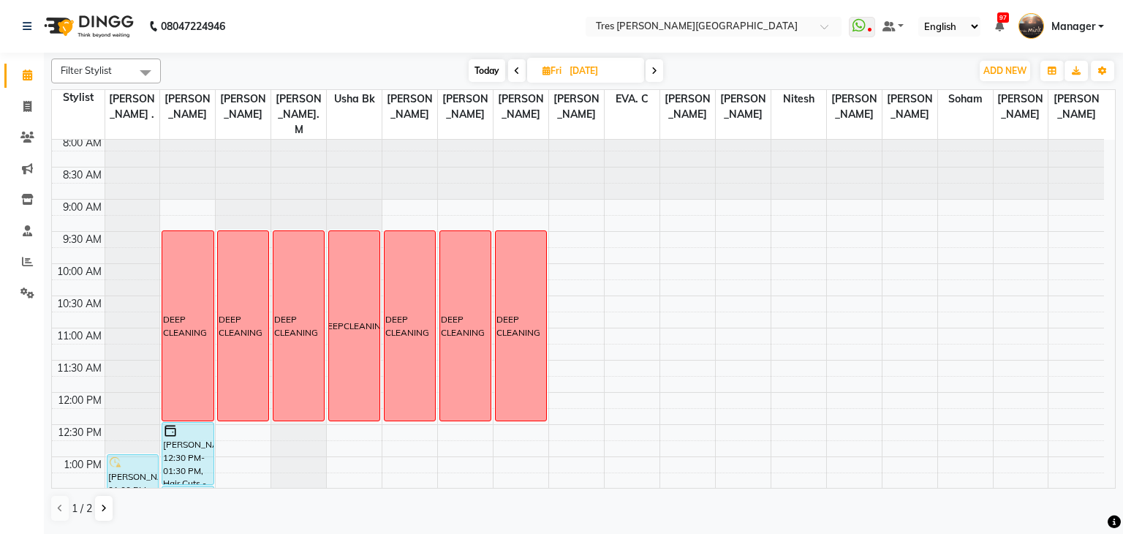
scroll to position [0, 0]
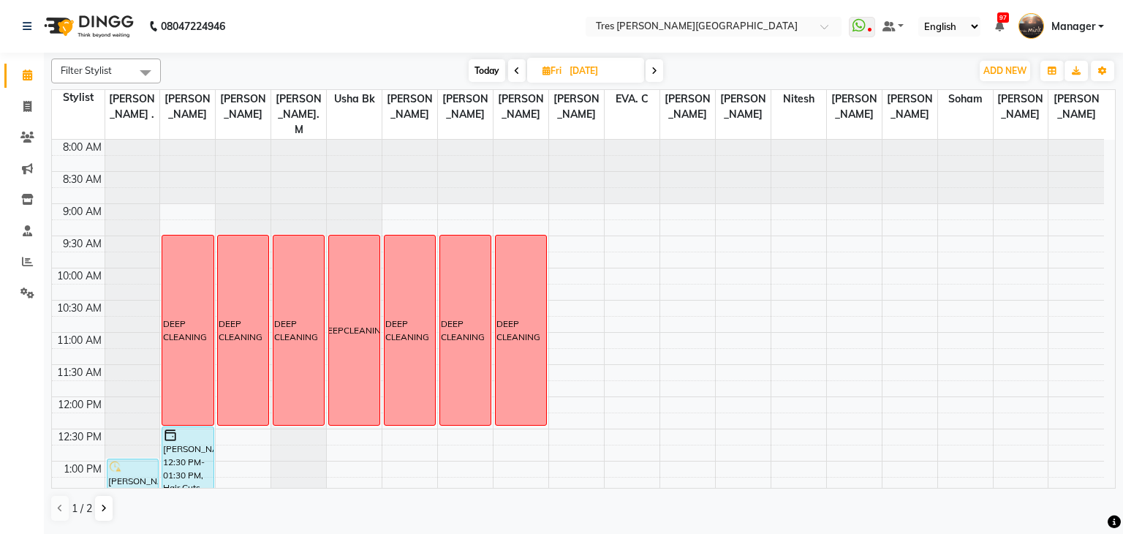
click at [649, 75] on span at bounding box center [654, 70] width 18 height 23
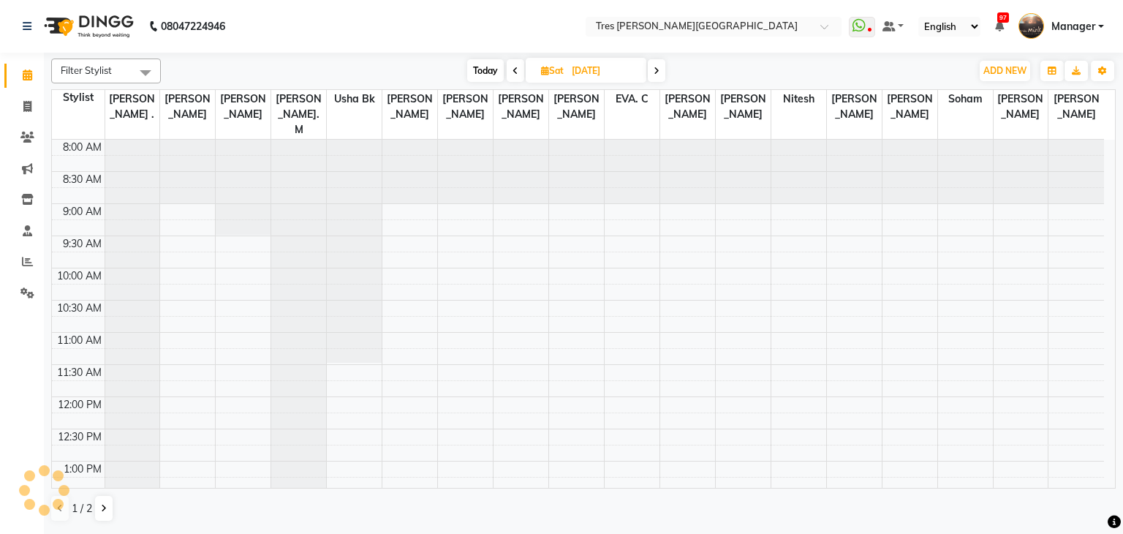
scroll to position [319, 0]
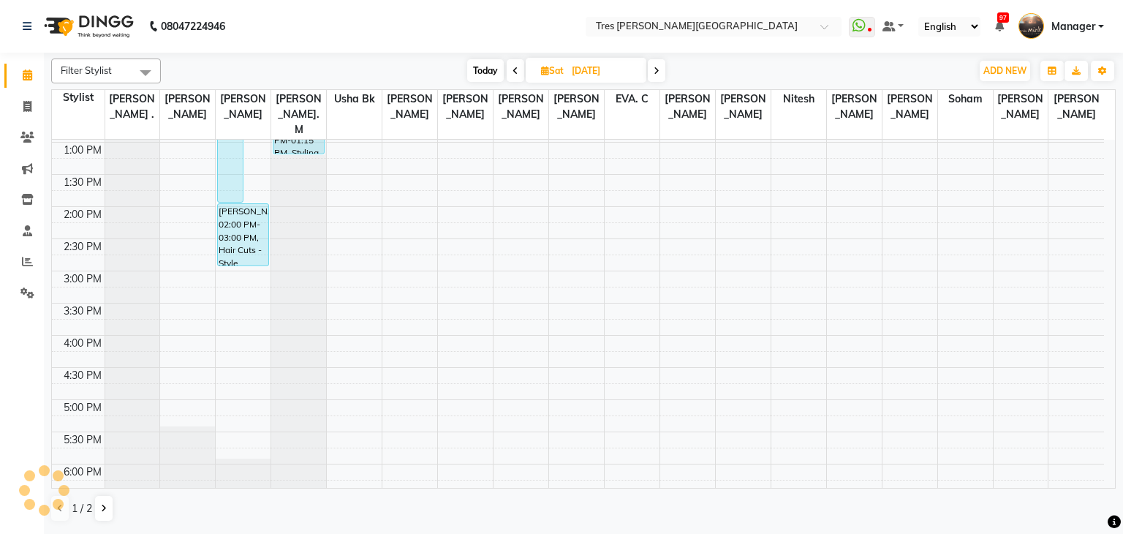
click at [656, 76] on span at bounding box center [657, 70] width 18 height 23
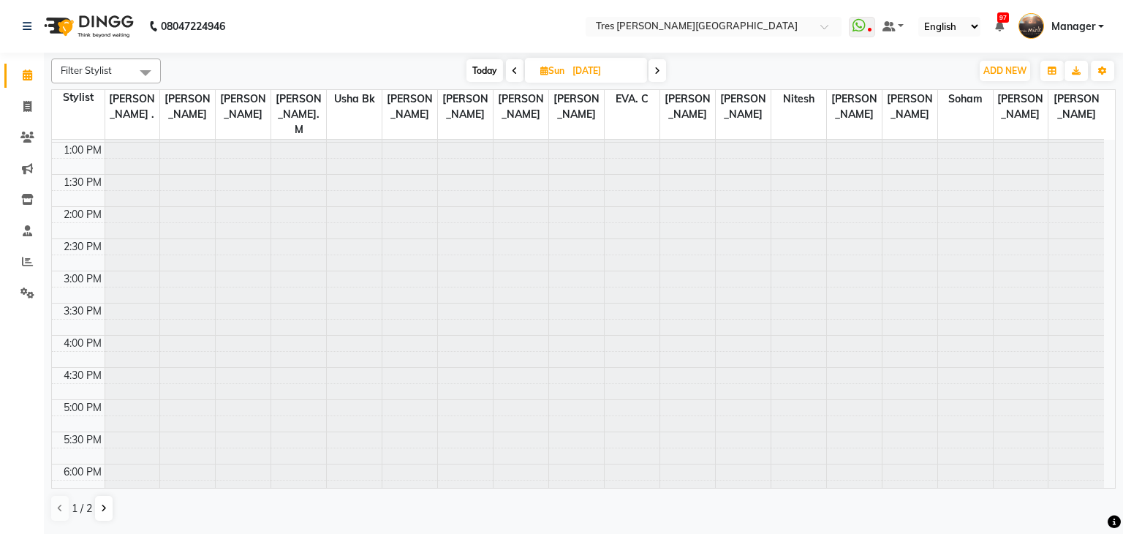
type input "07-09-2025"
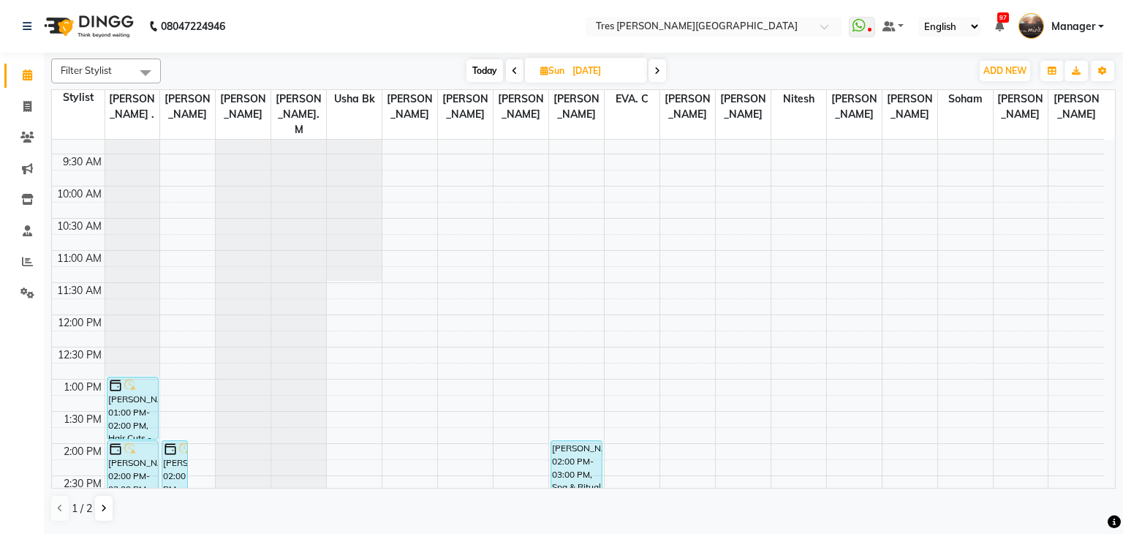
scroll to position [81, 0]
click at [178, 273] on div "8:00 AM 8:30 AM 9:00 AM 9:30 AM 10:00 AM 10:30 AM 11:00 AM 11:30 AM 12:00 PM 12…" at bounding box center [578, 508] width 1052 height 900
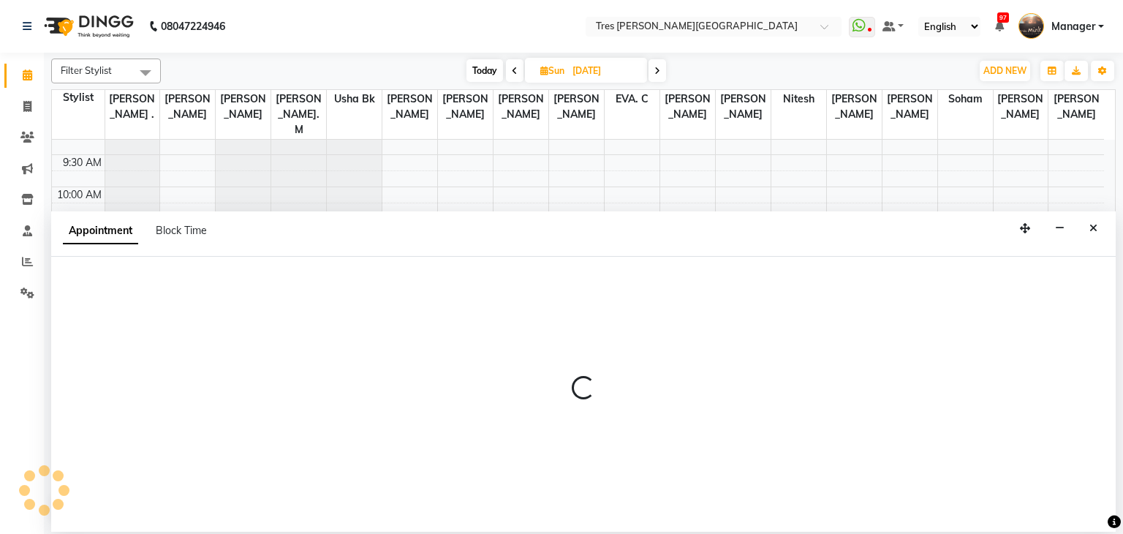
select select "1027"
select select "tentative"
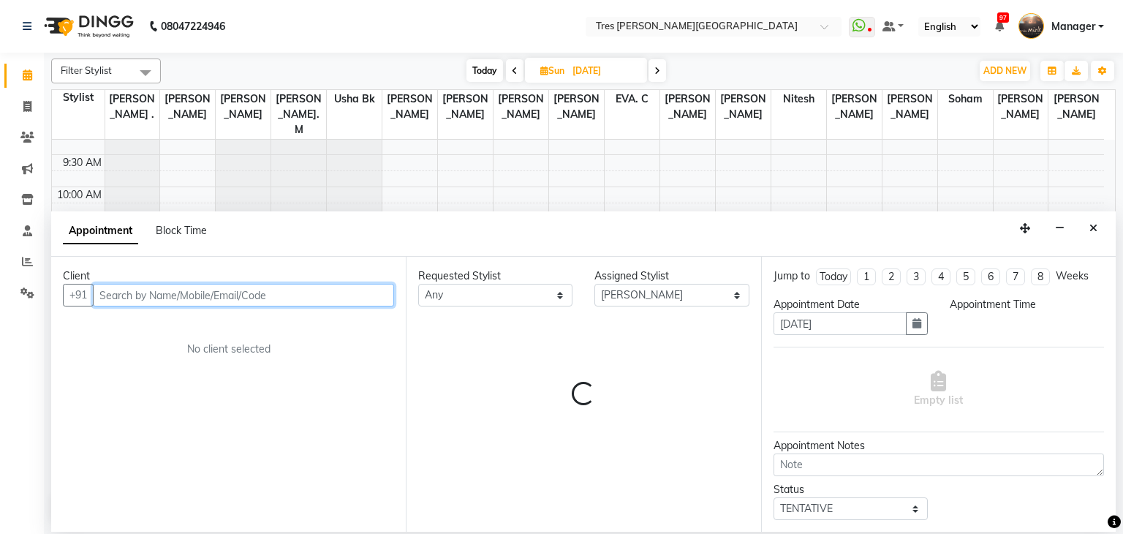
select select "690"
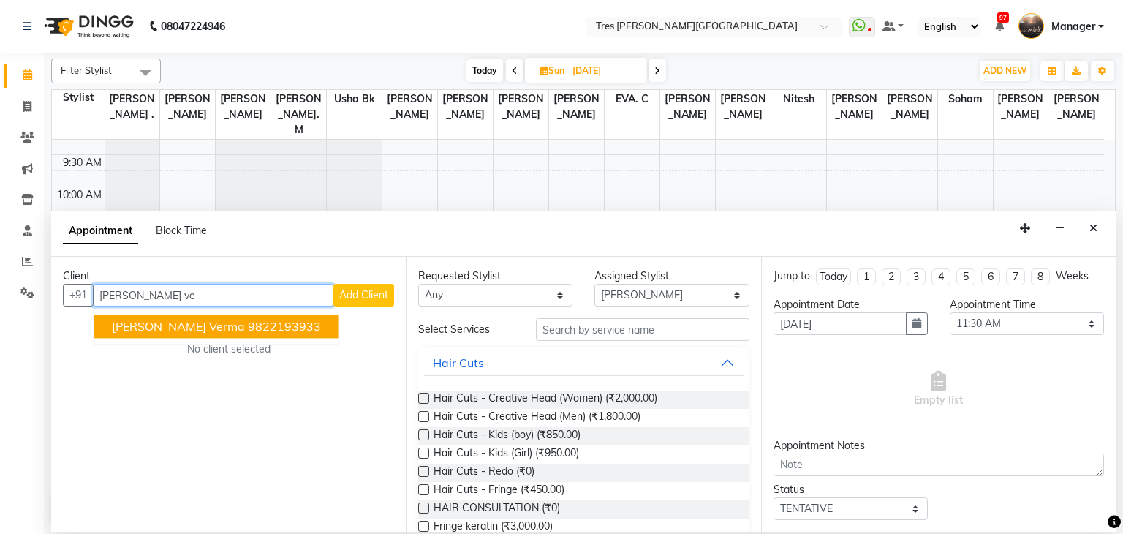
click at [160, 327] on span "Tabu Verma" at bounding box center [178, 326] width 133 height 15
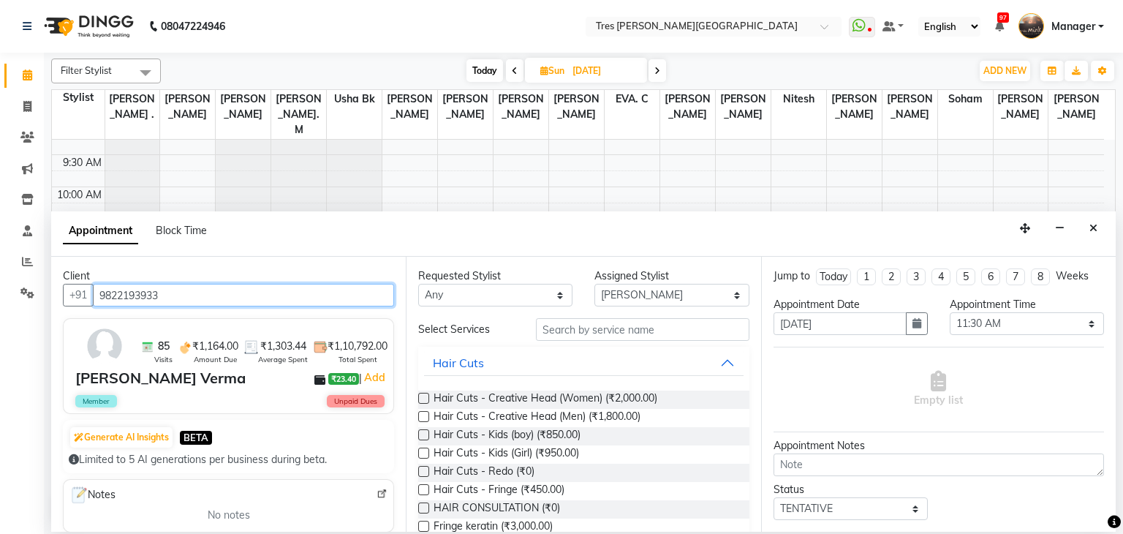
type input "9822193933"
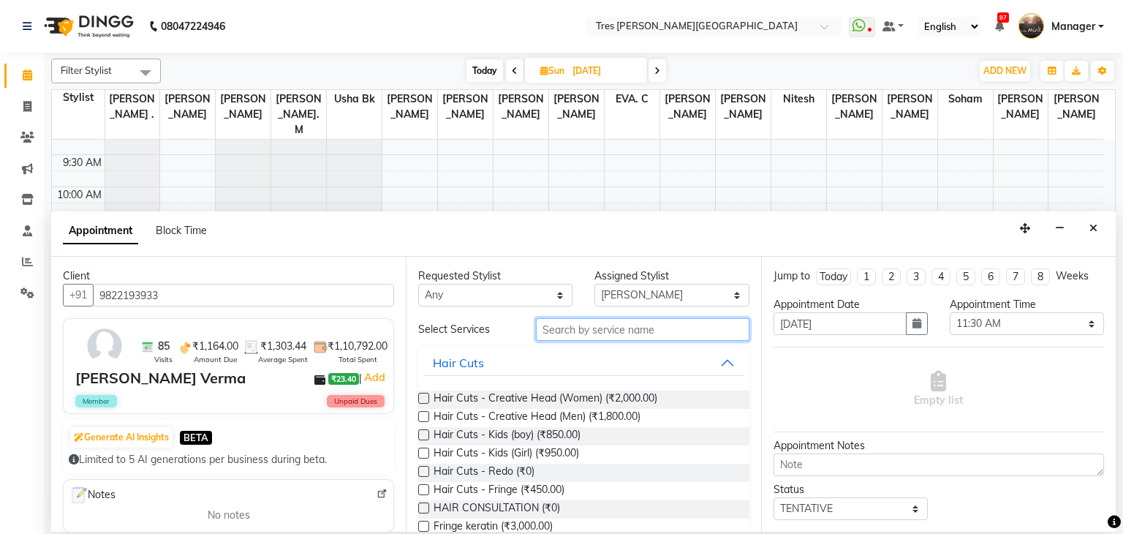
click at [623, 331] on input "text" at bounding box center [642, 329] width 213 height 23
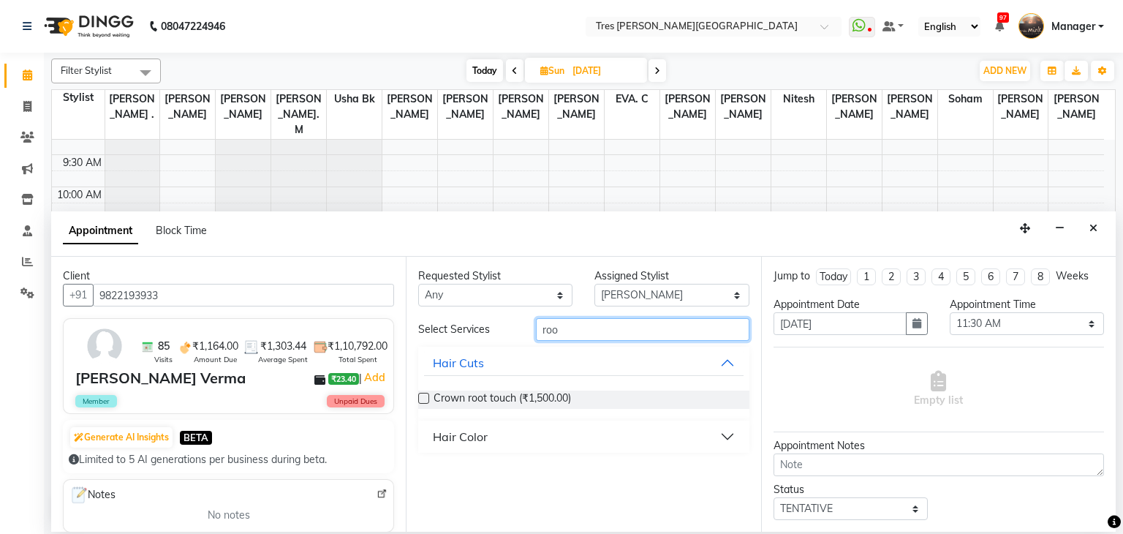
type input "roo"
click at [467, 440] on div "Hair Color" at bounding box center [460, 437] width 55 height 18
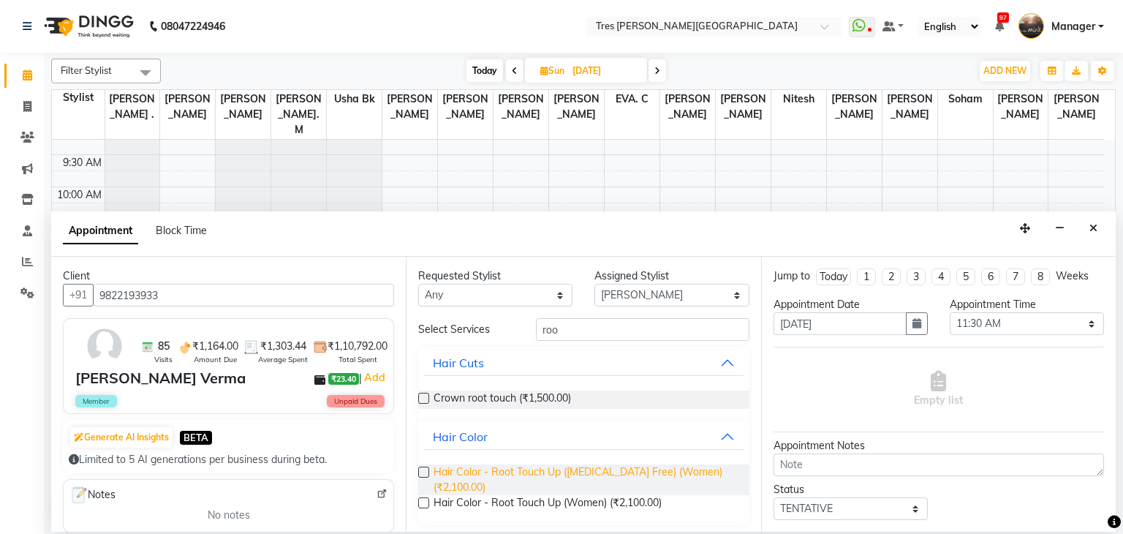
click at [472, 466] on span "Hair Color - Root Touch Up (Ammonia Free) (Women) (₹2,100.00)" at bounding box center [584, 479] width 303 height 31
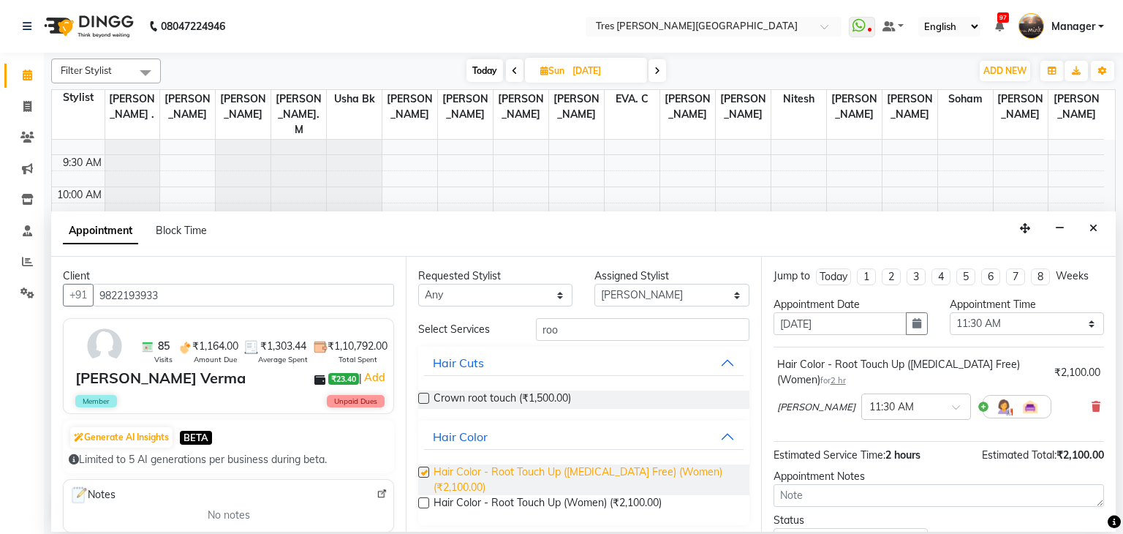
checkbox input "false"
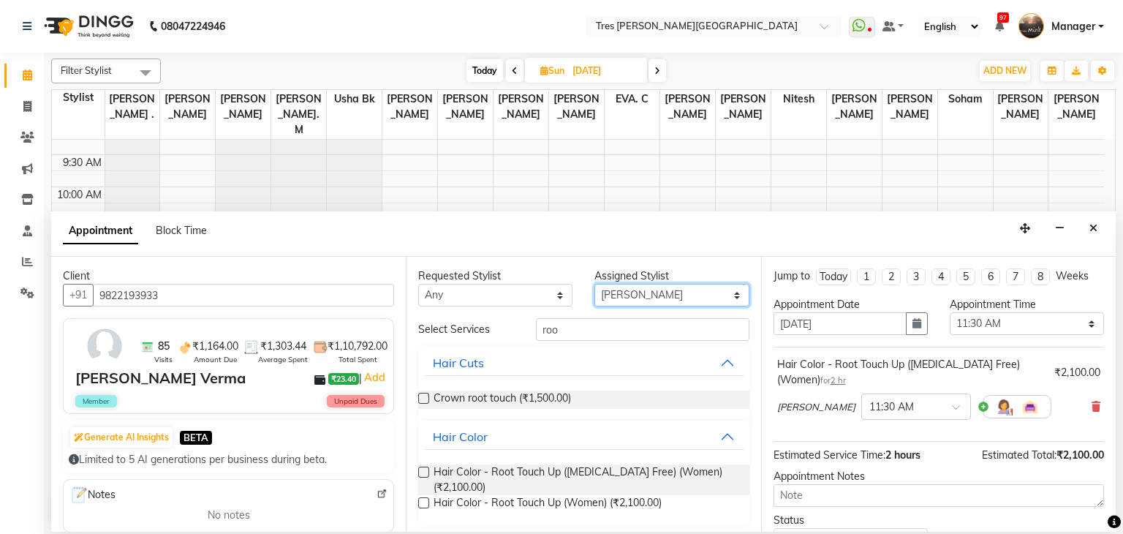
click at [654, 292] on select "Select Aarti Rathod Anand Saindane Anjali Pillay Chetan Mahale Dilshad EVA. C G…" at bounding box center [671, 295] width 154 height 23
select select "1020"
click at [594, 284] on select "Select Aarti Rathod Anand Saindane Anjali Pillay Chetan Mahale Dilshad EVA. C G…" at bounding box center [671, 295] width 154 height 23
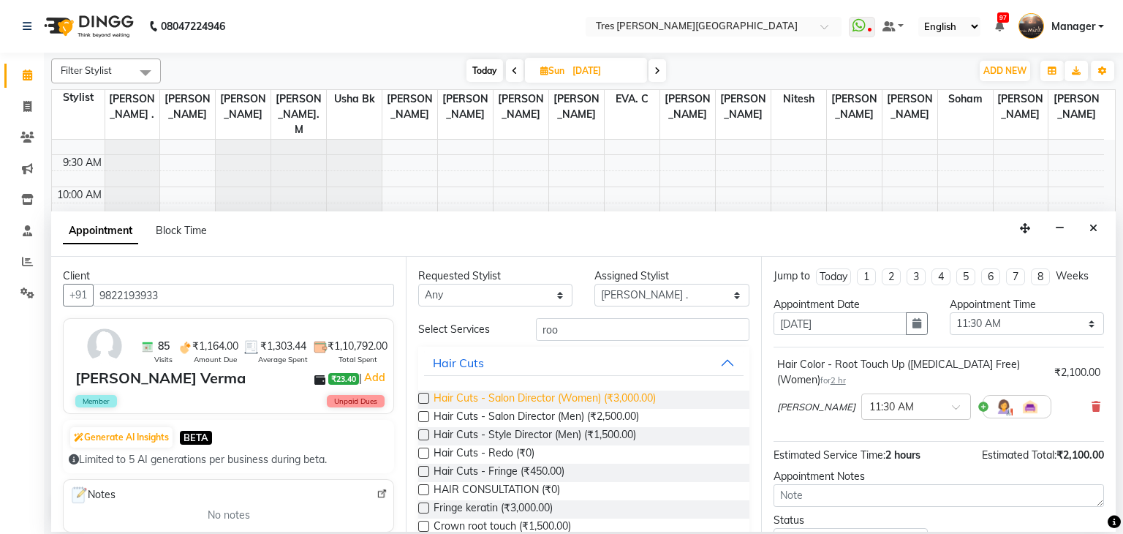
click at [535, 399] on span "Hair Cuts - Salon Director (Women) (₹3,000.00)" at bounding box center [544, 399] width 222 height 18
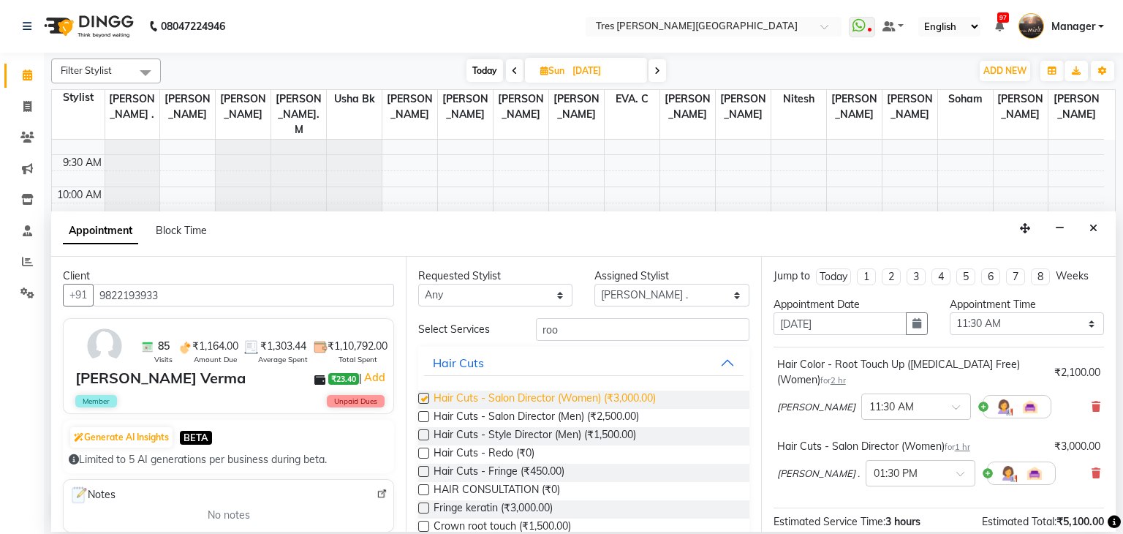
checkbox input "false"
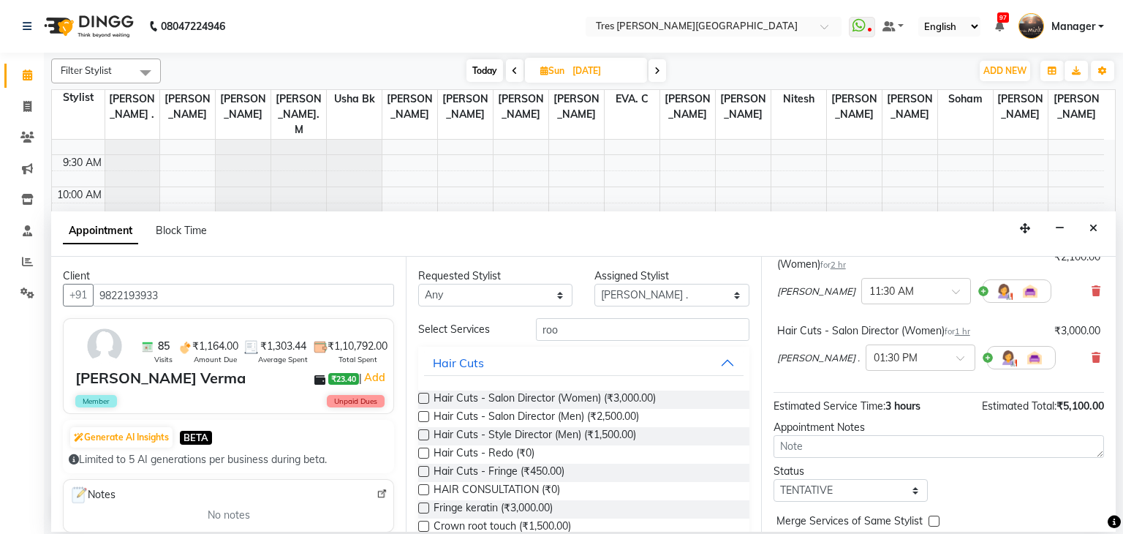
scroll to position [116, 0]
click at [800, 452] on textarea at bounding box center [938, 445] width 330 height 23
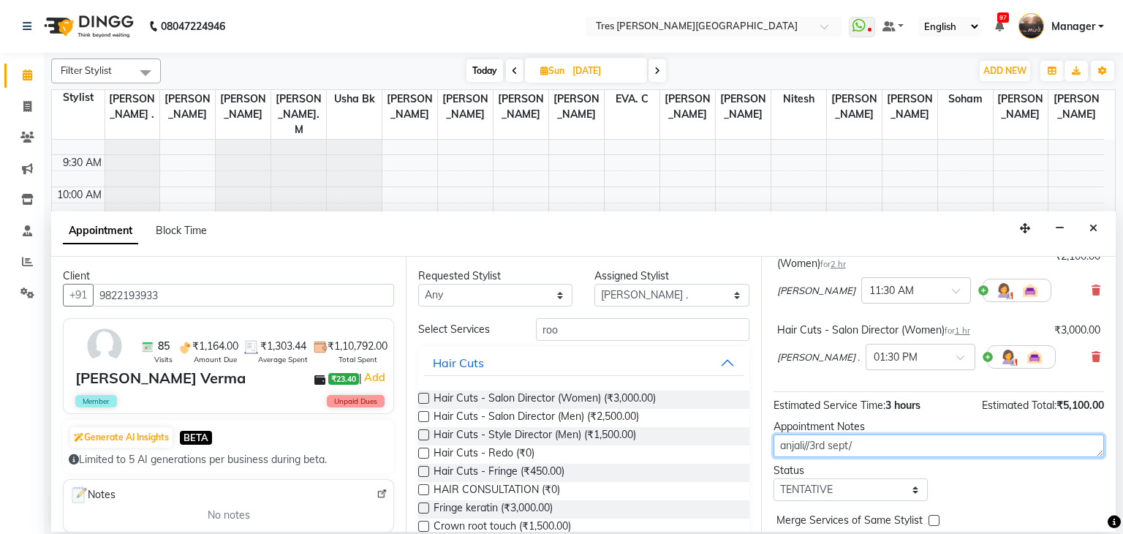
type textarea "anjali//3rd sept/"
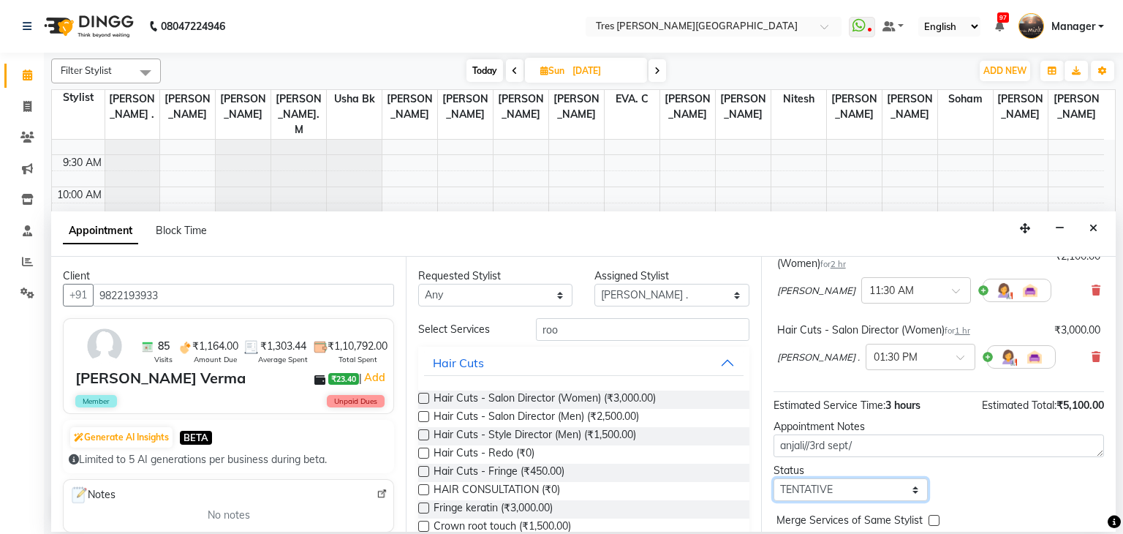
click at [892, 498] on select "Select TENTATIVE CONFIRM UPCOMING" at bounding box center [850, 489] width 154 height 23
select select "upcoming"
click at [773, 478] on select "Select TENTATIVE CONFIRM UPCOMING" at bounding box center [850, 489] width 154 height 23
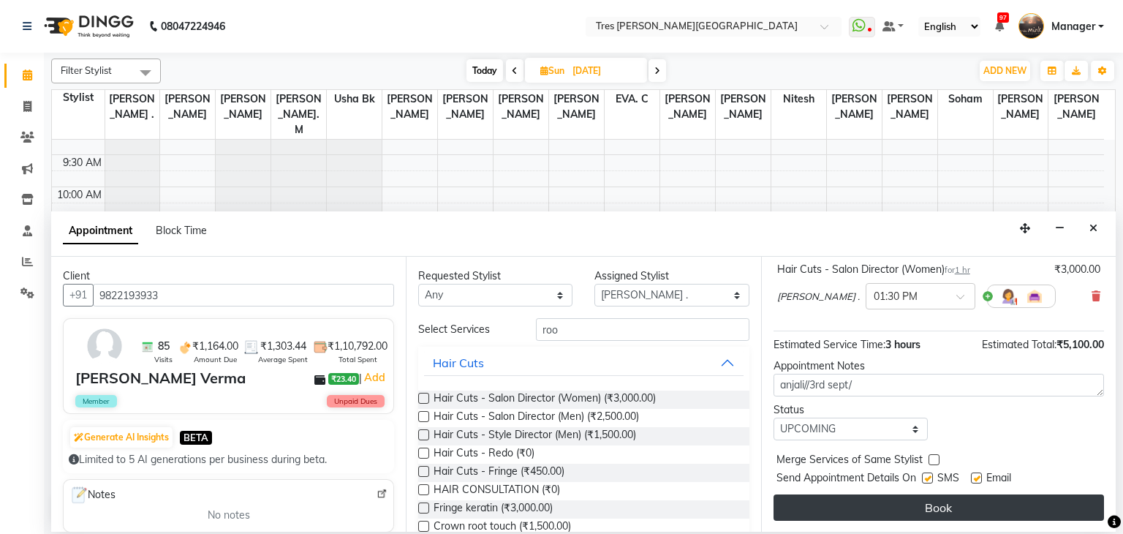
click at [877, 496] on button "Book" at bounding box center [938, 507] width 330 height 26
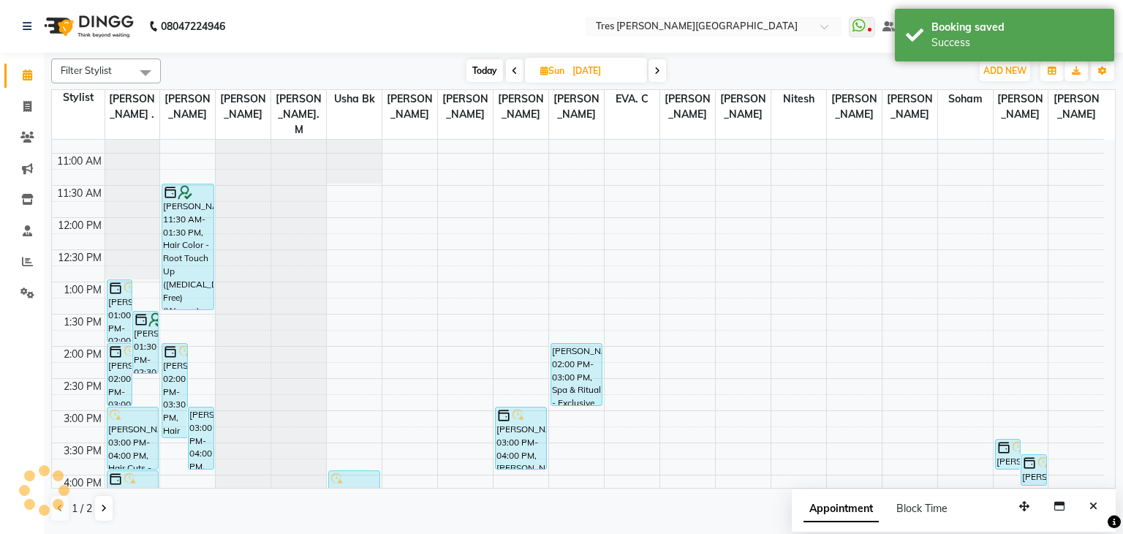
scroll to position [181, 0]
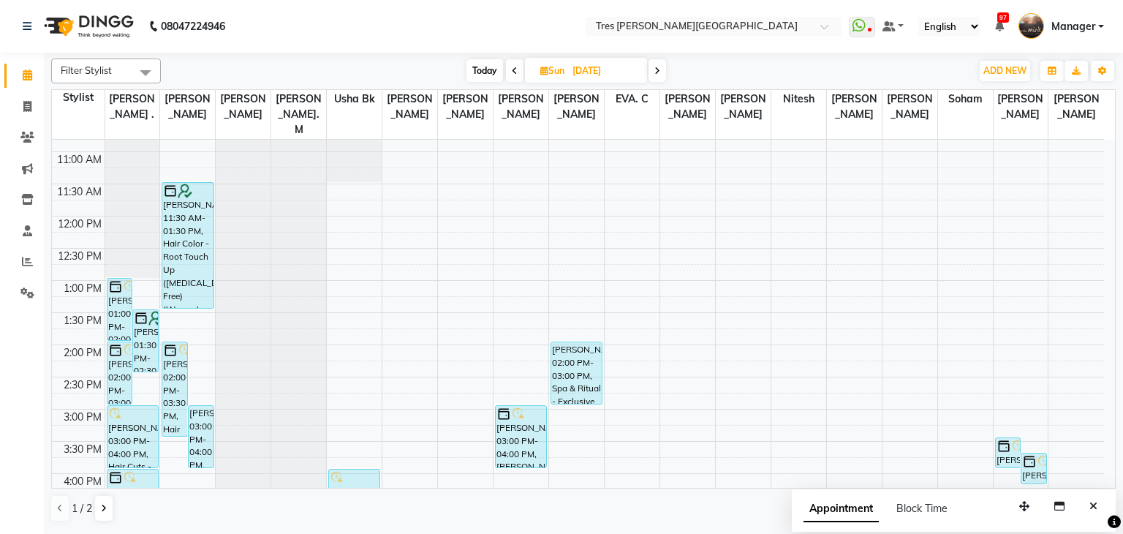
click at [479, 74] on span "Today" at bounding box center [484, 70] width 37 height 23
type input "03-09-2025"
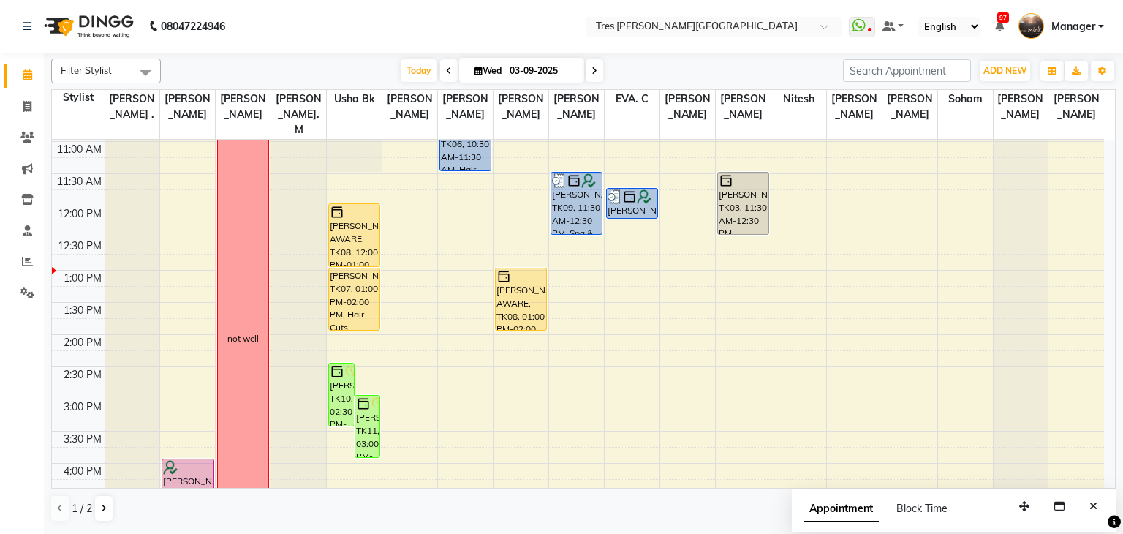
scroll to position [186, 0]
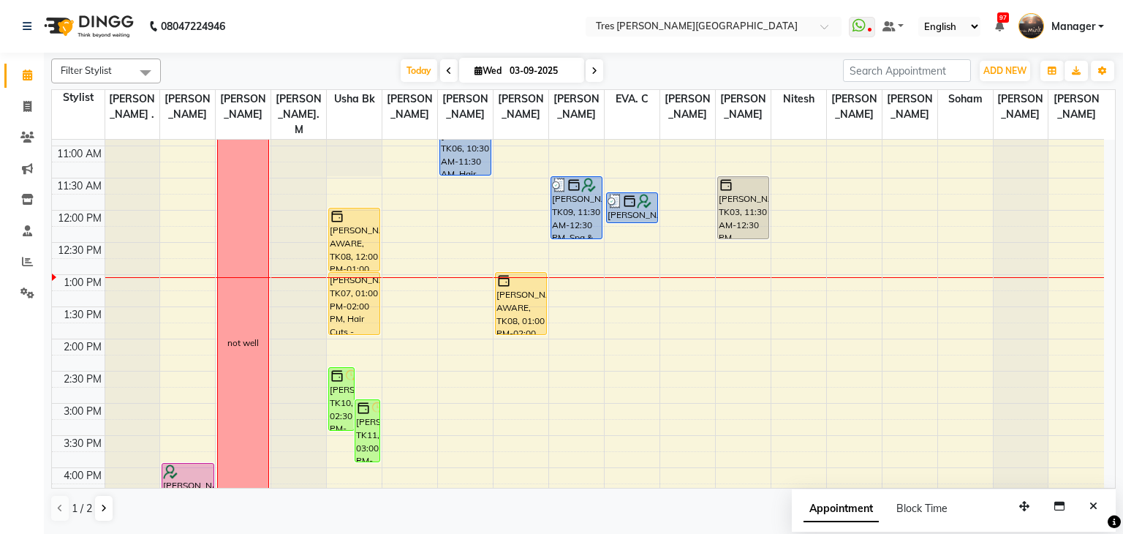
click at [474, 74] on icon at bounding box center [478, 71] width 8 height 10
select select "9"
select select "2025"
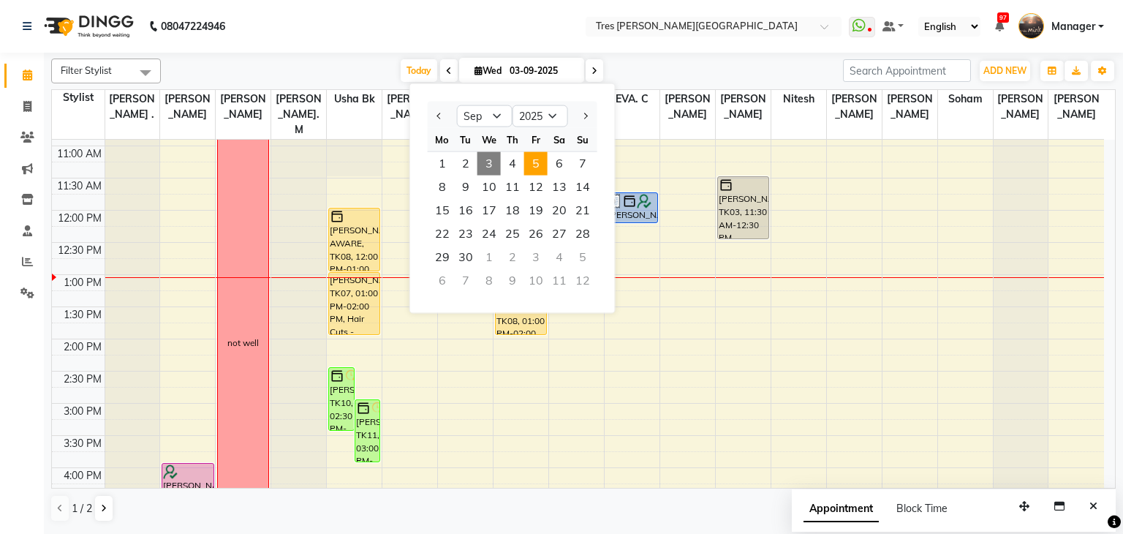
click at [539, 159] on span "5" at bounding box center [535, 163] width 23 height 23
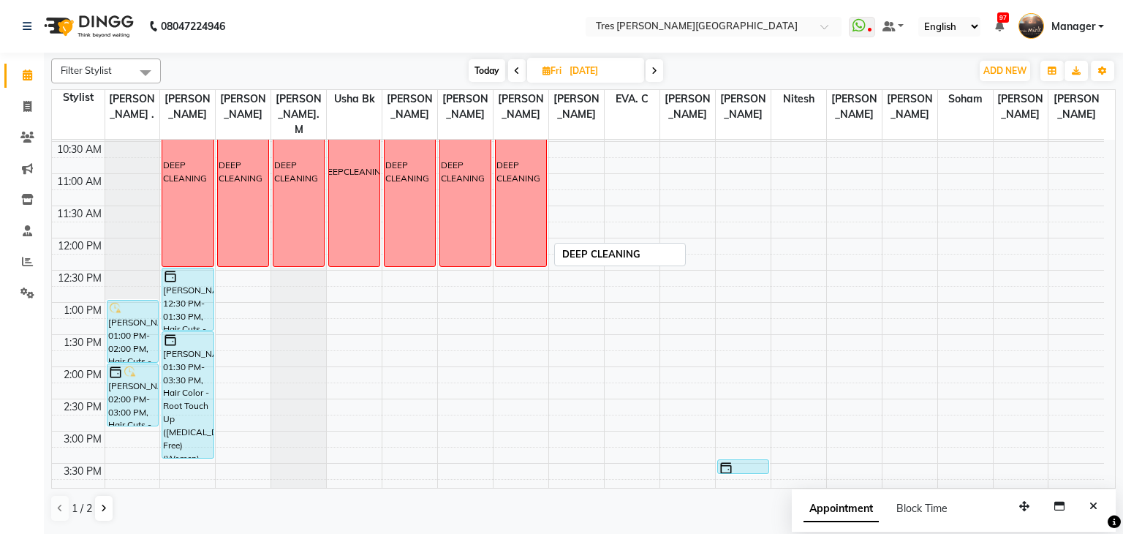
scroll to position [118, 0]
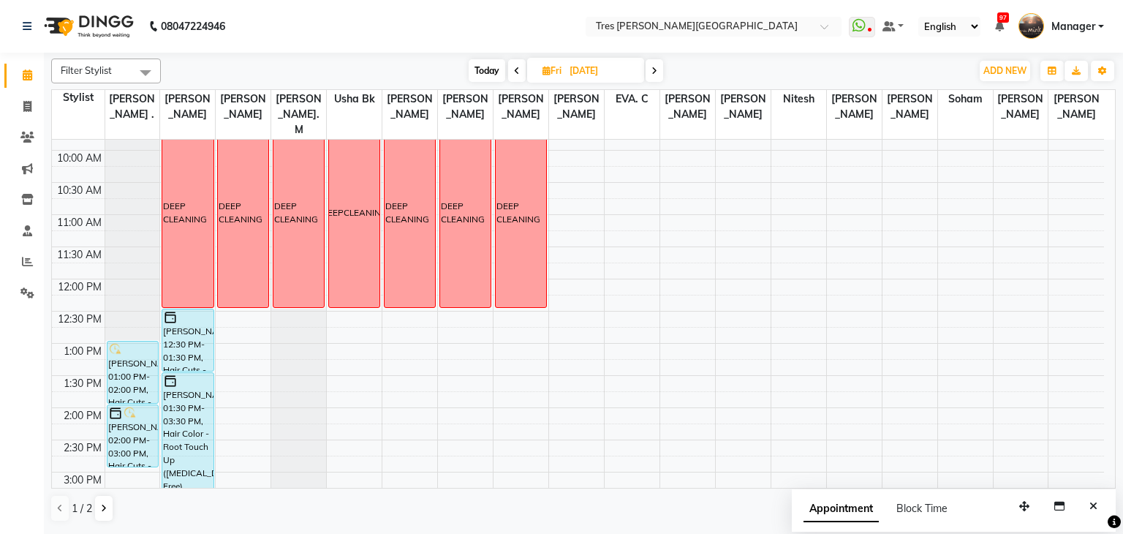
click at [661, 69] on span at bounding box center [654, 70] width 18 height 23
type input "06-09-2025"
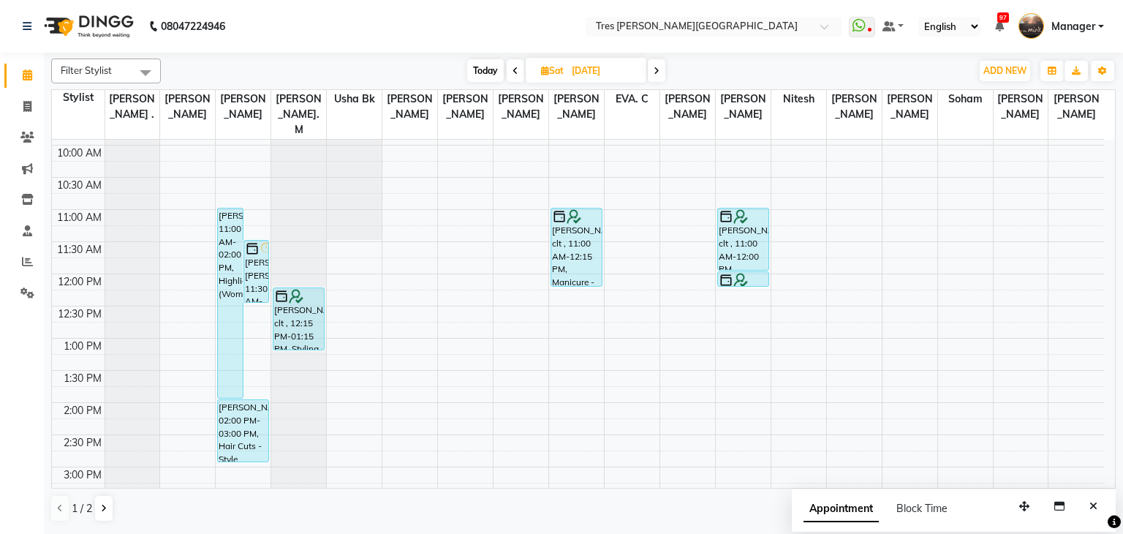
scroll to position [0, 0]
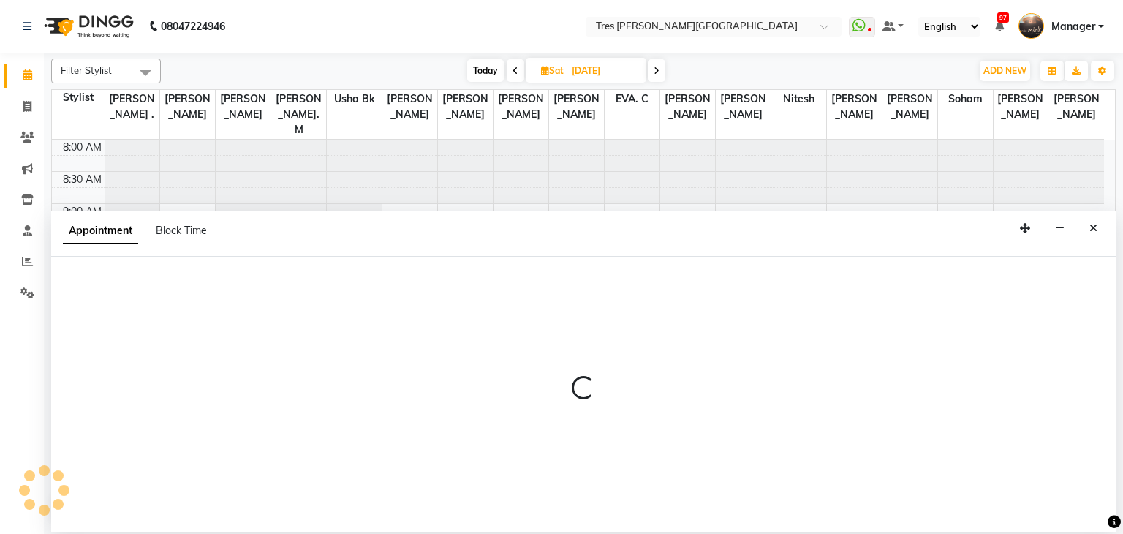
select select "19346"
select select "tentative"
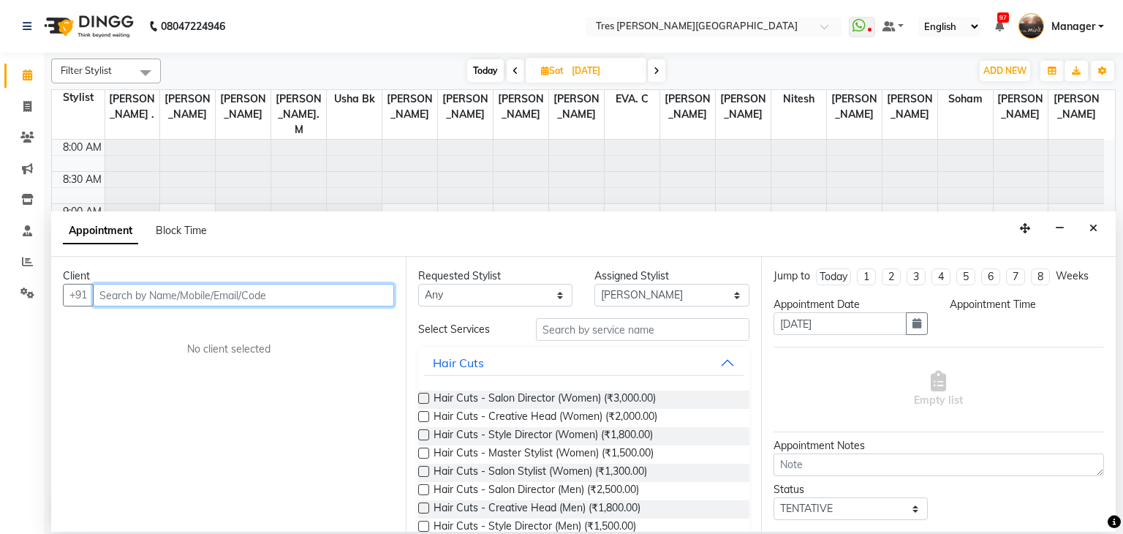
select select "555"
click at [176, 236] on span "Block Time" at bounding box center [181, 230] width 51 height 13
select select "19346"
select select "555"
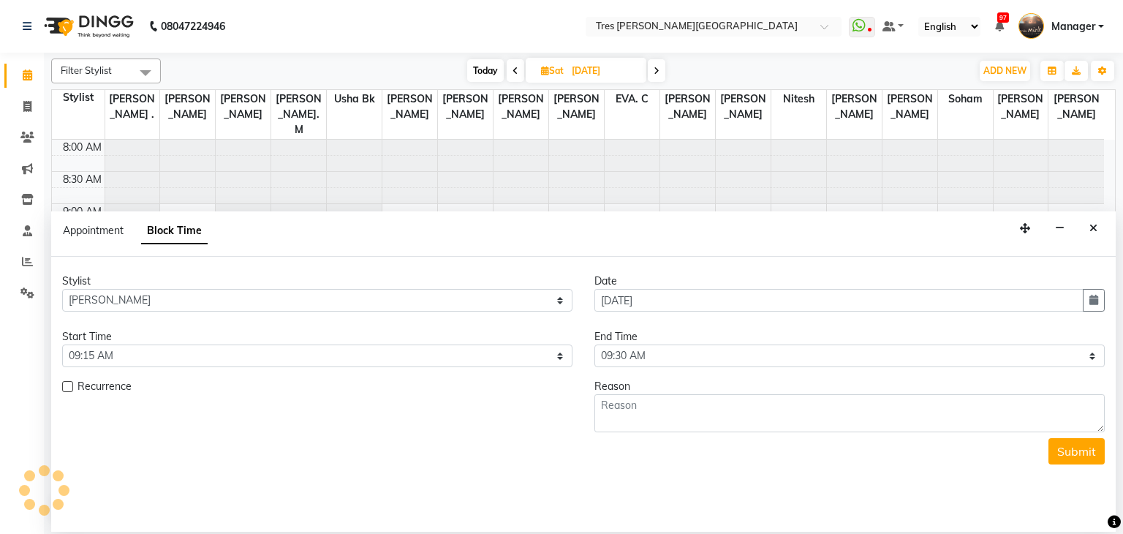
scroll to position [319, 0]
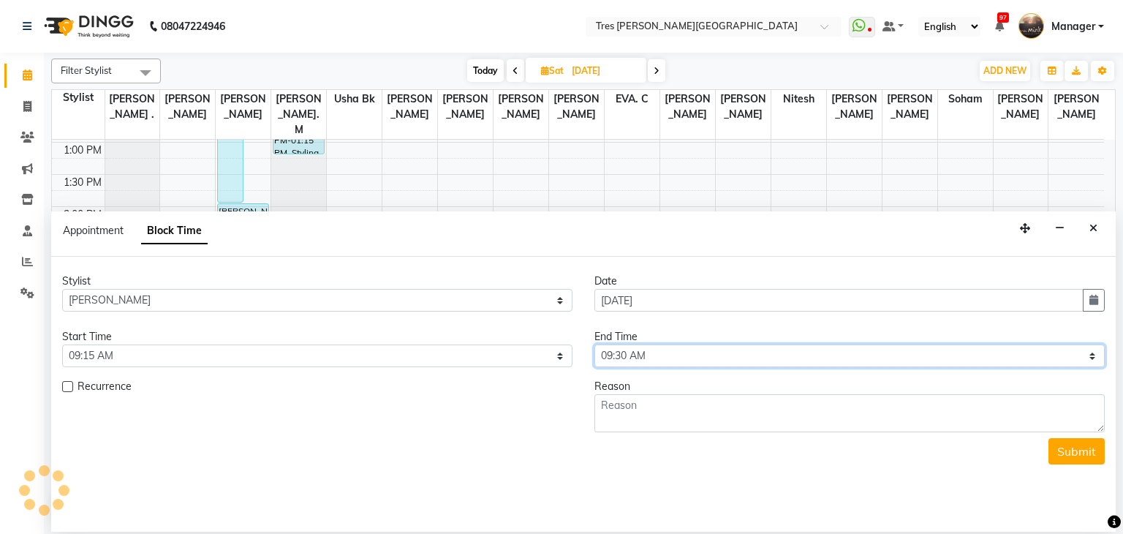
click at [637, 354] on select "Select 09:00 AM 09:15 AM 09:30 AM 09:45 AM 10:00 AM 10:15 AM 10:30 AM 10:45 AM …" at bounding box center [849, 355] width 510 height 23
select select "1095"
click at [594, 344] on select "Select 09:00 AM 09:15 AM 09:30 AM 09:45 AM 10:00 AM 10:15 AM 10:30 AM 10:45 AM …" at bounding box center [849, 355] width 510 height 23
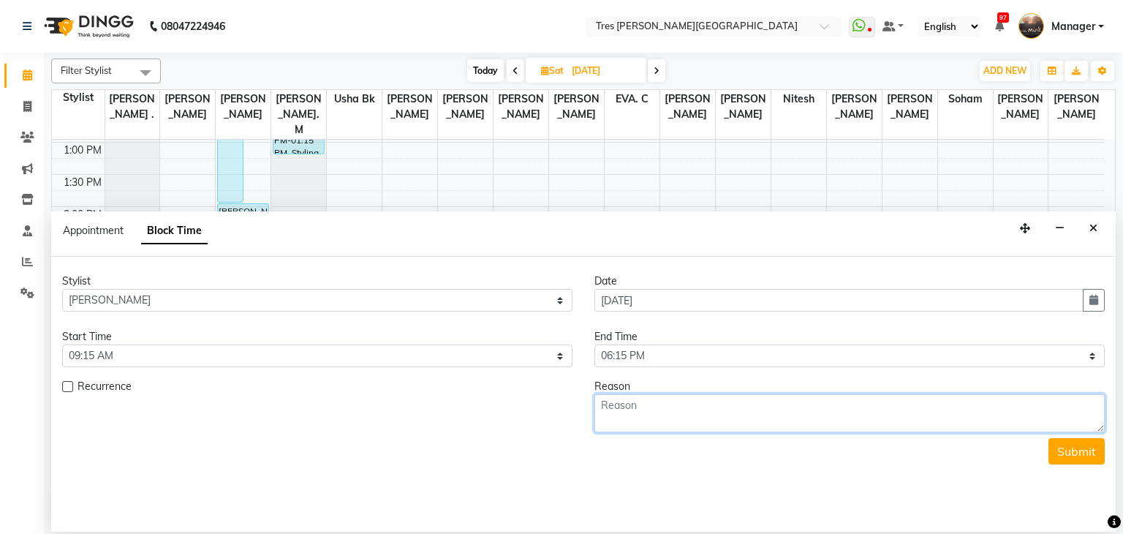
click at [655, 413] on textarea at bounding box center [849, 413] width 510 height 38
type textarea "leave"
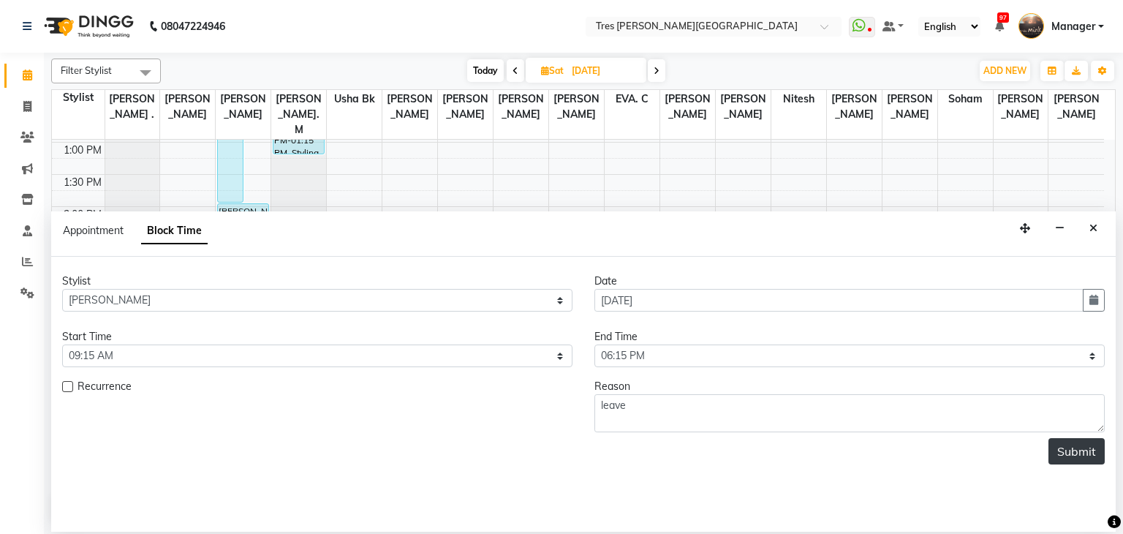
click at [1082, 445] on button "Submit" at bounding box center [1076, 451] width 56 height 26
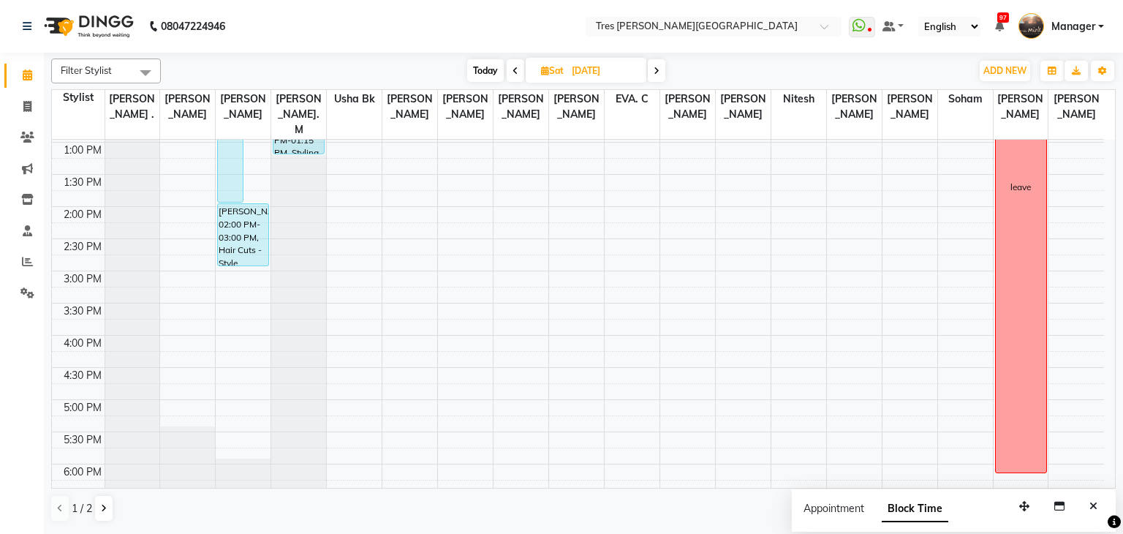
click at [482, 67] on span "Today" at bounding box center [485, 70] width 37 height 23
type input "03-09-2025"
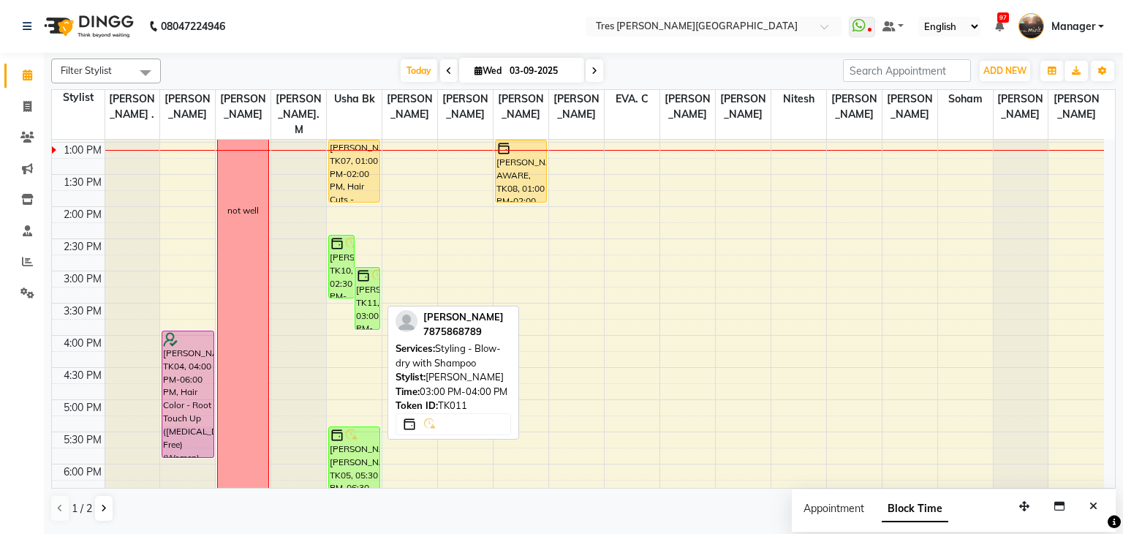
click at [373, 278] on div "[PERSON_NAME], TK11, 03:00 PM-04:00 PM, Styling - Blow-dry with Shampoo" at bounding box center [367, 298] width 25 height 61
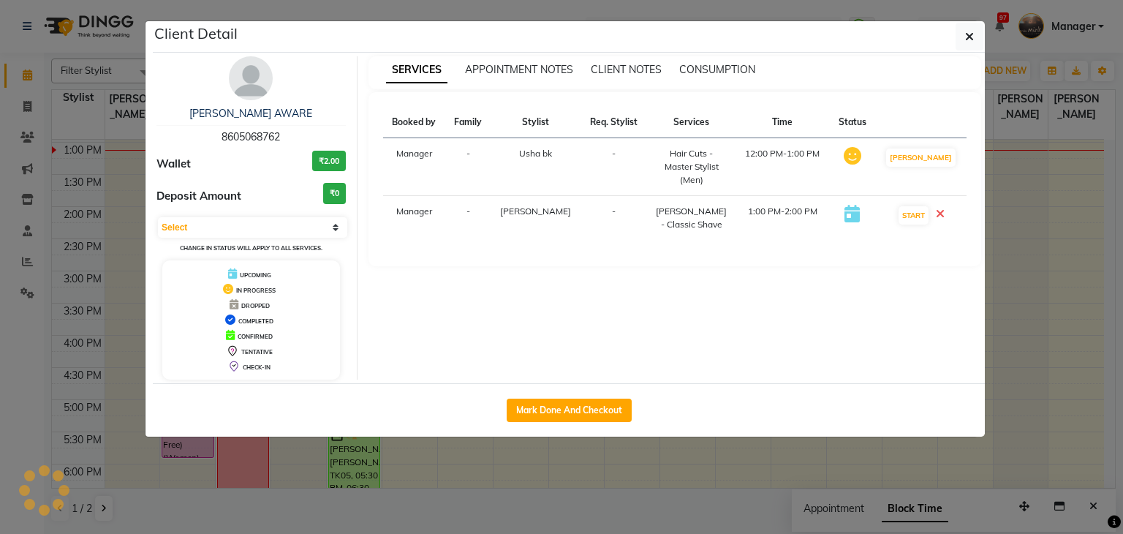
select select "6"
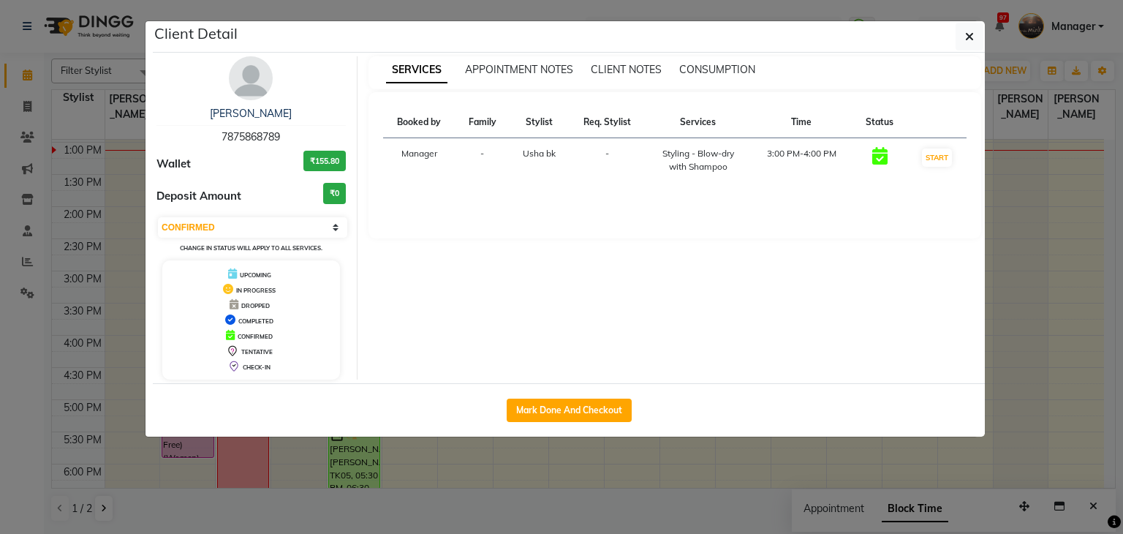
click at [244, 87] on img at bounding box center [251, 78] width 44 height 44
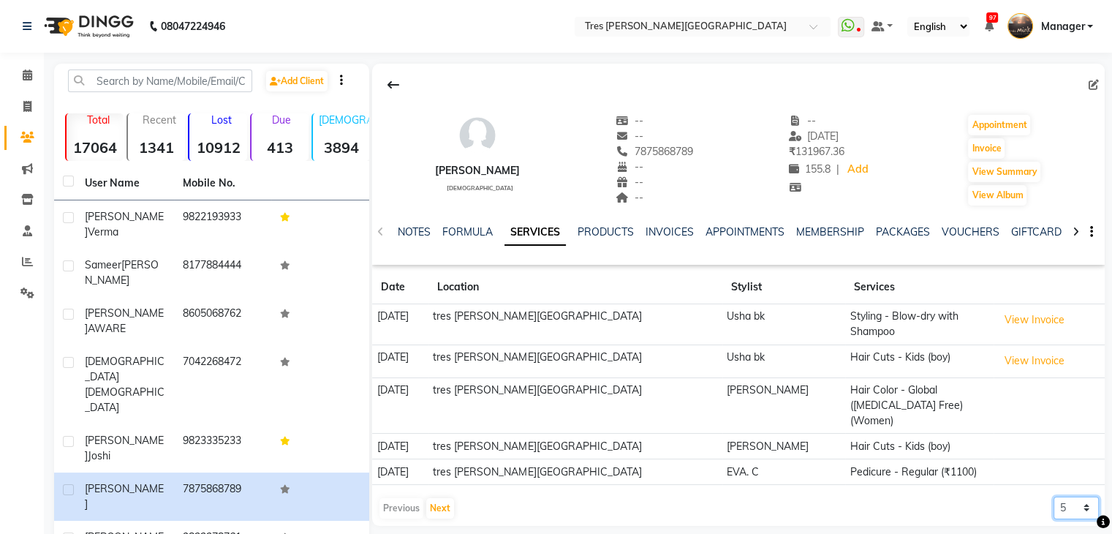
drag, startPoint x: 1069, startPoint y: 485, endPoint x: 1074, endPoint y: 453, distance: 31.8
click at [1074, 453] on app-client-history "Date Location Stylist Services 01-08-2025 tres Mink, Koregoan park Usha bk Styl…" at bounding box center [738, 394] width 732 height 249
select select "500"
click at [1053, 496] on select "5 10 50 100 500" at bounding box center [1075, 507] width 45 height 23
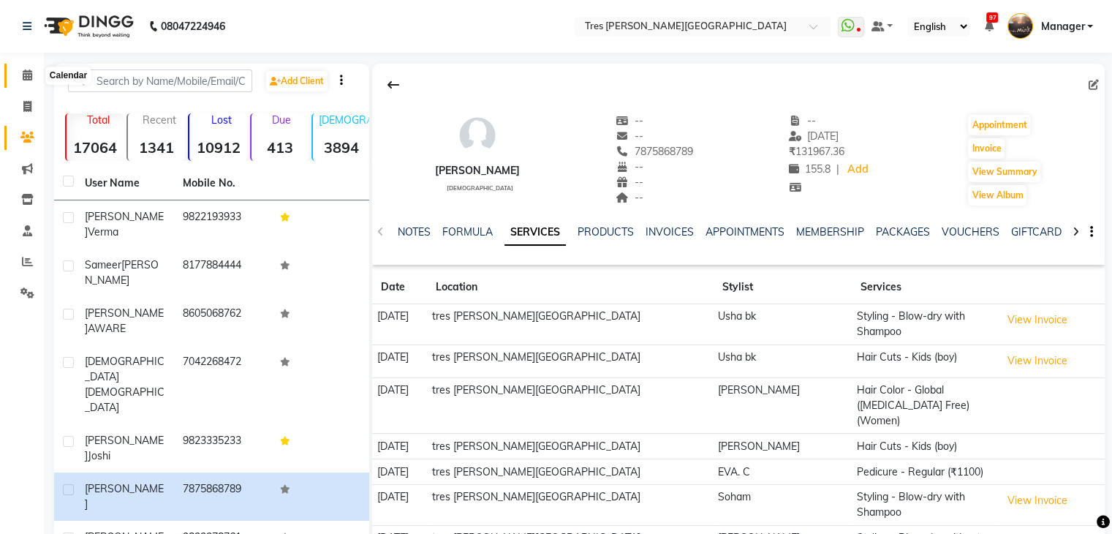
click at [20, 68] on span at bounding box center [28, 75] width 26 height 17
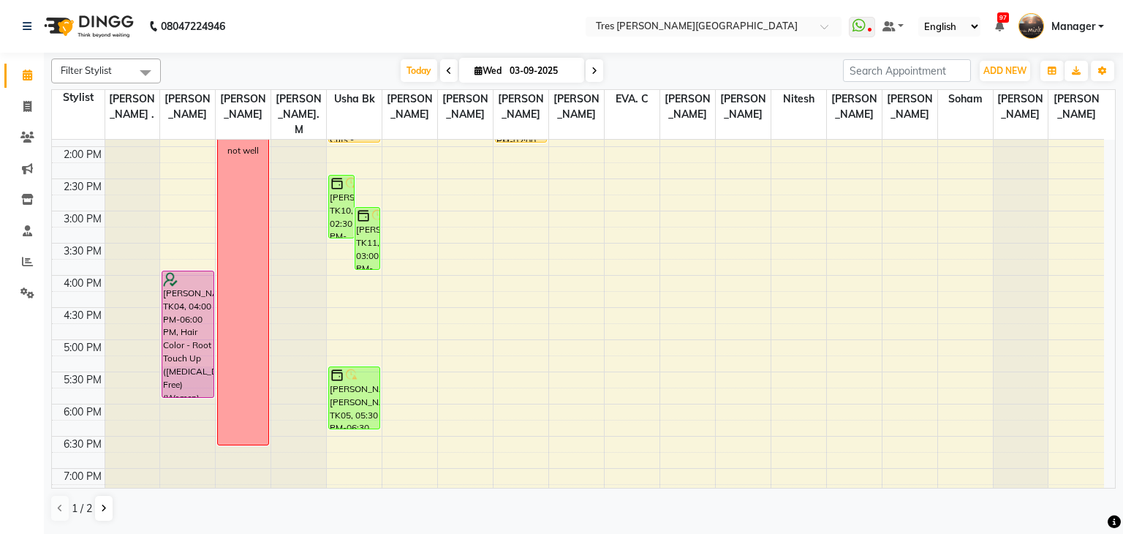
scroll to position [385, 0]
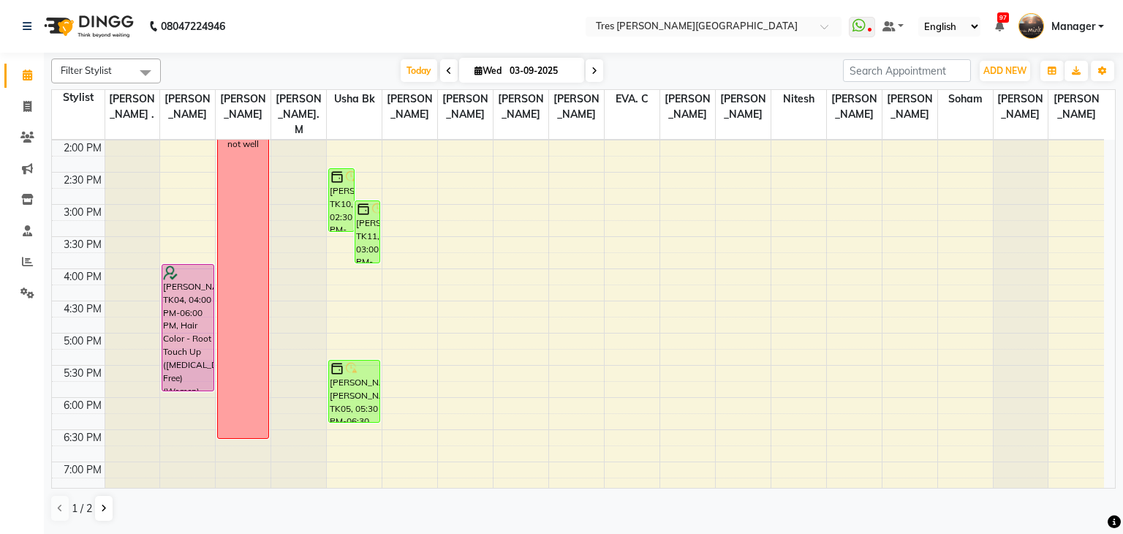
click at [428, 259] on div "8:00 AM 8:30 AM 9:00 AM 9:30 AM 10:00 AM 10:30 AM 11:00 AM 11:30 AM 12:00 PM 12…" at bounding box center [578, 204] width 1052 height 900
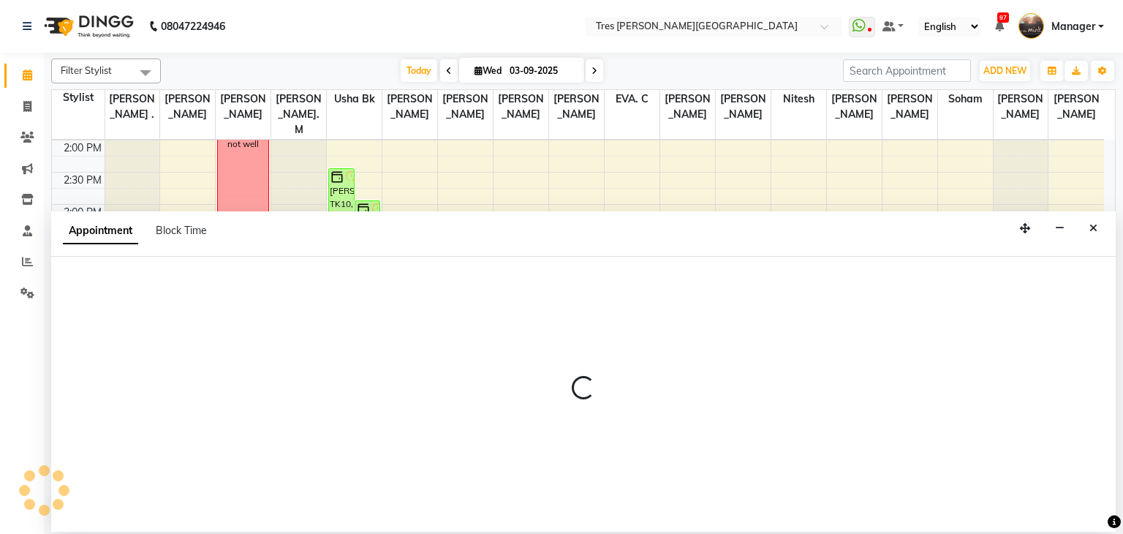
select select "34584"
select select "960"
select select "tentative"
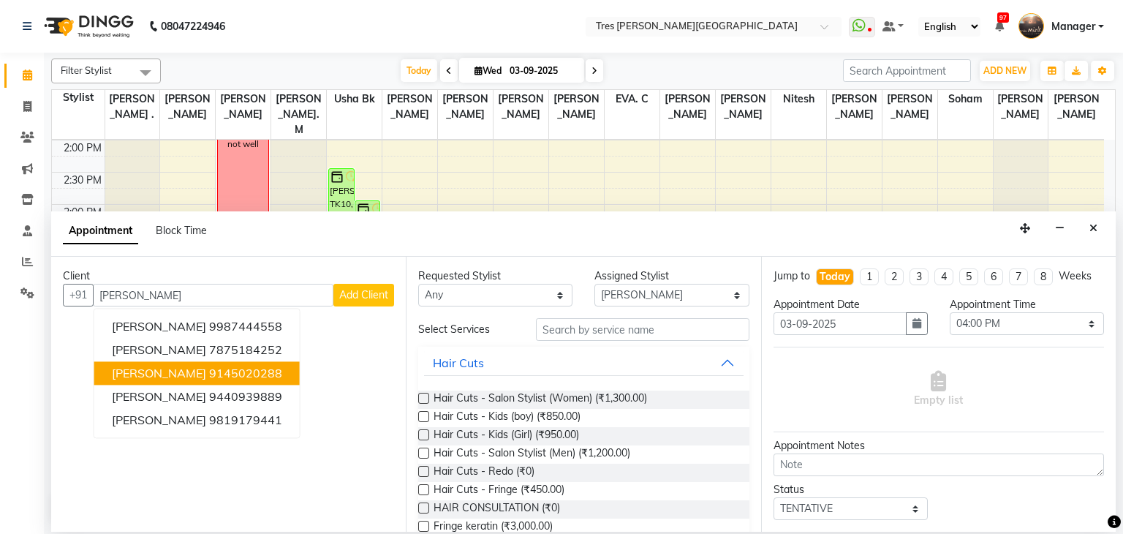
click at [224, 368] on ngb-highlight "9145020288" at bounding box center [245, 373] width 73 height 15
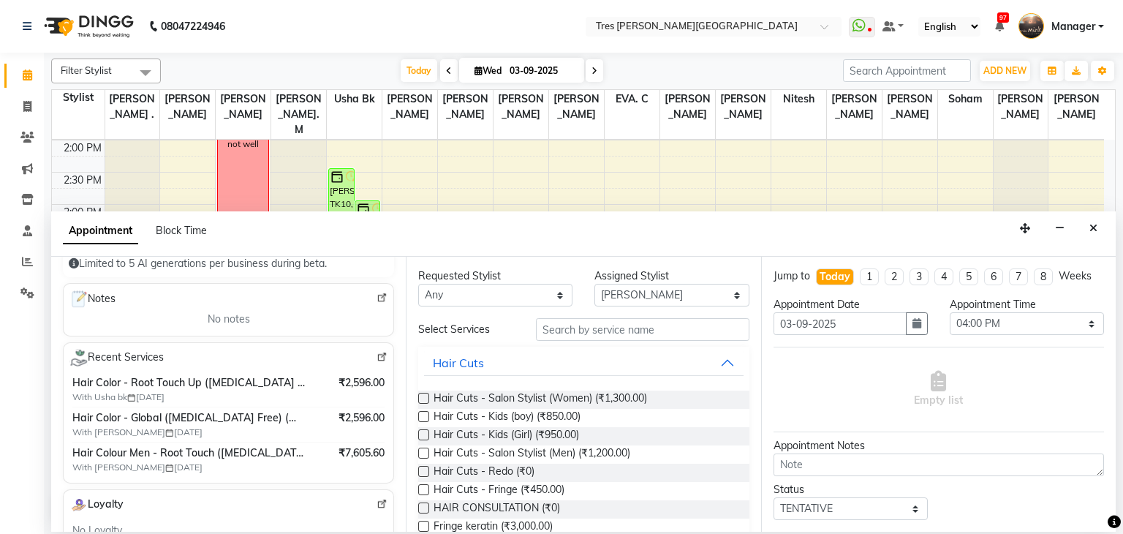
scroll to position [183, 0]
type input "9145020288"
click at [584, 333] on input "text" at bounding box center [642, 329] width 213 height 23
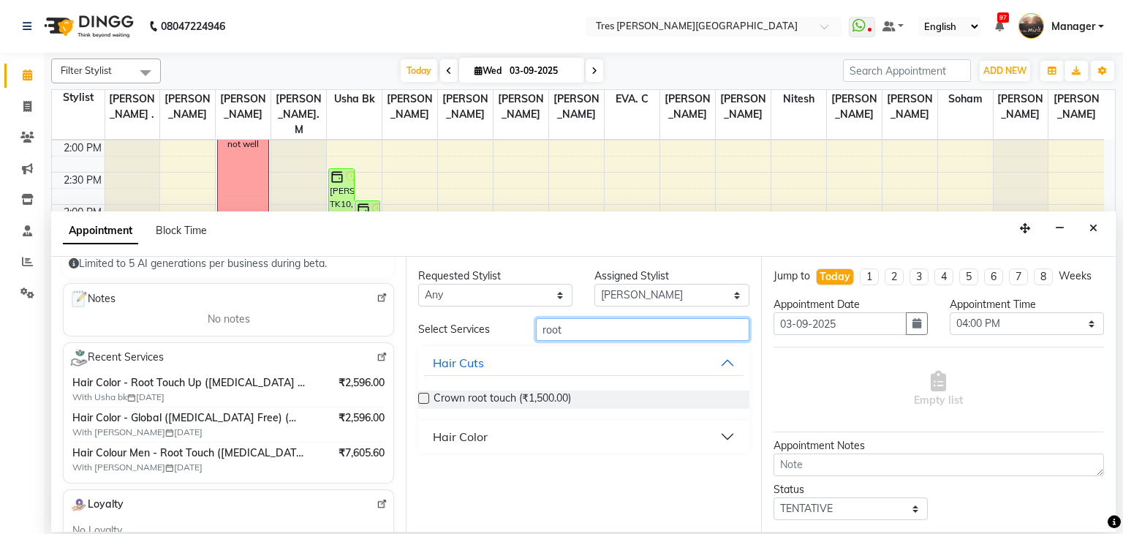
type input "root"
click at [471, 442] on div "Hair Color" at bounding box center [460, 437] width 55 height 18
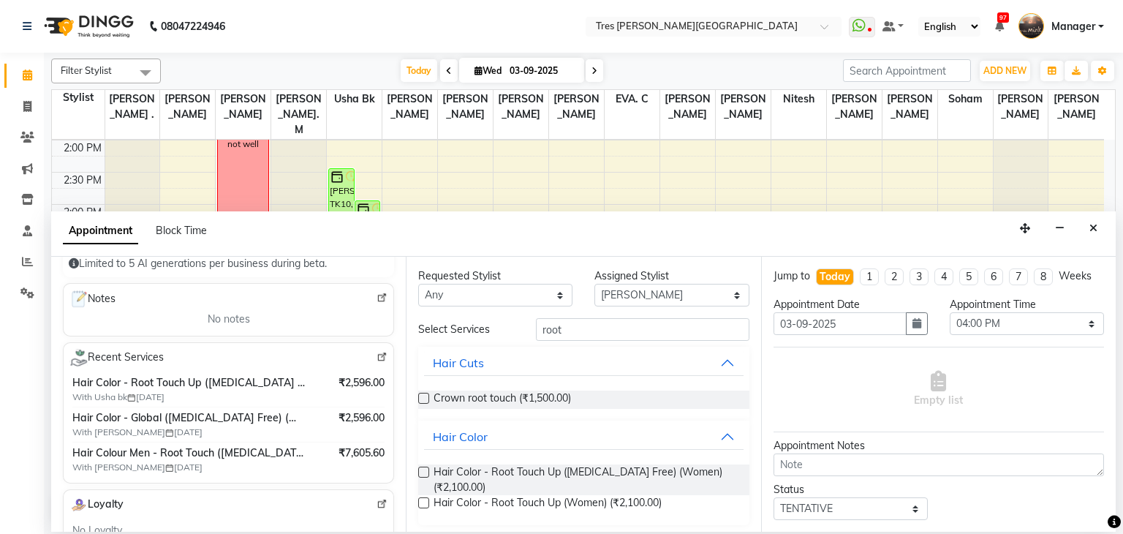
click at [423, 475] on label at bounding box center [423, 471] width 11 height 11
click at [423, 475] on input "checkbox" at bounding box center [423, 473] width 10 height 10
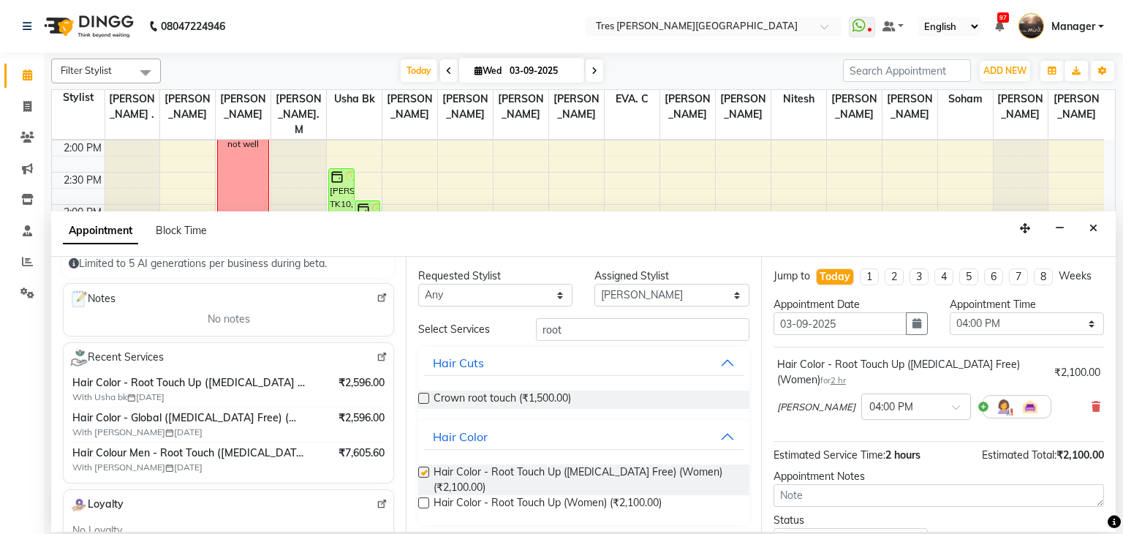
checkbox input "false"
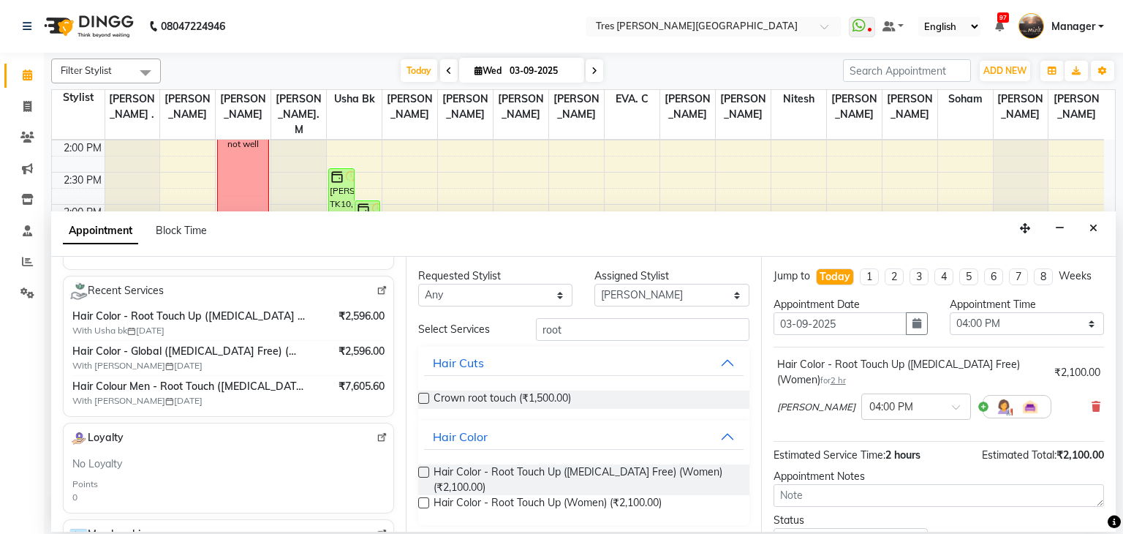
scroll to position [221, 0]
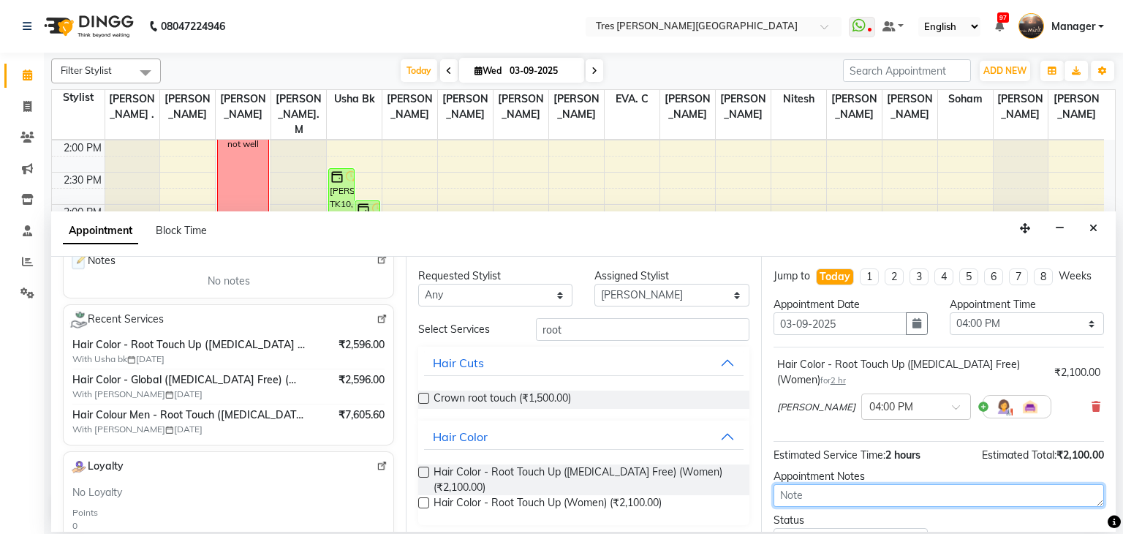
click at [789, 501] on textarea at bounding box center [938, 495] width 330 height 23
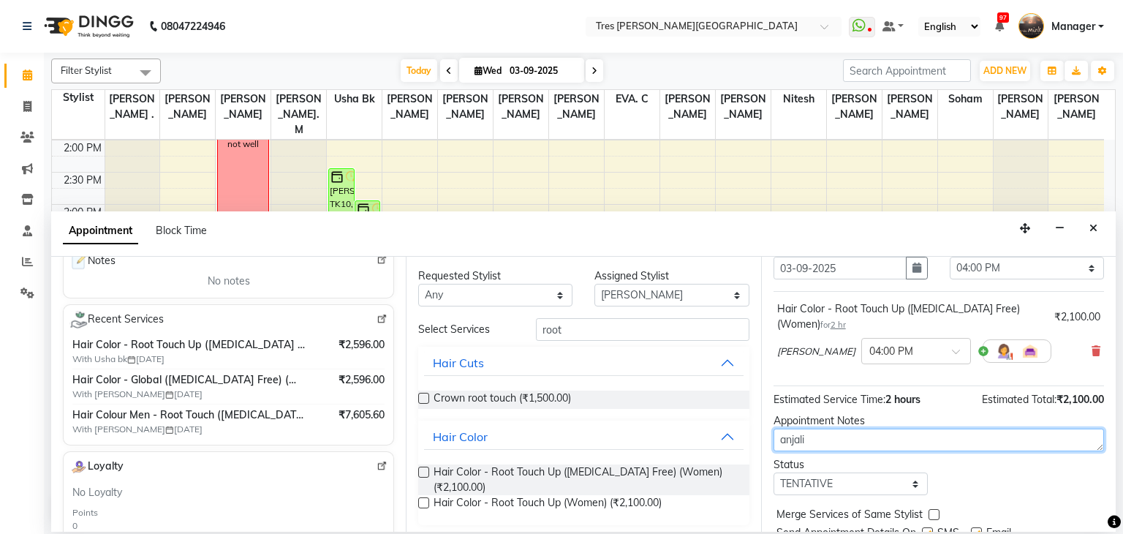
type textarea "anjali"
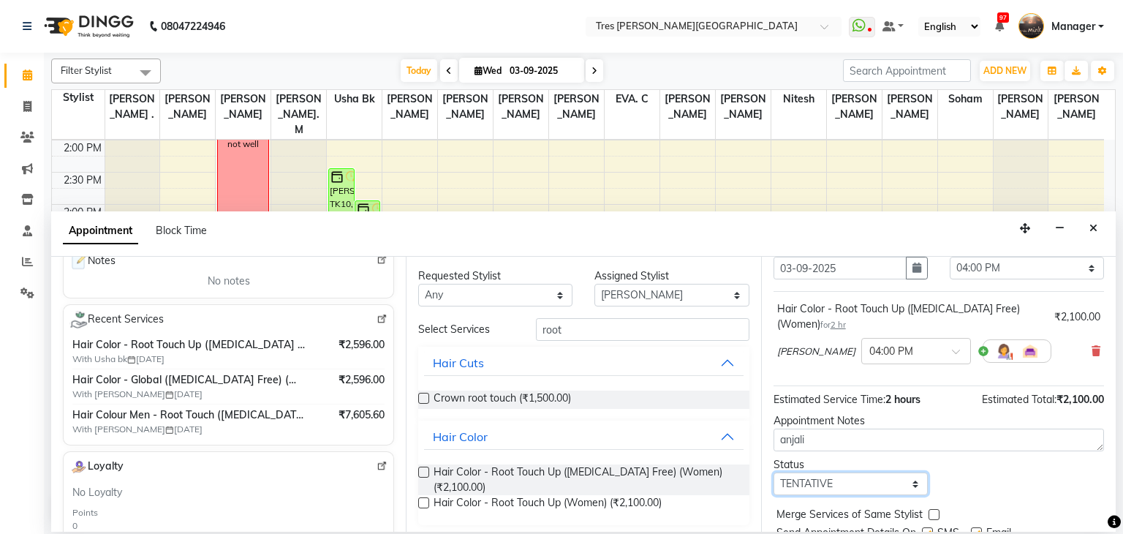
click at [804, 483] on select "Select TENTATIVE CONFIRM CHECK-IN UPCOMING" at bounding box center [850, 483] width 154 height 23
select select "confirm booking"
click at [773, 472] on select "Select TENTATIVE CONFIRM CHECK-IN UPCOMING" at bounding box center [850, 483] width 154 height 23
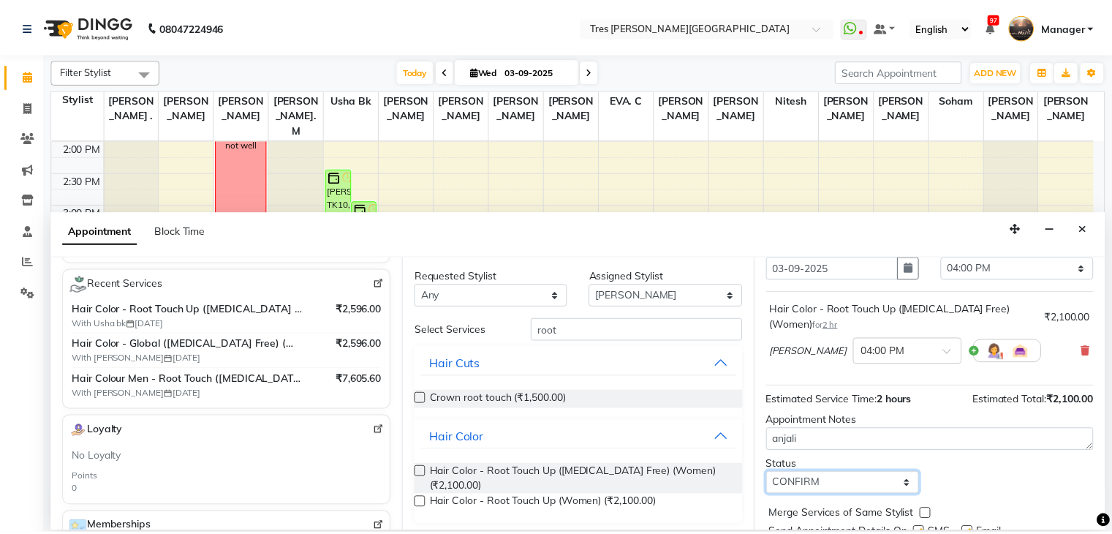
scroll to position [110, 0]
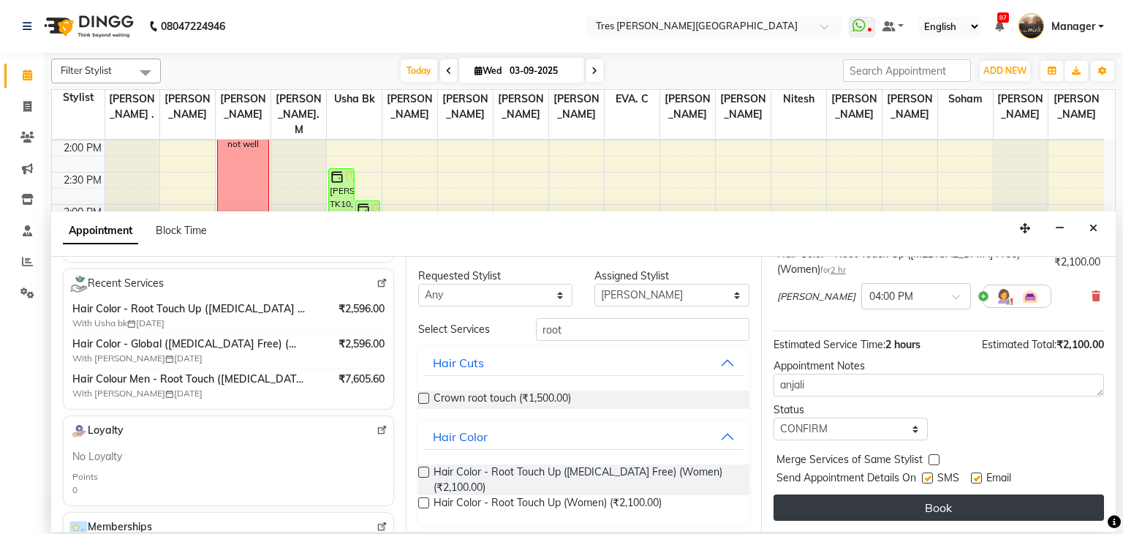
click at [860, 494] on button "Book" at bounding box center [938, 507] width 330 height 26
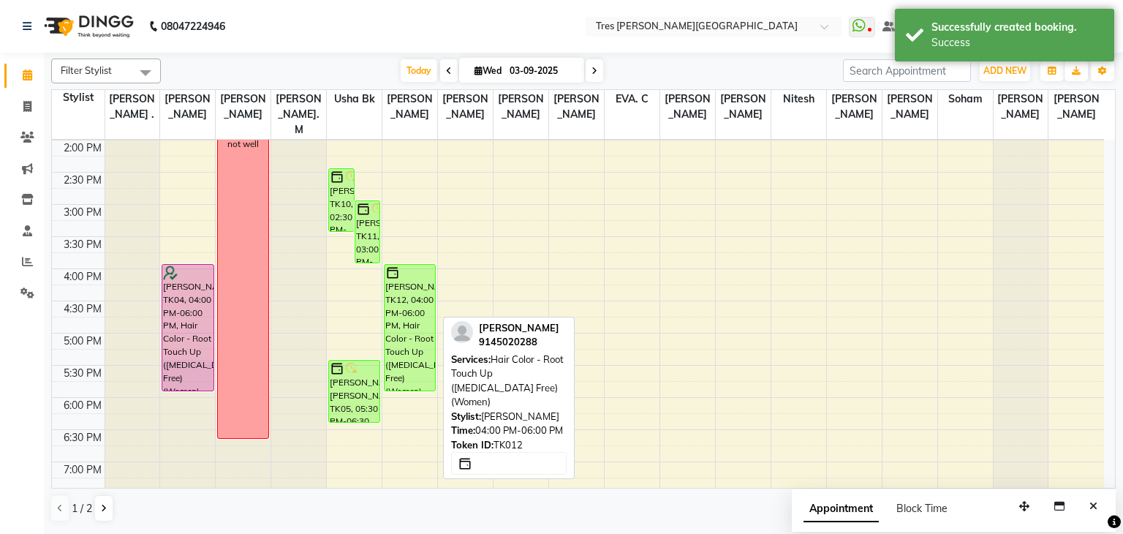
click at [402, 295] on div "Praneeta Naidu, TK12, 04:00 PM-06:00 PM, Hair Color - Root Touch Up (Ammonia Fr…" at bounding box center [409, 328] width 50 height 126
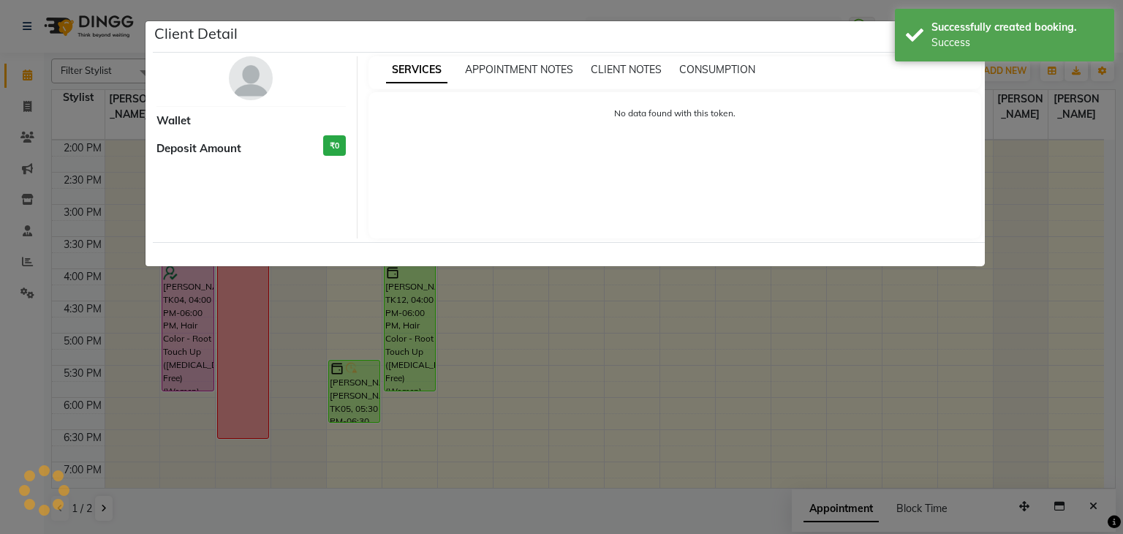
select select "6"
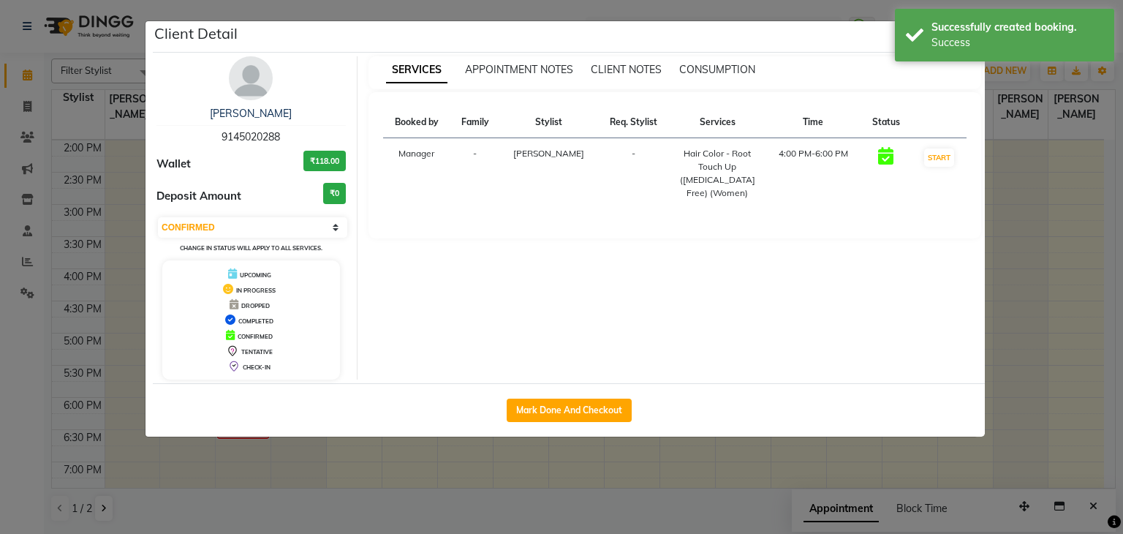
click at [251, 82] on img at bounding box center [251, 78] width 44 height 44
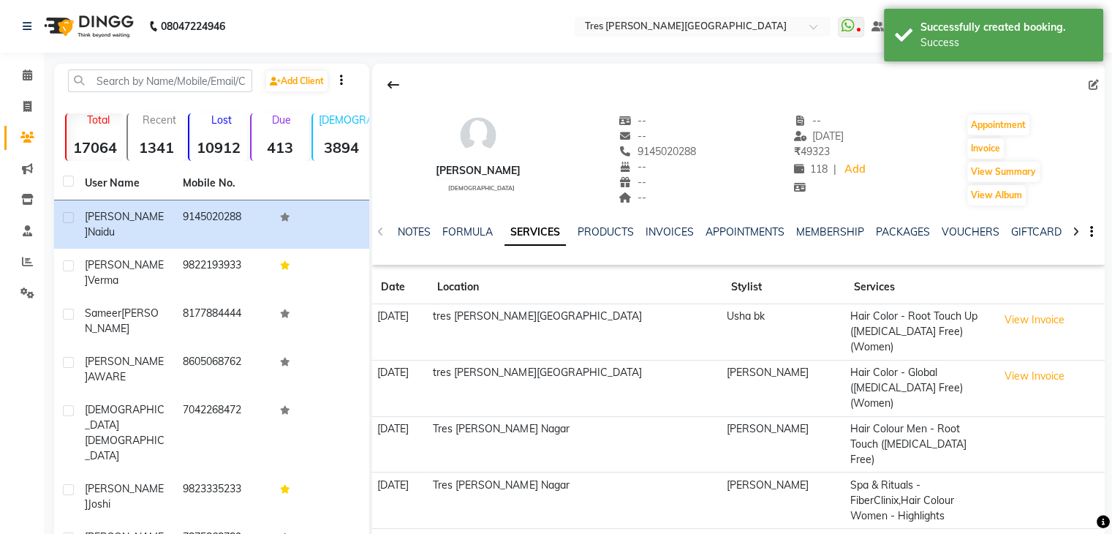
scroll to position [70, 0]
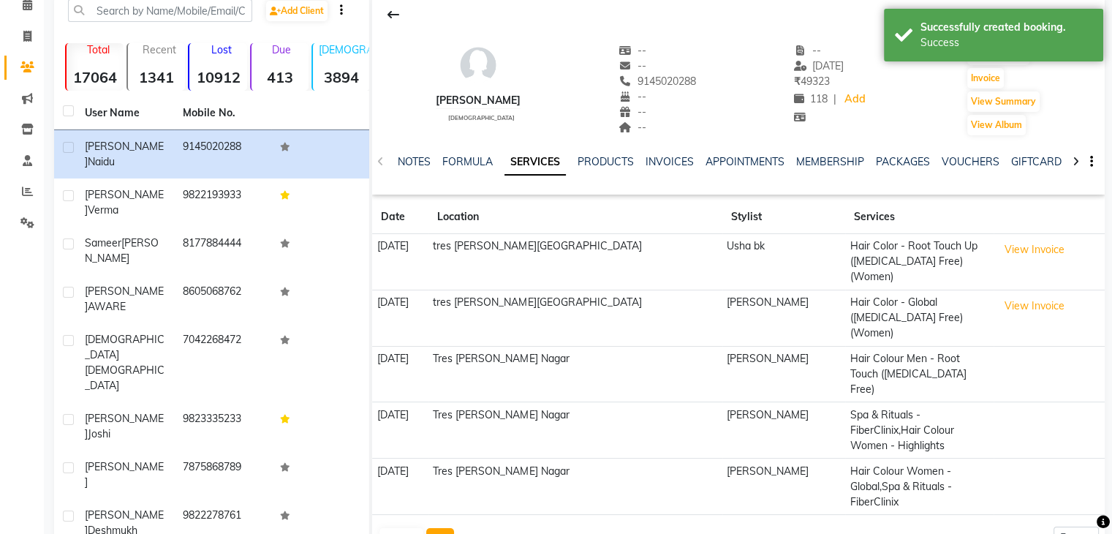
click at [439, 528] on button "Next" at bounding box center [440, 538] width 28 height 20
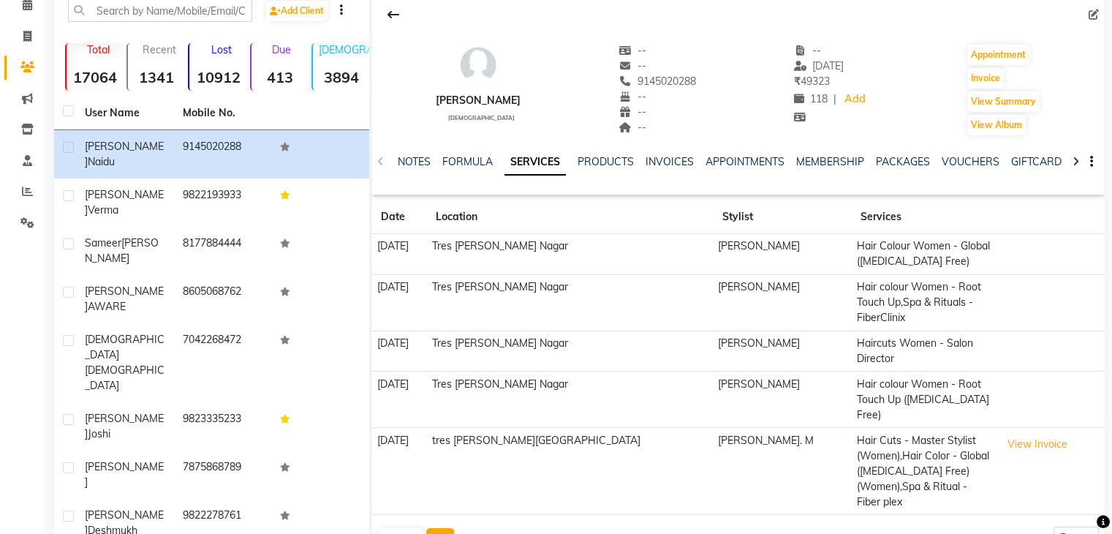
click at [434, 528] on button "Next" at bounding box center [440, 538] width 28 height 20
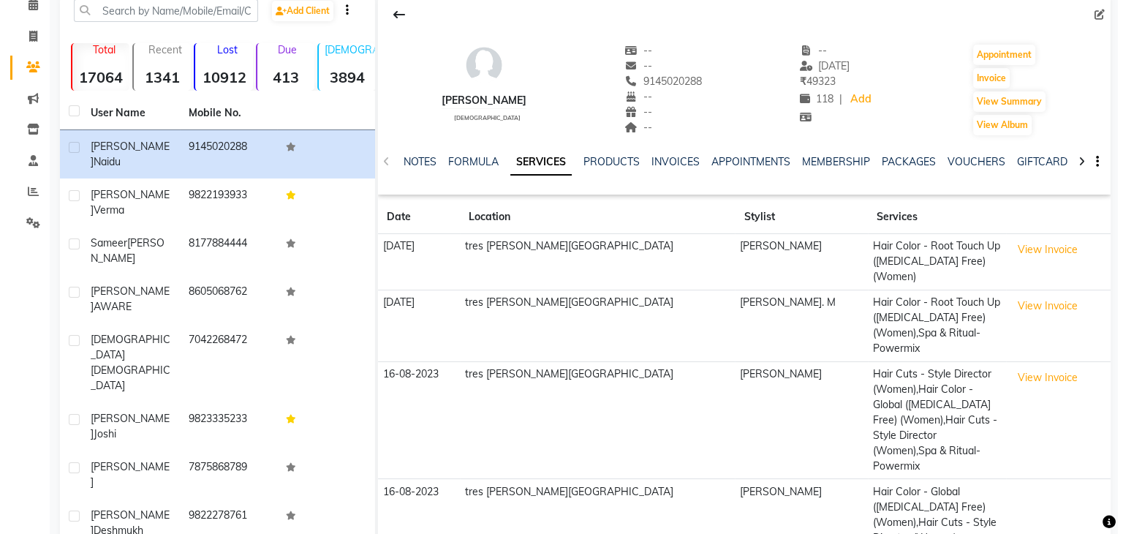
scroll to position [0, 0]
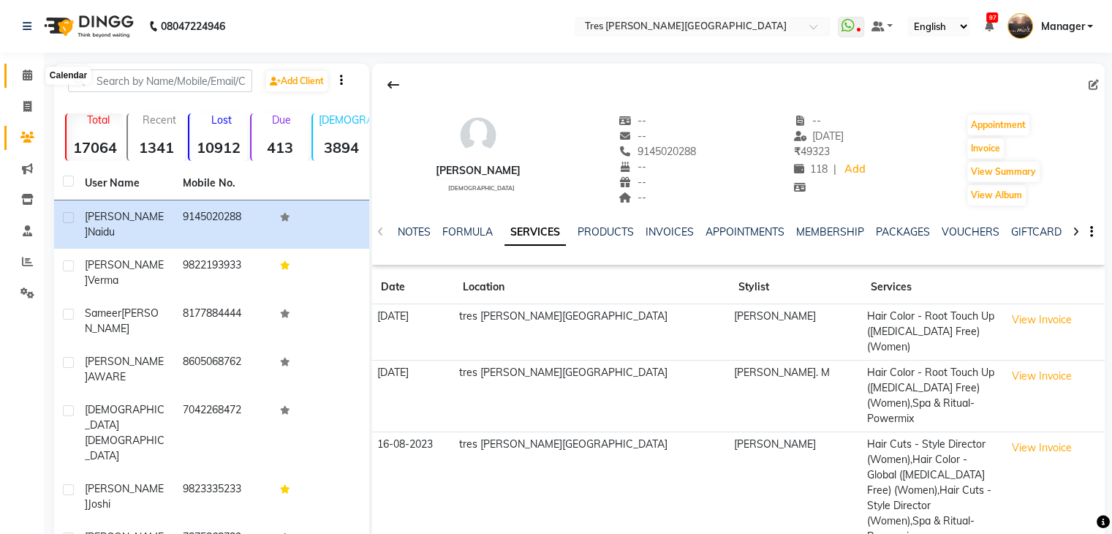
click at [15, 75] on span at bounding box center [28, 75] width 26 height 17
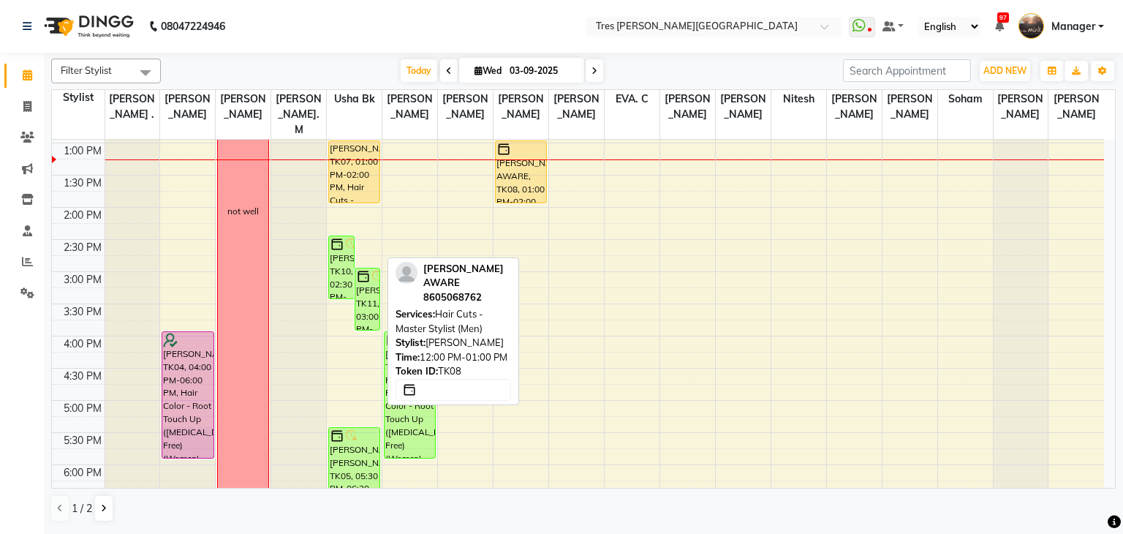
scroll to position [374, 0]
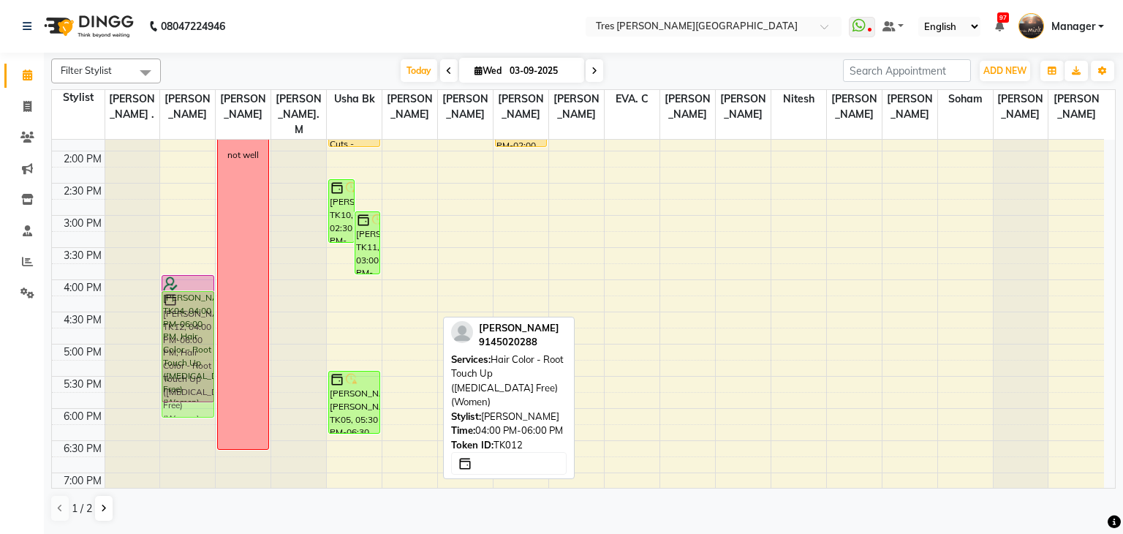
drag, startPoint x: 414, startPoint y: 300, endPoint x: 216, endPoint y: 319, distance: 199.0
click at [216, 319] on div "8:00 AM 8:30 AM 9:00 AM 9:30 AM 10:00 AM 10:30 AM 11:00 AM 11:30 AM 12:00 PM 12…" at bounding box center [578, 215] width 1052 height 900
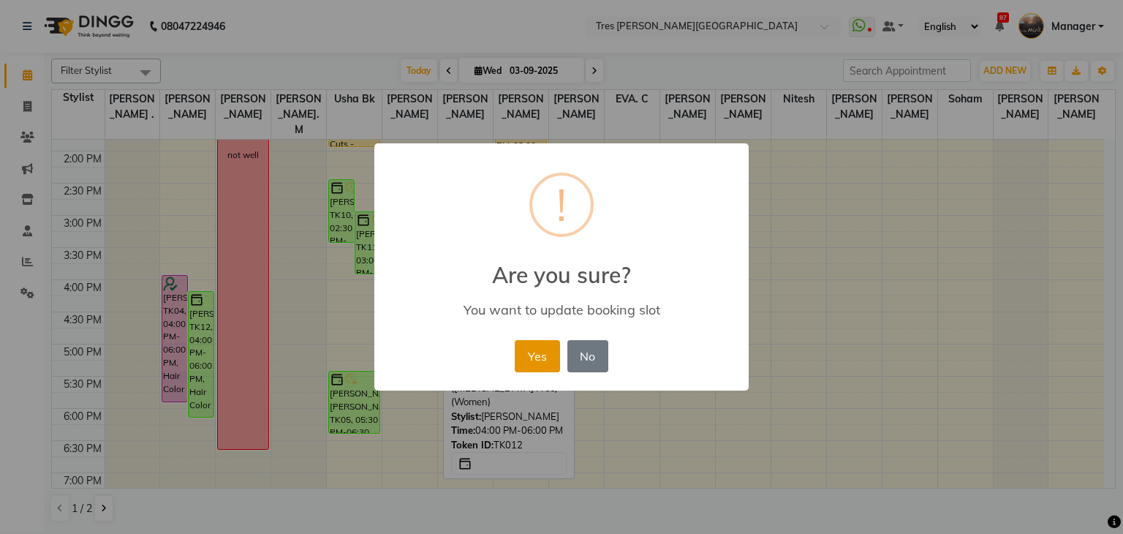
click at [529, 344] on button "Yes" at bounding box center [537, 356] width 45 height 32
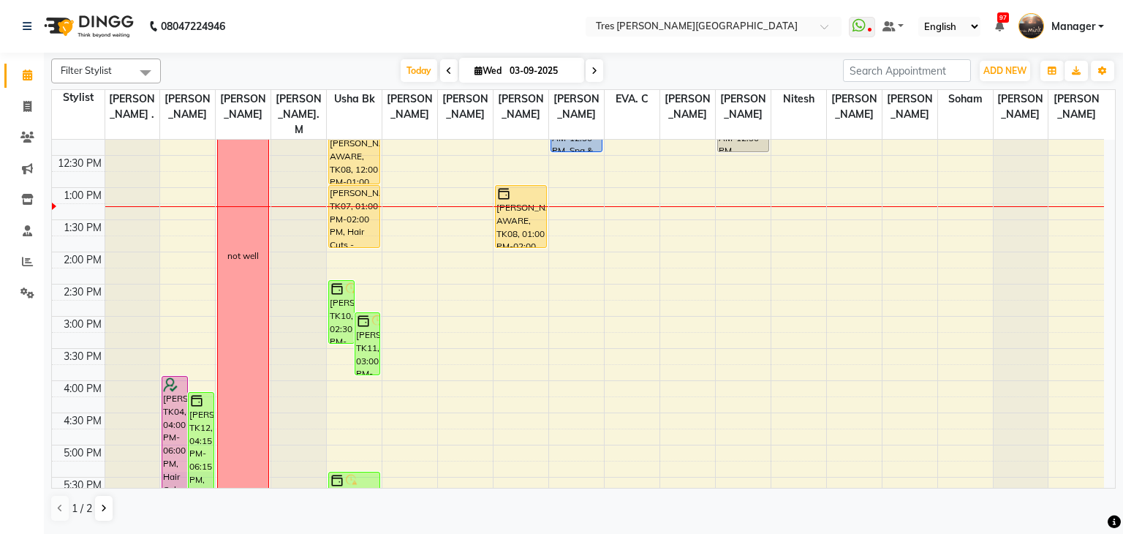
scroll to position [270, 0]
click at [592, 68] on icon at bounding box center [594, 71] width 6 height 9
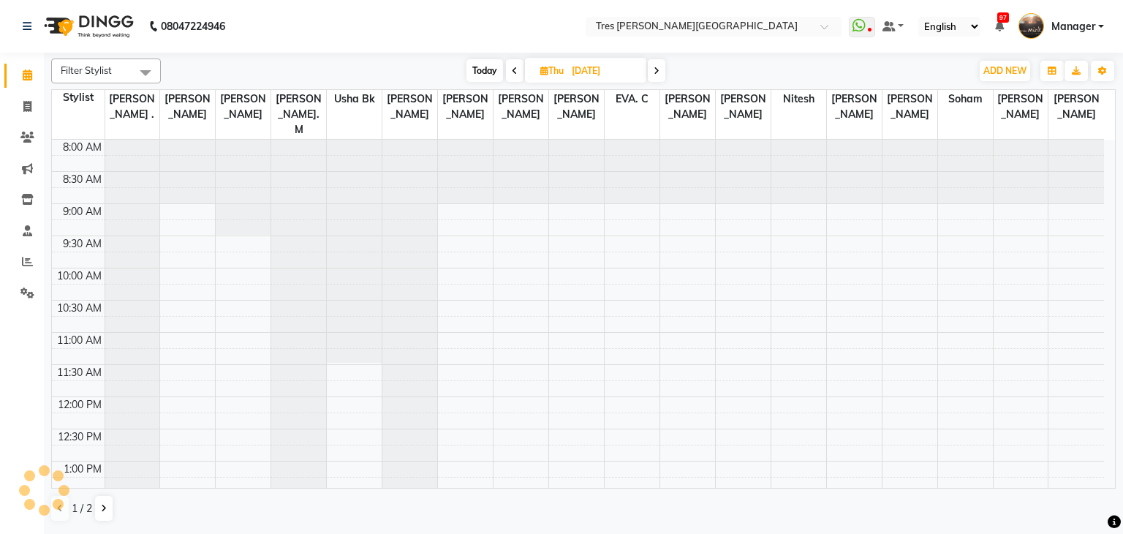
scroll to position [319, 0]
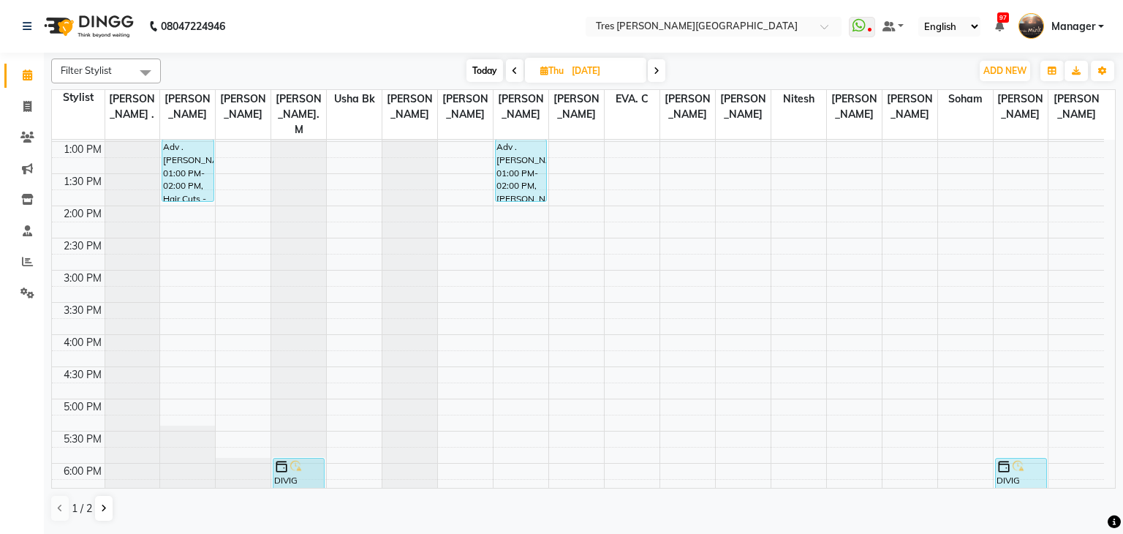
click at [648, 74] on div "Today Thu 04-09-2025" at bounding box center [566, 71] width 202 height 22
click at [659, 69] on icon at bounding box center [656, 71] width 6 height 9
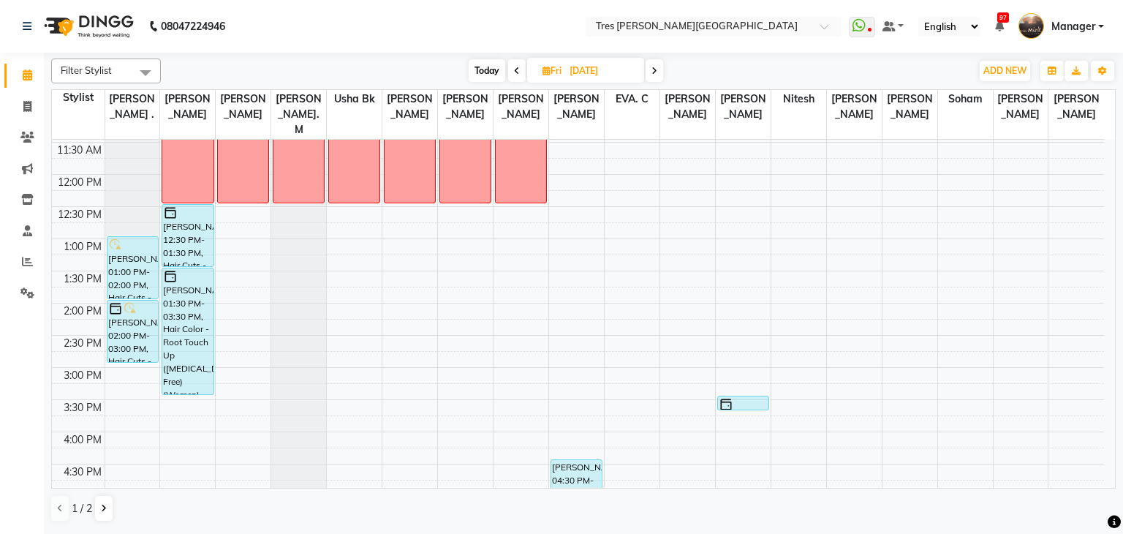
scroll to position [215, 0]
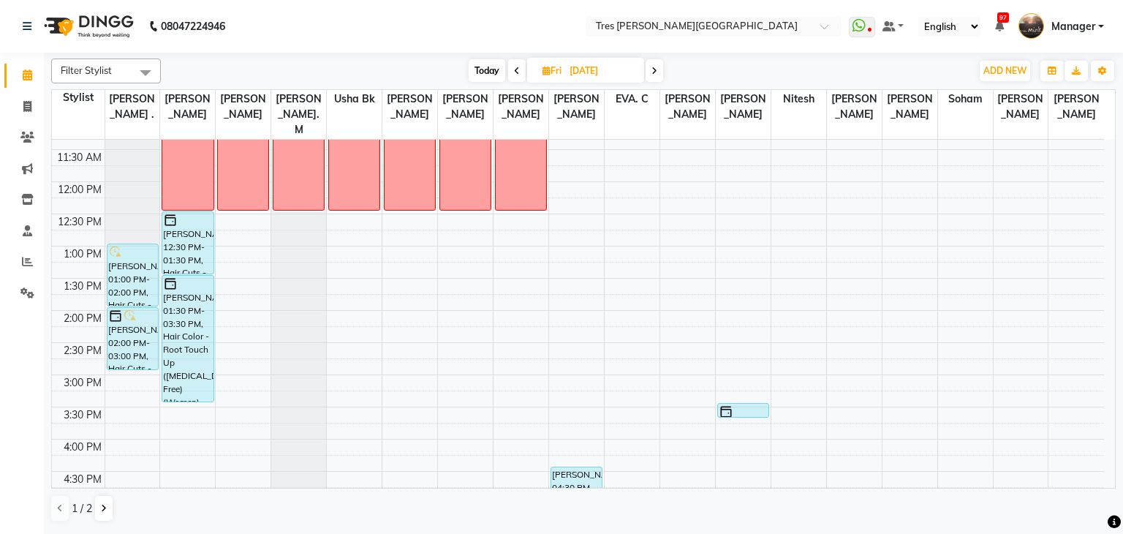
click at [491, 62] on span "Today" at bounding box center [486, 70] width 37 height 23
type input "03-09-2025"
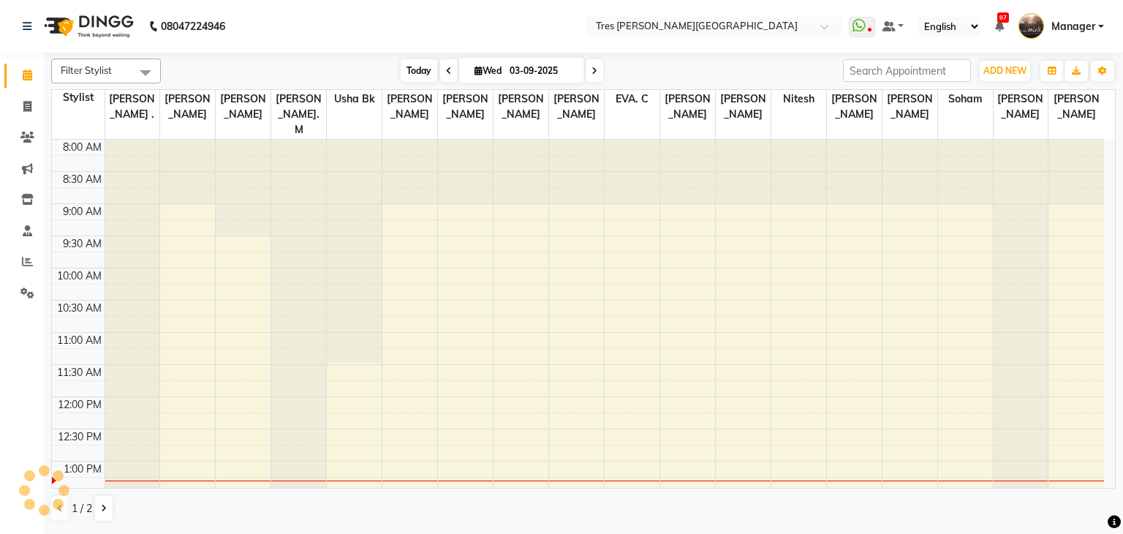
scroll to position [319, 0]
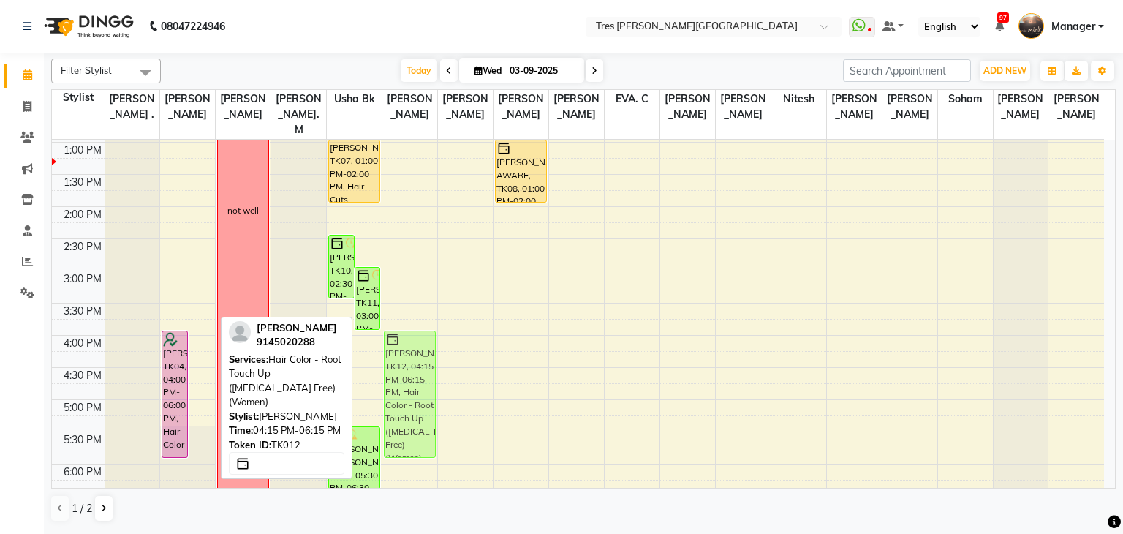
drag, startPoint x: 197, startPoint y: 369, endPoint x: 388, endPoint y: 354, distance: 191.3
click at [388, 354] on tr "REHANA KOTHARI, TK04, 04:00 PM-06:00 PM, Hair Color - Root Touch Up (Ammonia Fr…" at bounding box center [578, 271] width 1052 height 900
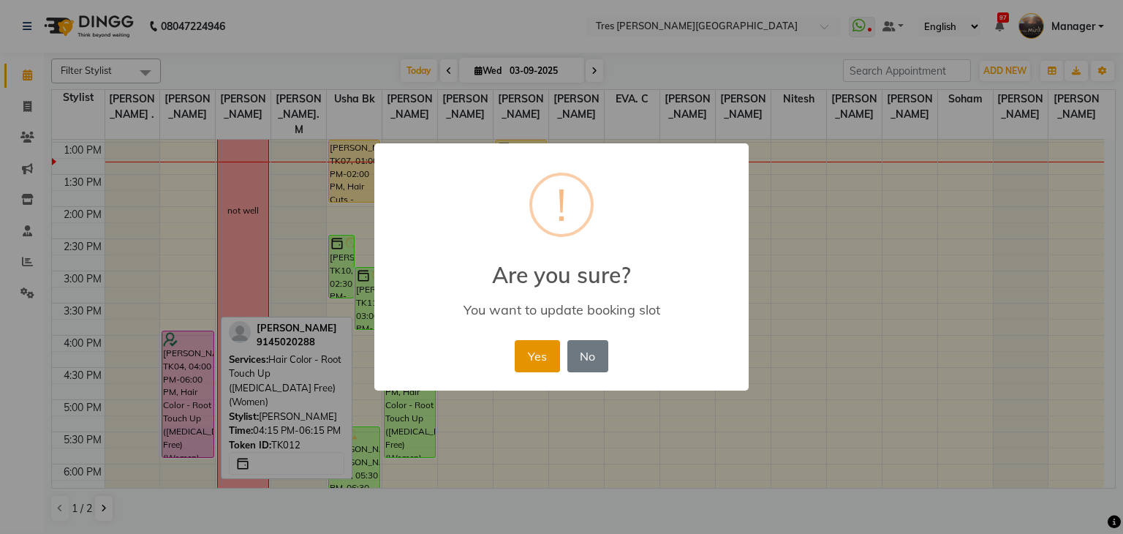
click at [526, 357] on button "Yes" at bounding box center [537, 356] width 45 height 32
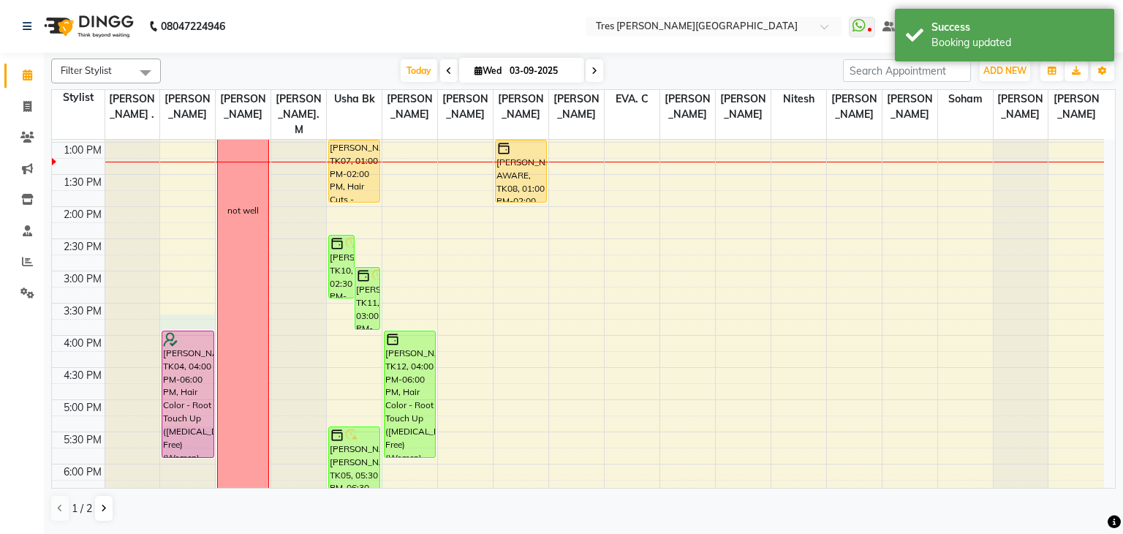
click at [202, 310] on div "8:00 AM 8:30 AM 9:00 AM 9:30 AM 10:00 AM 10:30 AM 11:00 AM 11:30 AM 12:00 PM 12…" at bounding box center [578, 271] width 1052 height 900
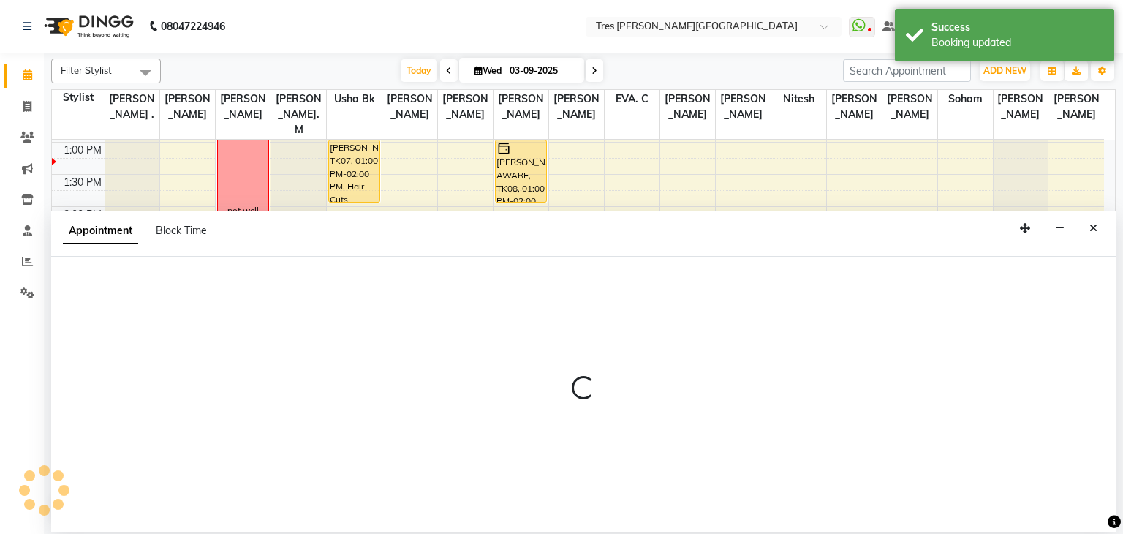
select select "1027"
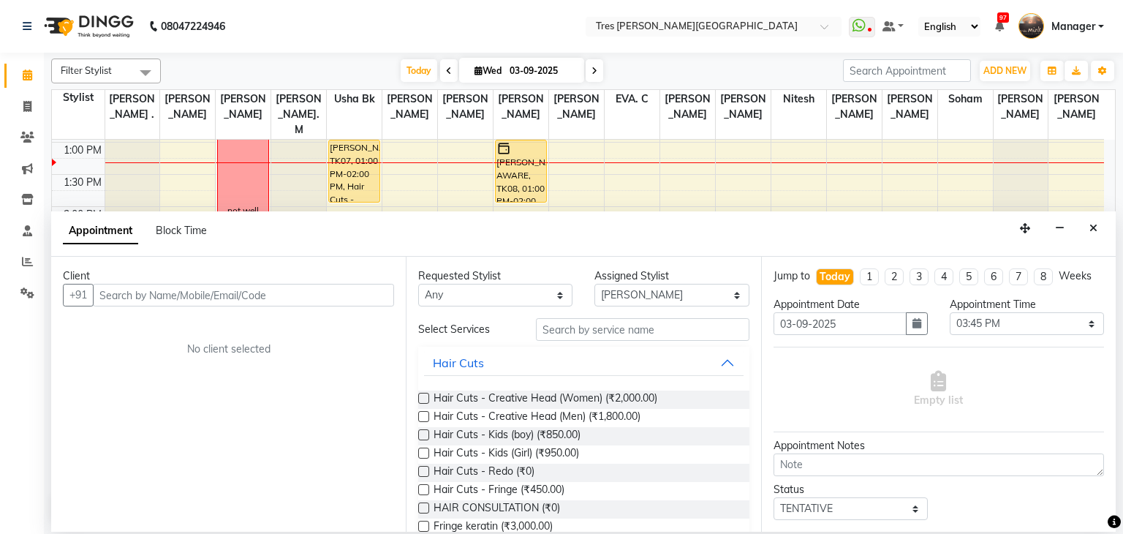
click at [424, 413] on label at bounding box center [423, 416] width 11 height 11
click at [424, 413] on input "checkbox" at bounding box center [423, 418] width 10 height 10
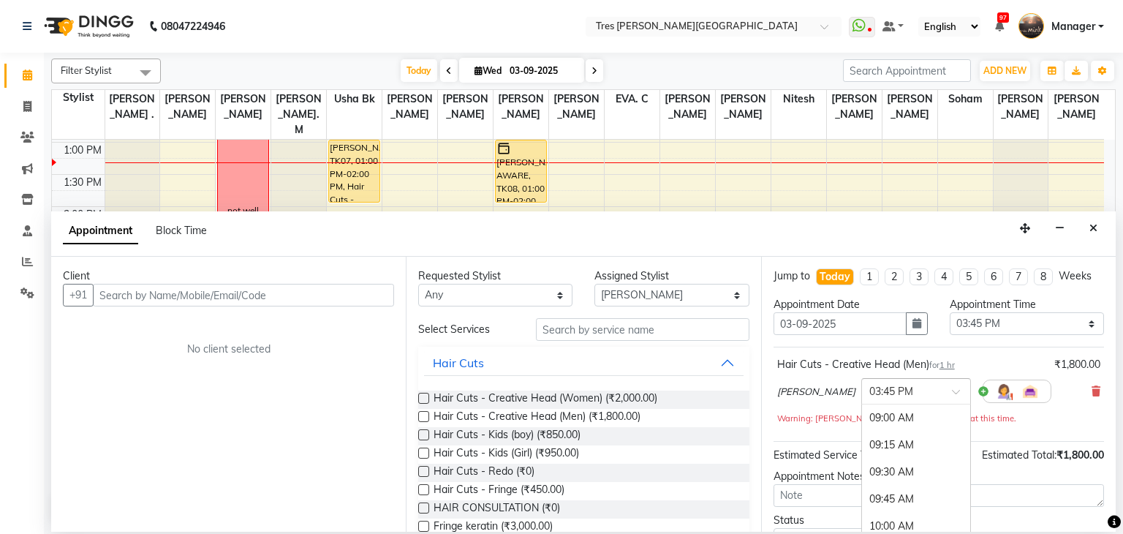
click at [895, 388] on input "text" at bounding box center [901, 389] width 64 height 15
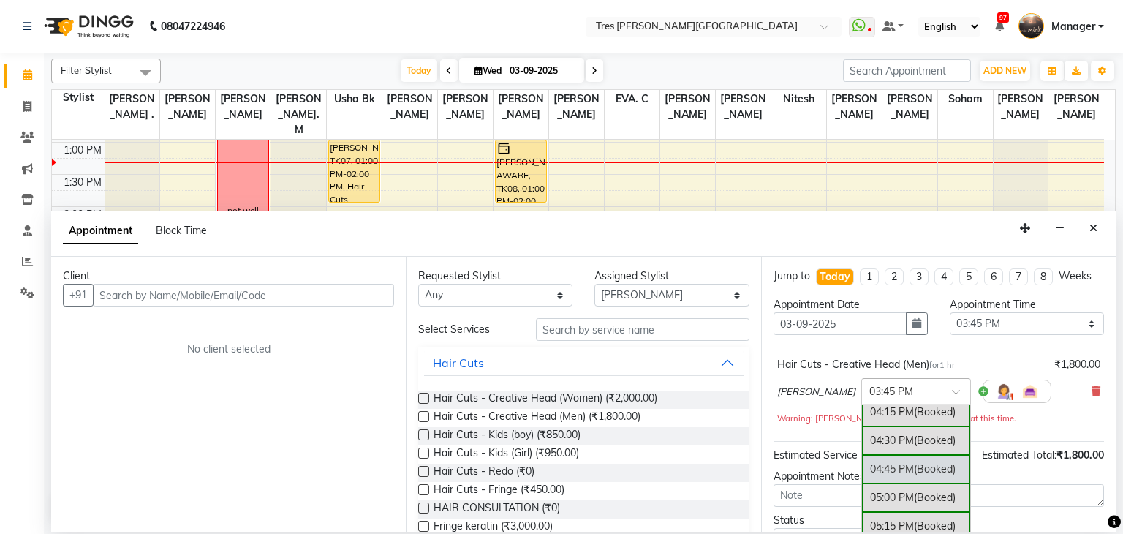
scroll to position [793, 0]
click at [879, 487] on div "05:00 PM (Booked)" at bounding box center [916, 496] width 108 height 29
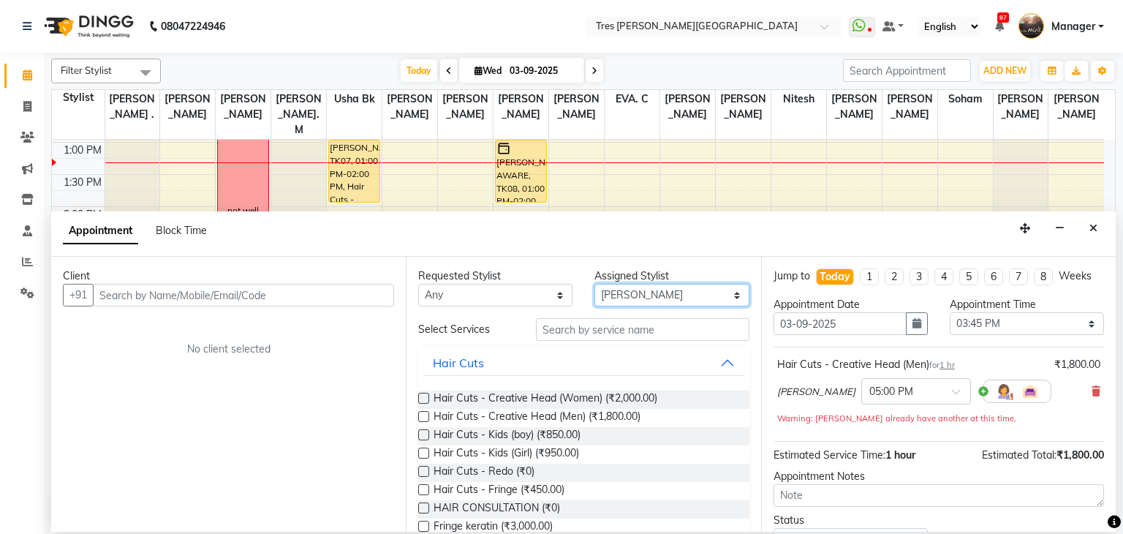
click at [697, 297] on select "Select Aarti Rathod Anand Saindane Anjali Pillay Chetan Mahale Dilshad EVA. C G…" at bounding box center [671, 295] width 154 height 23
click at [594, 284] on select "Select Aarti Rathod Anand Saindane Anjali Pillay Chetan Mahale Dilshad EVA. C G…" at bounding box center [671, 295] width 154 height 23
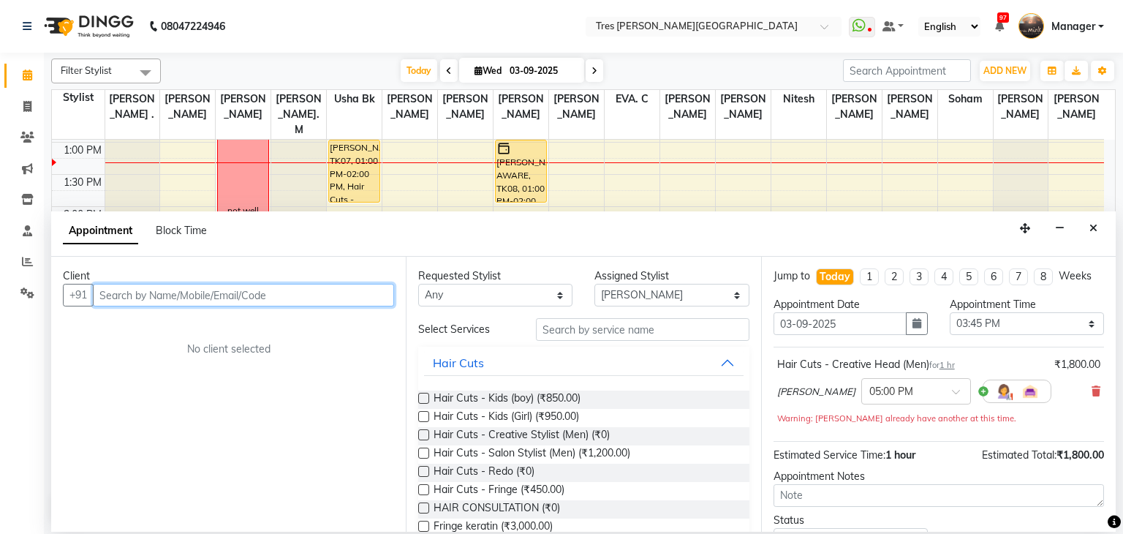
click at [328, 304] on input "text" at bounding box center [243, 295] width 301 height 23
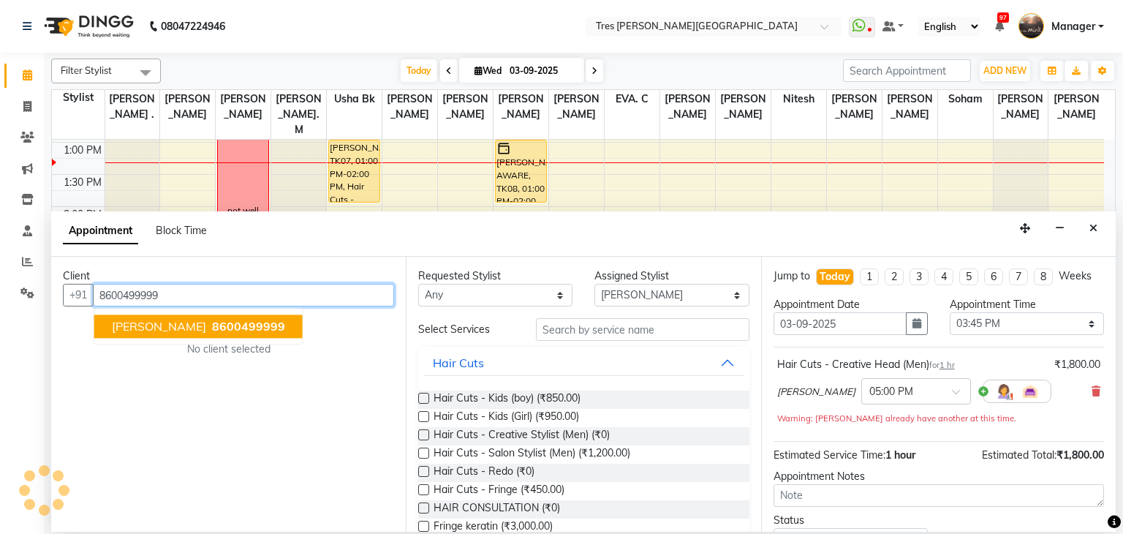
click at [219, 322] on span "8600499999" at bounding box center [248, 326] width 73 height 15
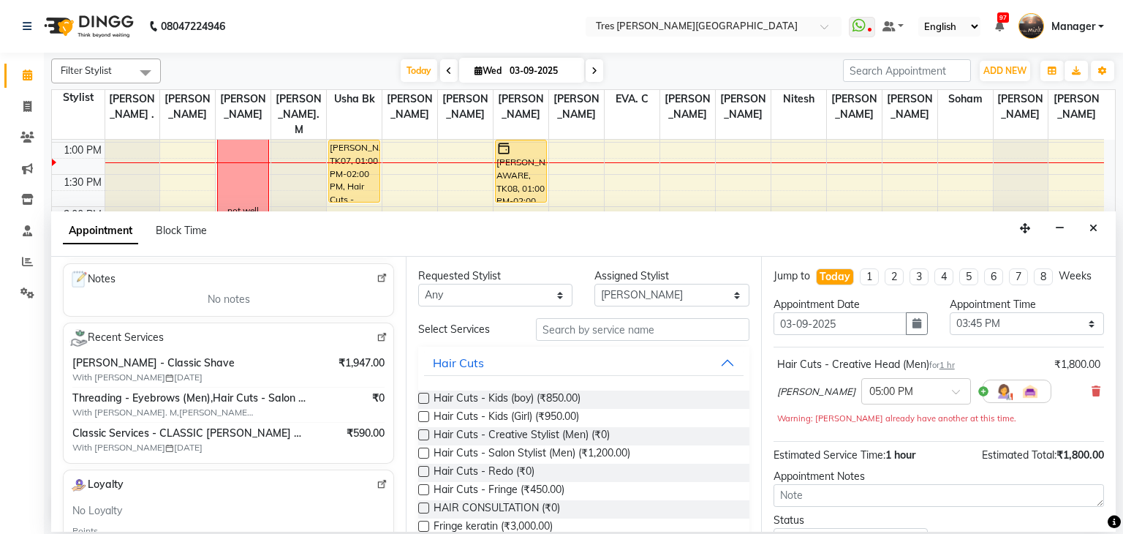
scroll to position [110, 0]
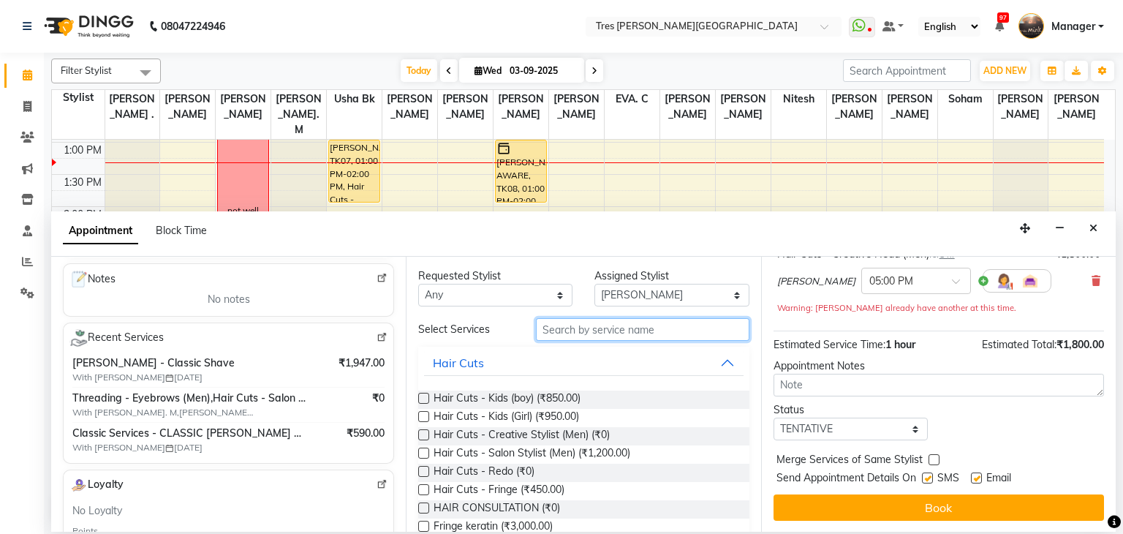
click at [631, 335] on input "text" at bounding box center [642, 329] width 213 height 23
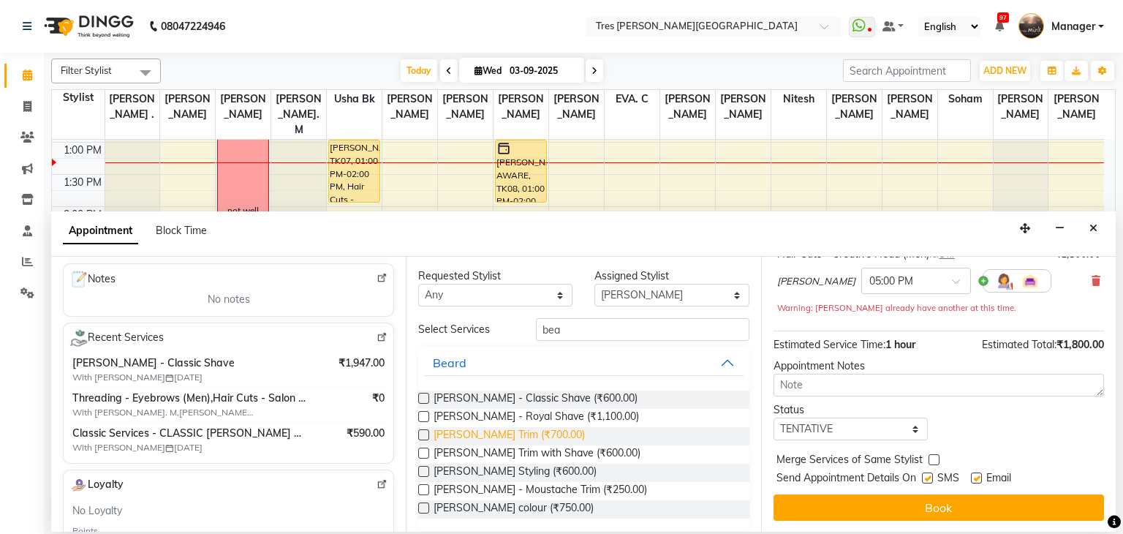
click at [535, 440] on span "Beard - Beard Trim (₹700.00)" at bounding box center [508, 436] width 151 height 18
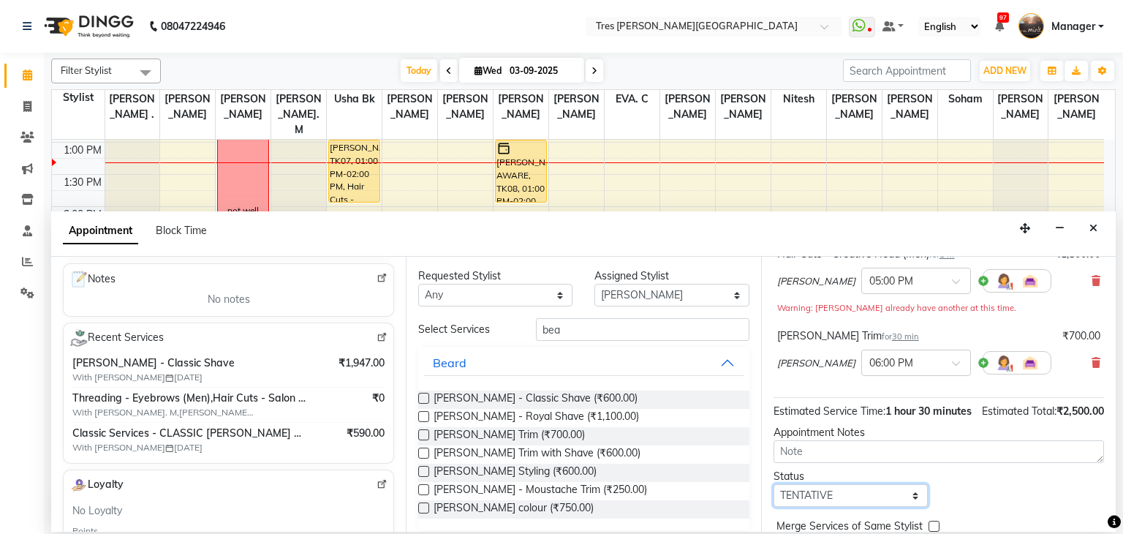
click at [868, 505] on select "Select TENTATIVE CONFIRM CHECK-IN UPCOMING" at bounding box center [850, 495] width 154 height 23
click at [773, 498] on select "Select TENTATIVE CONFIRM CHECK-IN UPCOMING" at bounding box center [850, 495] width 154 height 23
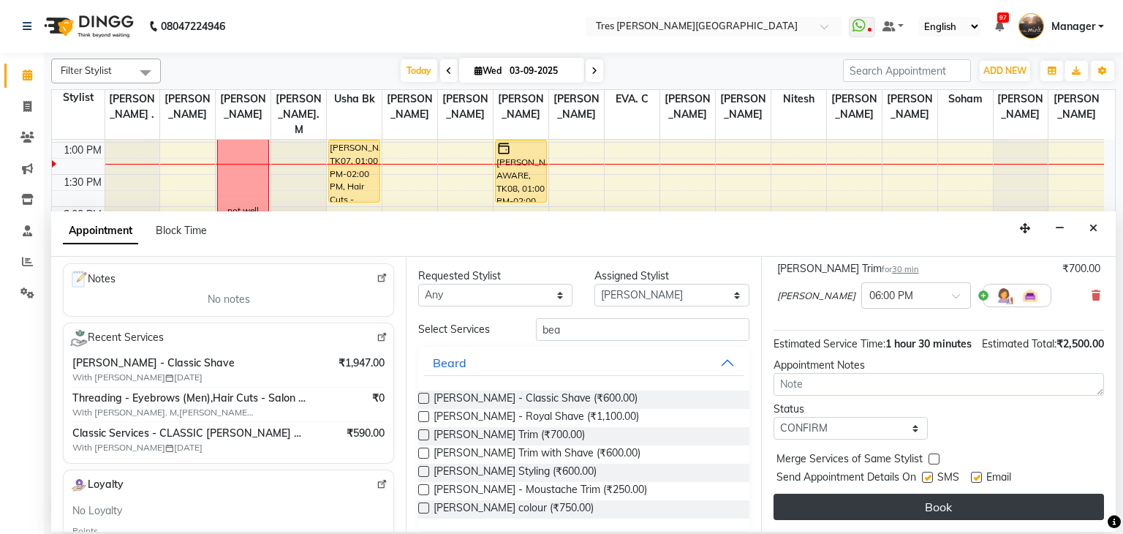
click at [854, 506] on button "Book" at bounding box center [938, 506] width 330 height 26
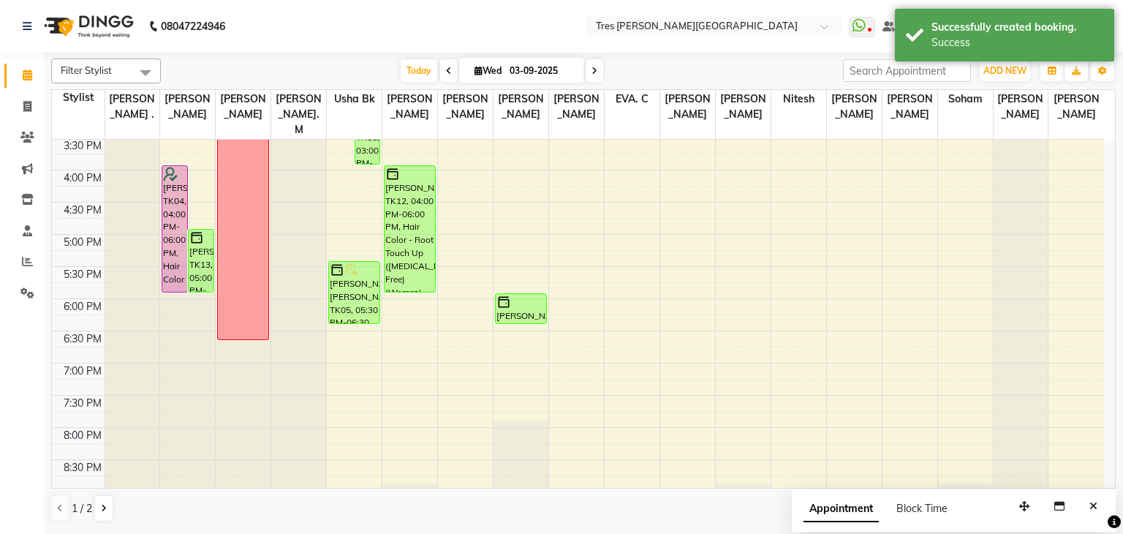
scroll to position [486, 0]
drag, startPoint x: 515, startPoint y: 304, endPoint x: 517, endPoint y: 330, distance: 26.5
click at [517, 330] on div "SHAILESH AWARE, TK08, 01:00 PM-02:00 PM, Beard - Classic Shave (₹600) Vedant Me…" at bounding box center [520, 104] width 55 height 900
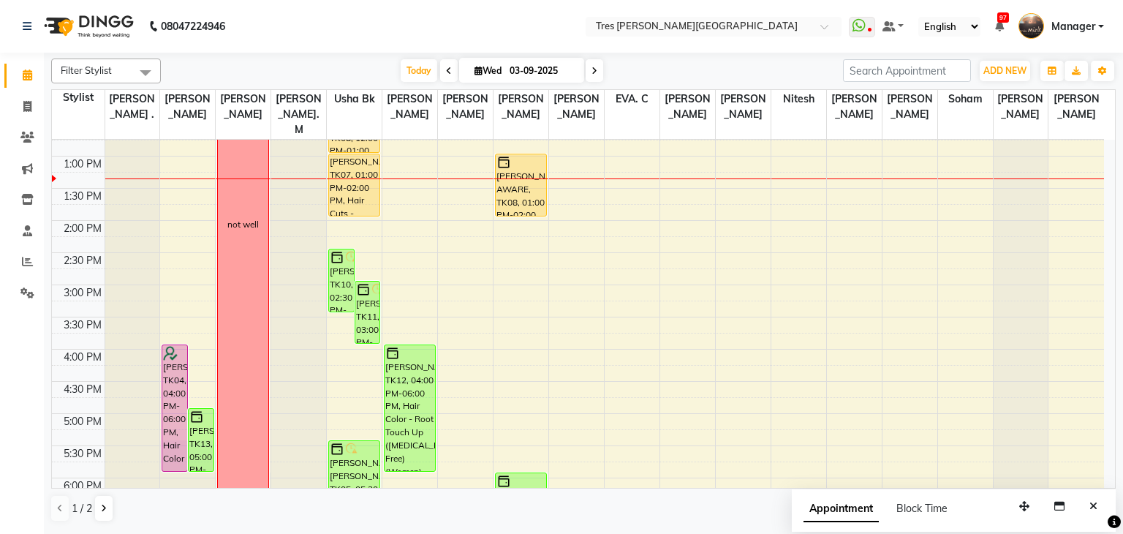
scroll to position [306, 0]
click at [357, 360] on div "8:00 AM 8:30 AM 9:00 AM 9:30 AM 10:00 AM 10:30 AM 11:00 AM 11:30 AM 12:00 PM 12…" at bounding box center [578, 284] width 1052 height 900
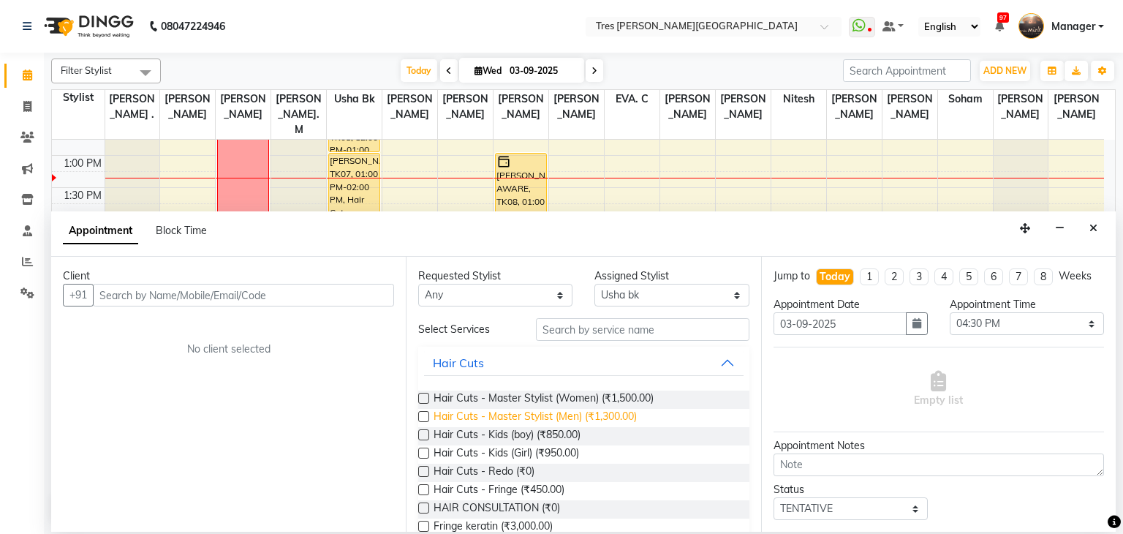
click at [535, 411] on span "Hair Cuts - Master Stylist (Men) (₹1,300.00)" at bounding box center [534, 418] width 203 height 18
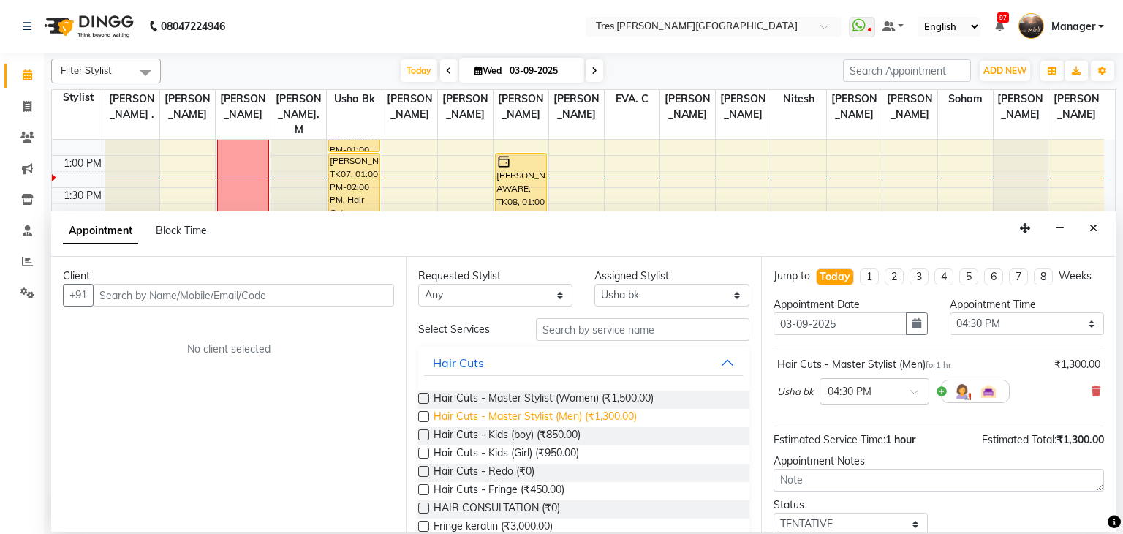
click at [590, 418] on span "Hair Cuts - Master Stylist (Men) (₹1,300.00)" at bounding box center [534, 418] width 203 height 18
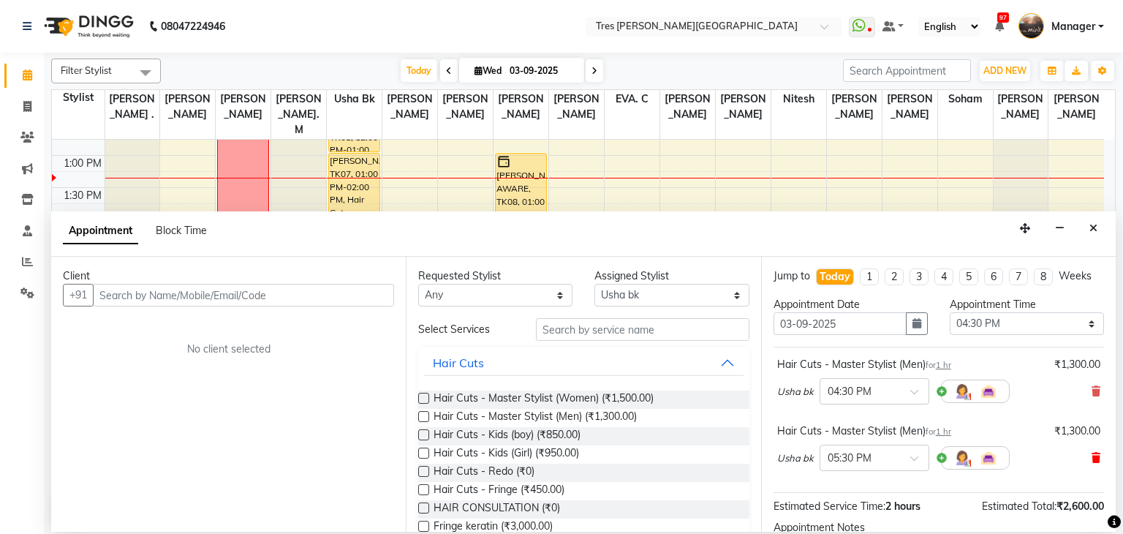
click at [1091, 454] on icon at bounding box center [1095, 457] width 9 height 10
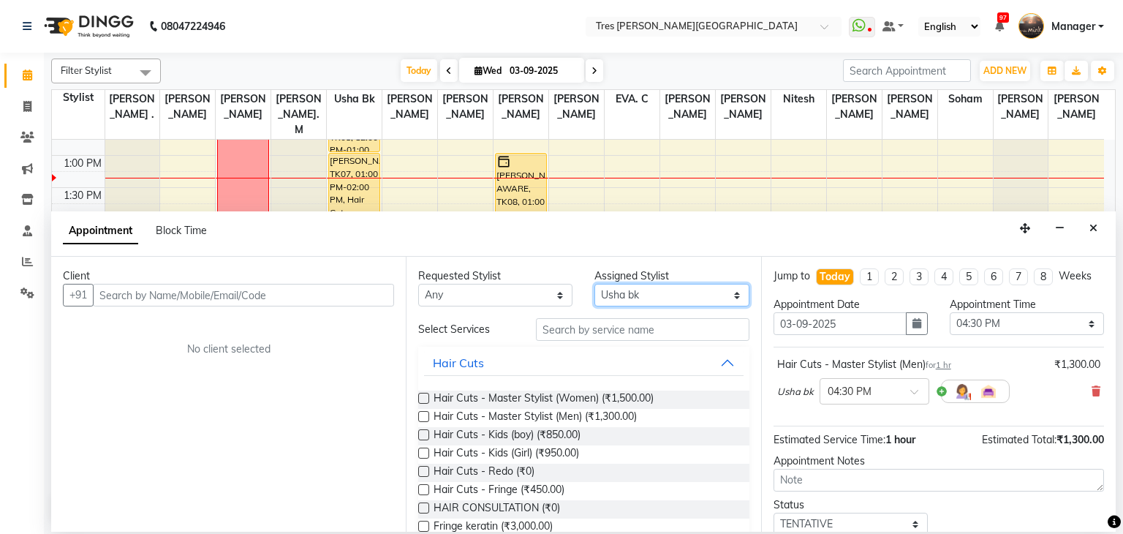
click at [667, 289] on select "Select Aarti Rathod Anand Saindane Anjali Pillay Chetan Mahale Dilshad EVA. C G…" at bounding box center [671, 295] width 154 height 23
click at [594, 284] on select "Select Aarti Rathod Anand Saindane Anjali Pillay Chetan Mahale Dilshad EVA. C G…" at bounding box center [671, 295] width 154 height 23
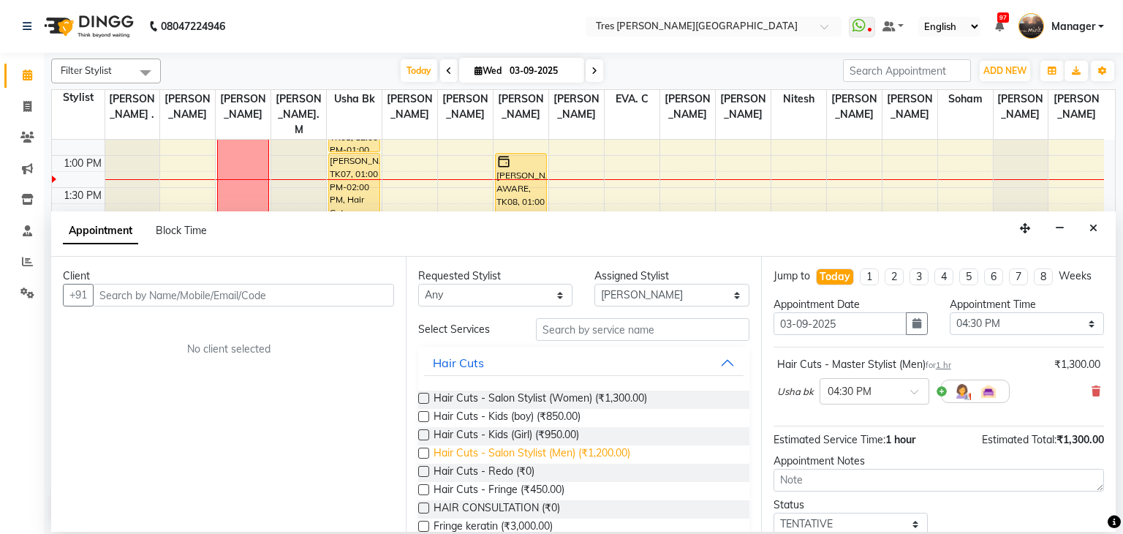
click at [557, 452] on span "Hair Cuts - Salon Stylist (Men) (₹1,200.00)" at bounding box center [531, 454] width 197 height 18
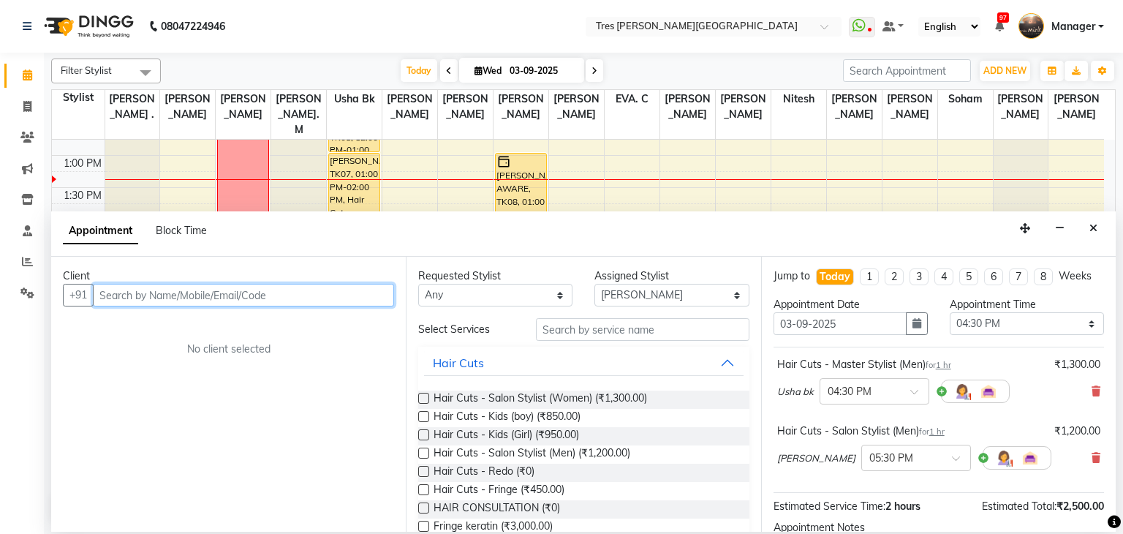
click at [242, 289] on input "text" at bounding box center [243, 295] width 301 height 23
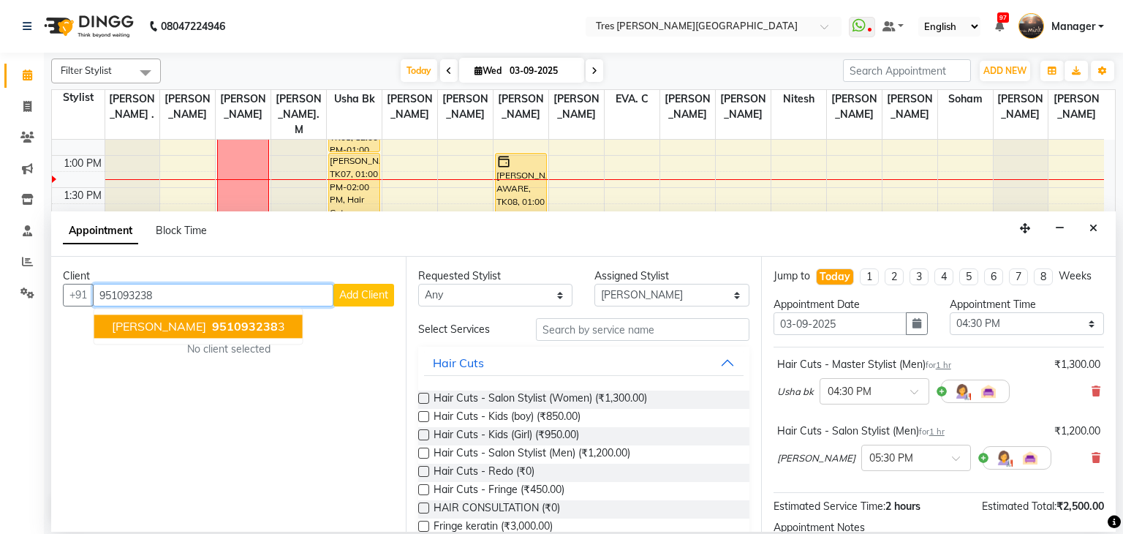
click at [232, 319] on span "951093238" at bounding box center [245, 326] width 66 height 15
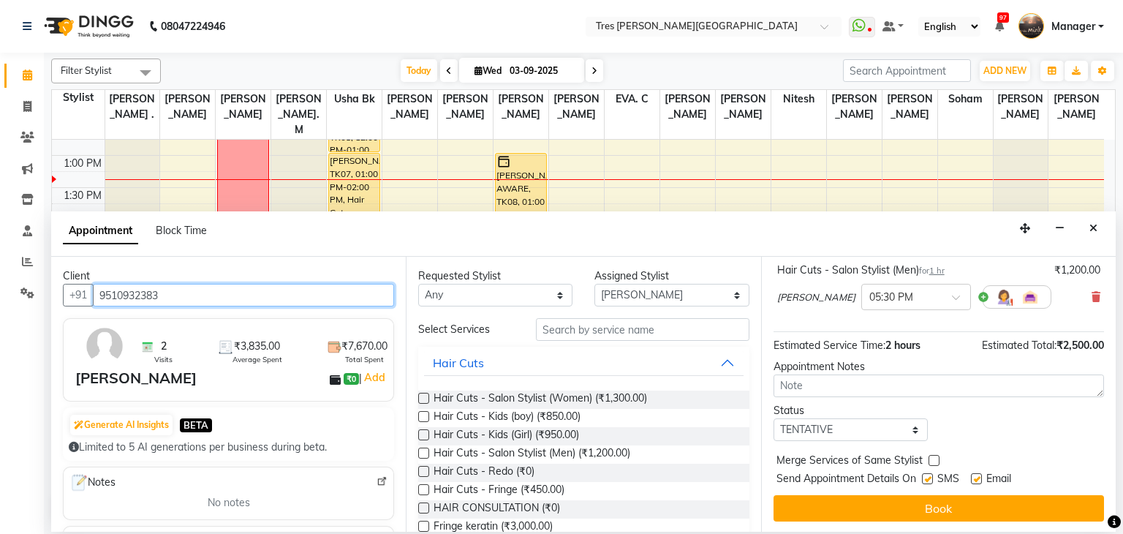
scroll to position [161, 0]
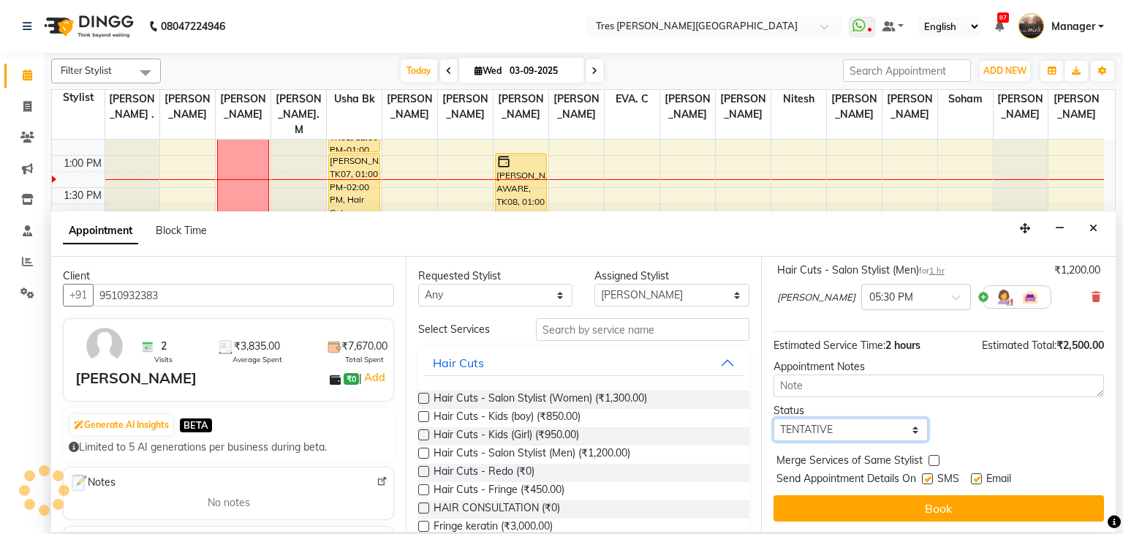
click at [857, 432] on select "Select TENTATIVE CONFIRM CHECK-IN UPCOMING" at bounding box center [850, 429] width 154 height 23
click at [773, 418] on select "Select TENTATIVE CONFIRM CHECK-IN UPCOMING" at bounding box center [850, 429] width 154 height 23
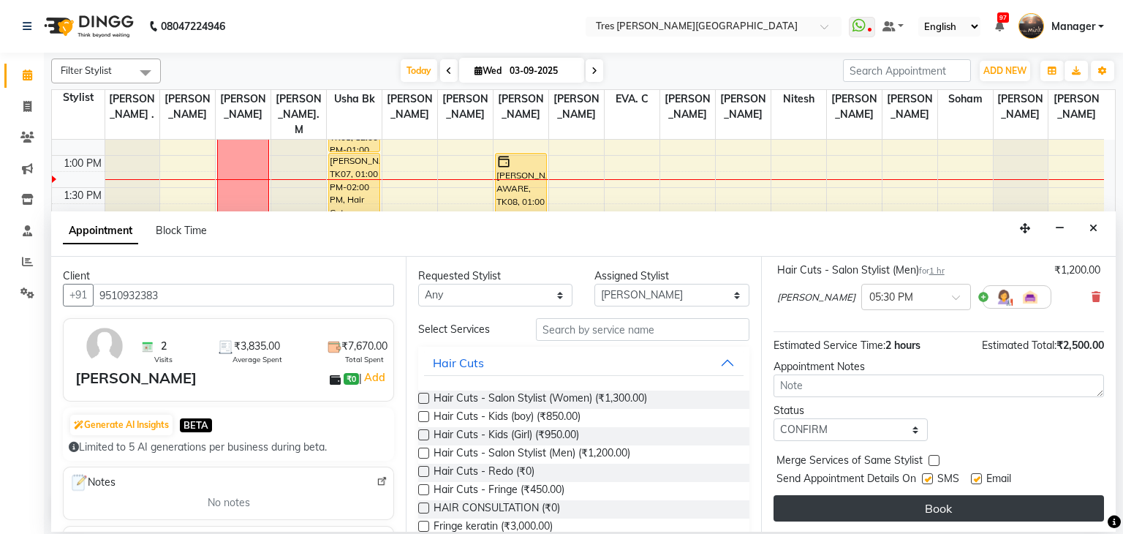
drag, startPoint x: 922, startPoint y: 493, endPoint x: 915, endPoint y: 501, distance: 10.4
click at [915, 501] on div "Jump to Today 1 2 3 4 5 6 7 8 Weeks Appointment Date 03-09-2025 Appointment Tim…" at bounding box center [938, 394] width 354 height 275
click at [915, 501] on button "Book" at bounding box center [938, 508] width 330 height 26
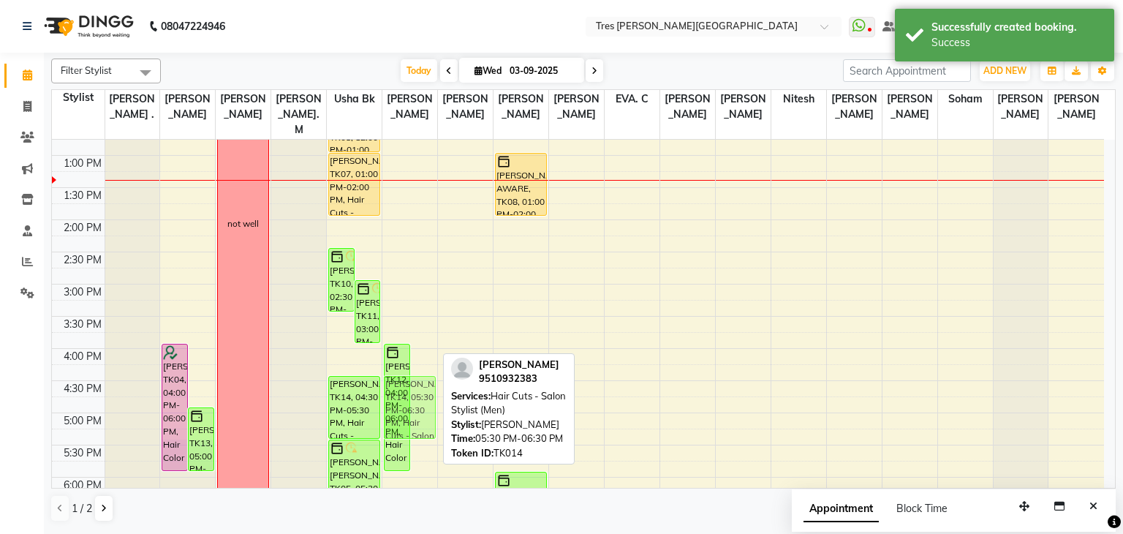
drag, startPoint x: 427, startPoint y: 443, endPoint x: 425, endPoint y: 382, distance: 60.7
click at [425, 382] on div "Praneeta Naidu, TK12, 04:00 PM-06:00 PM, Hair Color - Root Touch Up (Ammonia Fr…" at bounding box center [409, 284] width 55 height 900
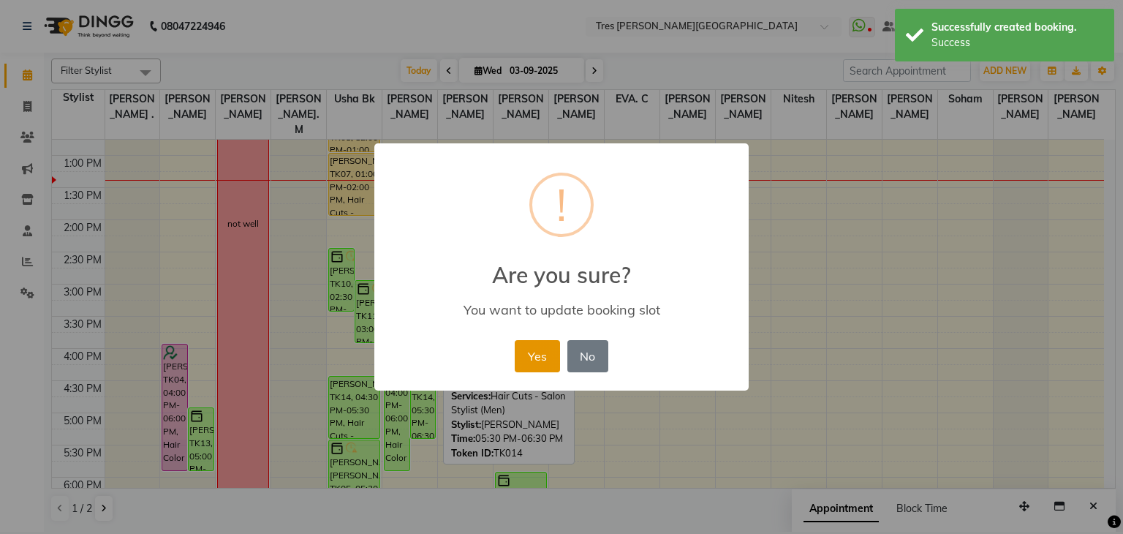
click at [540, 355] on button "Yes" at bounding box center [537, 356] width 45 height 32
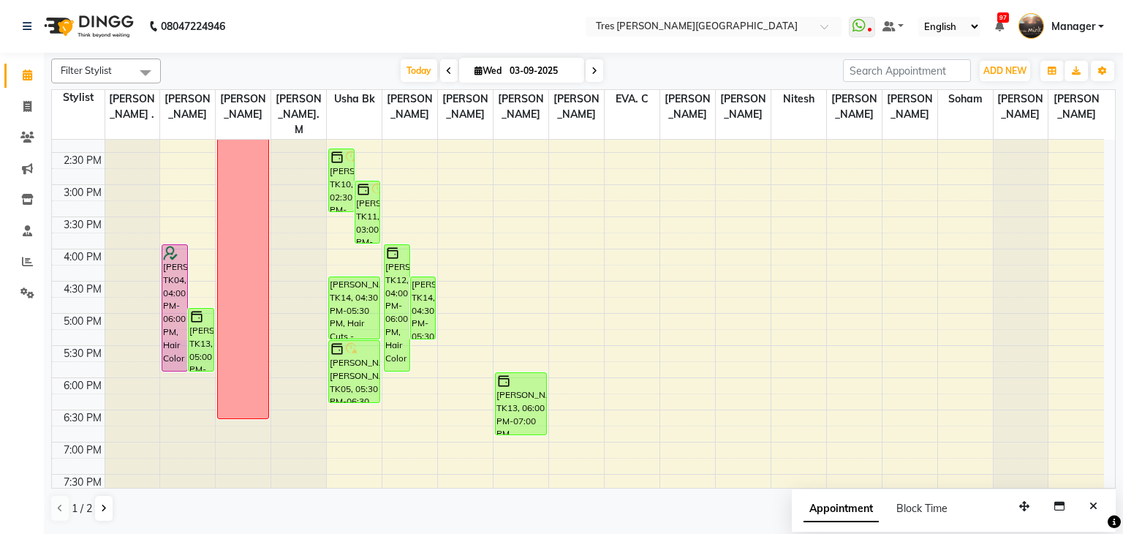
scroll to position [389, 0]
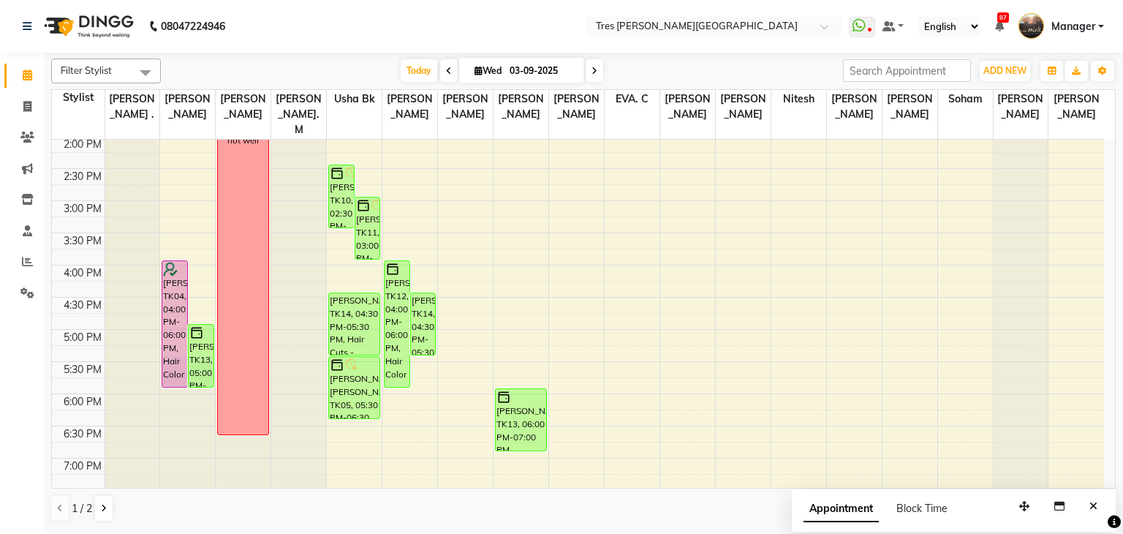
click at [593, 77] on span at bounding box center [594, 70] width 18 height 23
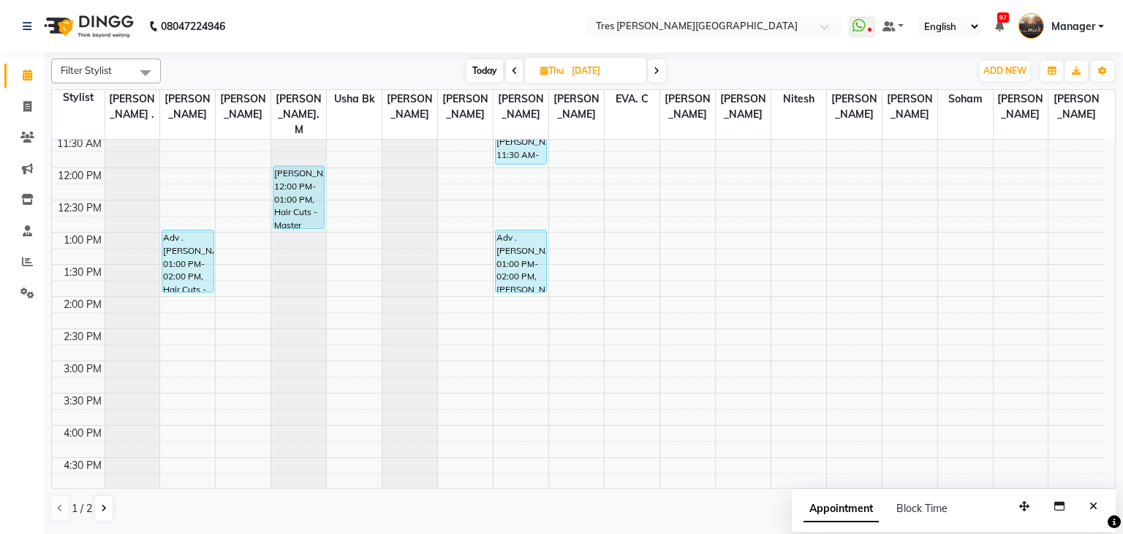
scroll to position [224, 0]
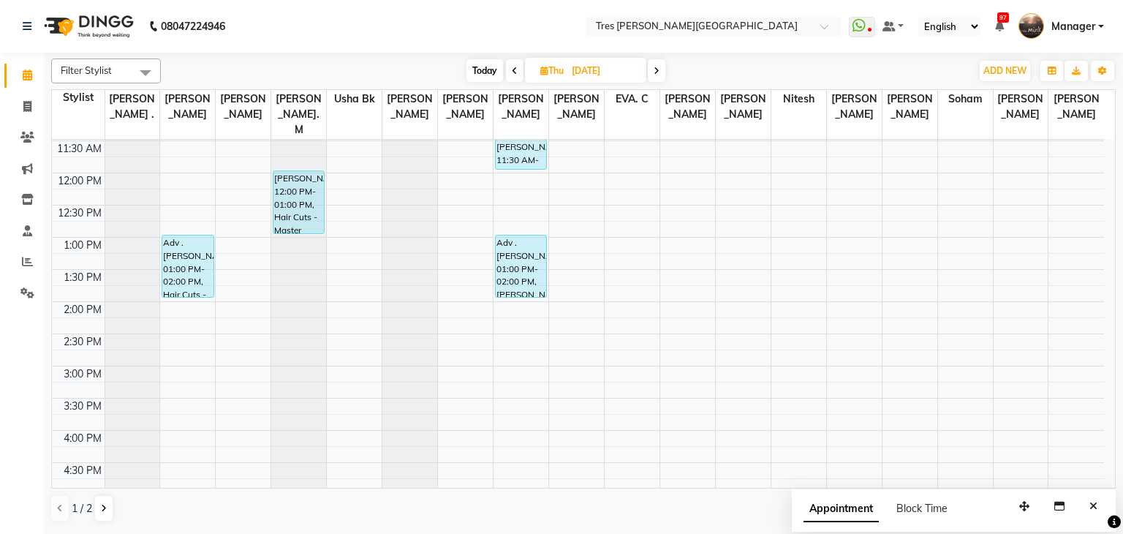
click at [655, 75] on span at bounding box center [657, 70] width 18 height 23
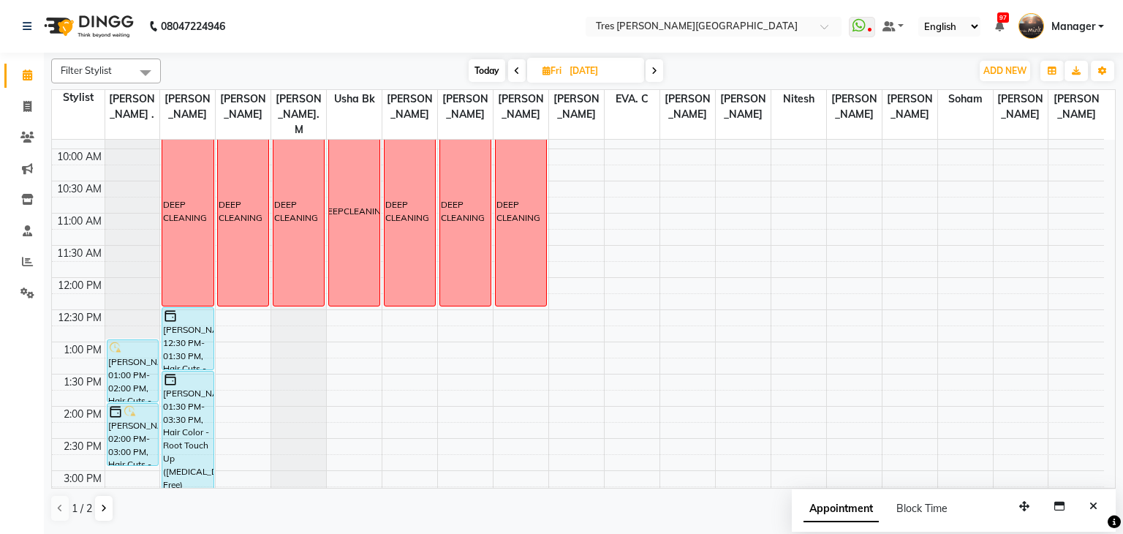
scroll to position [114, 0]
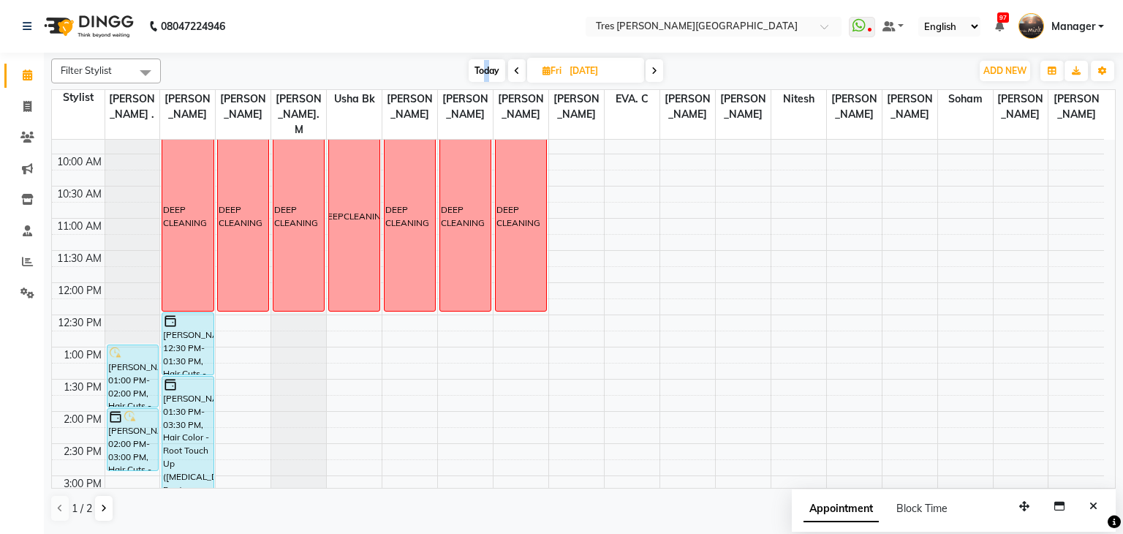
drag, startPoint x: 488, startPoint y: 56, endPoint x: 483, endPoint y: 64, distance: 9.5
click at [483, 64] on div "Filter Stylist Select All Shailesh Mistry . Vishal Pawar Pranjal A. kothari Sam…" at bounding box center [583, 290] width 1064 height 475
click at [483, 64] on span "Today" at bounding box center [486, 70] width 37 height 23
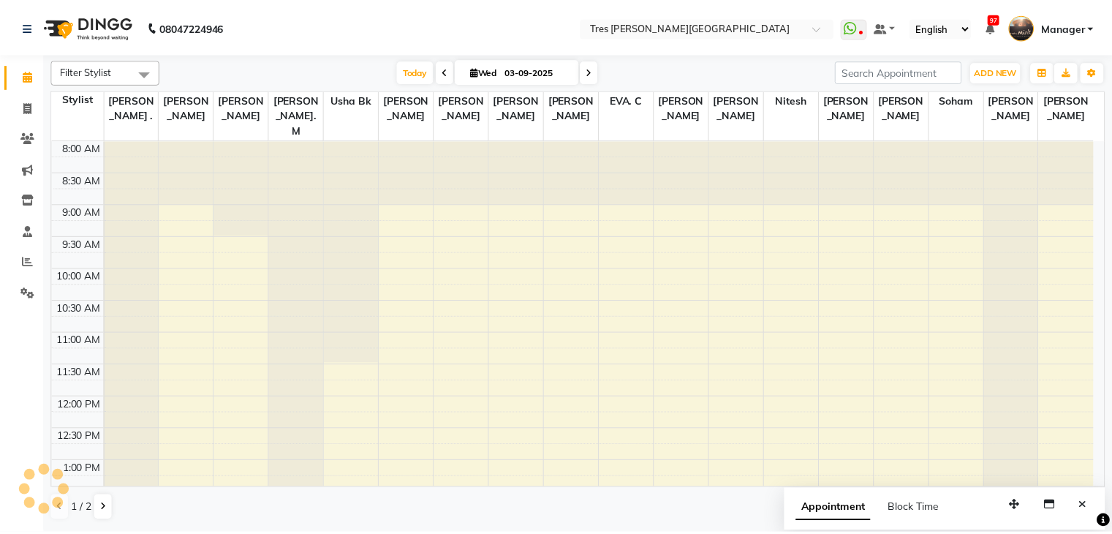
scroll to position [319, 0]
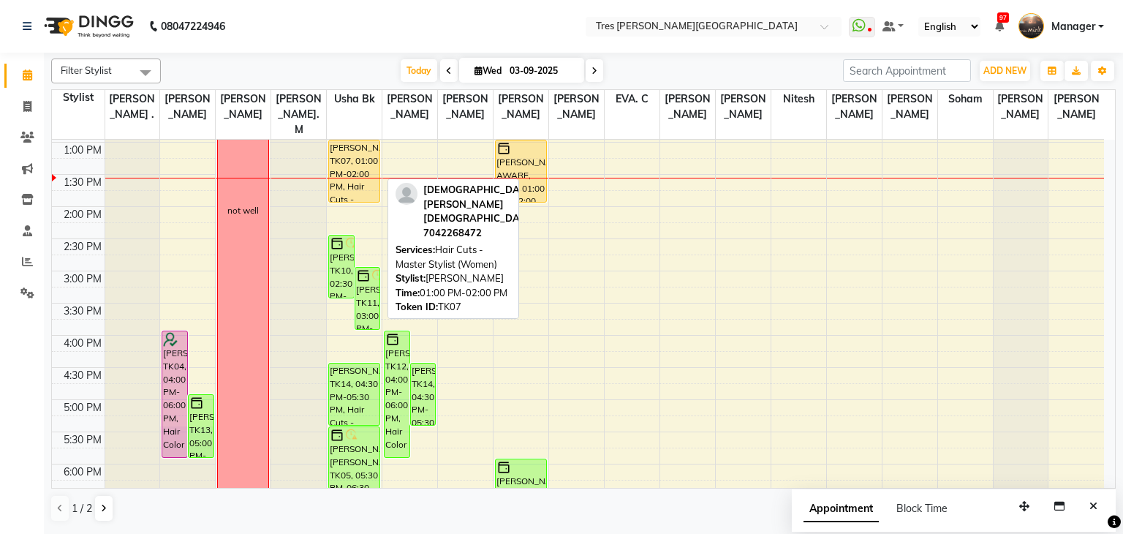
click at [346, 170] on div "Punita Jain, TK07, 01:00 PM-02:00 PM, Hair Cuts - Master Stylist (Women)" at bounding box center [354, 170] width 50 height 61
click at [363, 155] on div "Punita Jain, TK07, 01:00 PM-02:00 PM, Hair Cuts - Master Stylist (Women)" at bounding box center [354, 170] width 50 height 61
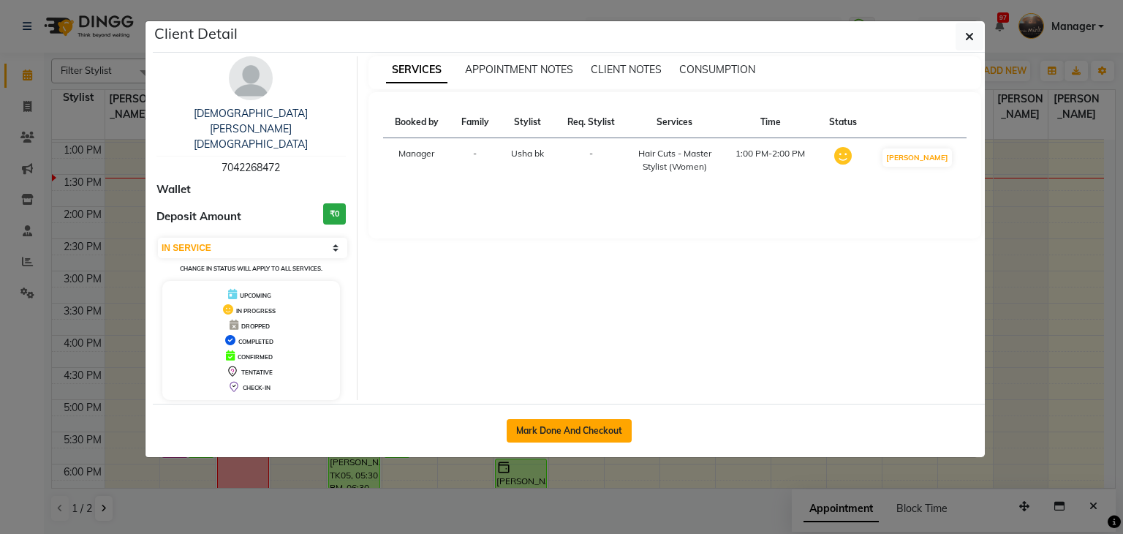
click at [546, 419] on button "Mark Done And Checkout" at bounding box center [568, 430] width 125 height 23
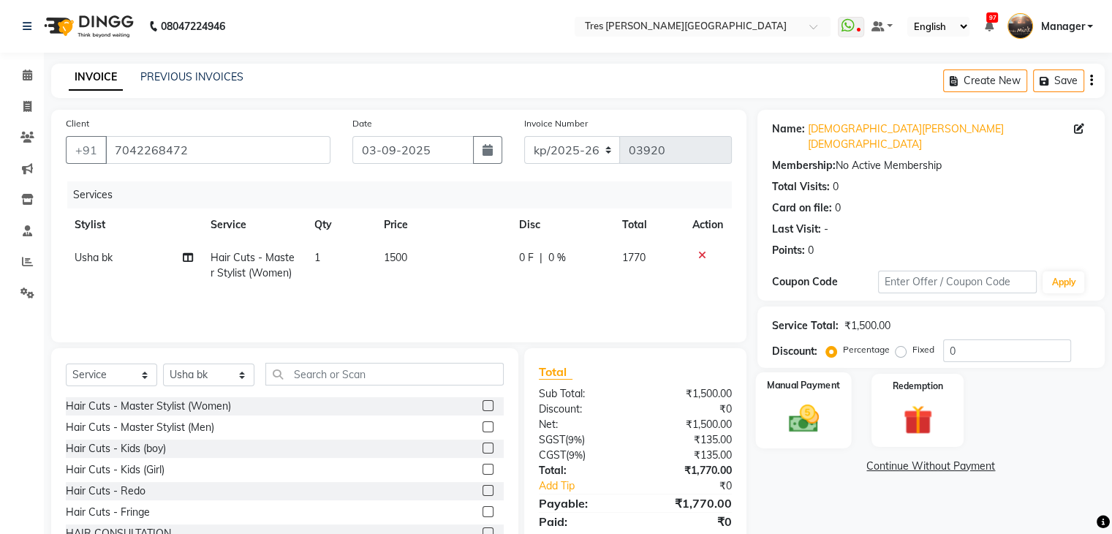
click at [819, 412] on img at bounding box center [802, 418] width 49 height 35
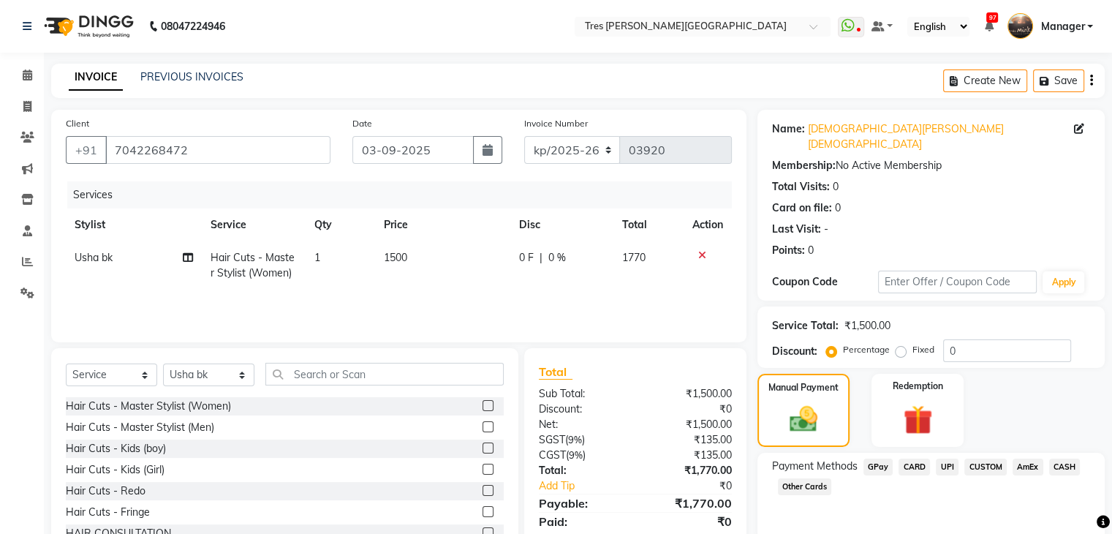
click at [914, 458] on span "CARD" at bounding box center [913, 466] width 31 height 17
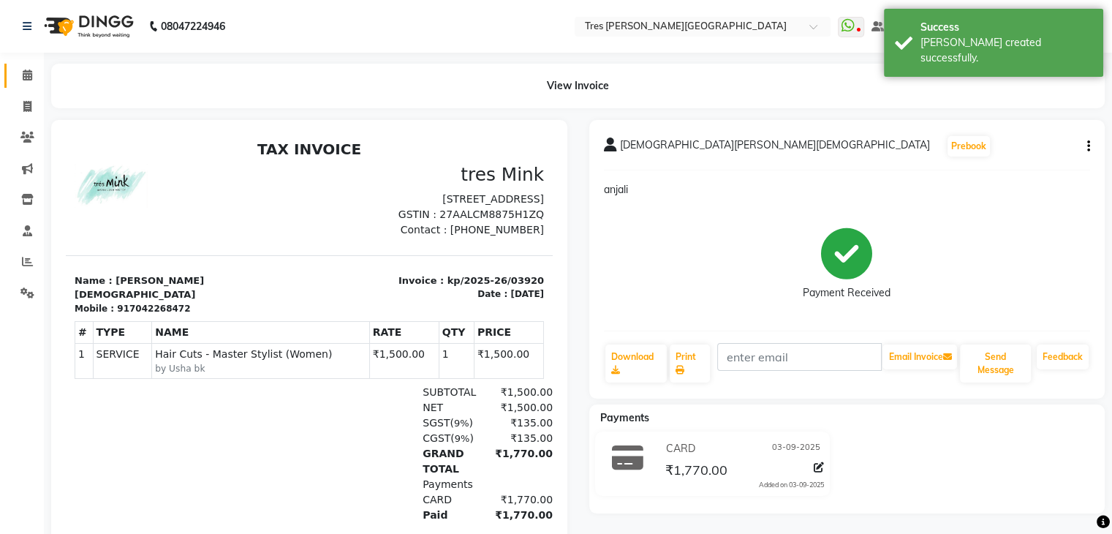
click at [23, 83] on link "Calendar" at bounding box center [21, 76] width 35 height 24
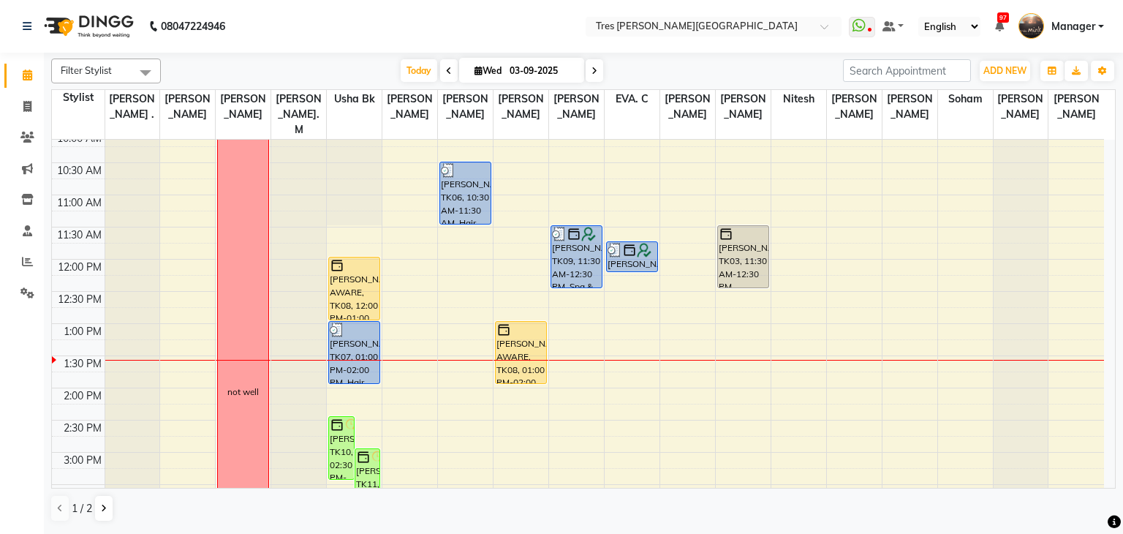
scroll to position [137, 0]
drag, startPoint x: 577, startPoint y: 327, endPoint x: 596, endPoint y: 327, distance: 19.0
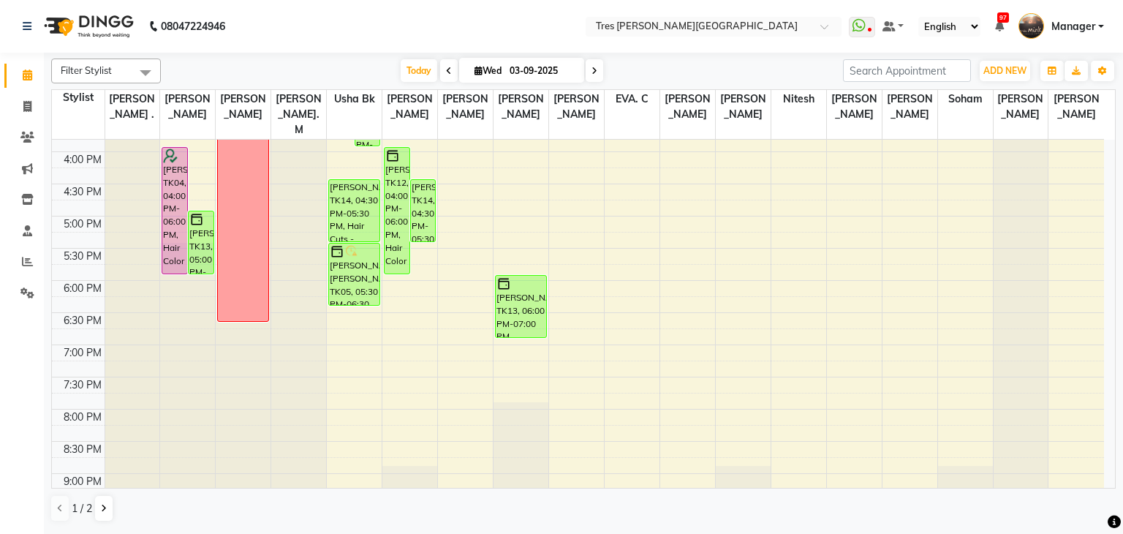
scroll to position [429, 0]
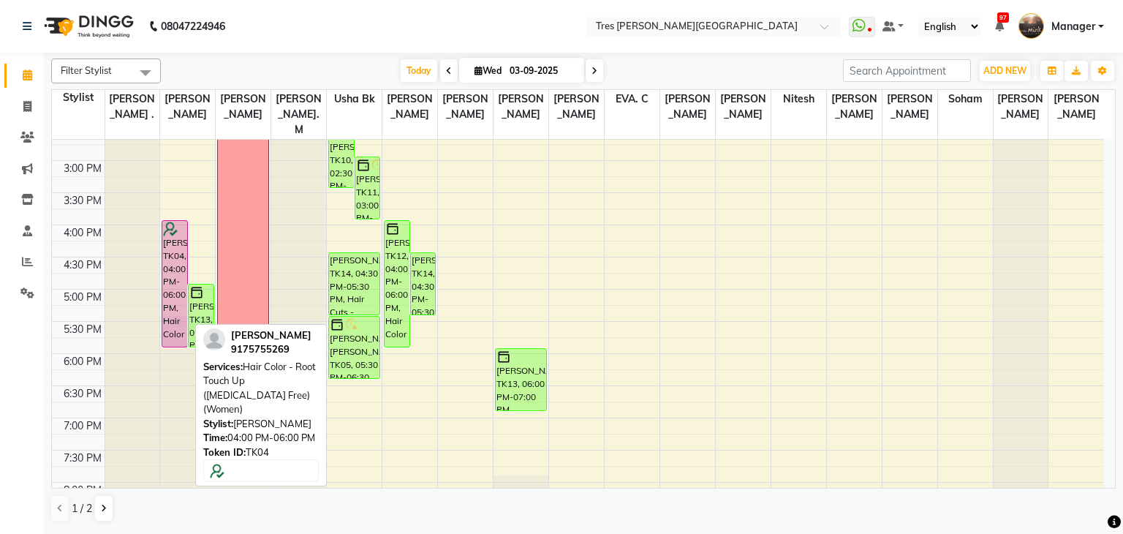
click at [167, 232] on div "[PERSON_NAME], TK04, 04:00 PM-06:00 PM, Hair Color - Root Touch Up ([MEDICAL_DA…" at bounding box center [174, 284] width 25 height 126
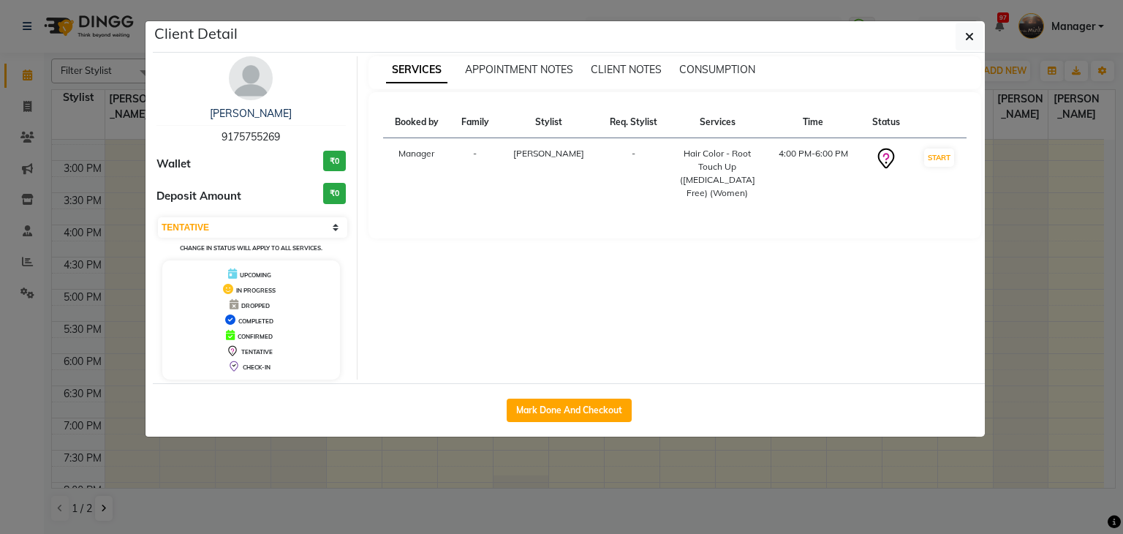
click at [256, 67] on img at bounding box center [251, 78] width 44 height 44
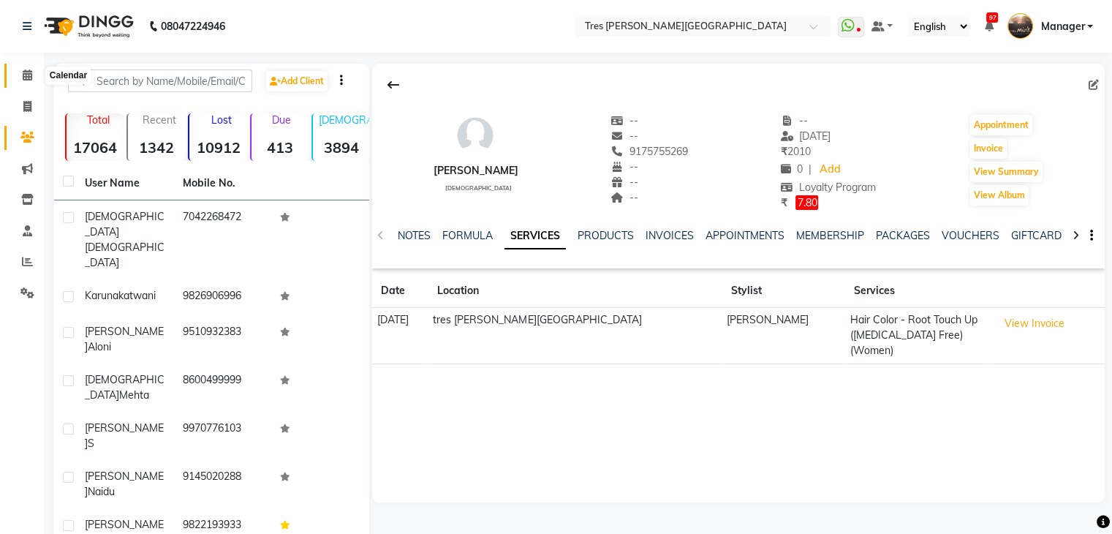
click at [29, 77] on icon at bounding box center [28, 74] width 10 height 11
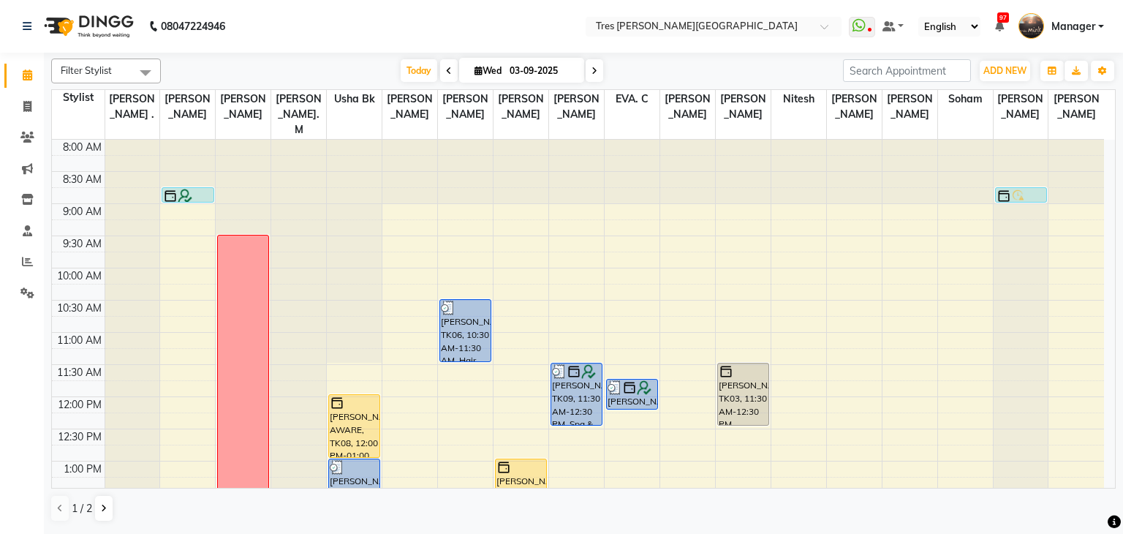
click at [474, 68] on icon at bounding box center [478, 71] width 8 height 10
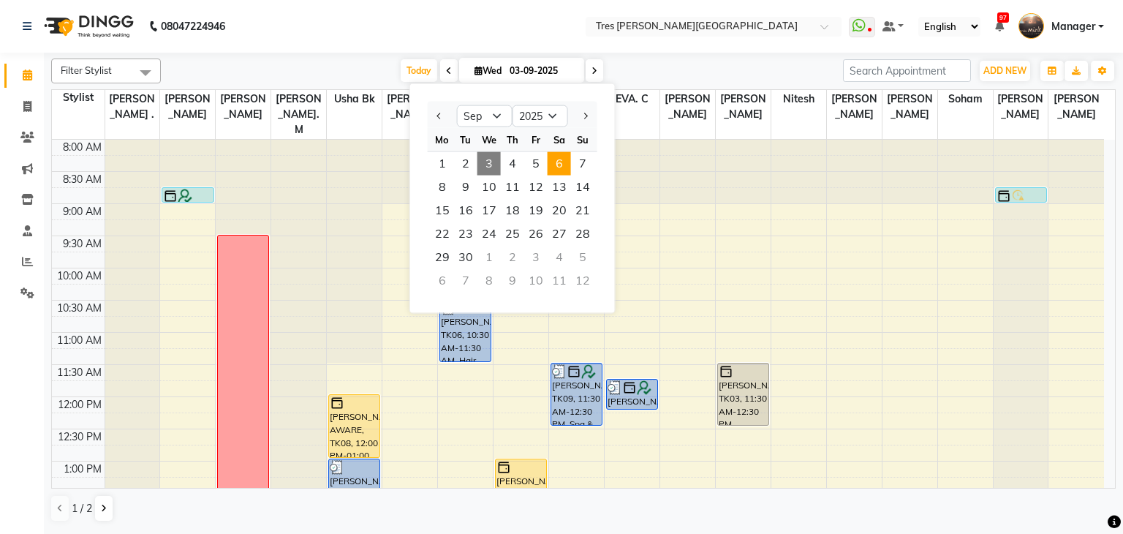
drag, startPoint x: 561, startPoint y: 149, endPoint x: 558, endPoint y: 167, distance: 18.5
click at [558, 167] on ngb-datepicker-month "Mo Tu We Th Fr Sa Su 1 2 3 4 5 6 7 8 9 10 11 12 13 14 15 16 17 18 19 20 21 22 2…" at bounding box center [513, 211] width 170 height 167
click at [558, 167] on span "6" at bounding box center [558, 163] width 23 height 23
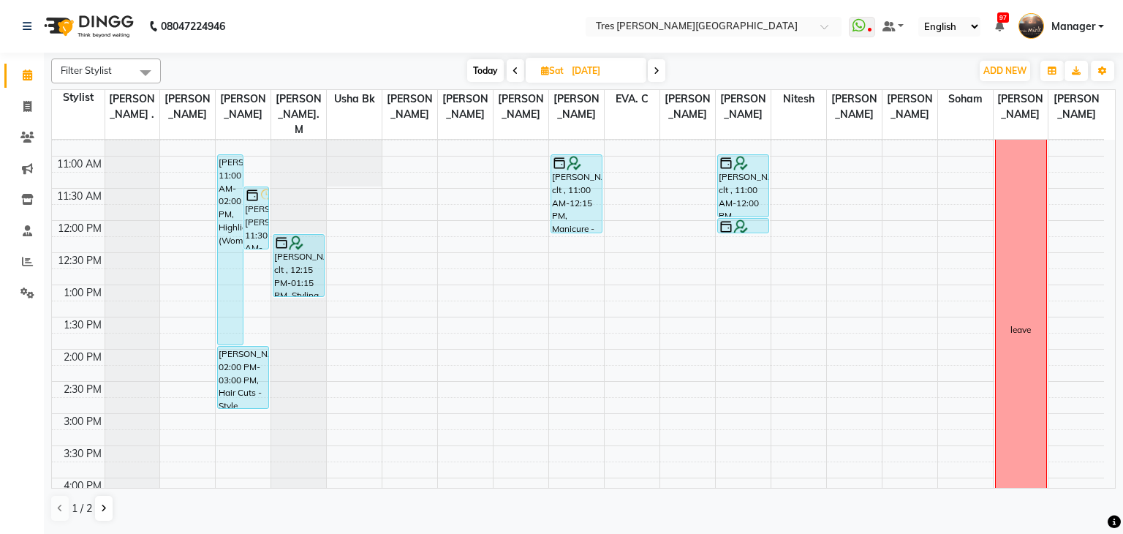
scroll to position [178, 0]
click at [228, 398] on div "8:00 AM 8:30 AM 9:00 AM 9:30 AM 10:00 AM 10:30 AM 11:00 AM 11:30 AM 12:00 PM 12…" at bounding box center [578, 412] width 1052 height 900
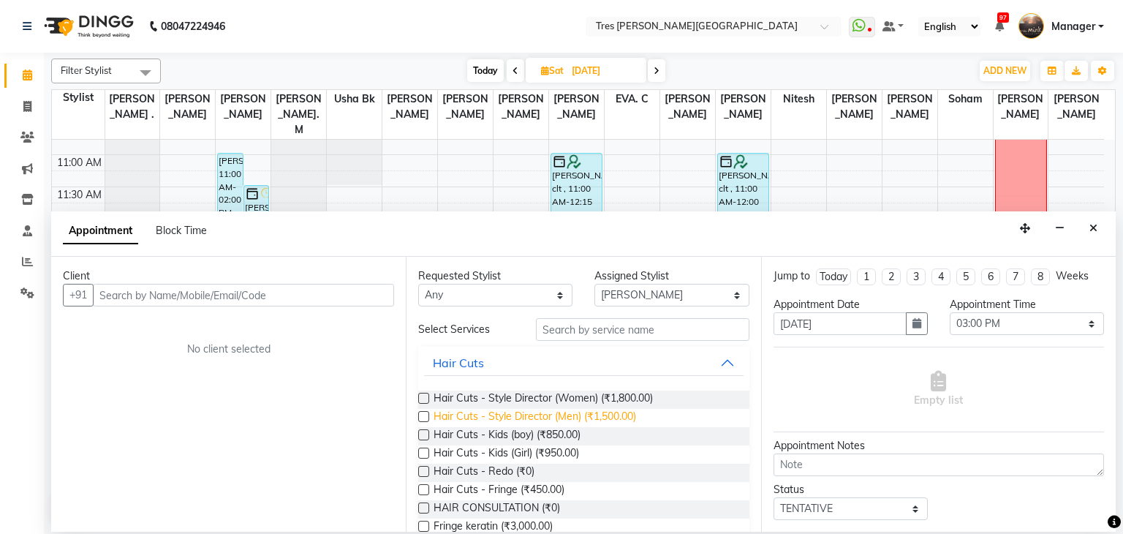
click at [534, 413] on span "Hair Cuts - Style Director (Men) (₹1,500.00)" at bounding box center [534, 418] width 202 height 18
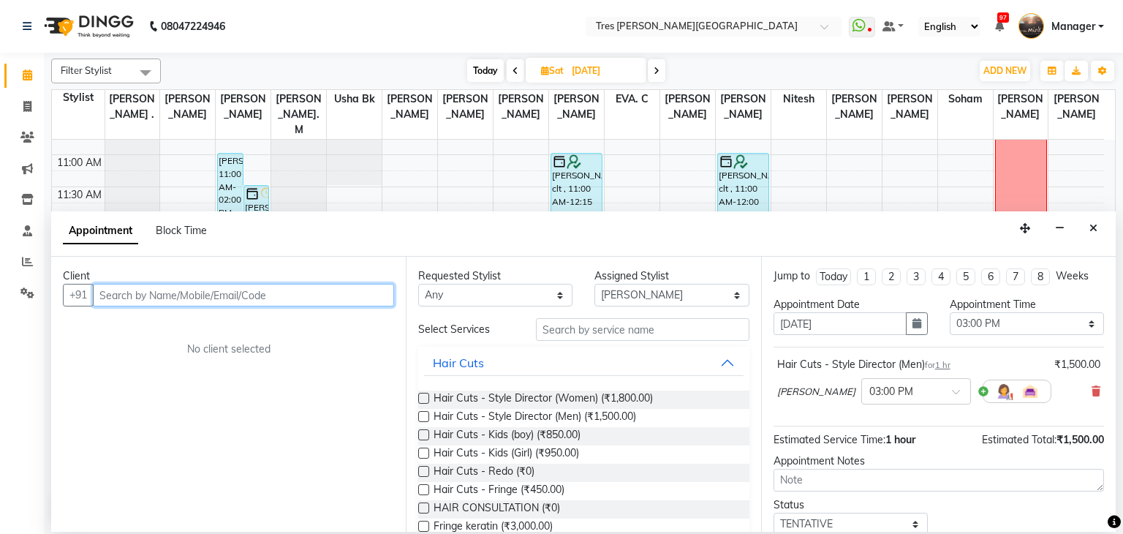
click at [322, 292] on input "text" at bounding box center [243, 295] width 301 height 23
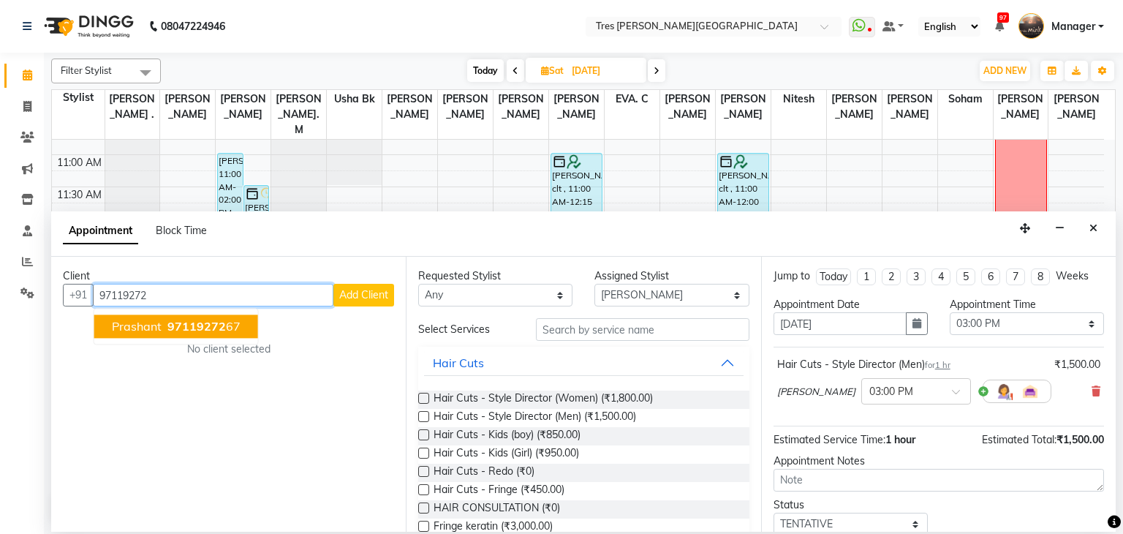
click at [216, 331] on span "97119272" at bounding box center [196, 326] width 58 height 15
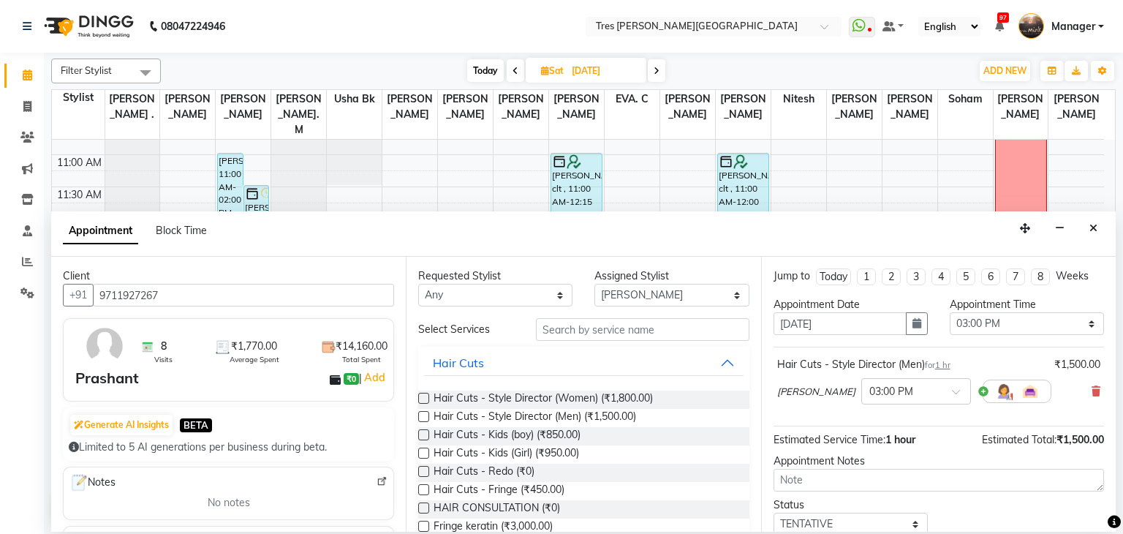
click at [841, 466] on div "Appointment Notes" at bounding box center [938, 460] width 330 height 15
click at [830, 477] on textarea at bounding box center [938, 479] width 330 height 23
click at [815, 531] on div "08047224946 Select Location × Tres Mink, Koregoan Park WhatsApp Status ✕ Status…" at bounding box center [561, 267] width 1123 height 534
click at [818, 520] on select "Select TENTATIVE CONFIRM UPCOMING" at bounding box center [850, 520] width 154 height 23
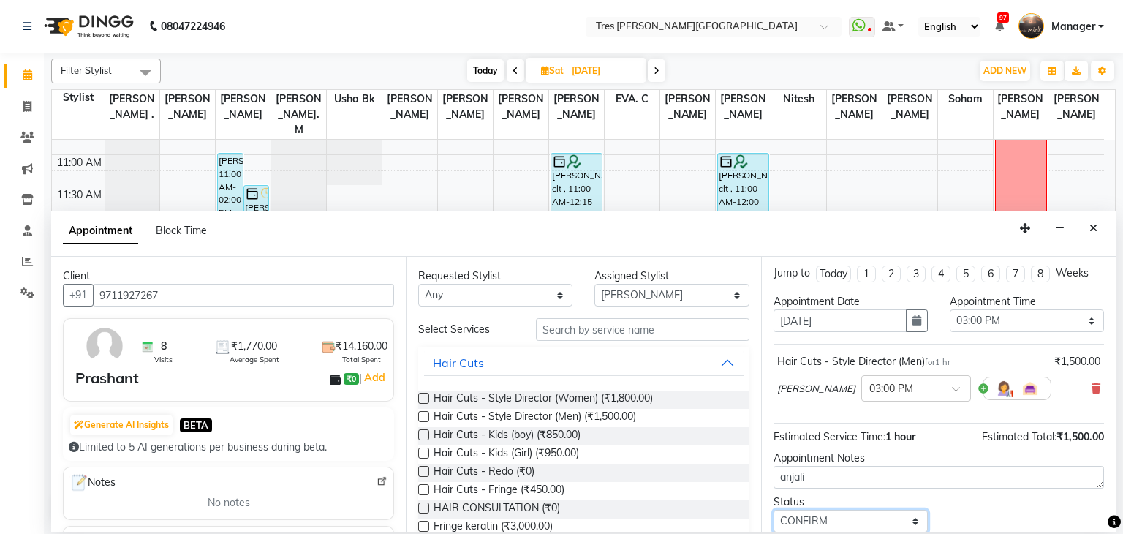
click at [773, 509] on select "Select TENTATIVE CONFIRM UPCOMING" at bounding box center [850, 520] width 154 height 23
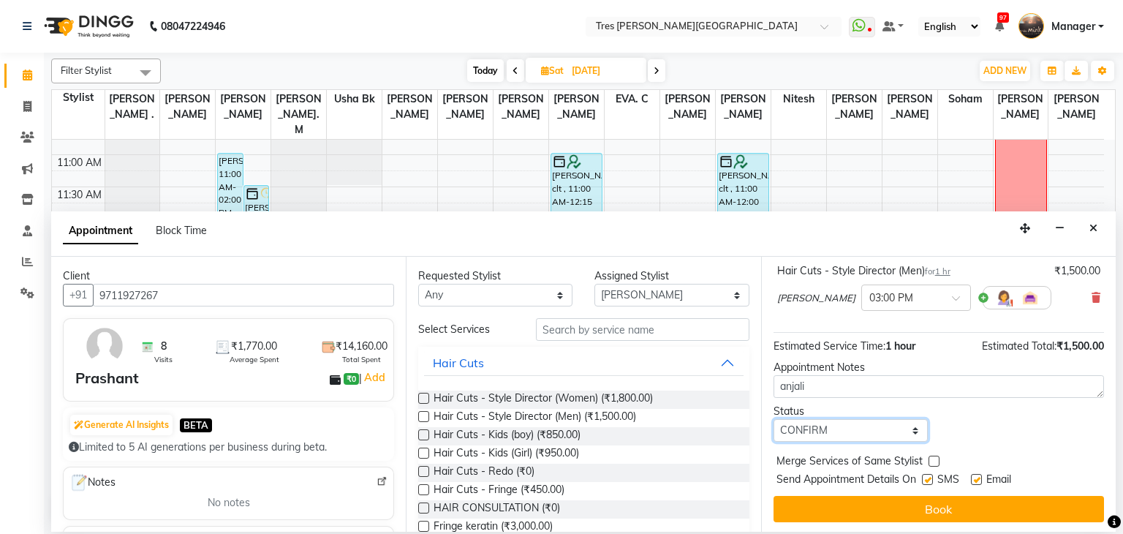
scroll to position [95, 0]
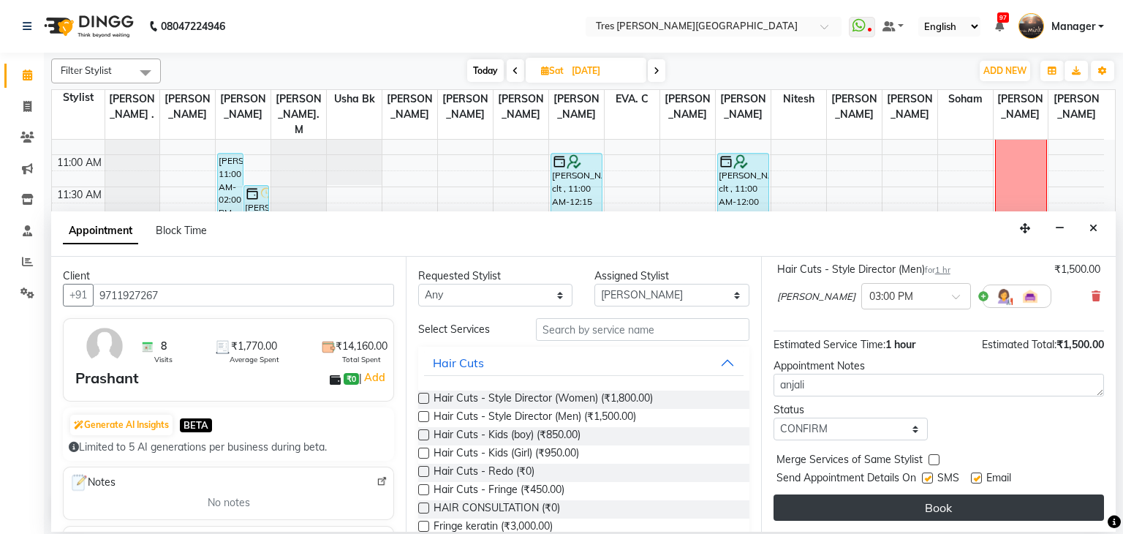
drag, startPoint x: 827, startPoint y: 518, endPoint x: 829, endPoint y: 506, distance: 11.8
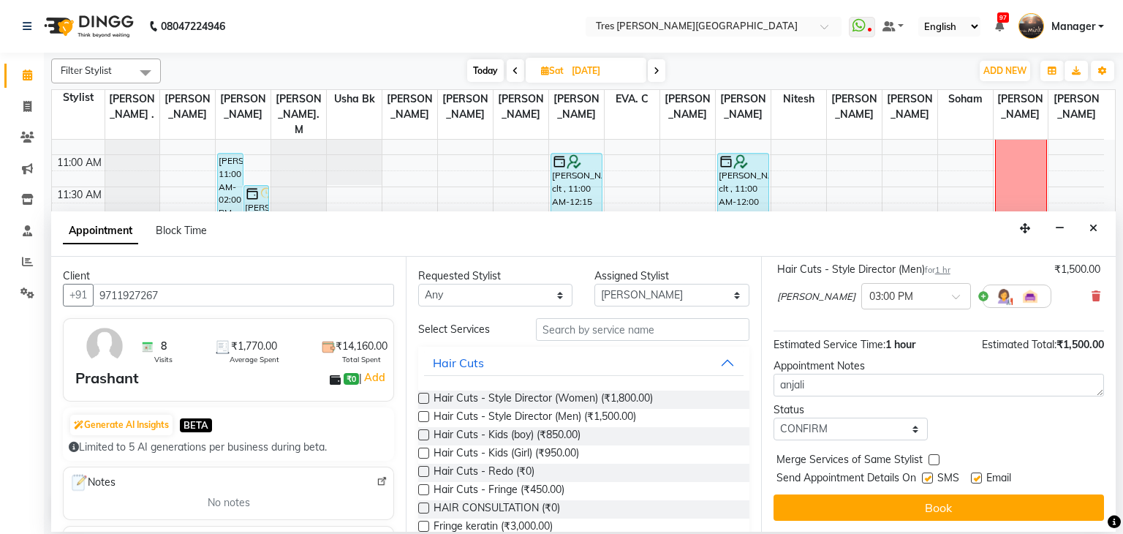
click at [829, 506] on button "Book" at bounding box center [938, 507] width 330 height 26
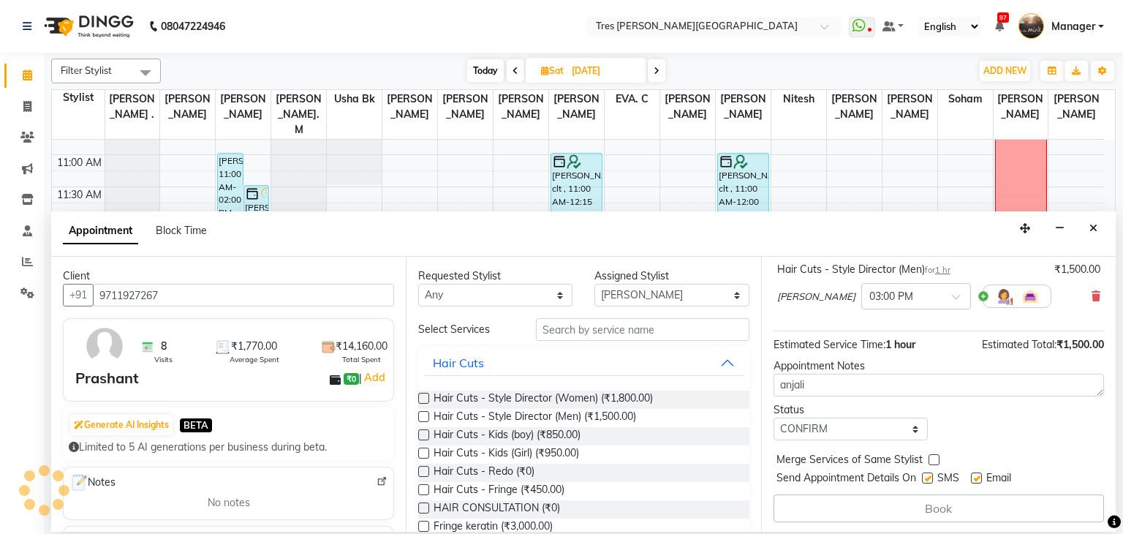
click at [829, 506] on div "Book" at bounding box center [938, 508] width 330 height 28
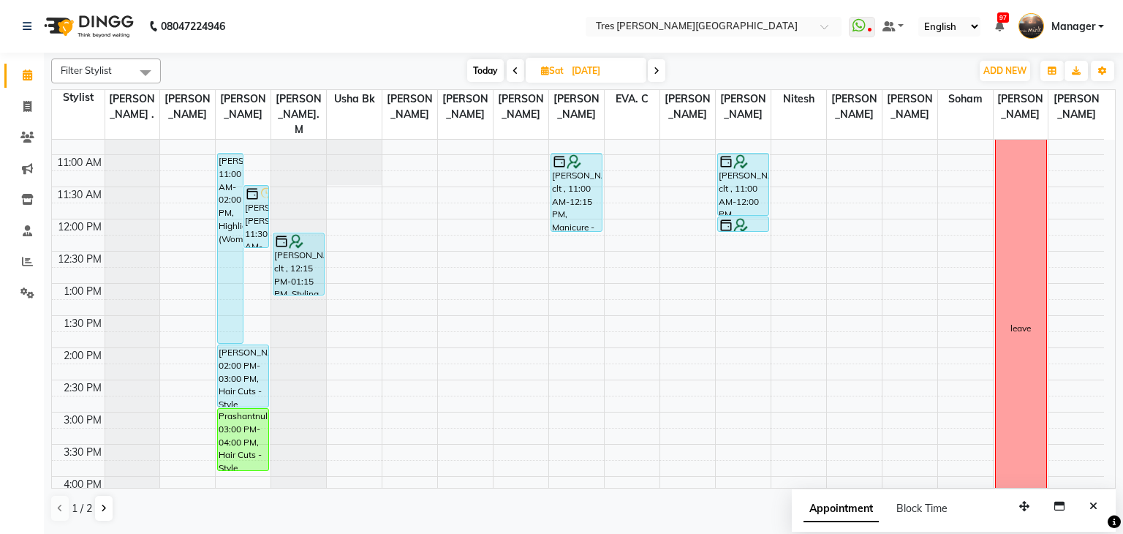
click at [483, 64] on span "Today" at bounding box center [485, 70] width 37 height 23
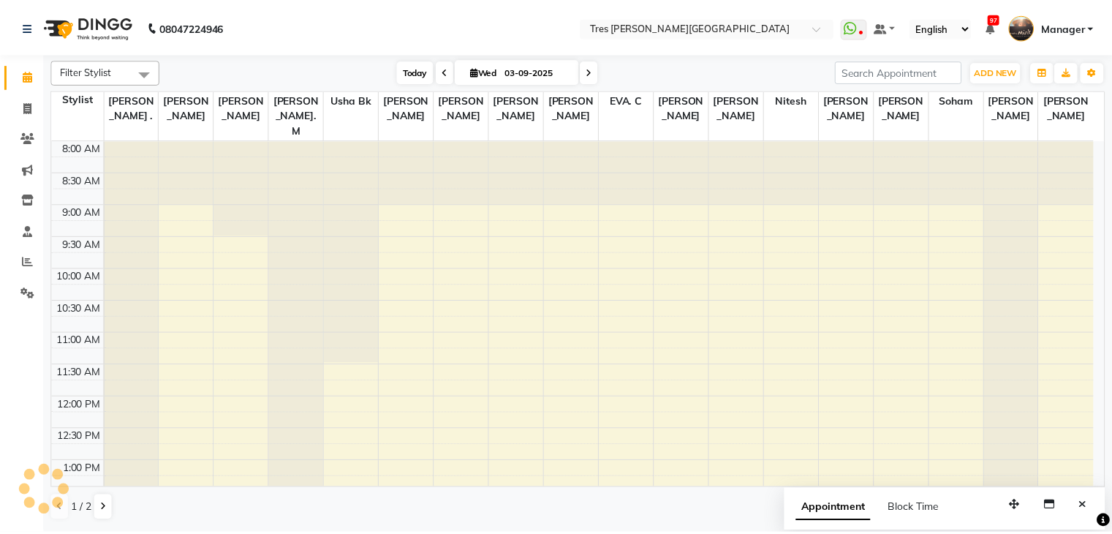
scroll to position [319, 0]
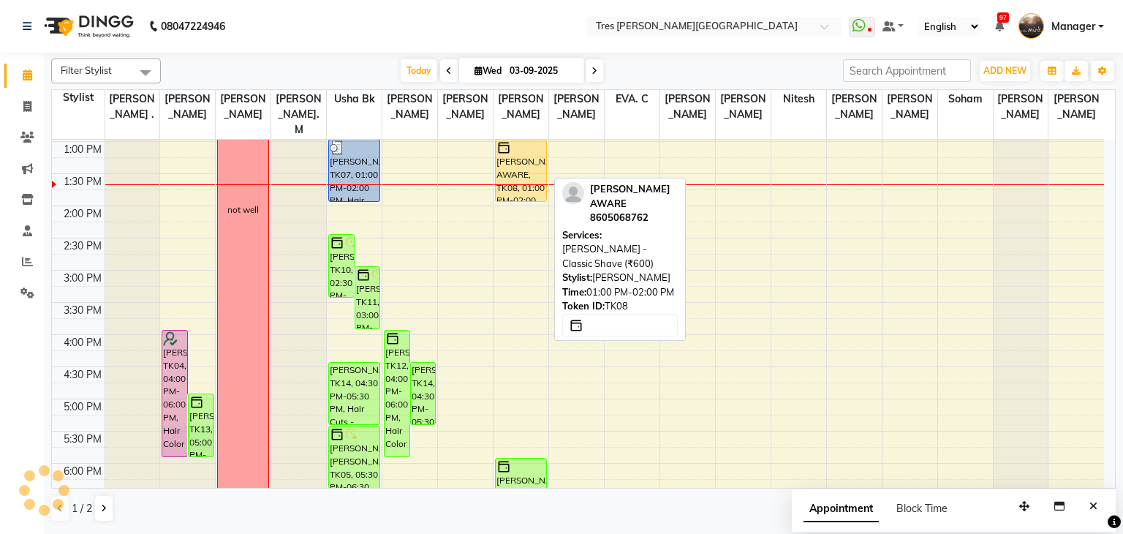
click at [523, 153] on div "SHAILESH AWARE, TK08, 01:00 PM-02:00 PM, Beard - Classic Shave (₹600)" at bounding box center [521, 170] width 50 height 61
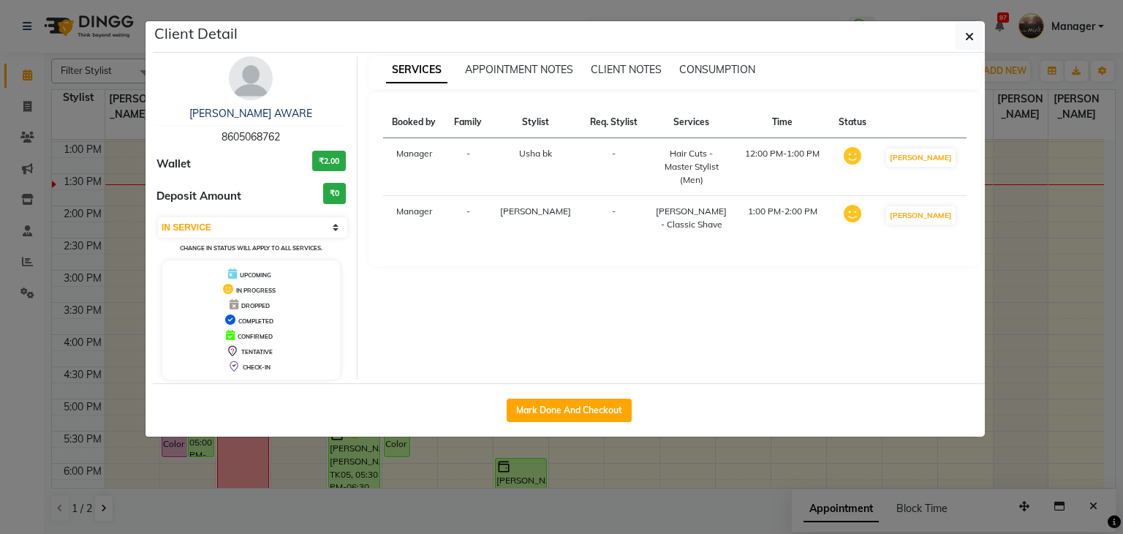
click at [543, 422] on div "Mark Done And Checkout" at bounding box center [569, 409] width 832 height 53
click at [547, 414] on button "Mark Done And Checkout" at bounding box center [568, 409] width 125 height 23
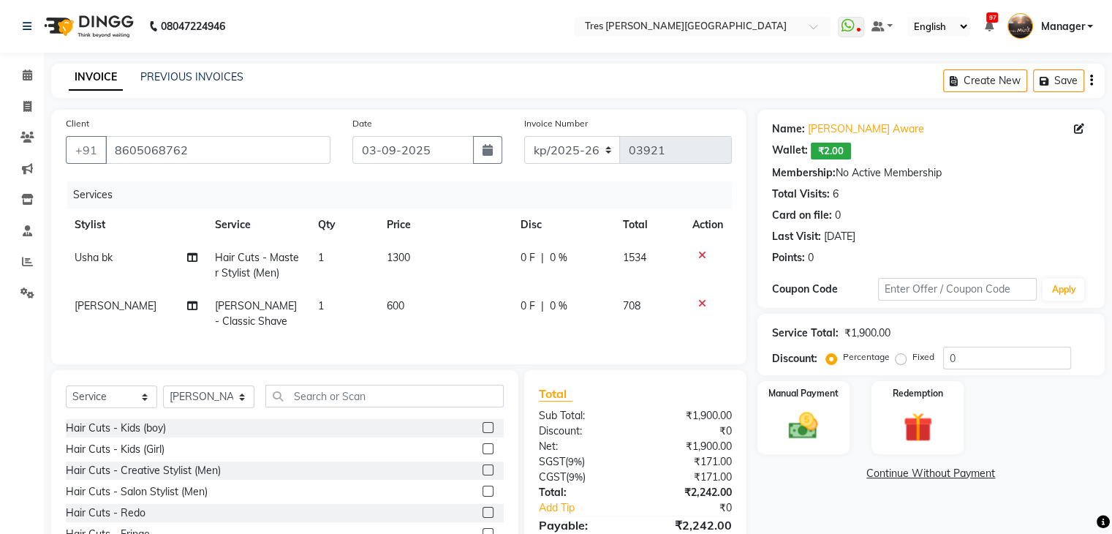
click at [390, 300] on span "600" at bounding box center [396, 305] width 18 height 13
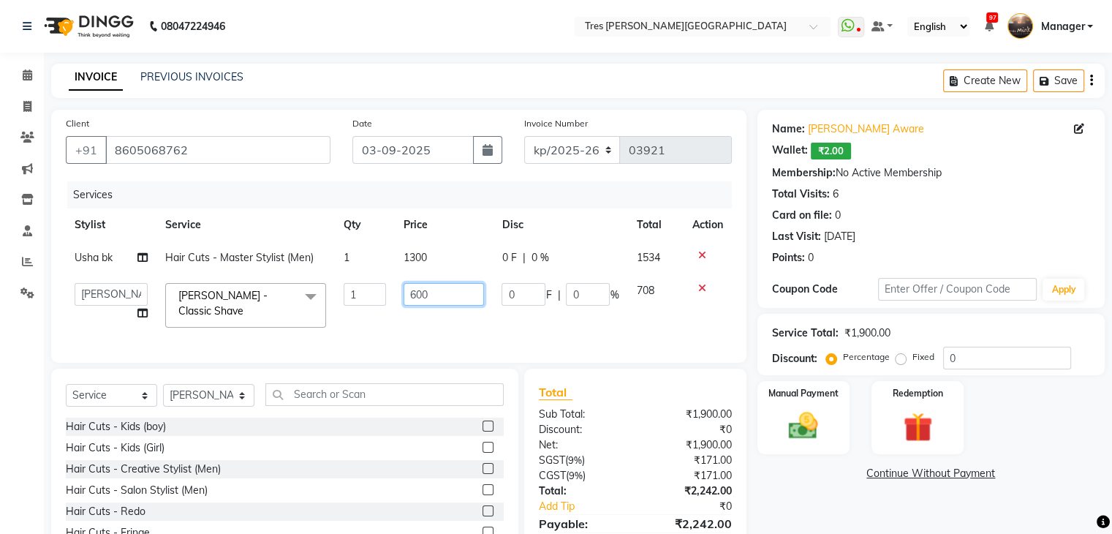
click at [415, 296] on input "600" at bounding box center [443, 294] width 80 height 23
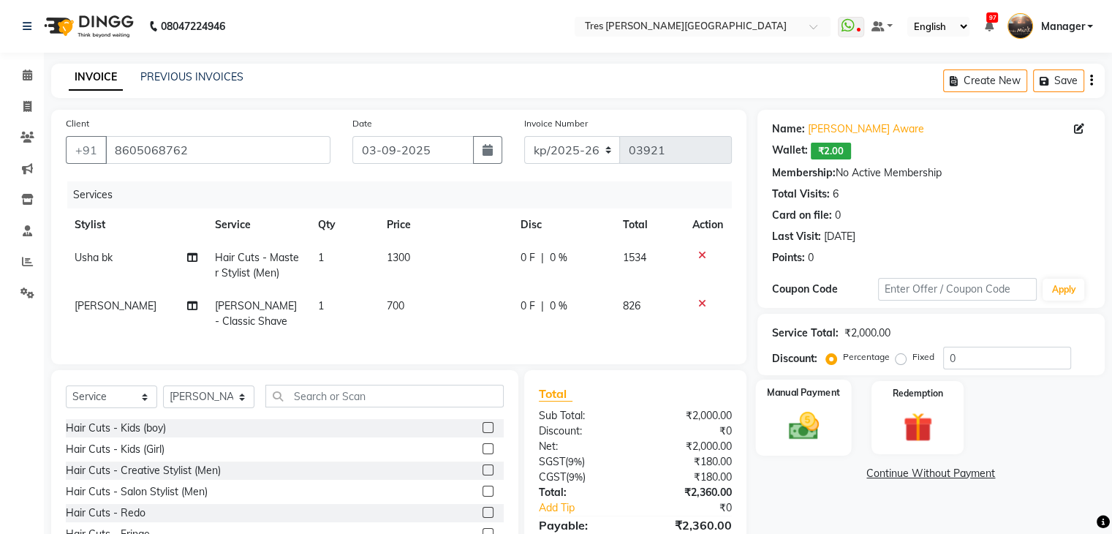
click at [810, 401] on div "Manual Payment" at bounding box center [803, 416] width 96 height 75
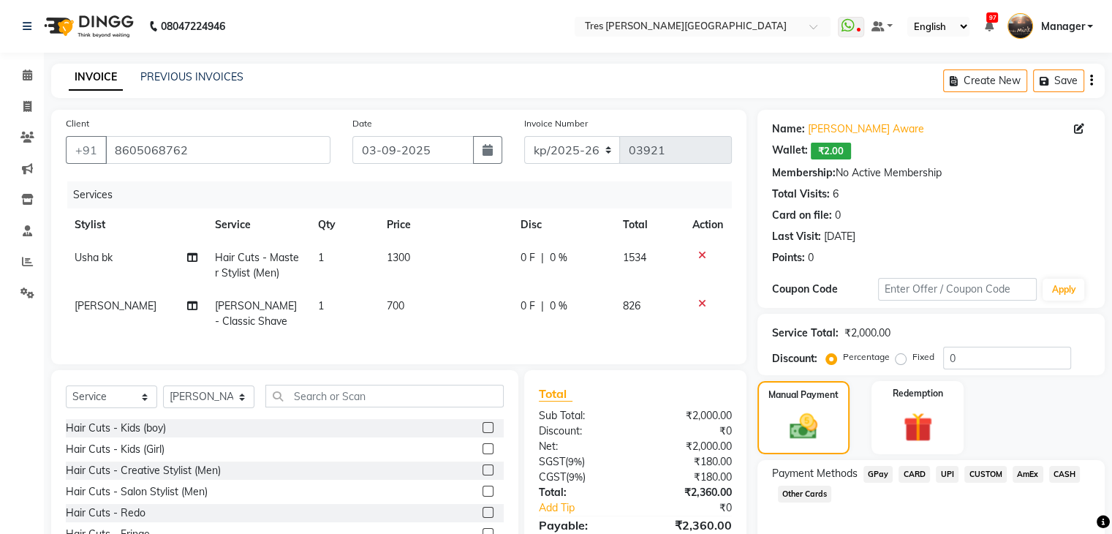
click at [919, 474] on span "CARD" at bounding box center [913, 474] width 31 height 17
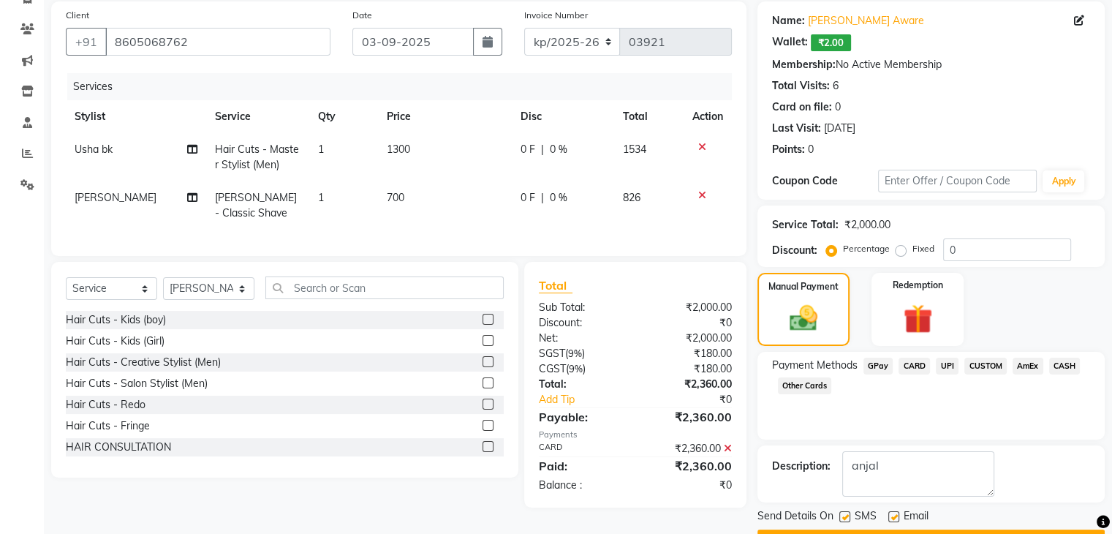
scroll to position [147, 0]
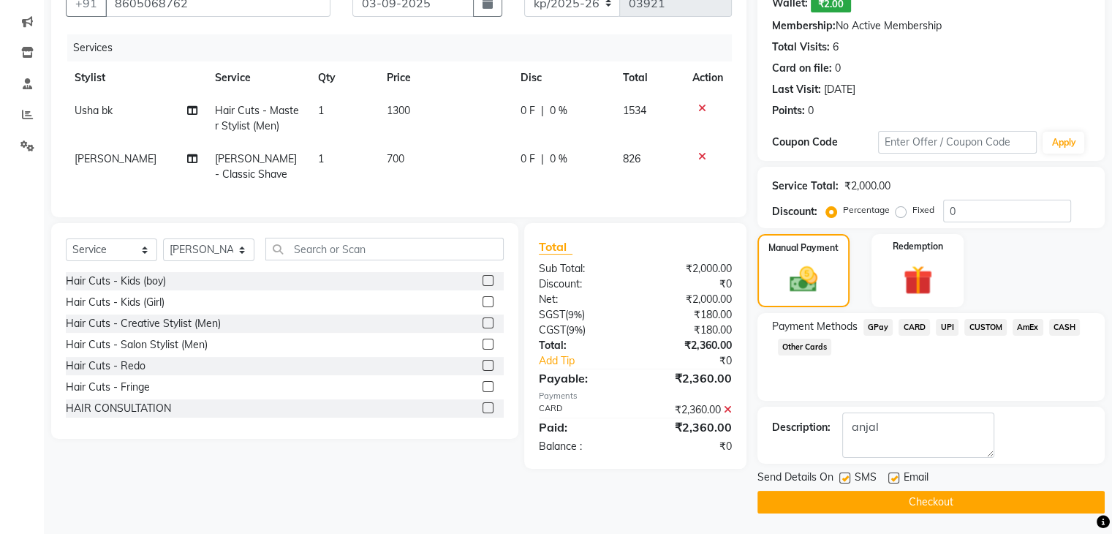
click at [798, 501] on button "Checkout" at bounding box center [930, 501] width 347 height 23
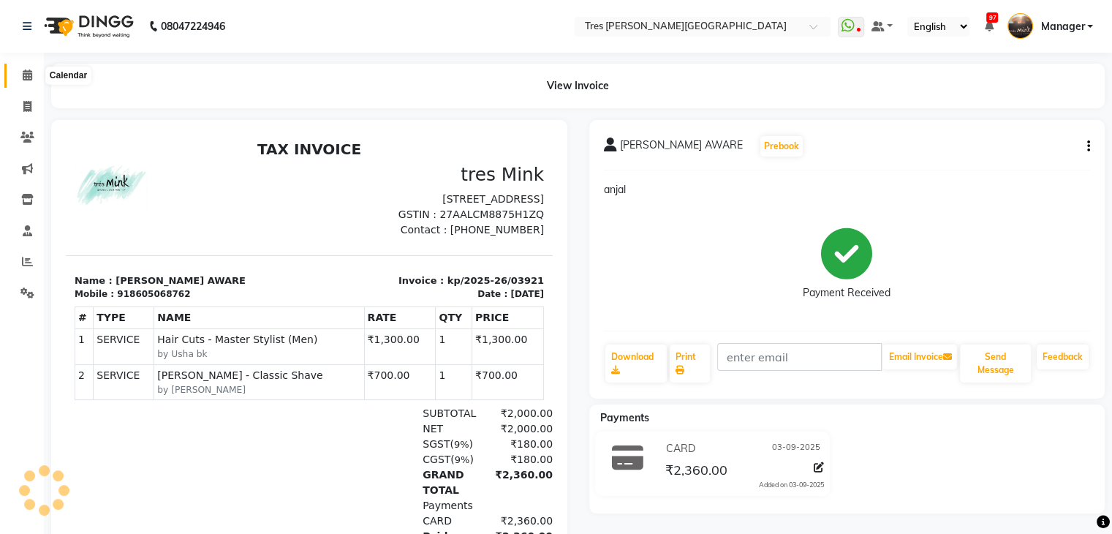
click at [25, 72] on icon at bounding box center [28, 74] width 10 height 11
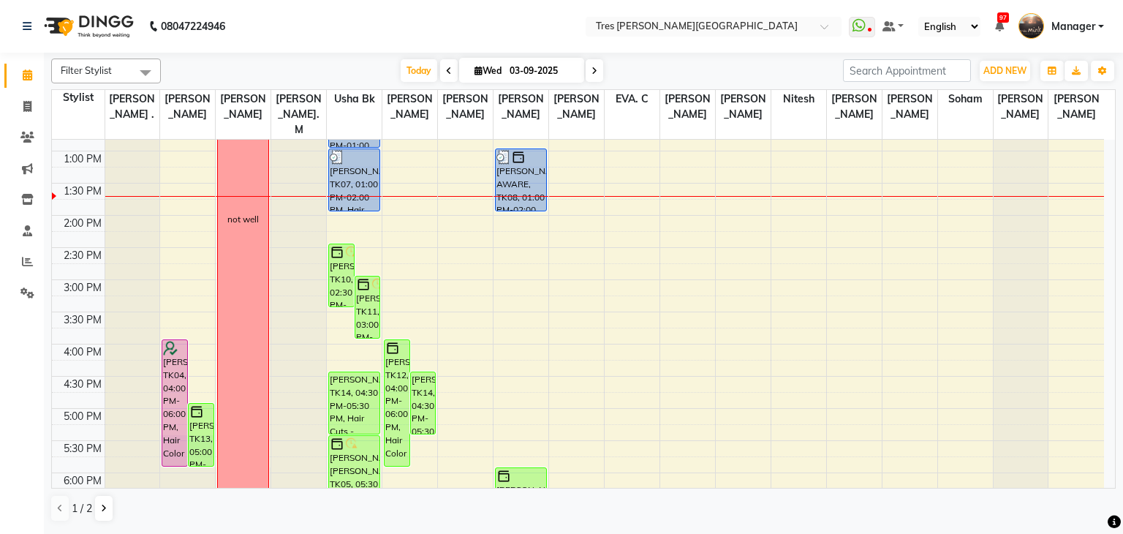
scroll to position [365, 0]
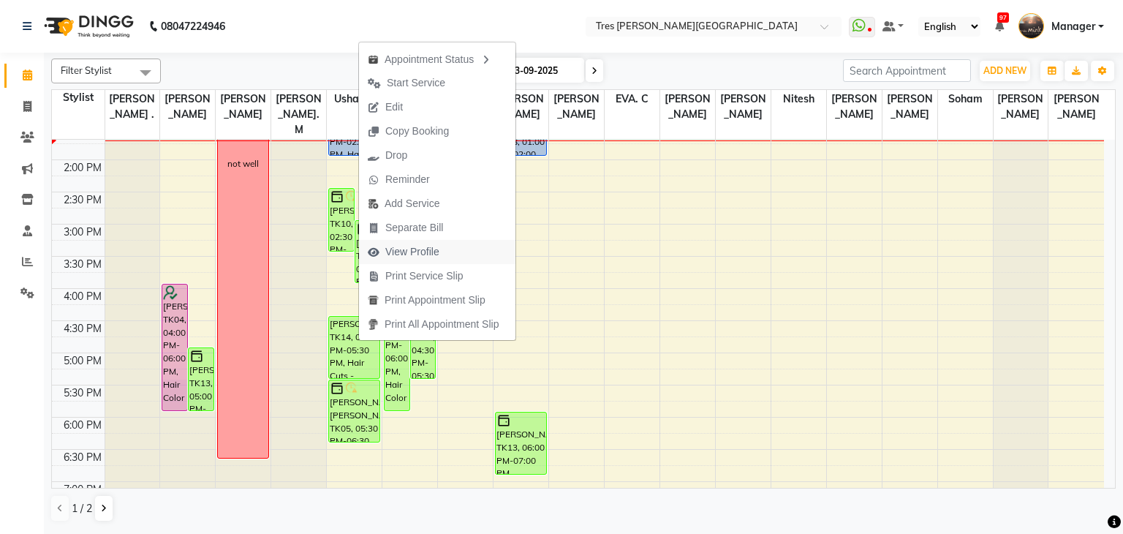
click at [416, 250] on span "View Profile" at bounding box center [412, 251] width 54 height 15
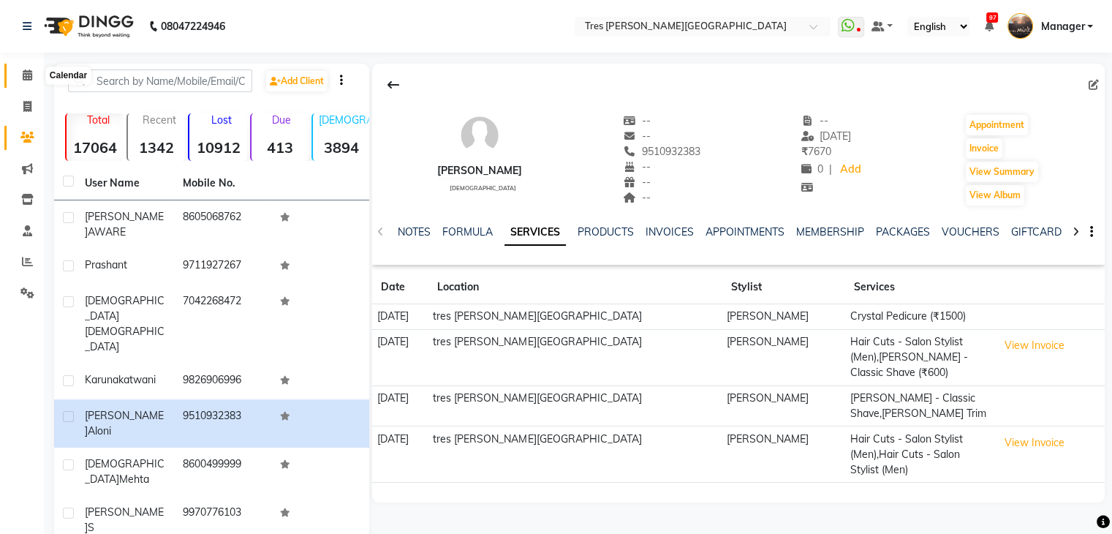
click at [27, 72] on icon at bounding box center [28, 74] width 10 height 11
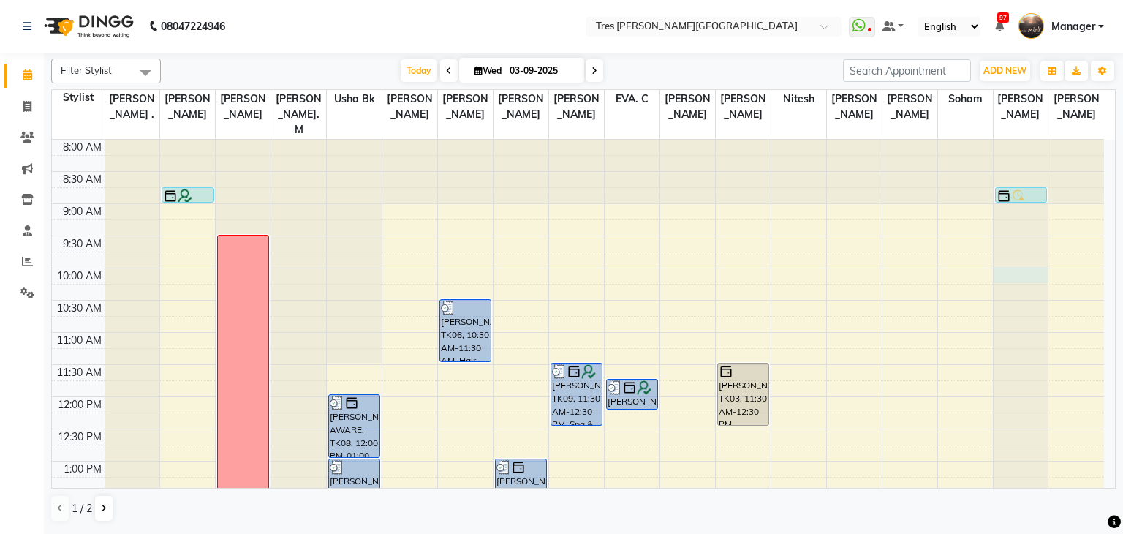
click at [1009, 140] on div at bounding box center [1020, 140] width 55 height 0
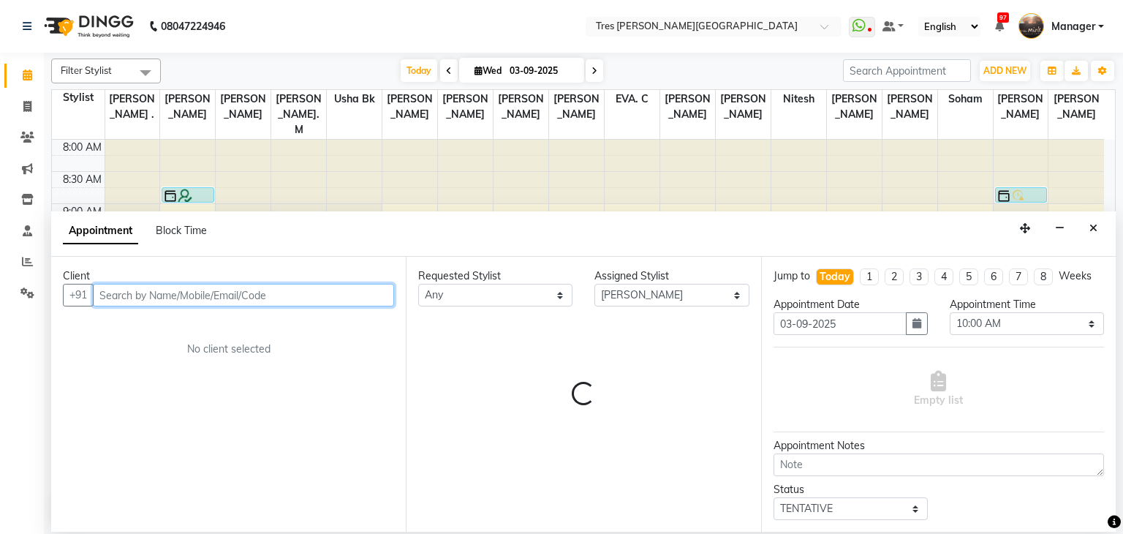
click at [303, 295] on input "text" at bounding box center [243, 295] width 301 height 23
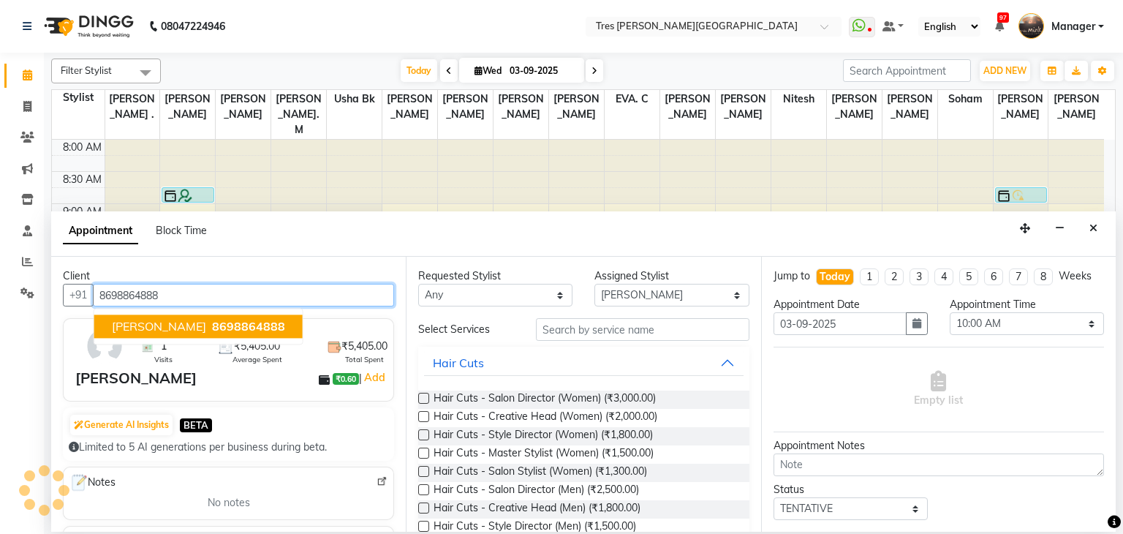
click at [209, 330] on ngb-highlight "8698864888" at bounding box center [247, 326] width 76 height 15
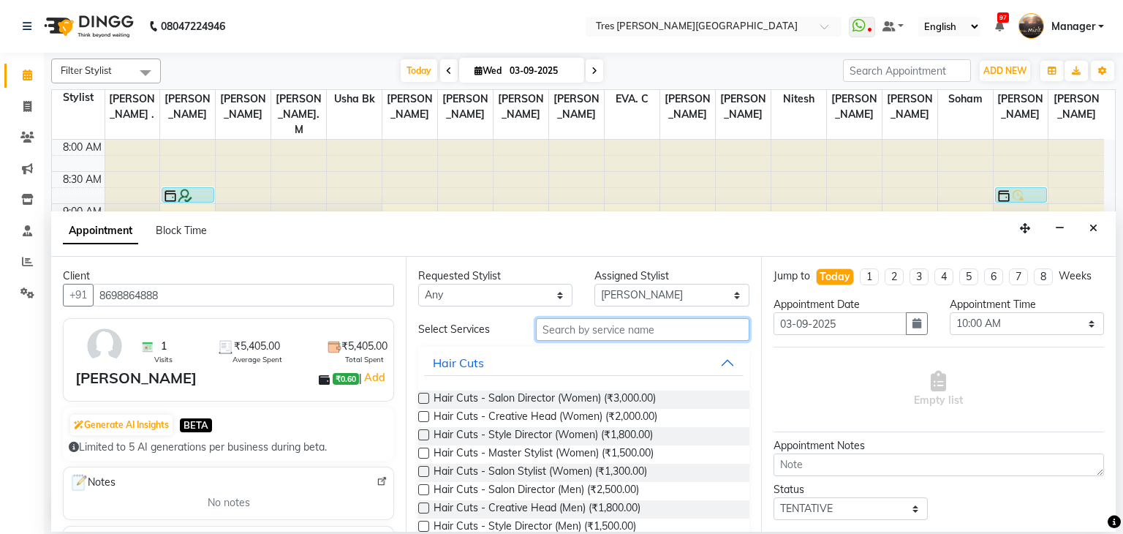
click at [650, 328] on input "text" at bounding box center [642, 329] width 213 height 23
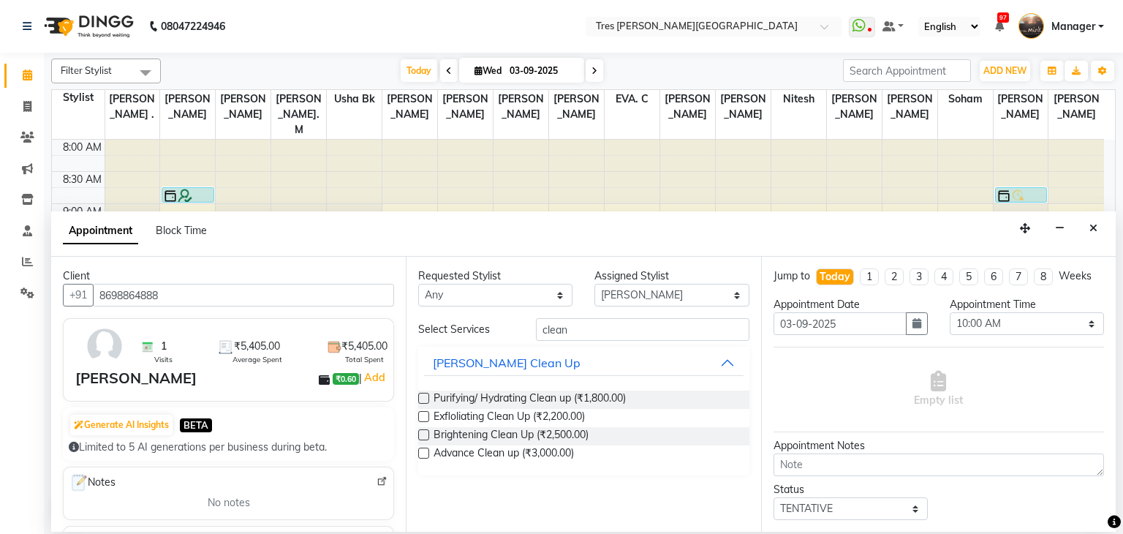
drag, startPoint x: 425, startPoint y: 396, endPoint x: 377, endPoint y: 235, distance: 167.9
click at [425, 396] on label at bounding box center [423, 397] width 11 height 11
click at [425, 396] on input "checkbox" at bounding box center [423, 400] width 10 height 10
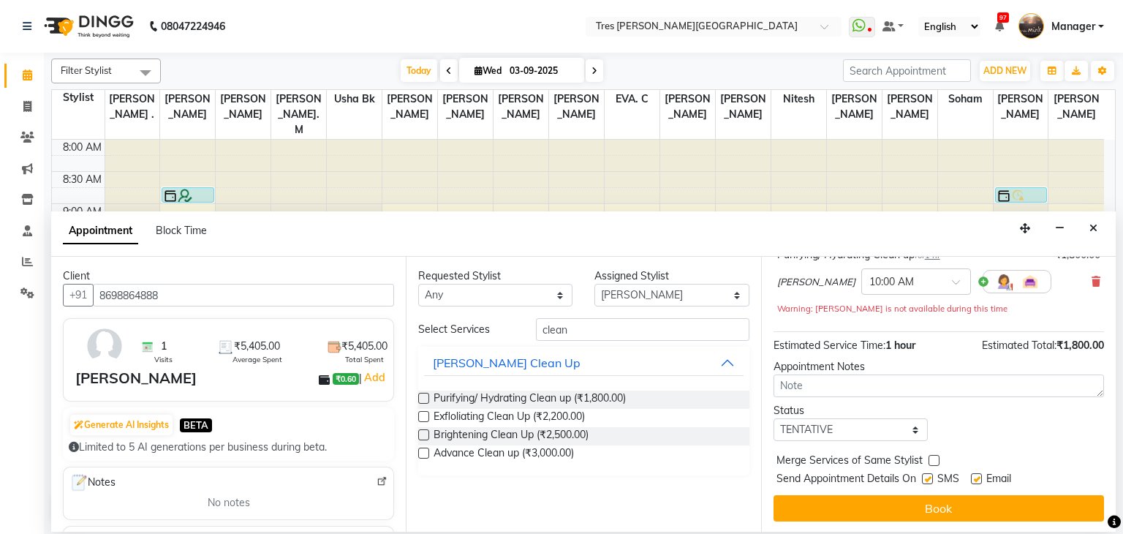
scroll to position [110, 0]
click at [822, 438] on select "Select TENTATIVE CONFIRM CHECK-IN UPCOMING" at bounding box center [850, 428] width 154 height 23
click at [773, 417] on select "Select TENTATIVE CONFIRM CHECK-IN UPCOMING" at bounding box center [850, 428] width 154 height 23
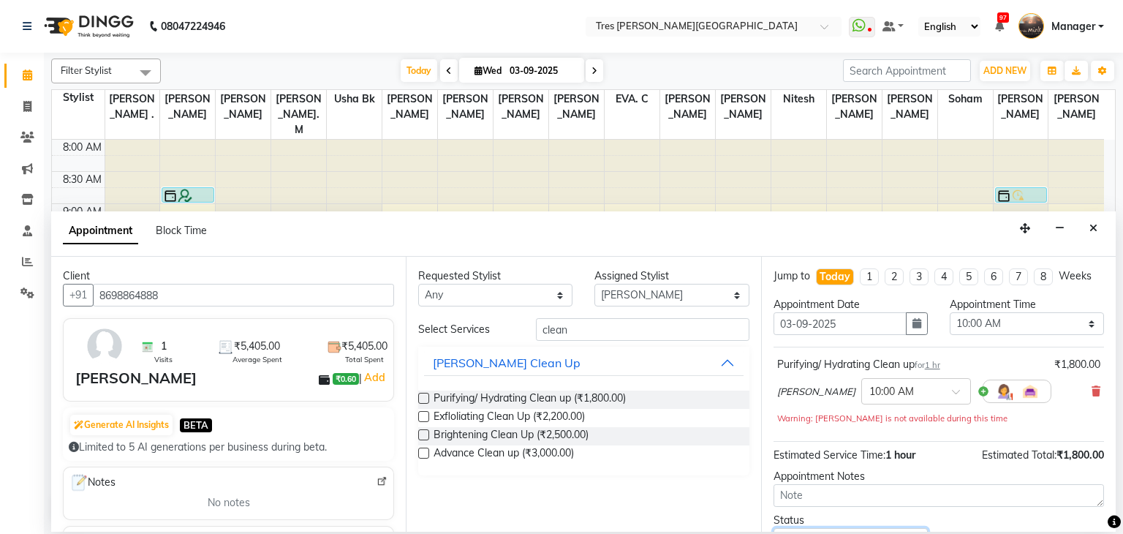
scroll to position [0, 0]
click at [963, 327] on select "Select 09:00 AM 09:15 AM 09:30 AM 09:45 AM 10:00 AM 10:15 AM 10:30 AM 10:45 AM …" at bounding box center [1026, 323] width 154 height 23
click at [949, 312] on select "Select 09:00 AM 09:15 AM 09:30 AM 09:45 AM 10:00 AM 10:15 AM 10:30 AM 10:45 AM …" at bounding box center [1026, 323] width 154 height 23
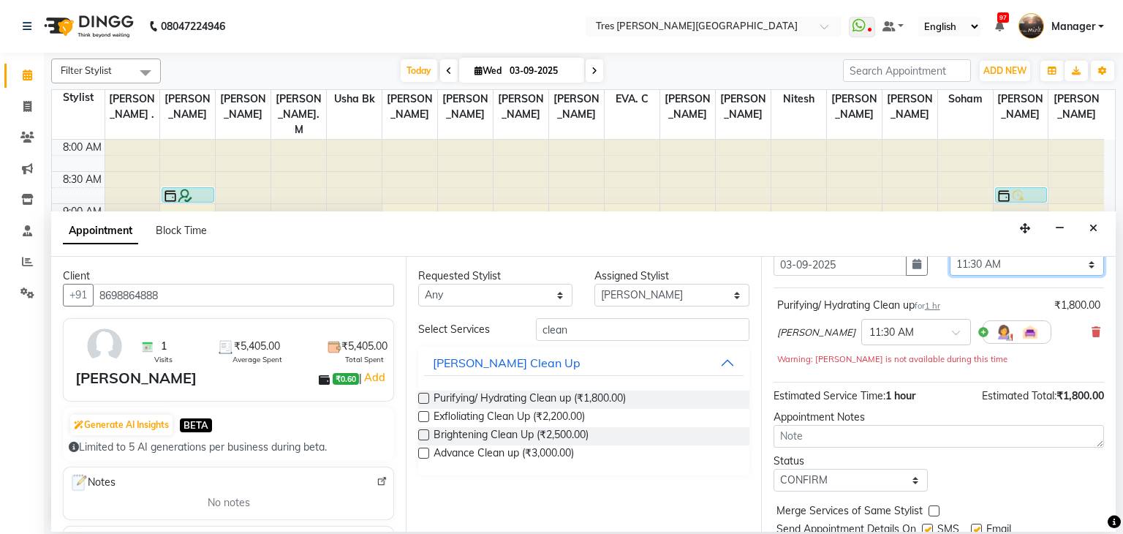
scroll to position [110, 0]
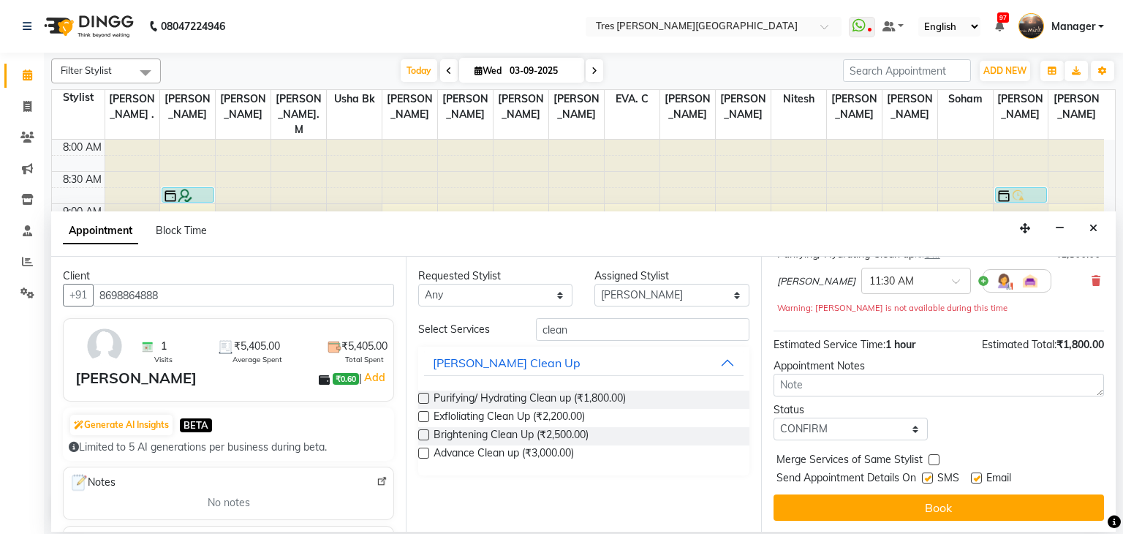
click at [895, 501] on button "Book" at bounding box center [938, 507] width 330 height 26
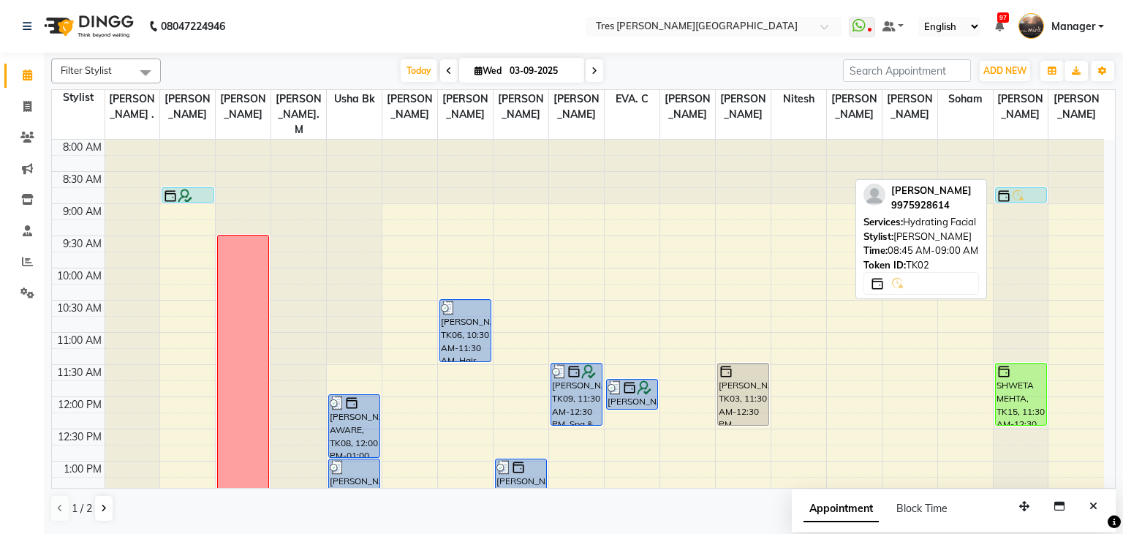
click at [1020, 189] on img at bounding box center [1018, 196] width 15 height 15
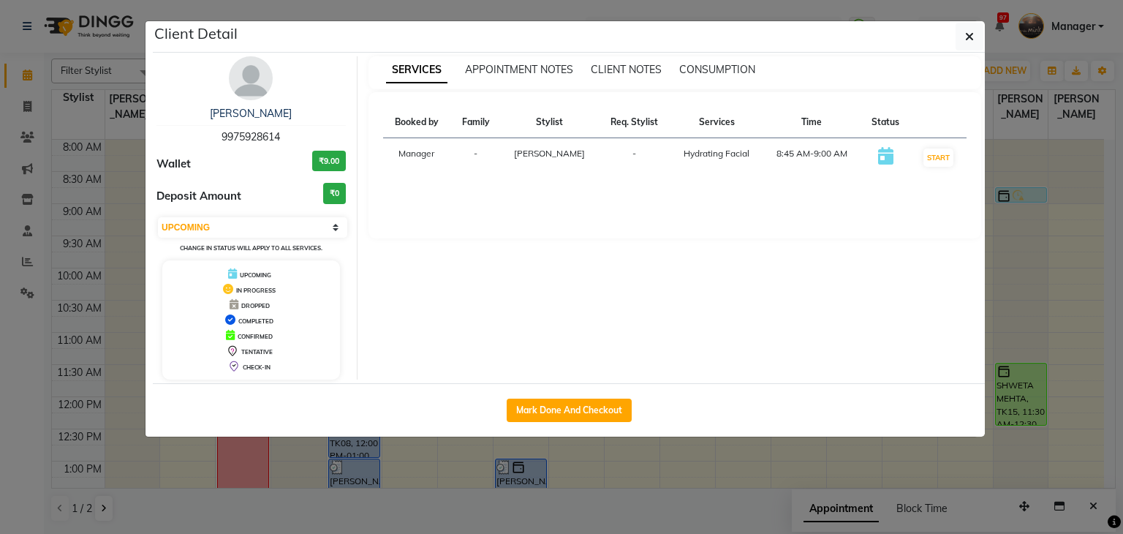
click at [261, 100] on div "Pranjal Mink 9975928614 Wallet ₹9.00 Deposit Amount ₹0 Select IN SERVICE CONFIR…" at bounding box center [251, 217] width 212 height 323
click at [242, 83] on img at bounding box center [251, 78] width 44 height 44
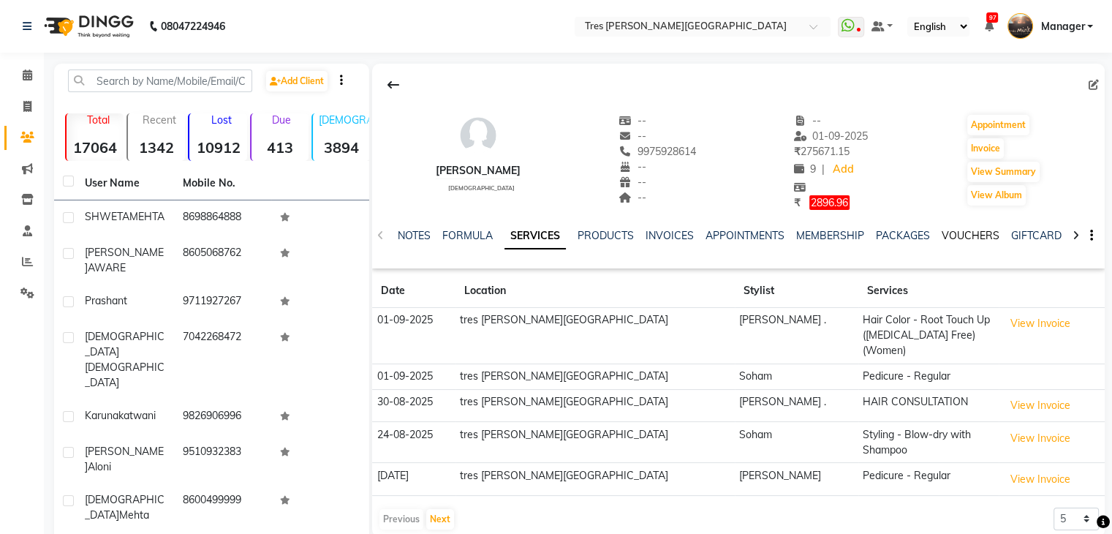
click at [963, 238] on link "VOUCHERS" at bounding box center [970, 235] width 58 height 13
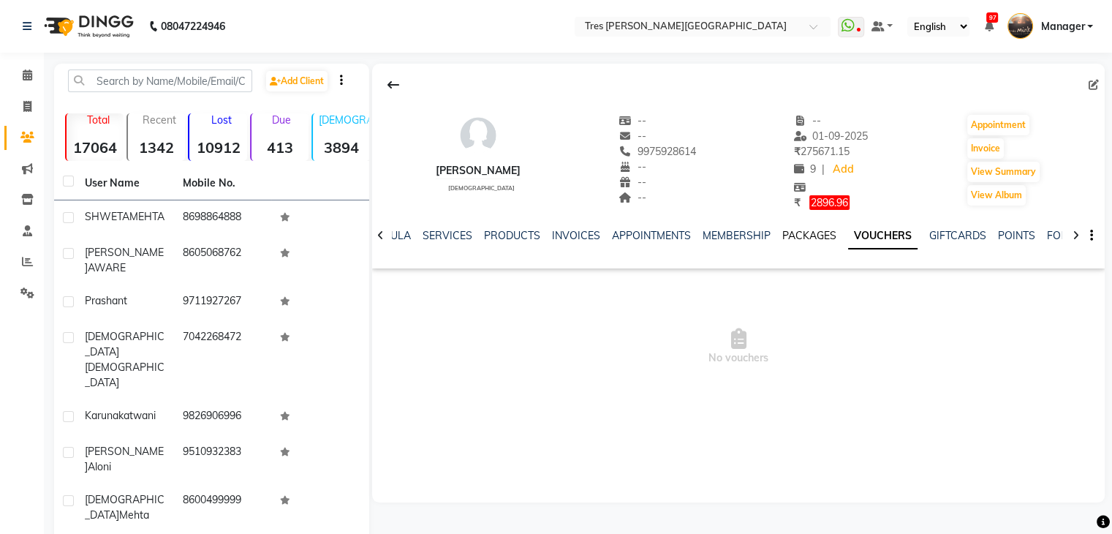
click at [789, 232] on link "PACKAGES" at bounding box center [809, 235] width 54 height 13
click at [971, 228] on div "GIFTCARDS" at bounding box center [969, 235] width 57 height 15
click at [1058, 235] on link "FORMS" at bounding box center [1076, 235] width 37 height 13
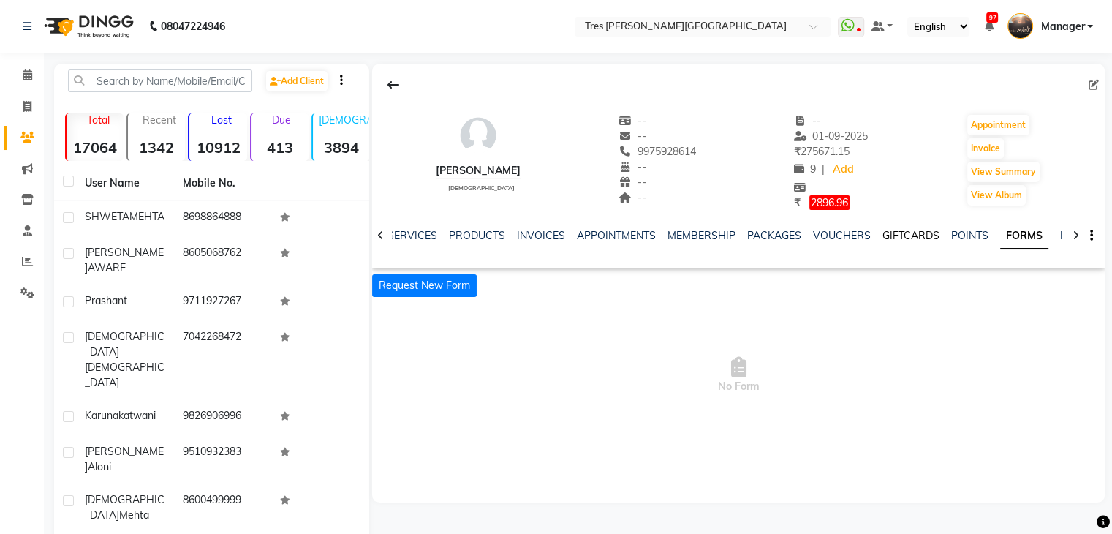
click at [908, 235] on link "GIFTCARDS" at bounding box center [910, 235] width 57 height 13
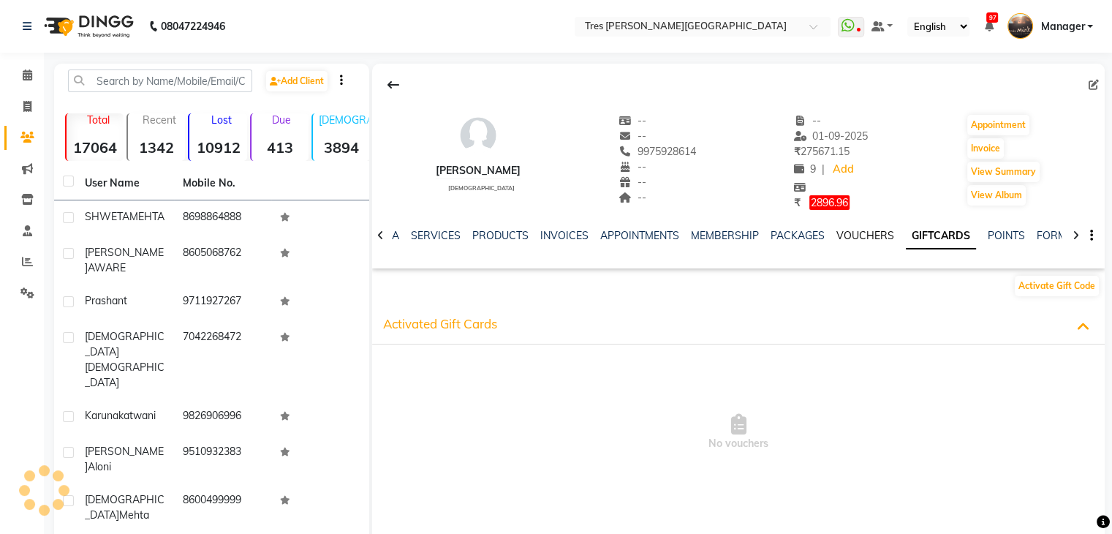
click at [870, 232] on link "VOUCHERS" at bounding box center [865, 235] width 58 height 13
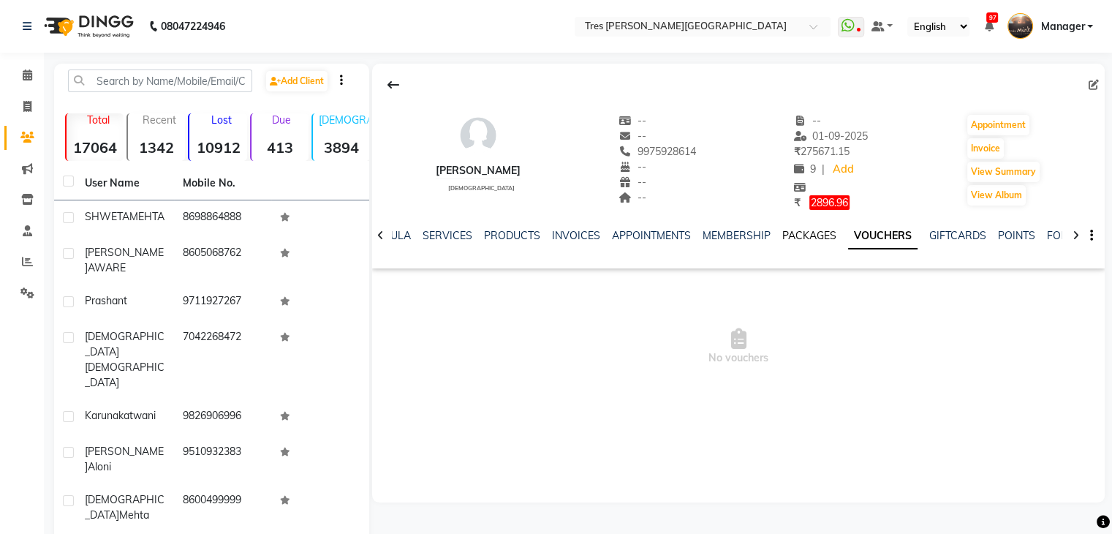
click at [813, 234] on link "PACKAGES" at bounding box center [809, 235] width 54 height 13
click at [754, 229] on link "MEMBERSHIP" at bounding box center [748, 235] width 68 height 13
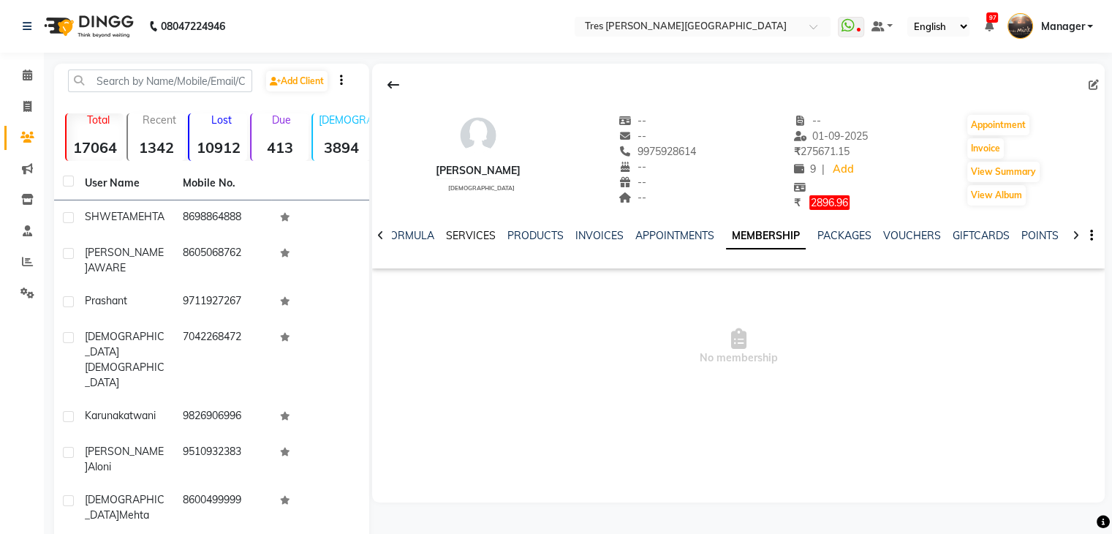
click at [455, 238] on link "SERVICES" at bounding box center [471, 235] width 50 height 13
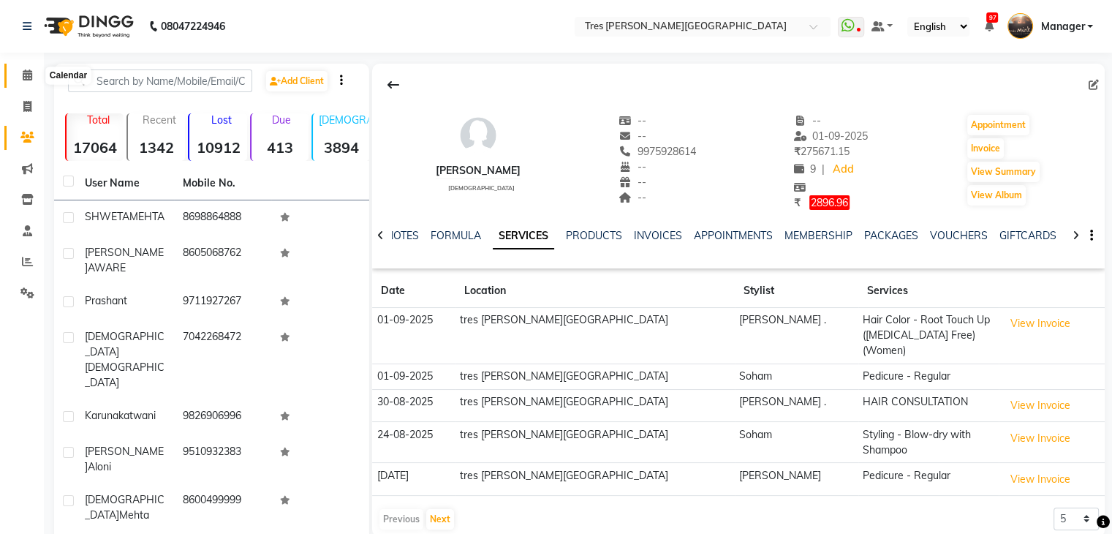
click at [25, 70] on icon at bounding box center [28, 74] width 10 height 11
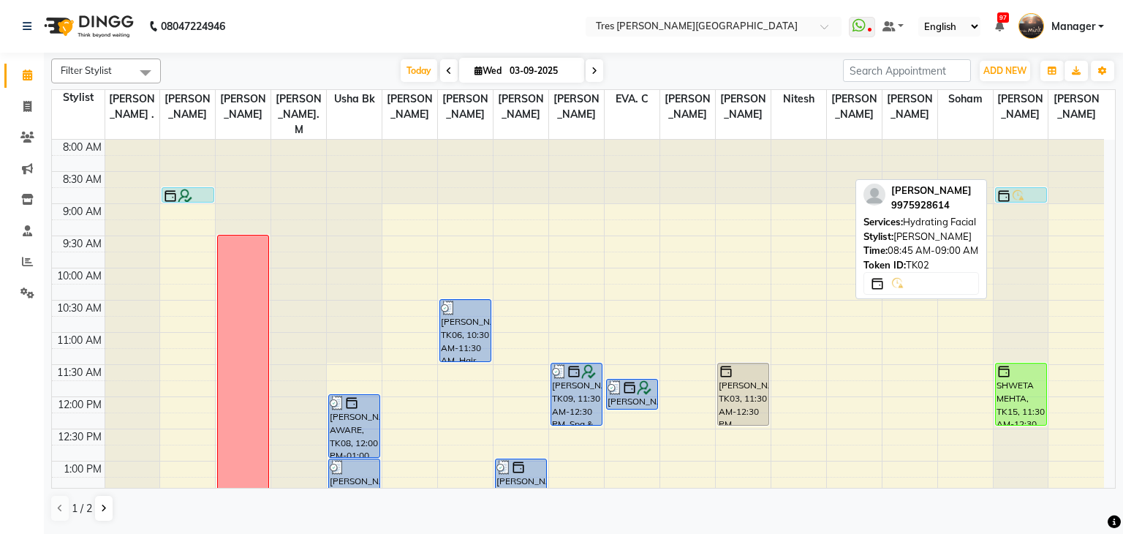
click at [1027, 189] on div at bounding box center [1020, 196] width 49 height 15
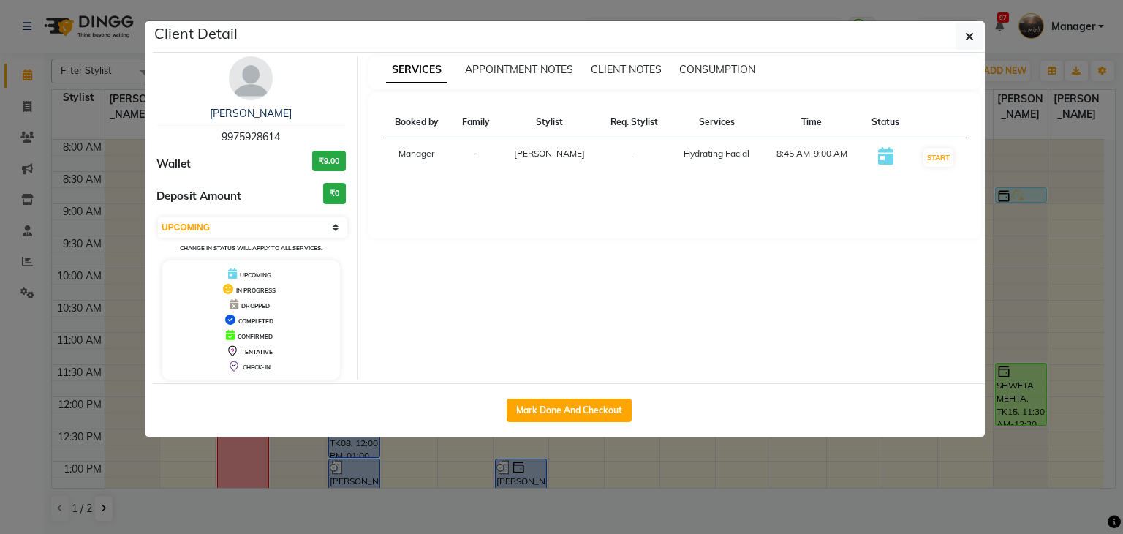
click at [244, 97] on img at bounding box center [251, 78] width 44 height 44
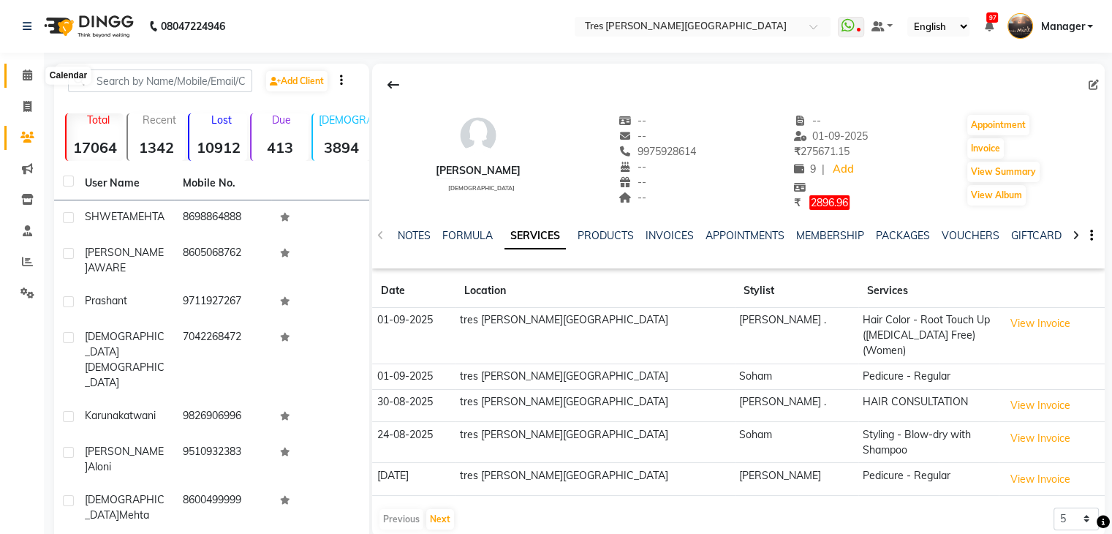
click at [32, 71] on span at bounding box center [28, 75] width 26 height 17
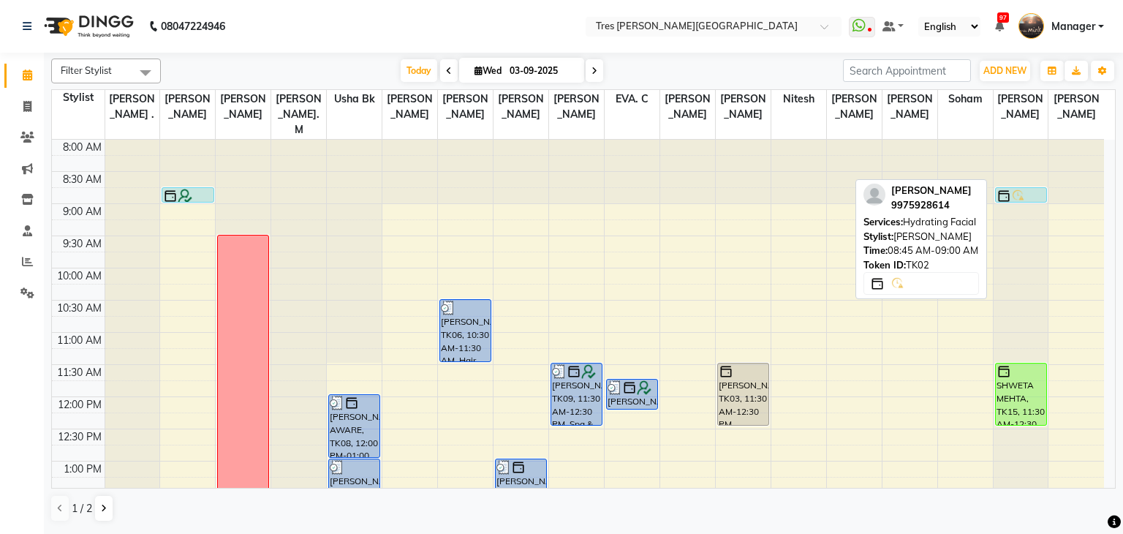
click at [1020, 189] on img at bounding box center [1018, 196] width 15 height 15
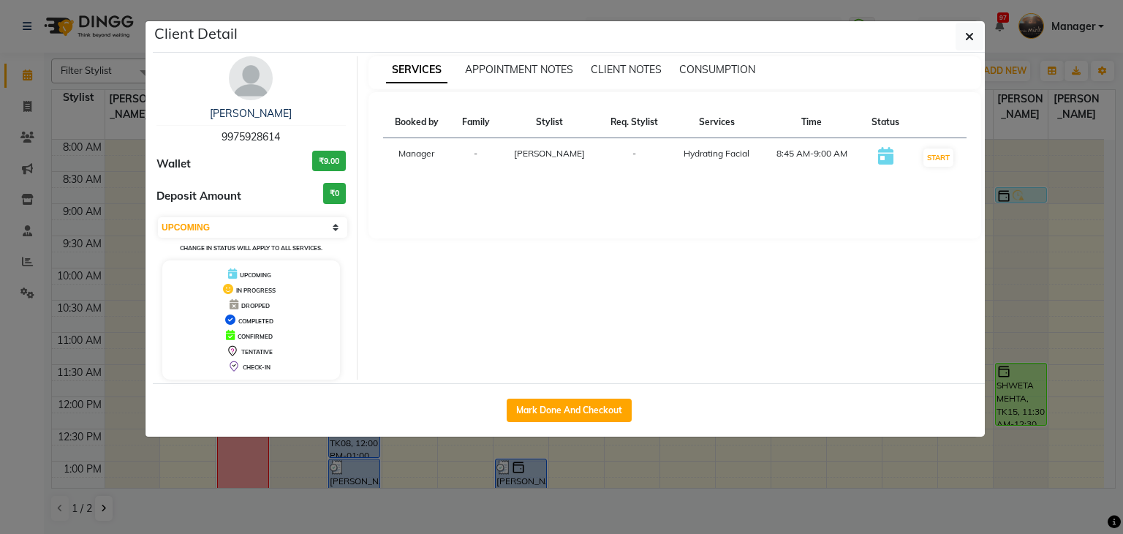
click at [264, 80] on img at bounding box center [251, 78] width 44 height 44
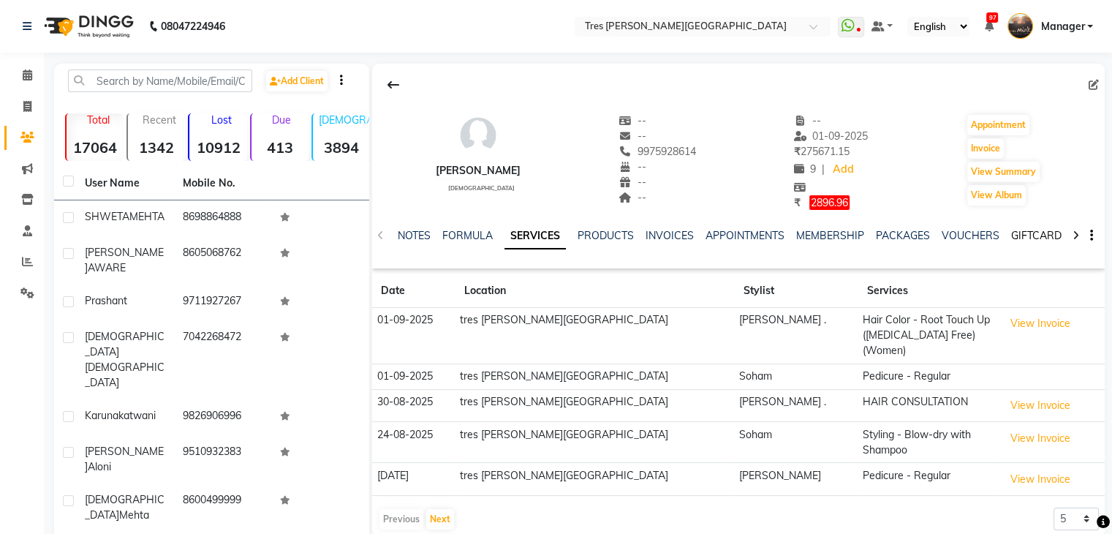
click at [1030, 233] on link "GIFTCARDS" at bounding box center [1039, 235] width 57 height 13
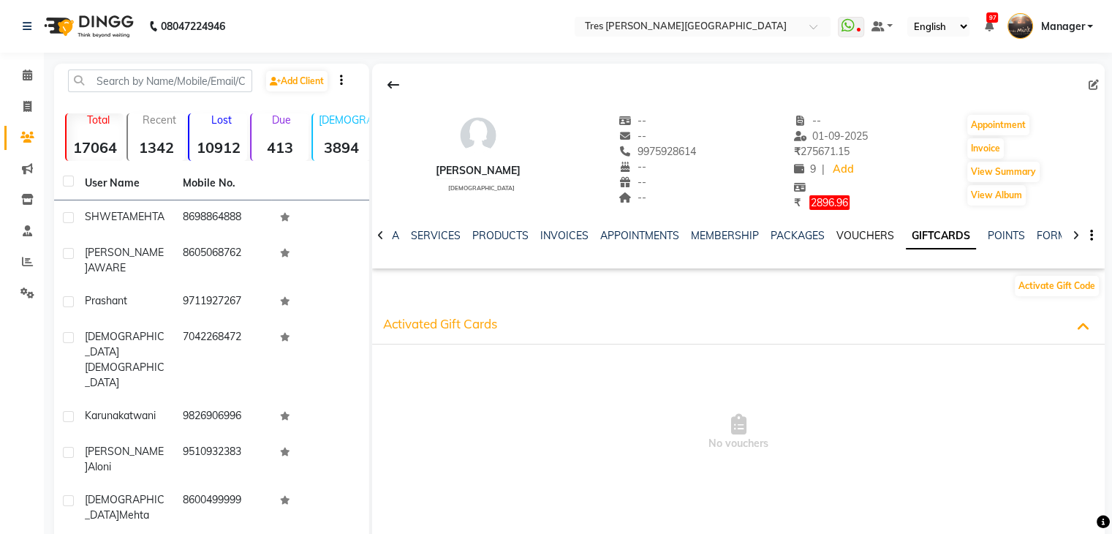
click at [841, 236] on link "VOUCHERS" at bounding box center [865, 235] width 58 height 13
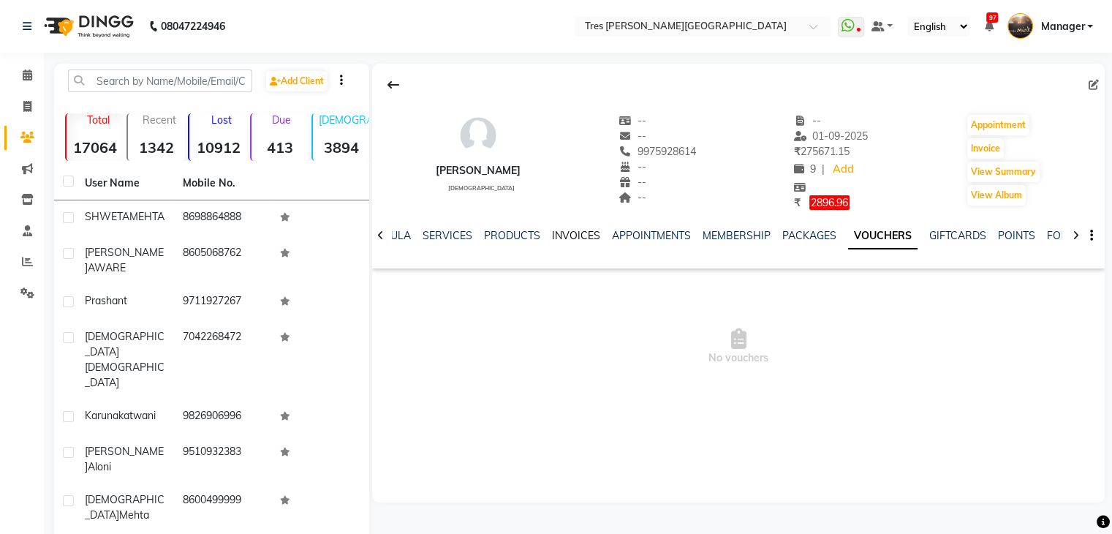
click at [564, 229] on link "INVOICES" at bounding box center [576, 235] width 48 height 13
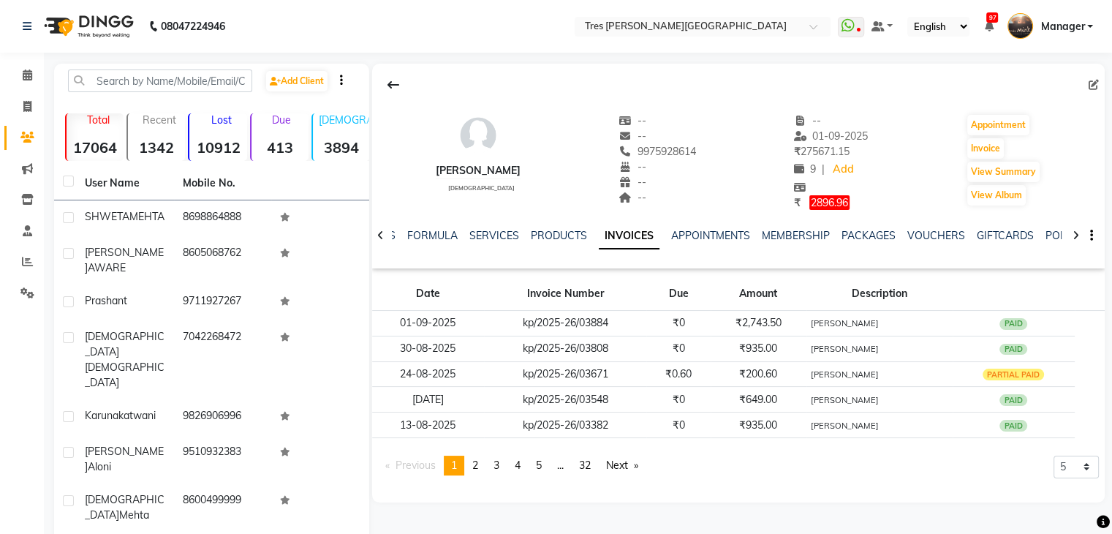
scroll to position [113, 0]
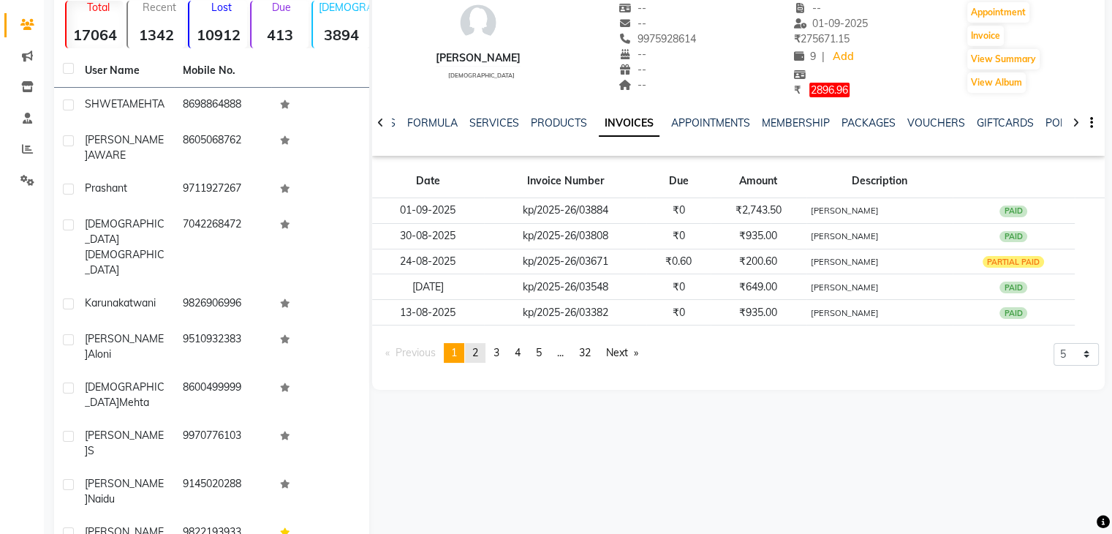
click at [485, 350] on link "page 2" at bounding box center [475, 353] width 20 height 20
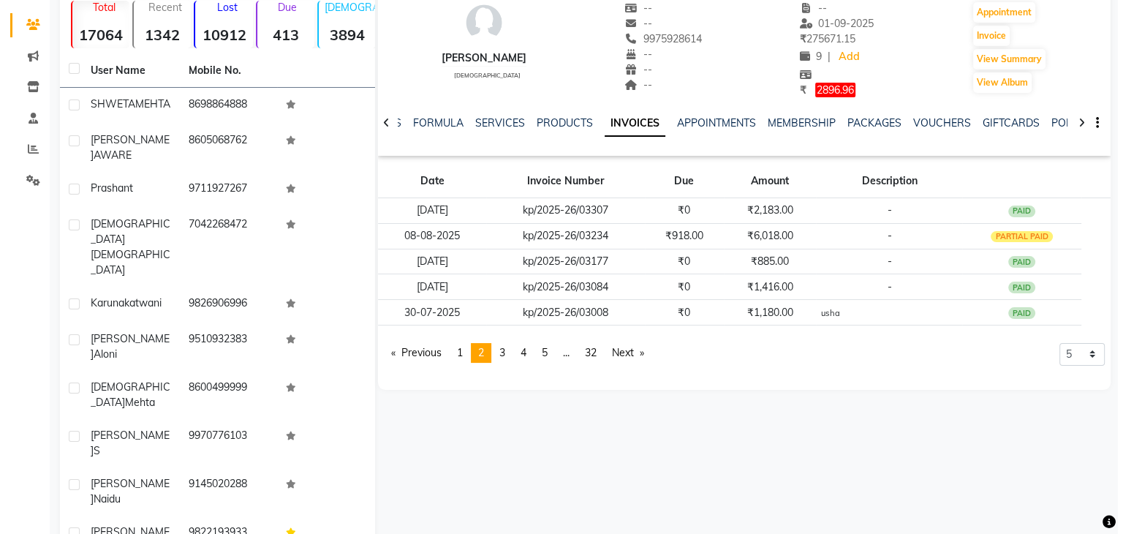
scroll to position [0, 0]
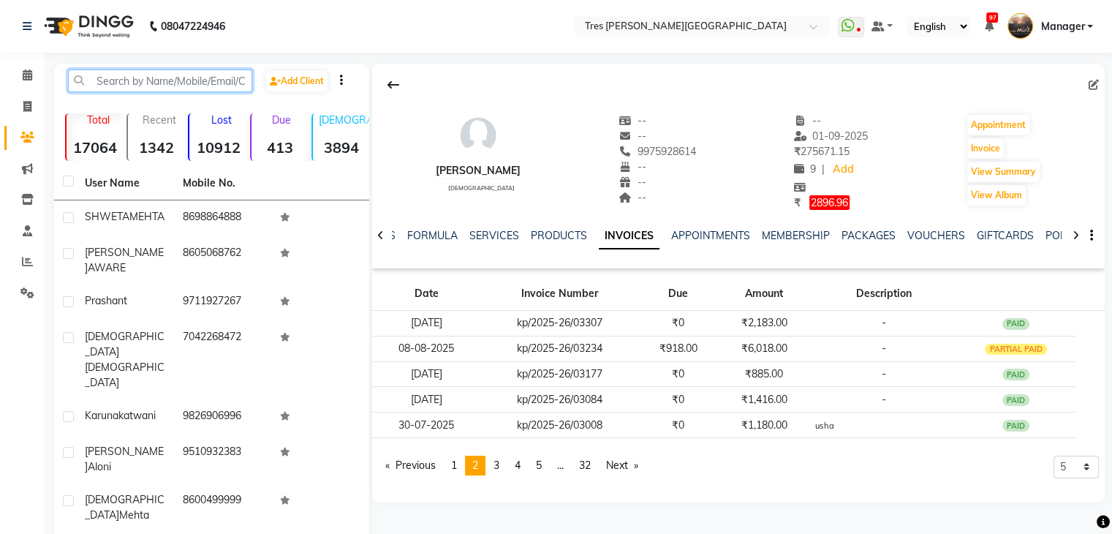
click at [156, 79] on input "text" at bounding box center [160, 80] width 184 height 23
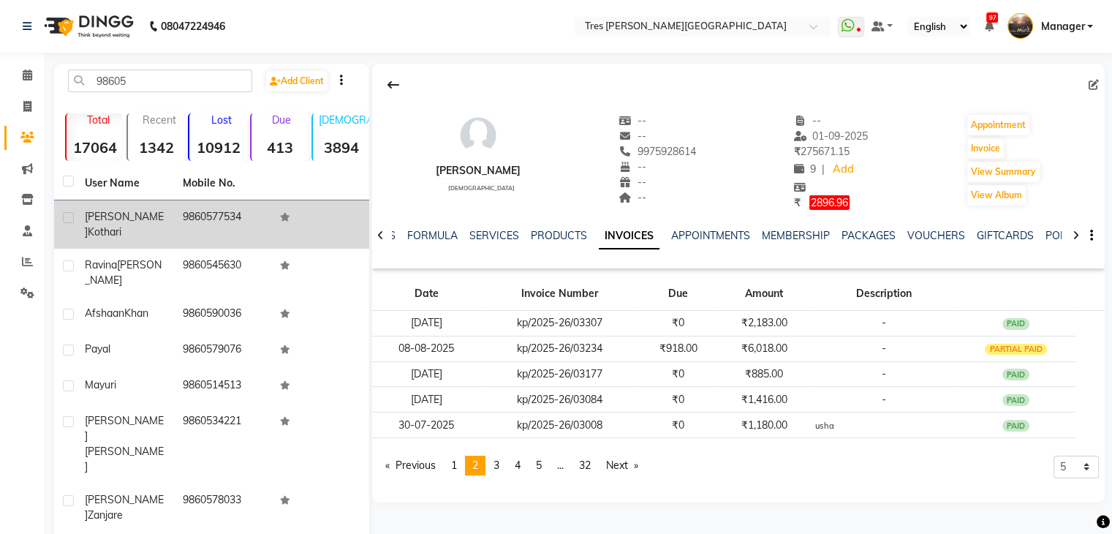
click at [121, 225] on span "Kothari" at bounding box center [105, 231] width 34 height 13
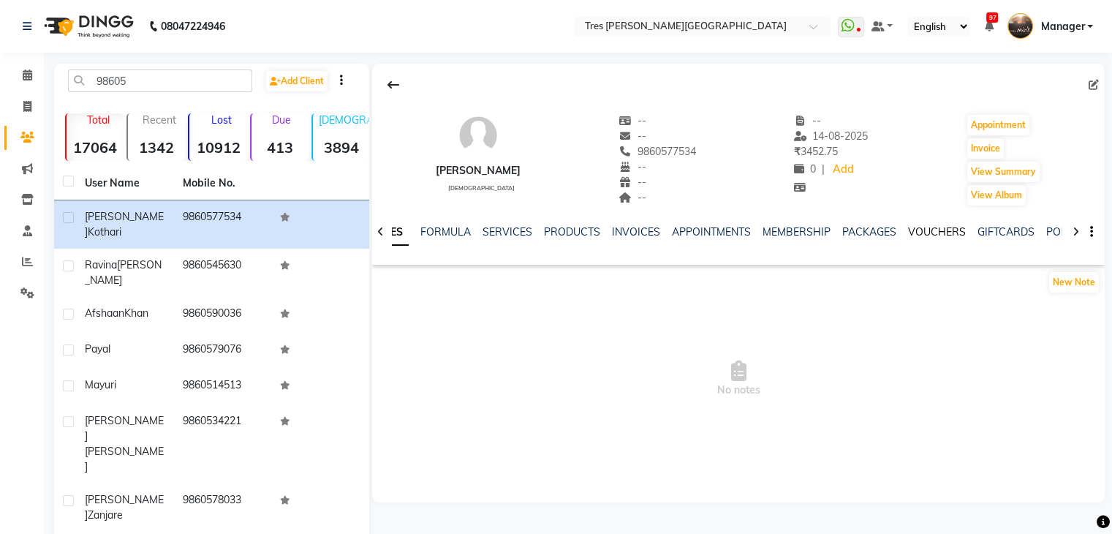
click at [919, 235] on link "VOUCHERS" at bounding box center [937, 231] width 58 height 13
click at [944, 229] on link "GIFTCARDS" at bounding box center [957, 231] width 57 height 13
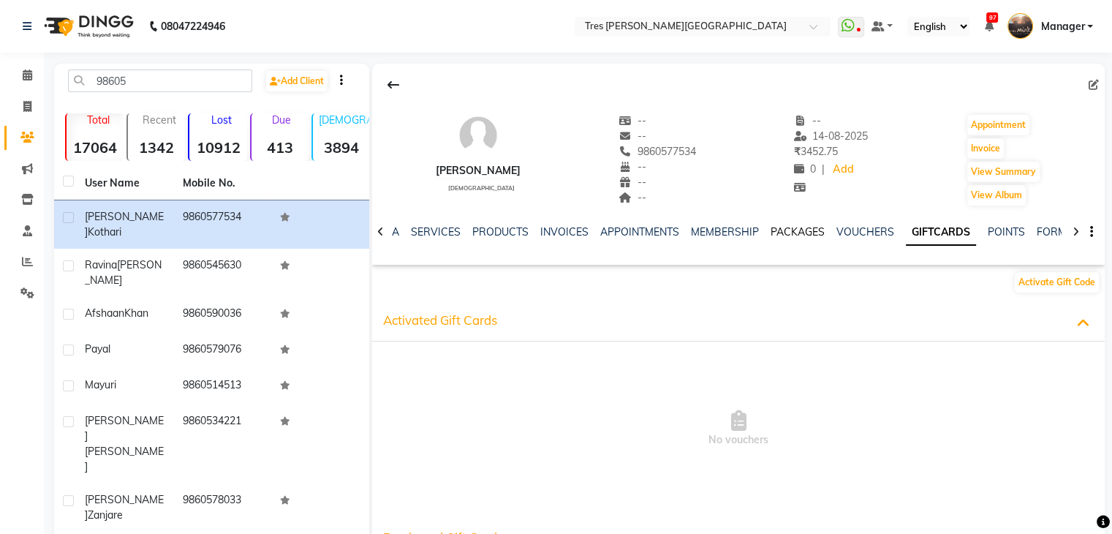
click at [789, 229] on link "PACKAGES" at bounding box center [797, 231] width 54 height 13
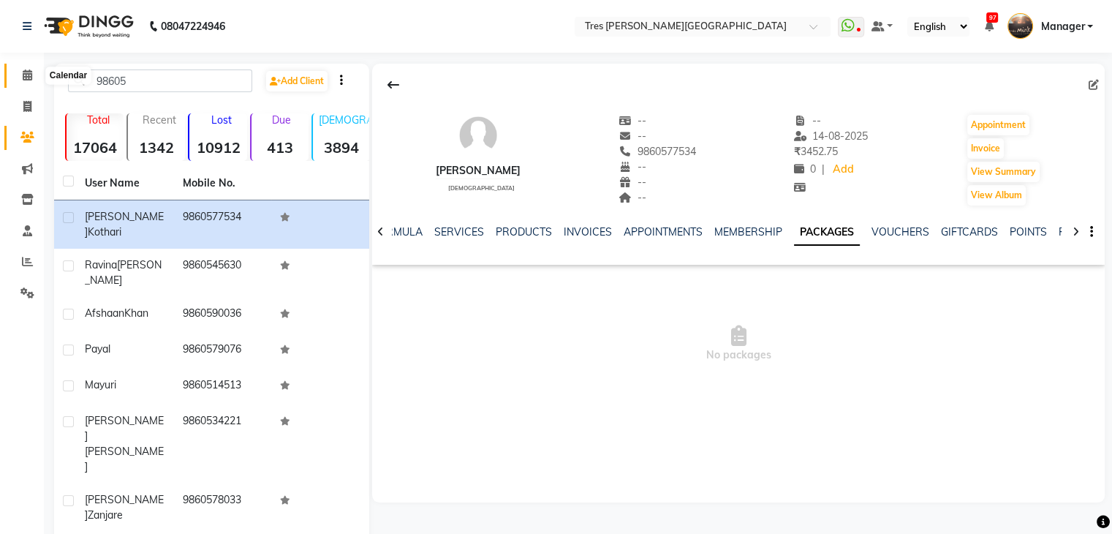
click at [29, 76] on icon at bounding box center [28, 74] width 10 height 11
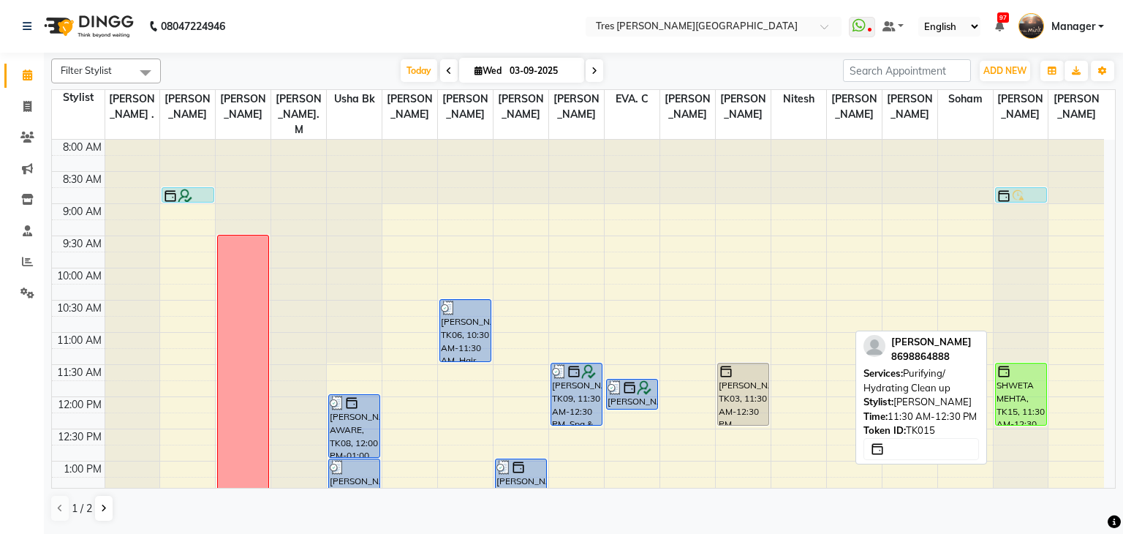
click at [1012, 364] on div at bounding box center [1020, 371] width 49 height 15
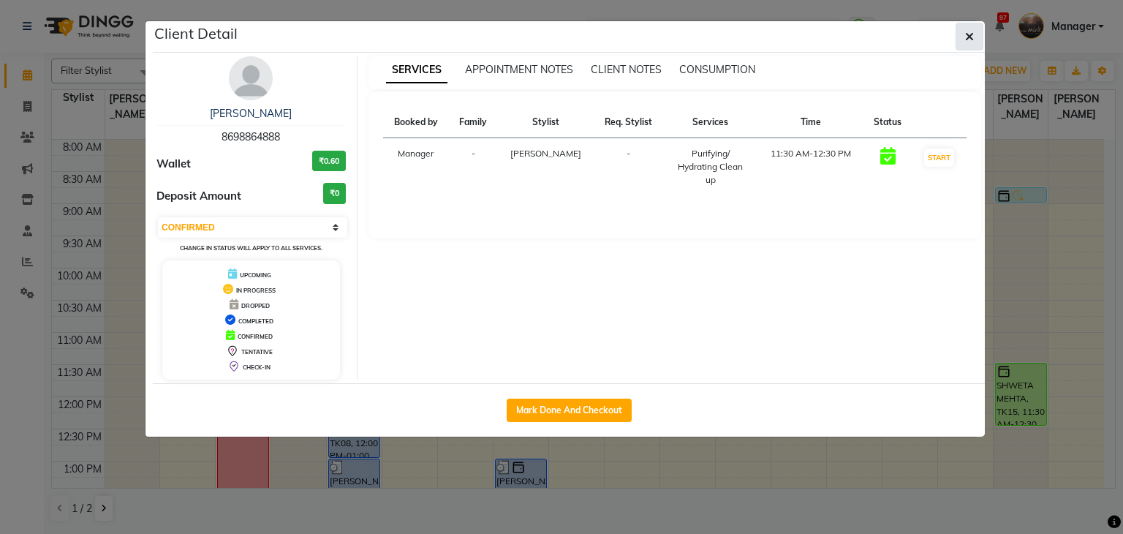
click at [968, 35] on icon "button" at bounding box center [969, 37] width 9 height 12
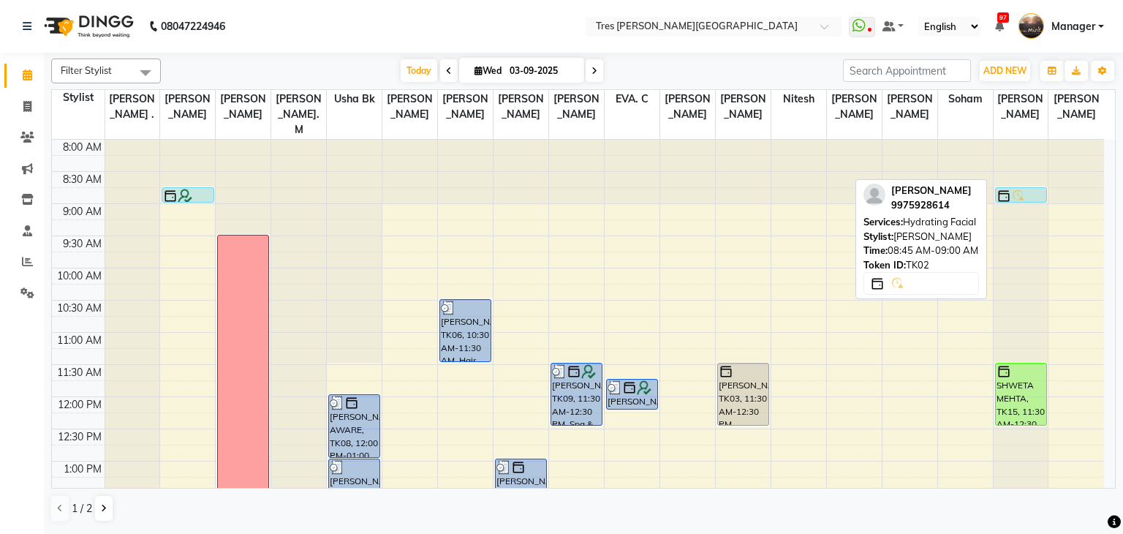
click at [1023, 189] on img at bounding box center [1018, 196] width 15 height 15
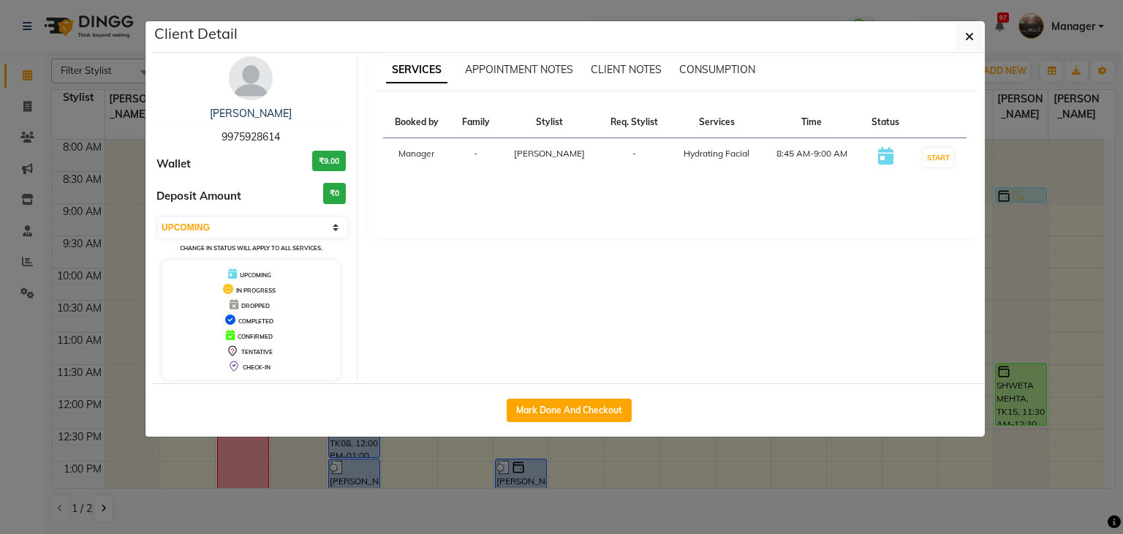
click at [247, 90] on img at bounding box center [251, 78] width 44 height 44
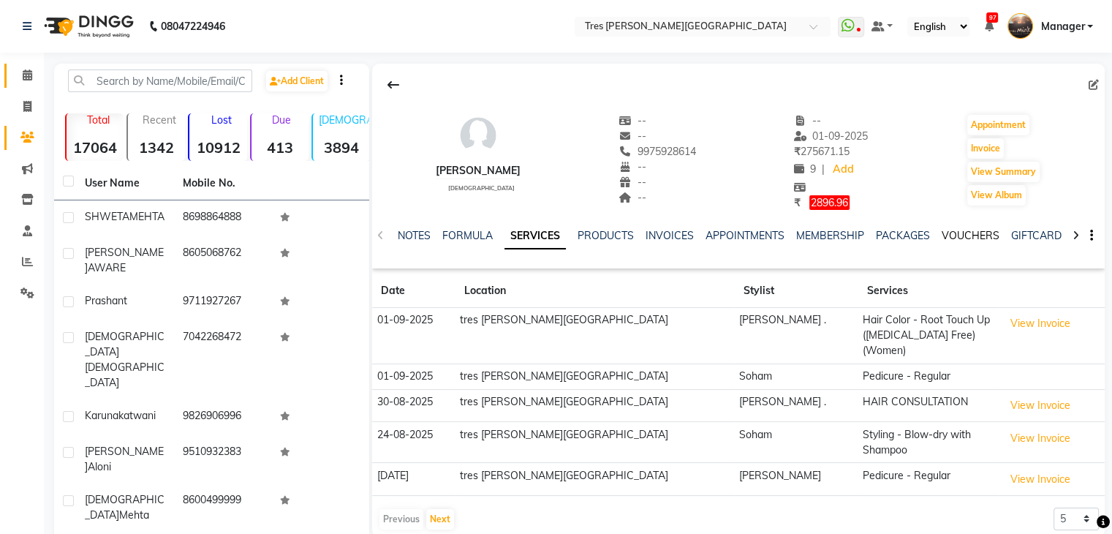
scroll to position [113, 0]
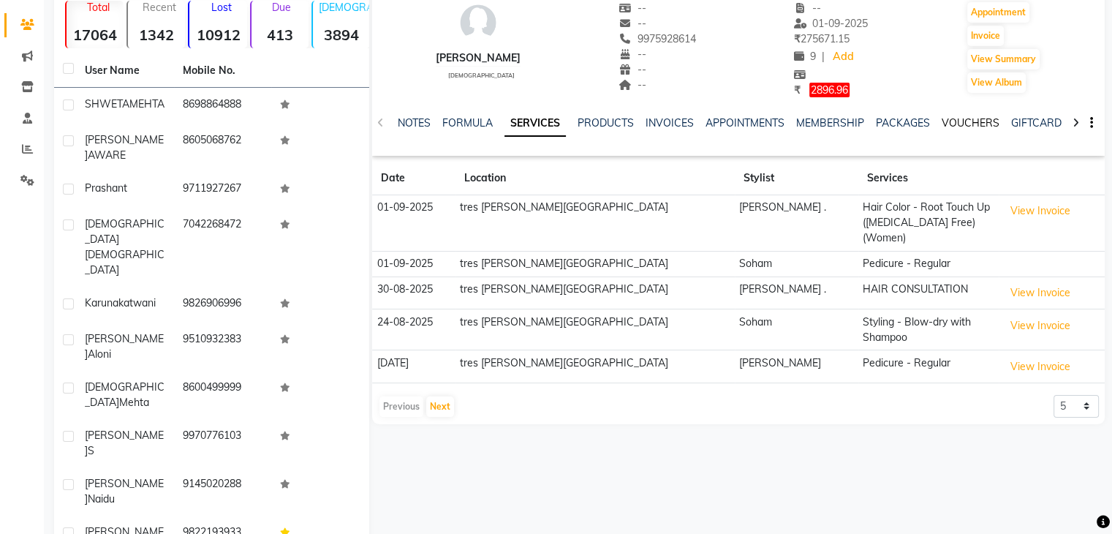
click at [960, 126] on link "VOUCHERS" at bounding box center [970, 122] width 58 height 13
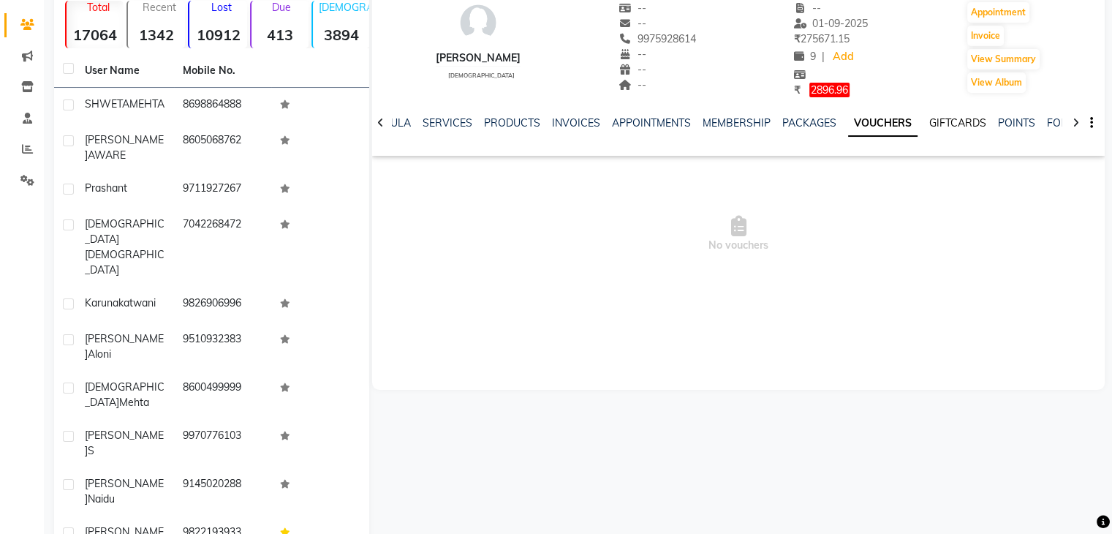
click at [949, 126] on link "GIFTCARDS" at bounding box center [957, 122] width 57 height 13
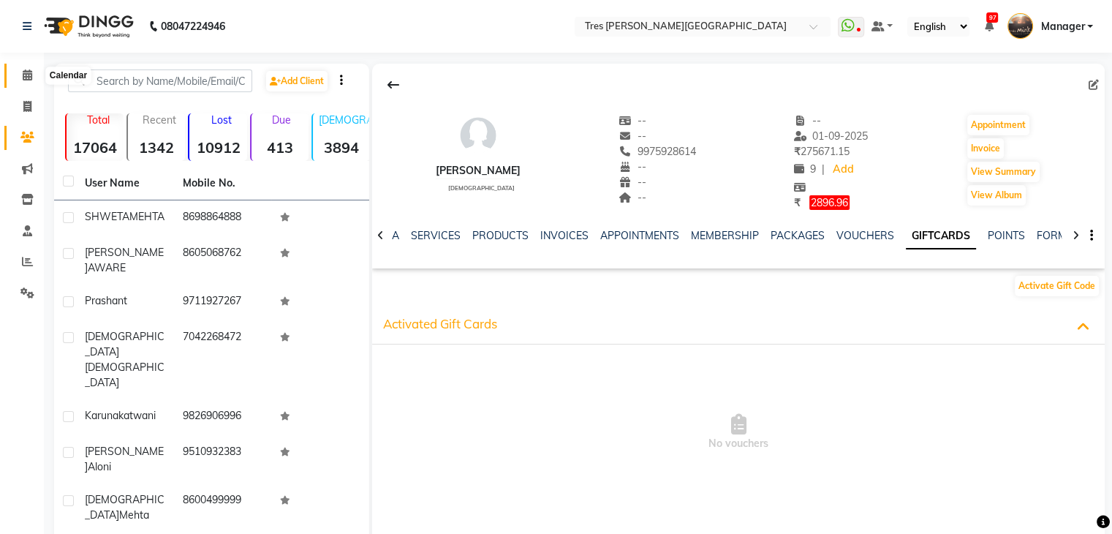
drag, startPoint x: 29, startPoint y: 71, endPoint x: 34, endPoint y: 88, distance: 18.3
click at [29, 71] on icon at bounding box center [28, 74] width 10 height 11
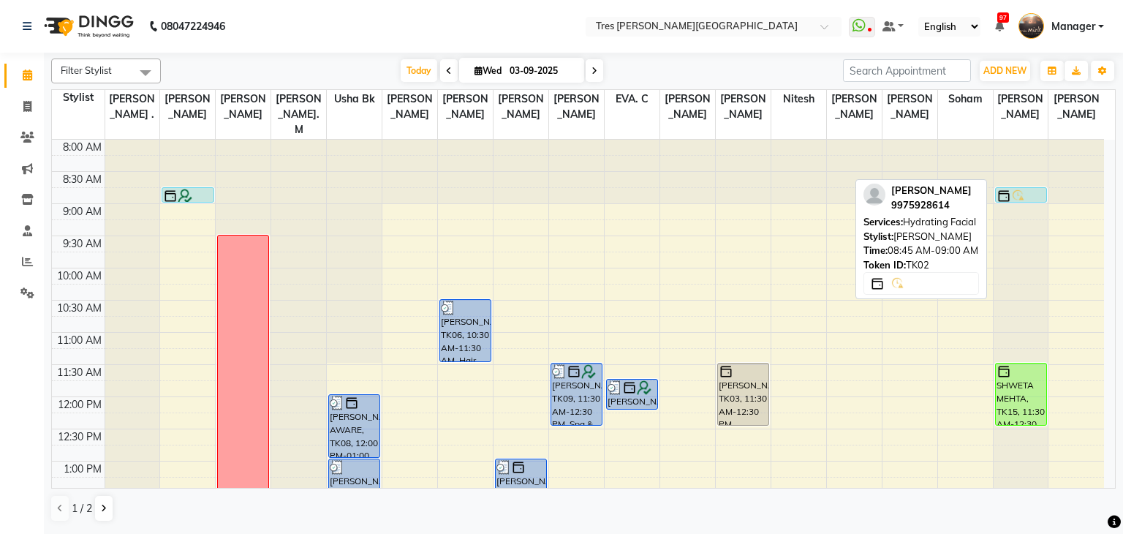
click at [1023, 189] on img at bounding box center [1018, 196] width 15 height 15
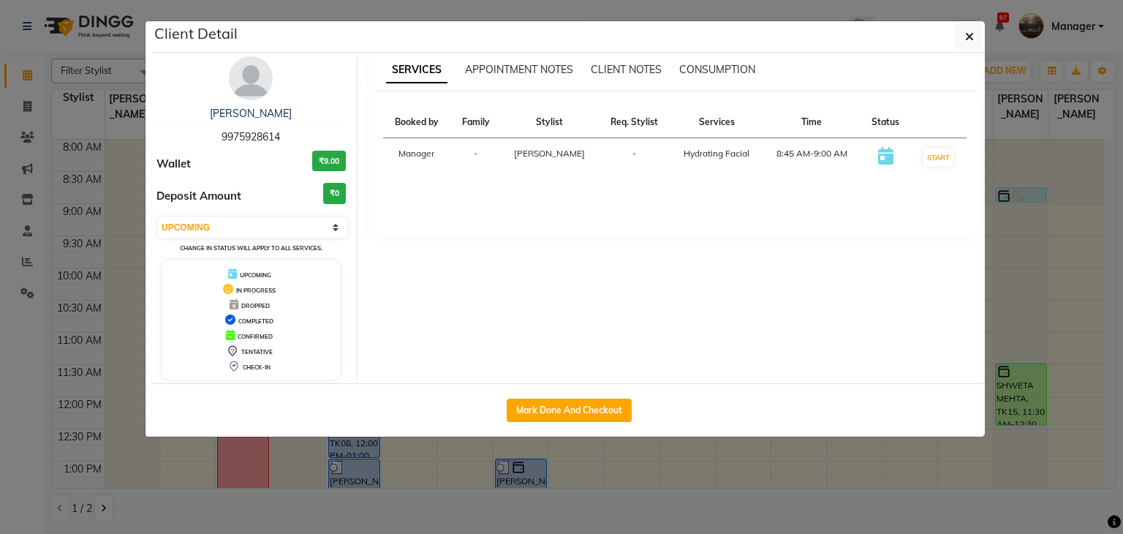
click at [247, 92] on img at bounding box center [251, 78] width 44 height 44
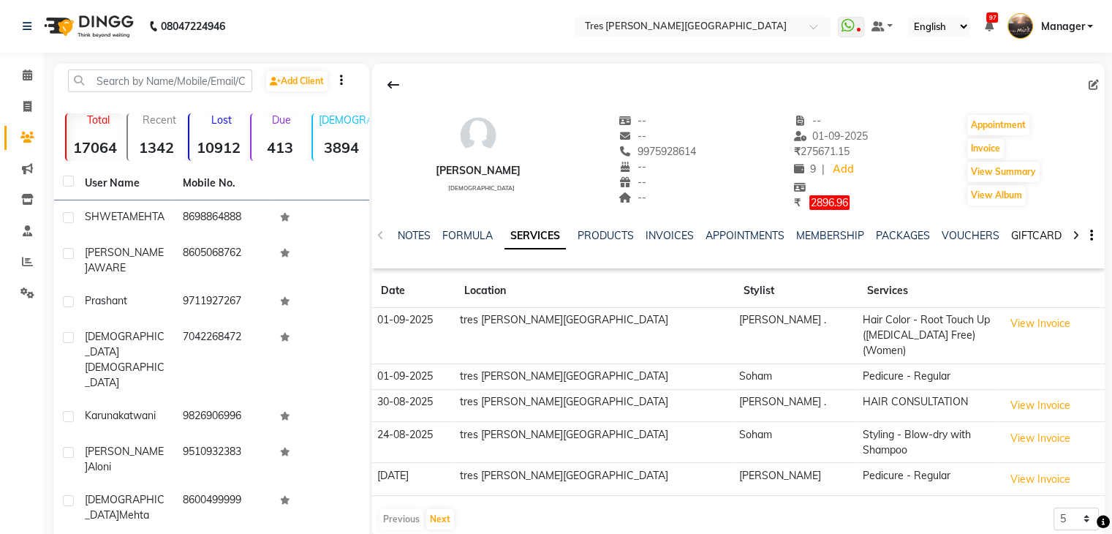
click at [1046, 232] on link "GIFTCARDS" at bounding box center [1039, 235] width 57 height 13
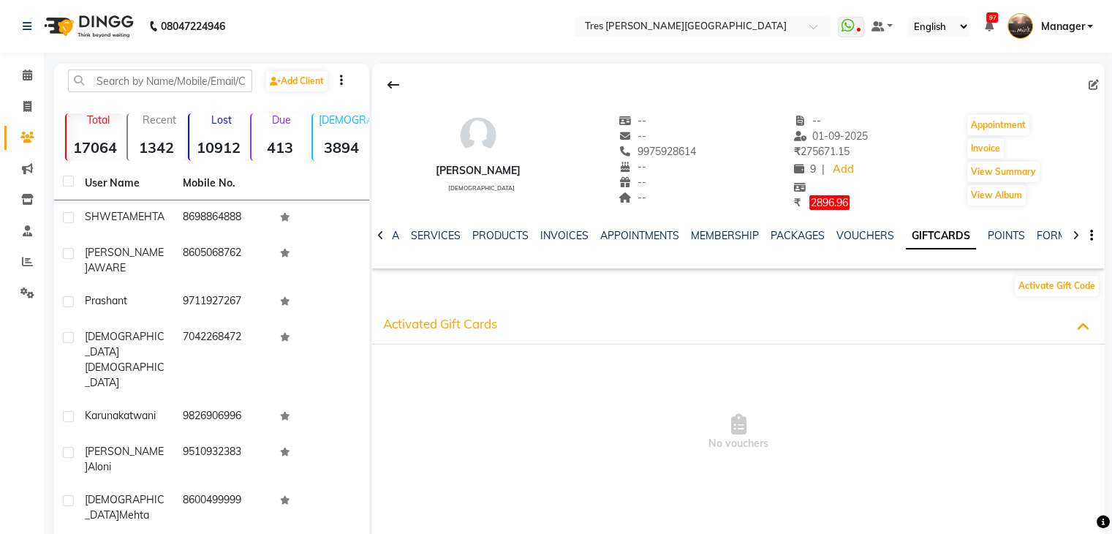
scroll to position [183, 0]
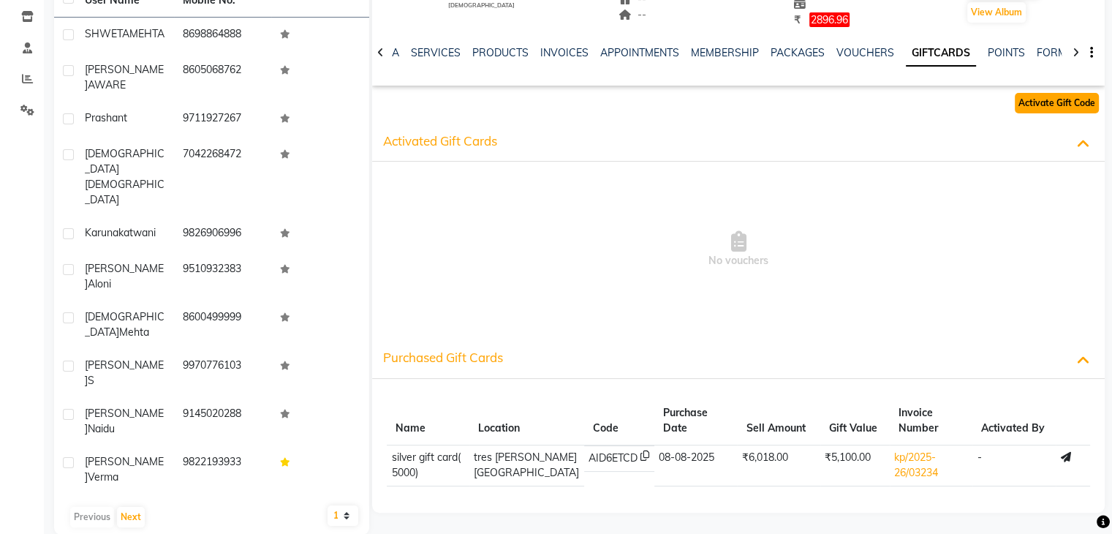
click at [1030, 103] on button "Activate Gift Code" at bounding box center [1056, 103] width 84 height 20
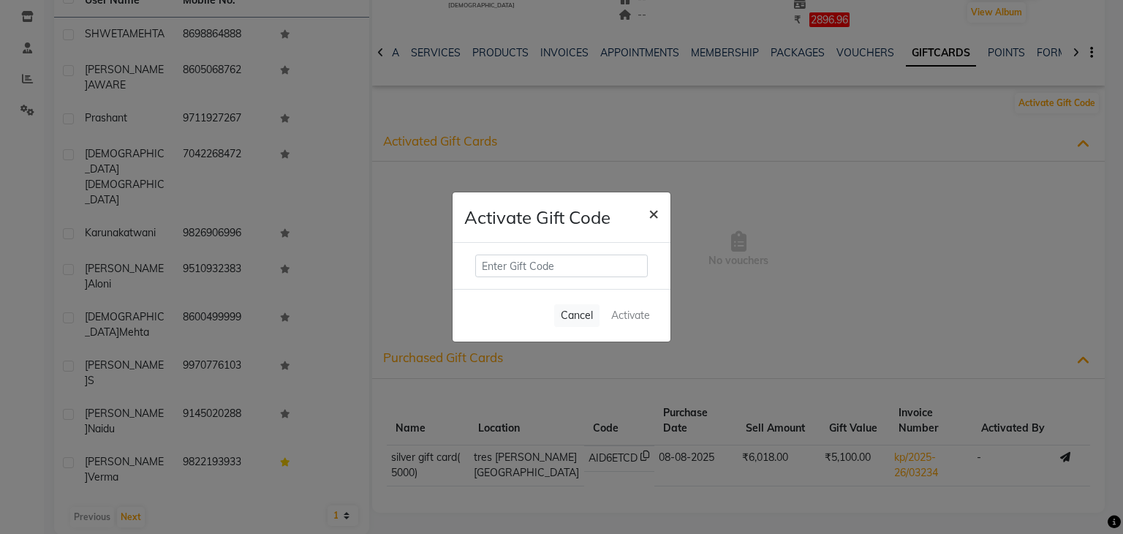
click at [649, 217] on span "×" at bounding box center [653, 213] width 10 height 22
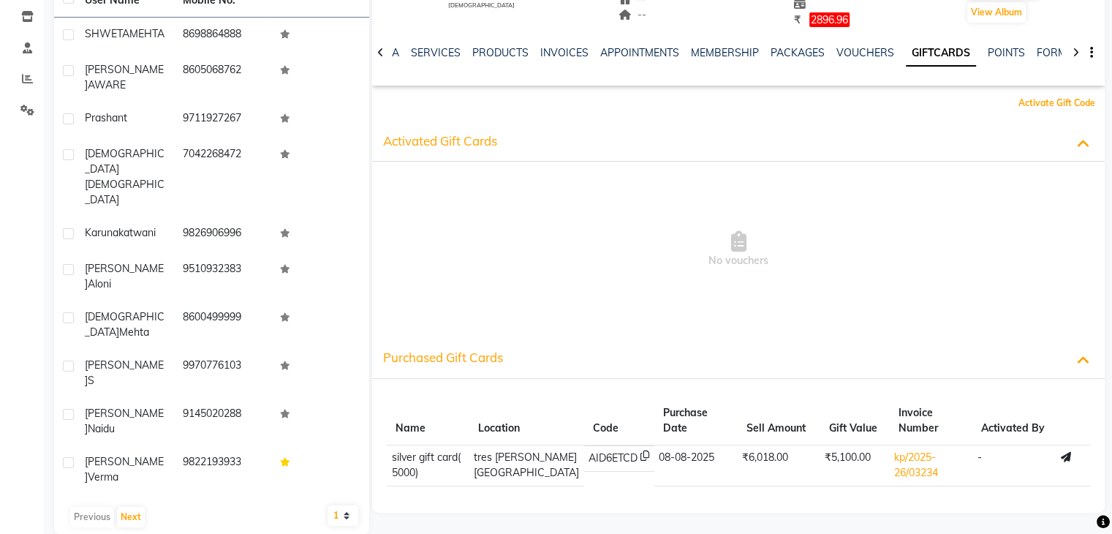
scroll to position [37, 0]
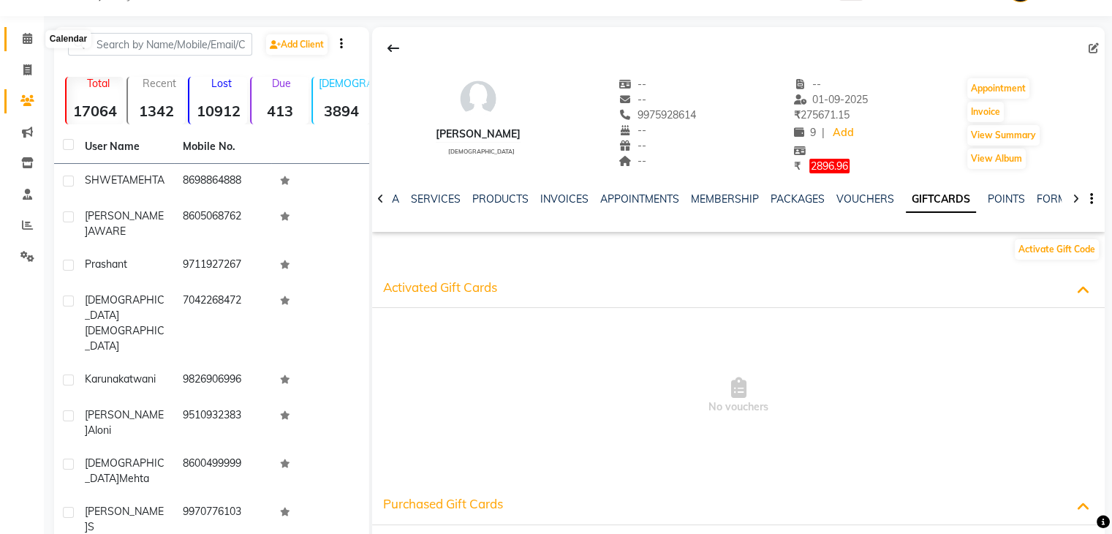
click at [29, 33] on icon at bounding box center [28, 38] width 10 height 11
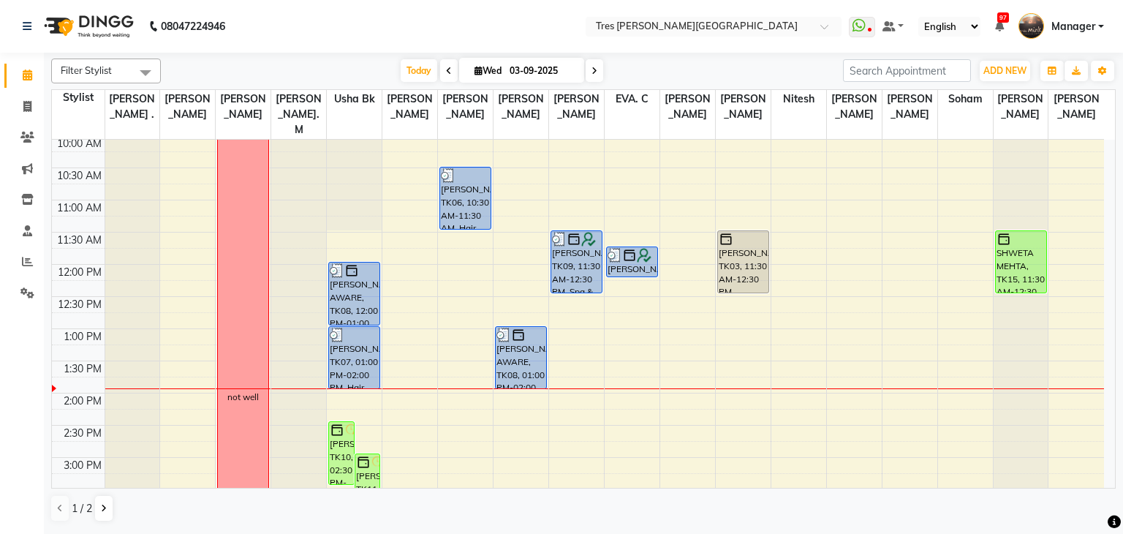
scroll to position [219, 0]
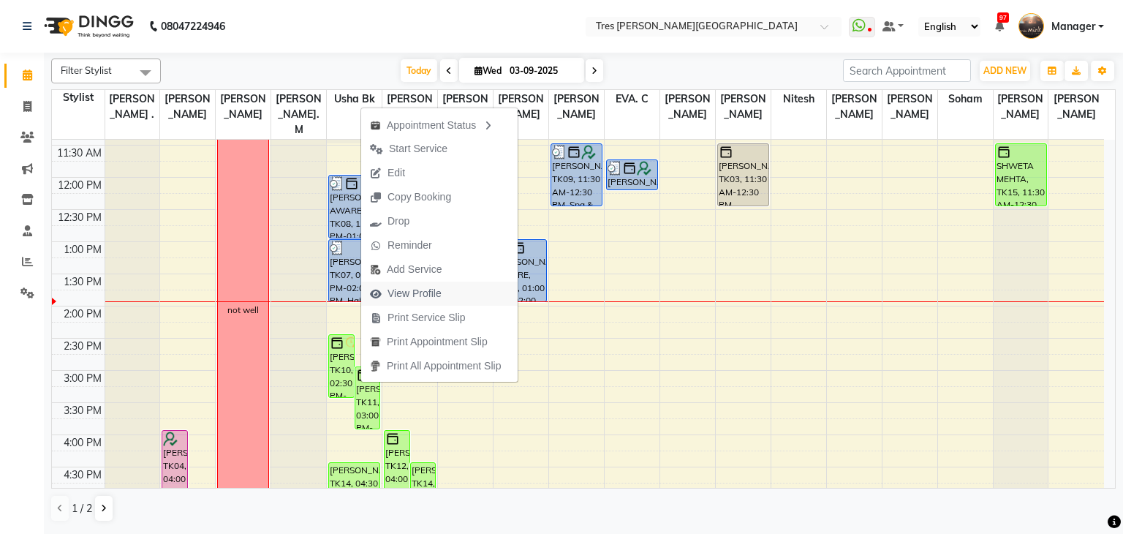
click at [405, 289] on span "View Profile" at bounding box center [414, 293] width 54 height 15
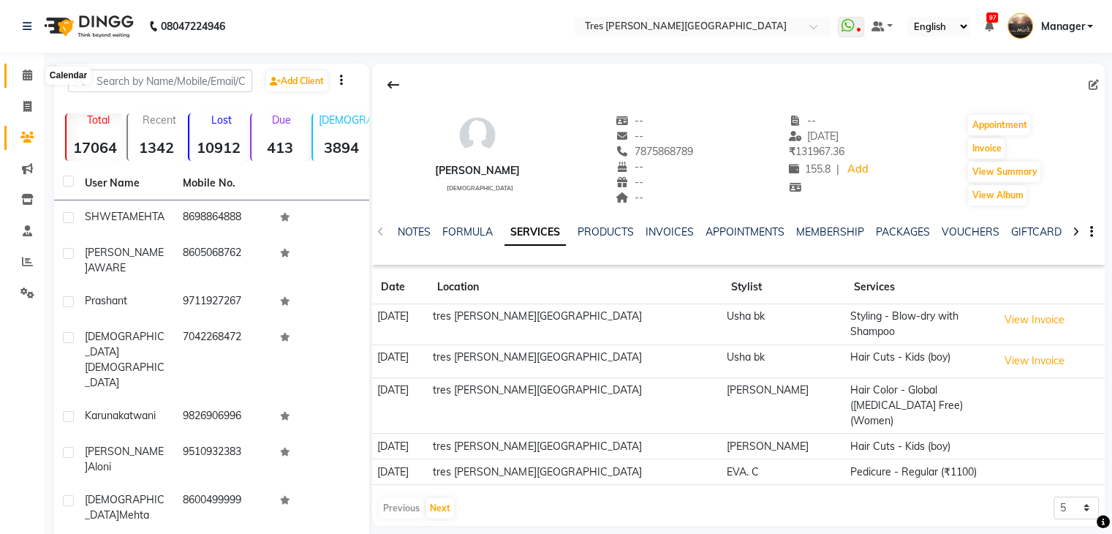
click at [25, 77] on icon at bounding box center [28, 74] width 10 height 11
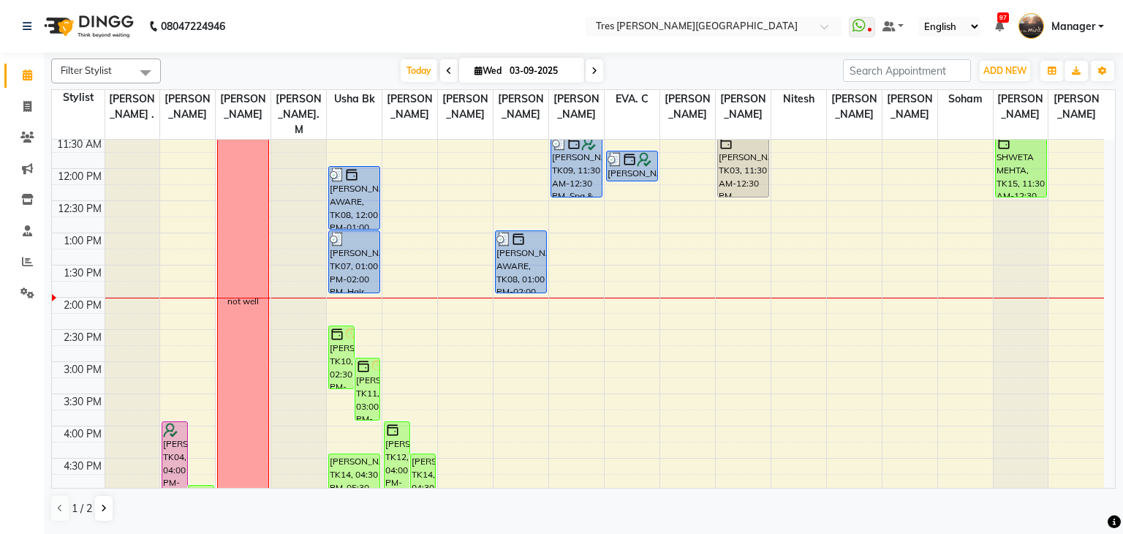
scroll to position [73, 0]
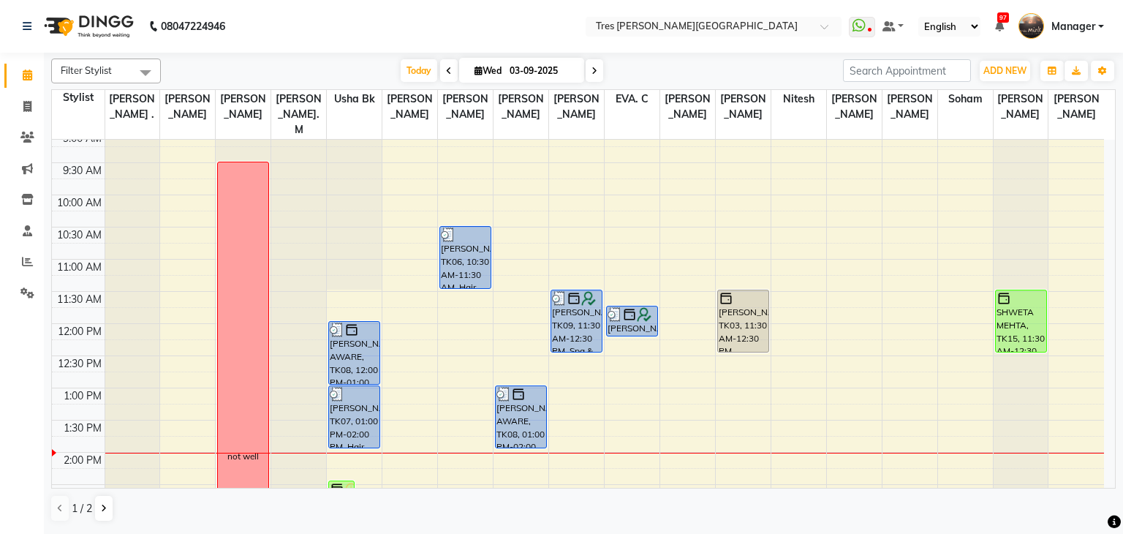
click at [447, 74] on icon at bounding box center [449, 71] width 6 height 9
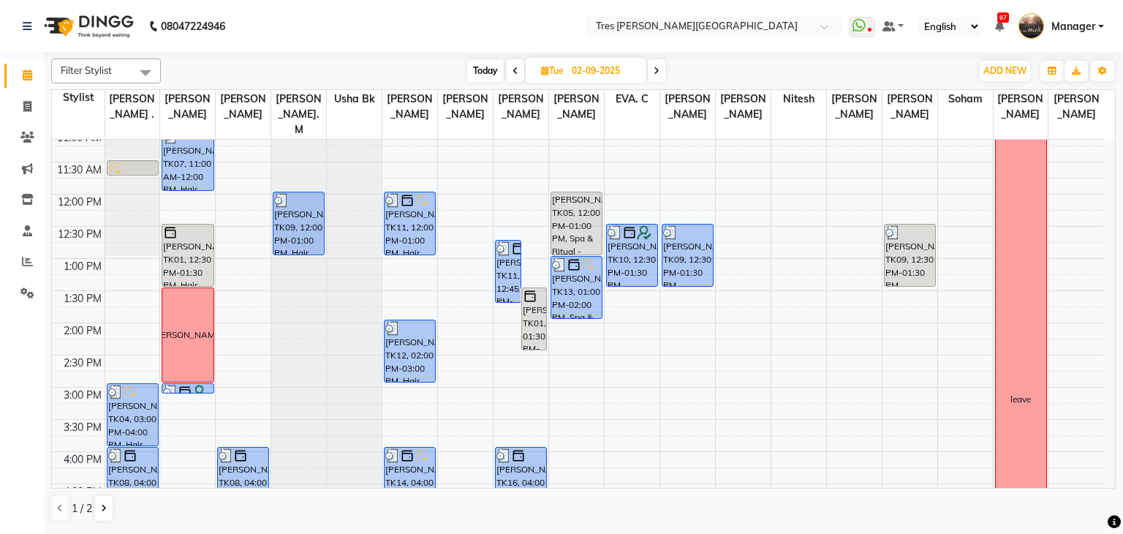
scroll to position [162, 0]
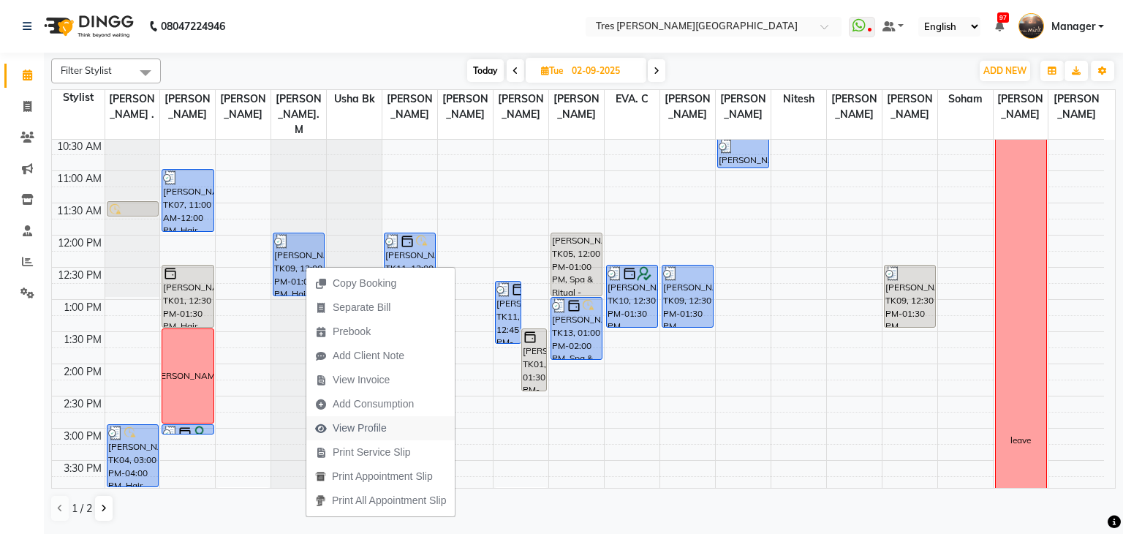
click at [374, 422] on span "View Profile" at bounding box center [360, 427] width 54 height 15
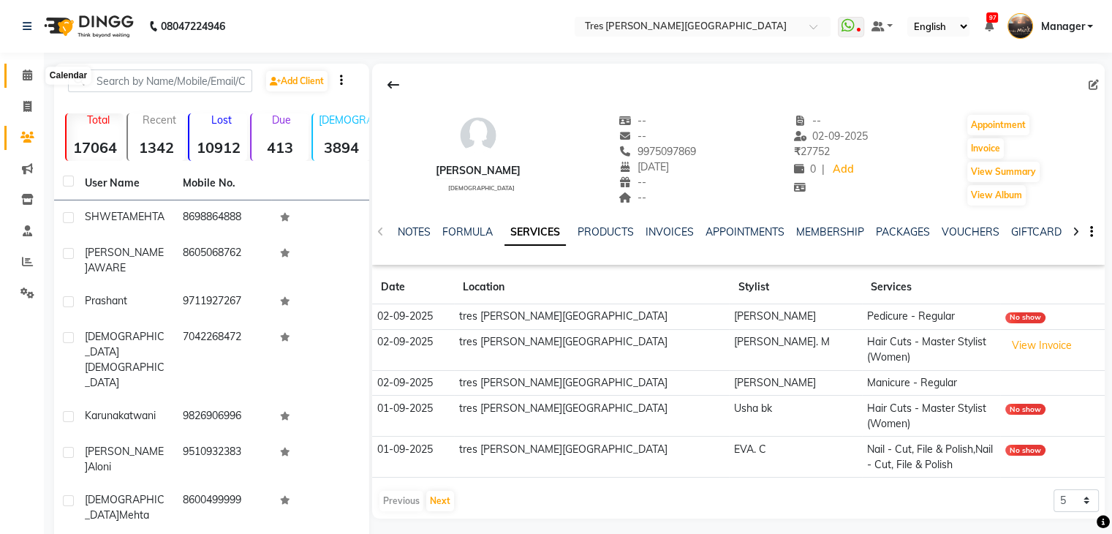
click at [23, 77] on icon at bounding box center [28, 74] width 10 height 11
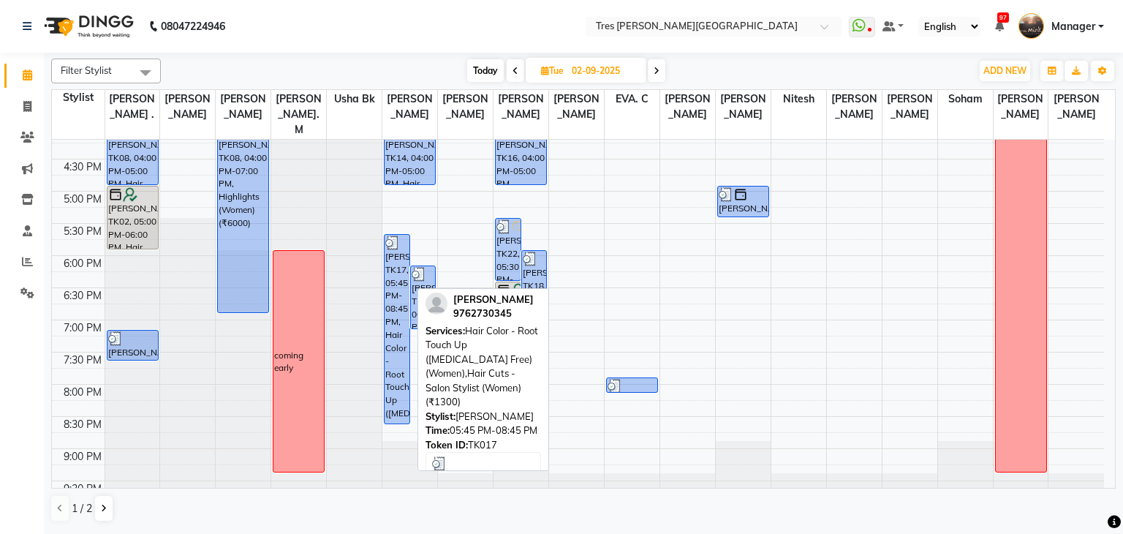
scroll to position [381, 0]
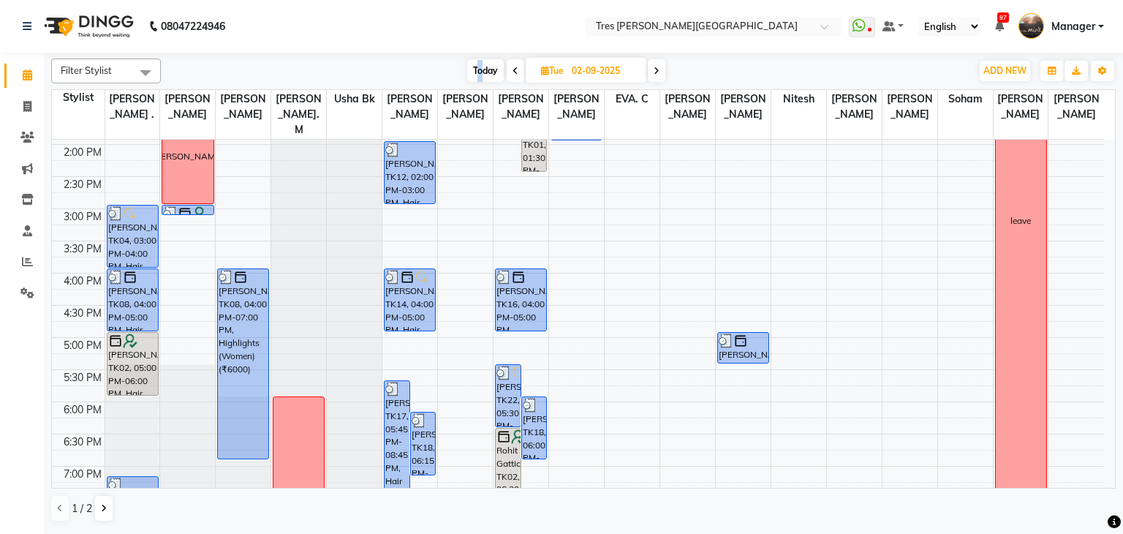
drag, startPoint x: 479, startPoint y: 64, endPoint x: 468, endPoint y: 71, distance: 13.2
click at [473, 62] on span "Today" at bounding box center [485, 70] width 37 height 23
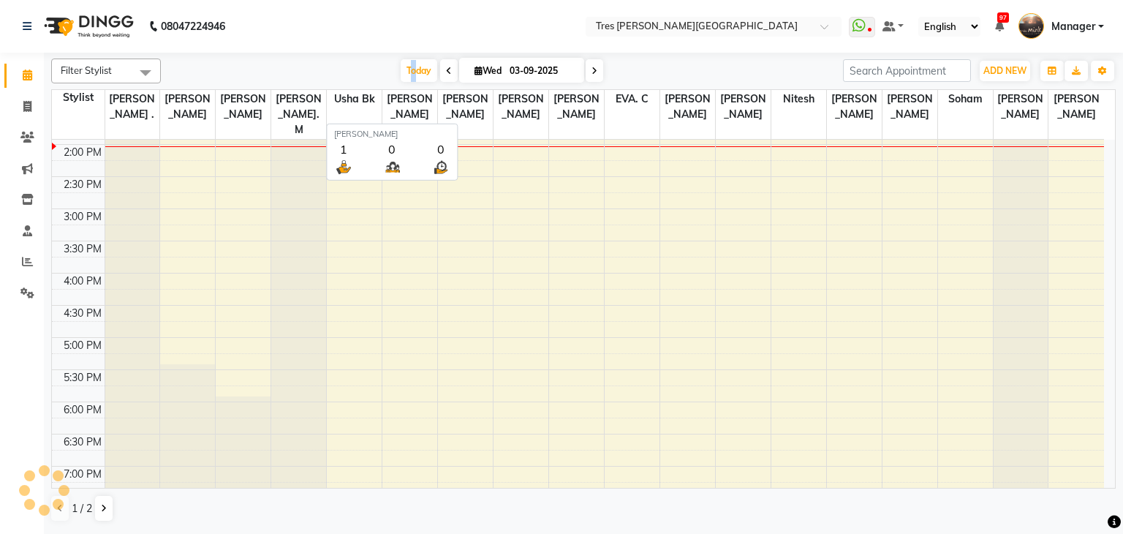
scroll to position [383, 0]
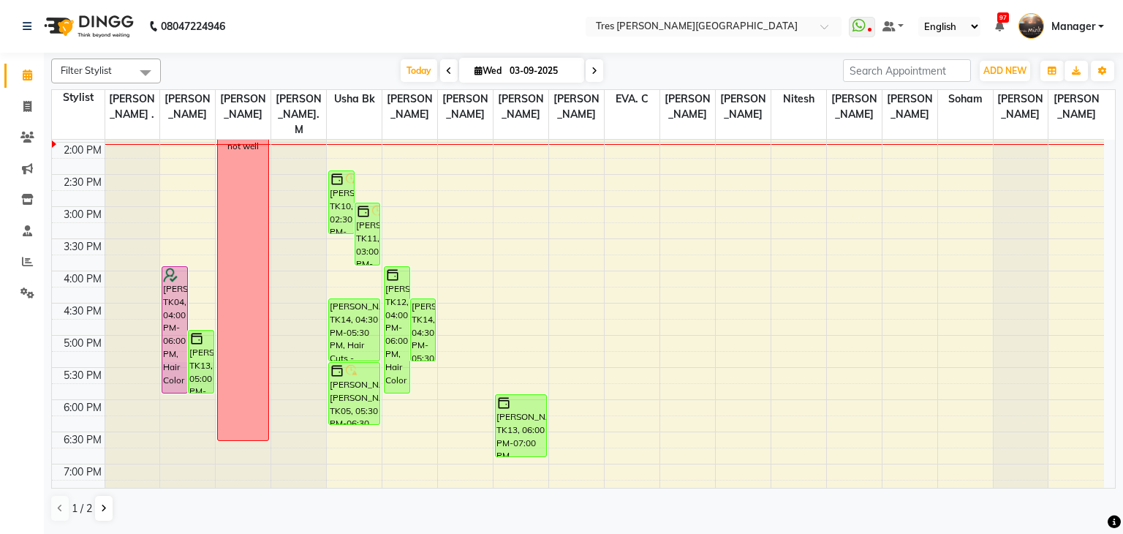
click at [362, 49] on nav "08047224946 Select Location × Tres Mink, Koregoan Park WhatsApp Status ✕ Status…" at bounding box center [561, 26] width 1123 height 53
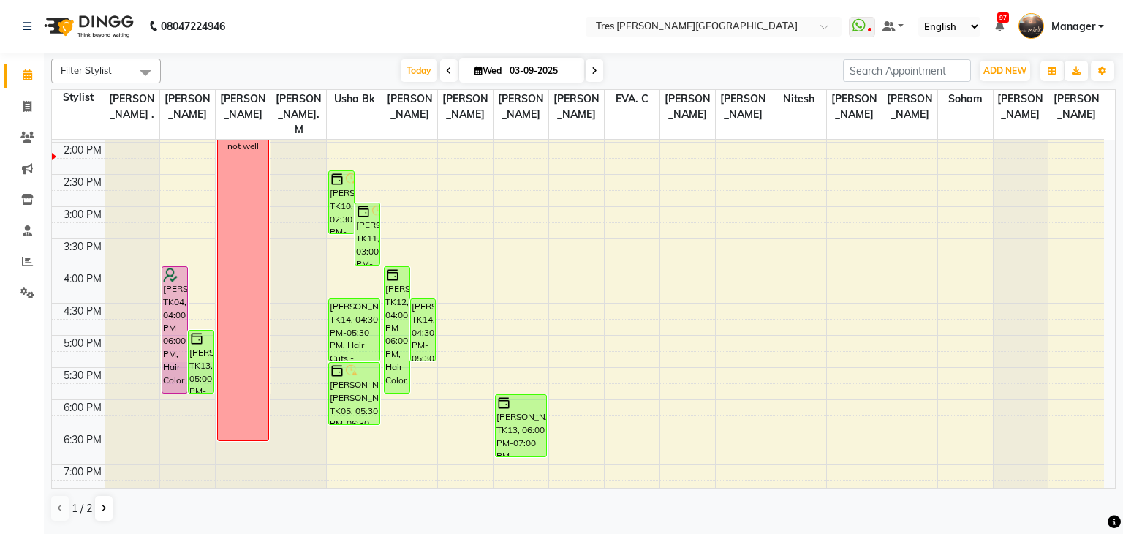
click at [459, 72] on span "Wed 03-09-2025" at bounding box center [521, 70] width 125 height 25
click at [449, 73] on span at bounding box center [449, 70] width 18 height 23
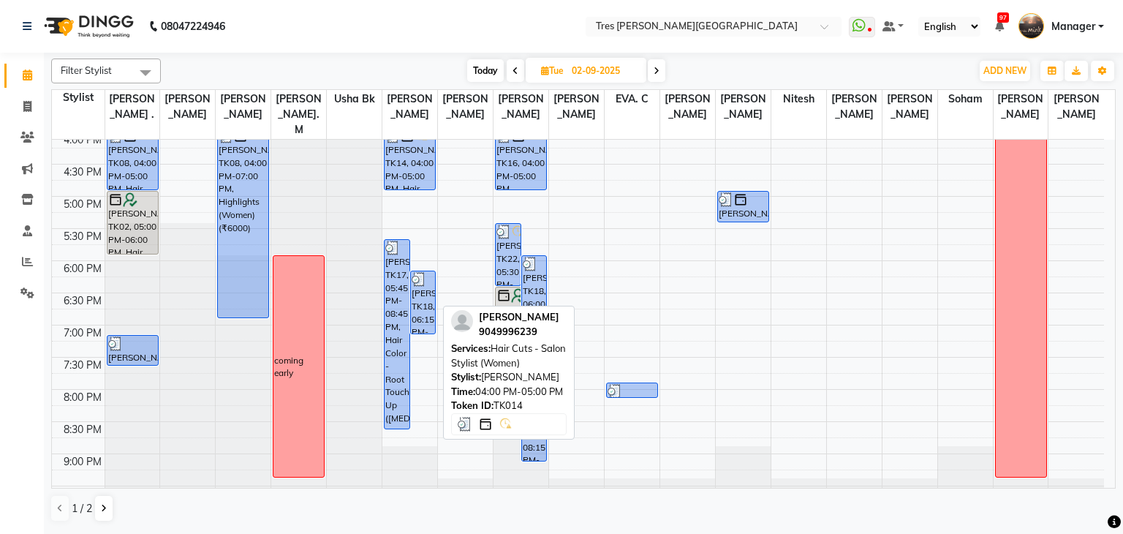
scroll to position [527, 0]
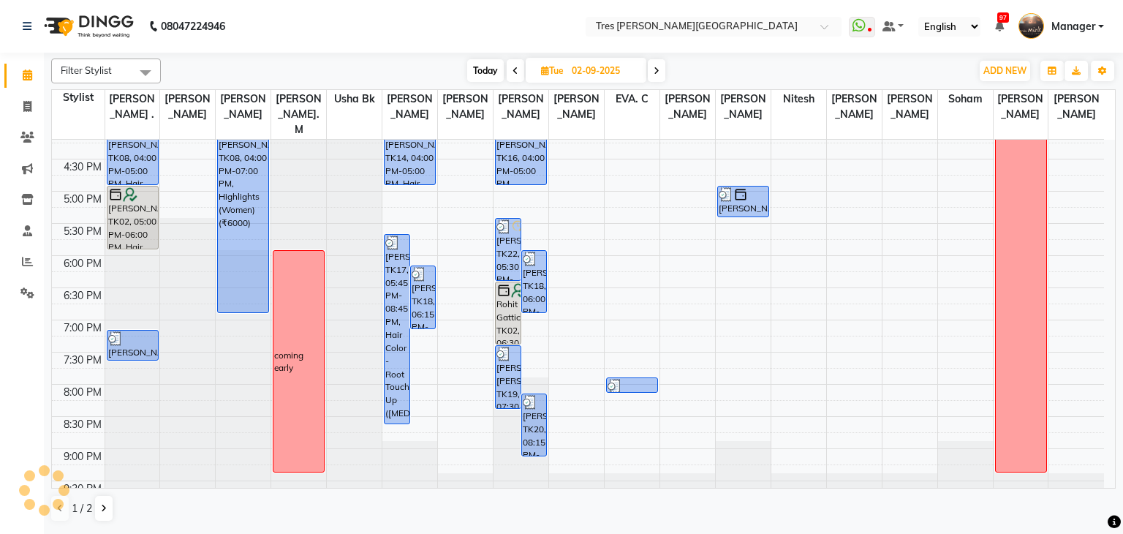
click at [479, 71] on span "Today" at bounding box center [485, 70] width 37 height 23
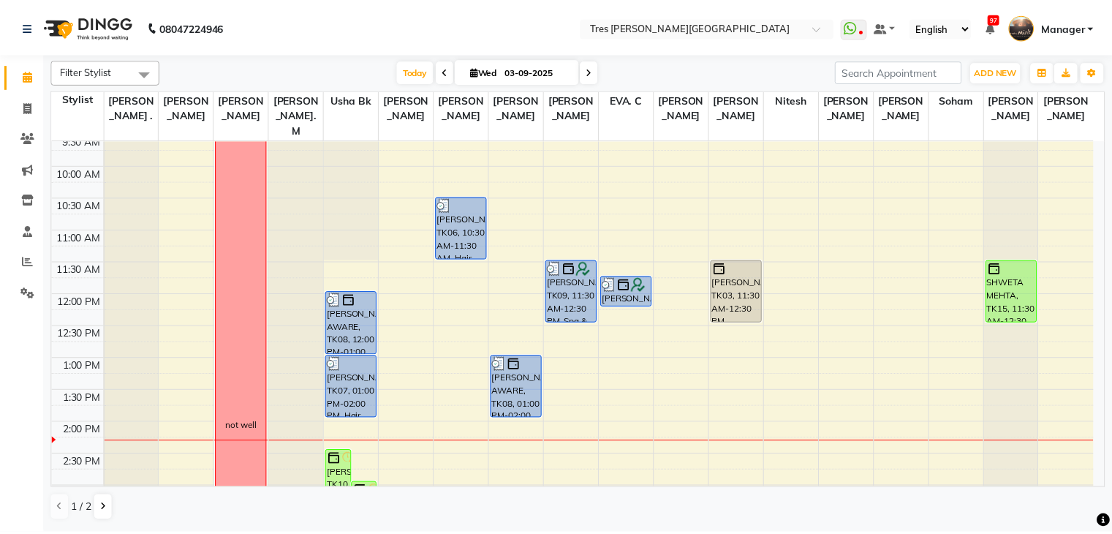
scroll to position [0, 0]
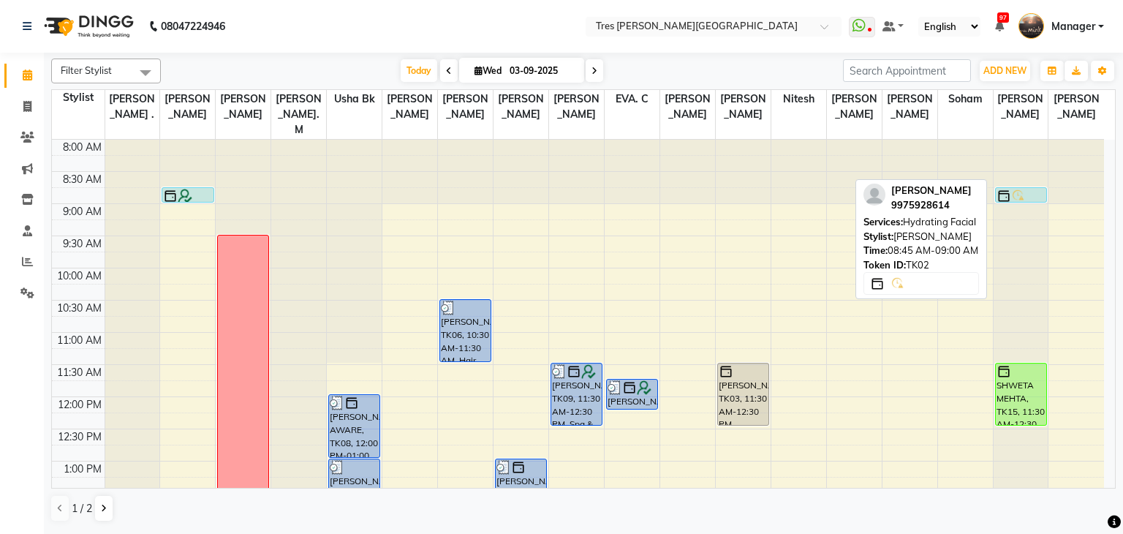
click at [1020, 189] on img at bounding box center [1018, 196] width 15 height 15
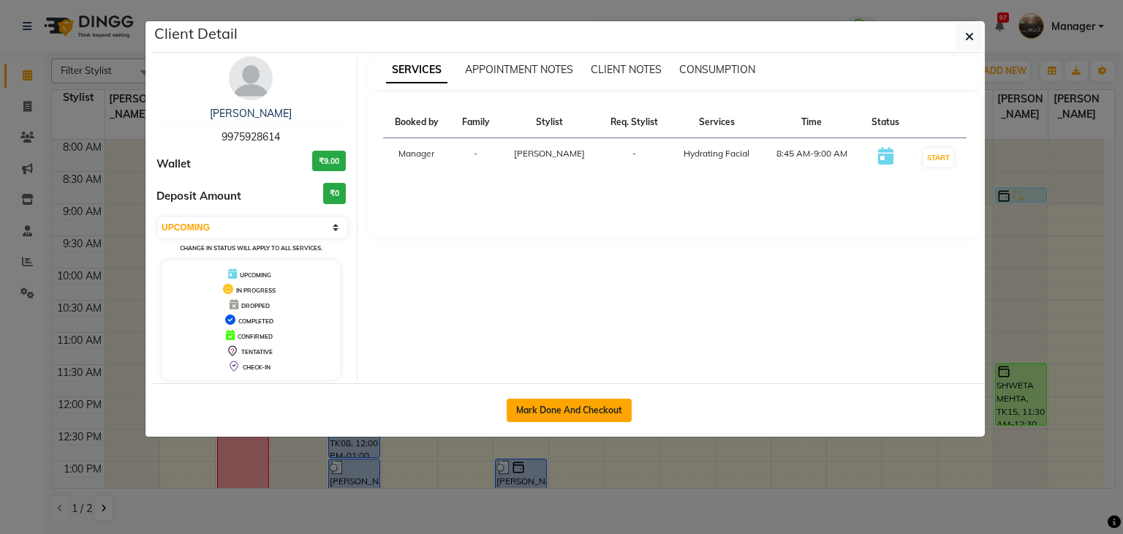
click at [538, 405] on button "Mark Done And Checkout" at bounding box center [568, 409] width 125 height 23
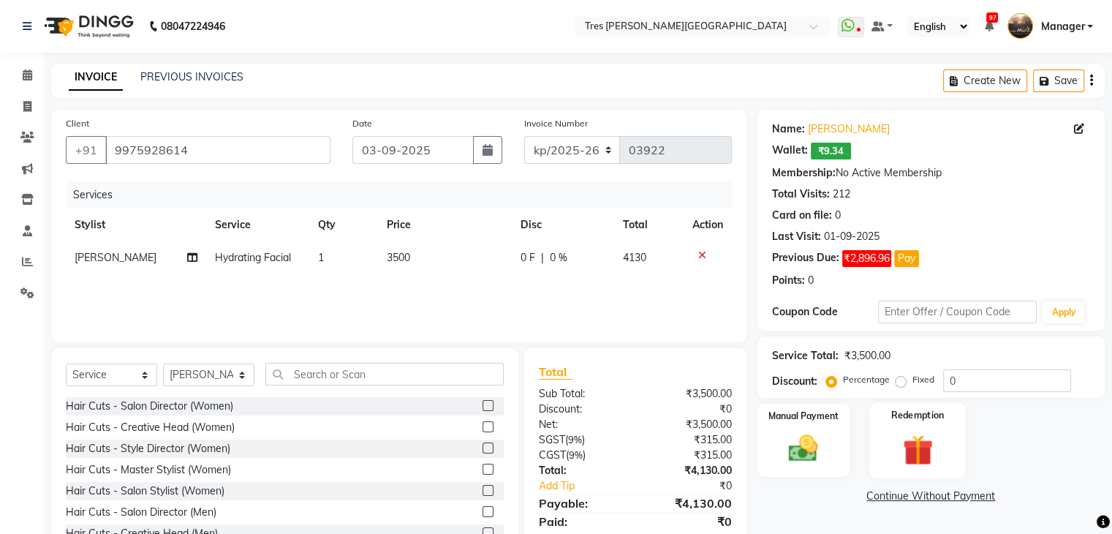
click at [911, 460] on img at bounding box center [916, 449] width 49 height 37
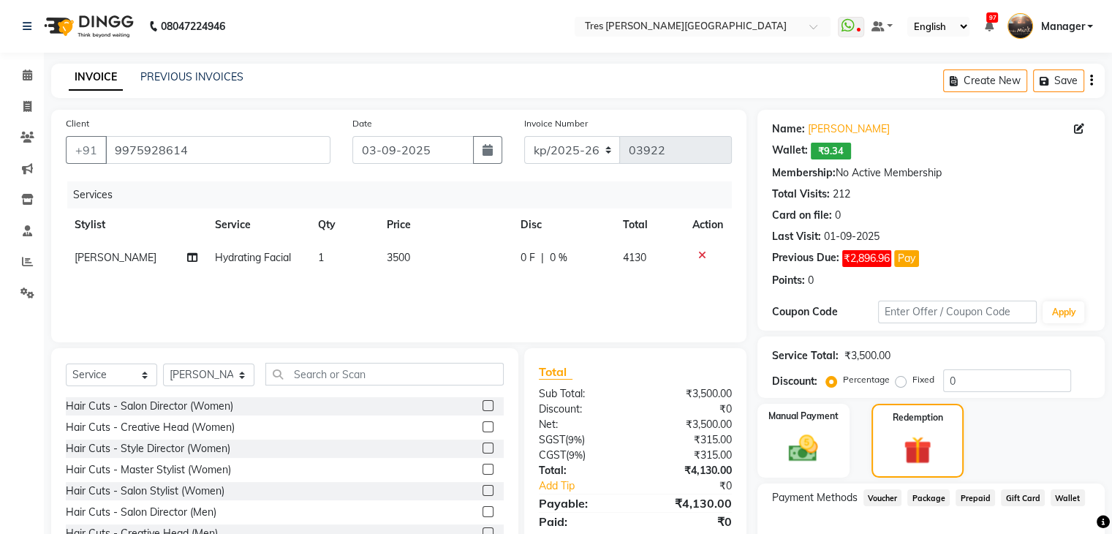
scroll to position [89, 0]
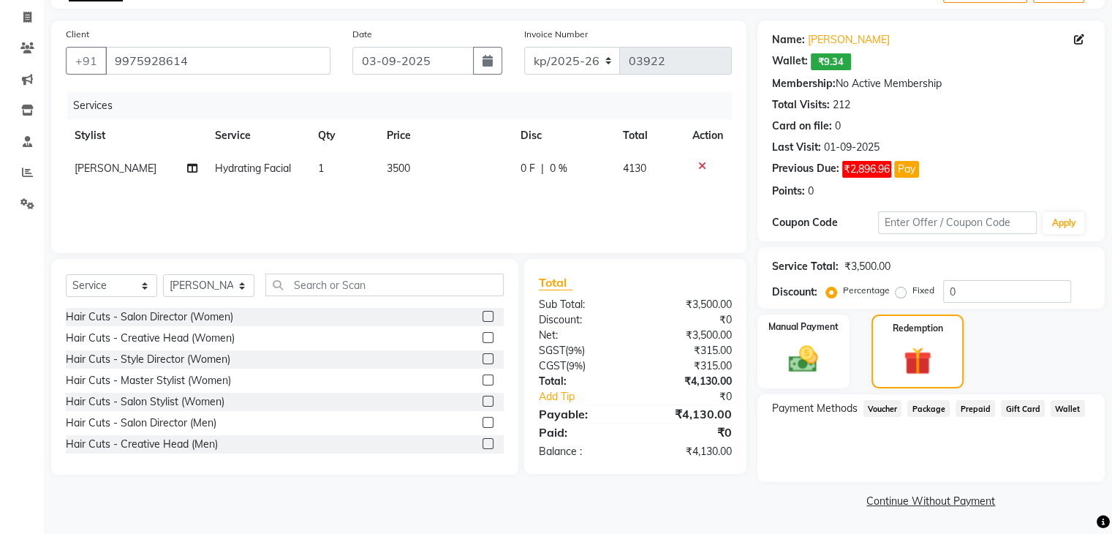
click at [1008, 408] on span "Gift Card" at bounding box center [1023, 408] width 44 height 17
click at [885, 403] on span "Voucher" at bounding box center [882, 408] width 39 height 17
click at [975, 413] on span "Prepaid" at bounding box center [974, 408] width 39 height 17
click at [1009, 407] on span "Gift Card" at bounding box center [1023, 408] width 44 height 17
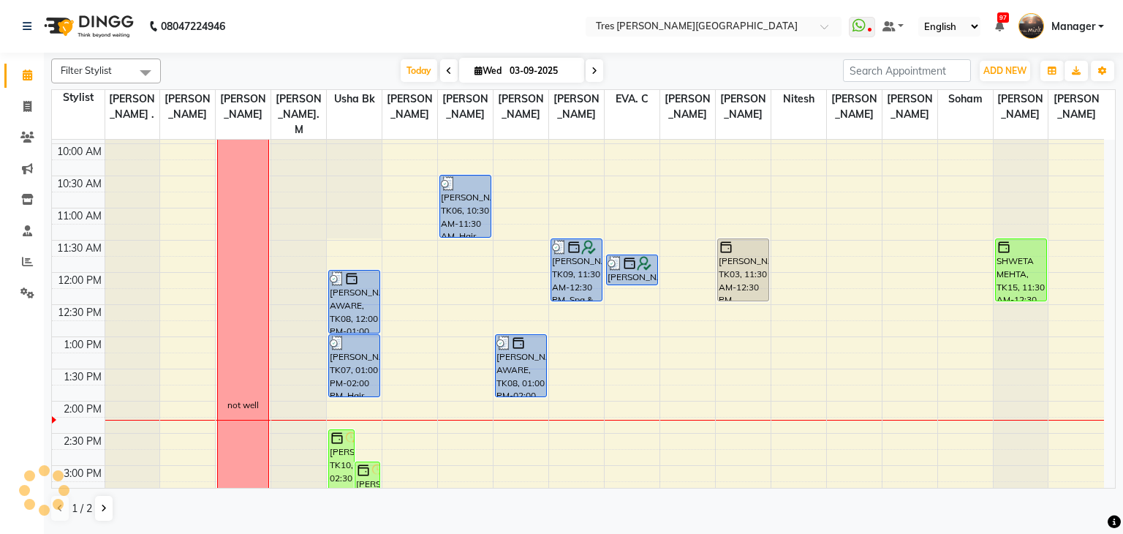
scroll to position [146, 0]
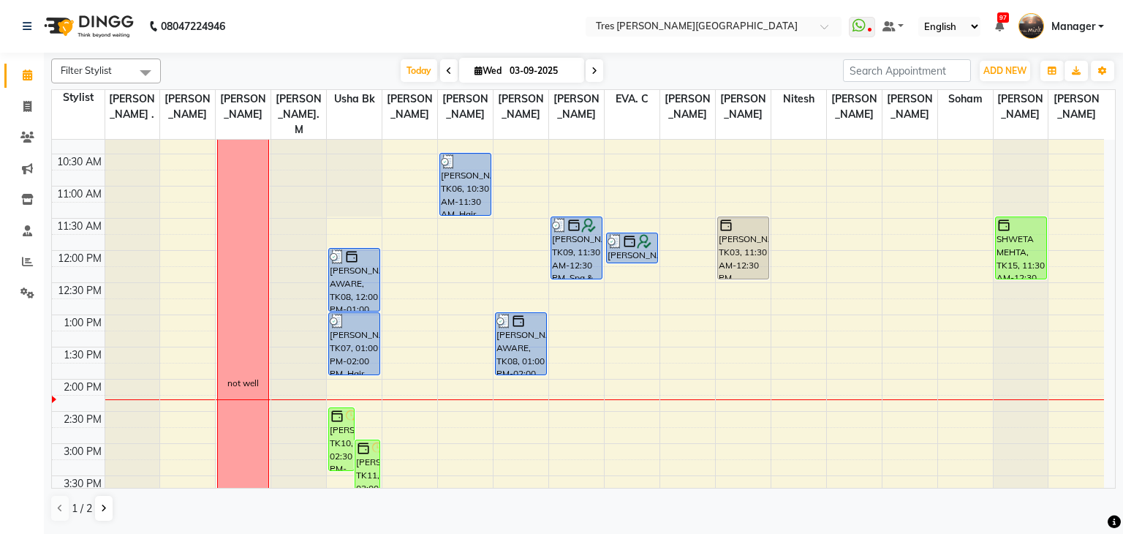
click at [591, 77] on span at bounding box center [594, 70] width 18 height 23
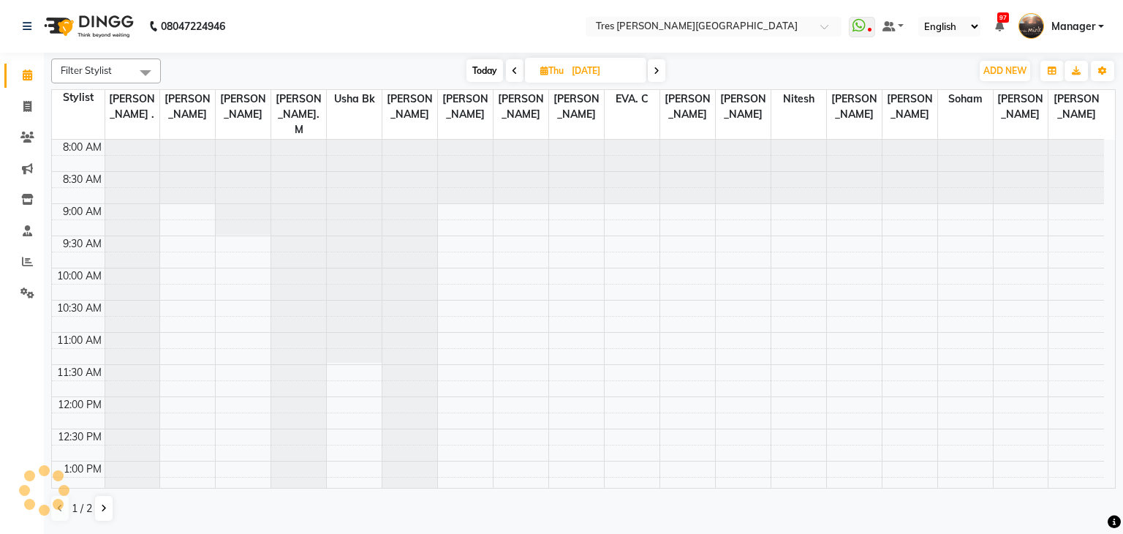
scroll to position [383, 0]
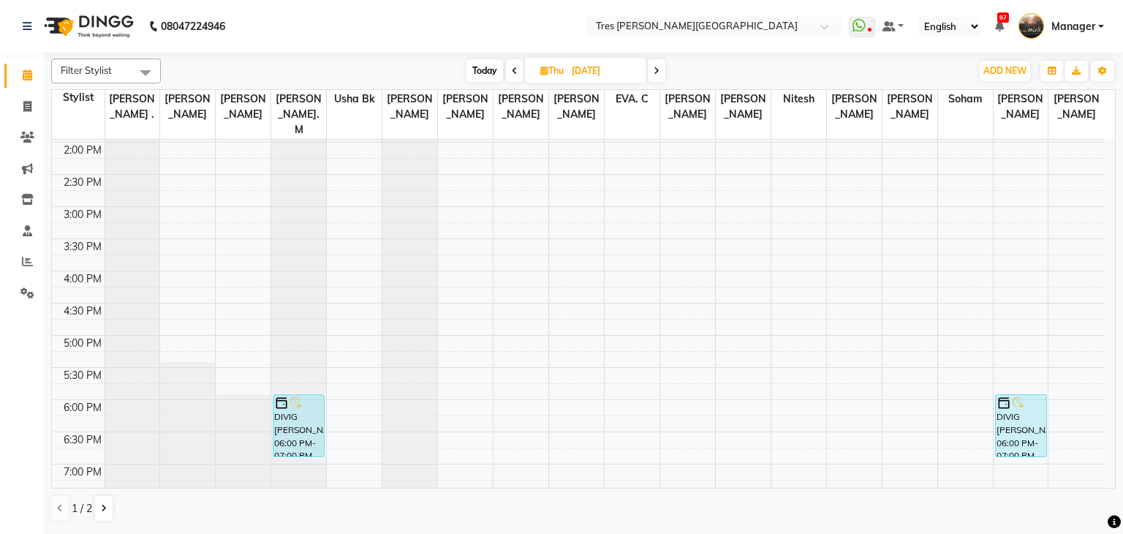
click at [660, 67] on span at bounding box center [657, 70] width 18 height 23
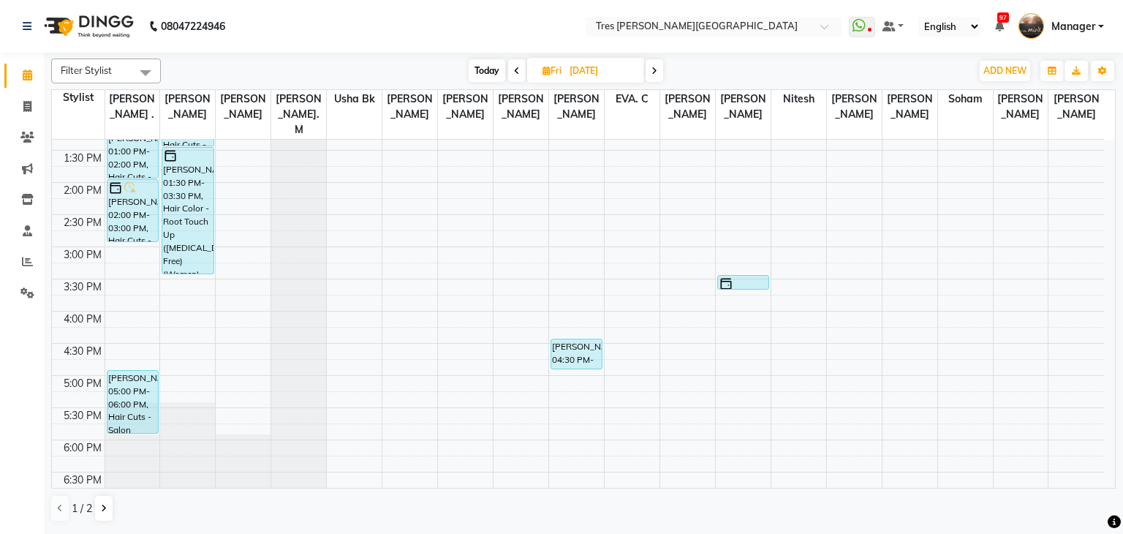
scroll to position [310, 0]
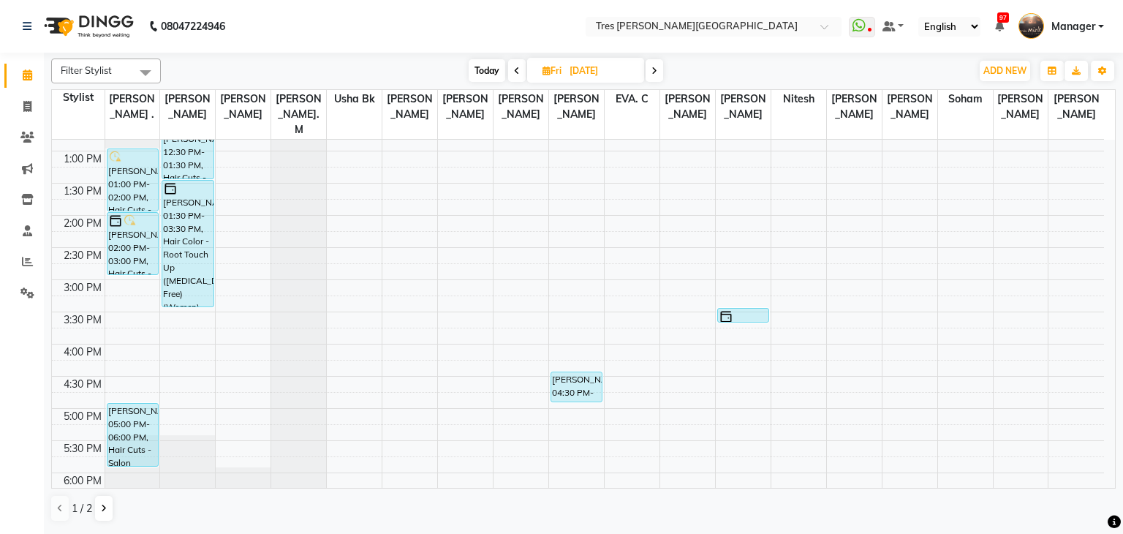
click at [658, 80] on span at bounding box center [654, 70] width 18 height 23
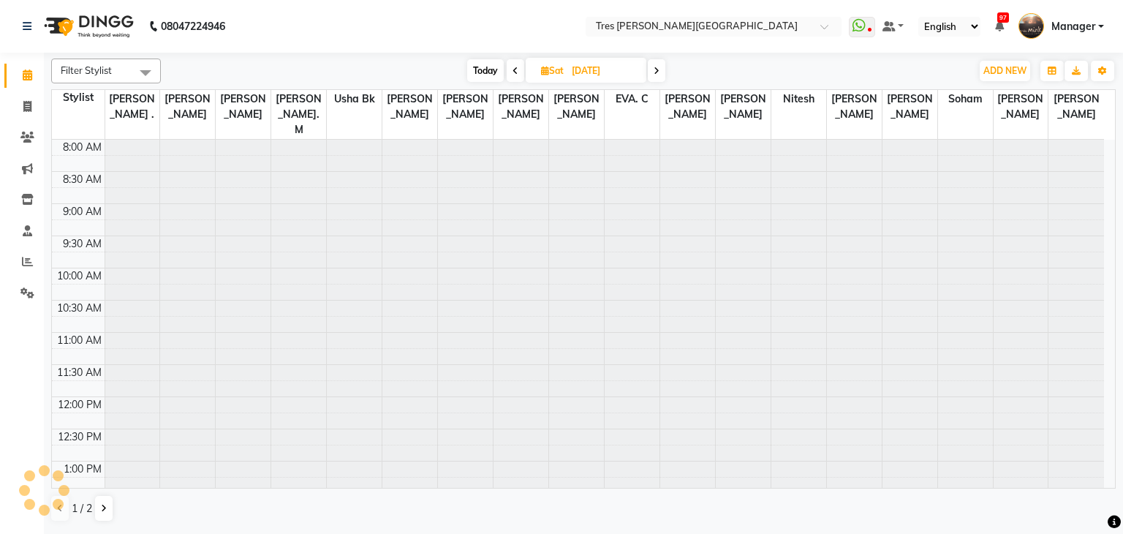
scroll to position [383, 0]
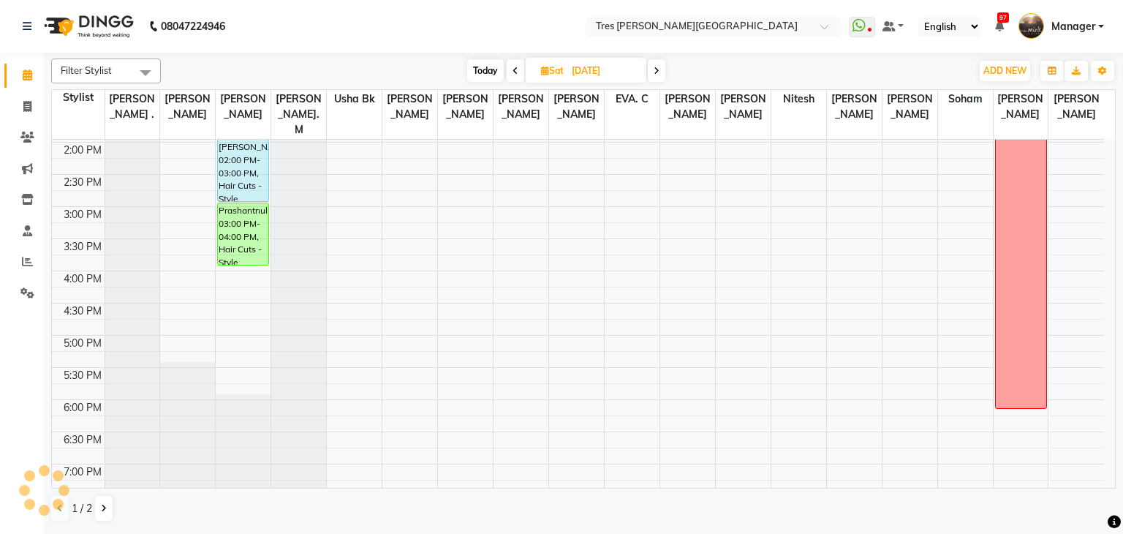
click at [662, 71] on span at bounding box center [657, 70] width 18 height 23
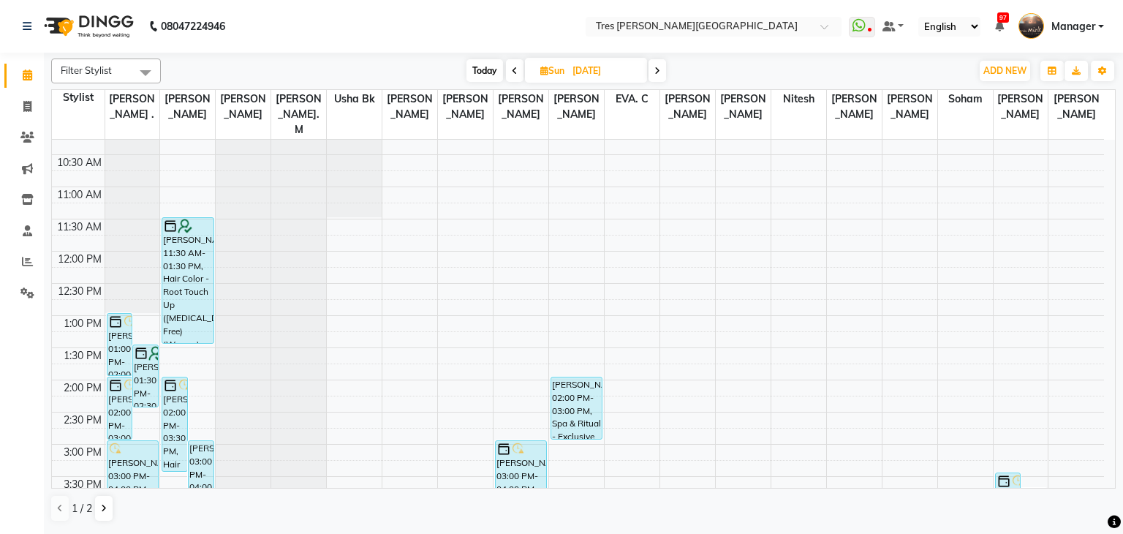
scroll to position [91, 0]
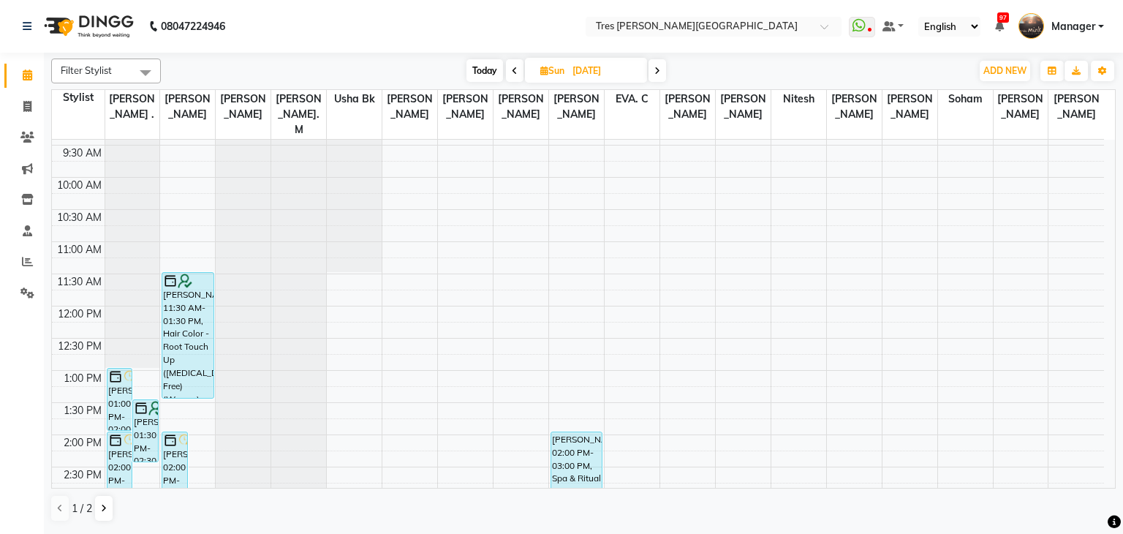
click at [515, 67] on icon at bounding box center [515, 71] width 6 height 9
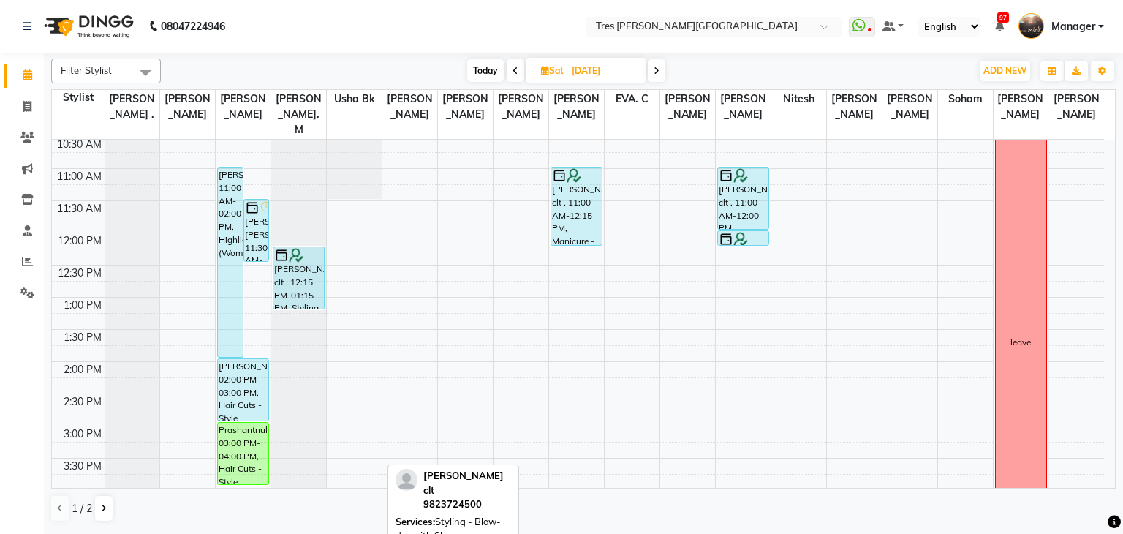
scroll to position [164, 0]
click at [517, 72] on span at bounding box center [515, 70] width 18 height 23
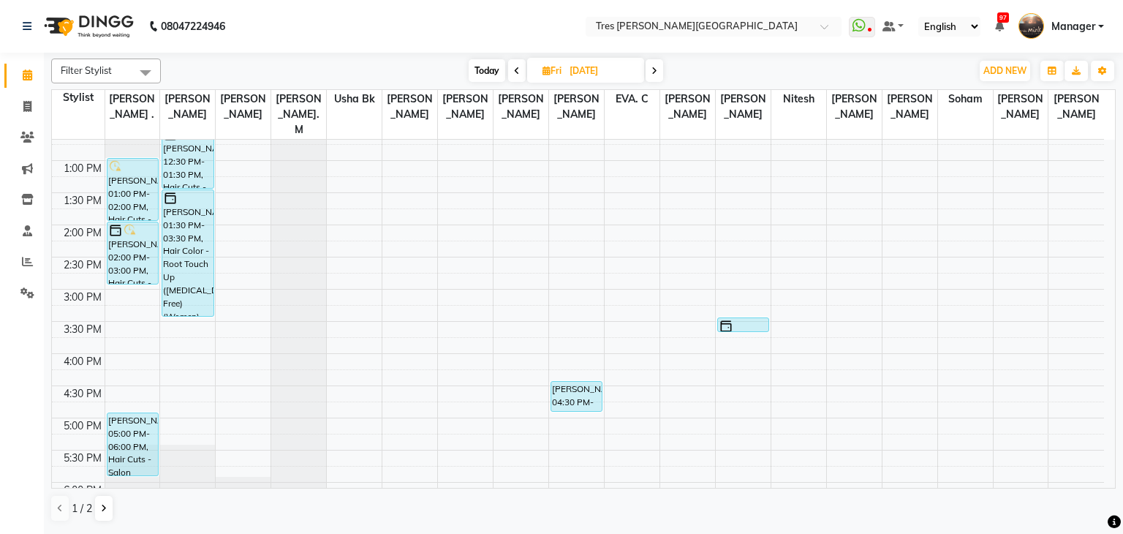
scroll to position [310, 0]
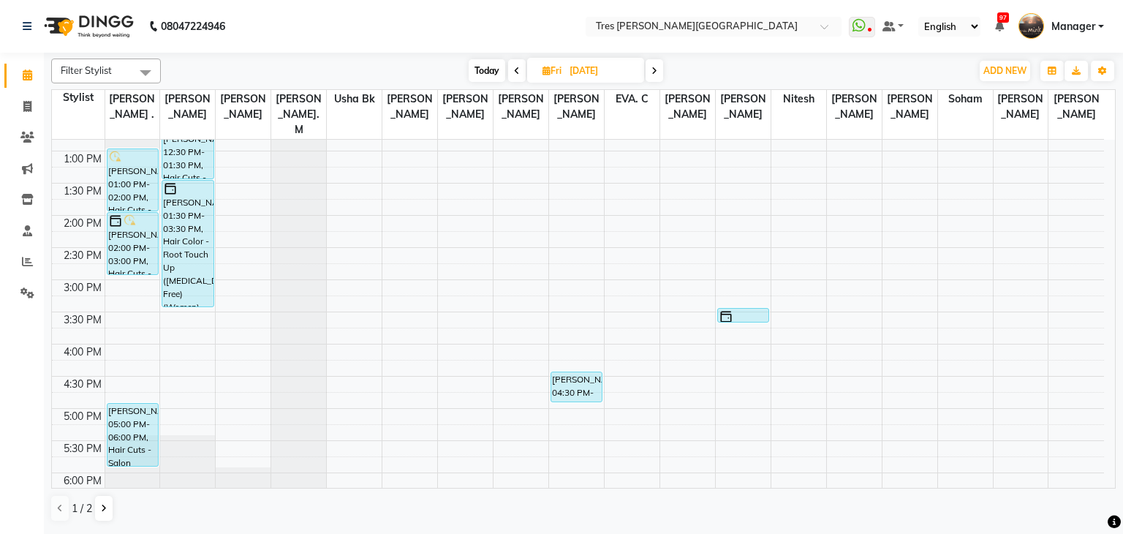
click at [128, 265] on div "8:00 AM 8:30 AM 9:00 AM 9:30 AM 10:00 AM 10:30 AM 11:00 AM 11:30 AM 12:00 PM 12…" at bounding box center [578, 280] width 1052 height 900
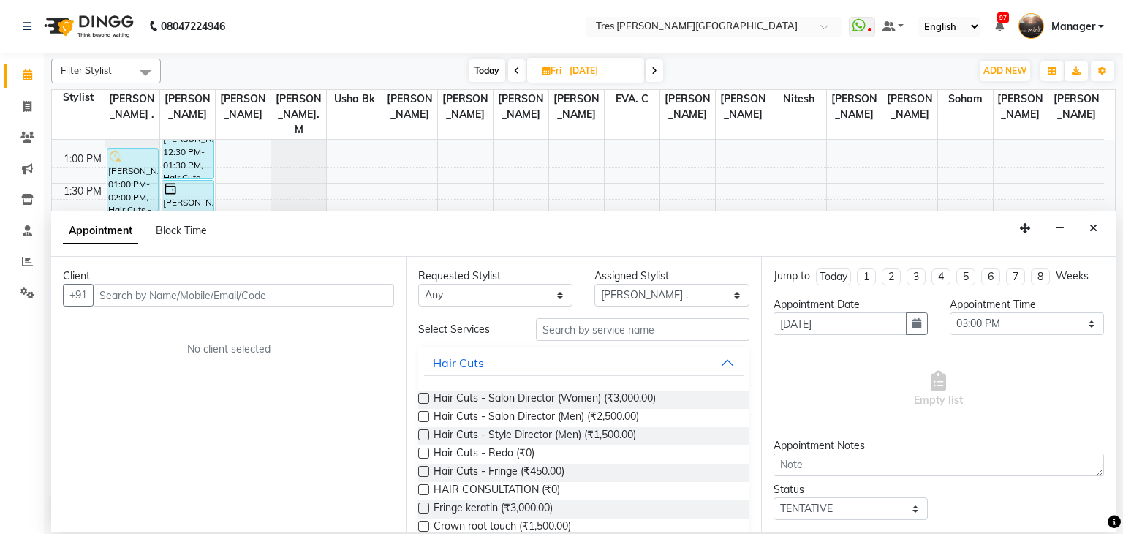
click at [316, 297] on input "text" at bounding box center [243, 295] width 301 height 23
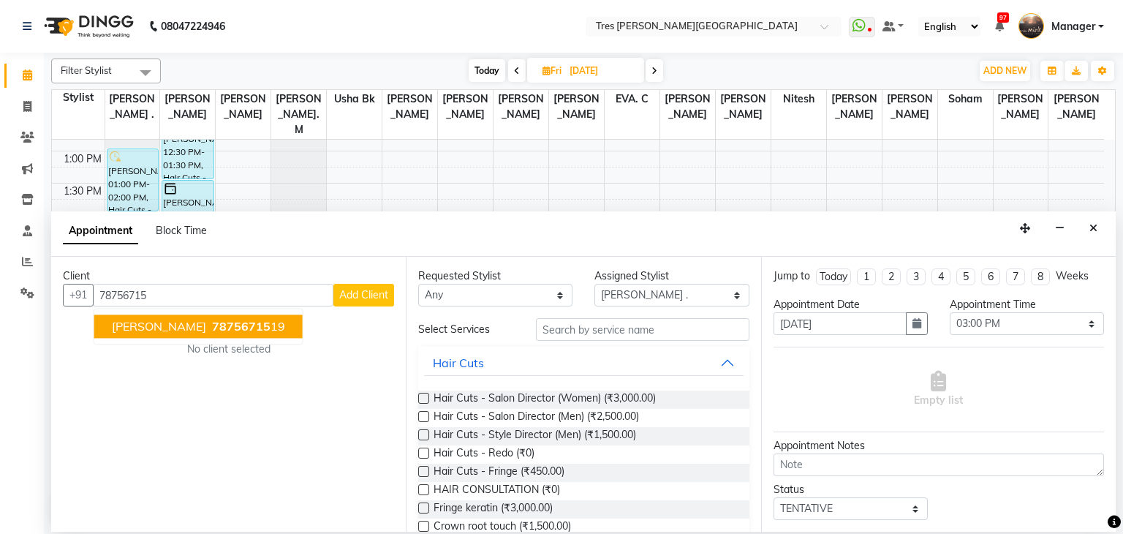
click at [168, 325] on span "Dr Ruchi Shrivastav" at bounding box center [159, 326] width 94 height 15
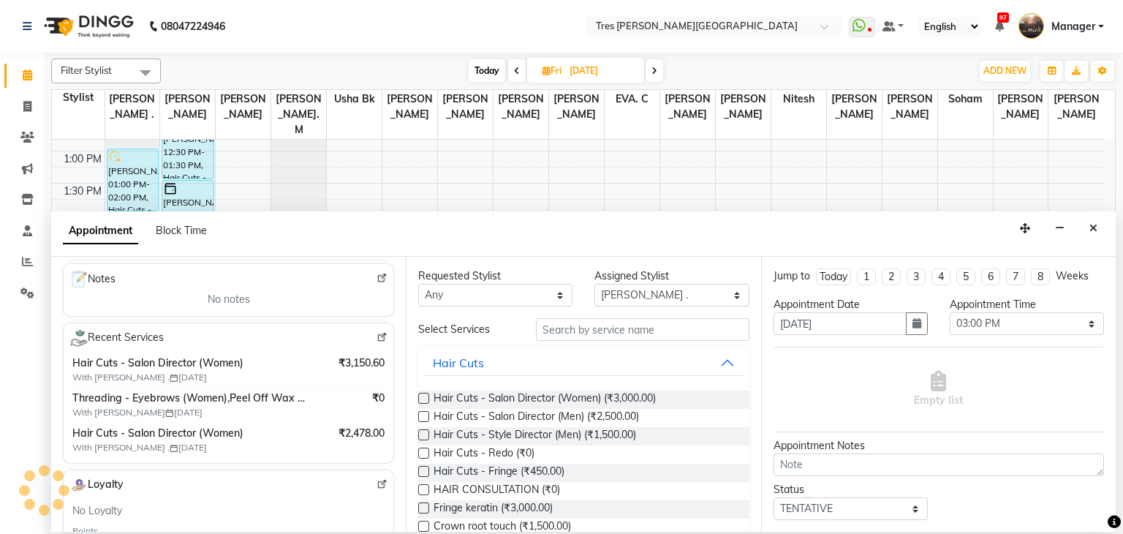
scroll to position [219, 0]
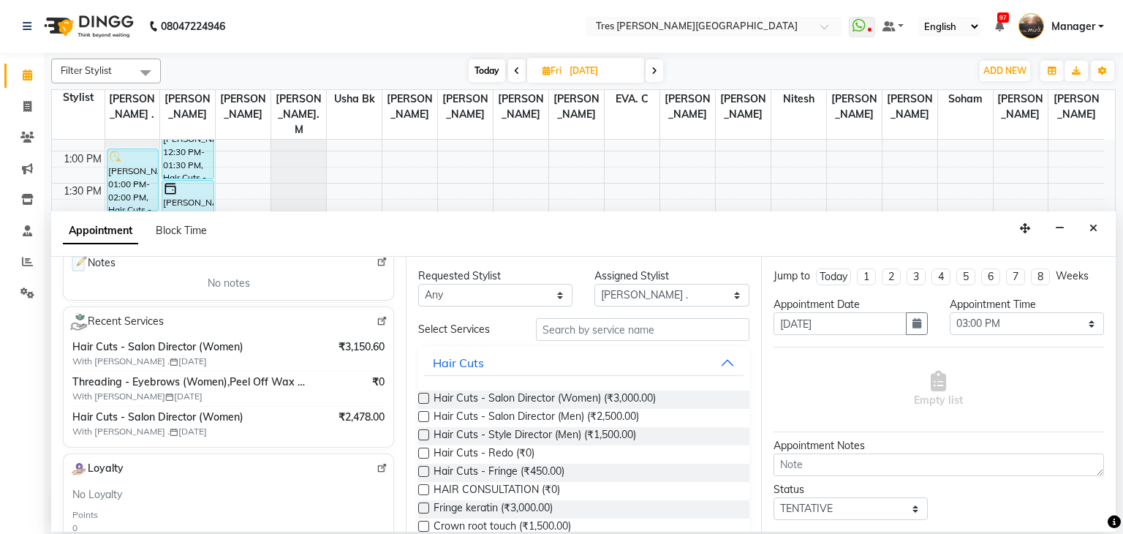
click at [423, 399] on label at bounding box center [423, 397] width 11 height 11
click at [423, 399] on input "checkbox" at bounding box center [423, 400] width 10 height 10
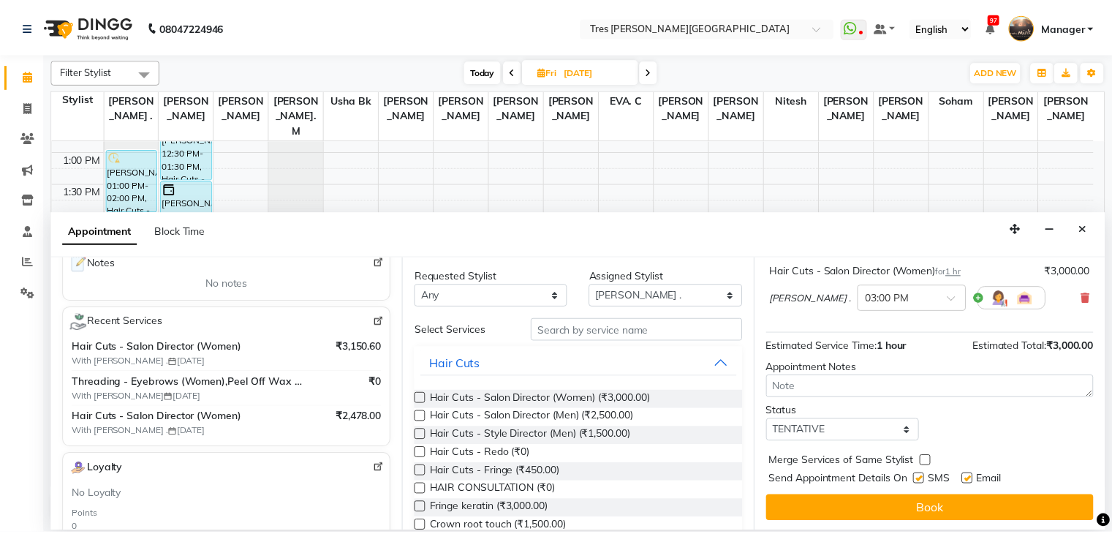
scroll to position [95, 0]
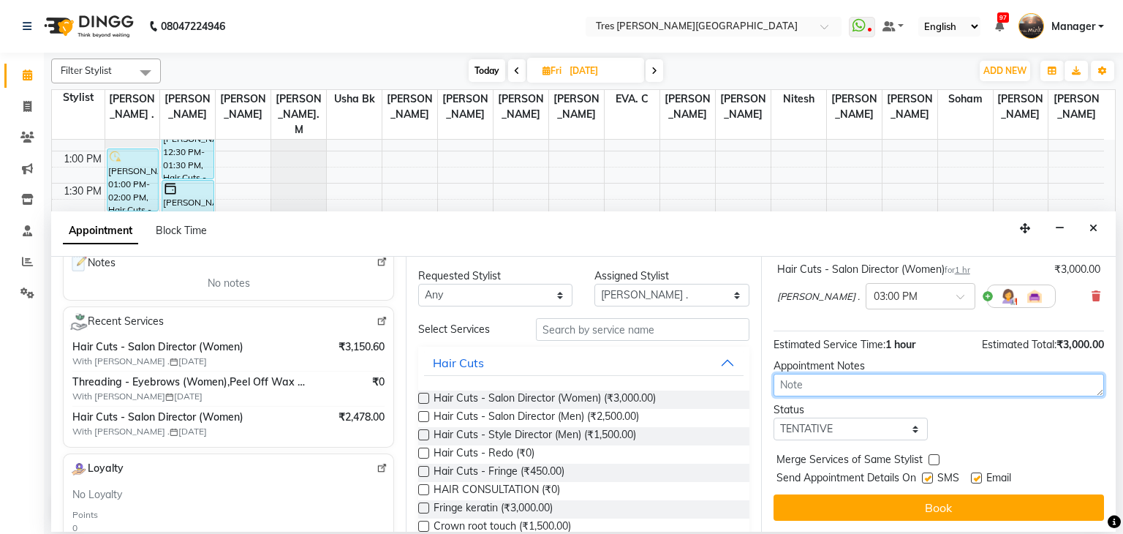
click at [827, 383] on textarea at bounding box center [938, 384] width 330 height 23
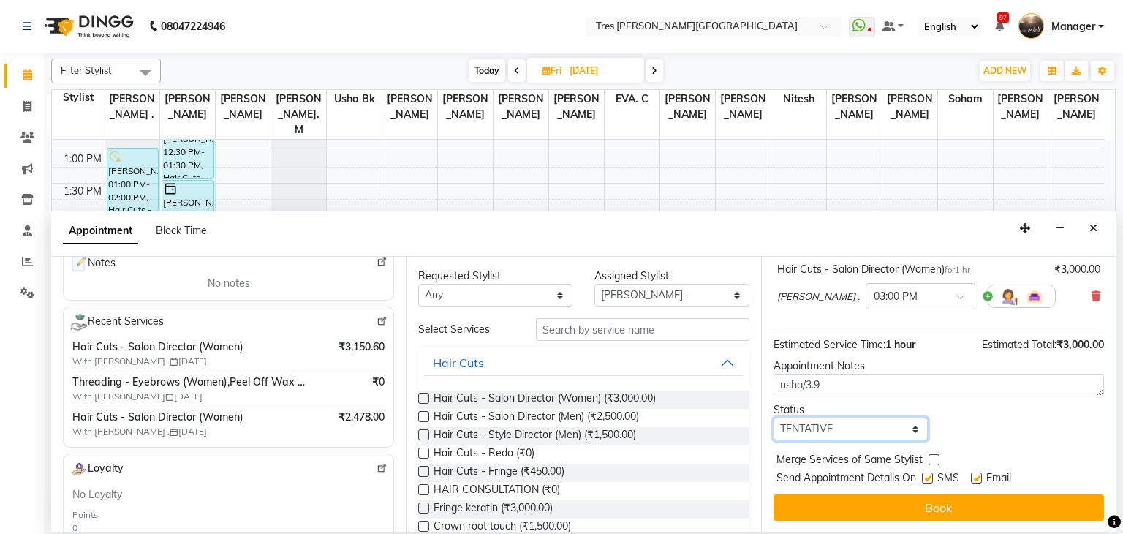
drag, startPoint x: 812, startPoint y: 428, endPoint x: 819, endPoint y: 424, distance: 8.2
click at [812, 428] on select "Select TENTATIVE CONFIRM UPCOMING" at bounding box center [850, 428] width 154 height 23
click at [773, 417] on select "Select TENTATIVE CONFIRM UPCOMING" at bounding box center [850, 428] width 154 height 23
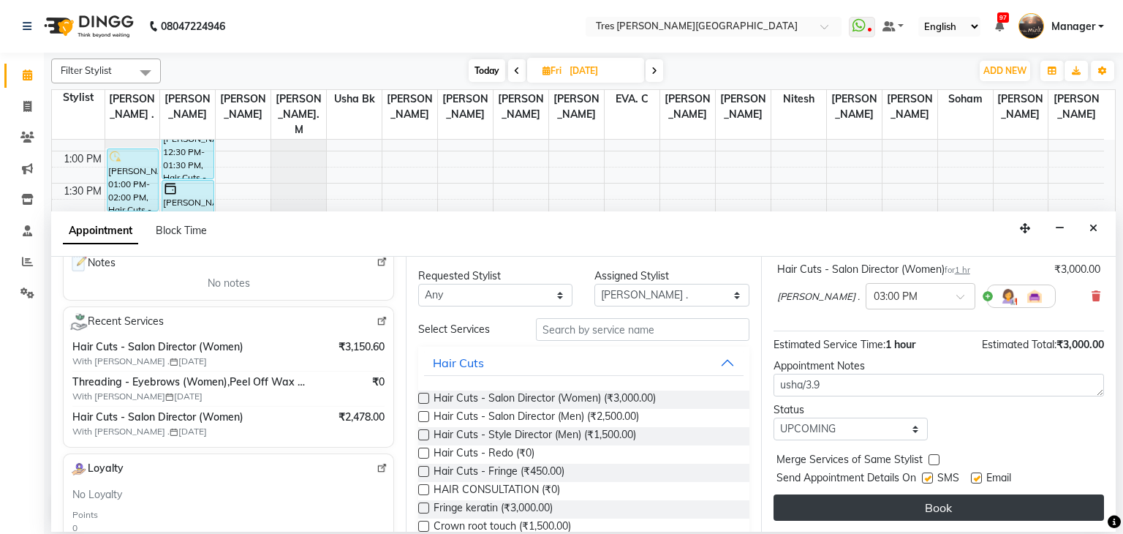
click at [868, 509] on button "Book" at bounding box center [938, 507] width 330 height 26
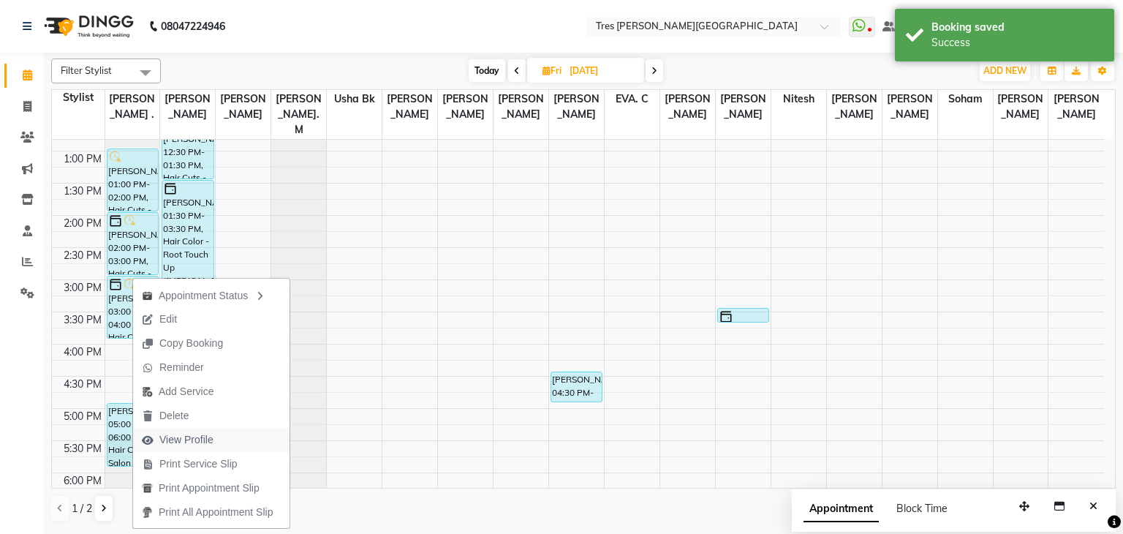
click at [191, 439] on span "View Profile" at bounding box center [186, 439] width 54 height 15
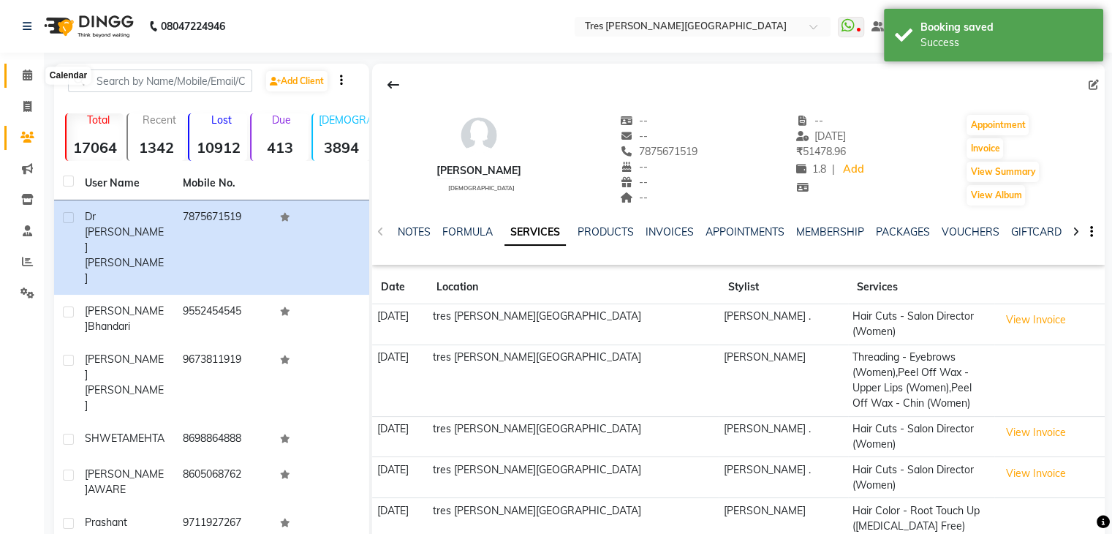
click at [31, 79] on icon at bounding box center [28, 74] width 10 height 11
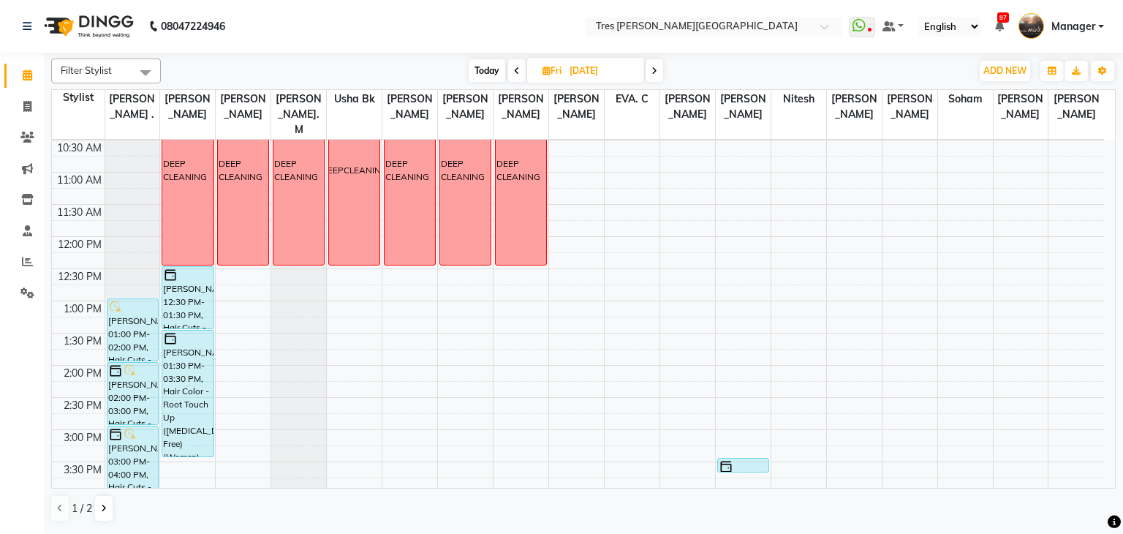
scroll to position [146, 0]
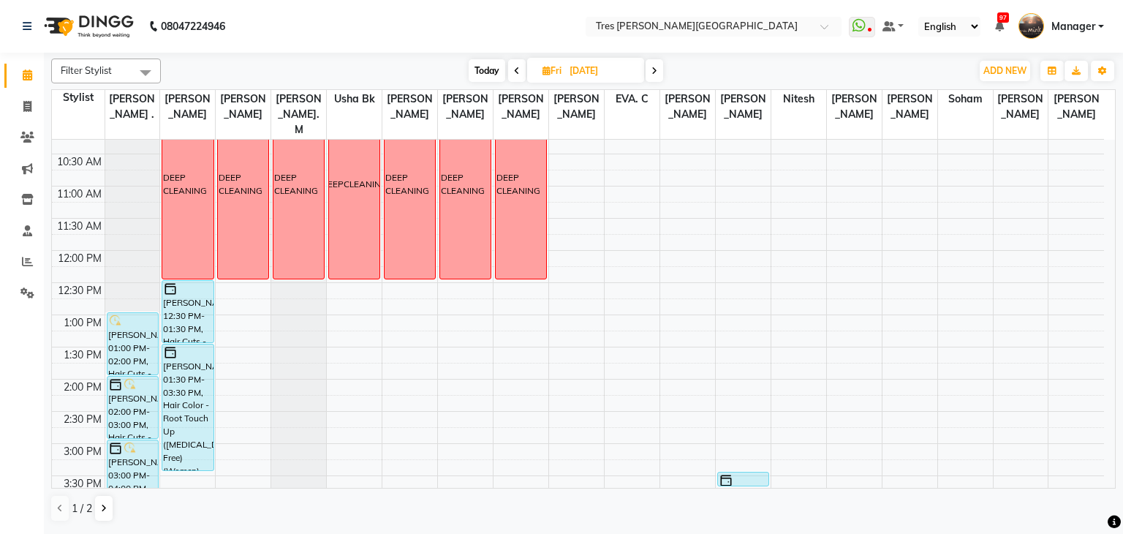
click at [479, 68] on span "Today" at bounding box center [486, 70] width 37 height 23
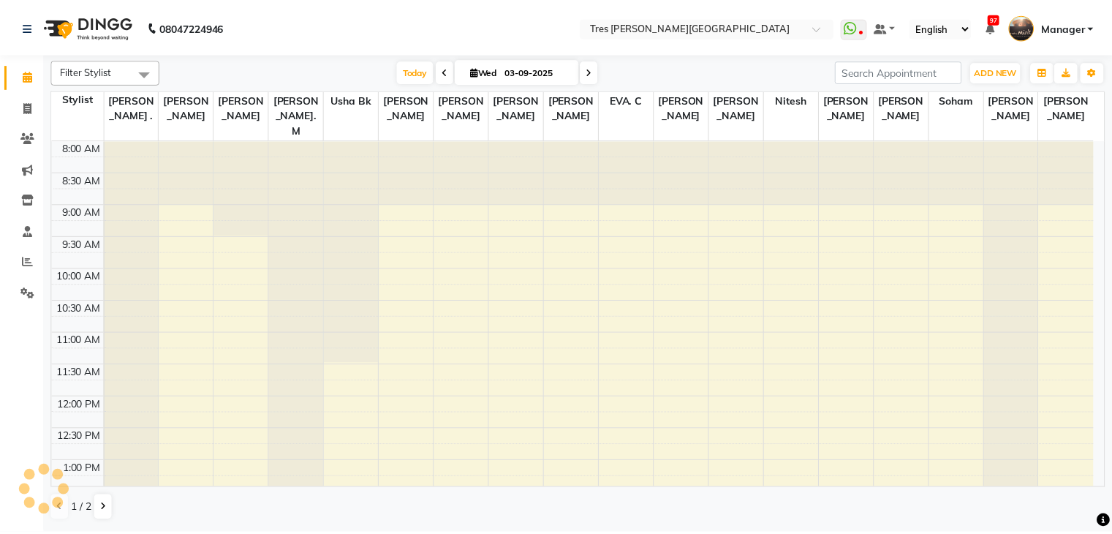
scroll to position [383, 0]
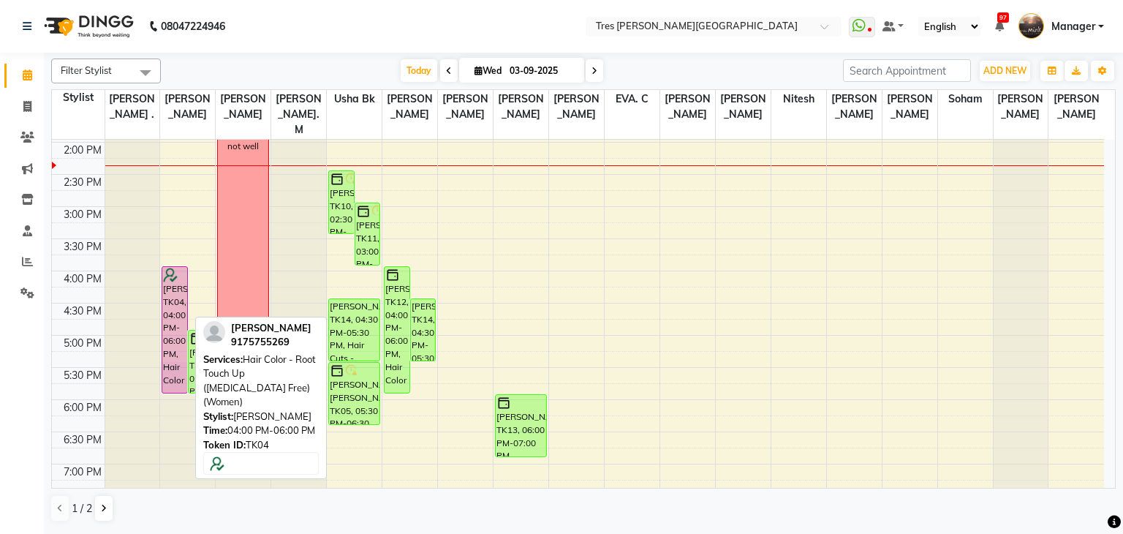
click at [175, 268] on img at bounding box center [170, 275] width 15 height 15
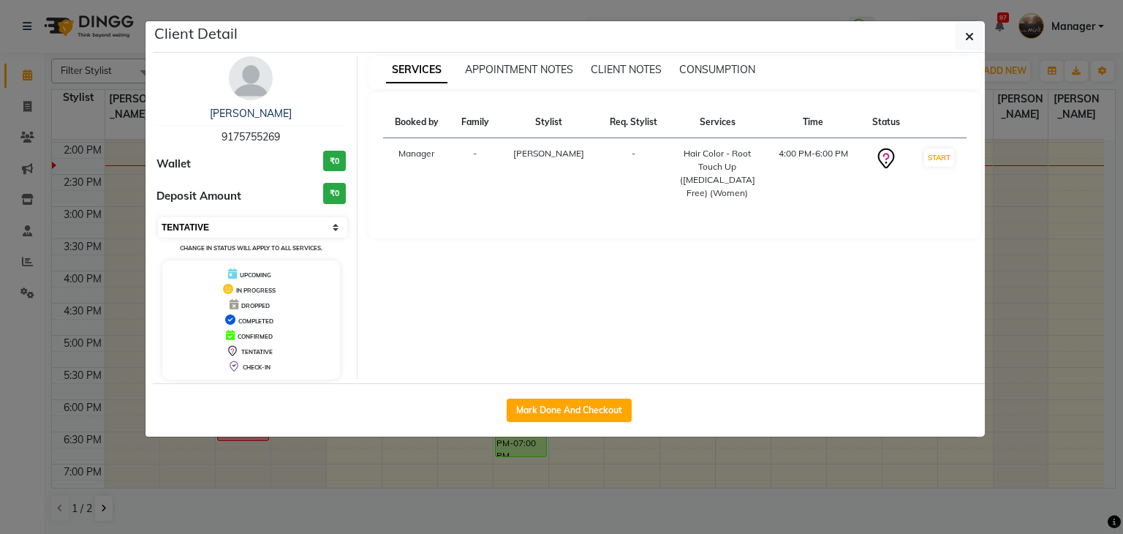
click at [189, 226] on select "Select IN SERVICE CONFIRMED TENTATIVE CHECK IN MARK DONE DROPPED UPCOMING" at bounding box center [252, 227] width 189 height 20
click at [158, 217] on select "Select IN SERVICE CONFIRMED TENTATIVE CHECK IN MARK DONE DROPPED UPCOMING" at bounding box center [252, 227] width 189 height 20
click at [967, 33] on icon "button" at bounding box center [969, 37] width 9 height 12
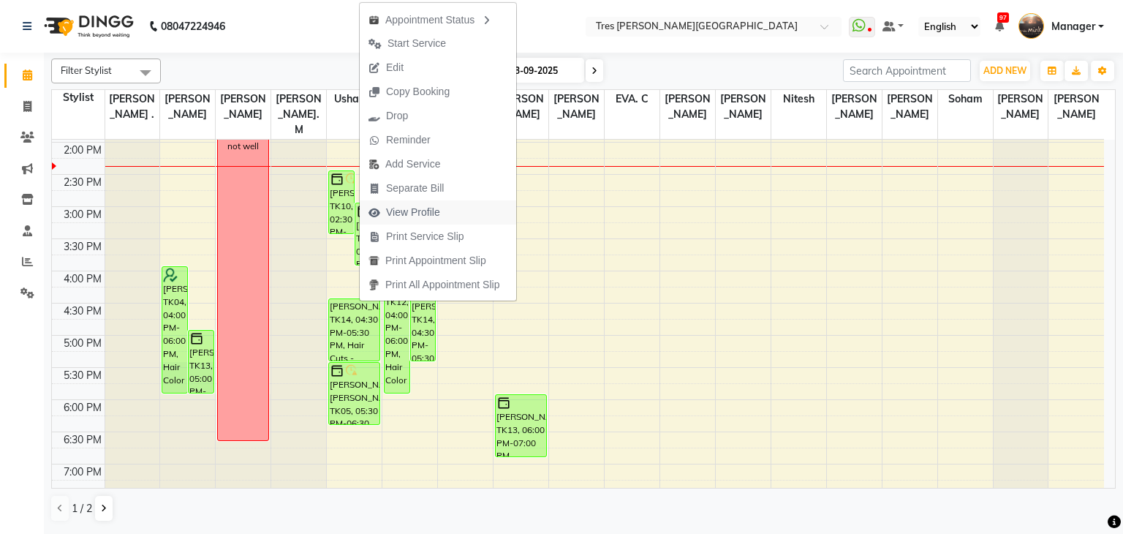
click at [414, 217] on span "View Profile" at bounding box center [413, 212] width 54 height 15
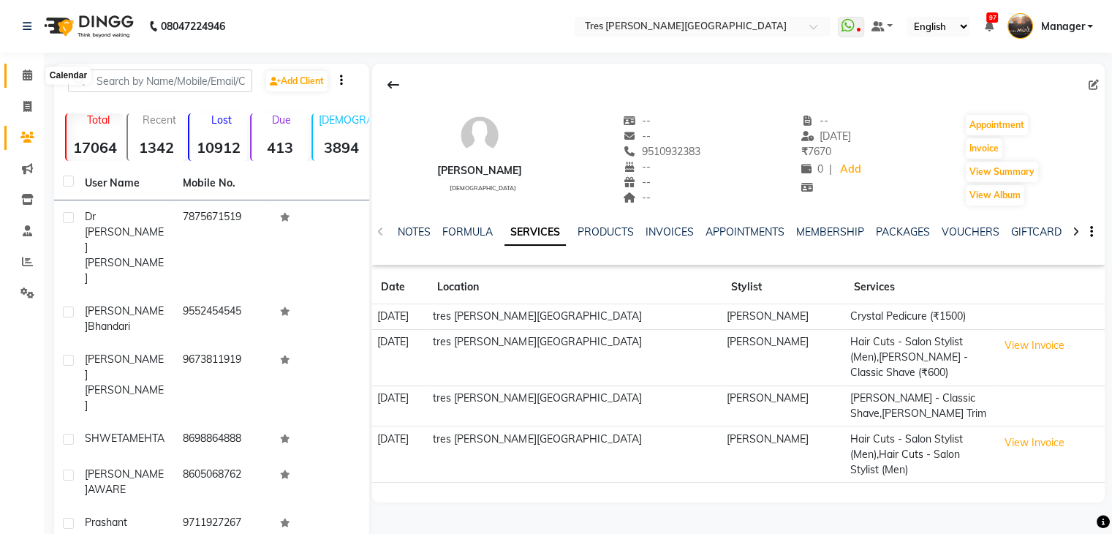
click at [23, 72] on icon at bounding box center [28, 74] width 10 height 11
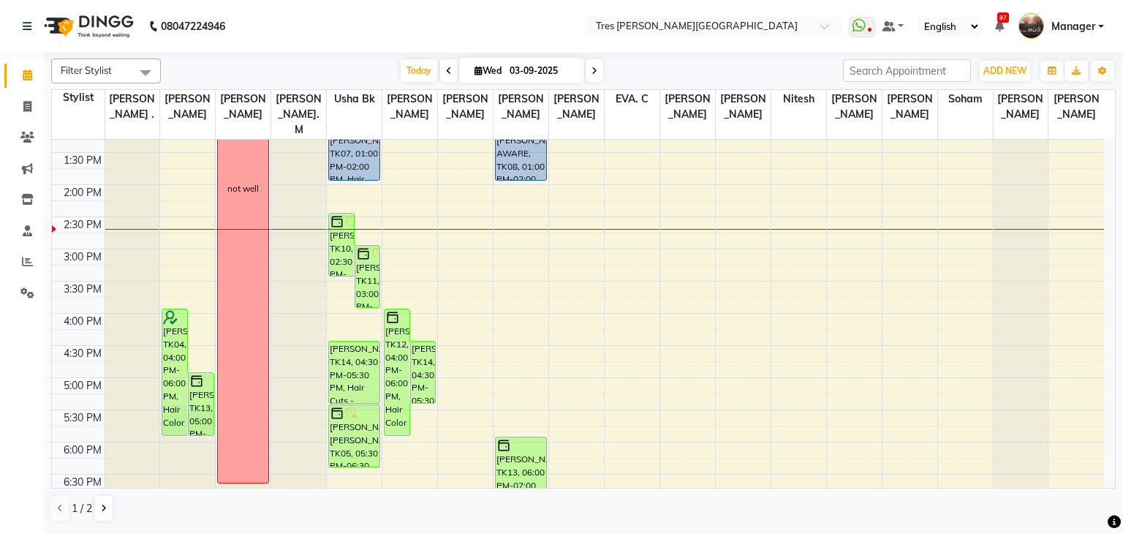
scroll to position [342, 0]
click at [735, 331] on div "8:00 AM 8:30 AM 9:00 AM 9:30 AM 10:00 AM 10:30 AM 11:00 AM 11:30 AM 12:00 PM 12…" at bounding box center [578, 248] width 1052 height 900
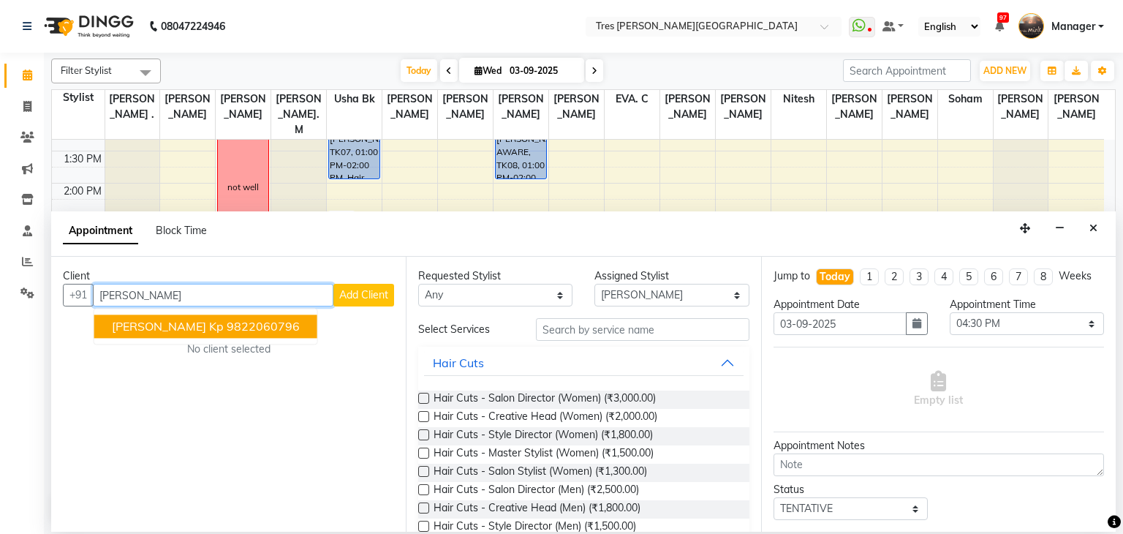
click at [187, 325] on span "Preeti Nayak kp" at bounding box center [168, 326] width 112 height 15
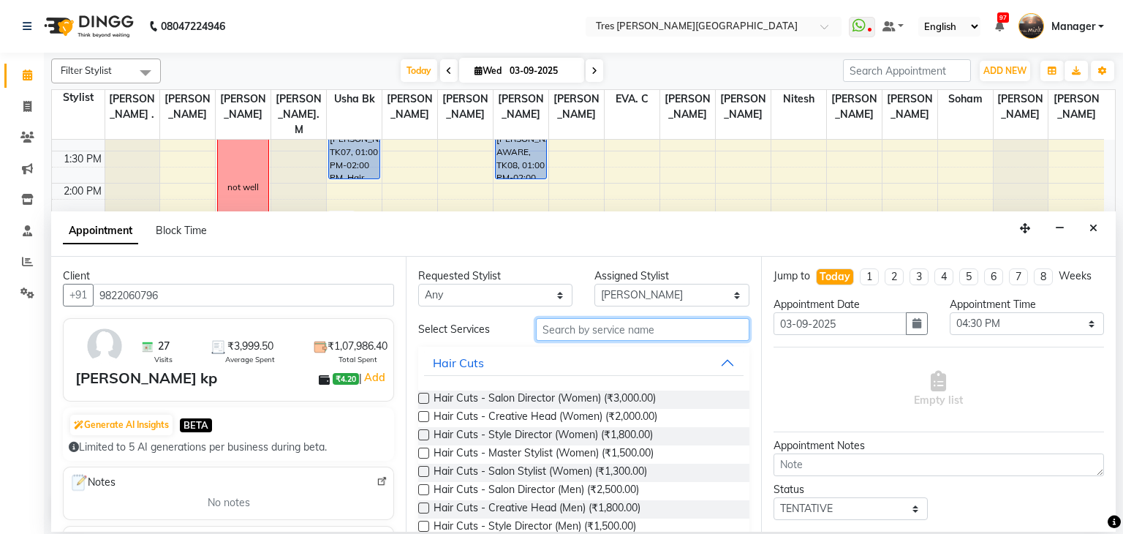
click at [558, 325] on input "text" at bounding box center [642, 329] width 213 height 23
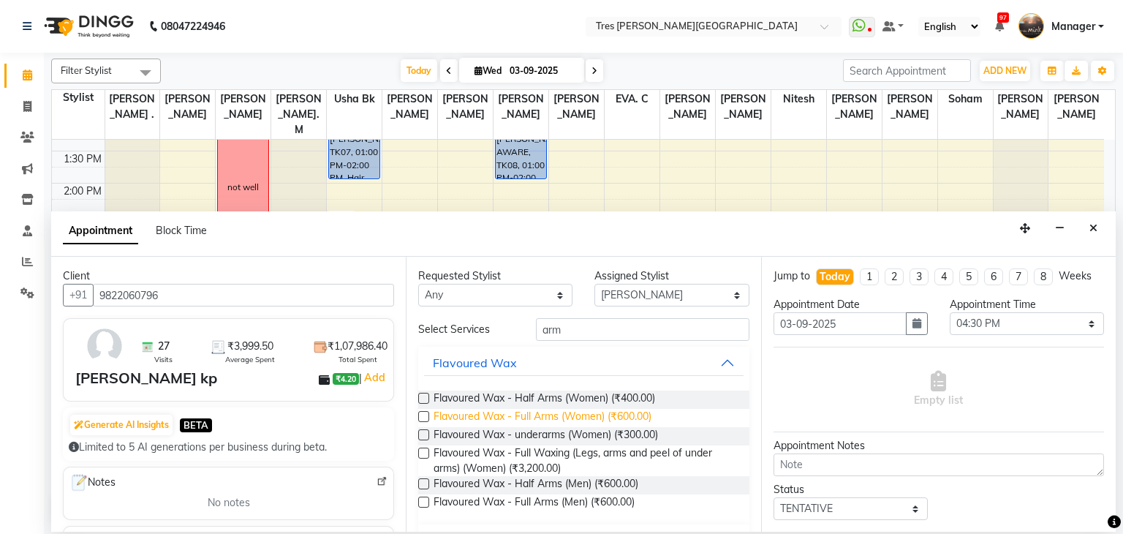
click at [496, 415] on span "Flavoured Wax - Full Arms (Women) (₹600.00)" at bounding box center [542, 418] width 218 height 18
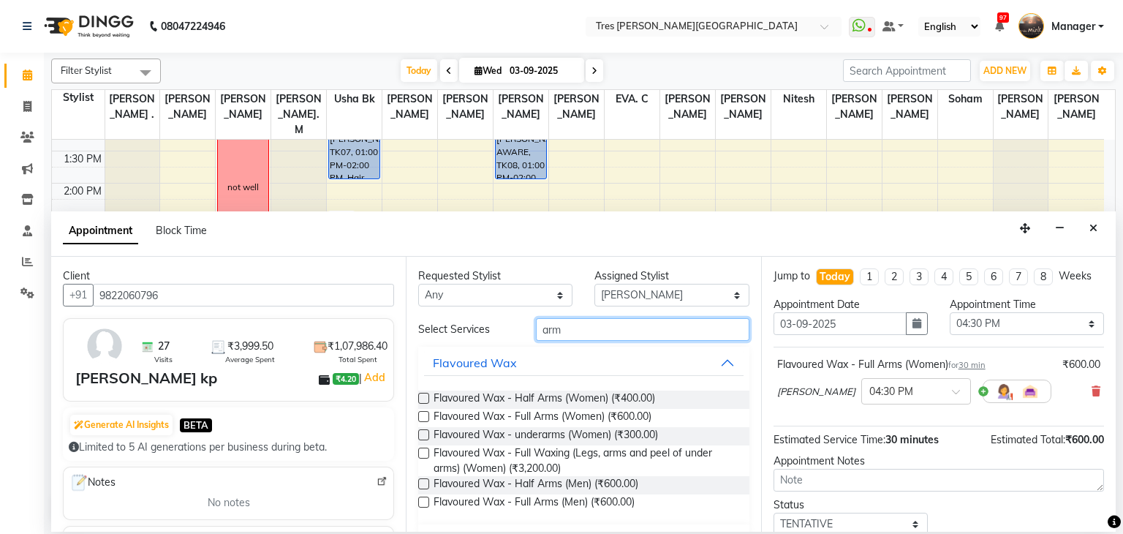
click at [552, 328] on input "arm" at bounding box center [642, 329] width 213 height 23
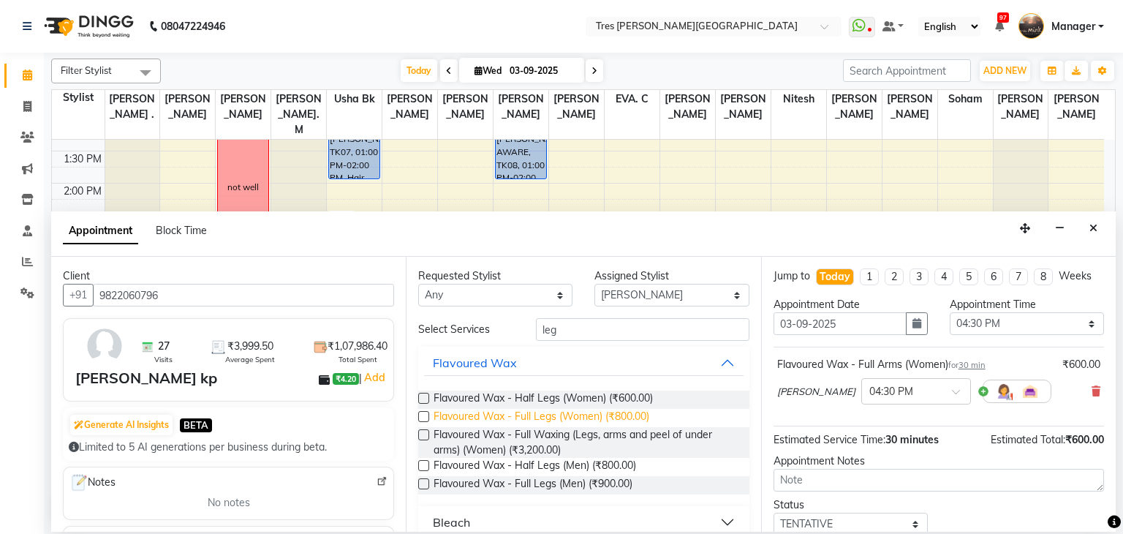
click at [504, 422] on span "Flavoured Wax - Full Legs (Women) (₹800.00)" at bounding box center [541, 418] width 216 height 18
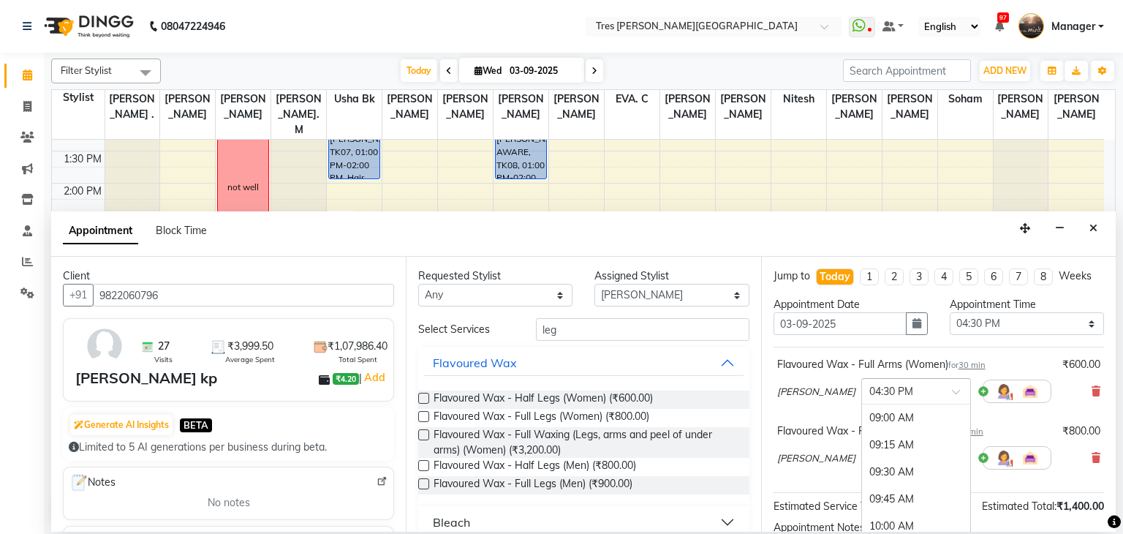
scroll to position [811, 0]
click at [916, 398] on div "× 04:30 PM" at bounding box center [916, 391] width 110 height 26
click at [908, 425] on div "04:00 PM" at bounding box center [916, 433] width 108 height 27
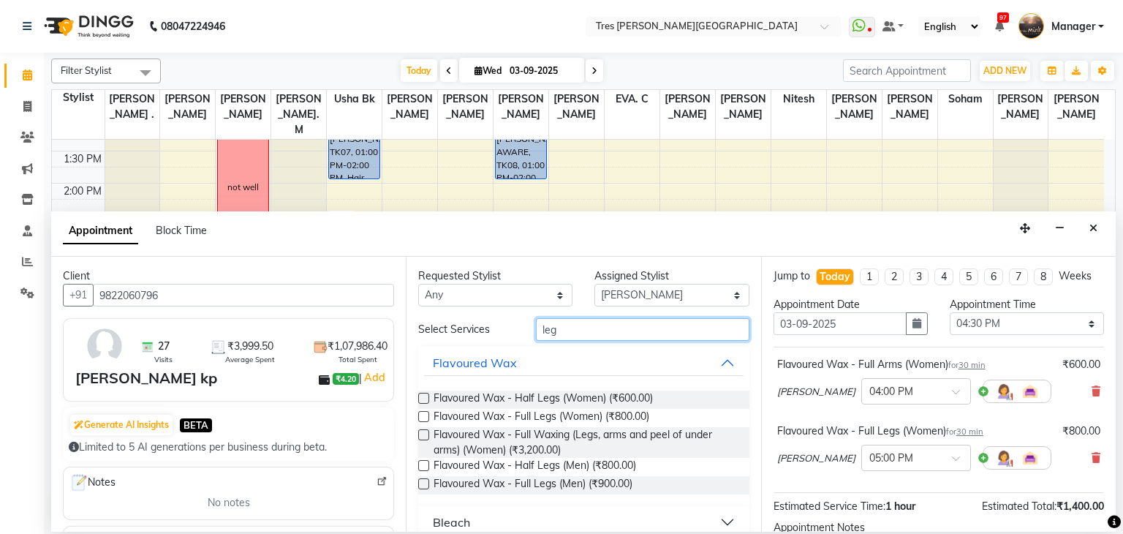
click at [648, 335] on input "leg" at bounding box center [642, 329] width 213 height 23
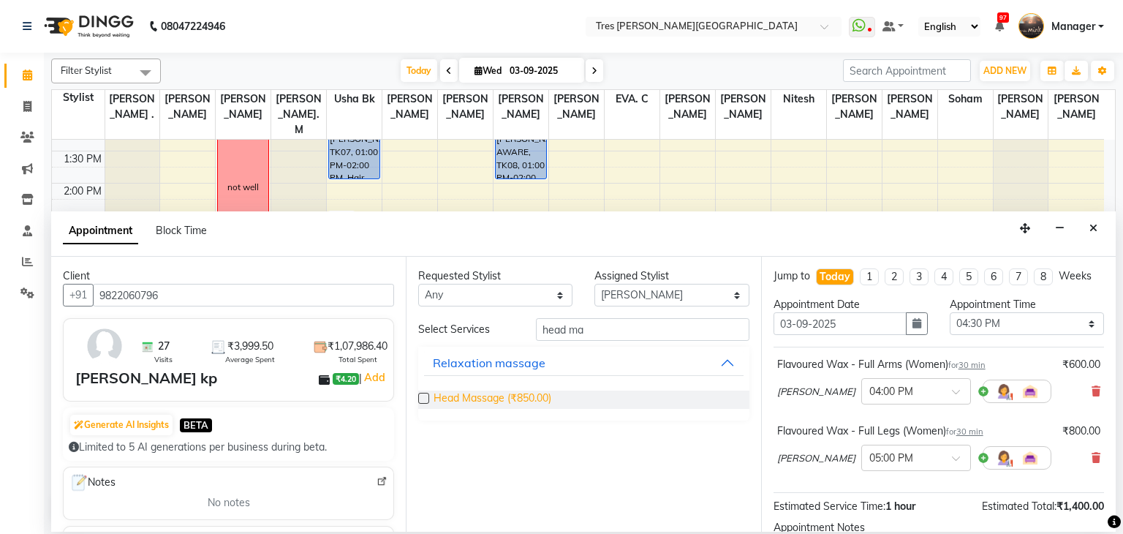
click at [520, 395] on span "Head Massage (₹850.00)" at bounding box center [492, 399] width 118 height 18
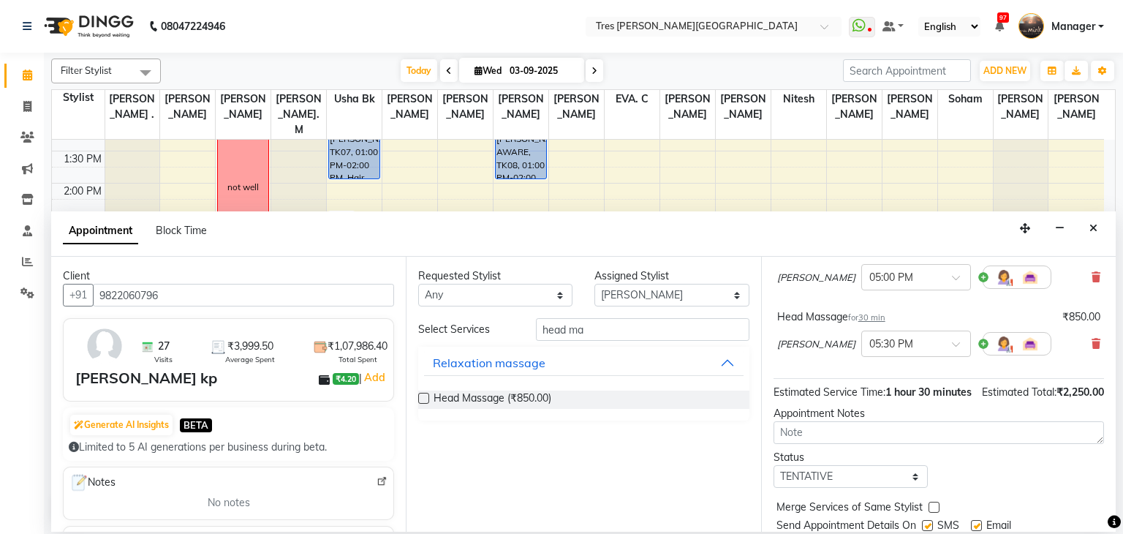
scroll to position [191, 0]
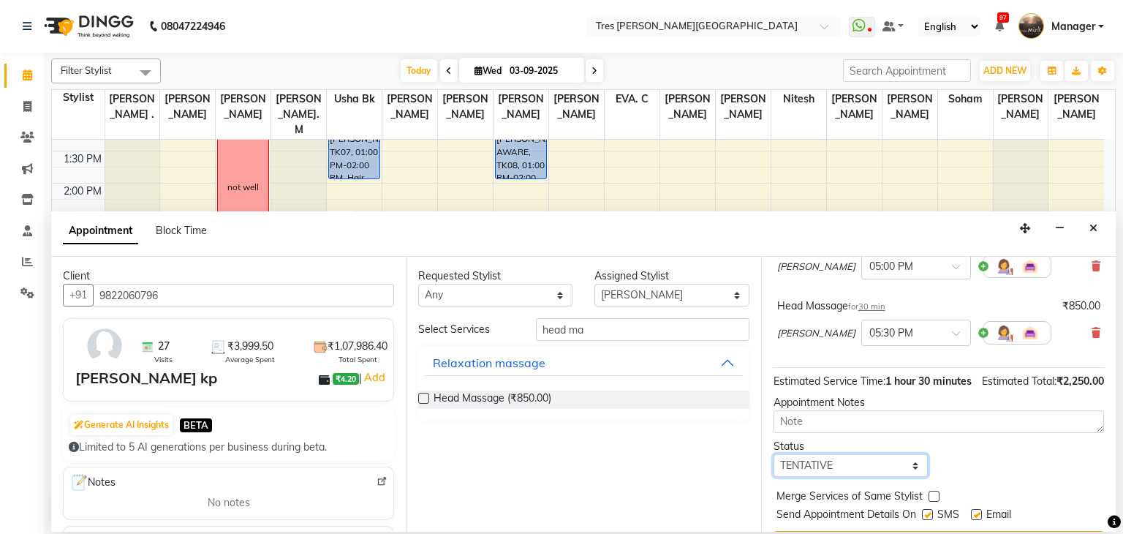
drag, startPoint x: 803, startPoint y: 479, endPoint x: 816, endPoint y: 417, distance: 62.8
click at [816, 417] on div "Jump to Today 1 2 3 4 5 6 7 8 Weeks Appointment Date 03-09-2025 Appointment Tim…" at bounding box center [938, 394] width 354 height 275
click at [773, 468] on select "Select TENTATIVE CONFIRM CHECK-IN UPCOMING" at bounding box center [850, 465] width 154 height 23
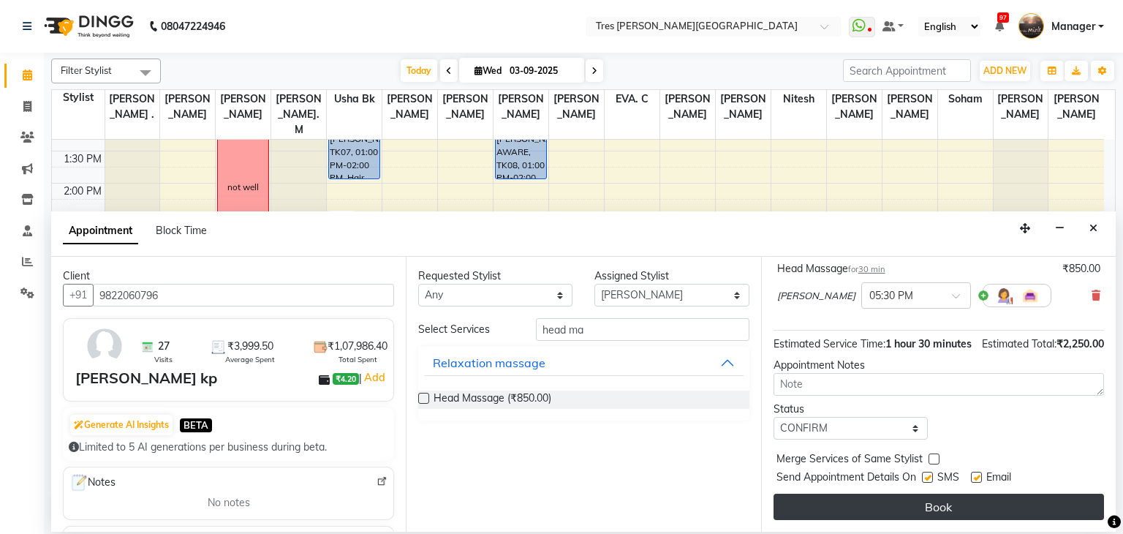
click at [838, 501] on button "Book" at bounding box center [938, 506] width 330 height 26
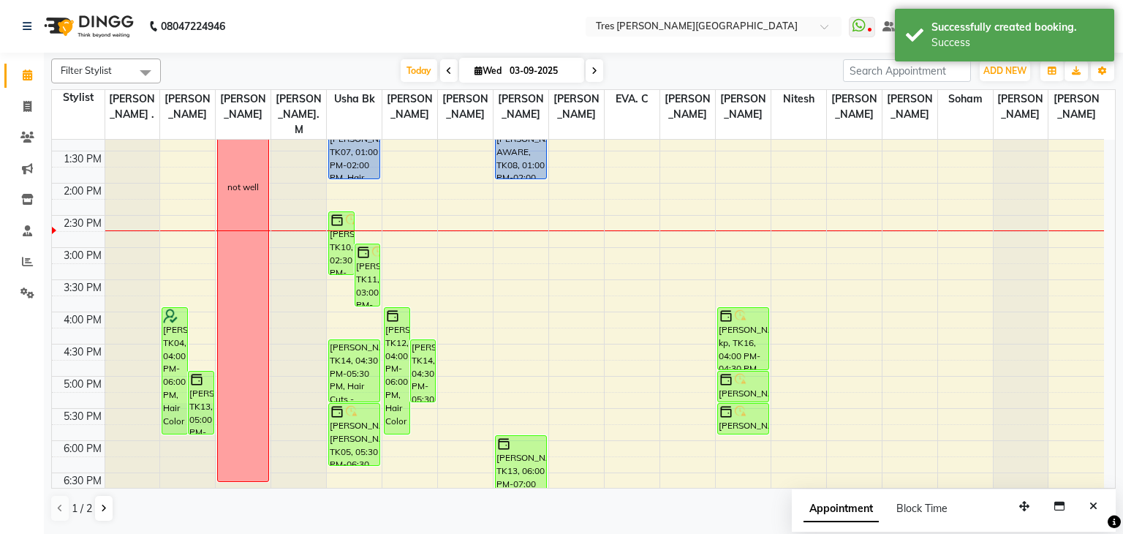
drag, startPoint x: 745, startPoint y: 320, endPoint x: 748, endPoint y: 351, distance: 30.9
click at [748, 351] on div "Diana Davar, TK03, 11:30 AM-12:30 PM, Pedicure - Regular Preeti Nayak kp, TK16,…" at bounding box center [743, 248] width 55 height 900
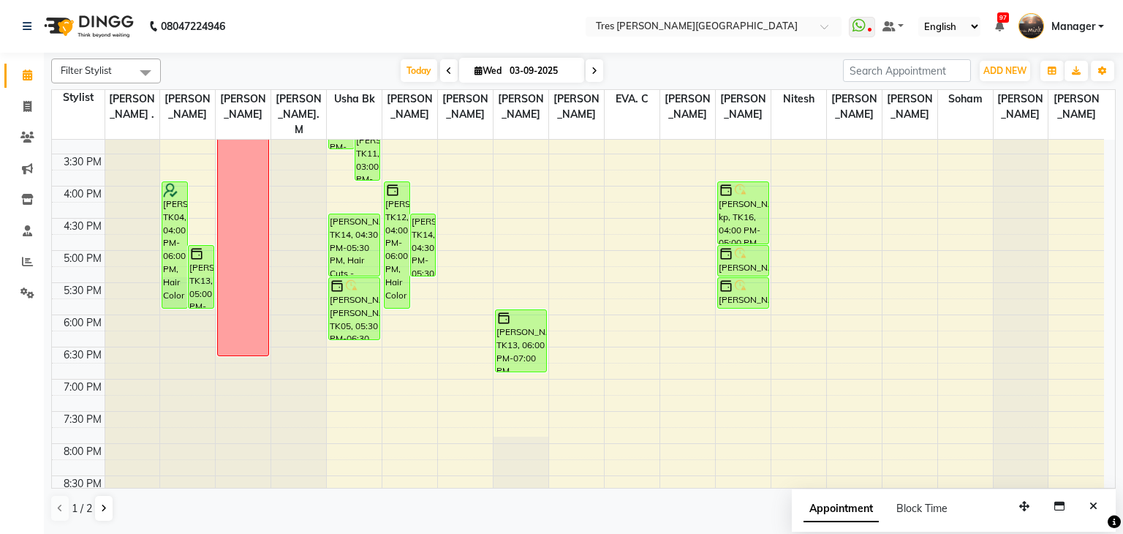
scroll to position [466, 0]
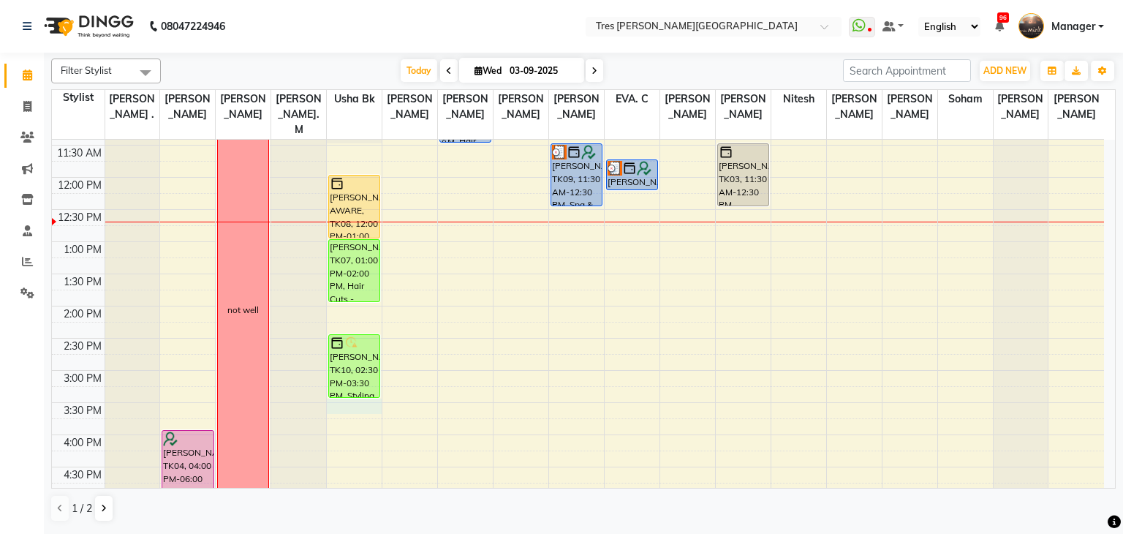
click at [369, 387] on div "8:00 AM 8:30 AM 9:00 AM 9:30 AM 10:00 AM 10:30 AM 11:00 AM 11:30 AM 12:00 PM 12…" at bounding box center [578, 370] width 1052 height 900
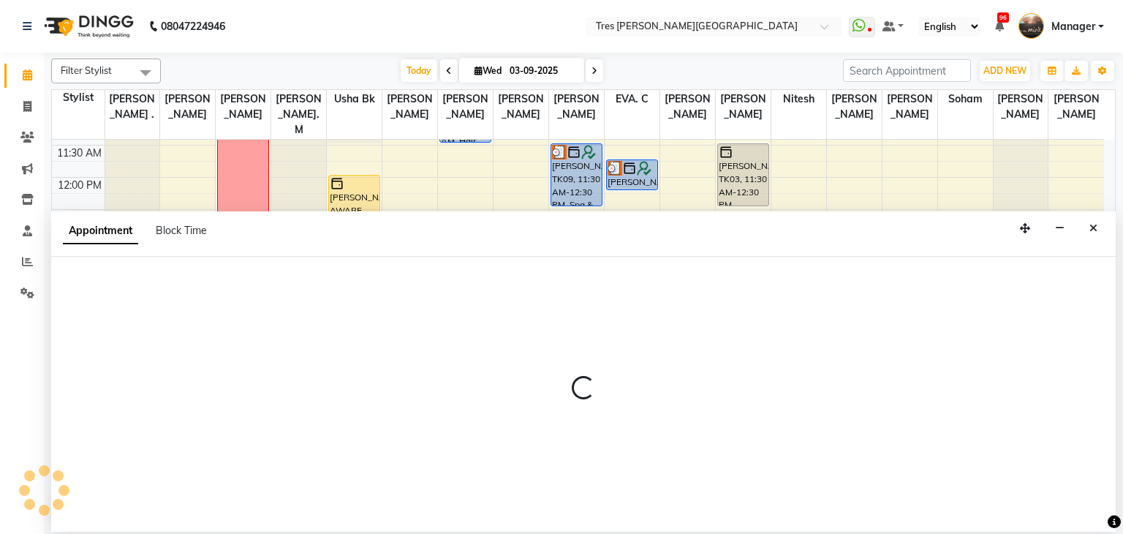
select select "1017"
select select "930"
select select "tentative"
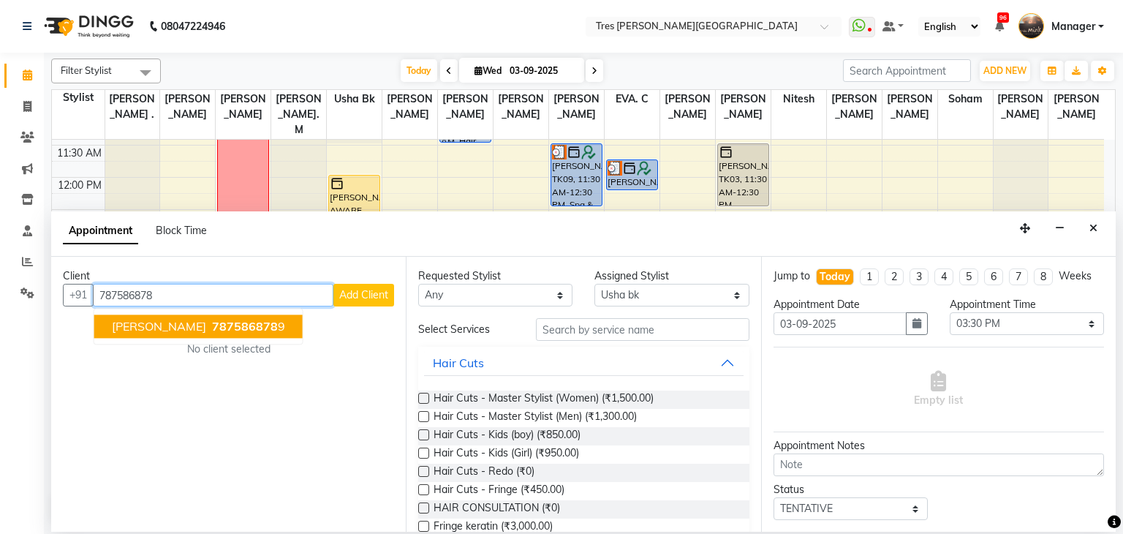
type input "787586878"
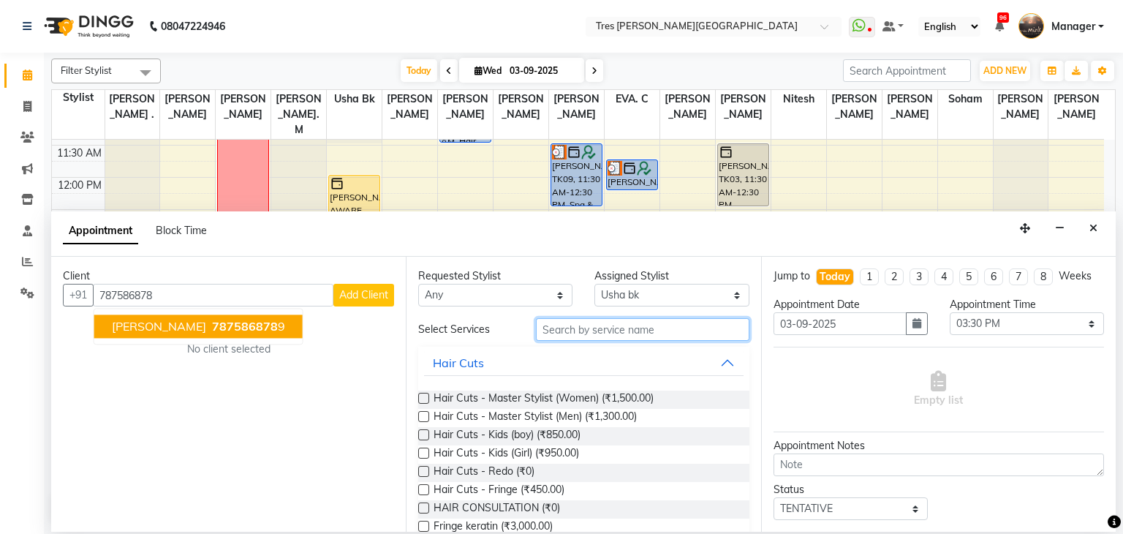
click at [668, 325] on input "text" at bounding box center [642, 329] width 213 height 23
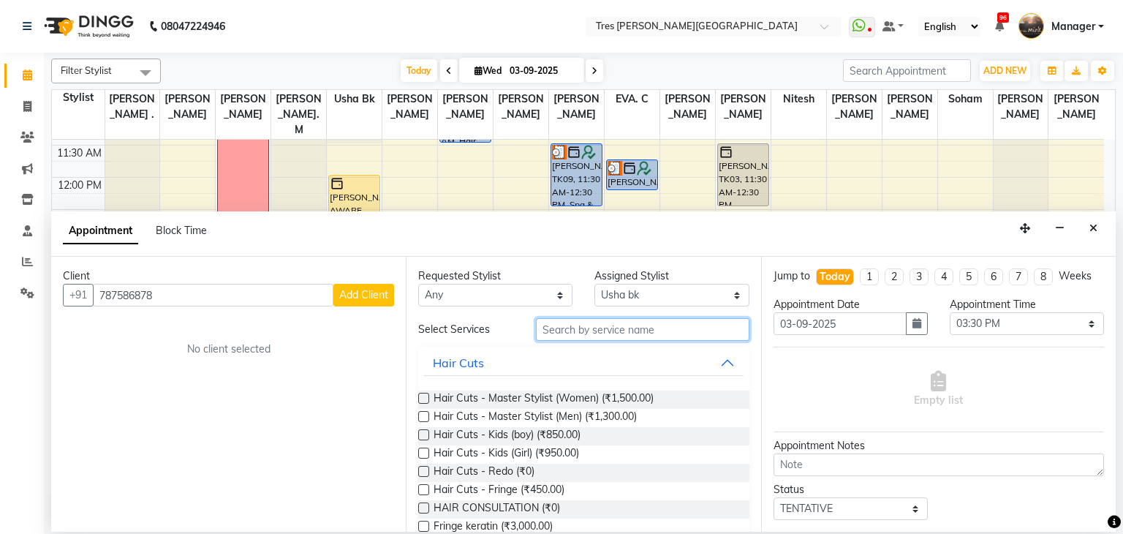
click at [668, 325] on input "text" at bounding box center [642, 329] width 213 height 23
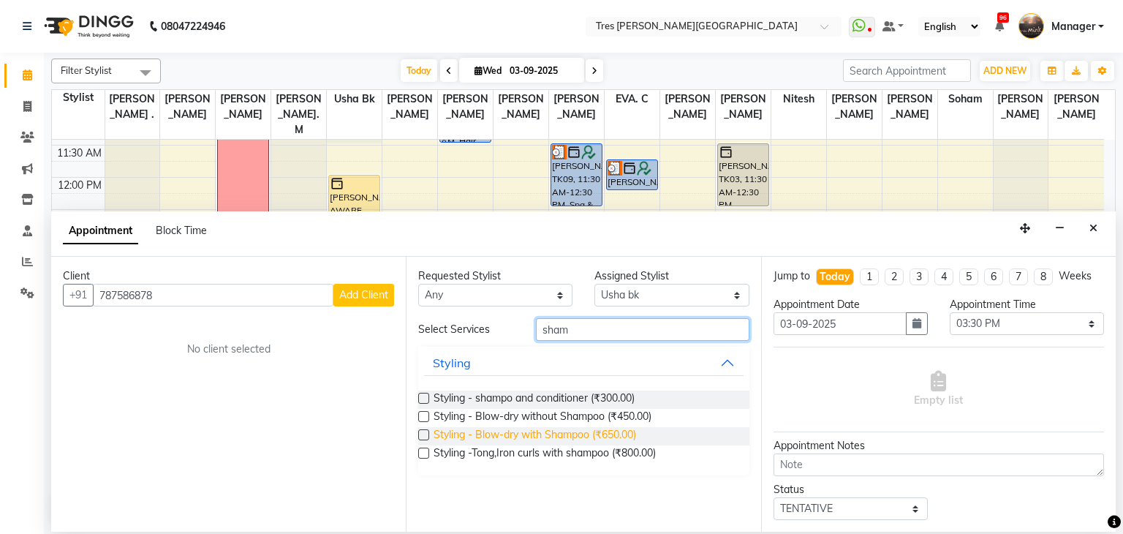
type input "sham"
click at [601, 433] on span "Styling - Blow-dry with Shampoo (₹650.00)" at bounding box center [534, 436] width 202 height 18
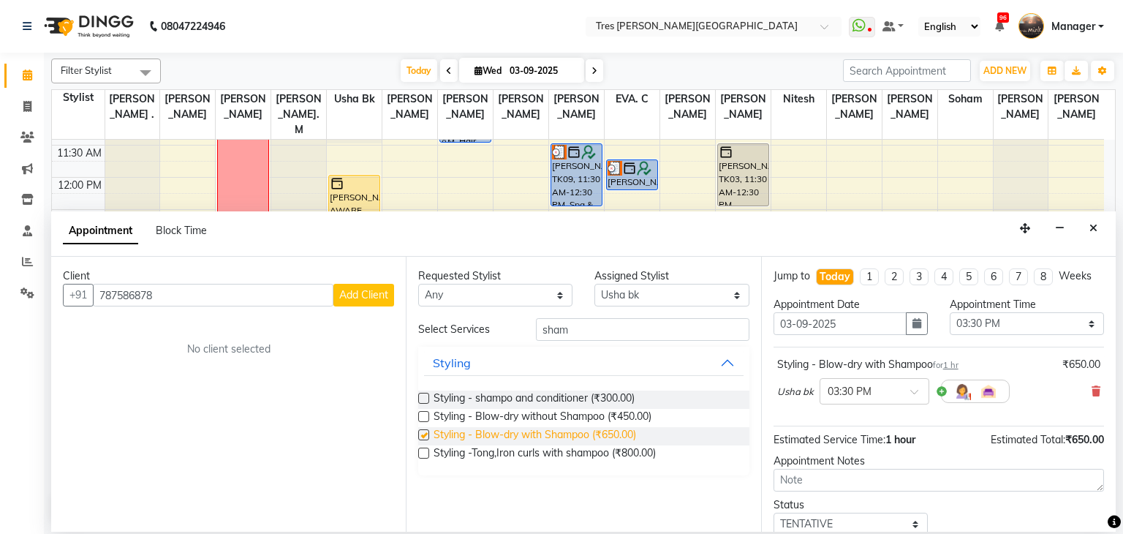
checkbox input "false"
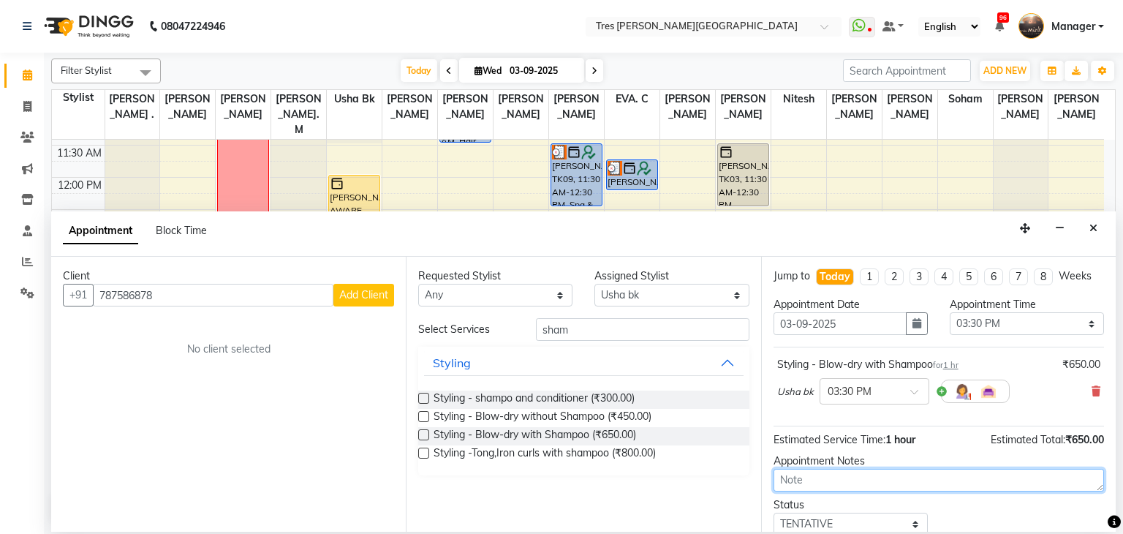
click at [829, 477] on textarea at bounding box center [938, 479] width 330 height 23
type textarea "anjali"
click at [871, 379] on div "× 03:30 PM" at bounding box center [874, 391] width 110 height 26
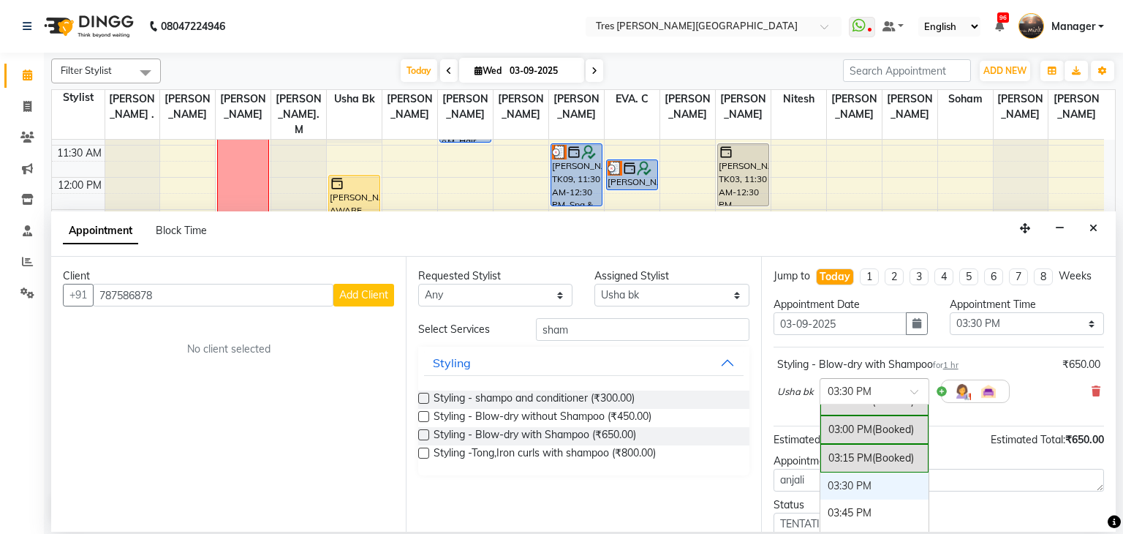
scroll to position [666, 0]
click at [856, 425] on div "03:00 PM (Booked)" at bounding box center [874, 431] width 108 height 29
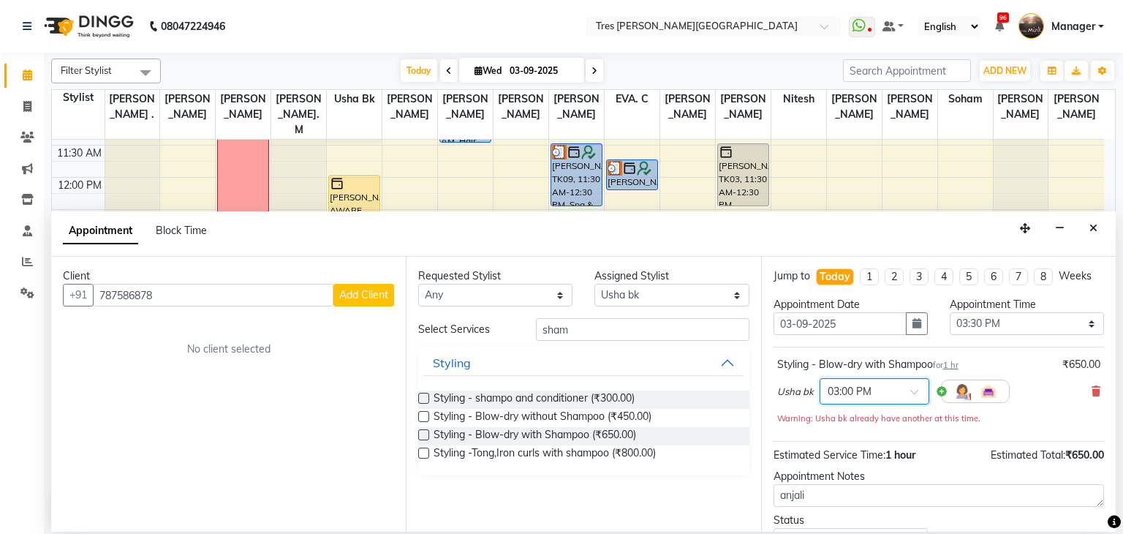
scroll to position [101, 0]
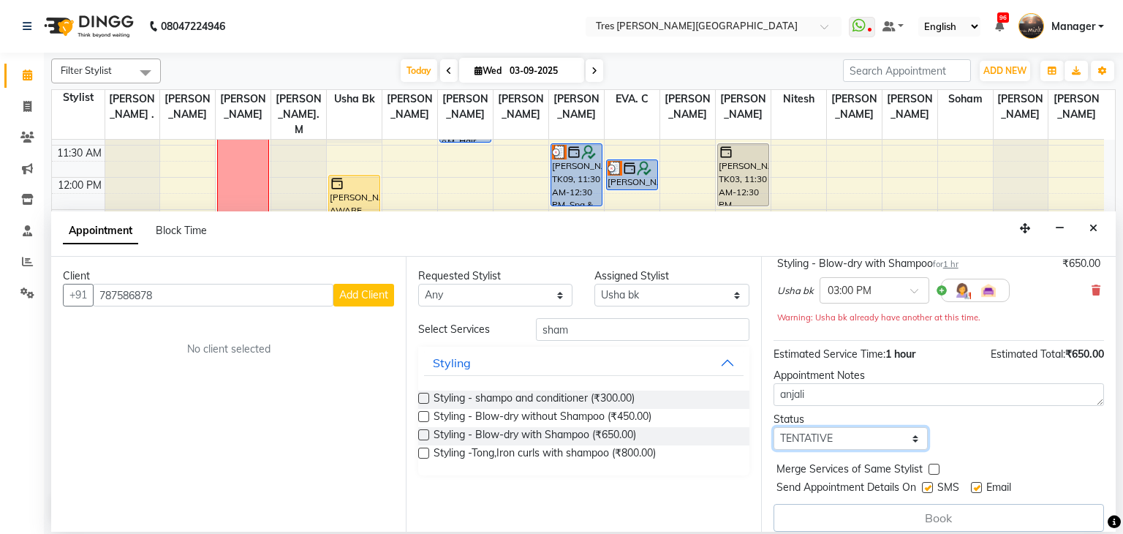
click at [827, 441] on select "Select TENTATIVE CONFIRM CHECK-IN UPCOMING" at bounding box center [850, 438] width 154 height 23
select select "confirm booking"
click at [773, 427] on select "Select TENTATIVE CONFIRM CHECK-IN UPCOMING" at bounding box center [850, 438] width 154 height 23
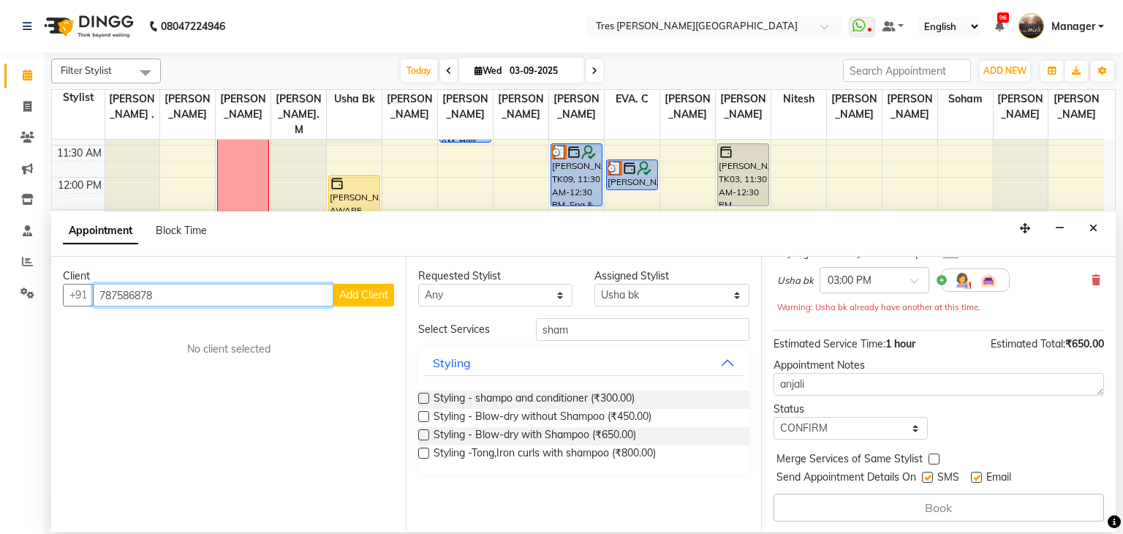
click at [221, 299] on input "787586878" at bounding box center [213, 295] width 240 height 23
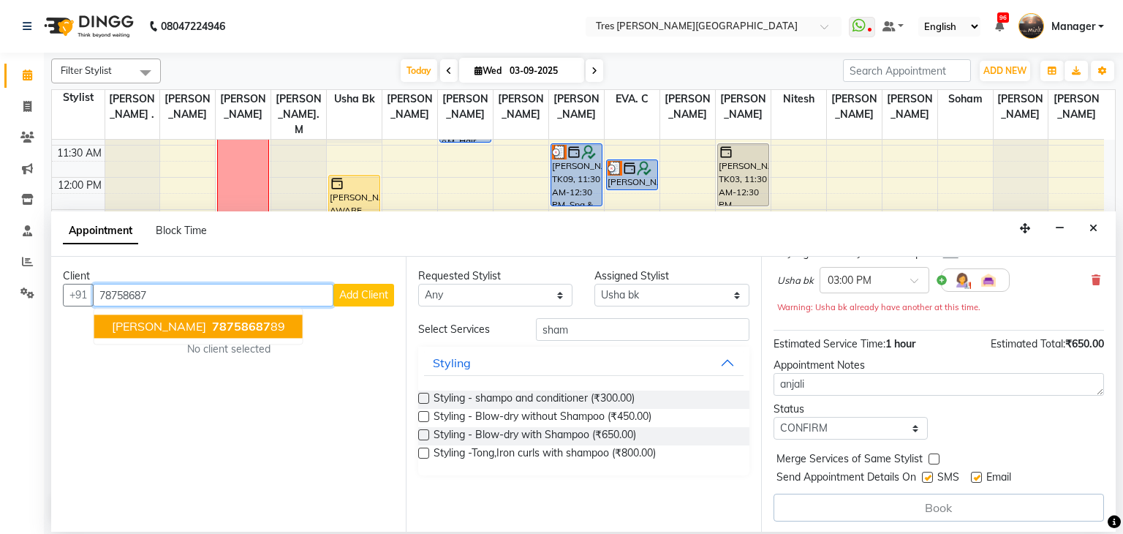
click at [143, 331] on span "[PERSON_NAME]" at bounding box center [159, 326] width 94 height 15
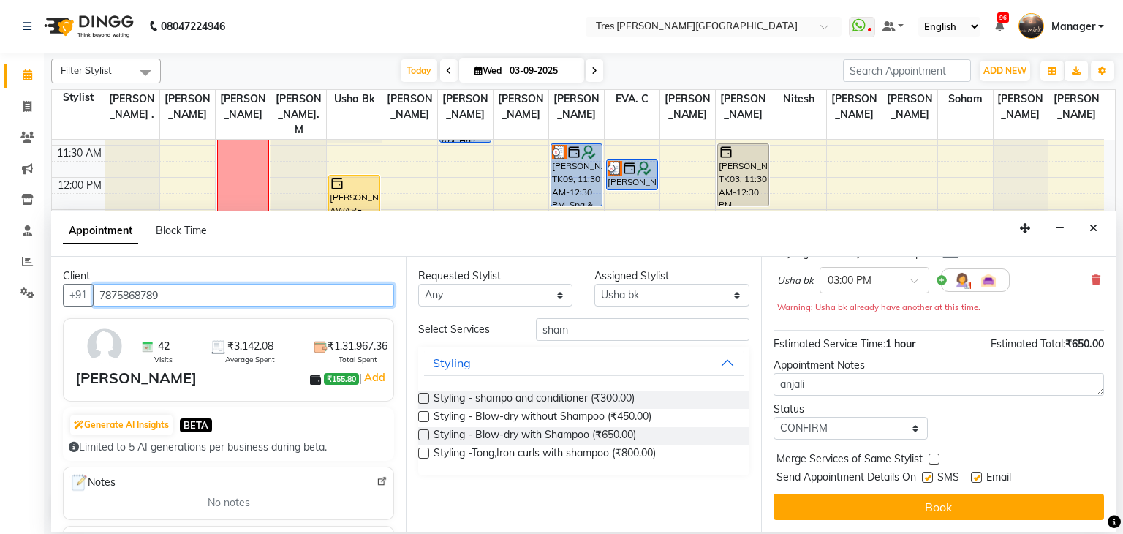
scroll to position [110, 0]
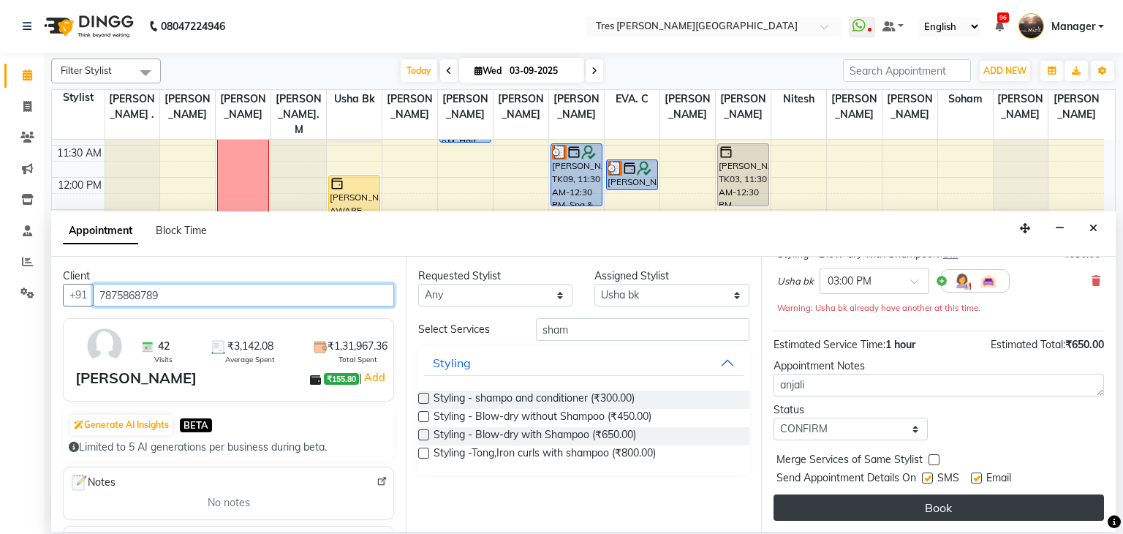
type input "7875868789"
click at [784, 506] on button "Book" at bounding box center [938, 507] width 330 height 26
